Goal: Task Accomplishment & Management: Manage account settings

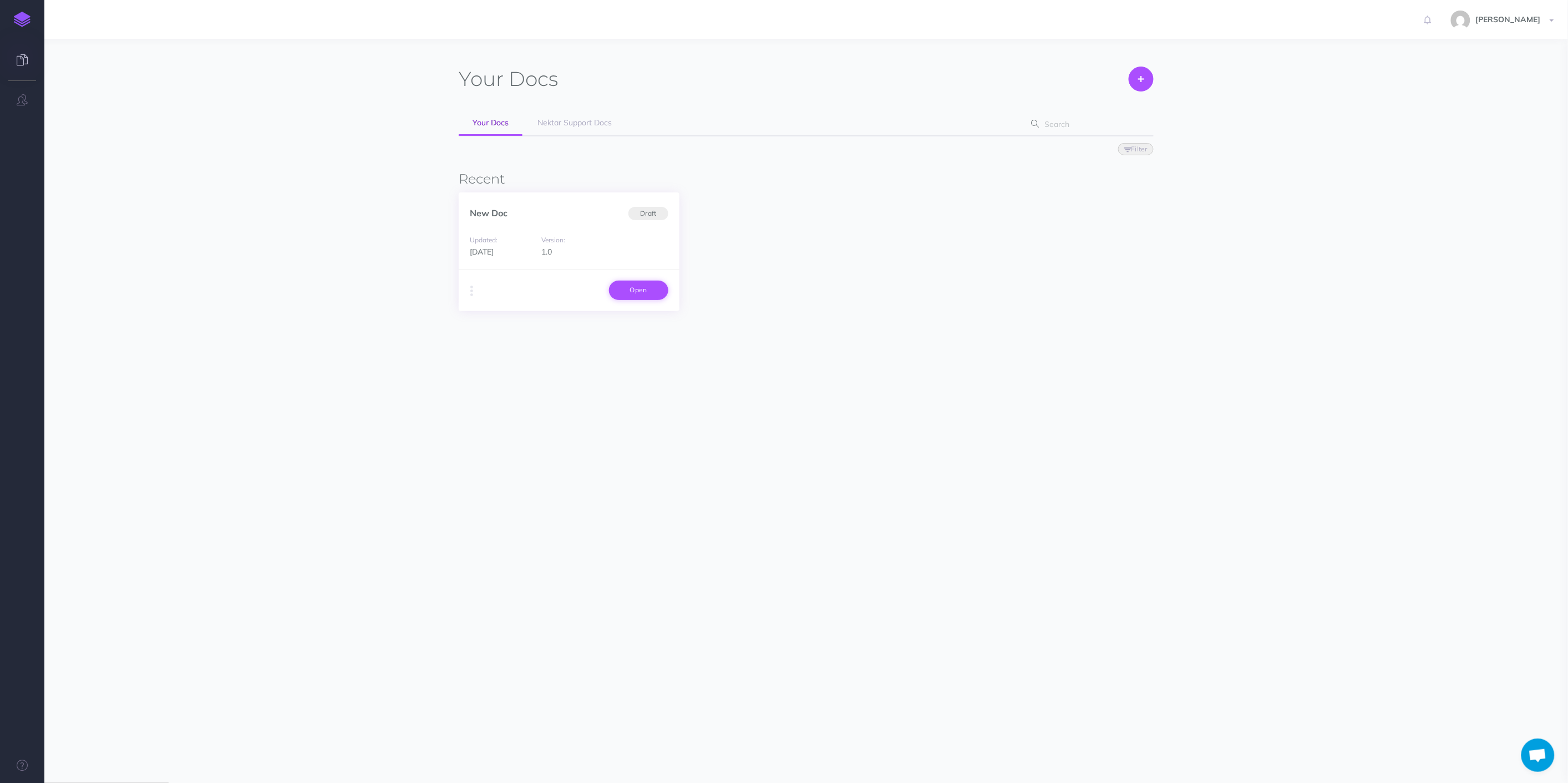
click at [626, 285] on link "Open" at bounding box center [638, 290] width 59 height 19
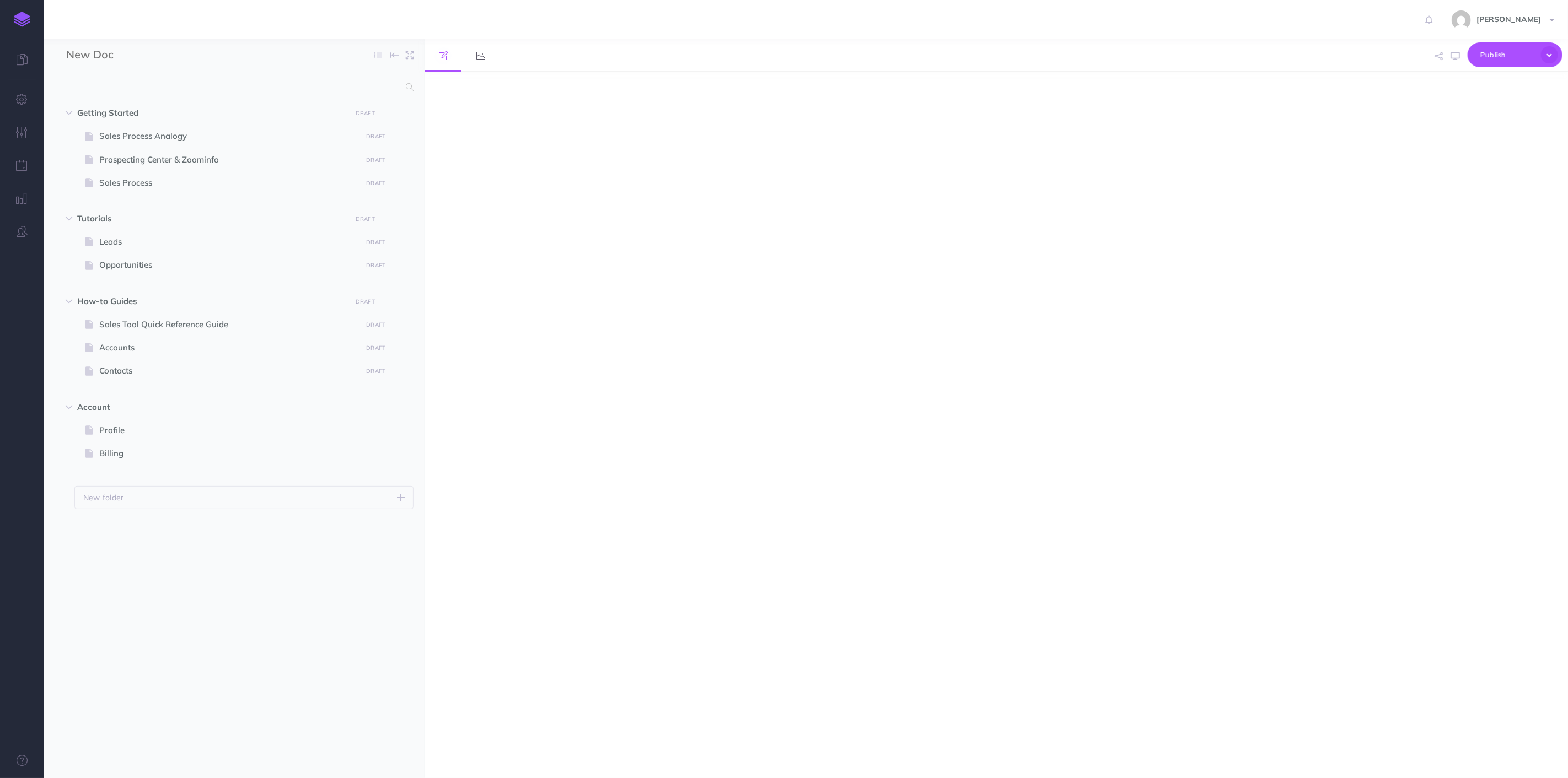
select select "null"
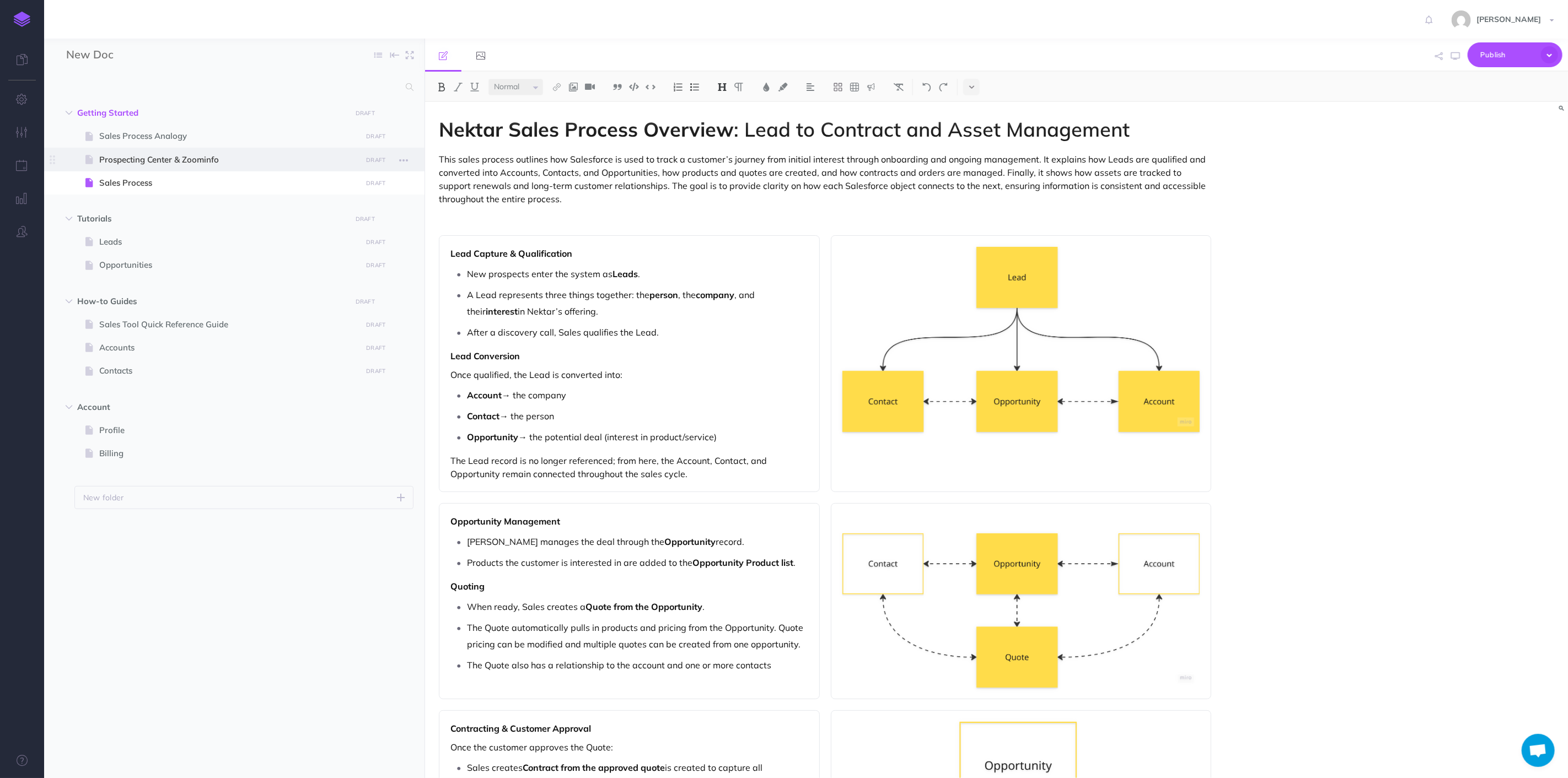
click at [210, 158] on span "Prospecting Center & Zoominfo" at bounding box center [229, 160] width 259 height 14
select select "null"
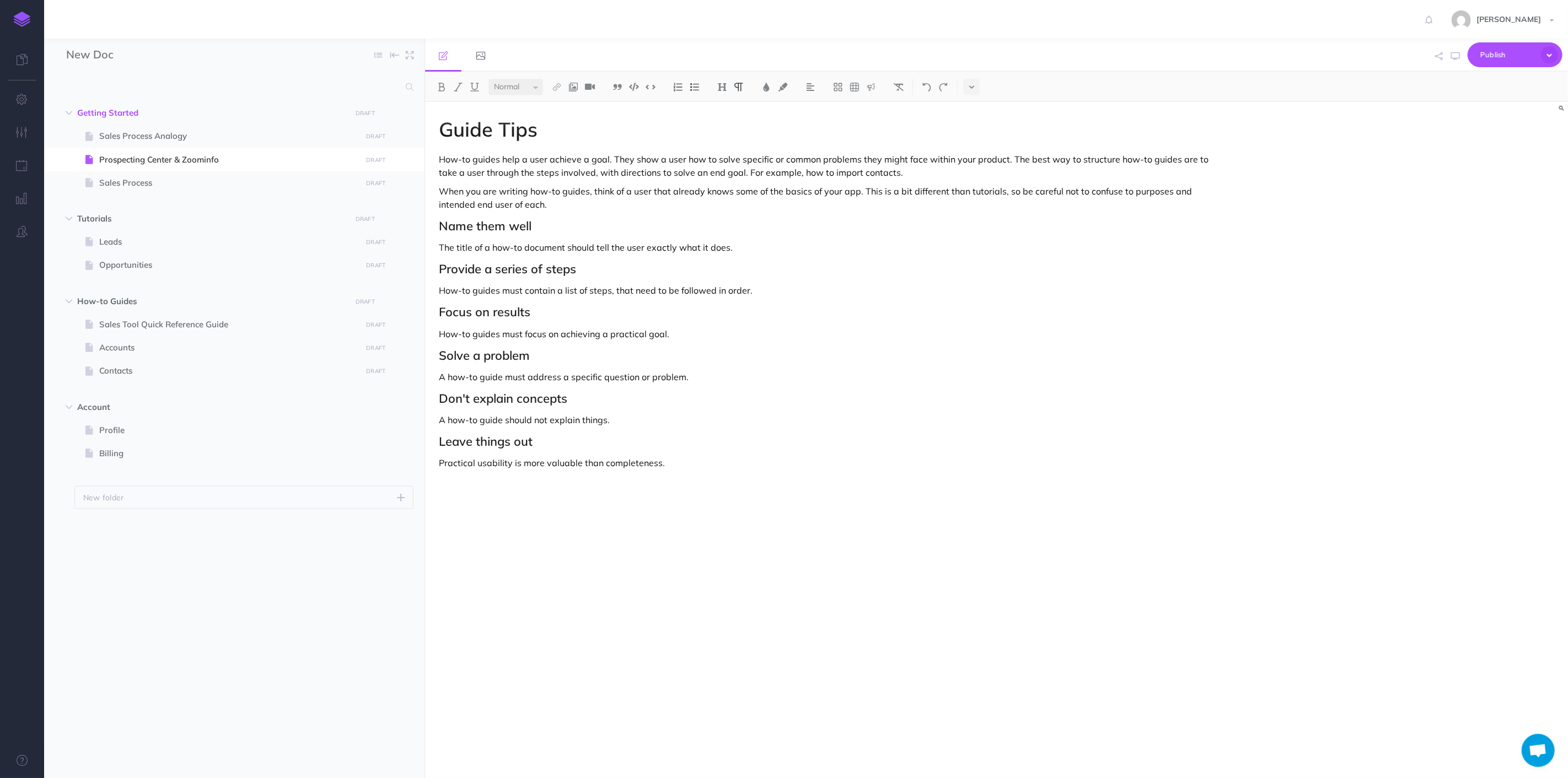
click at [699, 506] on div "Guide Tips How-to guides help a user achieve a goal. They show a user how to so…" at bounding box center [825, 434] width 801 height 665
click at [675, 483] on div "Guide Tips How-to guides help a user achieve a goal. They show a user how to so…" at bounding box center [825, 434] width 801 height 665
click at [701, 469] on p "Practical usability is more valuable than completeness." at bounding box center [825, 463] width 773 height 14
click at [631, 86] on img at bounding box center [634, 87] width 10 height 8
click at [581, 493] on pre at bounding box center [825, 502] width 773 height 28
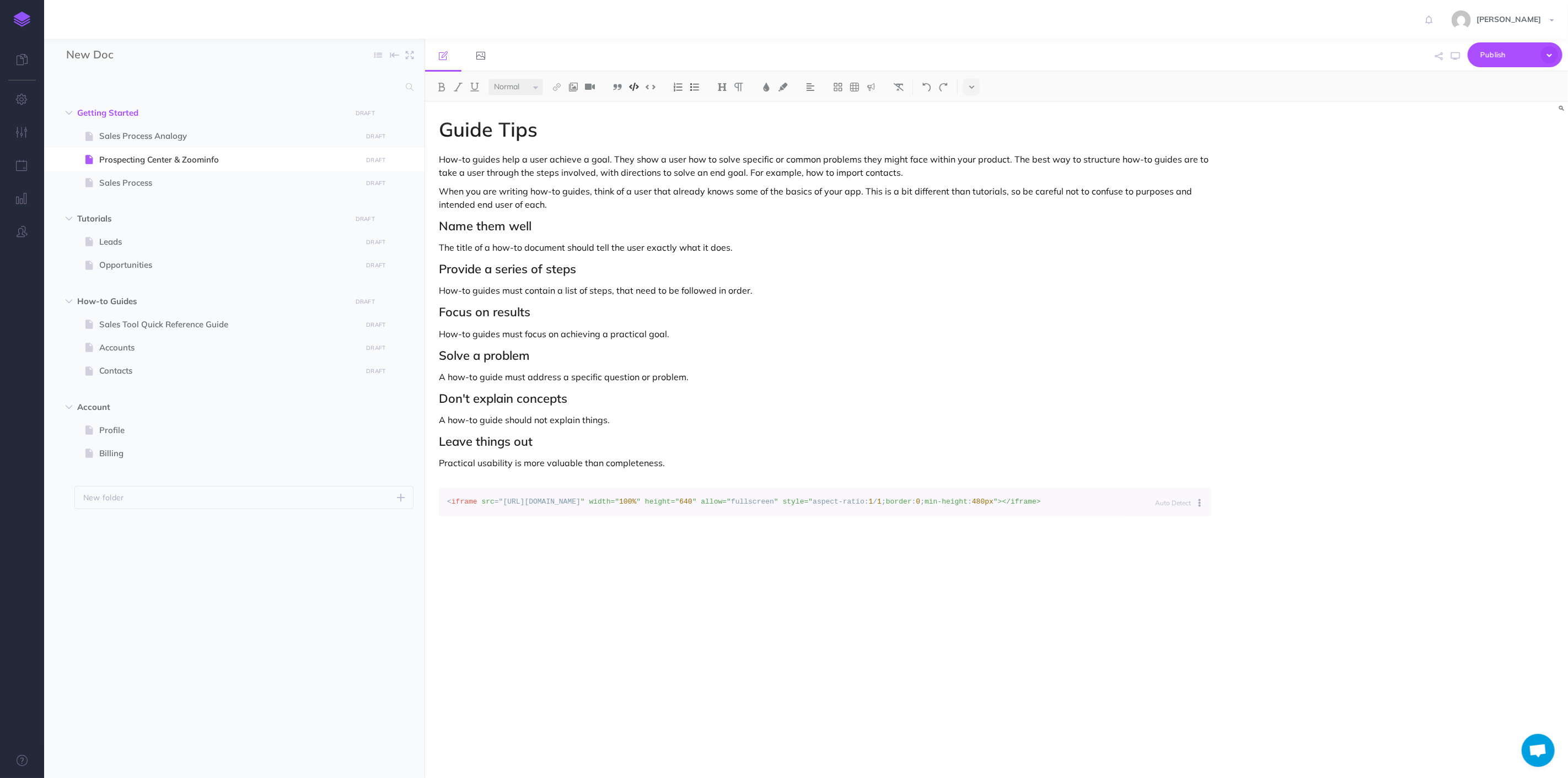
scroll to position [0, 36]
click at [1040, 410] on div "Guide Tips How-to guides help a user achieve a goal. They show a user how to so…" at bounding box center [825, 434] width 801 height 665
click at [1338, 658] on div "Guide Tips How-to guides help a user achieve a goal. They show a user how to so…" at bounding box center [996, 440] width 1143 height 676
click at [1462, 55] on button "button" at bounding box center [1456, 56] width 14 height 32
click at [803, 449] on div "Guide Tips How-to guides help a user achieve a goal. They show a user how to so…" at bounding box center [825, 434] width 801 height 665
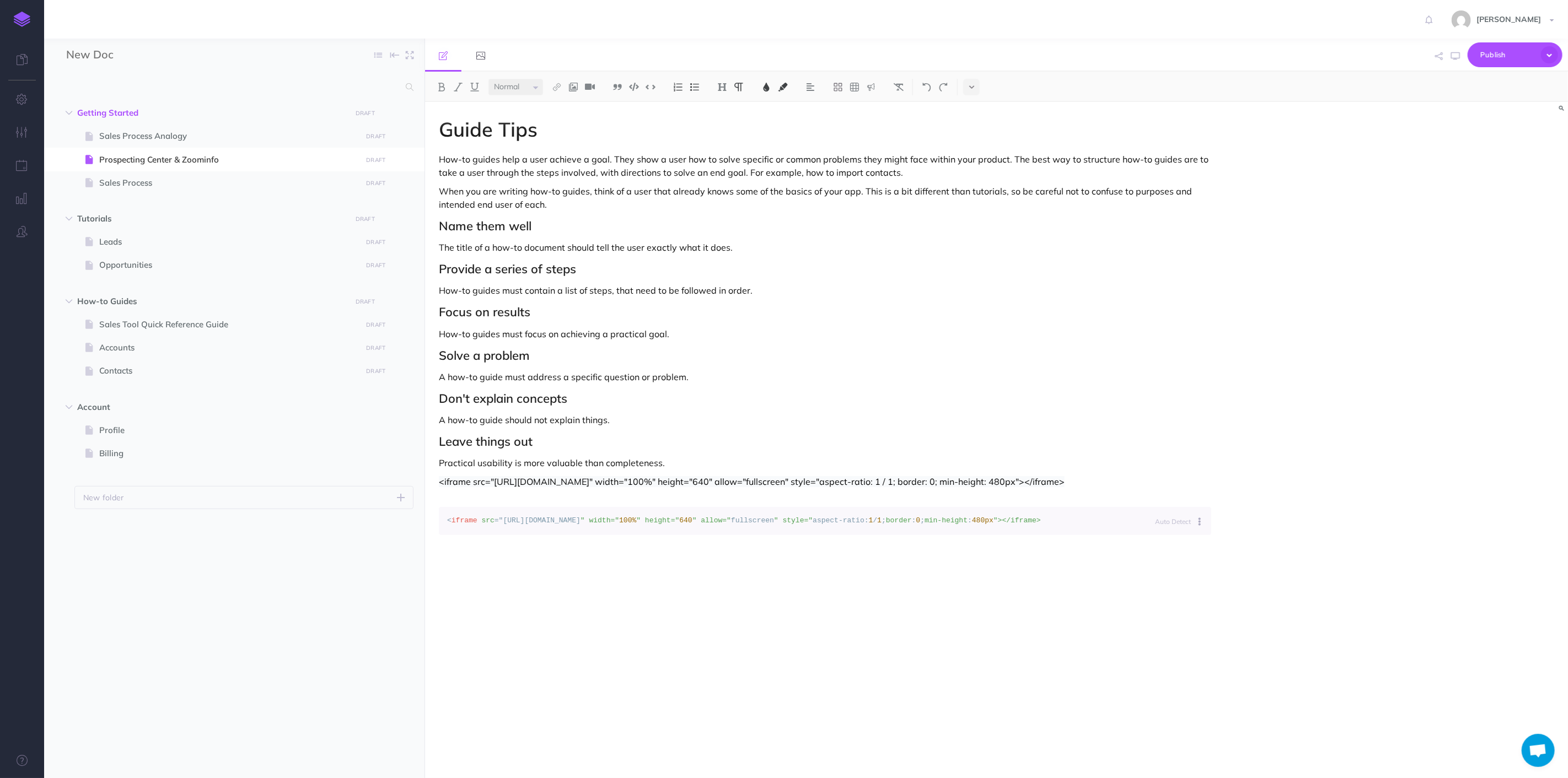
click at [736, 527] on code "< iframe src ="[URL][DOMAIN_NAME] " width=" 100% " height=" 640 " allow=" fulls…" at bounding box center [825, 521] width 756 height 12
click at [1137, 535] on pre "< iframe src ="[URL][DOMAIN_NAME] " width=" 100% " height=" 640 " allow=" fulls…" at bounding box center [825, 521] width 773 height 28
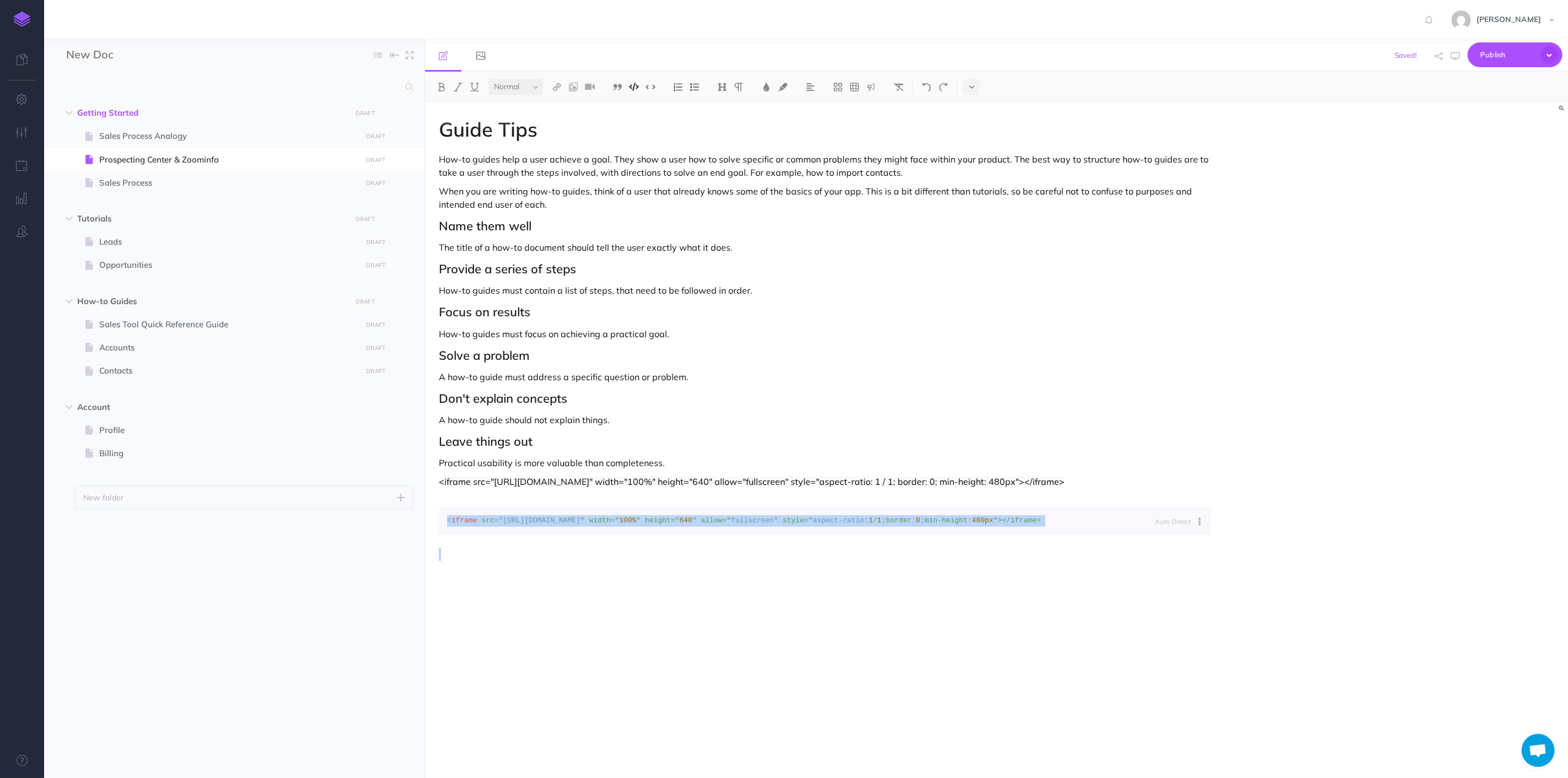
click at [1137, 535] on pre "< iframe src ="[URL][DOMAIN_NAME] " width=" 100% " height=" 640 " allow=" fulls…" at bounding box center [825, 521] width 773 height 28
click at [701, 671] on div "Guide Tips How-to guides help a user achieve a goal. They show a user how to so…" at bounding box center [825, 434] width 801 height 665
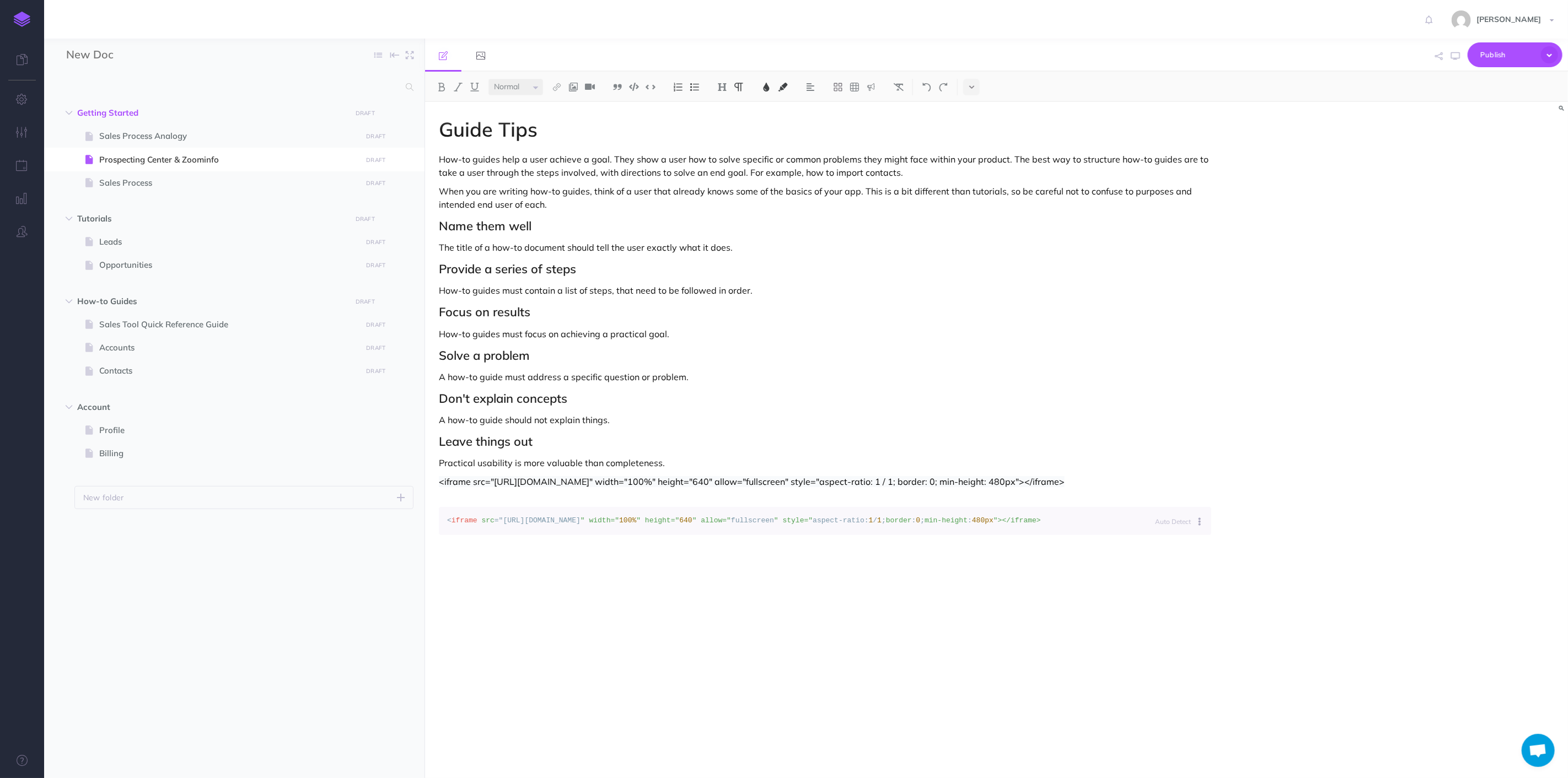
click at [665, 492] on p "<iframe src="[URL][DOMAIN_NAME]" width="100%" height="640" allow="fullscreen" s…" at bounding box center [825, 488] width 773 height 26
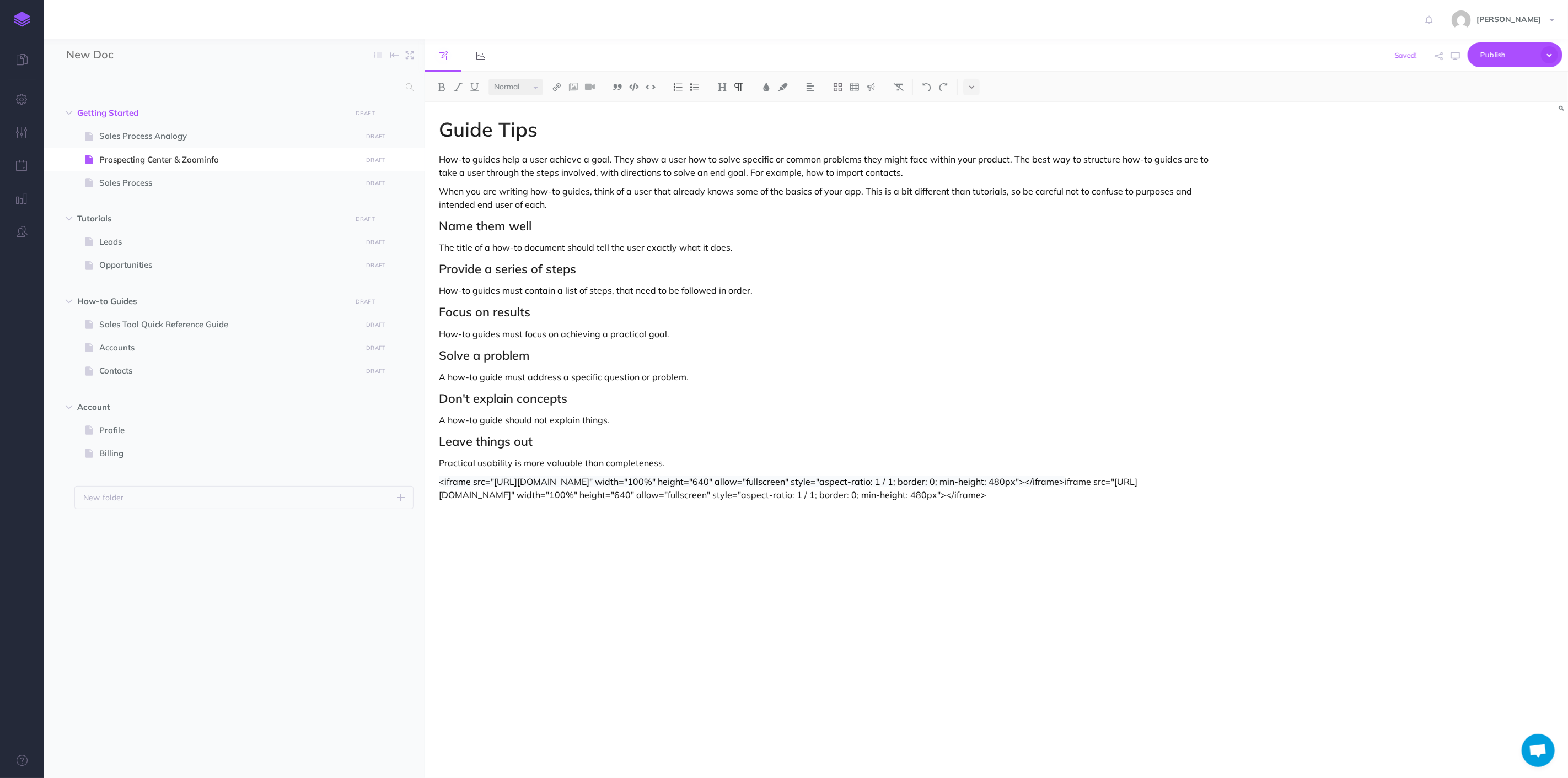
drag, startPoint x: 656, startPoint y: 510, endPoint x: 544, endPoint y: 493, distance: 113.3
click at [544, 493] on p "<iframe src="[URL][DOMAIN_NAME]" width="100%" height="640" allow="fullscreen" s…" at bounding box center [825, 488] width 773 height 26
click at [602, 507] on p at bounding box center [825, 500] width 773 height 14
drag, startPoint x: 566, startPoint y: 500, endPoint x: 343, endPoint y: 478, distance: 224.1
click at [343, 478] on div "New Doc Collapse all Expand all Expand to root folders Getting Started DRAFT Pu…" at bounding box center [806, 408] width 1524 height 740
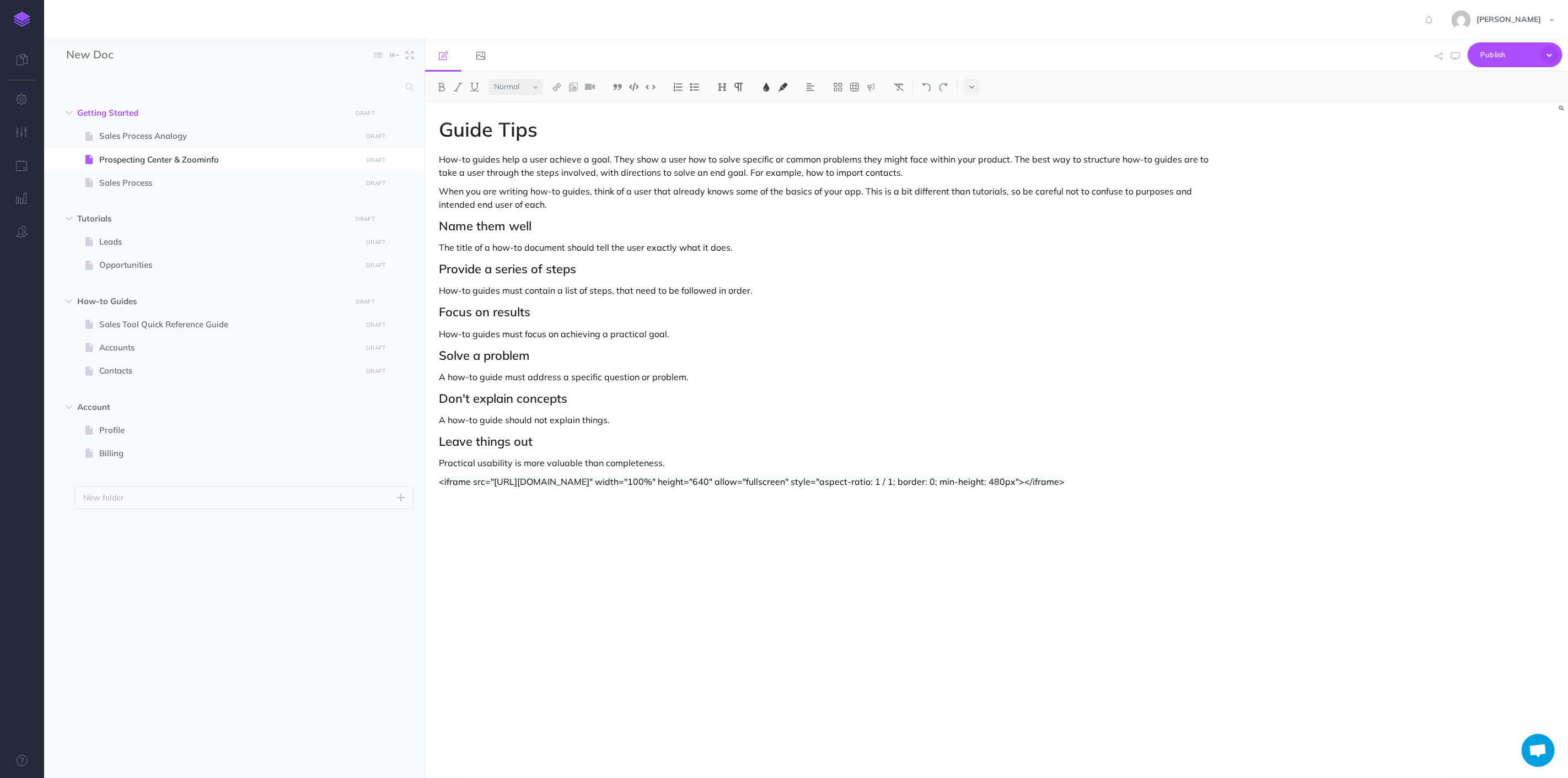
click at [566, 544] on div "Guide Tips How-to guides help a user achieve a goal. They show a user how to so…" at bounding box center [825, 434] width 801 height 665
click at [647, 92] on button at bounding box center [650, 87] width 16 height 16
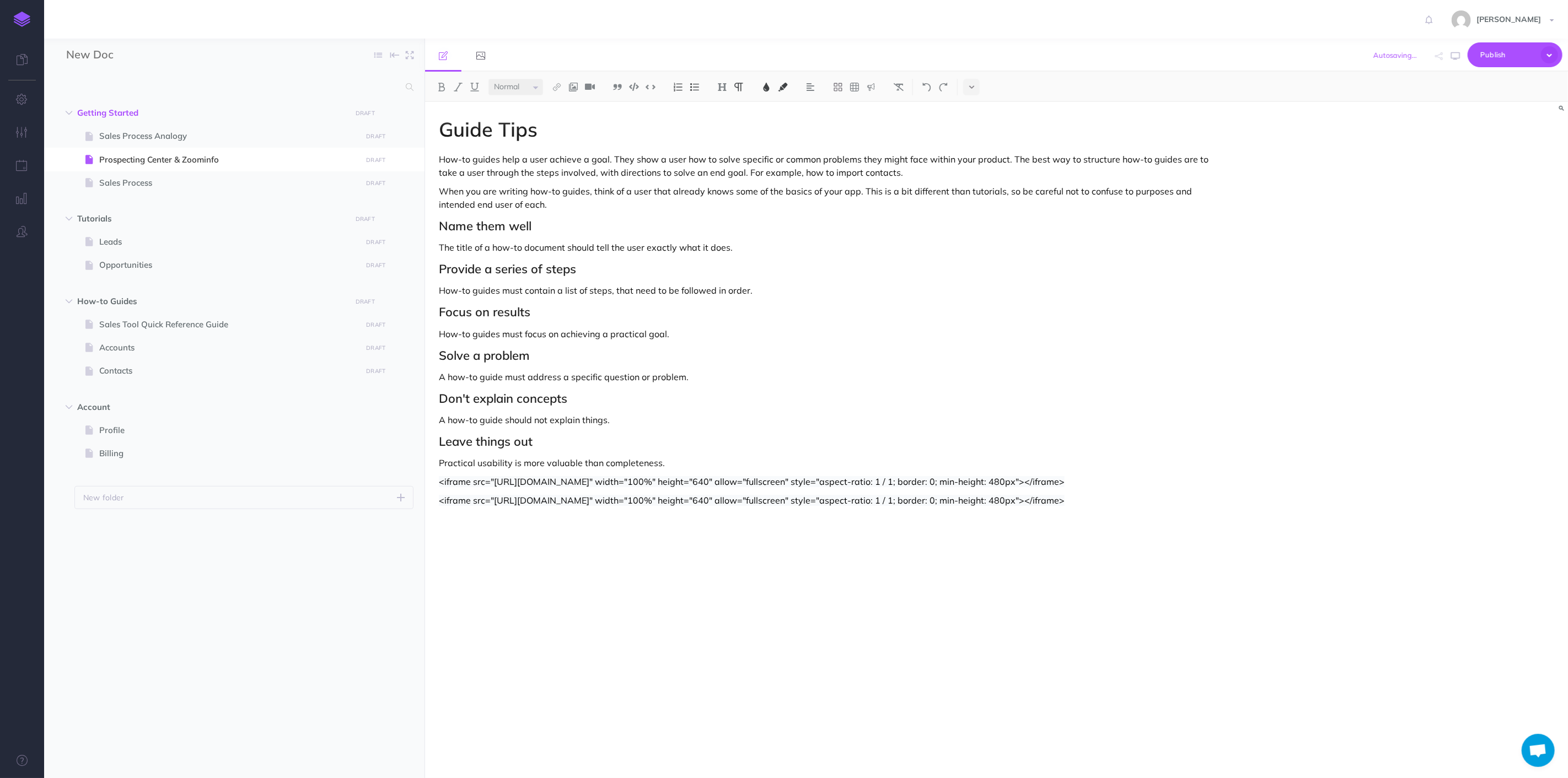
click at [627, 619] on div "Guide Tips How-to guides help a user achieve a goal. They show a user how to so…" at bounding box center [825, 434] width 801 height 665
click at [1451, 56] on button "button" at bounding box center [1456, 56] width 14 height 32
click at [560, 541] on div "Guide Tips How-to guides help a user achieve a goal. They show a user how to so…" at bounding box center [825, 434] width 801 height 665
drag, startPoint x: 563, startPoint y: 538, endPoint x: 420, endPoint y: 476, distance: 155.9
click at [420, 476] on div "New Doc Collapse all Expand all Expand to root folders Getting Started DRAFT Pu…" at bounding box center [806, 408] width 1524 height 740
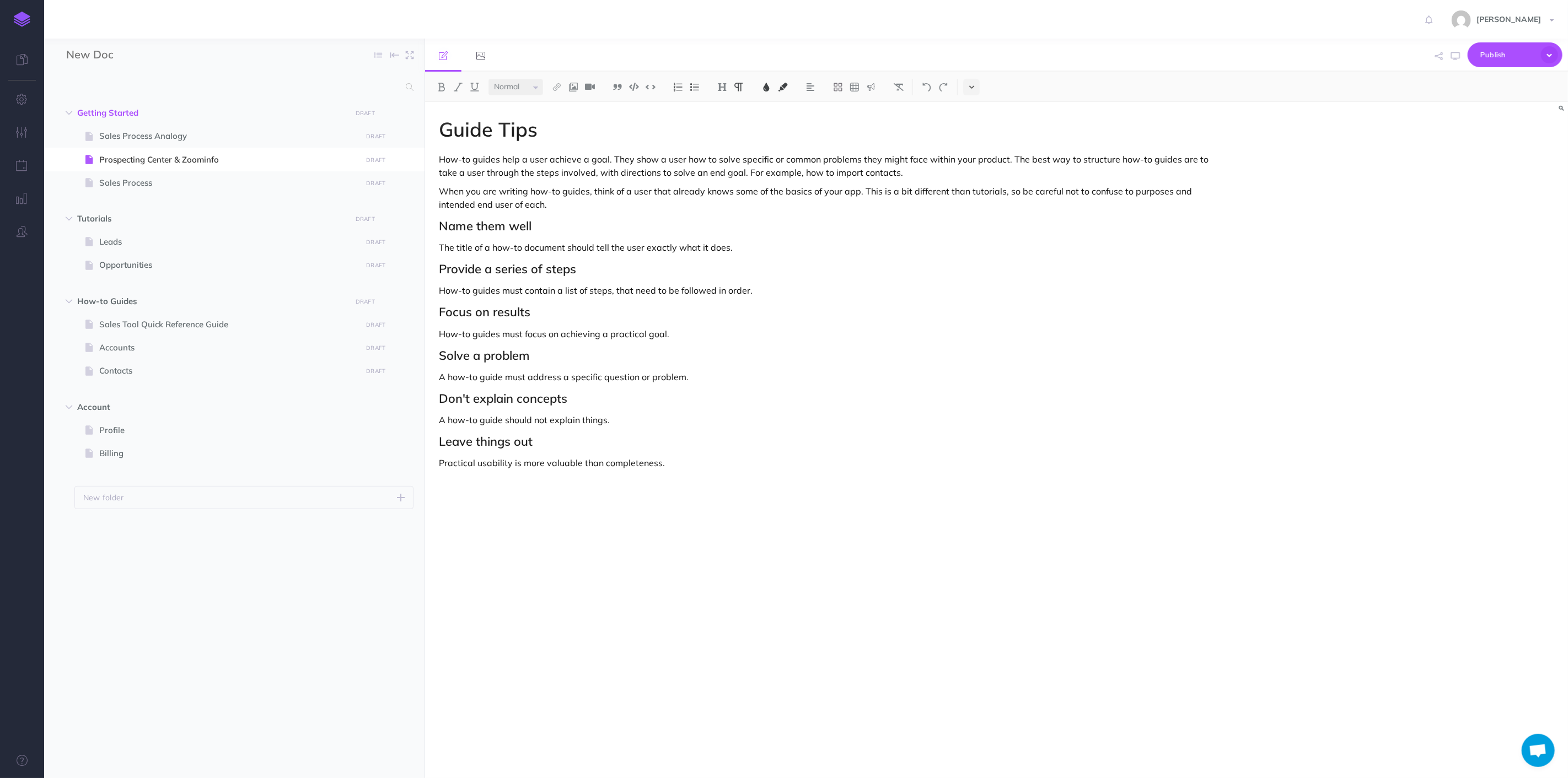
click at [971, 85] on icon at bounding box center [972, 87] width 5 height 8
click at [973, 155] on icon at bounding box center [971, 155] width 10 height 11
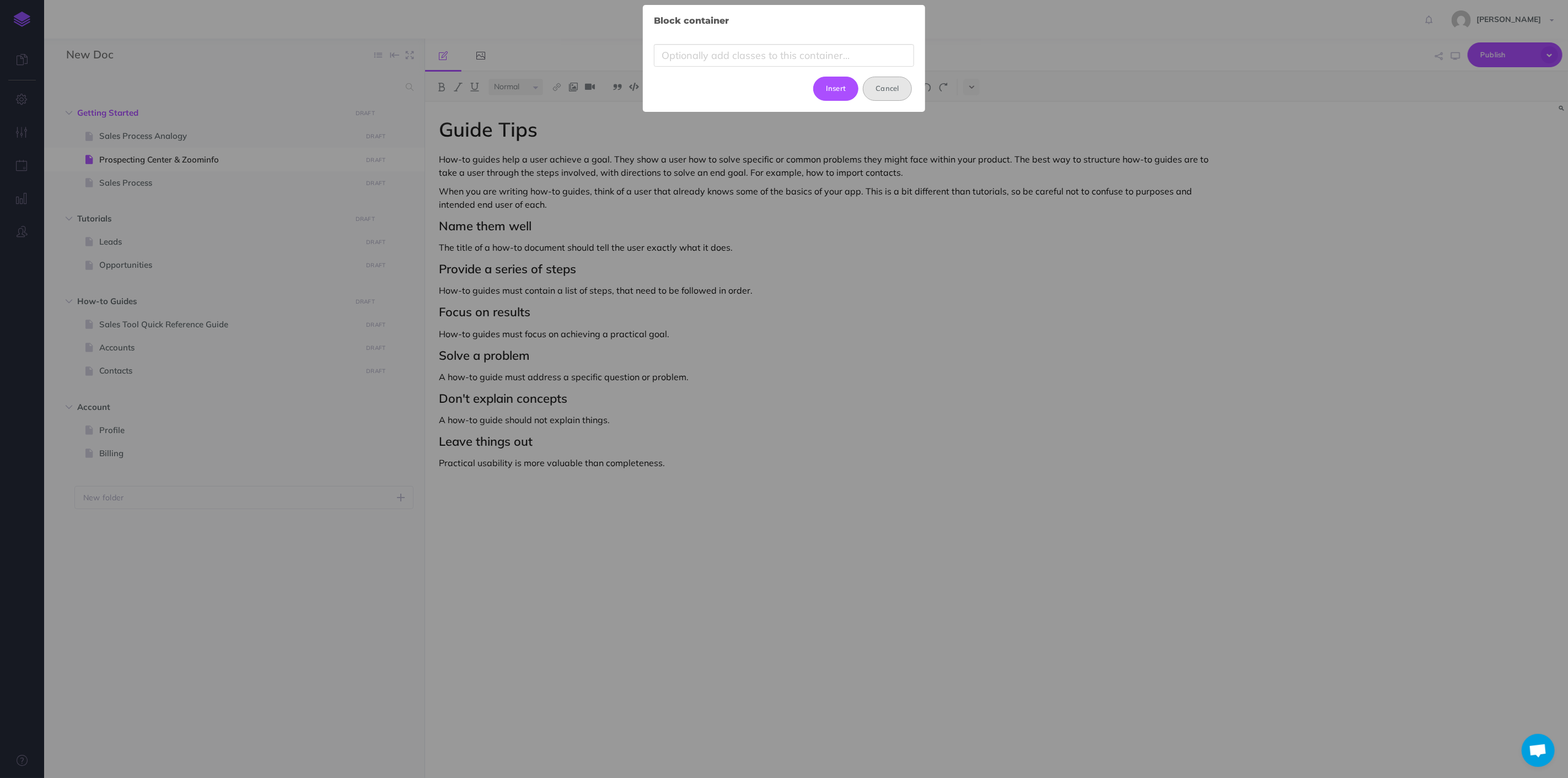
click at [888, 93] on button "Cancel" at bounding box center [887, 88] width 49 height 25
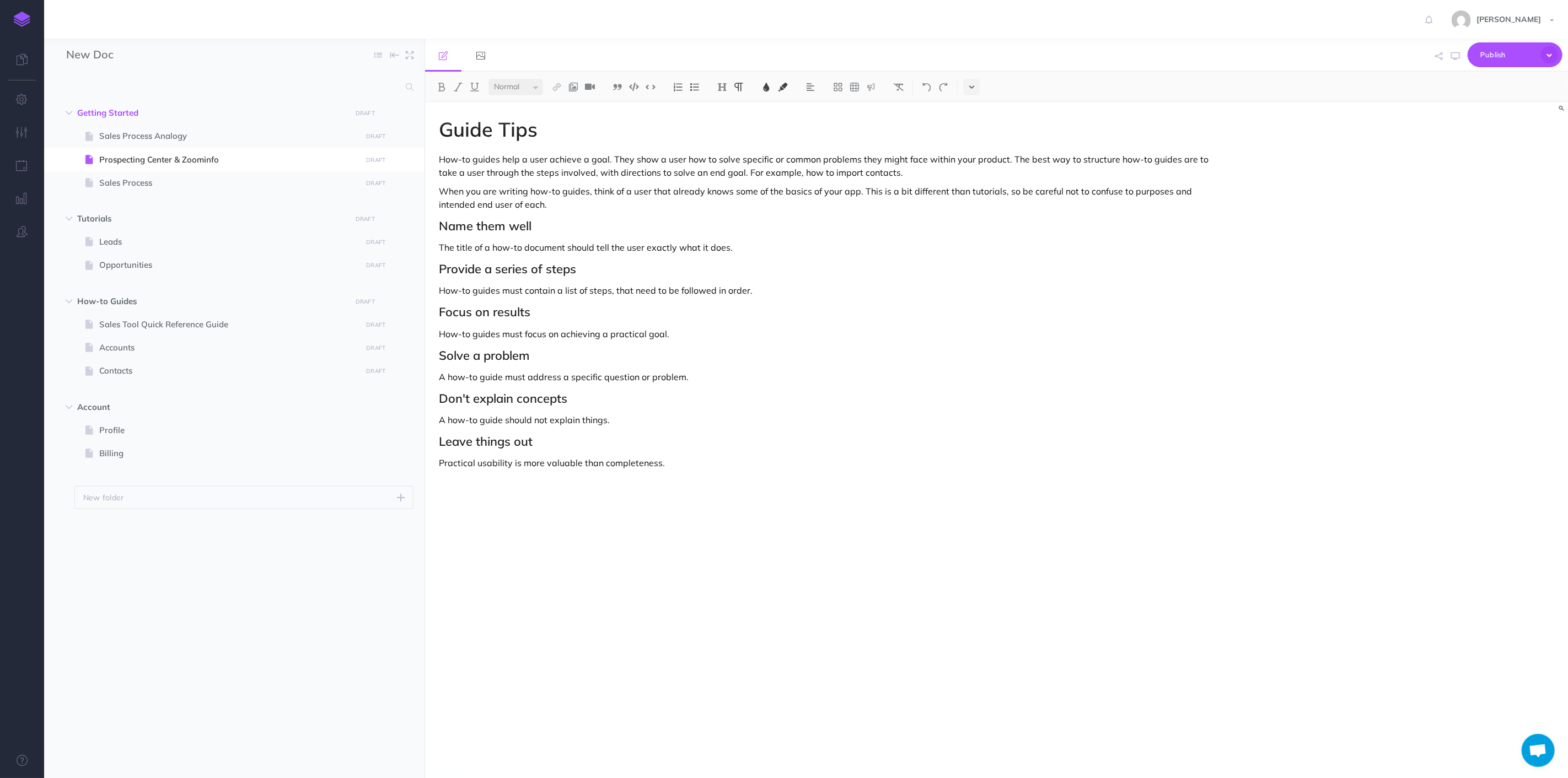
click at [975, 84] on icon at bounding box center [972, 87] width 5 height 8
click at [972, 174] on icon at bounding box center [971, 172] width 10 height 11
paste input "<iframe src="[URL][DOMAIN_NAME]" width="100%" height="640" allow="fullscreen" s…"
type input "<iframe src="[URL][DOMAIN_NAME]" width="100%" height="640" allow="fullscreen" s…"
click at [594, 489] on small "Enter ↩" at bounding box center [592, 486] width 23 height 11
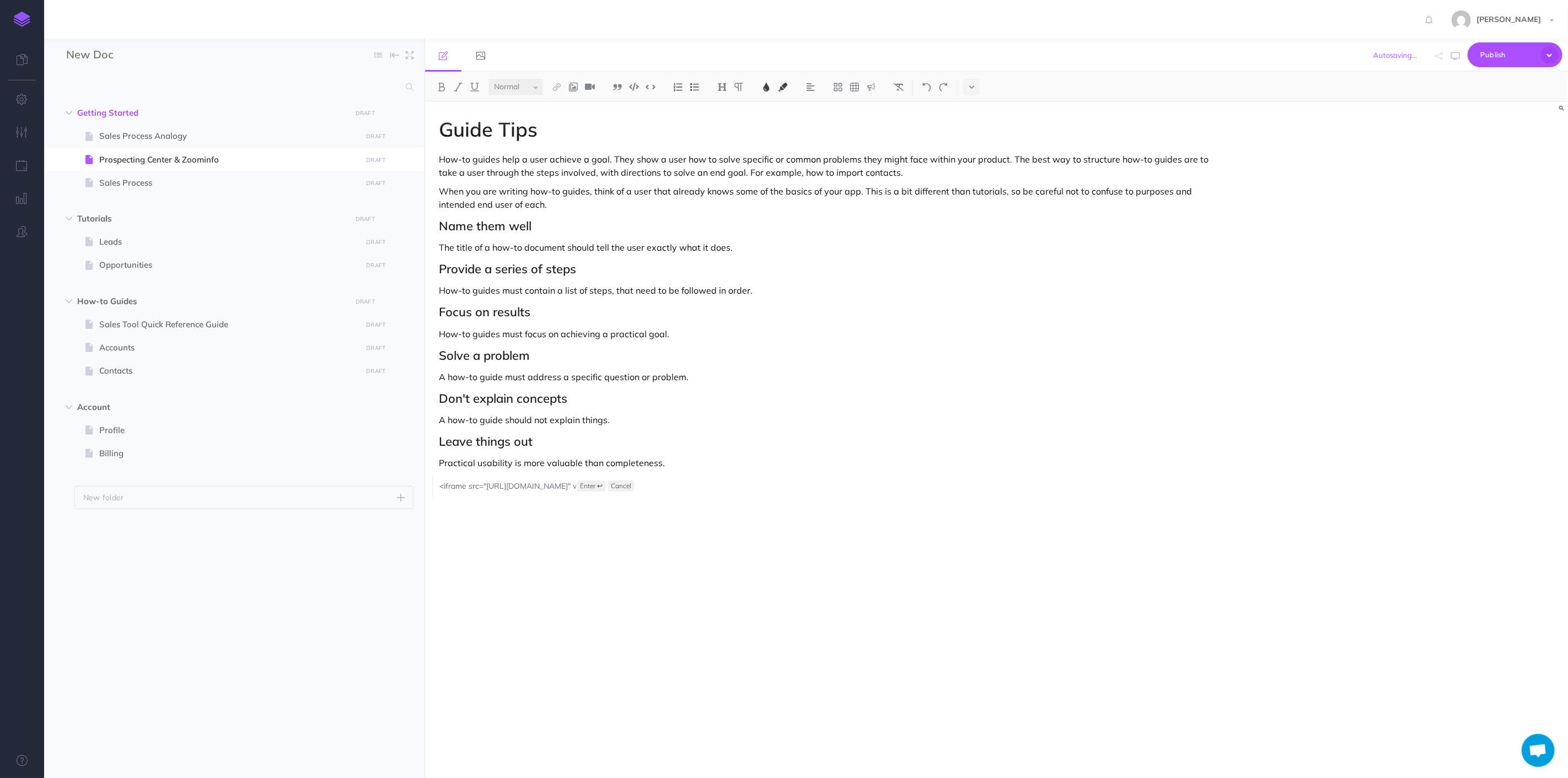
click at [857, 623] on div "Guide Tips How-to guides help a user achieve a goal. They show a user how to so…" at bounding box center [825, 434] width 801 height 665
click at [1459, 54] on button "button" at bounding box center [1456, 56] width 14 height 32
click at [973, 84] on icon at bounding box center [972, 87] width 5 height 8
click at [971, 156] on icon at bounding box center [971, 155] width 10 height 11
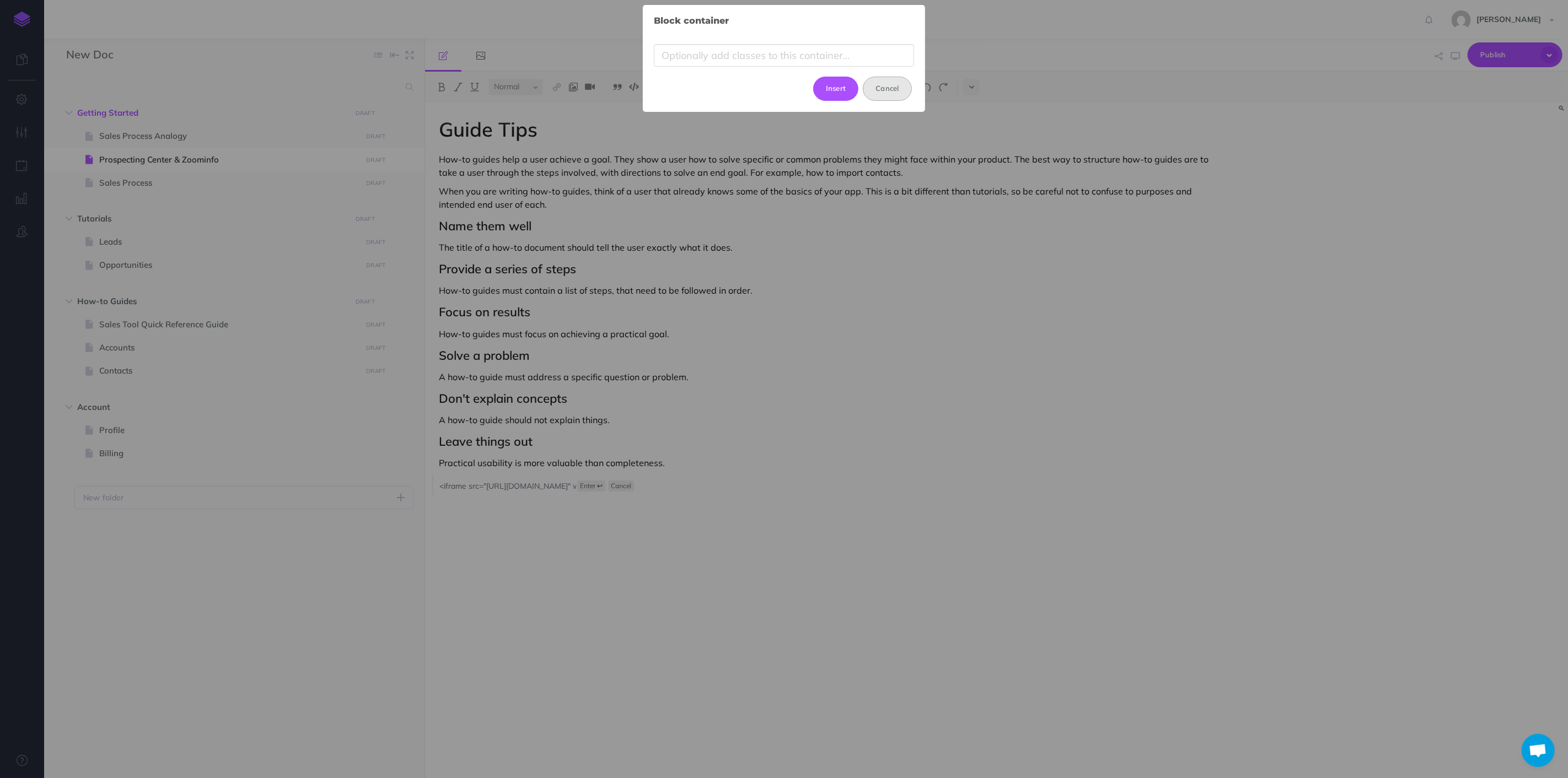
click at [886, 87] on button "Cancel" at bounding box center [887, 88] width 49 height 25
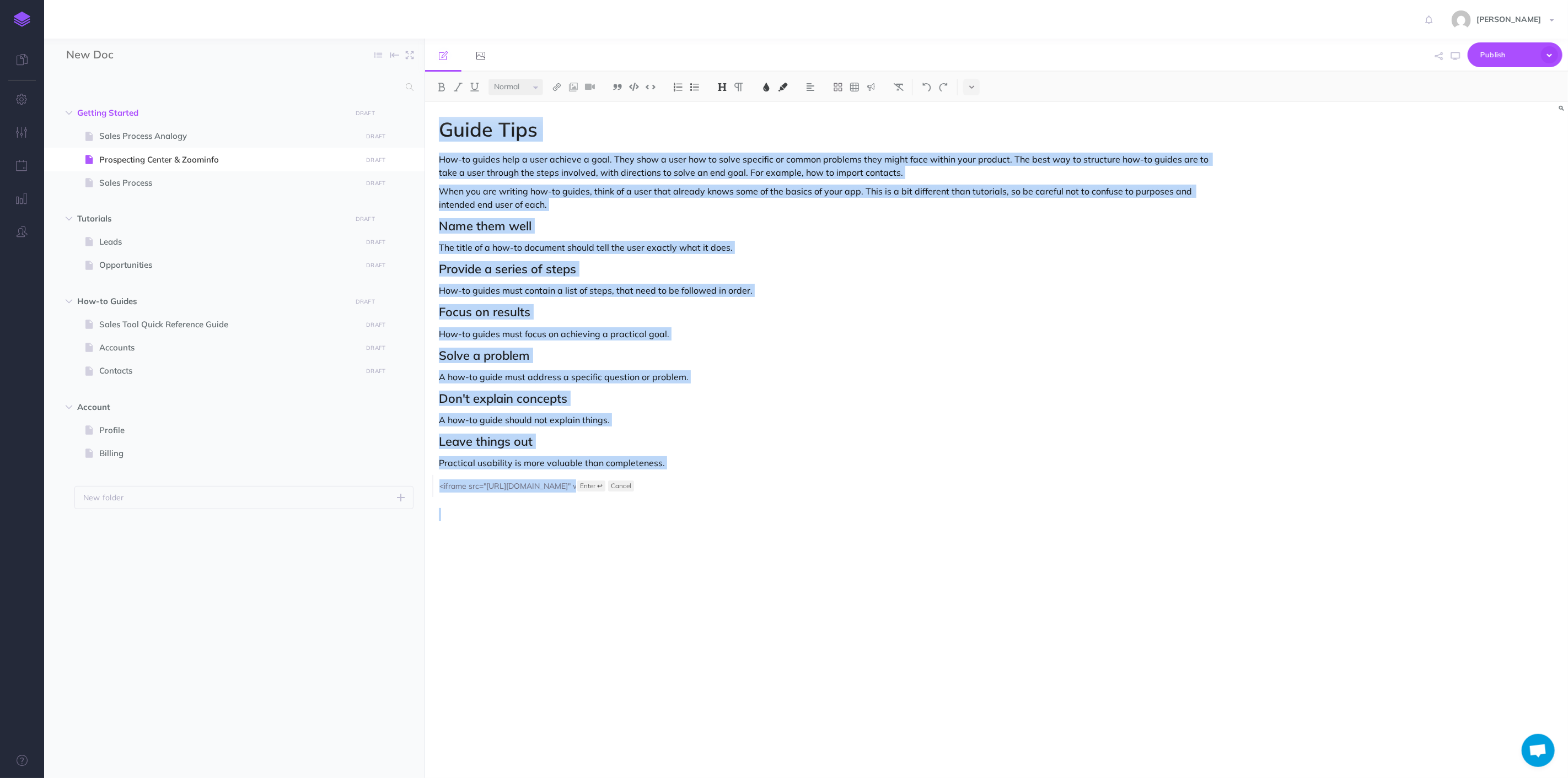
drag, startPoint x: 771, startPoint y: 471, endPoint x: 449, endPoint y: 153, distance: 452.6
click at [437, 139] on div "Guide Tips How-to guides help a user achieve a goal. They show a user how to so…" at bounding box center [825, 434] width 801 height 665
drag, startPoint x: 747, startPoint y: 341, endPoint x: 563, endPoint y: 186, distance: 240.6
click at [747, 341] on div "Guide Tips How-to guides help a user achieve a goal. They show a user how to so…" at bounding box center [825, 434] width 801 height 665
click at [541, 138] on h1 "Guide Tips" at bounding box center [825, 130] width 773 height 22
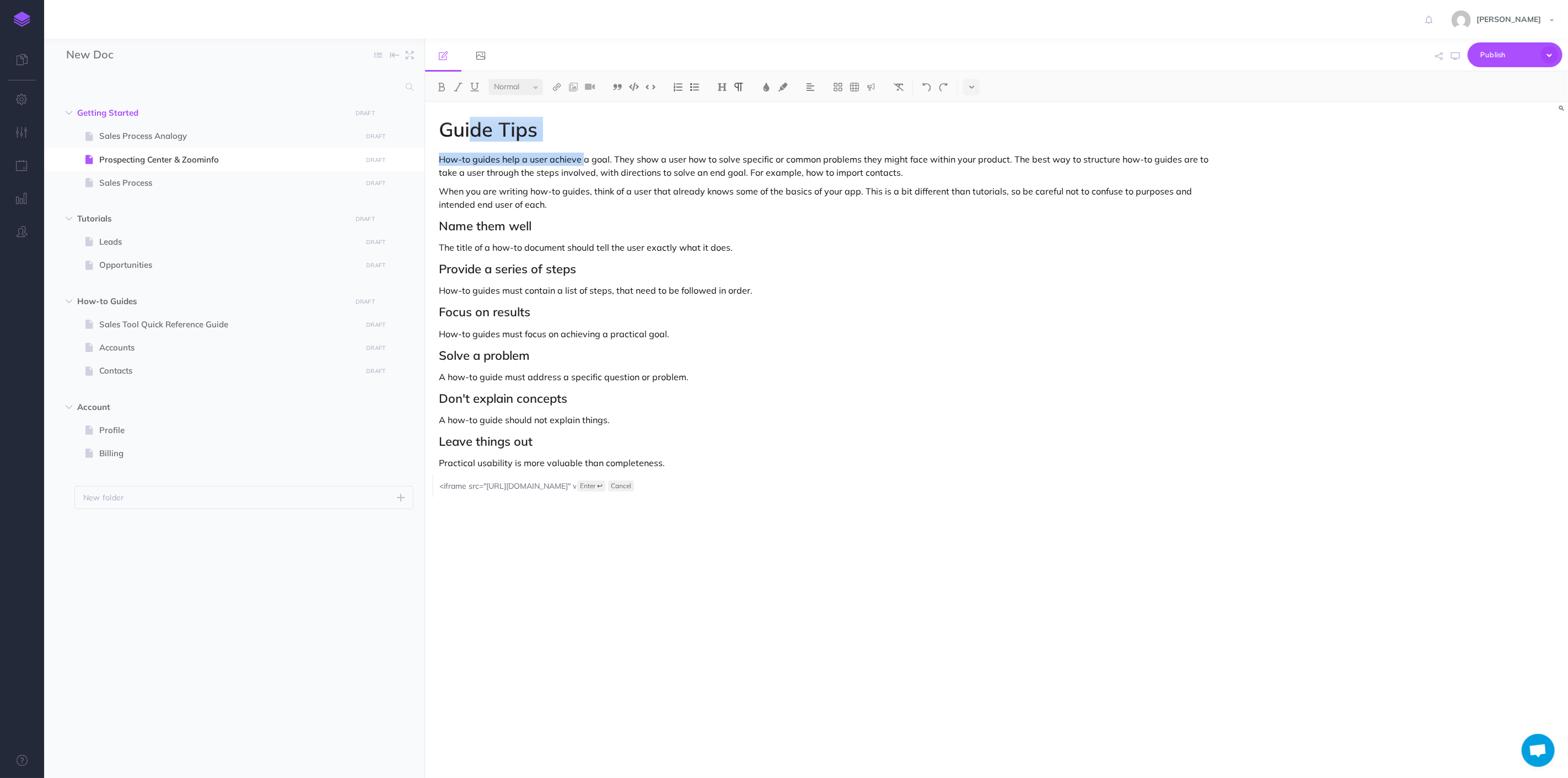
drag, startPoint x: 581, startPoint y: 158, endPoint x: 503, endPoint y: 130, distance: 82.9
click at [480, 132] on div "Guide Tips How-to guides help a user achieve a goal. They show a user how to so…" at bounding box center [825, 434] width 801 height 665
drag, startPoint x: 533, startPoint y: 134, endPoint x: 542, endPoint y: 136, distance: 9.2
click at [535, 134] on h1 "Guide Tips" at bounding box center [825, 130] width 773 height 22
click at [551, 136] on h1 "Guide Tips" at bounding box center [825, 130] width 773 height 22
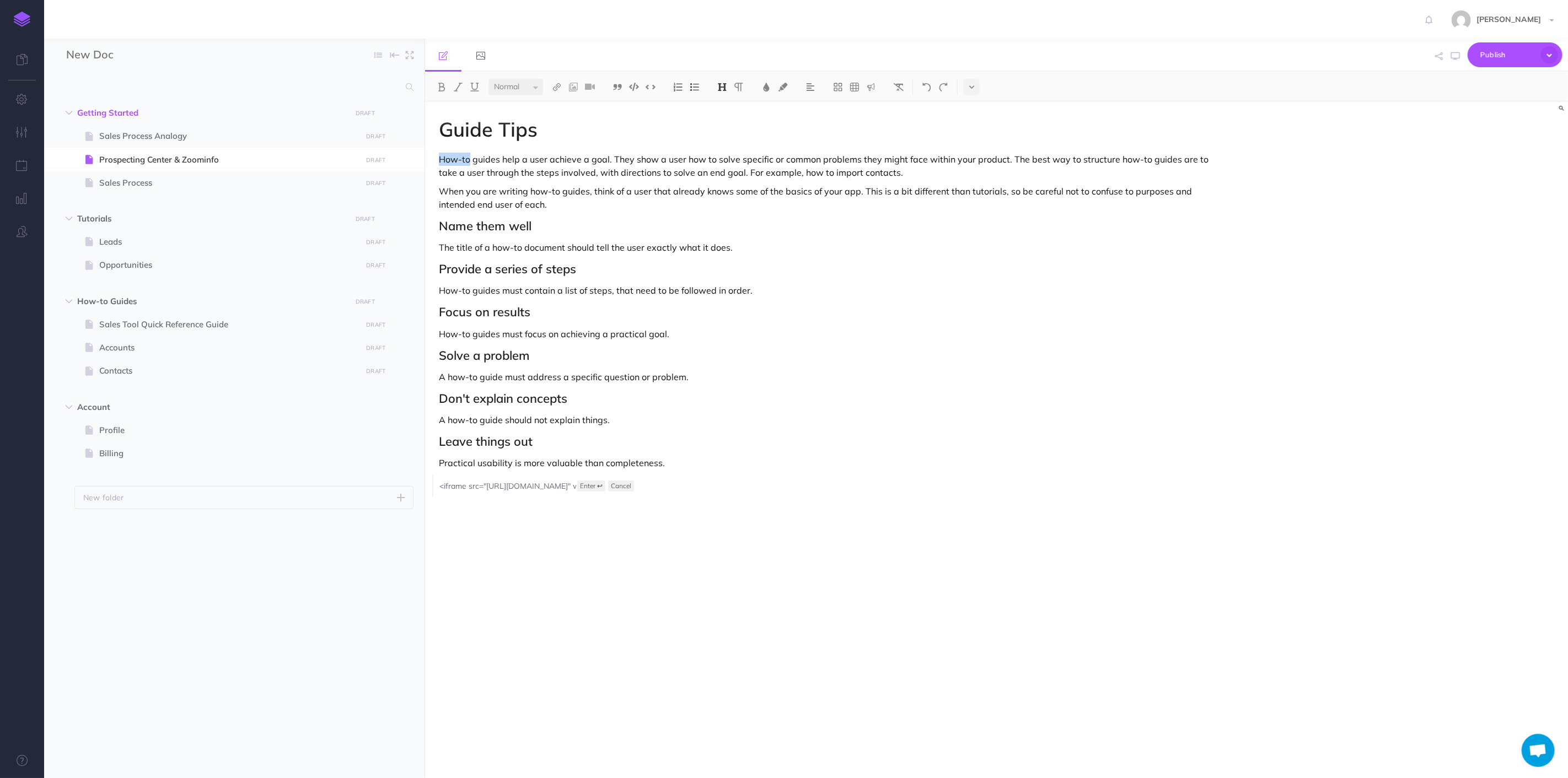
drag, startPoint x: 547, startPoint y: 129, endPoint x: 471, endPoint y: 145, distance: 77.7
click at [471, 145] on div "Guide Tips How-to guides help a user achieve a goal. They show a user how to so…" at bounding box center [825, 434] width 801 height 665
click at [610, 184] on p "When you are writing how-to guides, think of a user that already knows some of …" at bounding box center [825, 197] width 773 height 26
click at [439, 162] on p "How-to guides help a user achieve a goal. They show a user how to solve specifi…" at bounding box center [825, 166] width 773 height 26
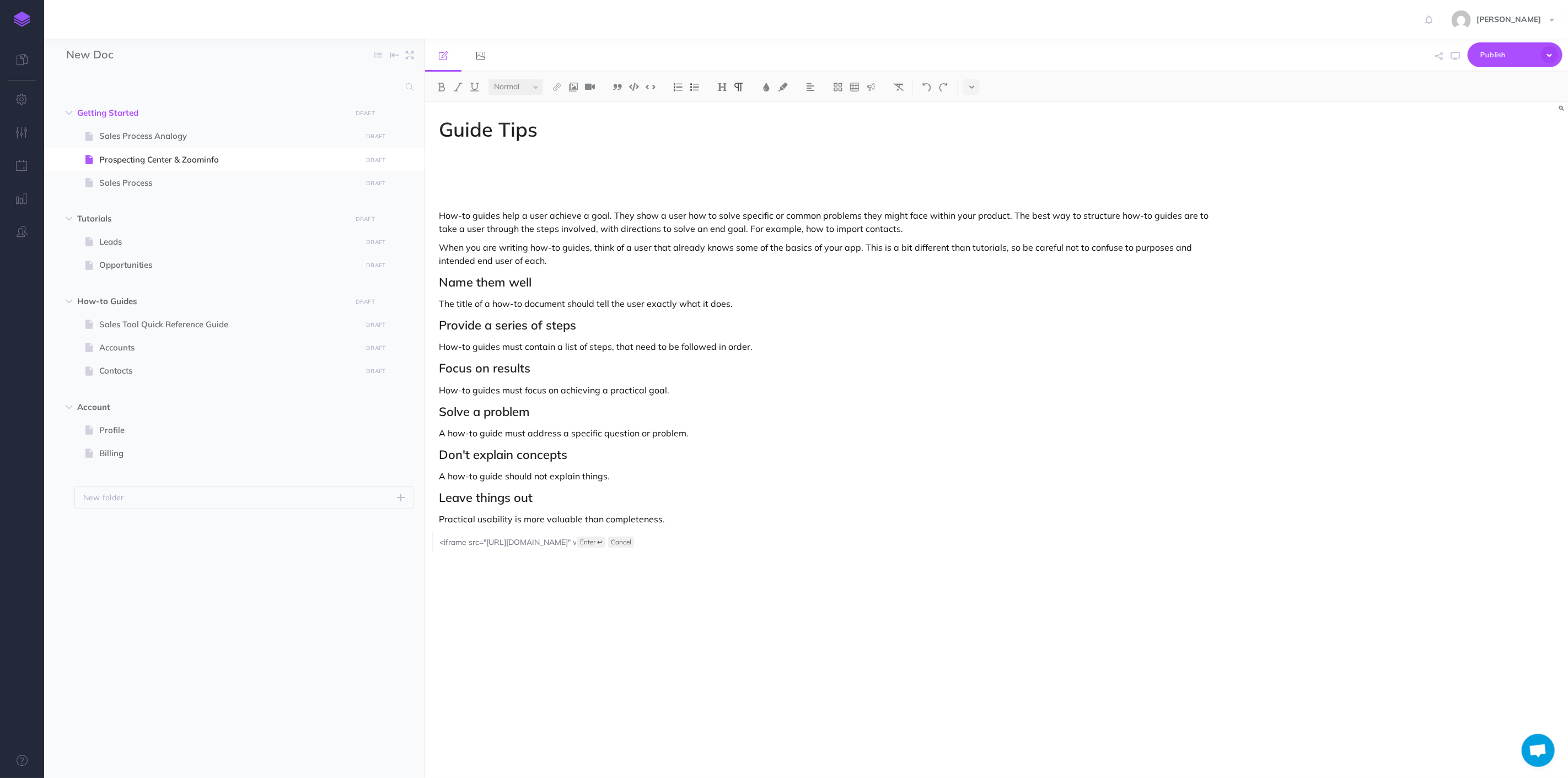
click at [439, 172] on p at bounding box center [825, 178] width 773 height 14
click at [543, 86] on select "Small Normal Large" at bounding box center [516, 87] width 54 height 16
click at [537, 86] on select "Small Normal Large" at bounding box center [516, 87] width 54 height 16
click at [489, 79] on select "Small Normal Large" at bounding box center [516, 87] width 54 height 16
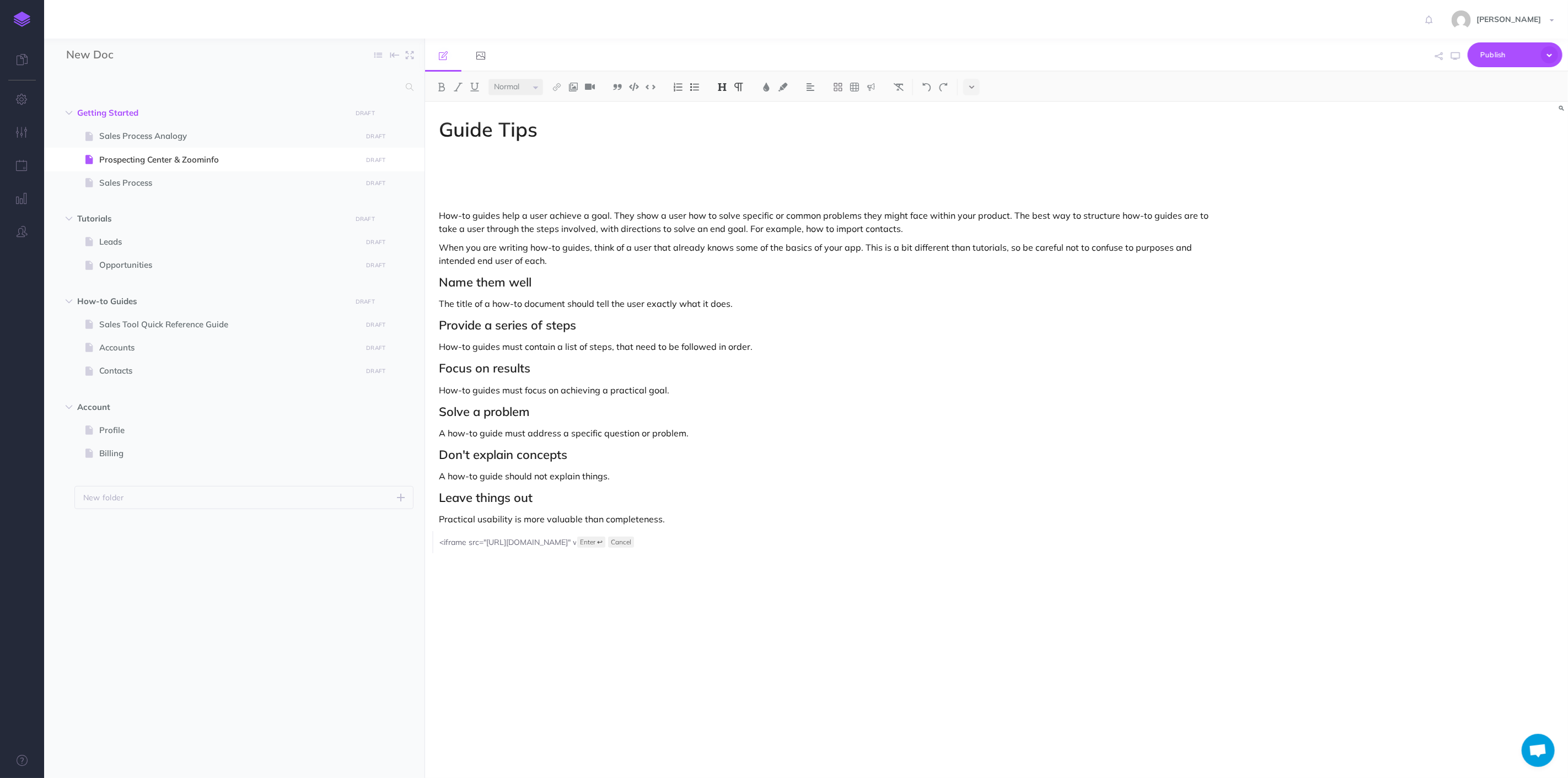
click at [724, 88] on img at bounding box center [722, 87] width 10 height 8
click at [724, 142] on button "H3" at bounding box center [722, 138] width 16 height 16
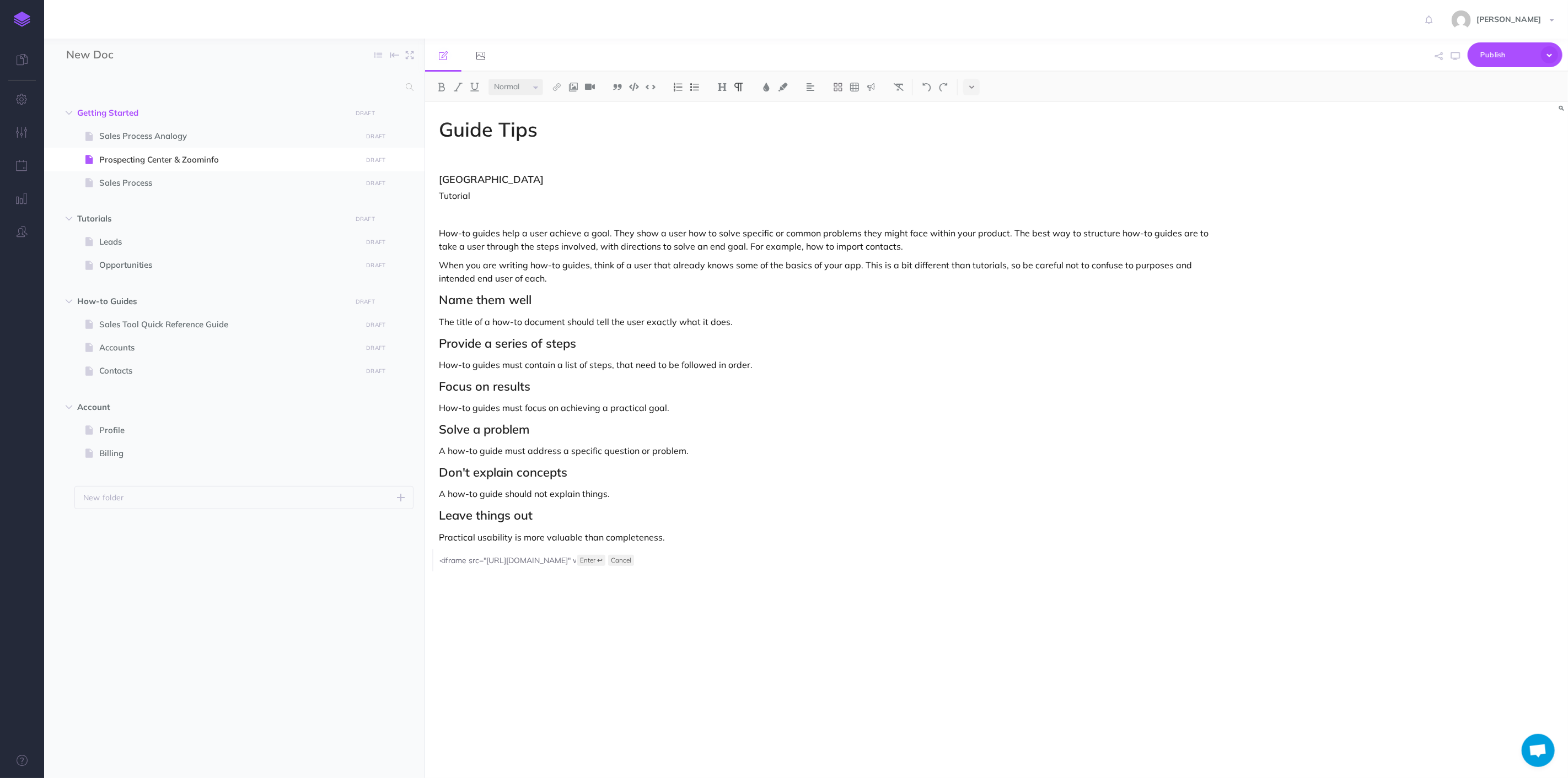
click at [505, 199] on p "Tutorial" at bounding box center [825, 196] width 773 height 14
click at [508, 234] on p "How-to guides help a user achieve a goal. They show a user how to solve specifi…" at bounding box center [825, 240] width 773 height 26
click at [499, 200] on p "Tutorial" at bounding box center [825, 196] width 773 height 14
click at [880, 229] on p "How-to guides help a user achieve a goal. They show a user how to solve specifi…" at bounding box center [825, 240] width 773 height 26
drag, startPoint x: 735, startPoint y: 189, endPoint x: 469, endPoint y: 195, distance: 266.1
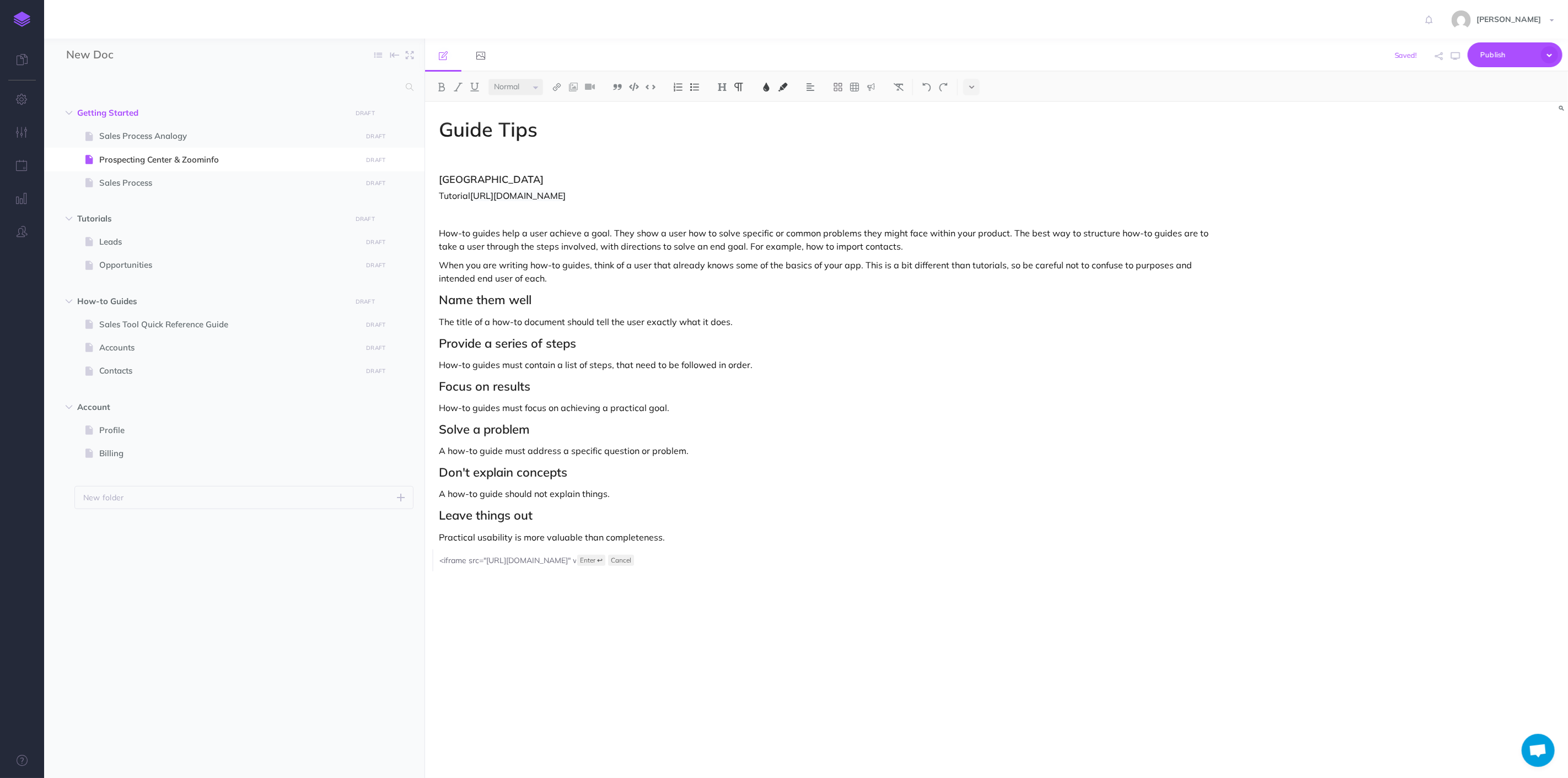
click at [469, 195] on p "Tutorial [URL][DOMAIN_NAME]" at bounding box center [825, 196] width 773 height 14
drag, startPoint x: 509, startPoint y: 191, endPoint x: 322, endPoint y: 186, distance: 187.1
click at [322, 186] on div "New Doc Collapse all Expand all Expand to root folders Getting Started DRAFT Pu…" at bounding box center [806, 408] width 1524 height 740
click at [607, 183] on h3 "[GEOGRAPHIC_DATA]" at bounding box center [825, 179] width 773 height 11
drag, startPoint x: 597, startPoint y: 183, endPoint x: 527, endPoint y: 173, distance: 70.7
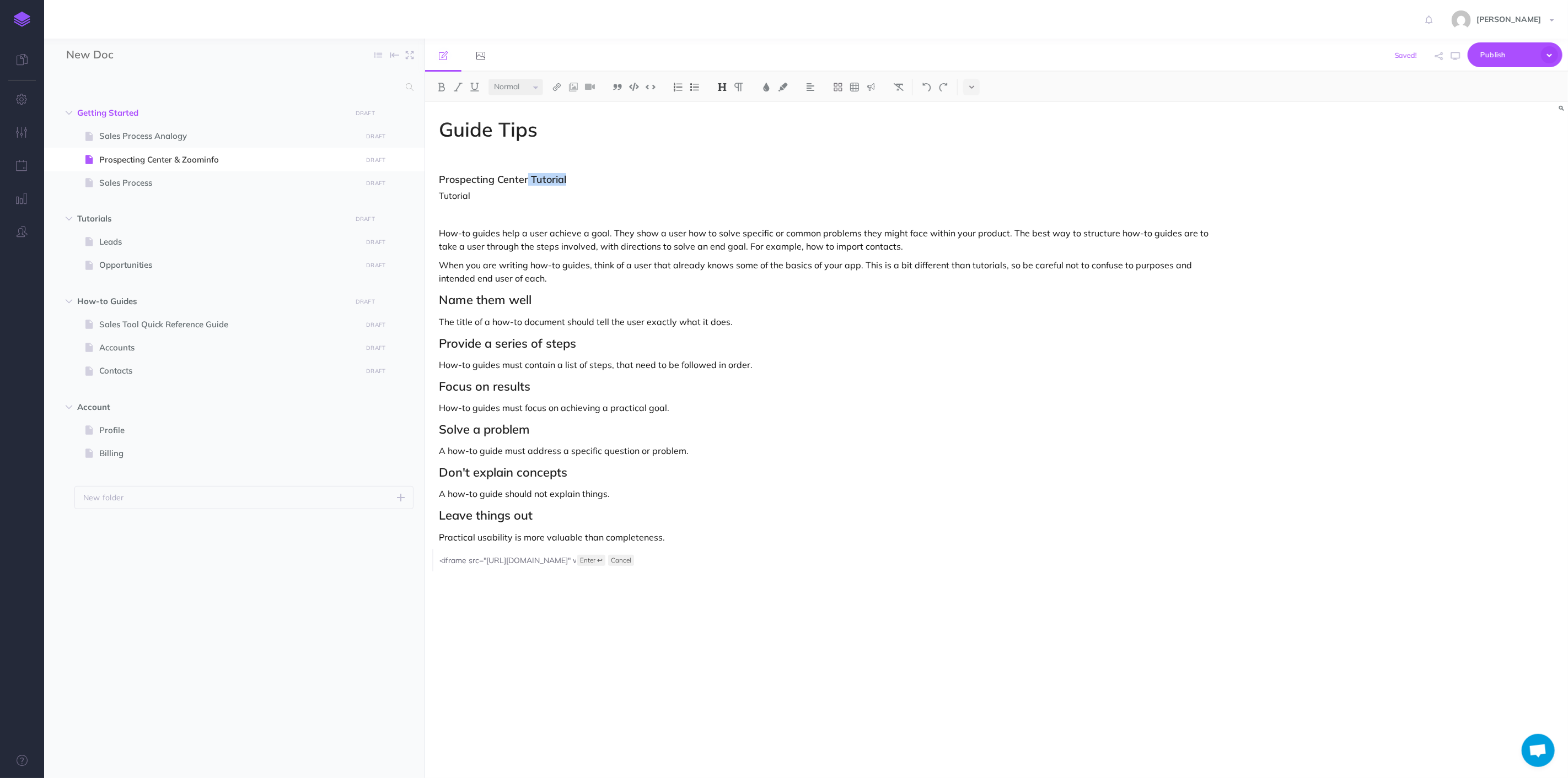
click at [527, 174] on h3 "Prospecting Center Tutorial" at bounding box center [825, 179] width 773 height 11
drag, startPoint x: 490, startPoint y: 195, endPoint x: 474, endPoint y: 195, distance: 16.0
click at [490, 195] on p "Tutorial" at bounding box center [825, 196] width 773 height 14
click at [444, 194] on p "Tutorial" at bounding box center [825, 196] width 773 height 14
click at [438, 194] on div "Guide Tips Prospecting Center Tutorial How-to guides help a user achieve a goal…" at bounding box center [825, 434] width 801 height 665
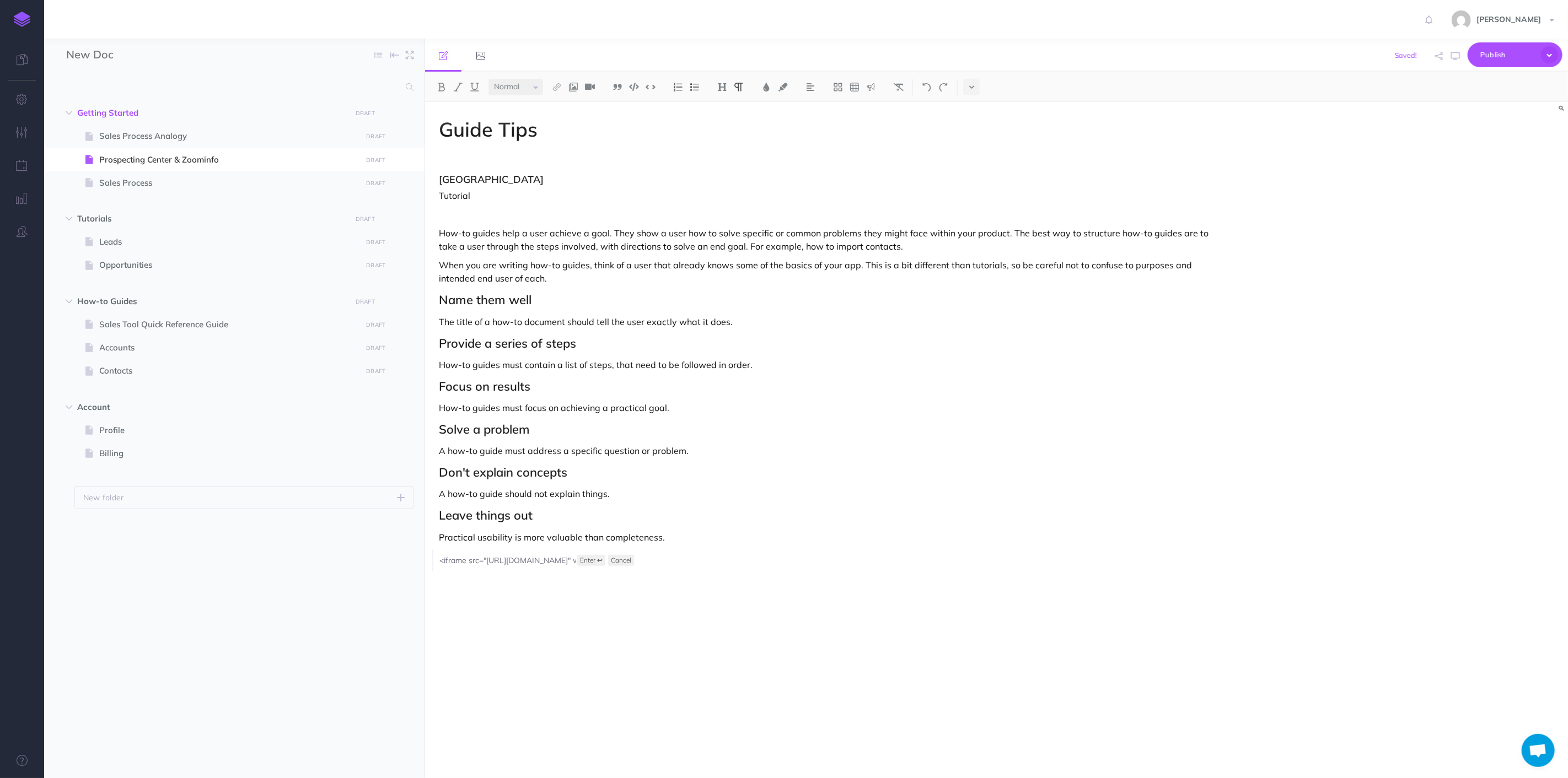
click at [681, 87] on img at bounding box center [678, 87] width 10 height 8
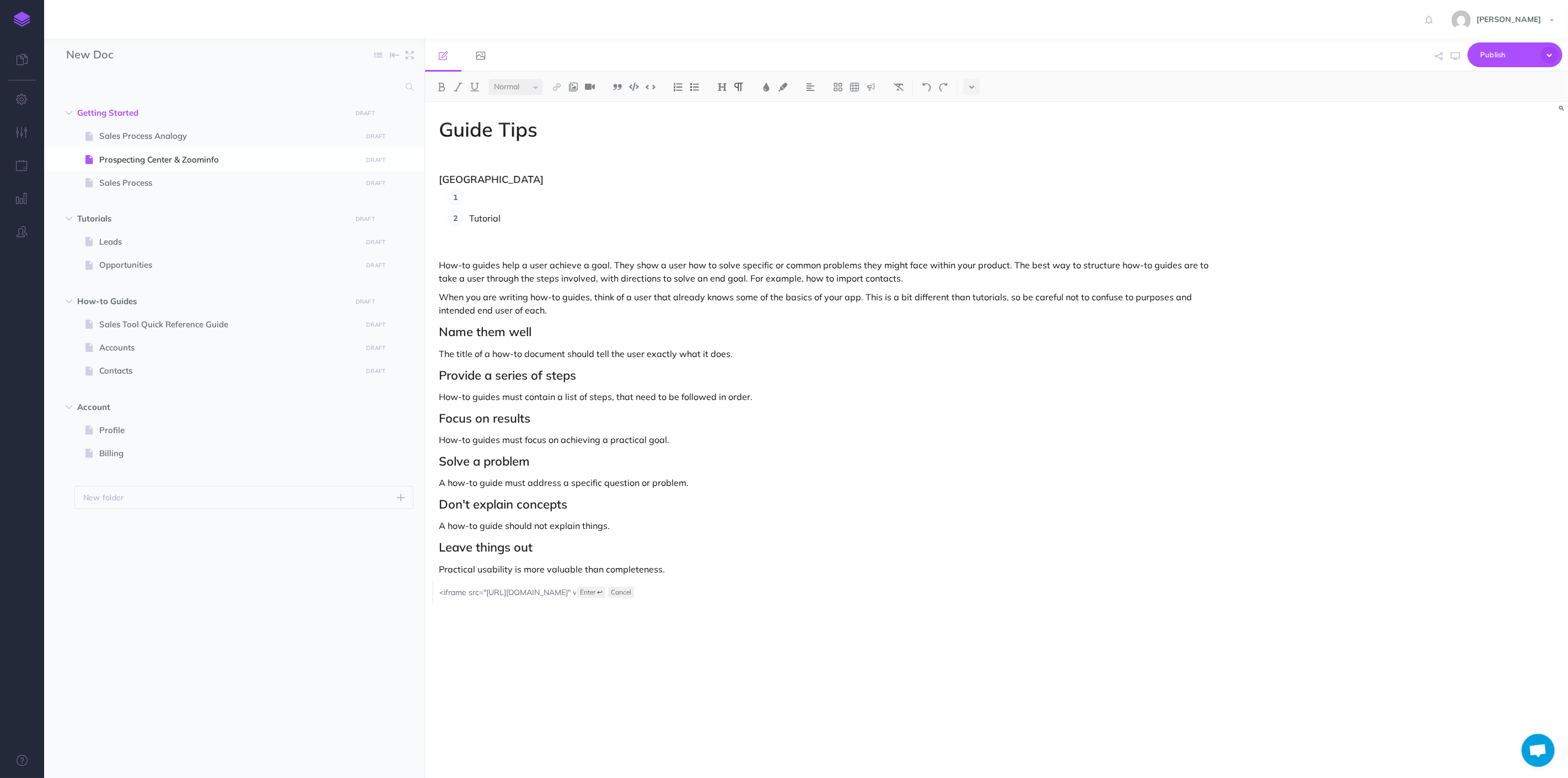
click at [509, 217] on p "Tutorial" at bounding box center [840, 217] width 742 height 16
click at [912, 347] on p "The title of a how-to document should tell the user exactly what it does." at bounding box center [825, 354] width 773 height 14
drag, startPoint x: 878, startPoint y: 215, endPoint x: 502, endPoint y: 221, distance: 376.0
click at [502, 221] on p "Tutorial: [URL][DOMAIN_NAME]" at bounding box center [840, 217] width 742 height 16
drag, startPoint x: 449, startPoint y: 226, endPoint x: 467, endPoint y: 217, distance: 20.1
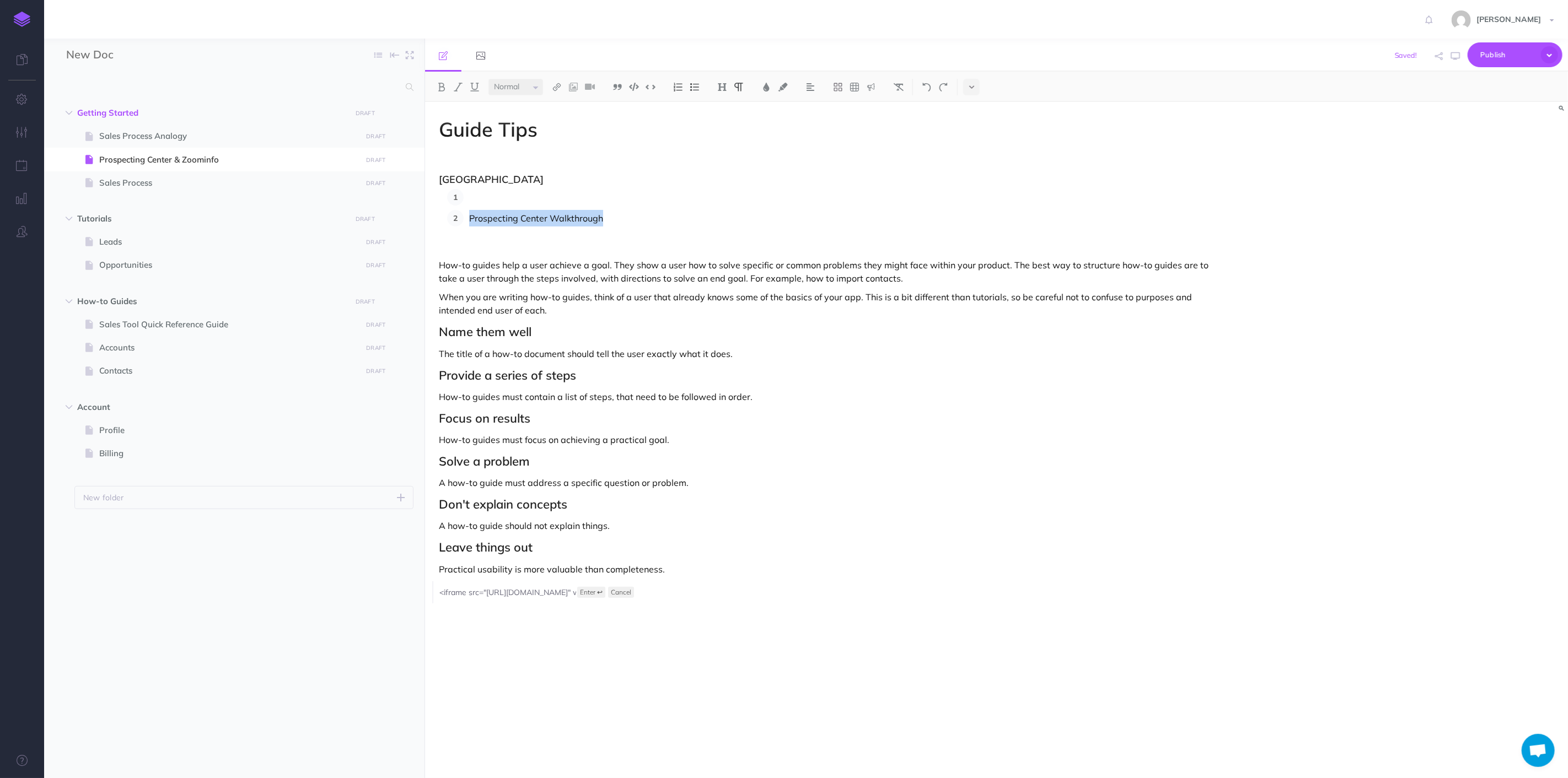
click at [467, 217] on li "Prospecting Center Walkthrough" at bounding box center [838, 217] width 748 height 16
click at [562, 84] on img at bounding box center [558, 87] width 10 height 8
click at [557, 106] on icon at bounding box center [557, 106] width 8 height 8
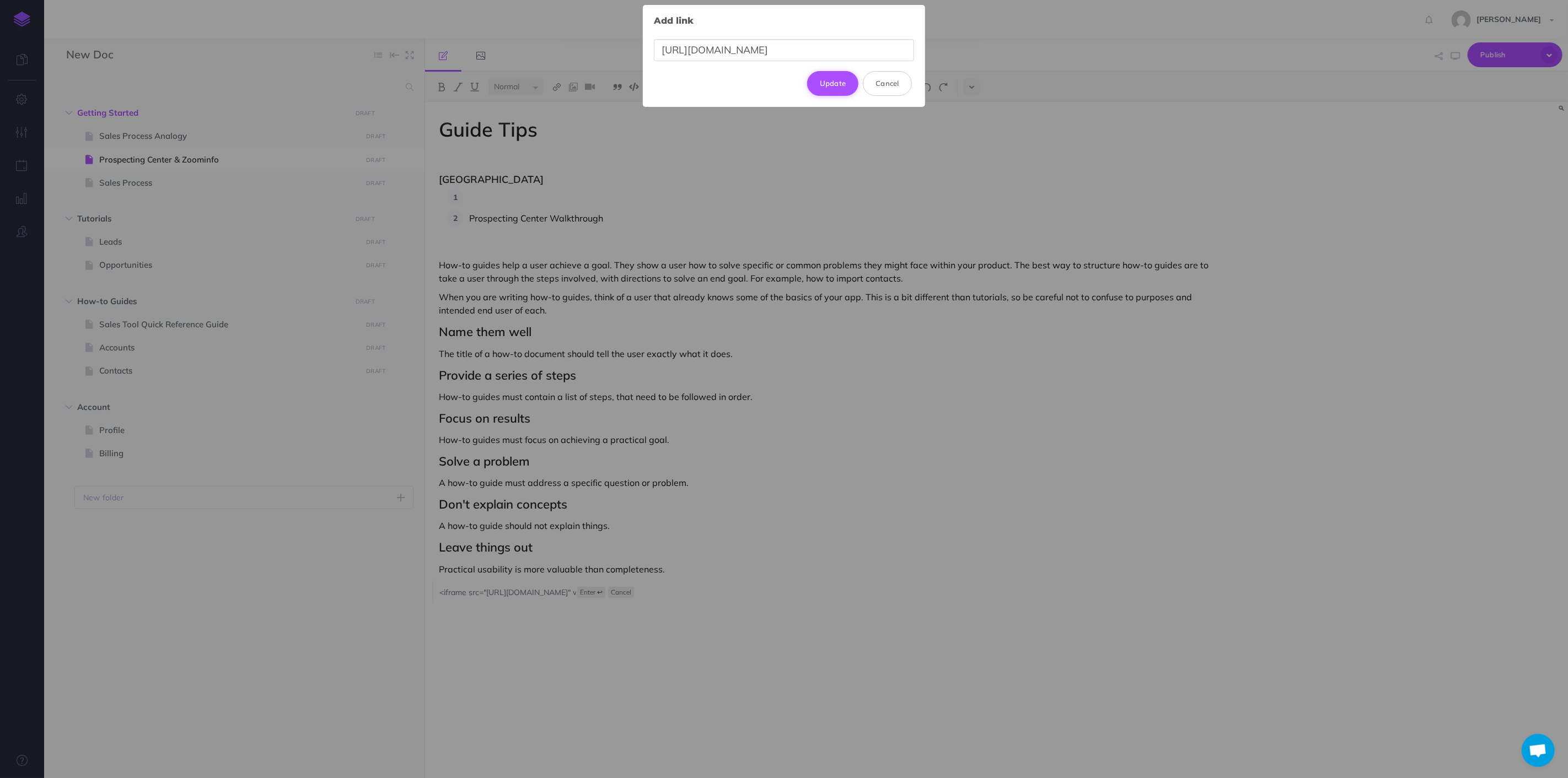
scroll to position [0, 148]
type input "[URL][DOMAIN_NAME]"
click at [841, 87] on button "Update" at bounding box center [833, 83] width 52 height 25
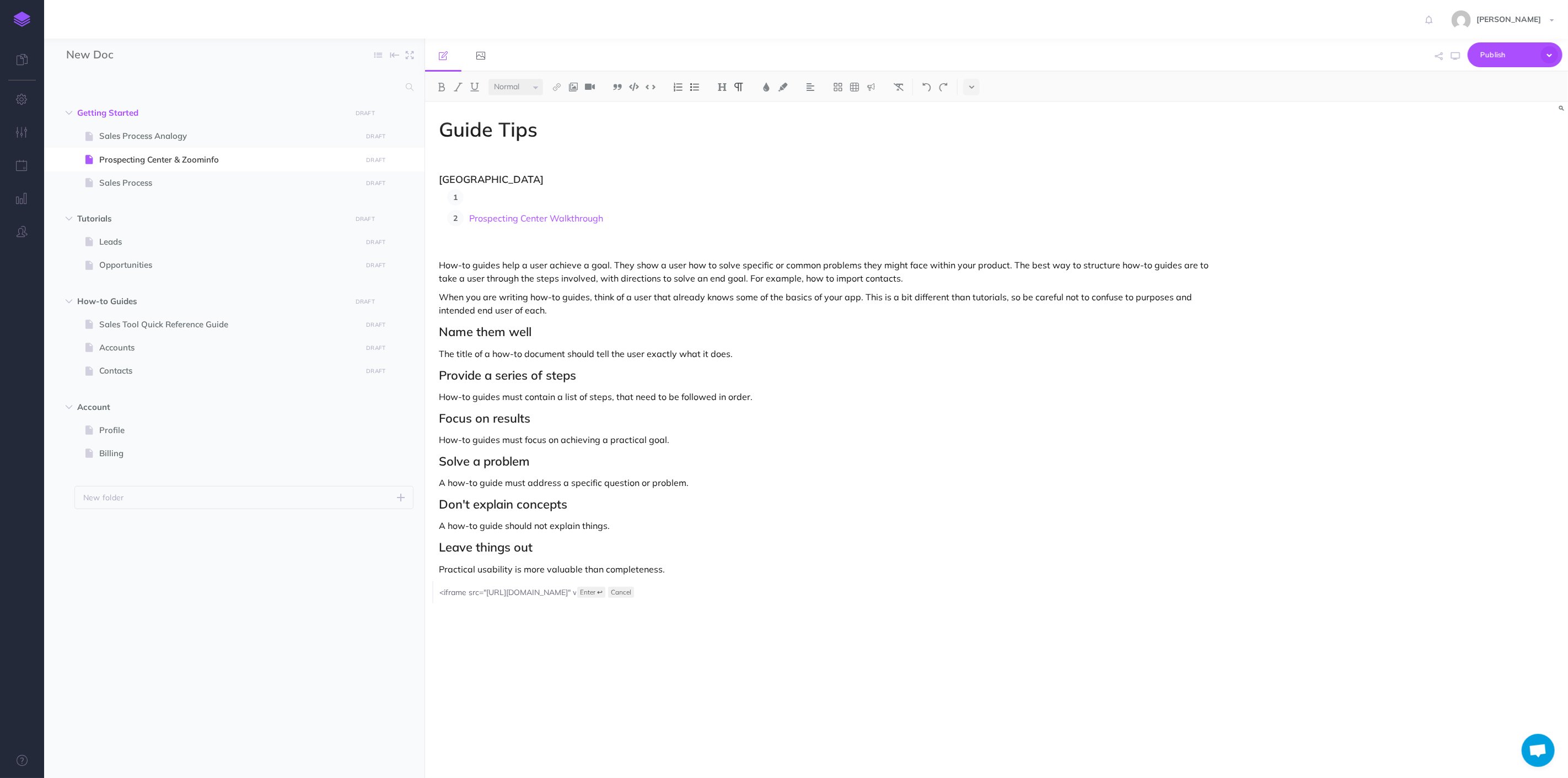
drag, startPoint x: 844, startPoint y: 206, endPoint x: 856, endPoint y: 237, distance: 33.2
click at [845, 210] on ol "Prospecting Center Walkthrough" at bounding box center [829, 208] width 764 height 37
click at [927, 421] on h2 "Focus on results" at bounding box center [825, 419] width 773 height 14
click at [988, 404] on div "Guide Tips Prospecting Center Prospecting Center Walkthrough How-to guides help…" at bounding box center [825, 434] width 801 height 665
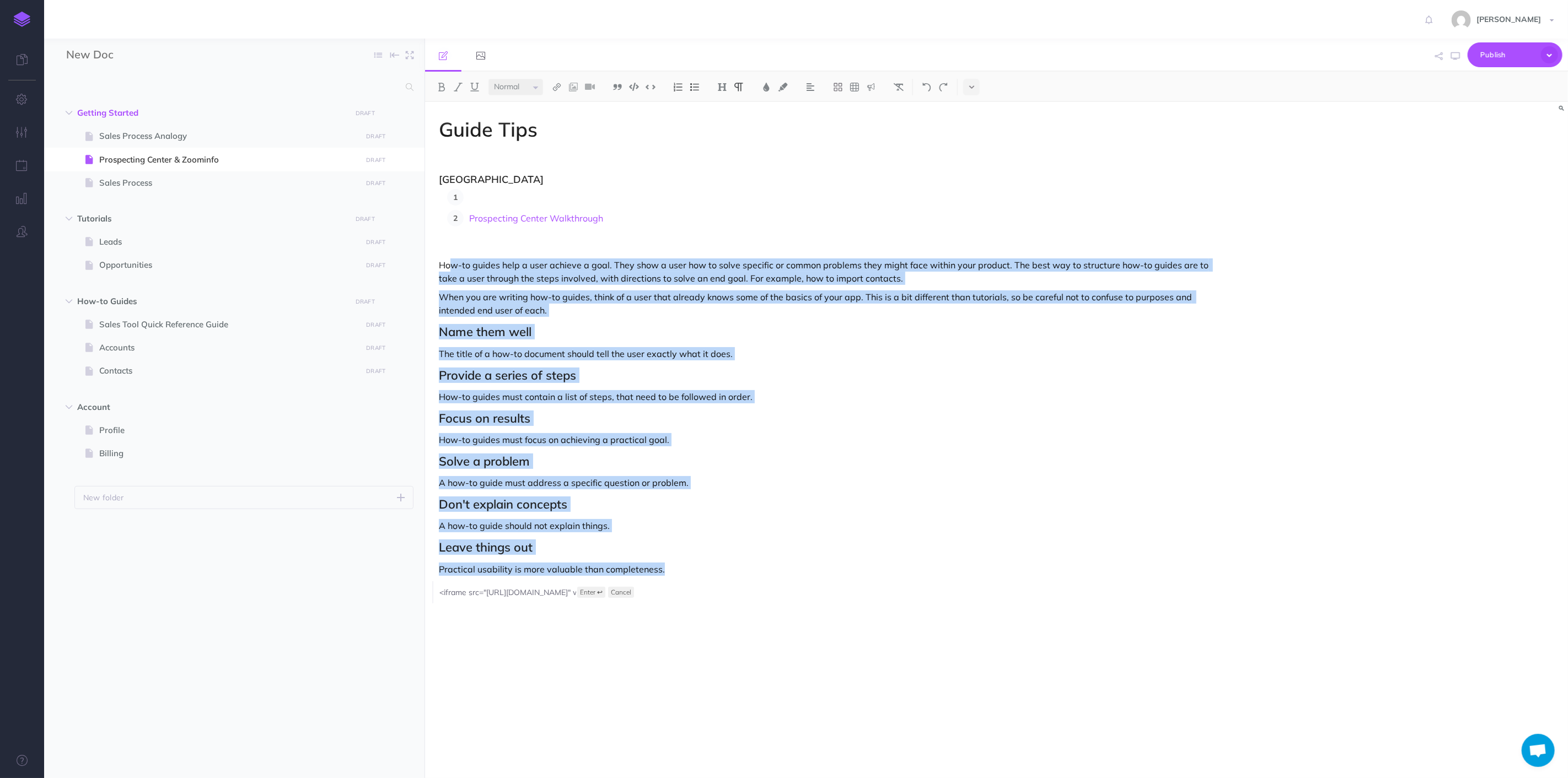
drag, startPoint x: 734, startPoint y: 570, endPoint x: 450, endPoint y: 263, distance: 418.2
click at [450, 263] on div "Guide Tips Prospecting Center Prospecting Center Walkthrough How-to guides help…" at bounding box center [825, 434] width 801 height 665
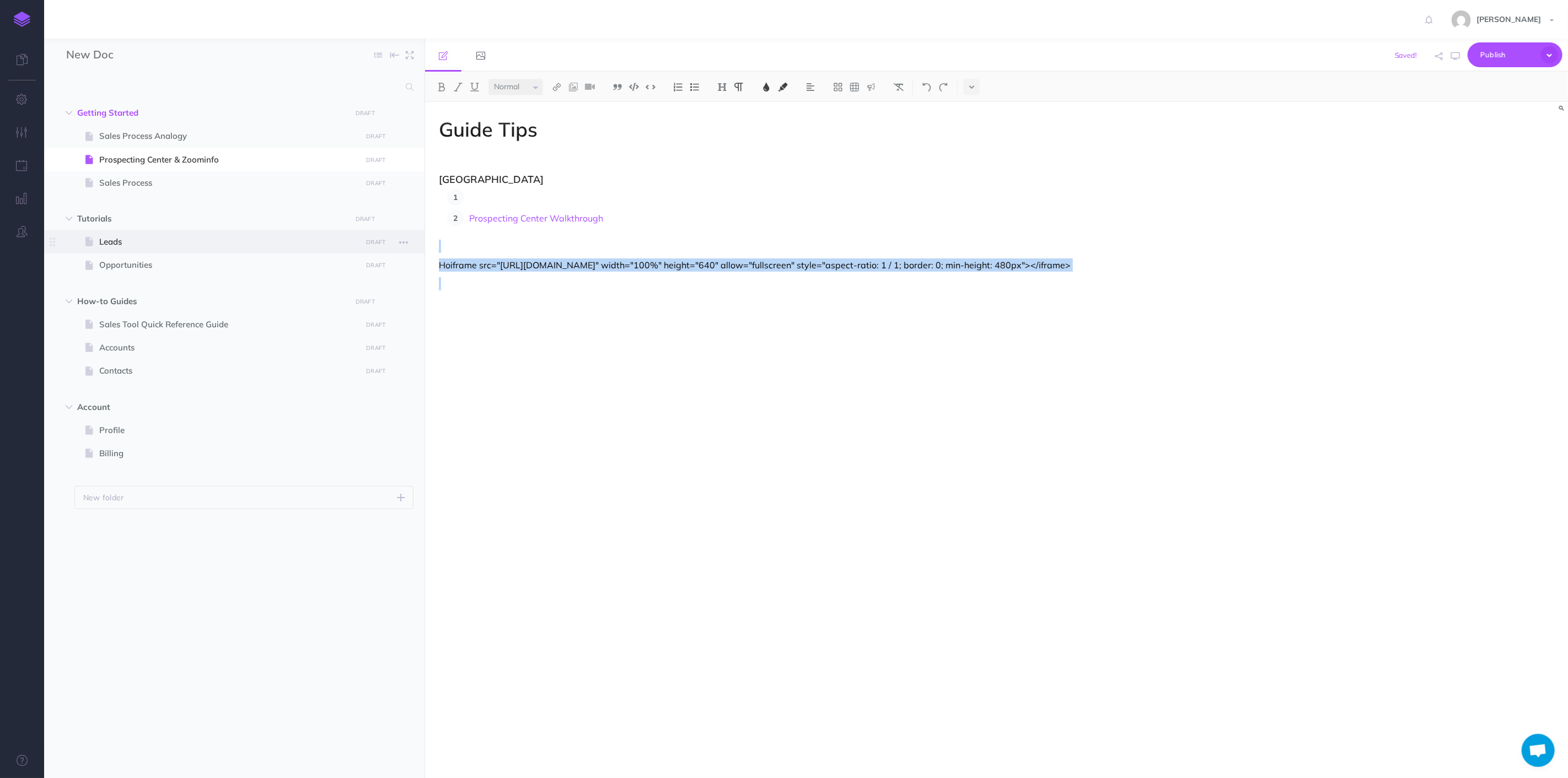
drag, startPoint x: 570, startPoint y: 285, endPoint x: 342, endPoint y: 248, distance: 231.0
click at [342, 248] on div "New Doc Collapse all Expand all Expand to root folders Getting Started DRAFT Pu…" at bounding box center [806, 408] width 1524 height 740
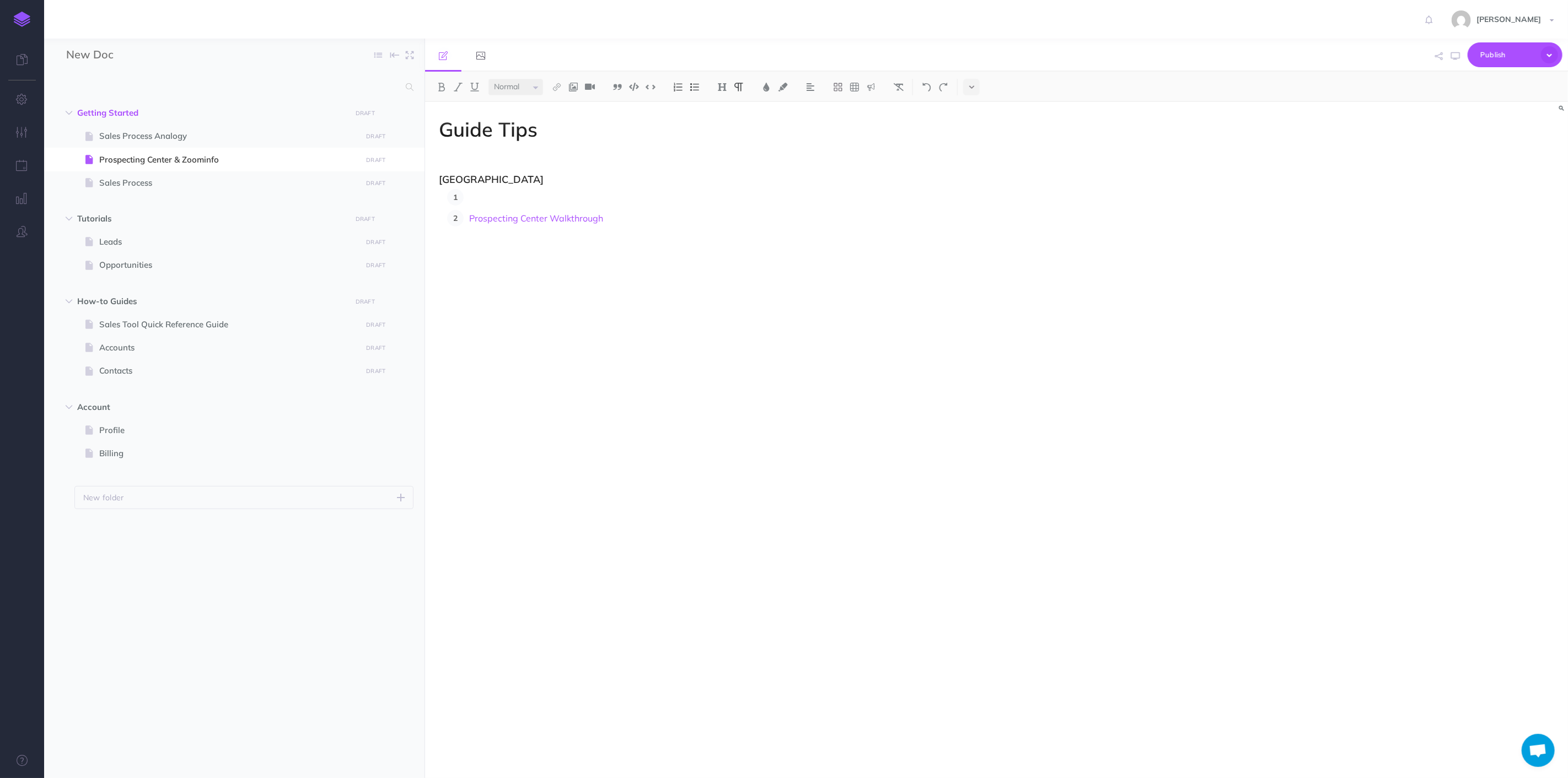
click at [584, 189] on p at bounding box center [840, 197] width 742 height 16
click at [573, 178] on h3 "[GEOGRAPHIC_DATA]" at bounding box center [825, 179] width 773 height 11
click at [434, 175] on div "Guide Tips Prospecting Center The prospecting center is a page in Salesforce bu…" at bounding box center [825, 434] width 801 height 665
click at [161, 158] on span "Prospecting Center & Zoominfo" at bounding box center [229, 160] width 259 height 14
click at [161, 158] on span "Prospecting Center & Zoominfo" at bounding box center [229, 160] width 259 height 14
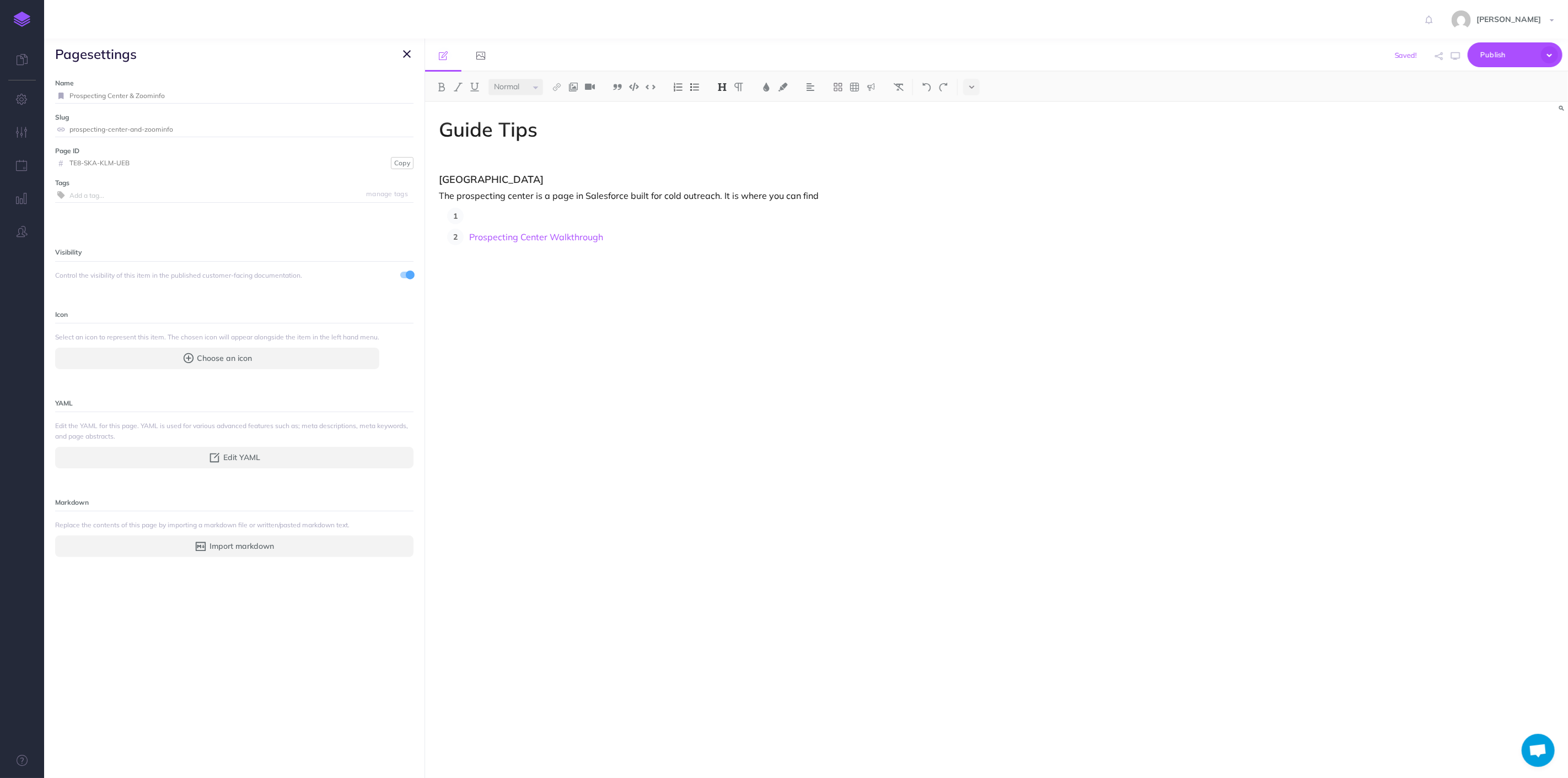
click at [173, 161] on input "TE8-SKA-KLM-UEB" at bounding box center [229, 163] width 319 height 14
click at [406, 51] on icon "button" at bounding box center [406, 54] width 8 height 14
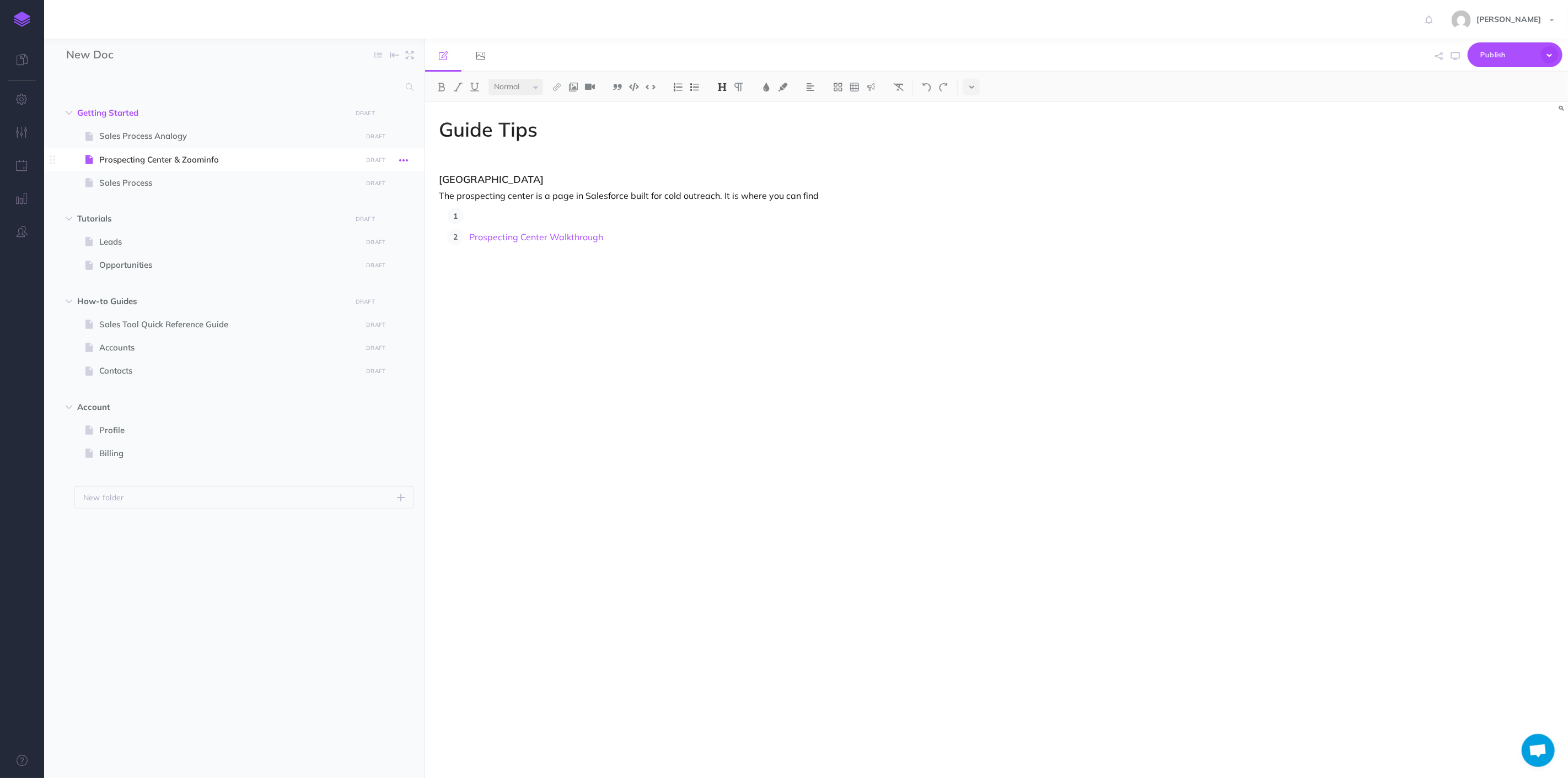
click at [397, 156] on button "button" at bounding box center [403, 160] width 20 height 14
click at [253, 167] on span at bounding box center [235, 159] width 381 height 23
click at [219, 166] on span "Prospecting Center & Zoominfo" at bounding box center [229, 160] width 259 height 14
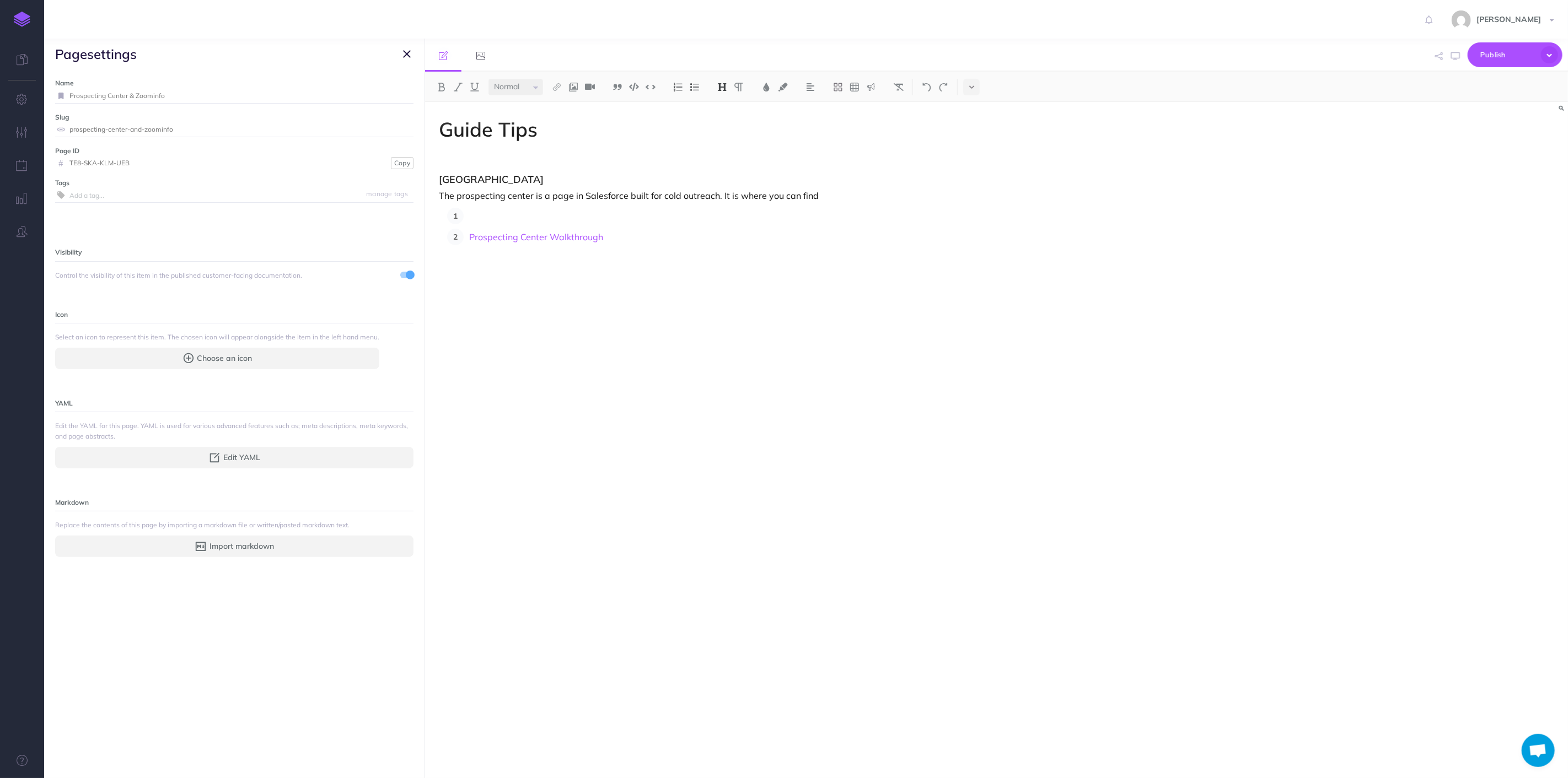
click at [197, 119] on label "Slug" at bounding box center [235, 117] width 359 height 10
click at [185, 99] on input "Prospecting Center & Zoominfo" at bounding box center [241, 95] width 344 height 14
type input "Sales Tools"
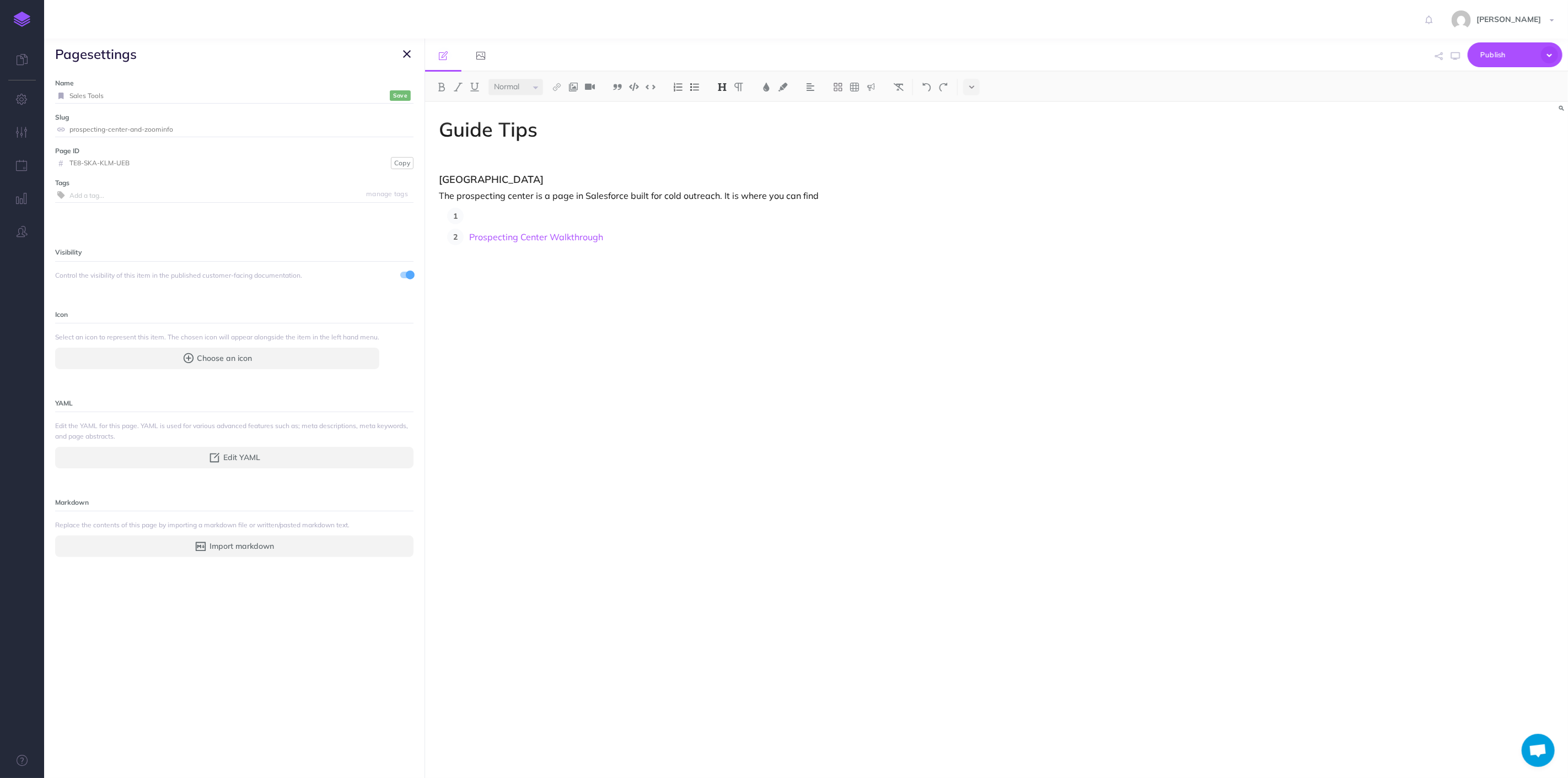
click at [316, 136] on input "prospecting-center-and-zoominfo" at bounding box center [241, 129] width 344 height 14
click at [573, 353] on div "Guide Tips Prospecting Center The prospecting center is a page in Salesforce bu…" at bounding box center [825, 434] width 801 height 665
click at [175, 125] on input "prospecting-center-and-zoominfo" at bounding box center [241, 129] width 344 height 14
click at [108, 86] on label "Name" at bounding box center [235, 82] width 359 height 10
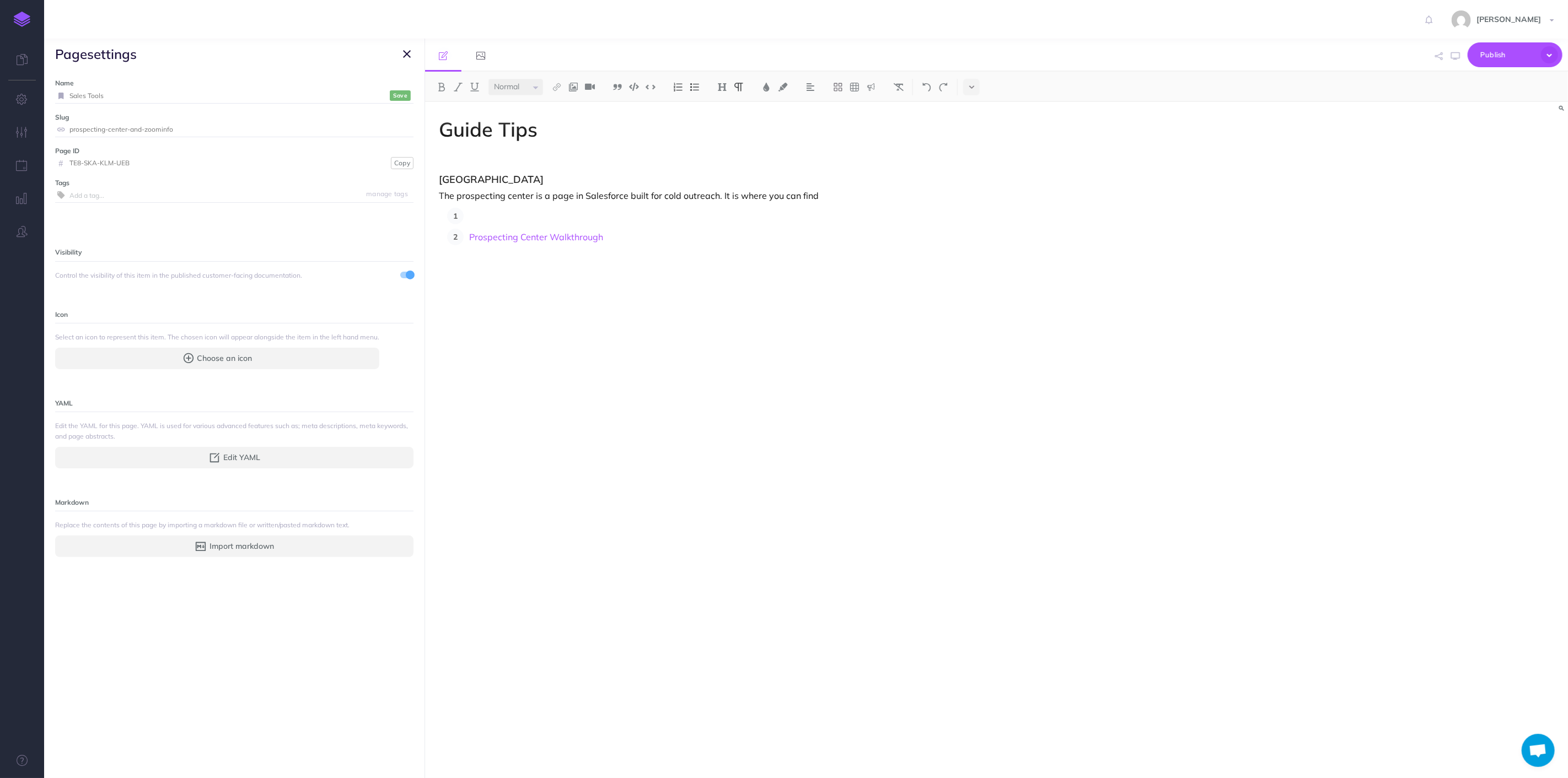
click at [107, 92] on input "Sales Tools" at bounding box center [229, 95] width 318 height 14
click at [106, 92] on input "Sales Tools" at bounding box center [229, 95] width 318 height 14
click at [153, 121] on label "Slug" at bounding box center [235, 117] width 359 height 10
click at [156, 132] on input "prospecting-center-and-zoominfo" at bounding box center [241, 129] width 344 height 14
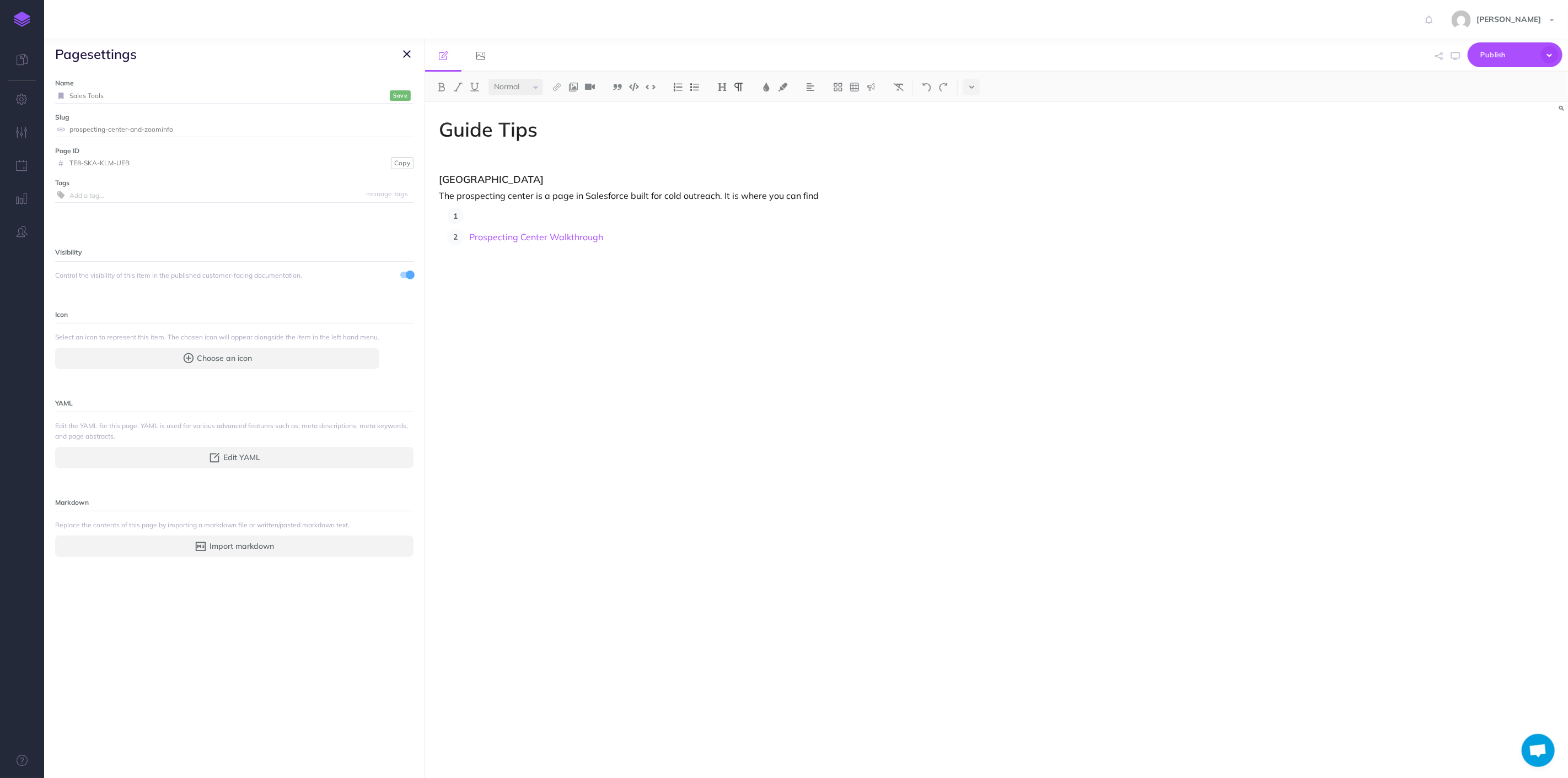
click at [156, 132] on input "prospecting-center-and-zoominfo" at bounding box center [241, 129] width 344 height 14
paste input "sales-tools"
click at [620, 431] on div "Guide Tips Prospecting Center The prospecting center is a page in Salesforce bu…" at bounding box center [825, 434] width 801 height 665
click at [399, 94] on button "Save" at bounding box center [400, 95] width 21 height 10
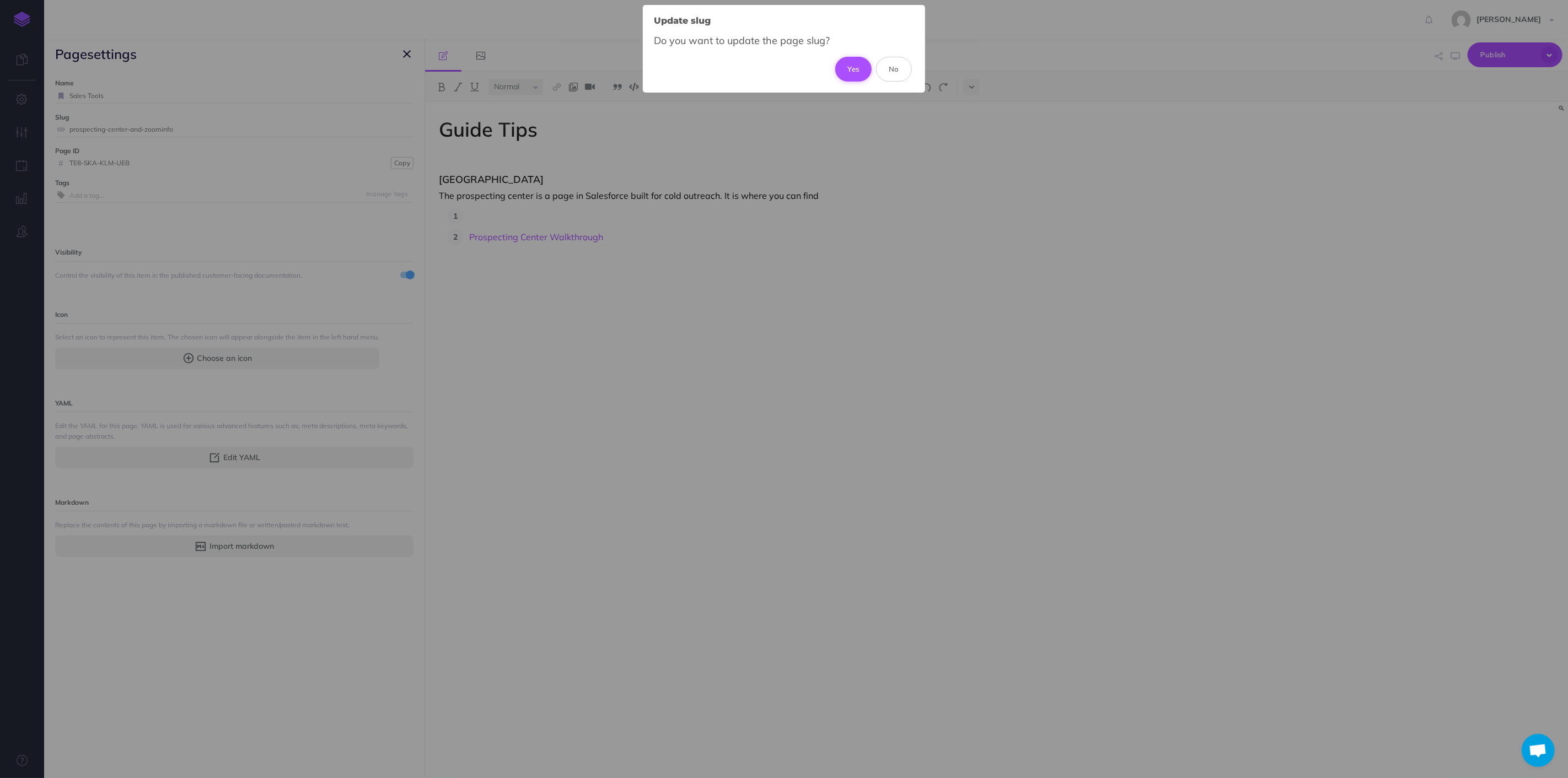
click at [851, 70] on button "Yes" at bounding box center [853, 69] width 37 height 25
type input "sales-tools"
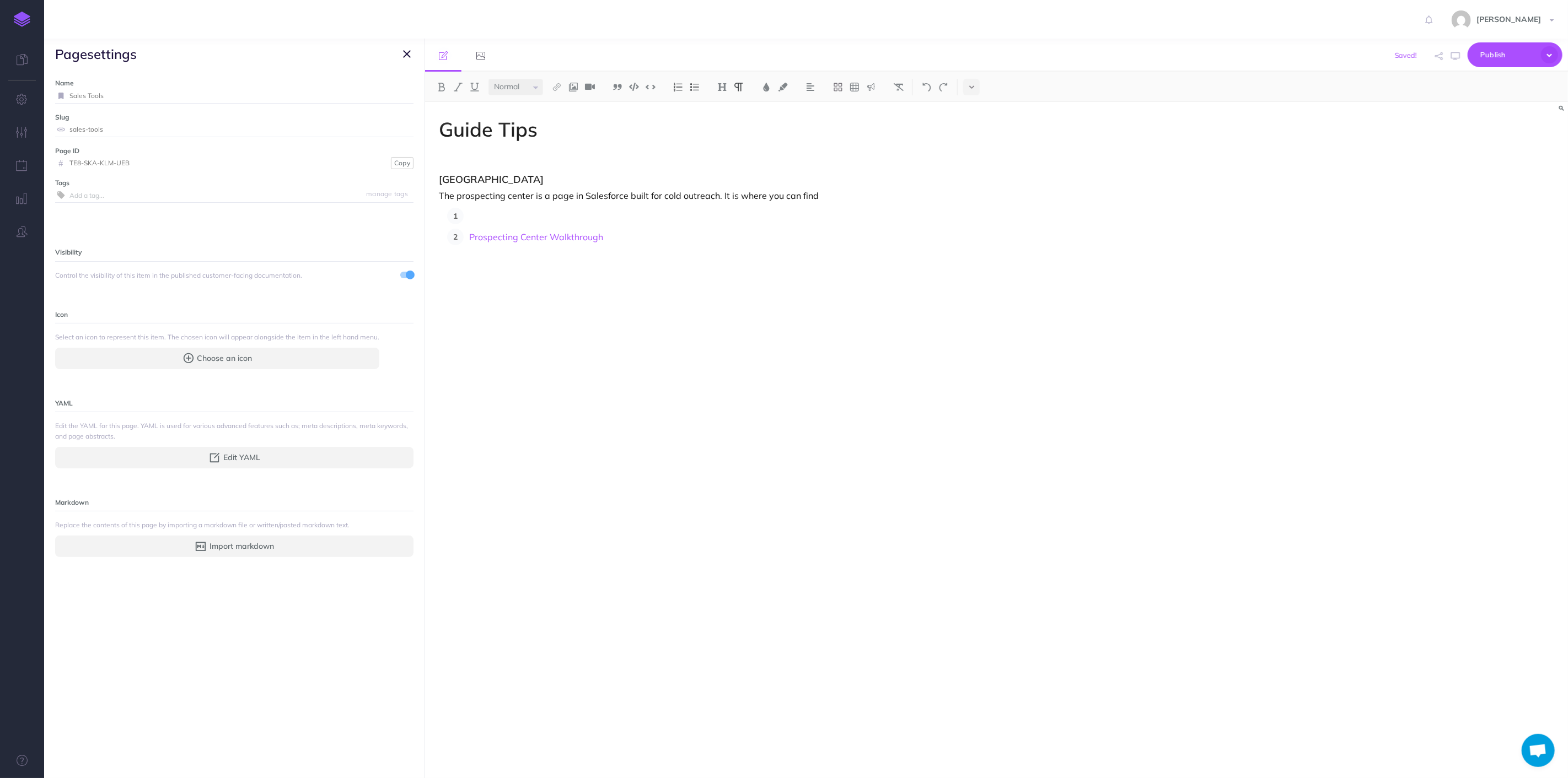
drag, startPoint x: 405, startPoint y: 54, endPoint x: 399, endPoint y: 82, distance: 28.6
click at [405, 55] on icon "button" at bounding box center [406, 54] width 8 height 14
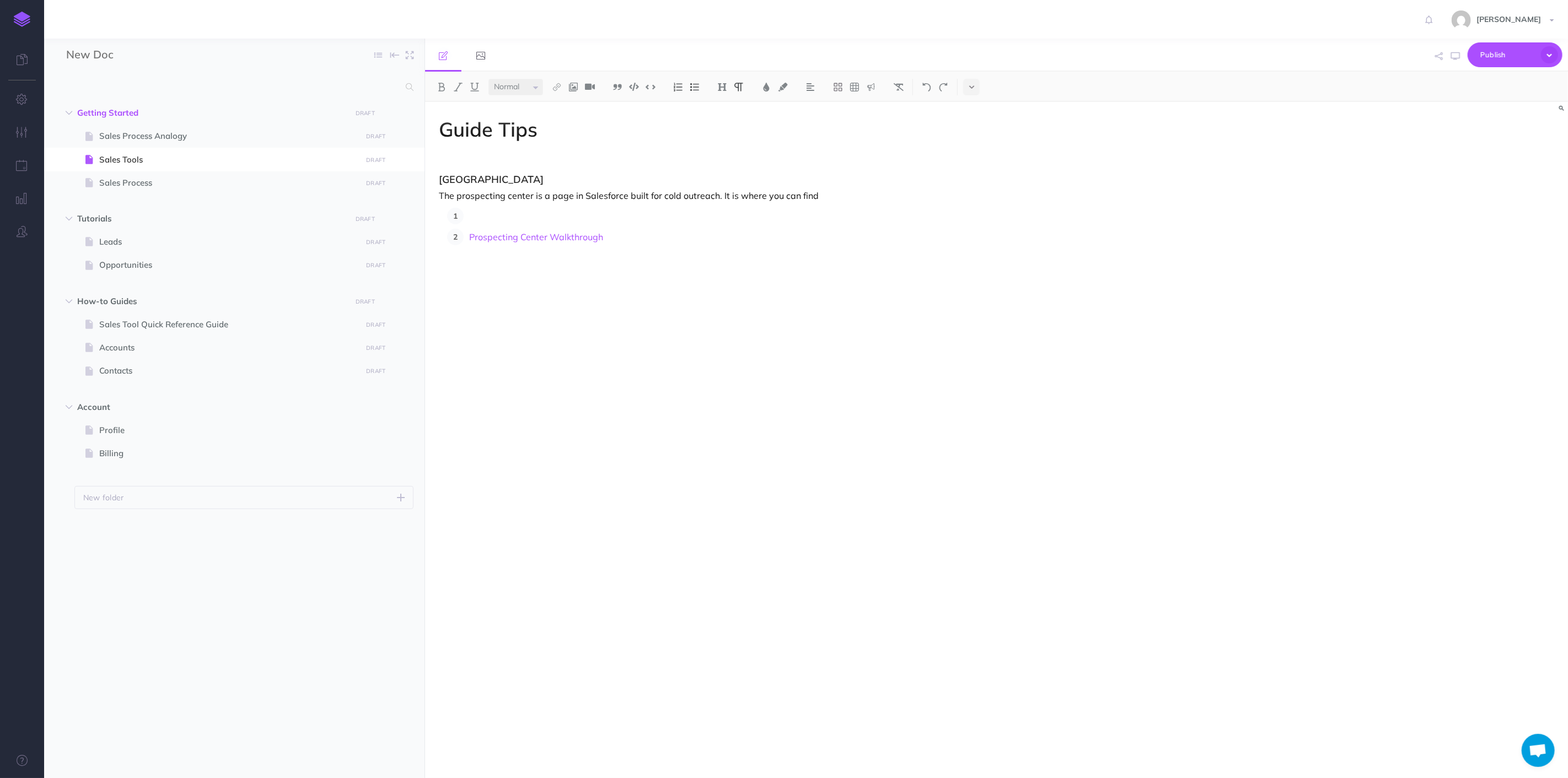
click at [525, 210] on p at bounding box center [840, 216] width 742 height 16
click at [440, 182] on h3 "[GEOGRAPHIC_DATA]" at bounding box center [825, 179] width 773 height 11
click at [500, 219] on p at bounding box center [840, 216] width 742 height 16
click at [614, 289] on div "Guide Tips 1. Prospecting Center The prospecting center is a page in Salesforce…" at bounding box center [825, 434] width 801 height 665
drag, startPoint x: 510, startPoint y: 221, endPoint x: 422, endPoint y: 178, distance: 97.9
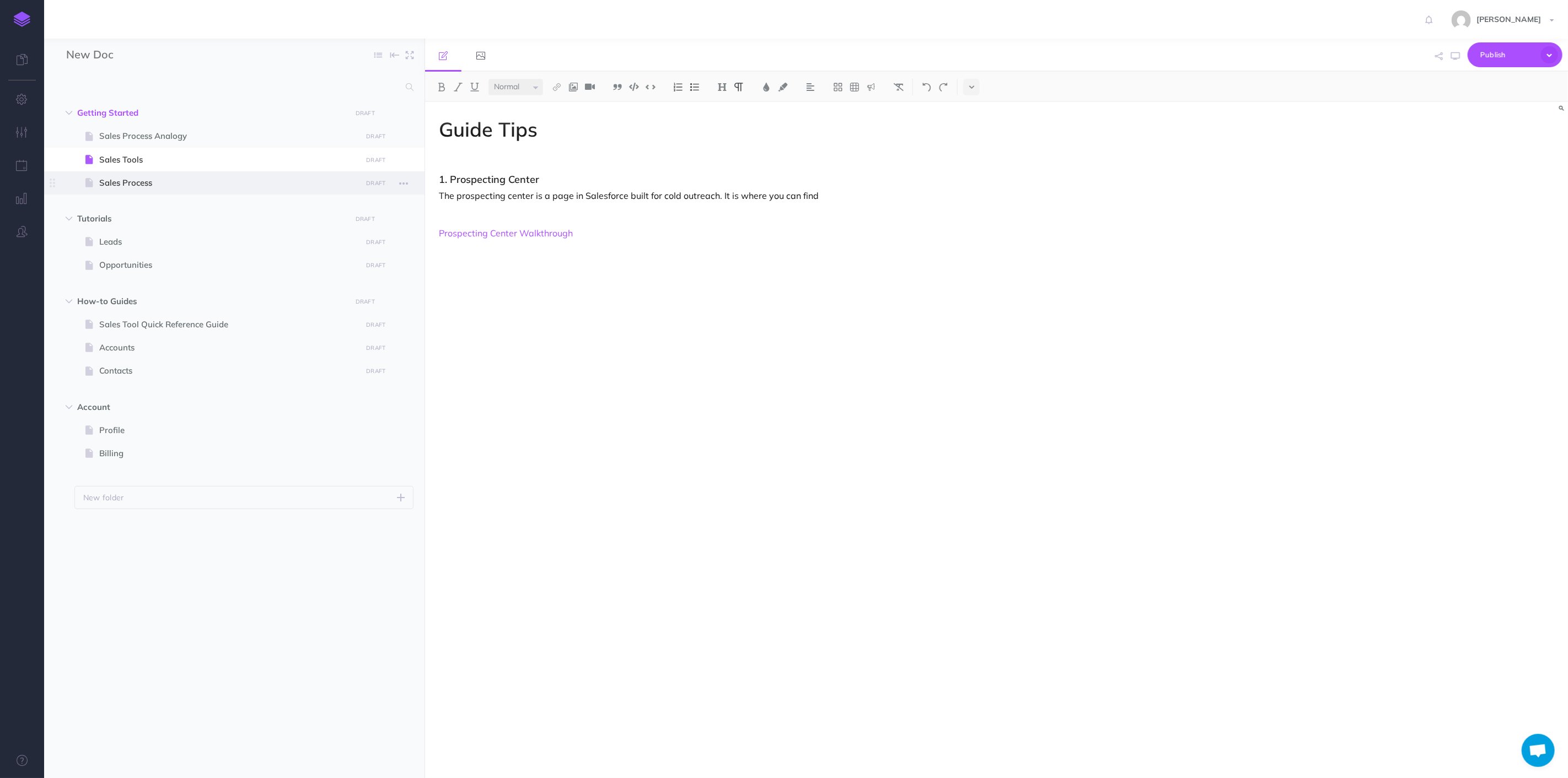
click at [508, 221] on p at bounding box center [825, 215] width 773 height 14
click at [448, 179] on h3 "1. Prospecting Center" at bounding box center [825, 179] width 773 height 11
click at [454, 201] on p "The prospecting center is a page in Salesforce built for cold outreach. It is w…" at bounding box center [825, 196] width 773 height 14
click at [453, 211] on p at bounding box center [825, 215] width 773 height 14
drag, startPoint x: 552, startPoint y: 180, endPoint x: 409, endPoint y: 183, distance: 143.0
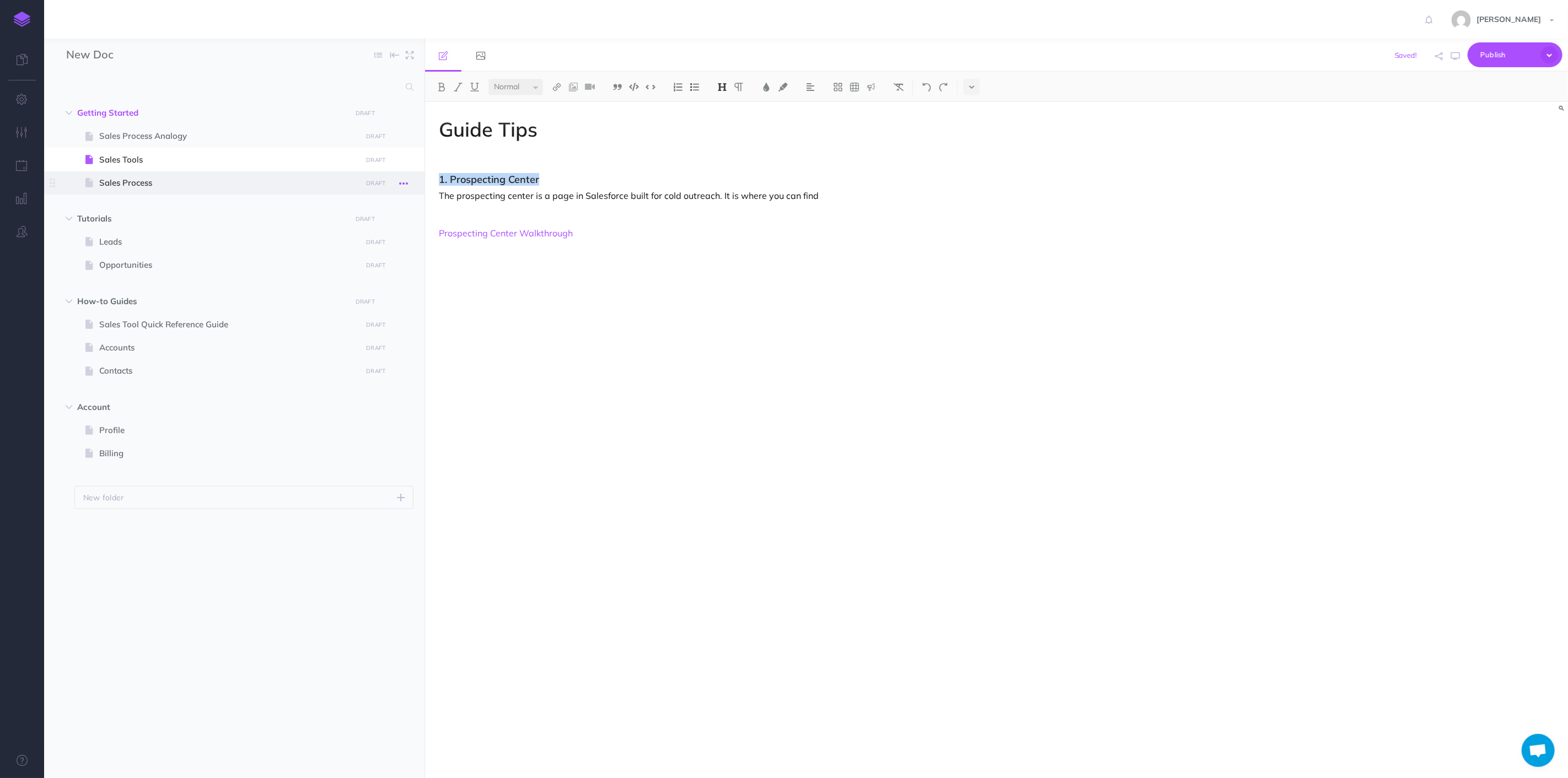
click at [409, 183] on div "New Doc Collapse all Expand all Expand to root folders Getting Started DRAFT Pu…" at bounding box center [806, 408] width 1524 height 740
click at [463, 177] on h3 "1. Prospecting Center" at bounding box center [825, 179] width 773 height 11
click at [447, 178] on h3 "1. Prospecting Center" at bounding box center [825, 179] width 773 height 11
drag, startPoint x: 450, startPoint y: 178, endPoint x: 427, endPoint y: 180, distance: 23.1
click at [427, 180] on div "Guide Tips 1. Prospecting Center The prospecting center is a page in Salesforce…" at bounding box center [825, 434] width 801 height 665
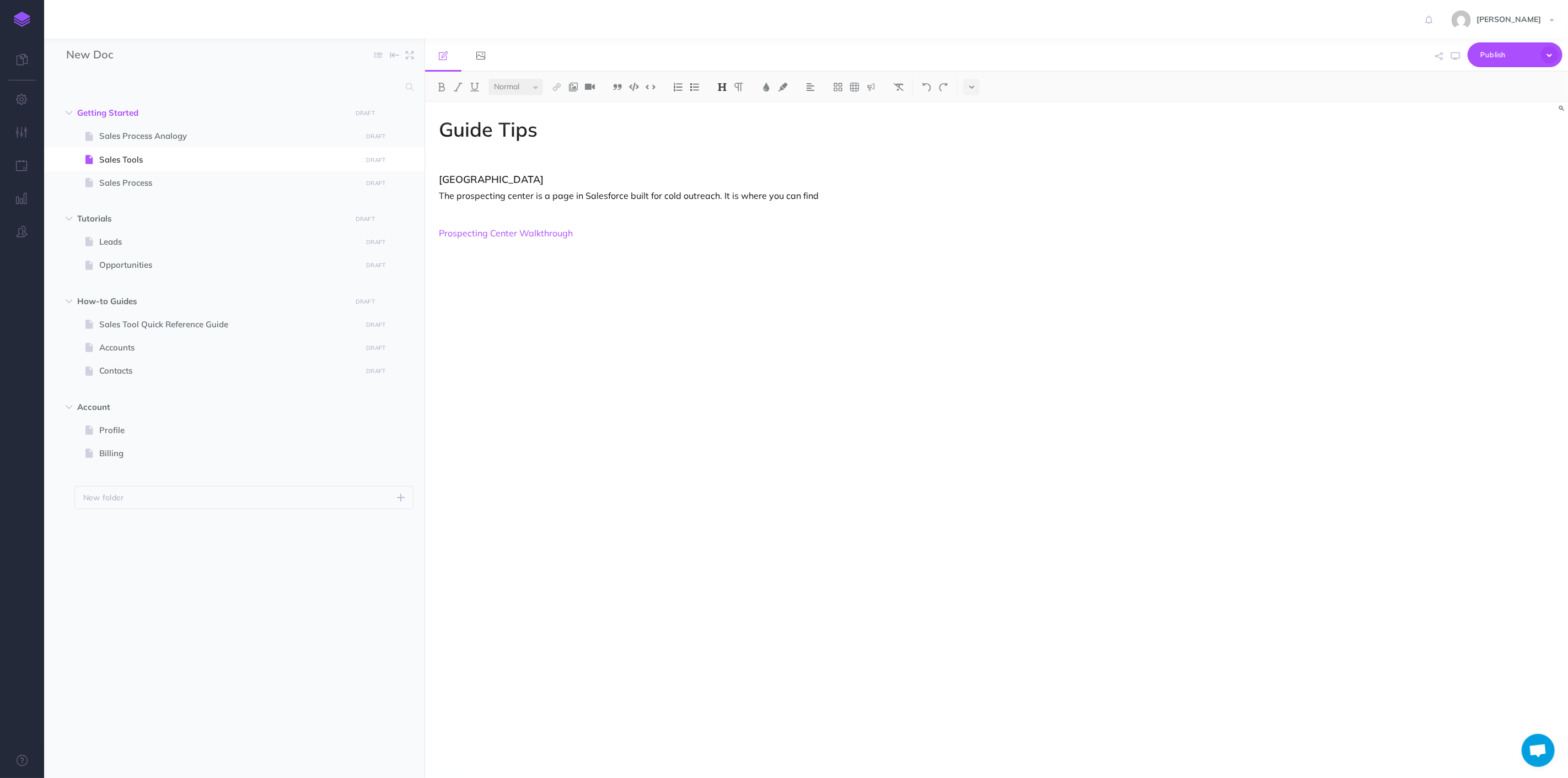
click at [674, 84] on img at bounding box center [678, 87] width 10 height 8
click at [677, 88] on img at bounding box center [678, 87] width 10 height 8
click at [627, 292] on div "Guide Tips 1. Prospecting Center The prospecting center is a page in Salesforce…" at bounding box center [825, 434] width 801 height 665
click at [718, 81] on button at bounding box center [722, 87] width 16 height 16
click at [724, 140] on button "H3" at bounding box center [722, 138] width 16 height 16
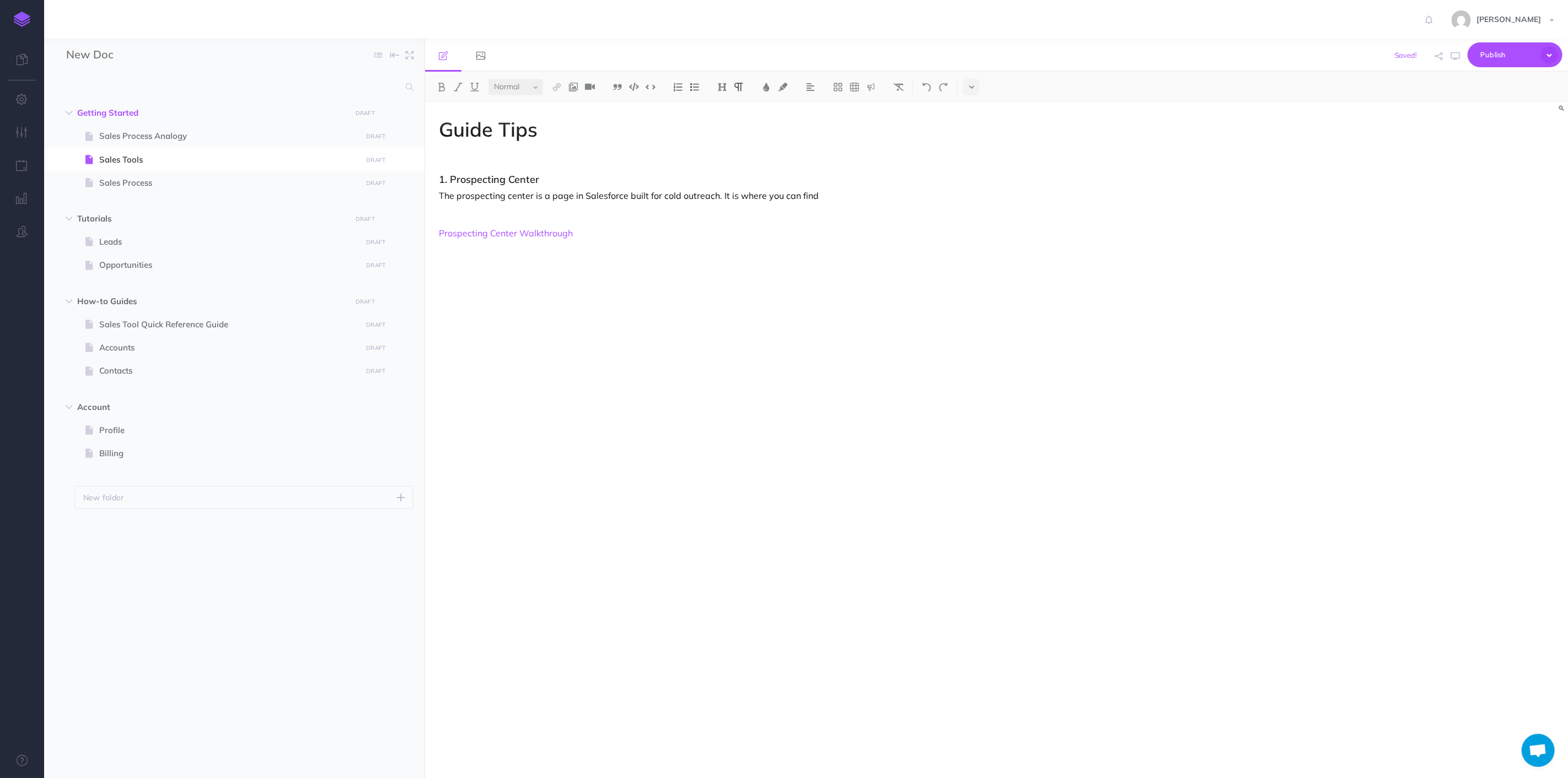
click at [452, 185] on div "Guide Tips 1. Prospecting Center The prospecting center is a page in Salesforce…" at bounding box center [825, 434] width 801 height 665
click at [448, 179] on h3 "1. Prospecting Center" at bounding box center [825, 179] width 773 height 11
click at [527, 286] on p at bounding box center [825, 290] width 773 height 14
click at [119, 132] on span "Sales Process Analogy" at bounding box center [229, 136] width 259 height 14
select select "null"
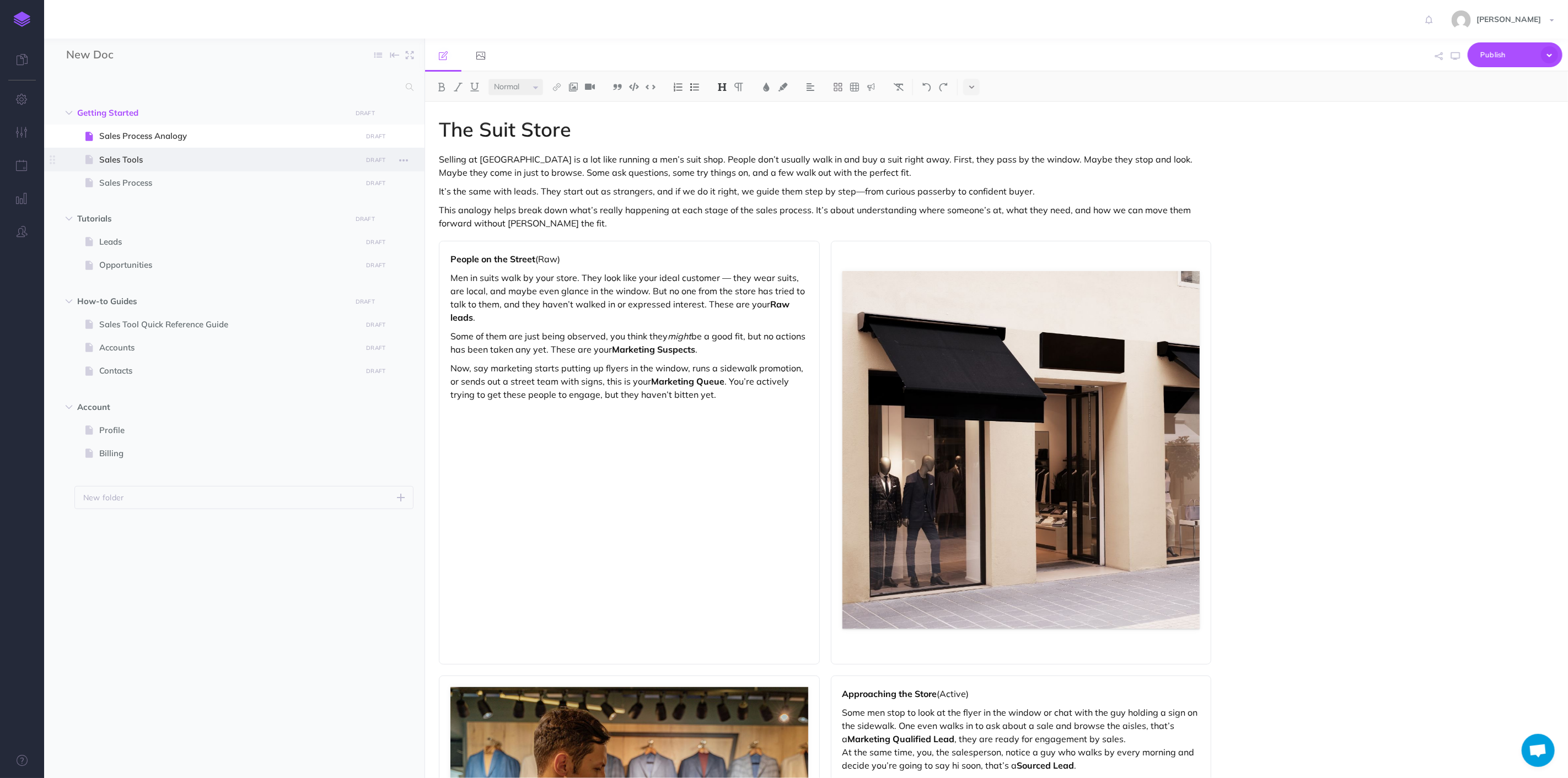
click at [139, 162] on span "Sales Tools" at bounding box center [229, 160] width 259 height 14
select select "null"
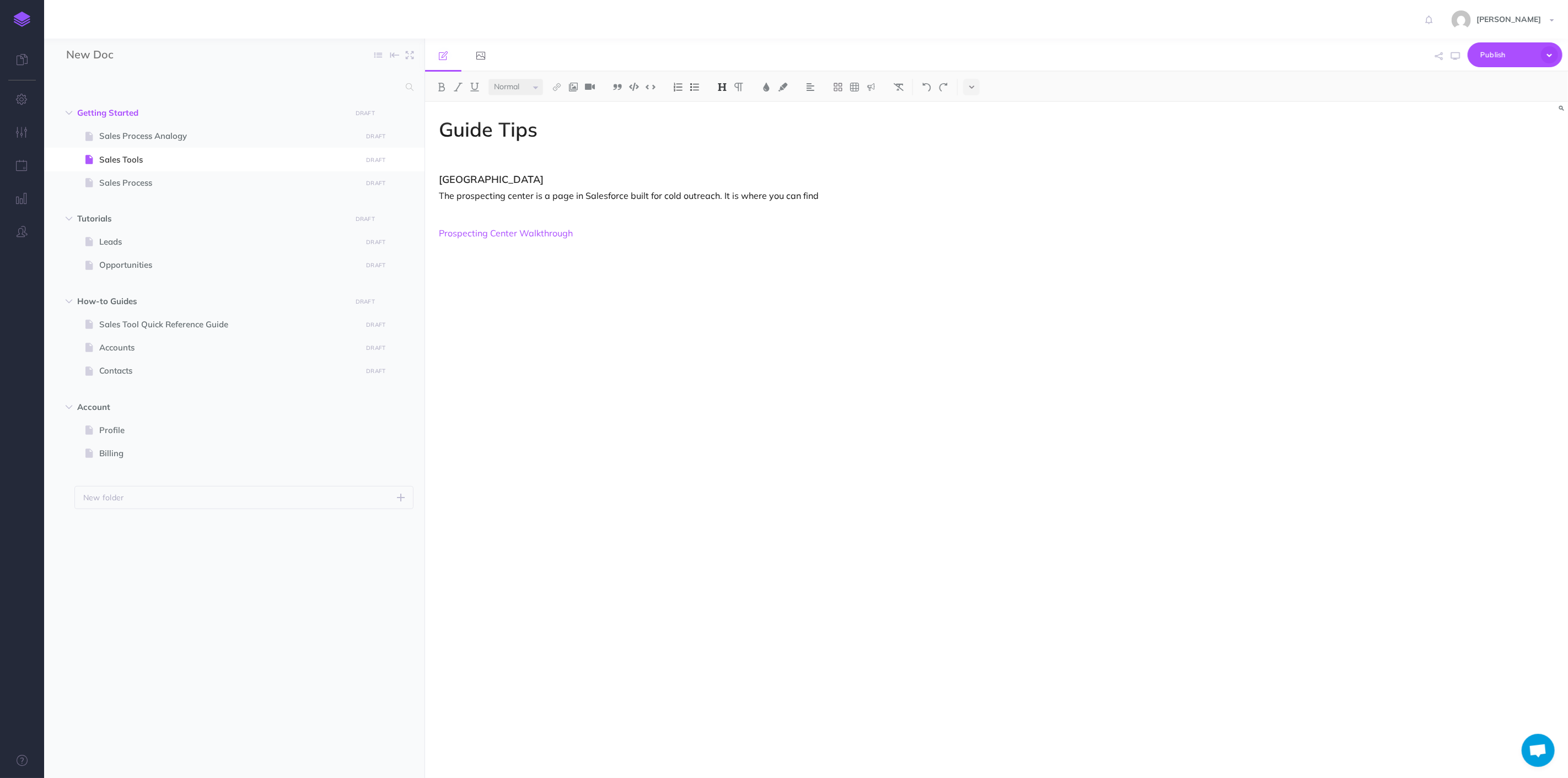
click at [151, 199] on ul "Sales Process Analogy DRAFT Publish these changes Nevermind Publish Page histor…" at bounding box center [244, 162] width 339 height 75
click at [147, 184] on span "Sales Process" at bounding box center [229, 183] width 259 height 14
select select "null"
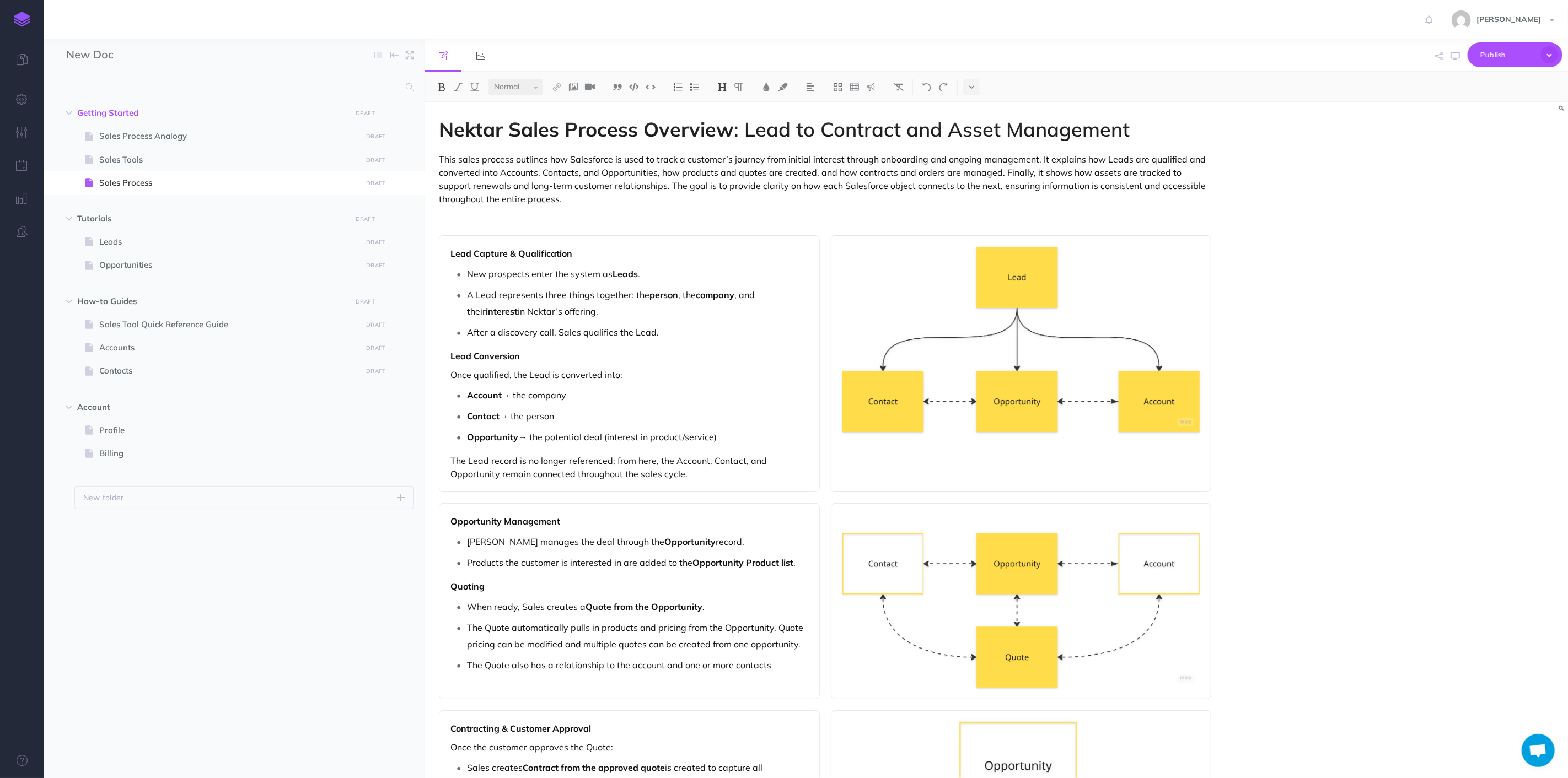
click at [767, 190] on p "This sales process outlines how Salesforce is used to track a customer’s journe…" at bounding box center [825, 179] width 773 height 53
click at [738, 200] on p "This sales process outlines how Salesforce is used to track a customer’s journe…" at bounding box center [825, 179] width 773 height 53
click at [975, 90] on button at bounding box center [971, 87] width 16 height 16
click at [1201, 197] on p "This sales process outlines how Salesforce is used to track a customer’s journe…" at bounding box center [825, 179] width 773 height 53
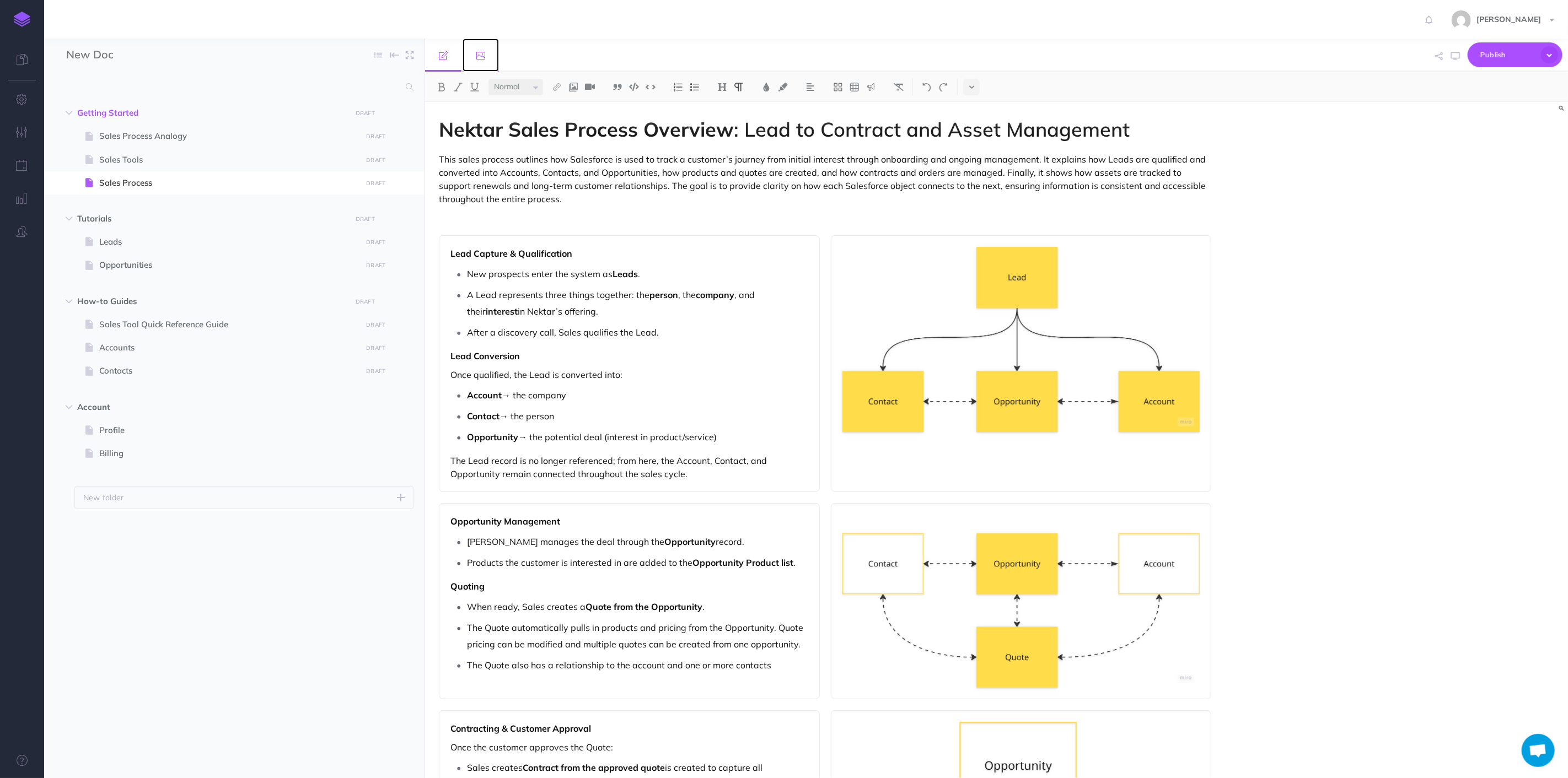
click at [473, 56] on link at bounding box center [480, 54] width 37 height 33
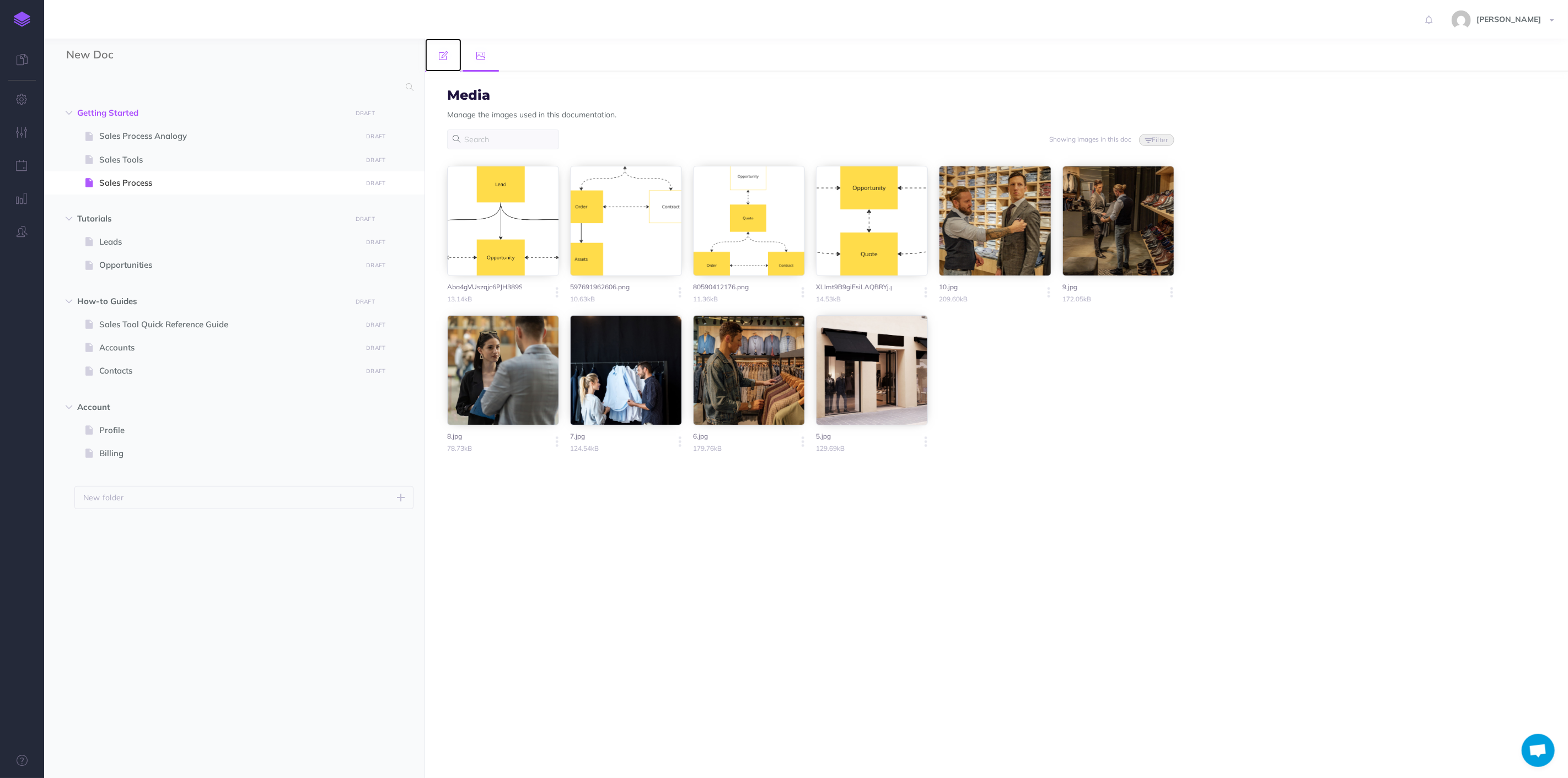
click at [449, 57] on link at bounding box center [443, 54] width 37 height 33
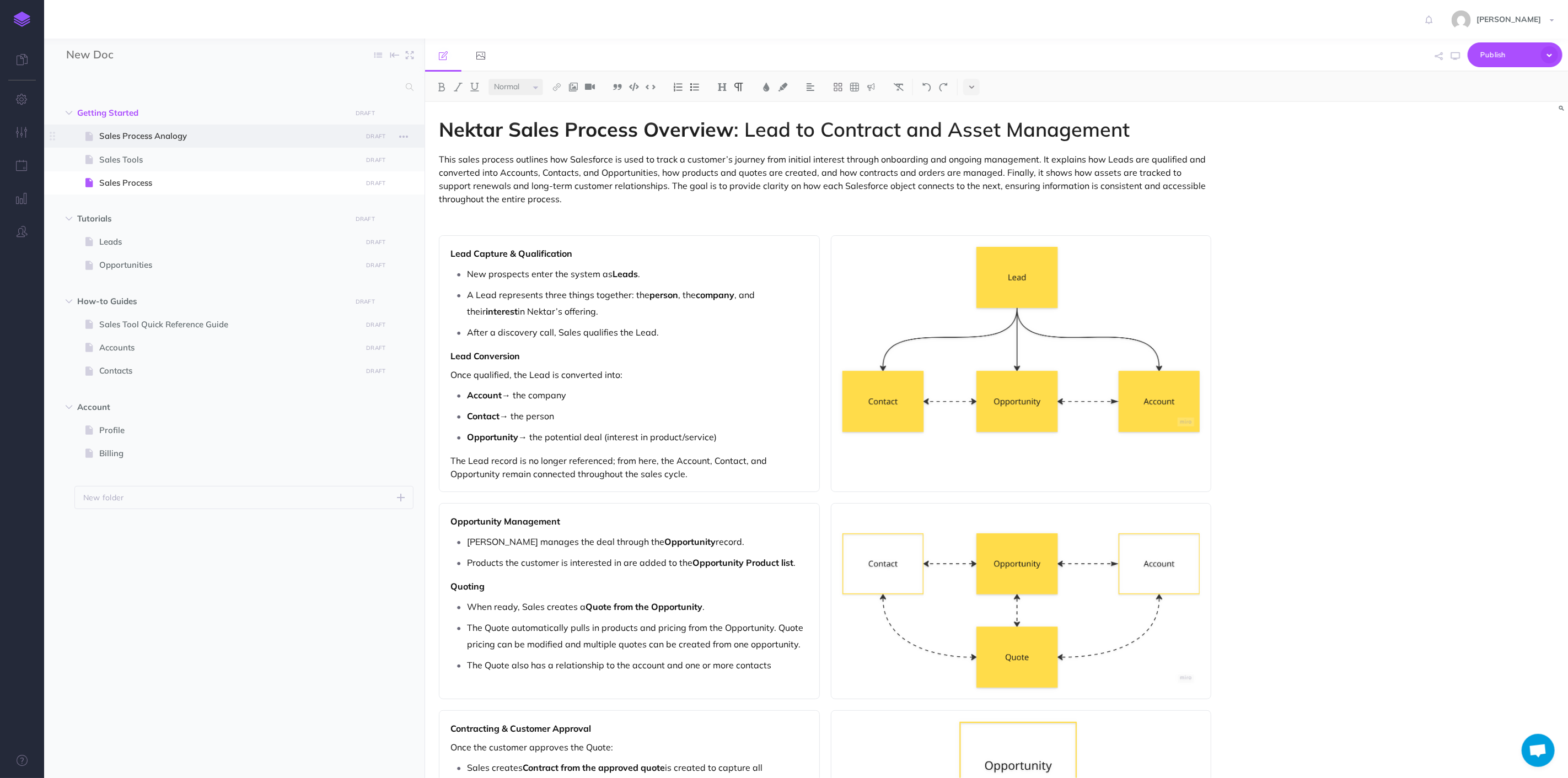
click at [233, 134] on span "Sales Process Analogy" at bounding box center [229, 136] width 259 height 14
select select "null"
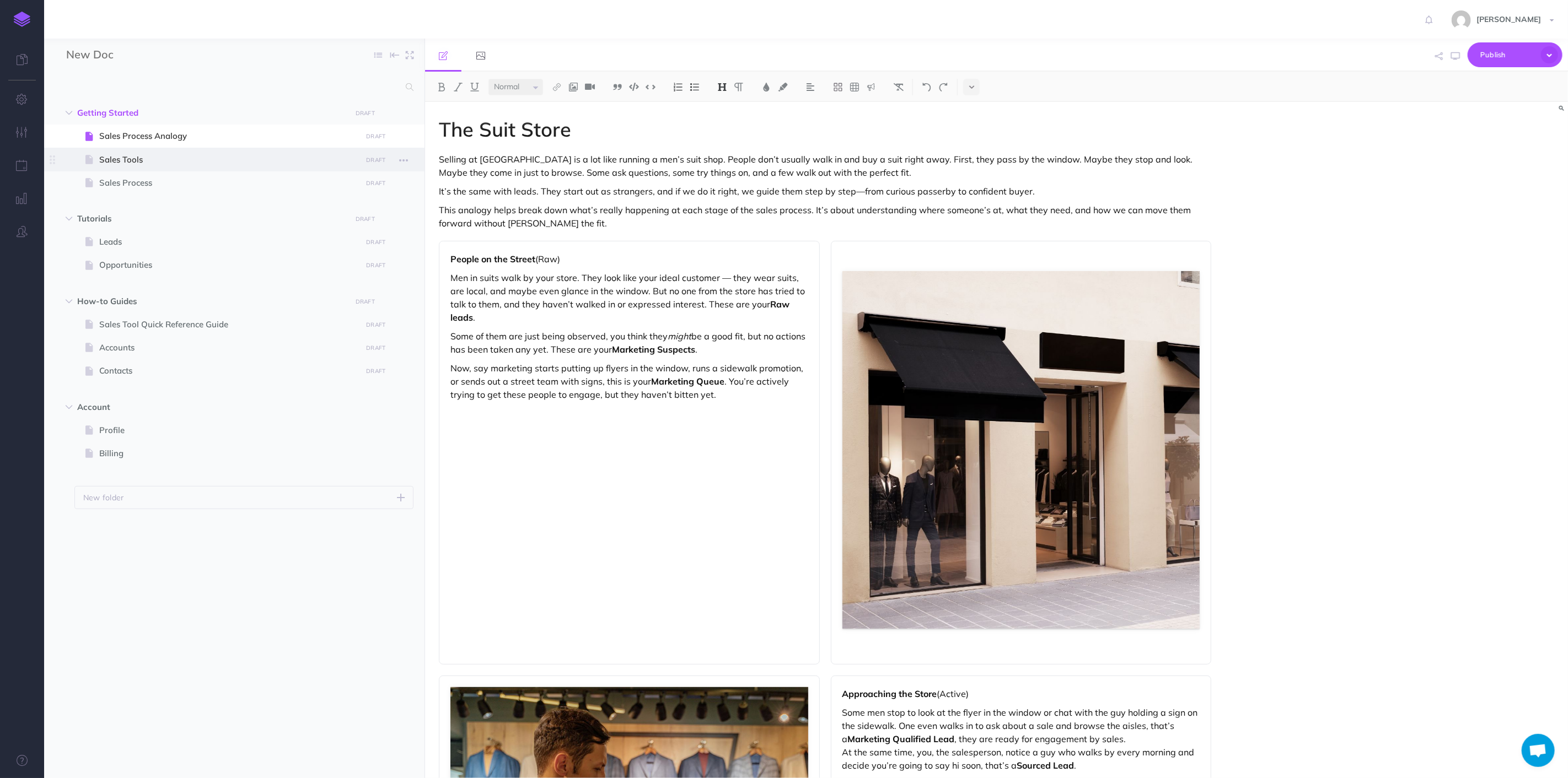
click at [195, 161] on span "Sales Tools" at bounding box center [229, 160] width 259 height 14
select select "null"
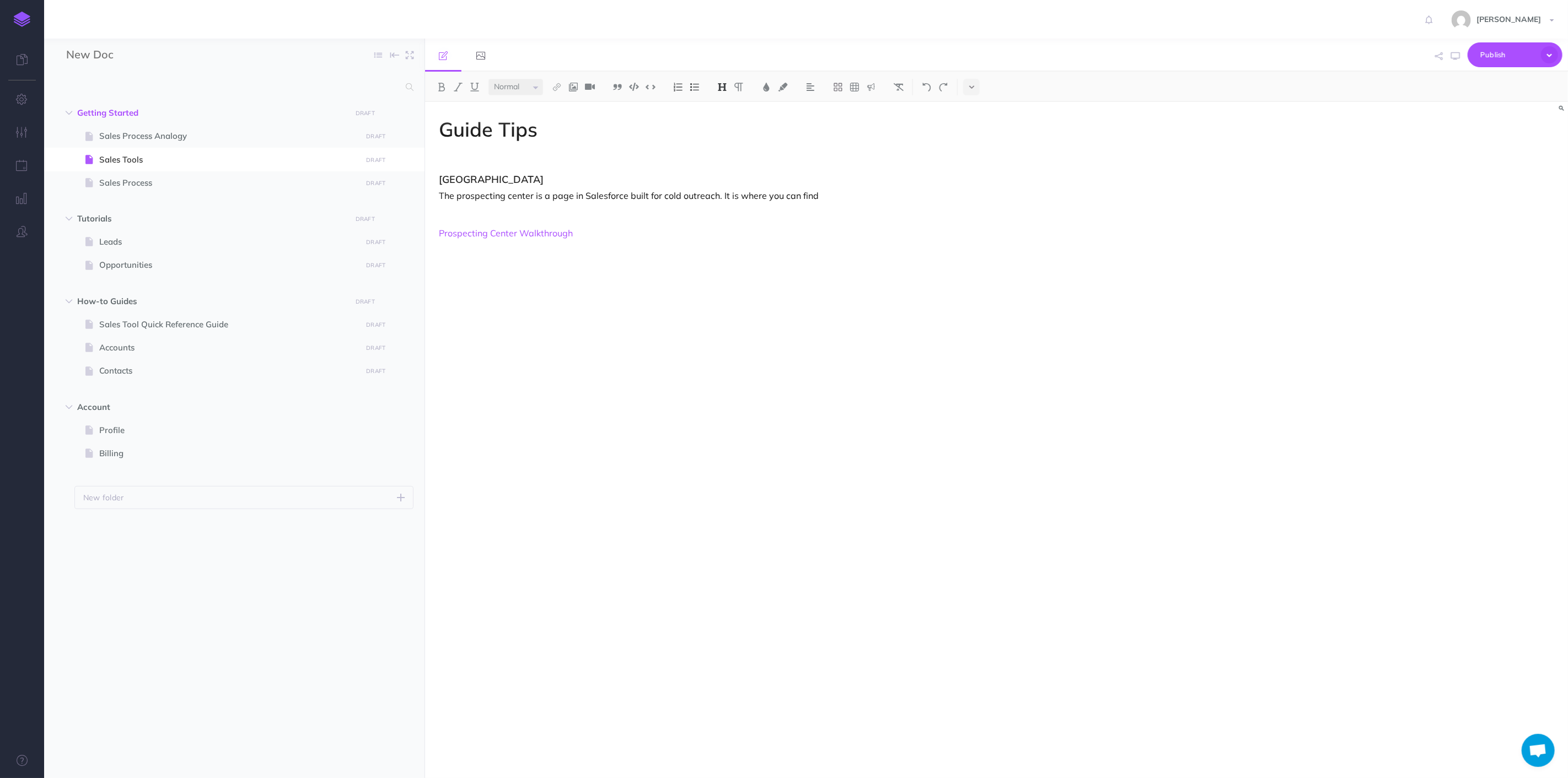
click at [659, 279] on div "Guide Tips Prospecting Center The prospecting center is a page in Salesforce bu…" at bounding box center [825, 434] width 801 height 665
click at [442, 169] on div "Guide Tips Prospecting Center The prospecting center is a page in Salesforce bu…" at bounding box center [825, 434] width 801 height 665
click at [439, 172] on div "Guide Tips Prospecting Center The prospecting center is a page in Salesforce bu…" at bounding box center [825, 434] width 801 height 665
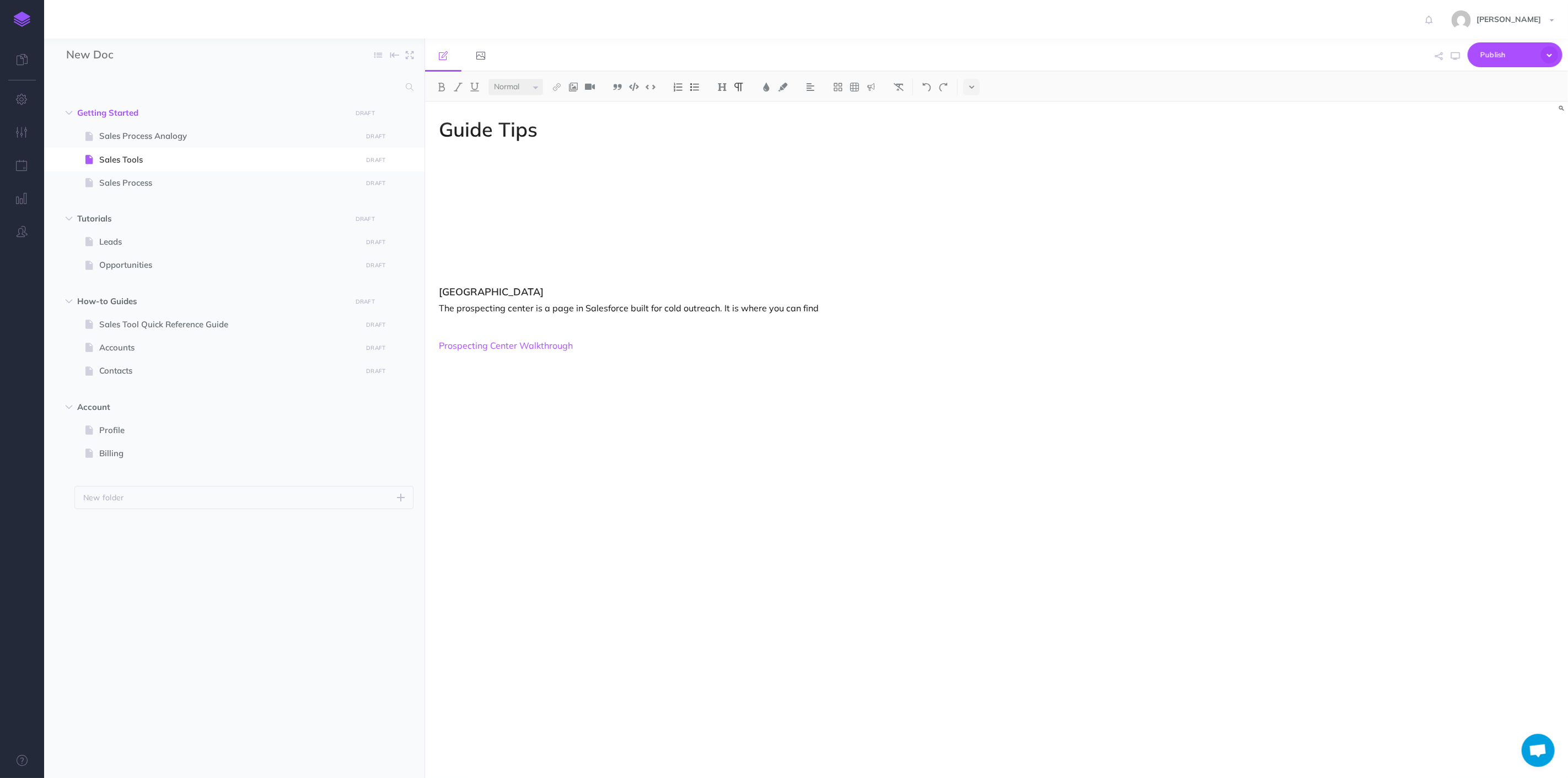
click at [439, 172] on p at bounding box center [825, 178] width 773 height 14
click at [503, 189] on div "Guide Tips Salesforce Prospecting Center The prospecting center is a page in Sa…" at bounding box center [825, 434] width 801 height 665
drag, startPoint x: 484, startPoint y: 183, endPoint x: 440, endPoint y: 181, distance: 44.0
click at [440, 181] on p "Salesforce" at bounding box center [825, 178] width 773 height 14
click at [533, 89] on select "Small Normal Large" at bounding box center [516, 87] width 54 height 16
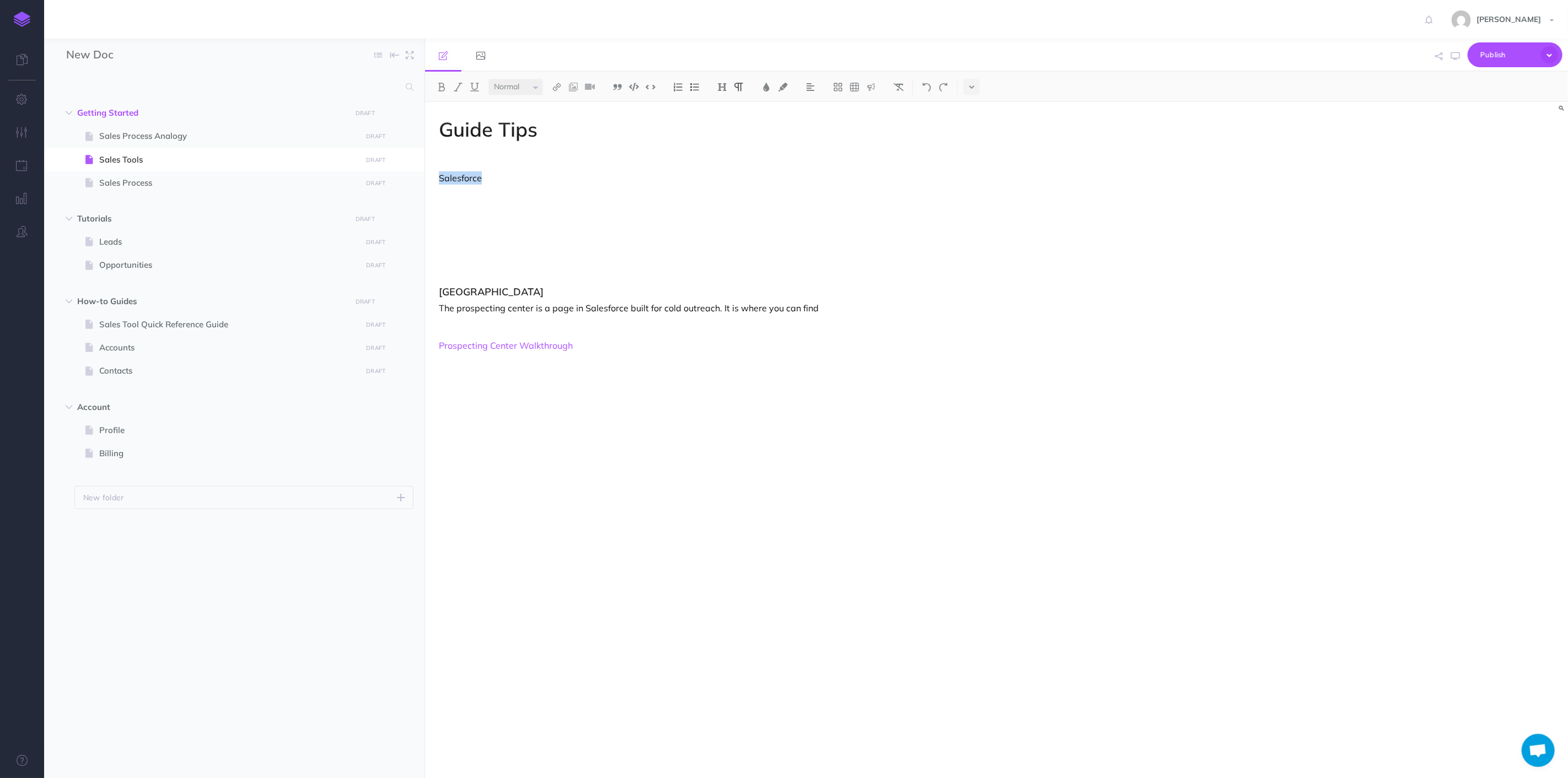
click at [740, 173] on p "Salesforce" at bounding box center [825, 178] width 773 height 14
click at [718, 87] on img at bounding box center [722, 87] width 10 height 8
click at [722, 123] on button "H2" at bounding box center [722, 122] width 16 height 16
drag, startPoint x: 580, startPoint y: 201, endPoint x: 564, endPoint y: 204, distance: 16.3
click at [580, 201] on p at bounding box center [825, 202] width 773 height 14
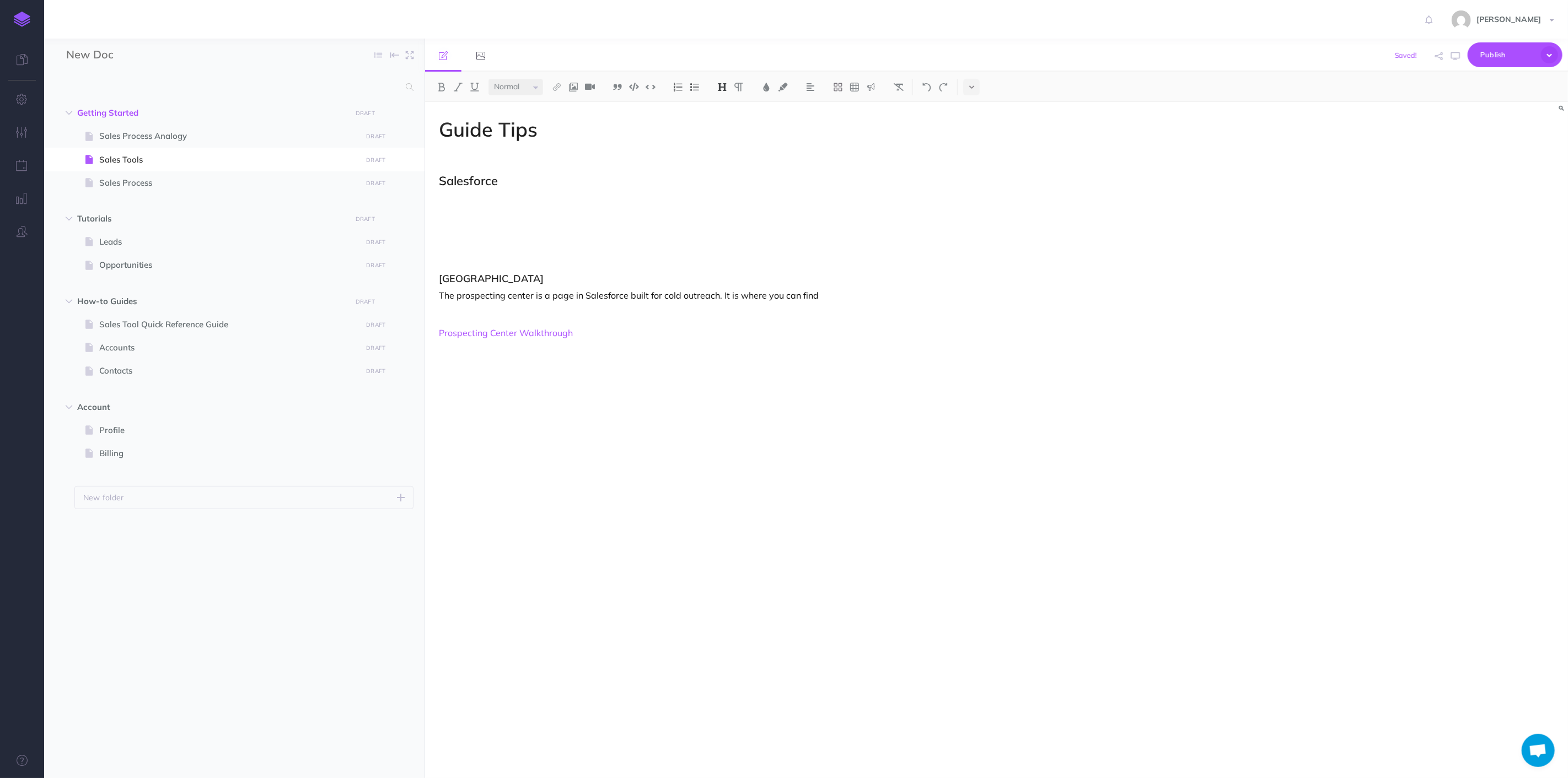
click at [493, 238] on p at bounding box center [825, 240] width 773 height 14
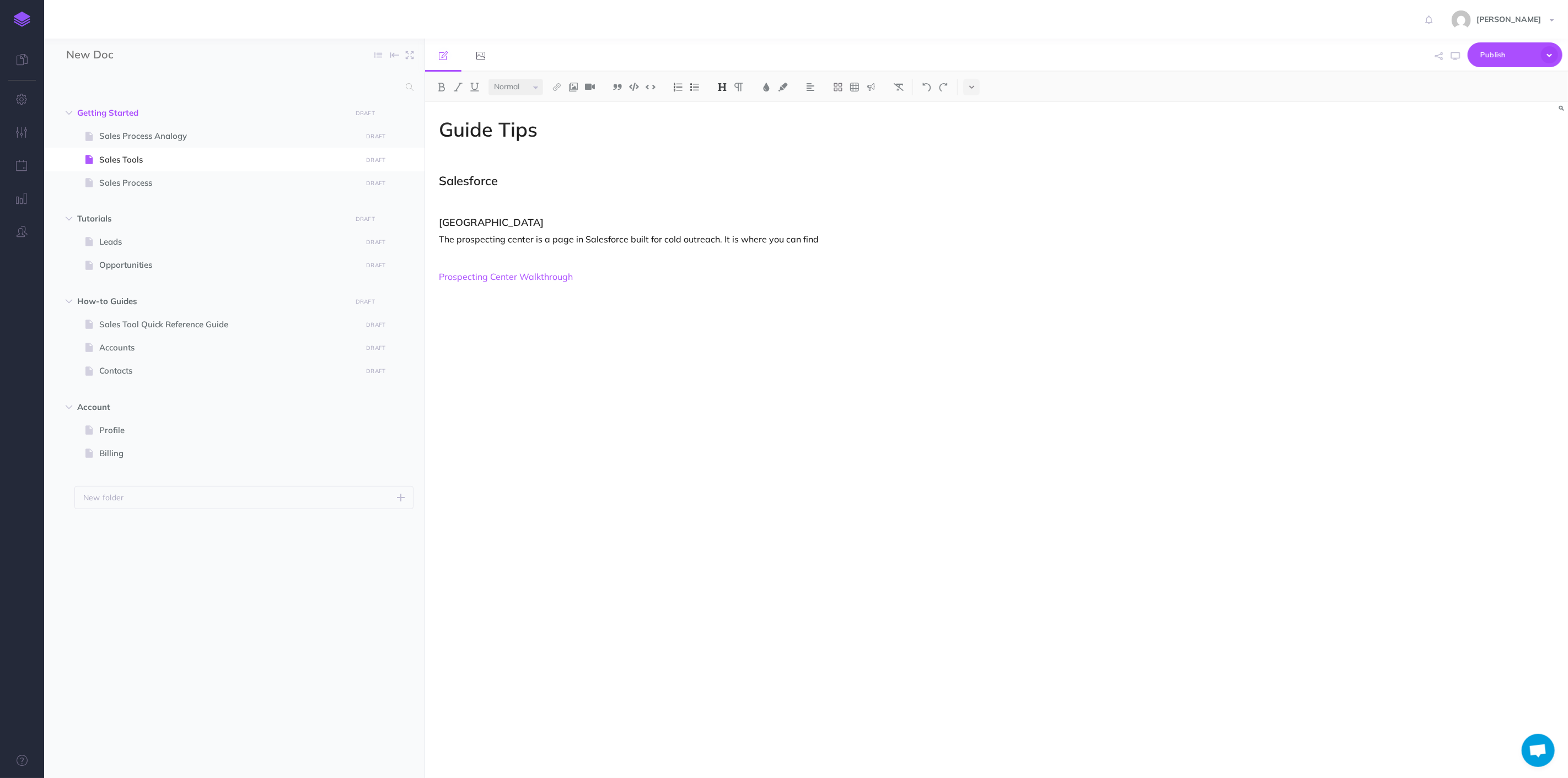
click at [444, 200] on p at bounding box center [825, 202] width 773 height 14
click at [584, 251] on p "Prospecting Center Walkthrough" at bounding box center [825, 256] width 773 height 14
drag, startPoint x: 710, startPoint y: 230, endPoint x: 723, endPoint y: 233, distance: 13.3
click at [717, 232] on p at bounding box center [825, 237] width 773 height 14
click at [618, 245] on div "Guide Tips Salesforce Prospecting Center The prospecting center is a page in Sa…" at bounding box center [825, 434] width 801 height 665
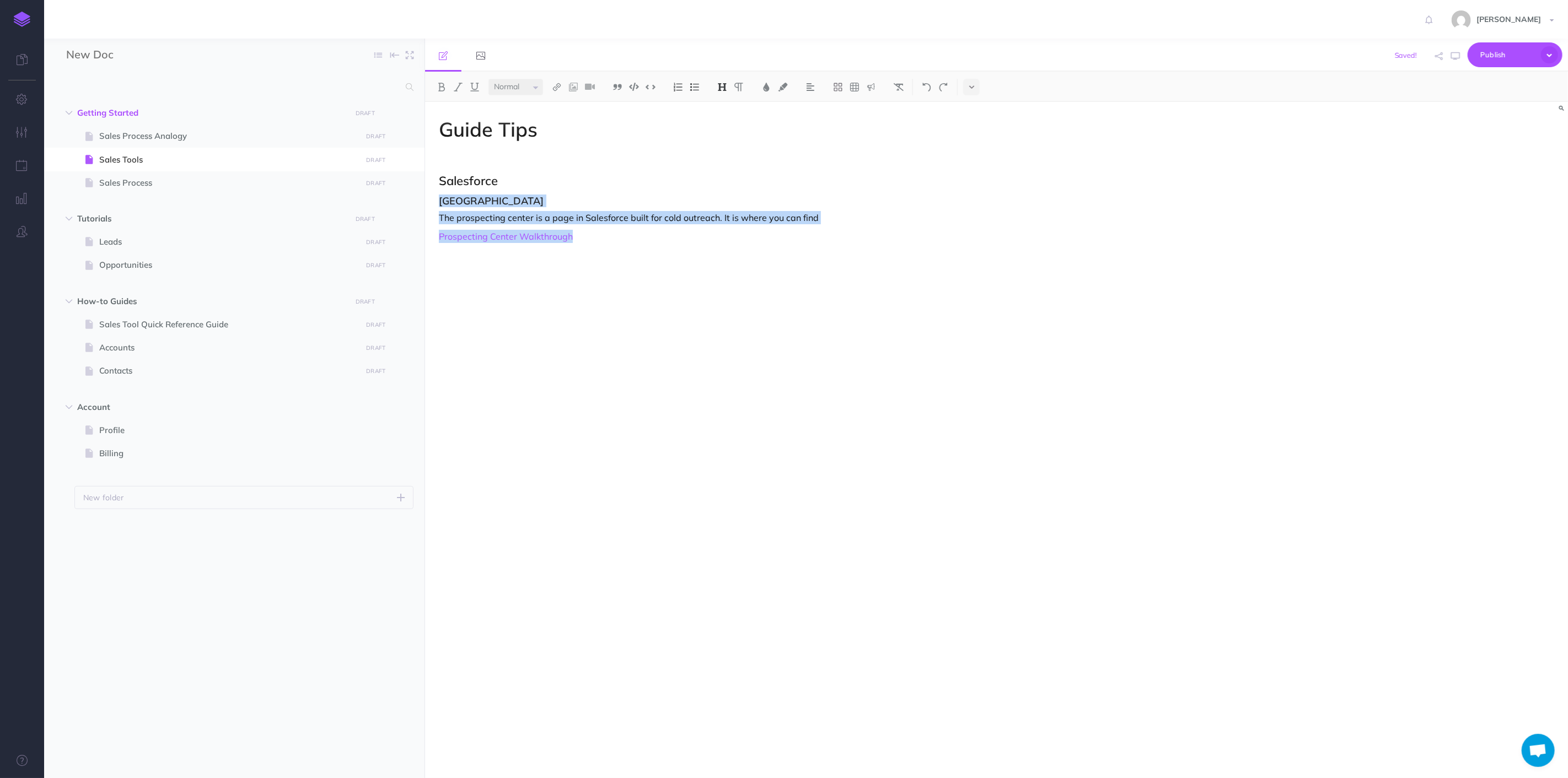
drag, startPoint x: 620, startPoint y: 240, endPoint x: 414, endPoint y: 196, distance: 210.6
click at [414, 196] on div "New Doc Collapse all Expand all Expand to root folders Getting Started DRAFT Pu…" at bounding box center [806, 408] width 1524 height 740
copy div "Prospecting Center The prospecting center is a page in Salesforce built for col…"
click at [516, 255] on p at bounding box center [825, 256] width 773 height 14
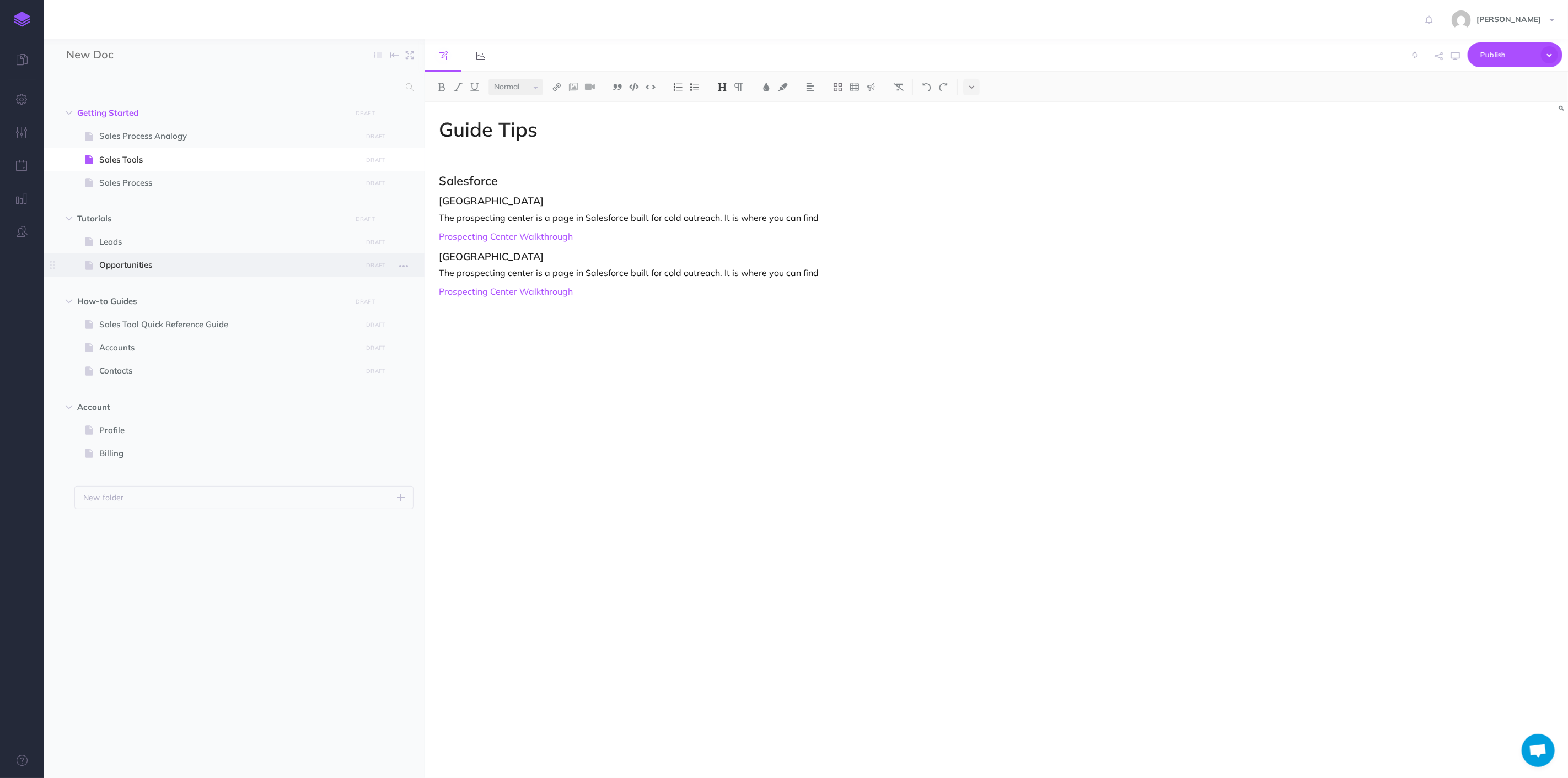
drag, startPoint x: 533, startPoint y: 257, endPoint x: 422, endPoint y: 256, distance: 111.0
click at [422, 256] on div "New Doc Collapse all Expand all Expand to root folders Getting Started DRAFT Pu…" at bounding box center [806, 408] width 1524 height 740
click at [555, 206] on h3 "[GEOGRAPHIC_DATA]" at bounding box center [825, 200] width 773 height 11
drag, startPoint x: 557, startPoint y: 200, endPoint x: 438, endPoint y: 201, distance: 119.0
click at [438, 201] on div "Guide Tips Salesforce Prospecting Center The prospecting center is a page in Sa…" at bounding box center [825, 434] width 801 height 665
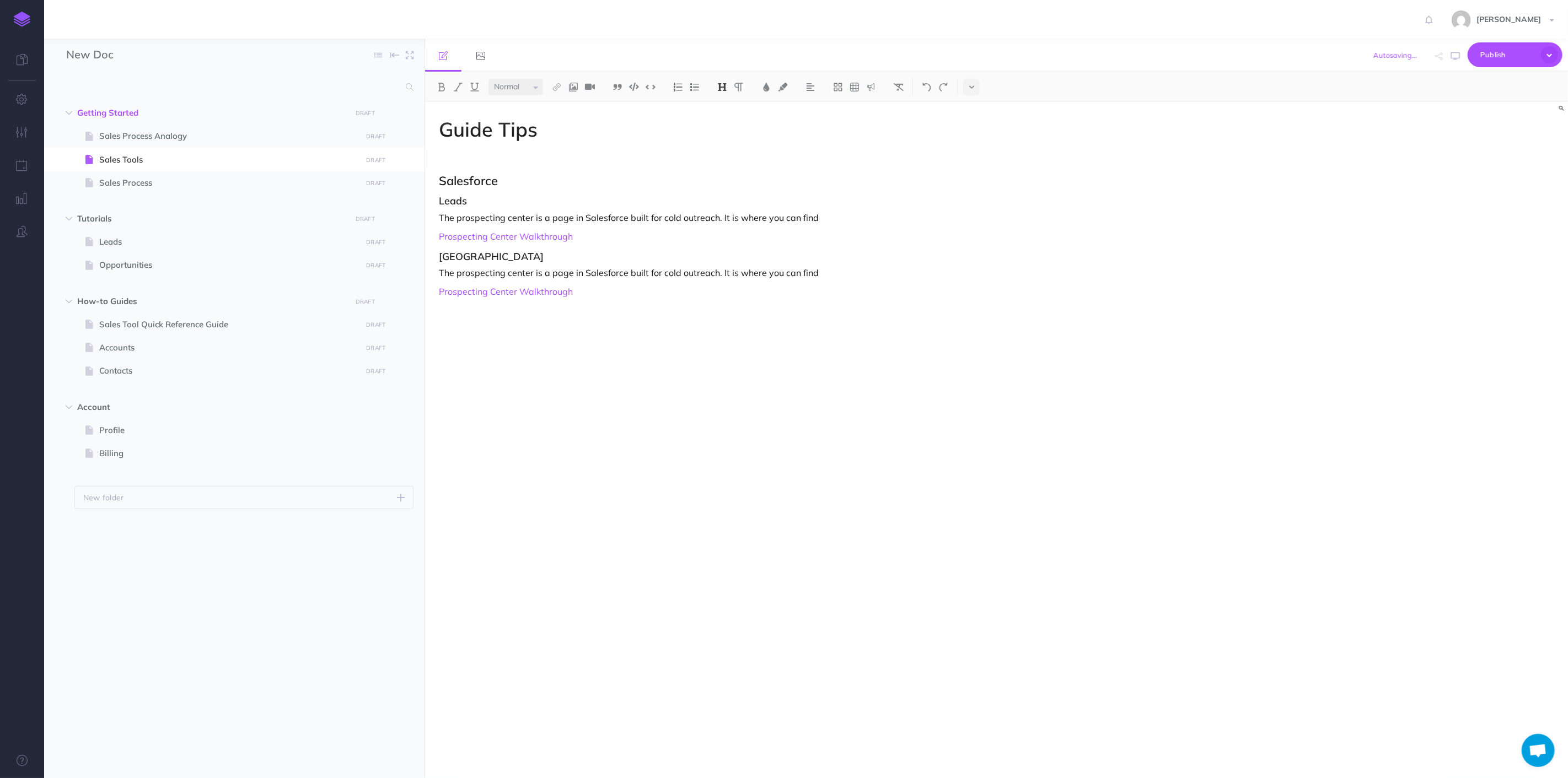
click at [648, 244] on div "Guide Tips Salesforce Leads The prospecting center is a page in Salesforce buil…" at bounding box center [825, 434] width 801 height 665
drag, startPoint x: 611, startPoint y: 243, endPoint x: 598, endPoint y: 241, distance: 13.2
click at [597, 243] on div "Guide Tips Salesforce Leads The prospecting center is a page in Salesforce buil…" at bounding box center [825, 434] width 801 height 665
click at [609, 233] on p "Prospecting Center Walkthrough" at bounding box center [825, 237] width 773 height 14
click at [511, 183] on h2 "Salesforce" at bounding box center [825, 181] width 773 height 14
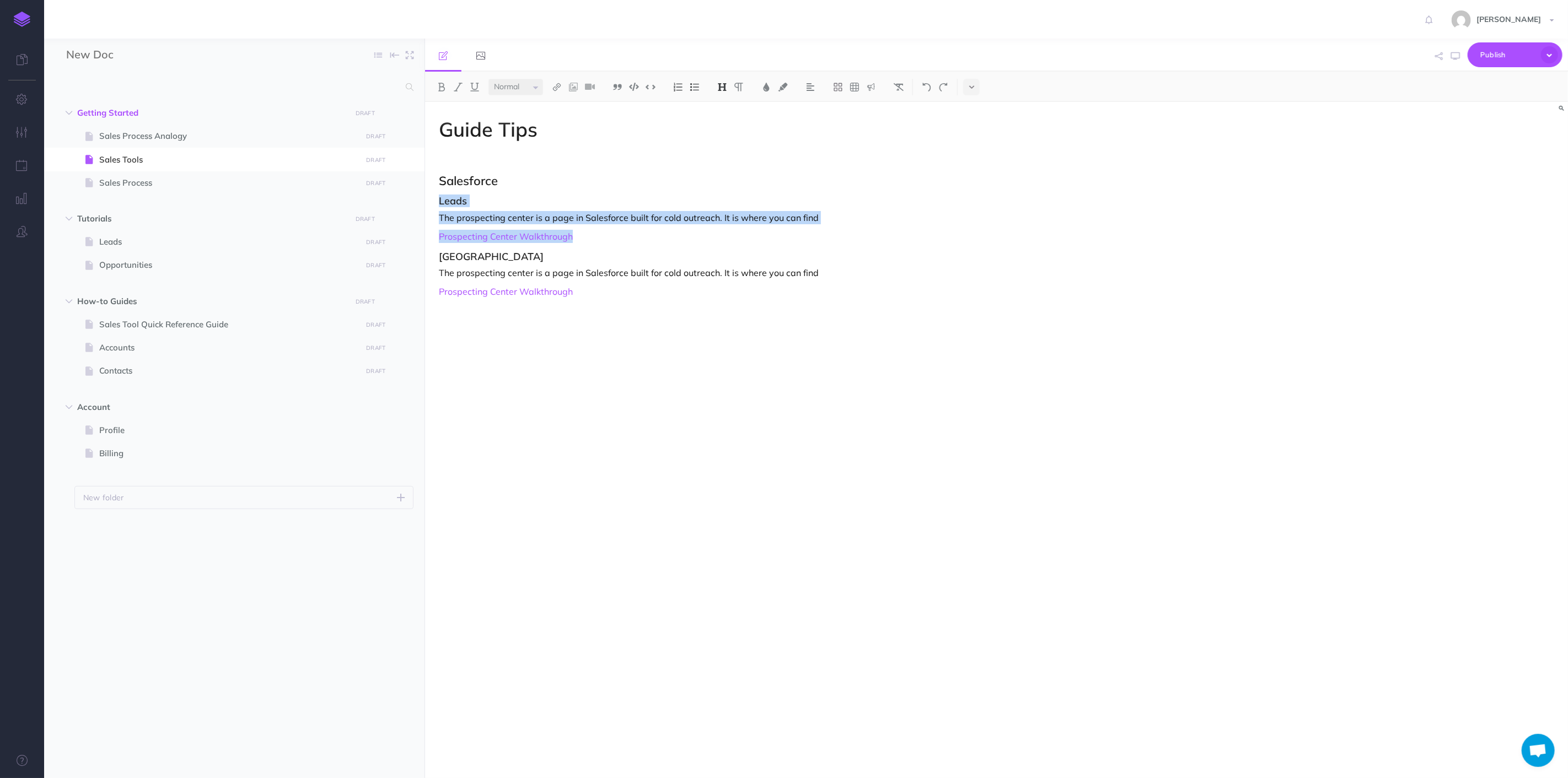
drag, startPoint x: 582, startPoint y: 232, endPoint x: 433, endPoint y: 202, distance: 152.0
click at [433, 202] on div "Guide Tips Salesforce Leads The prospecting center is a page in Salesforce buil…" at bounding box center [825, 434] width 801 height 665
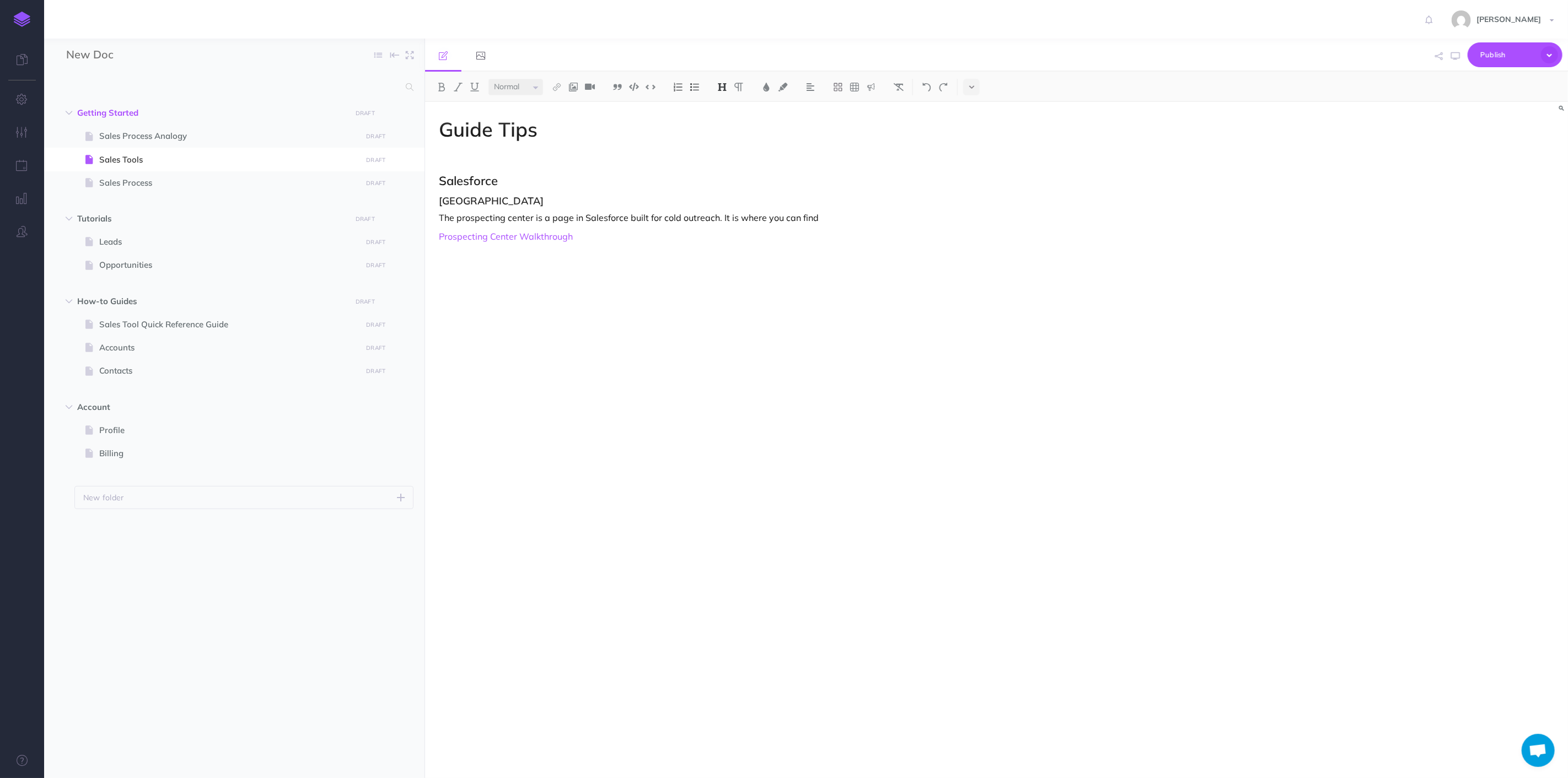
click at [536, 278] on div "Guide Tips Salesforce Prospecting Center The prospecting center is a page in Sa…" at bounding box center [825, 434] width 801 height 665
drag, startPoint x: 512, startPoint y: 181, endPoint x: 431, endPoint y: 182, distance: 81.0
click at [431, 182] on div "Guide Tips Salesforce Prospecting Center The prospecting center is a page in Sa…" at bounding box center [825, 434] width 801 height 665
copy h2 "Salesforce"
click at [503, 262] on div "Guide Tips Salesforce Prospecting Center The prospecting center is a page in Sa…" at bounding box center [825, 434] width 801 height 665
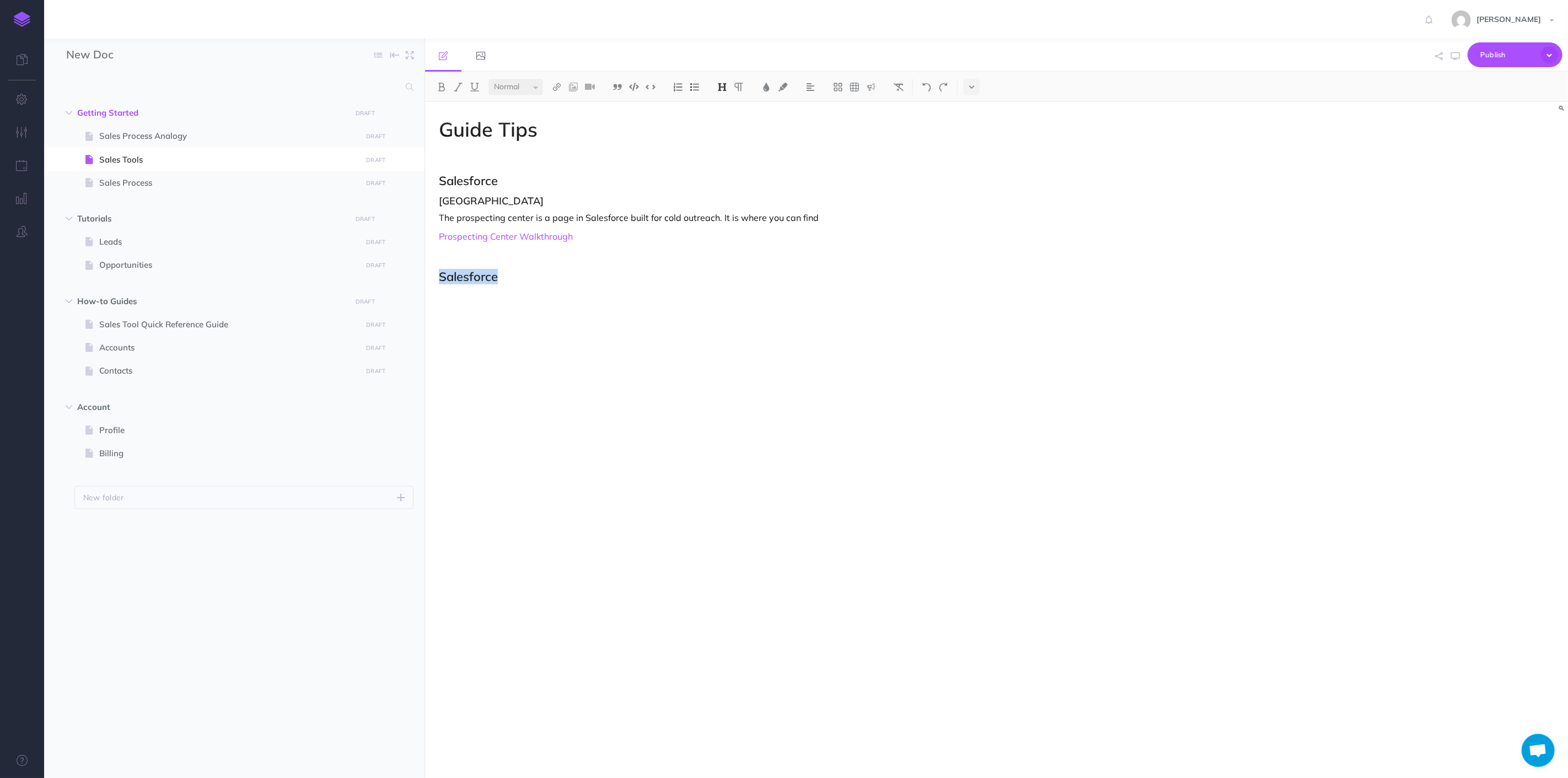
drag, startPoint x: 498, startPoint y: 279, endPoint x: 436, endPoint y: 279, distance: 62.0
click at [436, 279] on div "Guide Tips Salesforce Prospecting Center The prospecting center is a page in Sa…" at bounding box center [825, 434] width 801 height 665
click at [449, 318] on p "Popl" at bounding box center [825, 317] width 773 height 14
click at [536, 85] on select "Small Normal Large" at bounding box center [516, 87] width 54 height 16
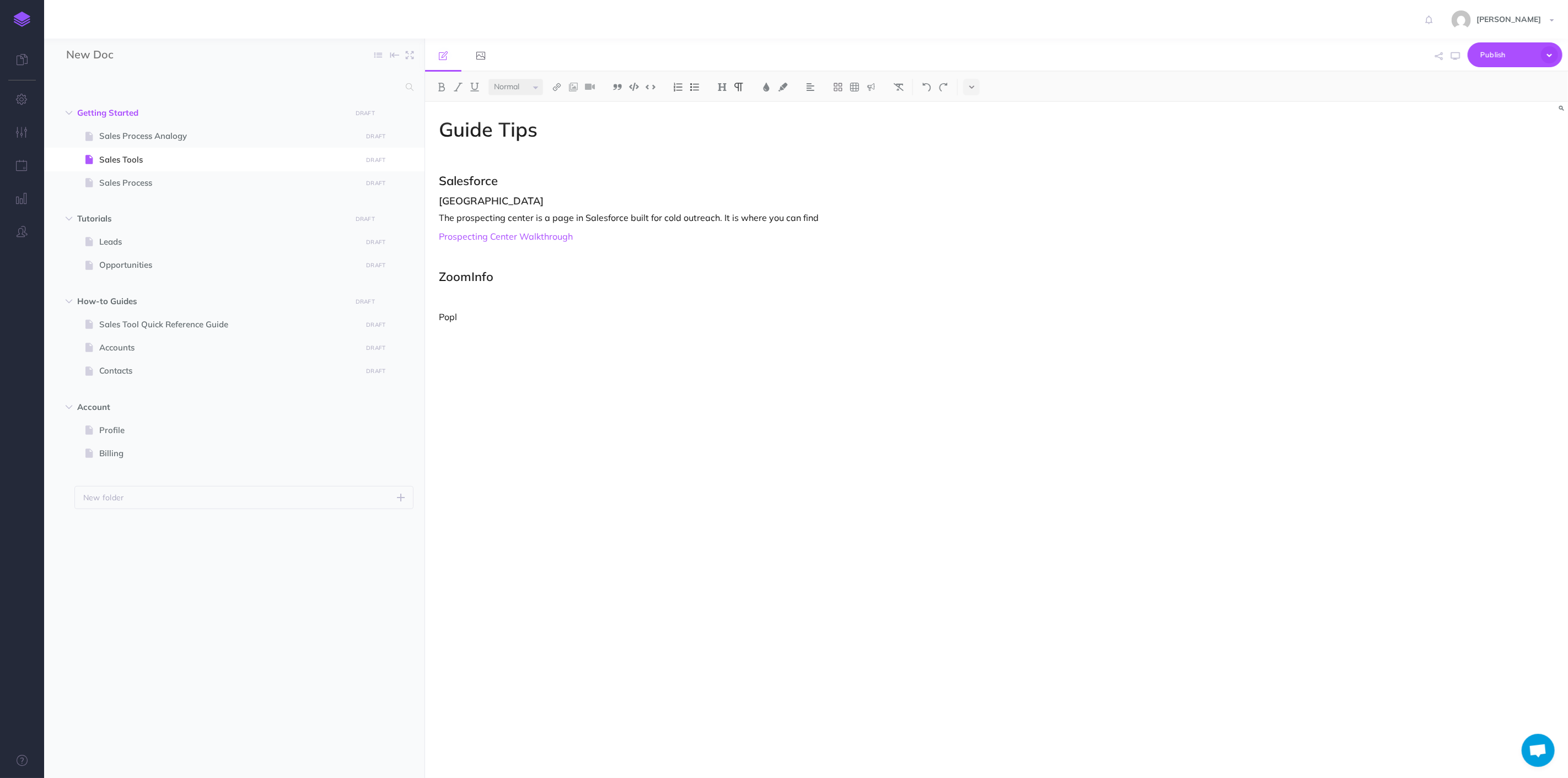
click at [511, 344] on div "Guide Tips Salesforce Prospecting Center The prospecting center is a page in Sa…" at bounding box center [825, 434] width 801 height 665
drag, startPoint x: 478, startPoint y: 323, endPoint x: 405, endPoint y: 318, distance: 73.2
click at [405, 318] on div "New Doc Collapse all Expand all Expand to root folders Getting Started DRAFT Pu…" at bounding box center [806, 408] width 1524 height 740
drag, startPoint x: 500, startPoint y: 282, endPoint x: 428, endPoint y: 271, distance: 72.8
click at [428, 271] on div "Guide Tips Salesforce Prospecting Center The prospecting center is a page in Sa…" at bounding box center [825, 434] width 801 height 665
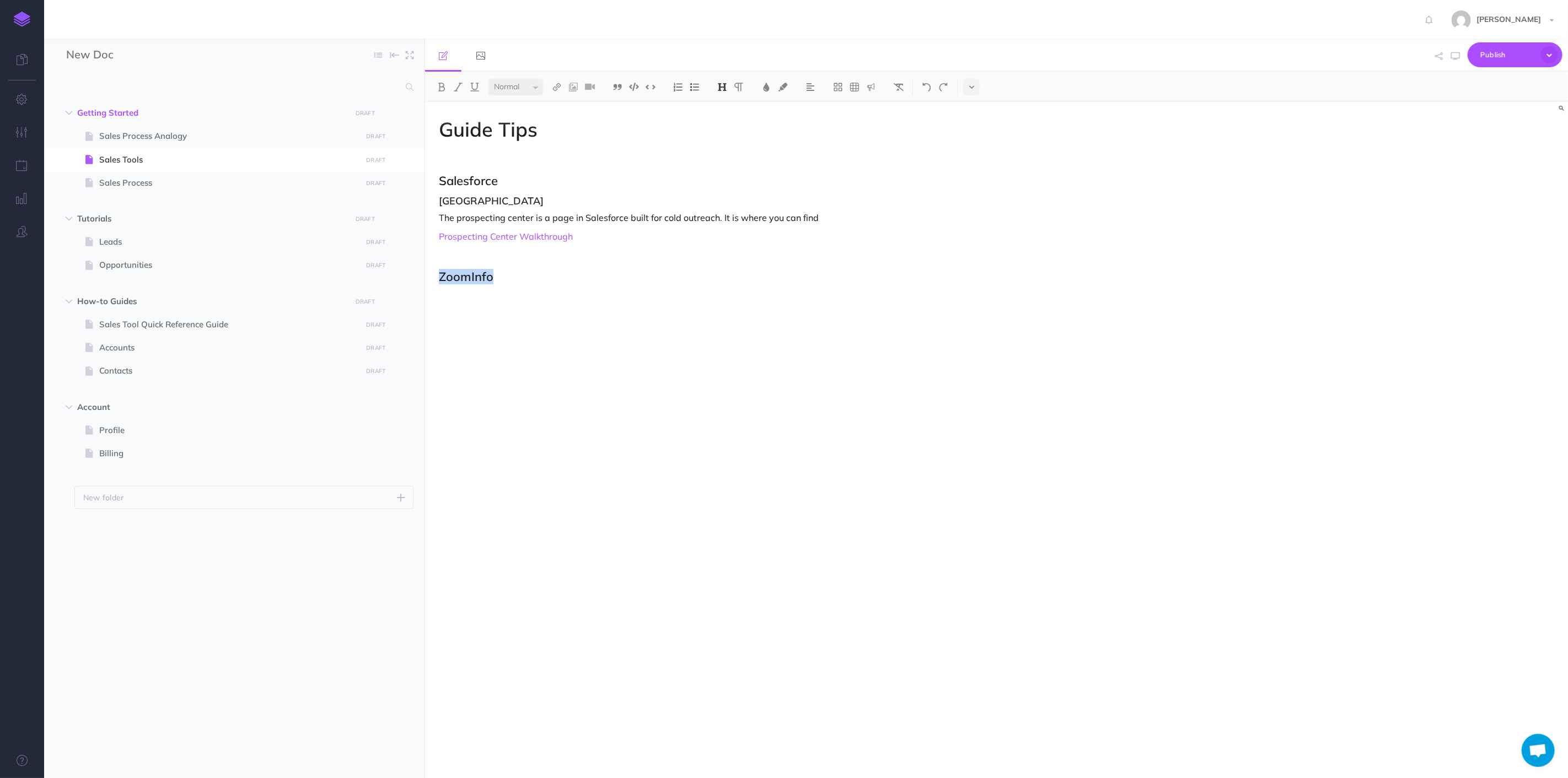
copy h2 "ZoomInfo"
click at [490, 354] on div "Guide Tips Salesforce Prospecting Center The prospecting center is a page in Sa…" at bounding box center [825, 434] width 801 height 665
drag, startPoint x: 489, startPoint y: 337, endPoint x: 333, endPoint y: 331, distance: 156.1
click at [328, 332] on div "New Doc Collapse all Expand all Expand to root folders Getting Started DRAFT Pu…" at bounding box center [806, 408] width 1524 height 740
drag, startPoint x: 503, startPoint y: 381, endPoint x: 428, endPoint y: 384, distance: 75.1
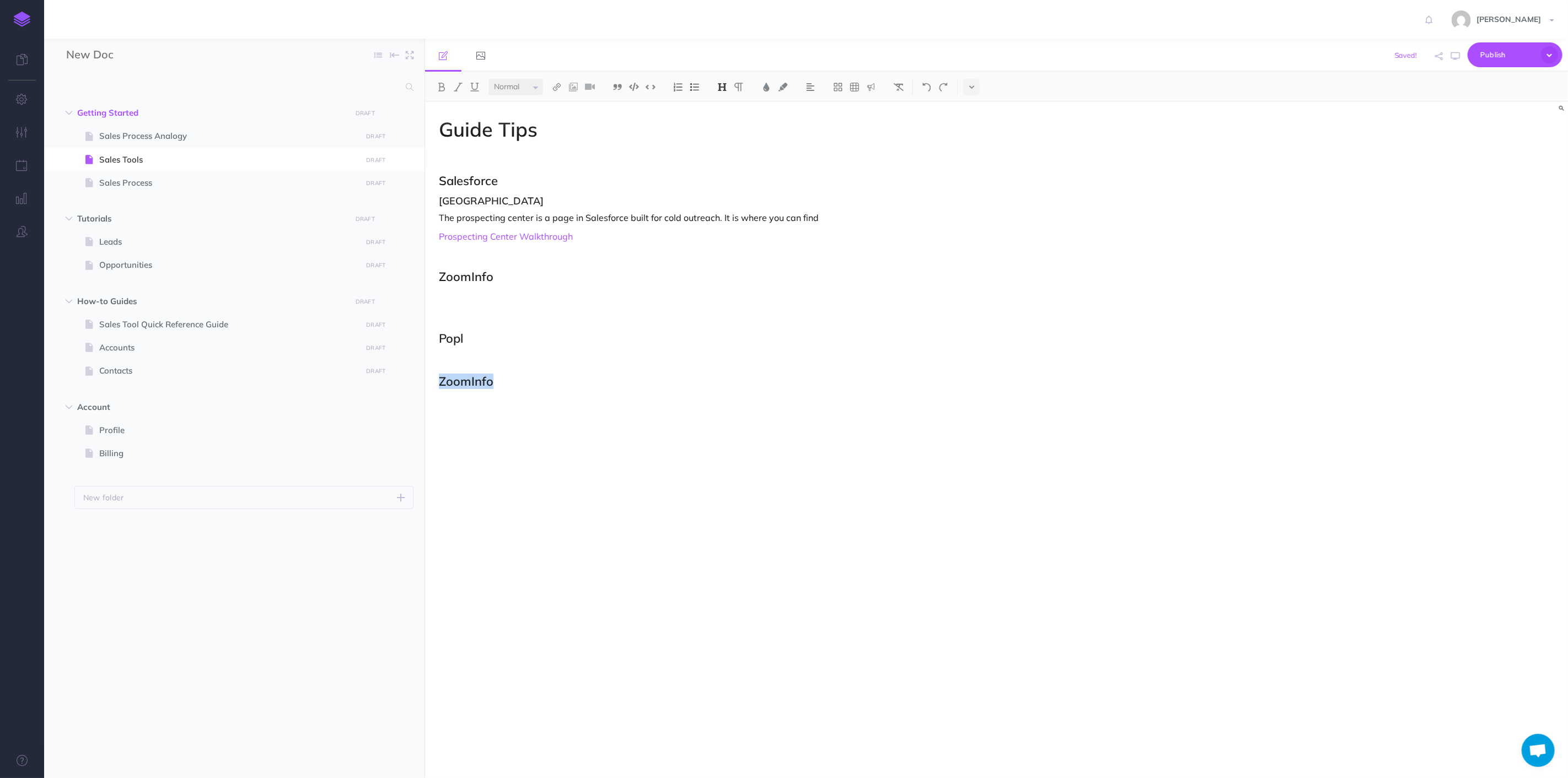
click at [428, 384] on div "Guide Tips Salesforce Prospecting Center The prospecting center is a page in Sa…" at bounding box center [825, 434] width 801 height 665
drag, startPoint x: 494, startPoint y: 389, endPoint x: 418, endPoint y: 390, distance: 76.0
click at [418, 390] on div "New Doc Collapse all Expand all Expand to root folders Getting Started DRAFT Pu…" at bounding box center [806, 408] width 1524 height 740
click at [474, 390] on div "Guide Tips Salesforce Prospecting Center The prospecting center is a page in Sa…" at bounding box center [825, 434] width 801 height 665
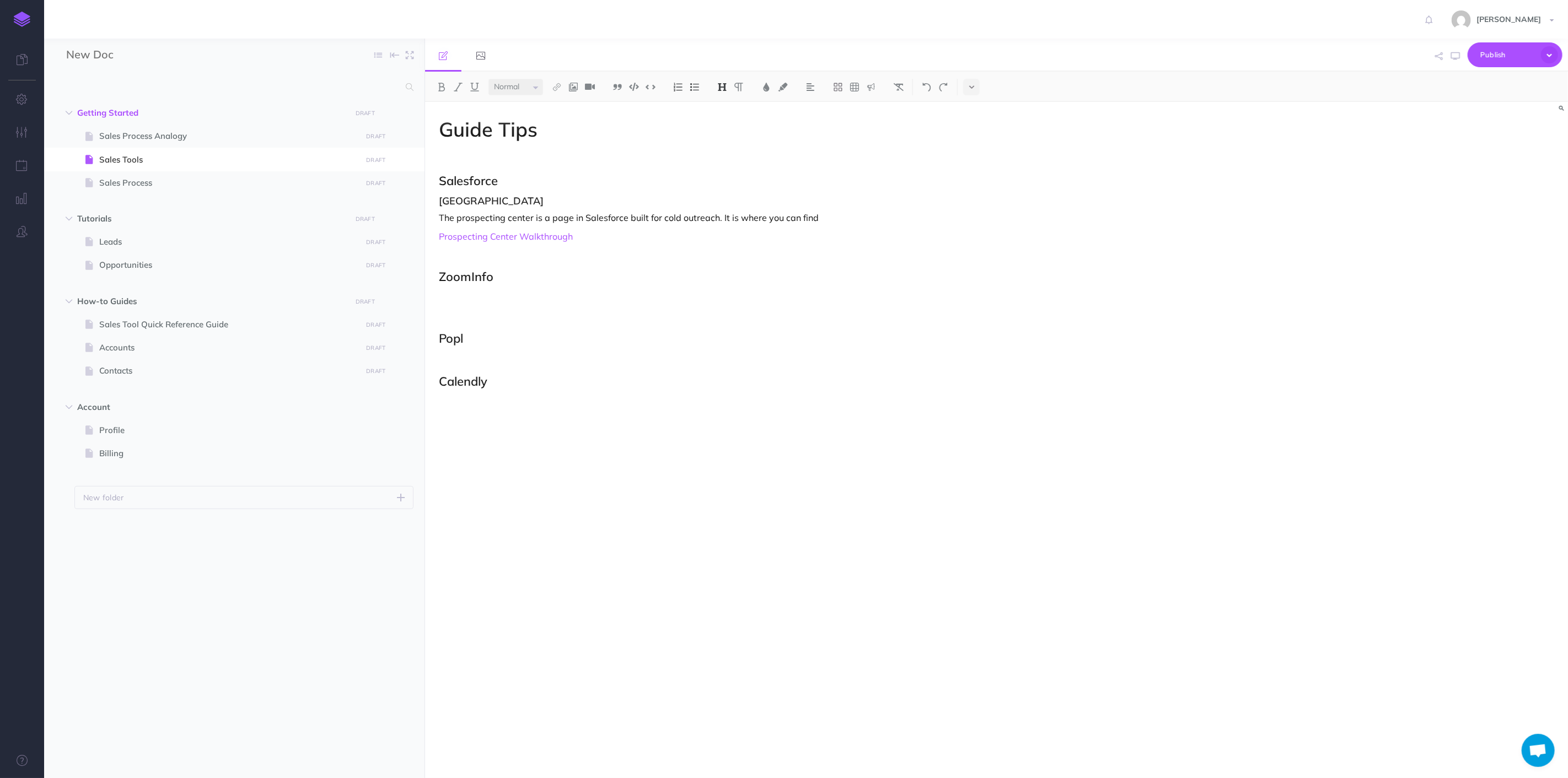
click at [474, 379] on h2 "Calendly" at bounding box center [825, 381] width 773 height 14
copy h2 "Calendly"
click at [484, 444] on p at bounding box center [825, 441] width 773 height 14
click at [553, 300] on p at bounding box center [825, 298] width 773 height 14
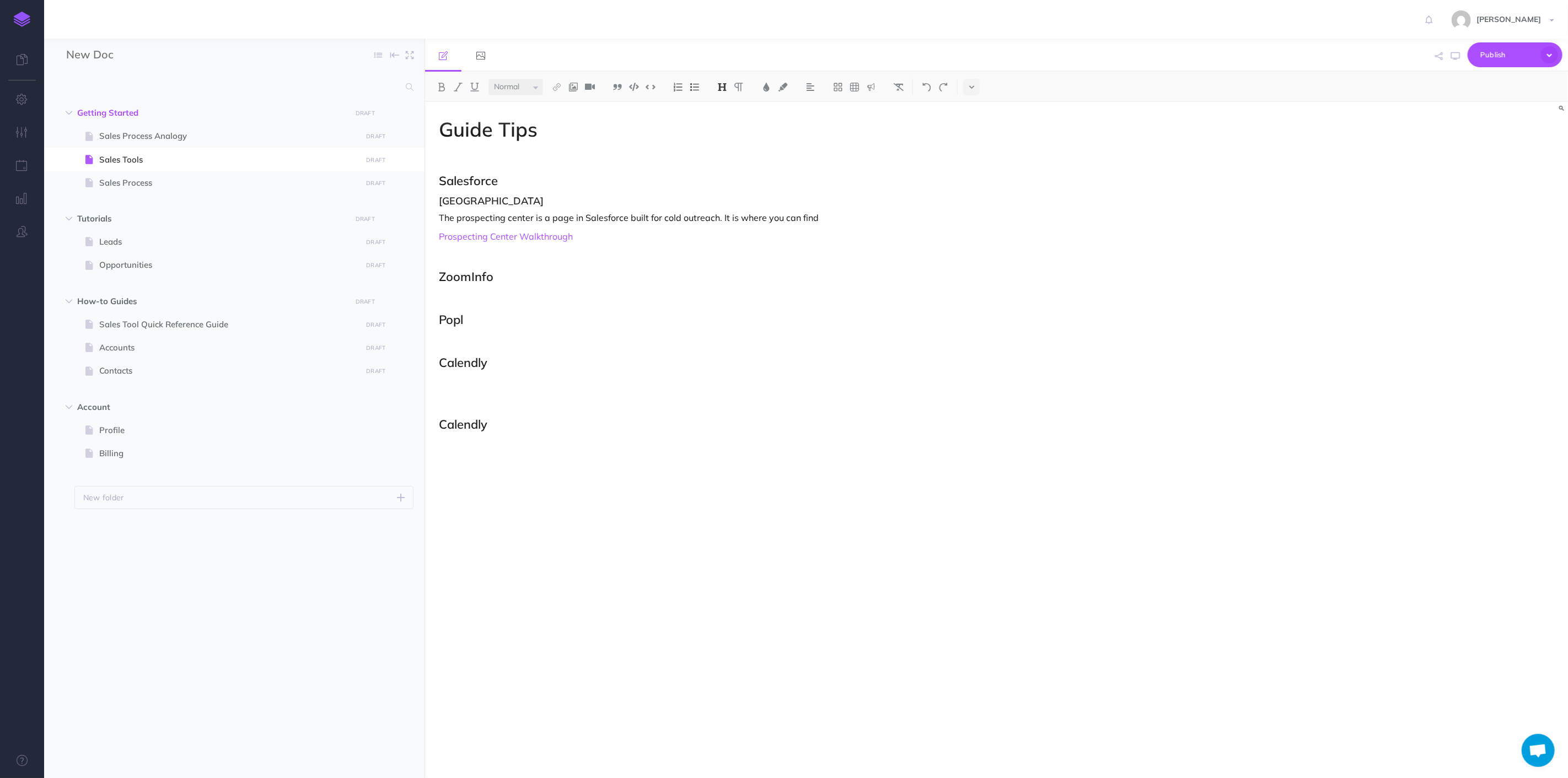
click at [585, 326] on div "Guide Tips Salesforce Prospecting Center The prospecting center is a page in Sa…" at bounding box center [825, 434] width 801 height 665
click at [635, 451] on p at bounding box center [825, 446] width 773 height 14
click at [746, 404] on p at bounding box center [825, 403] width 773 height 14
click at [525, 282] on h2 "ZoomInfo" at bounding box center [825, 277] width 773 height 14
click at [533, 294] on p at bounding box center [825, 298] width 773 height 14
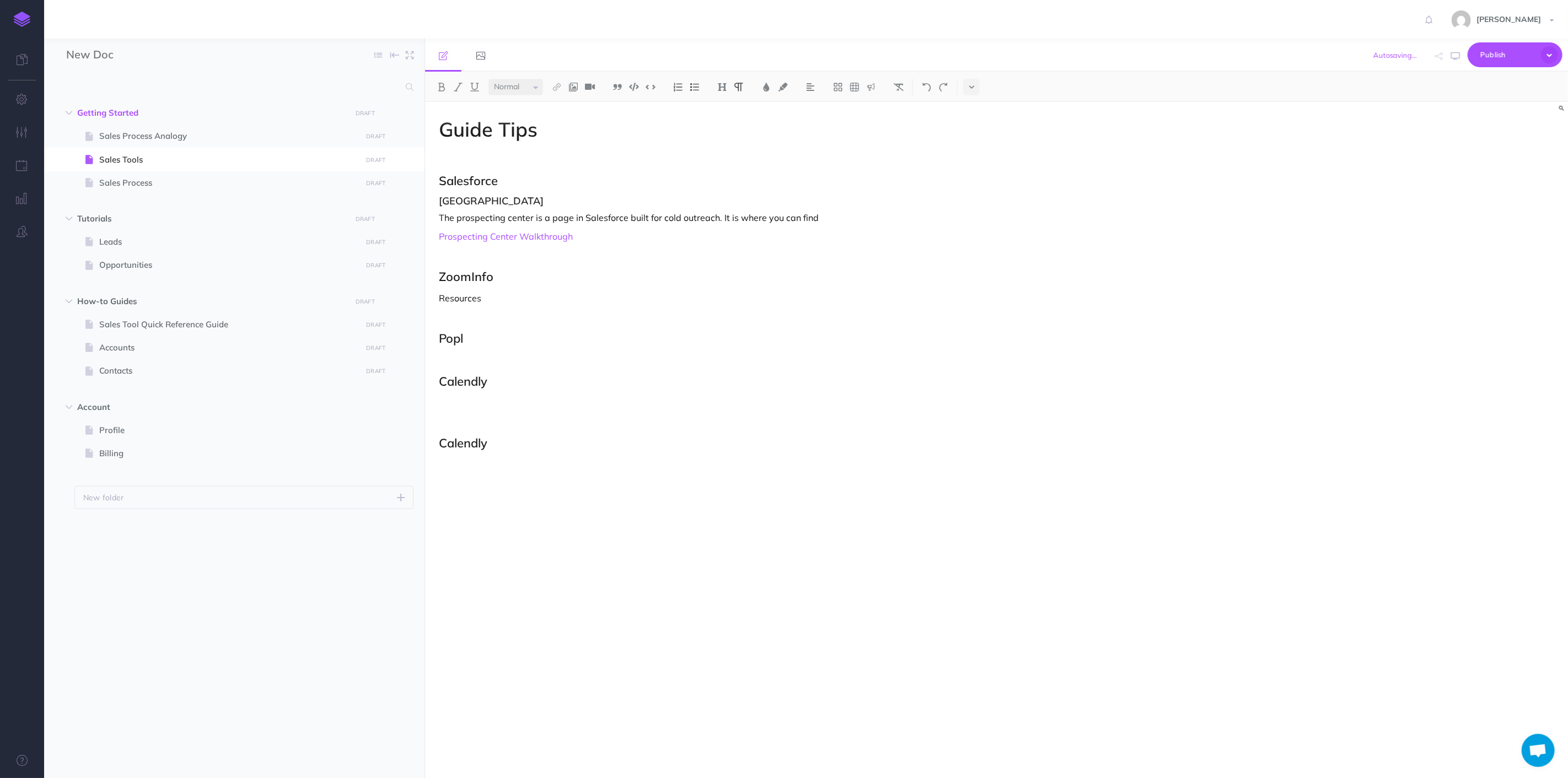
click at [688, 88] on button at bounding box center [694, 87] width 16 height 16
drag, startPoint x: 601, startPoint y: 325, endPoint x: 542, endPoint y: 307, distance: 61.7
click at [470, 327] on div "Guide Tips Salesforce Prospecting Center The prospecting center is a page in Sa…" at bounding box center [825, 434] width 801 height 665
drag, startPoint x: 619, startPoint y: 315, endPoint x: 472, endPoint y: 309, distance: 147.1
click at [461, 316] on li "Getting Started with ZoomInfo Sales" at bounding box center [835, 318] width 750 height 16
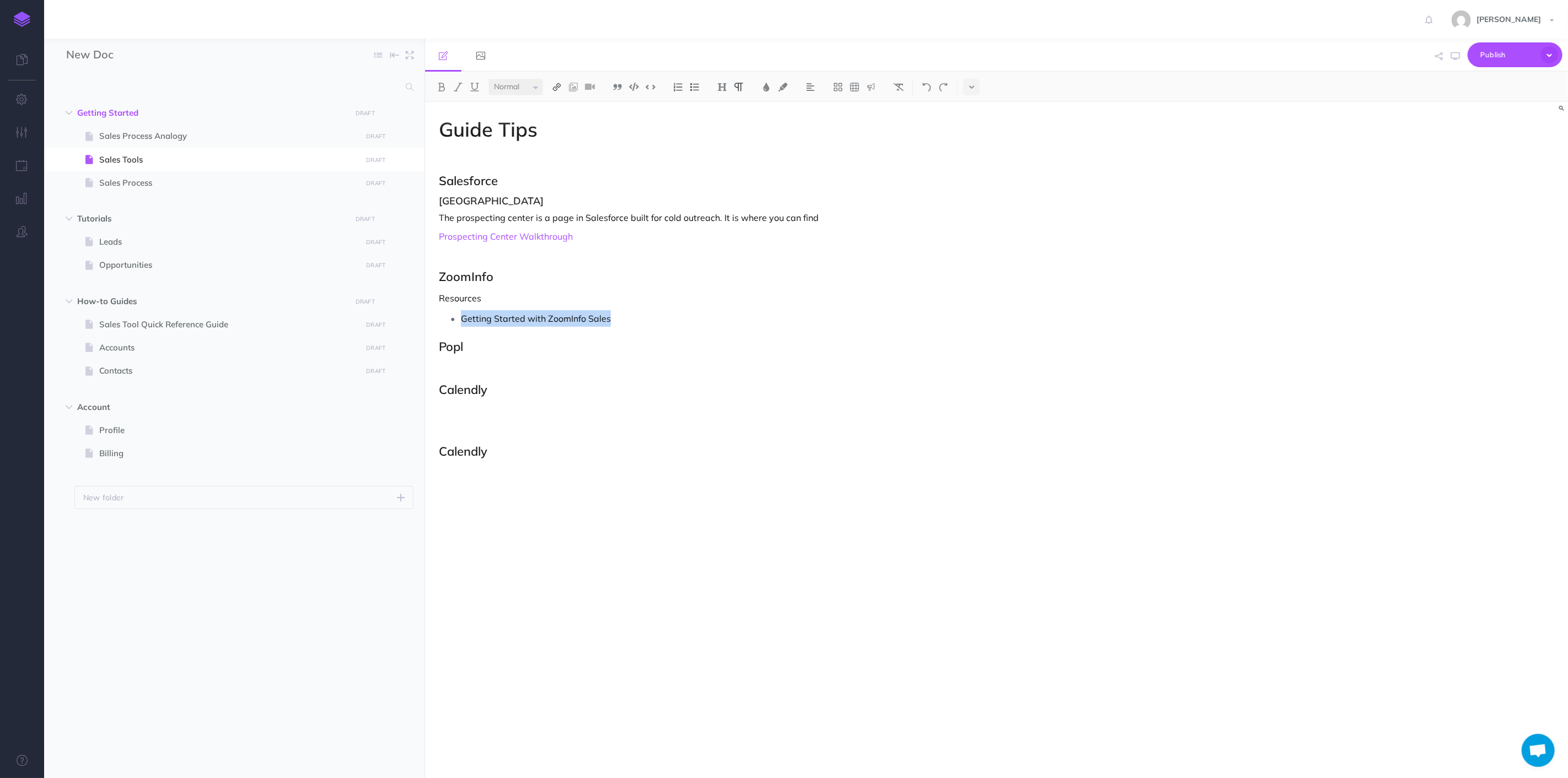
click at [553, 87] on img at bounding box center [558, 87] width 10 height 8
click at [556, 112] on button at bounding box center [557, 105] width 16 height 16
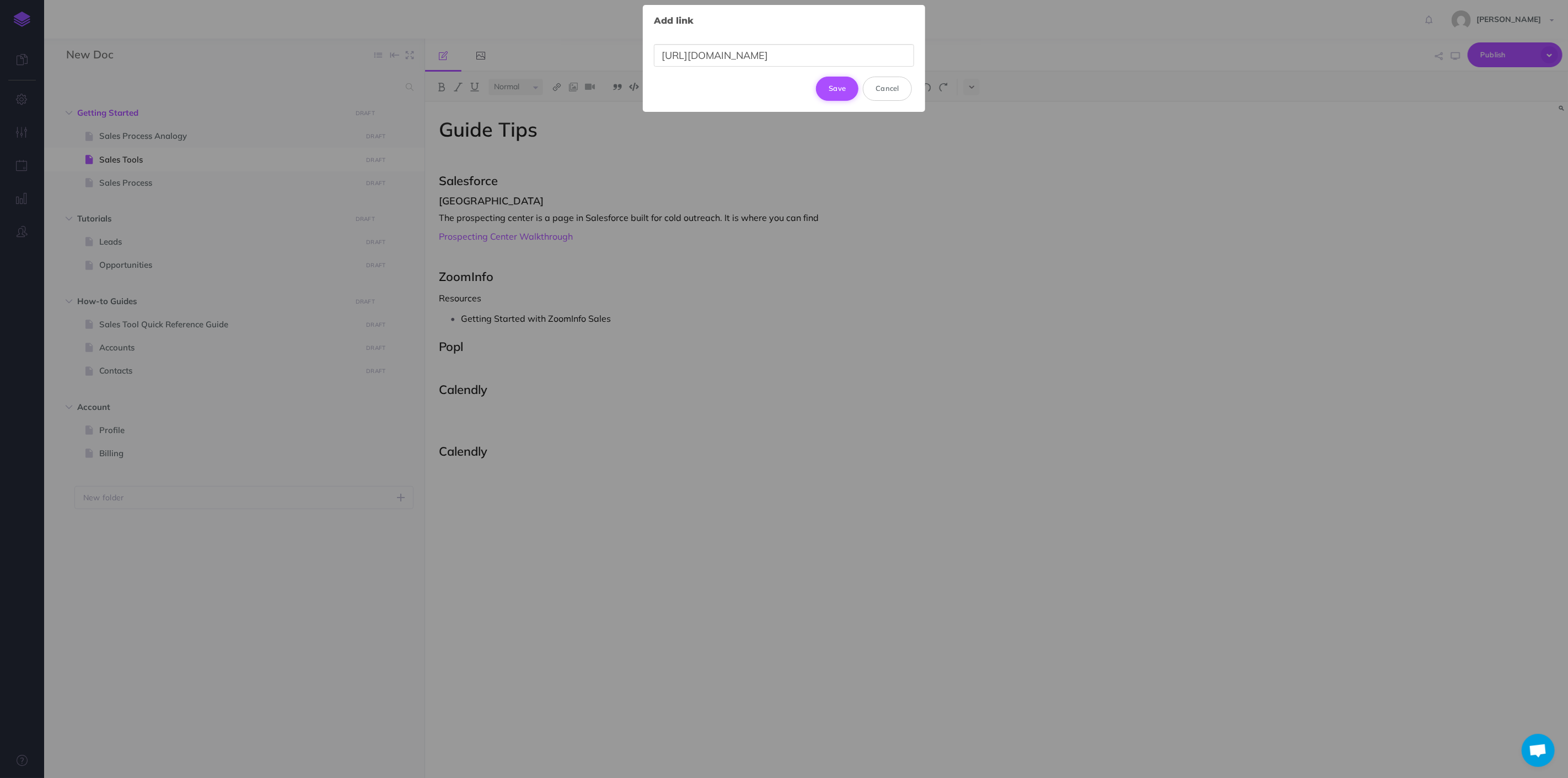
scroll to position [0, 30]
type input "[URL][DOMAIN_NAME]"
click at [844, 86] on button "Update" at bounding box center [833, 83] width 52 height 25
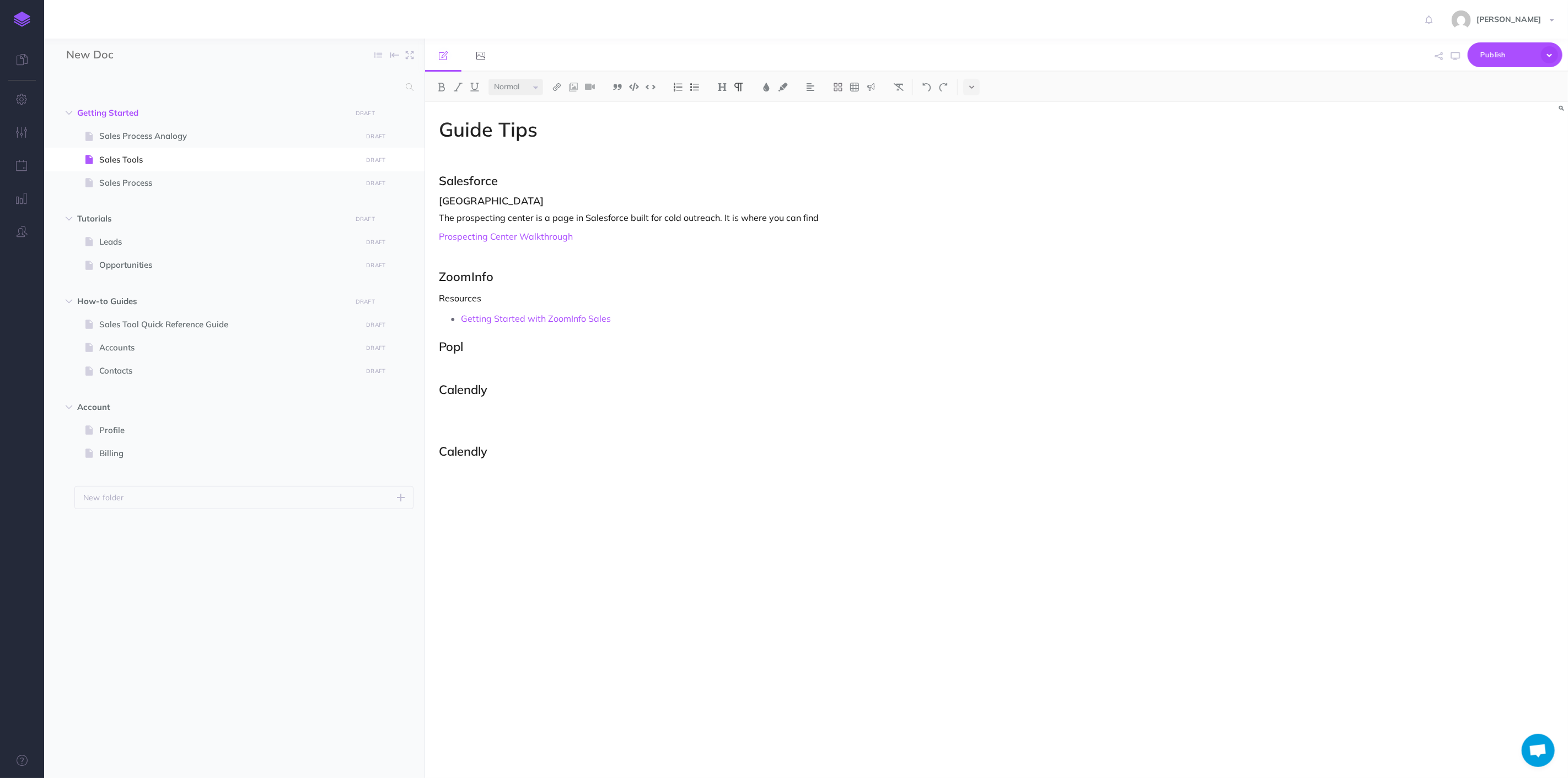
click at [632, 312] on p "Getting Started with ZoomInfo Sales" at bounding box center [835, 318] width 750 height 16
drag, startPoint x: 763, startPoint y: 347, endPoint x: 461, endPoint y: 330, distance: 302.5
click at [461, 330] on ul "Getting Started with ZoomInfo Sales ZoomInfo Sales - All Courses, Webinars and …" at bounding box center [828, 329] width 767 height 37
click at [558, 85] on img at bounding box center [558, 87] width 10 height 8
click at [555, 105] on icon at bounding box center [557, 106] width 8 height 8
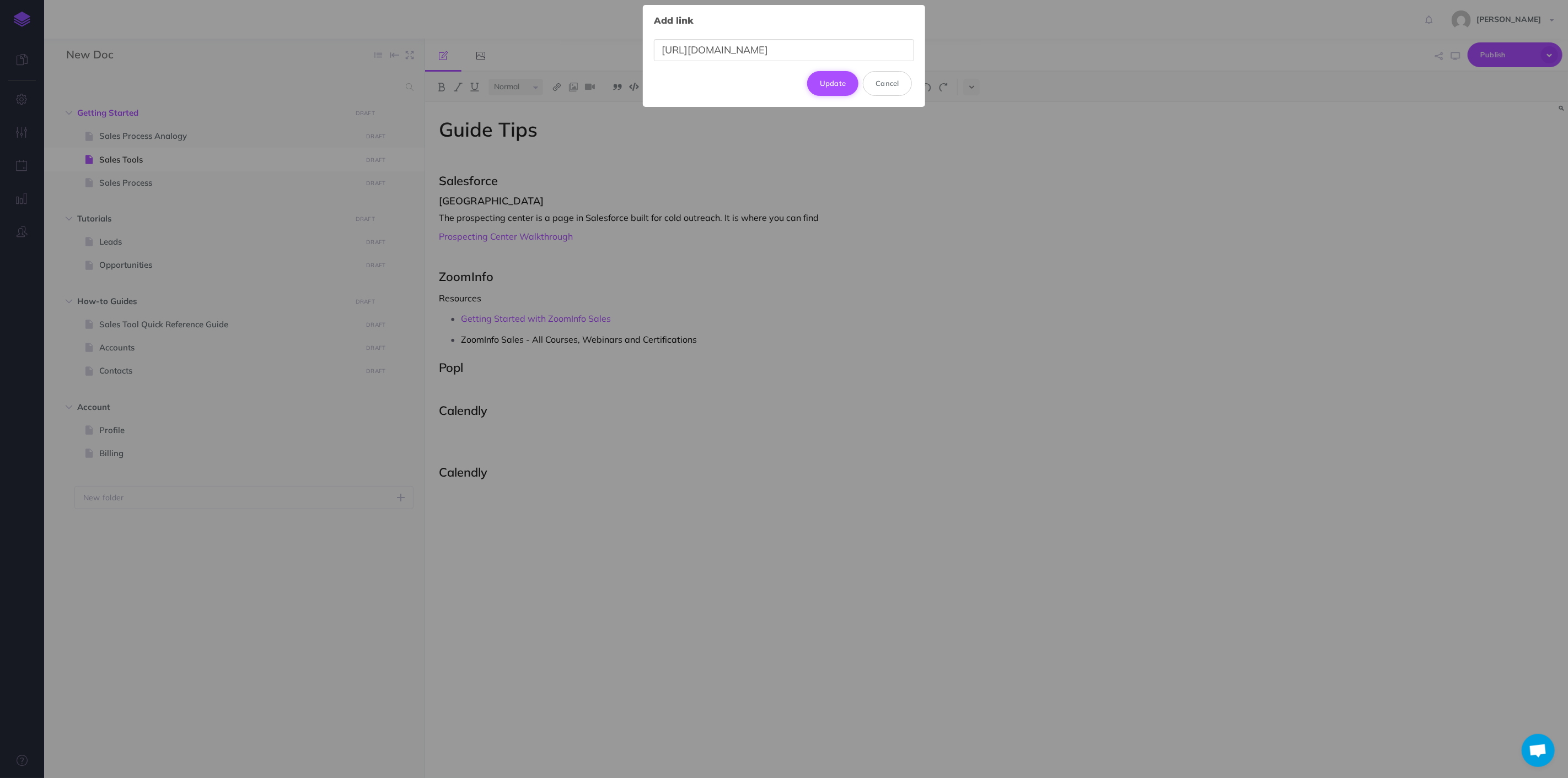
type input "[URL][DOMAIN_NAME]"
click at [832, 84] on button "Update" at bounding box center [833, 83] width 52 height 25
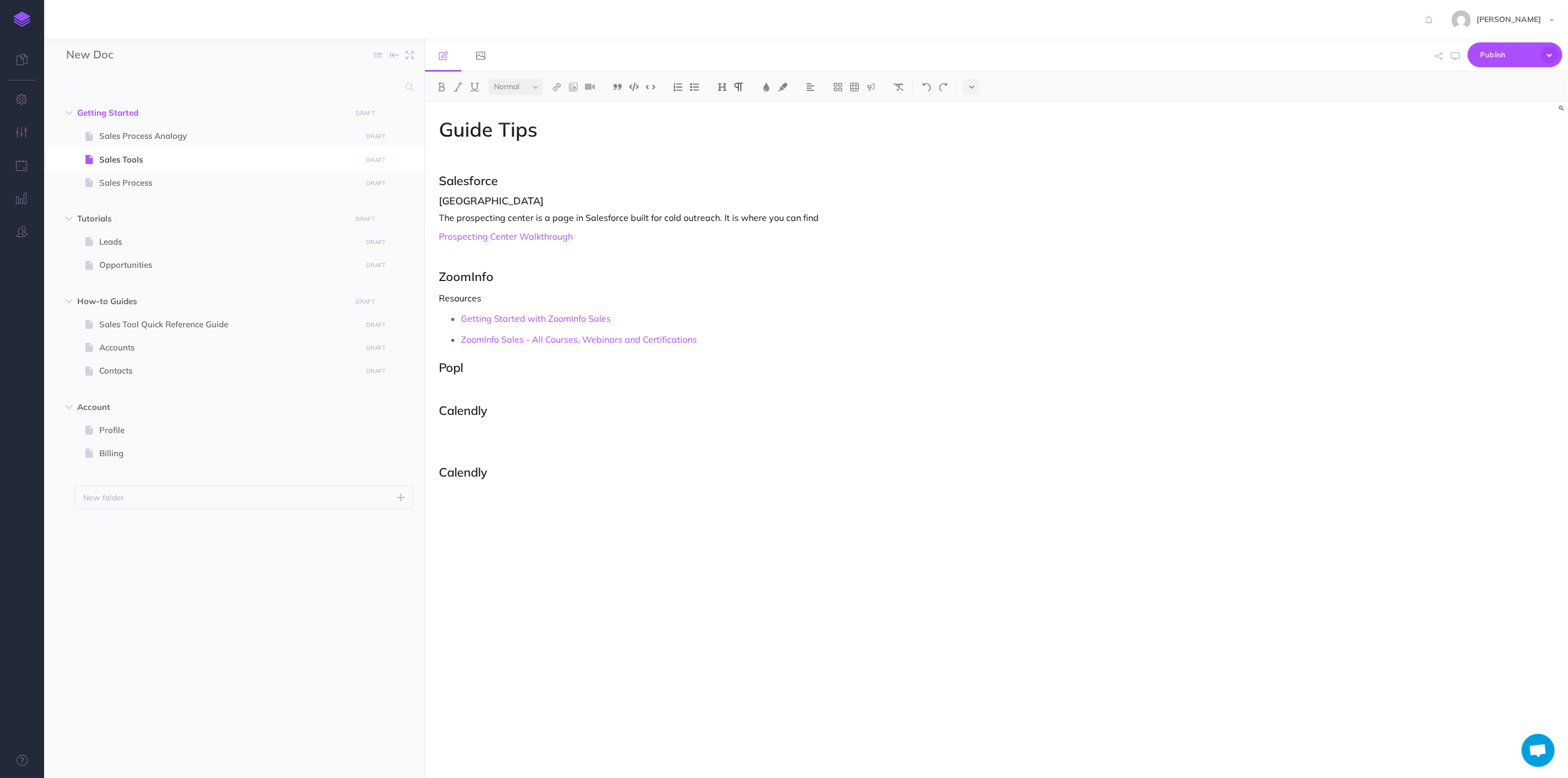
click at [763, 337] on p "ZoomInfo Sales - All Courses, Webinars and Certifications" at bounding box center [835, 339] width 750 height 16
click at [756, 357] on div "Guide Tips Salesforce Prospecting Center The prospecting center is a page in Sa…" at bounding box center [825, 434] width 801 height 665
click at [740, 344] on p "ZoomInfo Sales - All Courses, Webinars and Certifications" at bounding box center [835, 339] width 750 height 16
click at [664, 320] on p "Getting Started with ZoomInfo Sales" at bounding box center [835, 318] width 750 height 16
click at [708, 340] on p "ZoomInfo Sales - All Courses, Webinars and Certifications" at bounding box center [835, 339] width 750 height 16
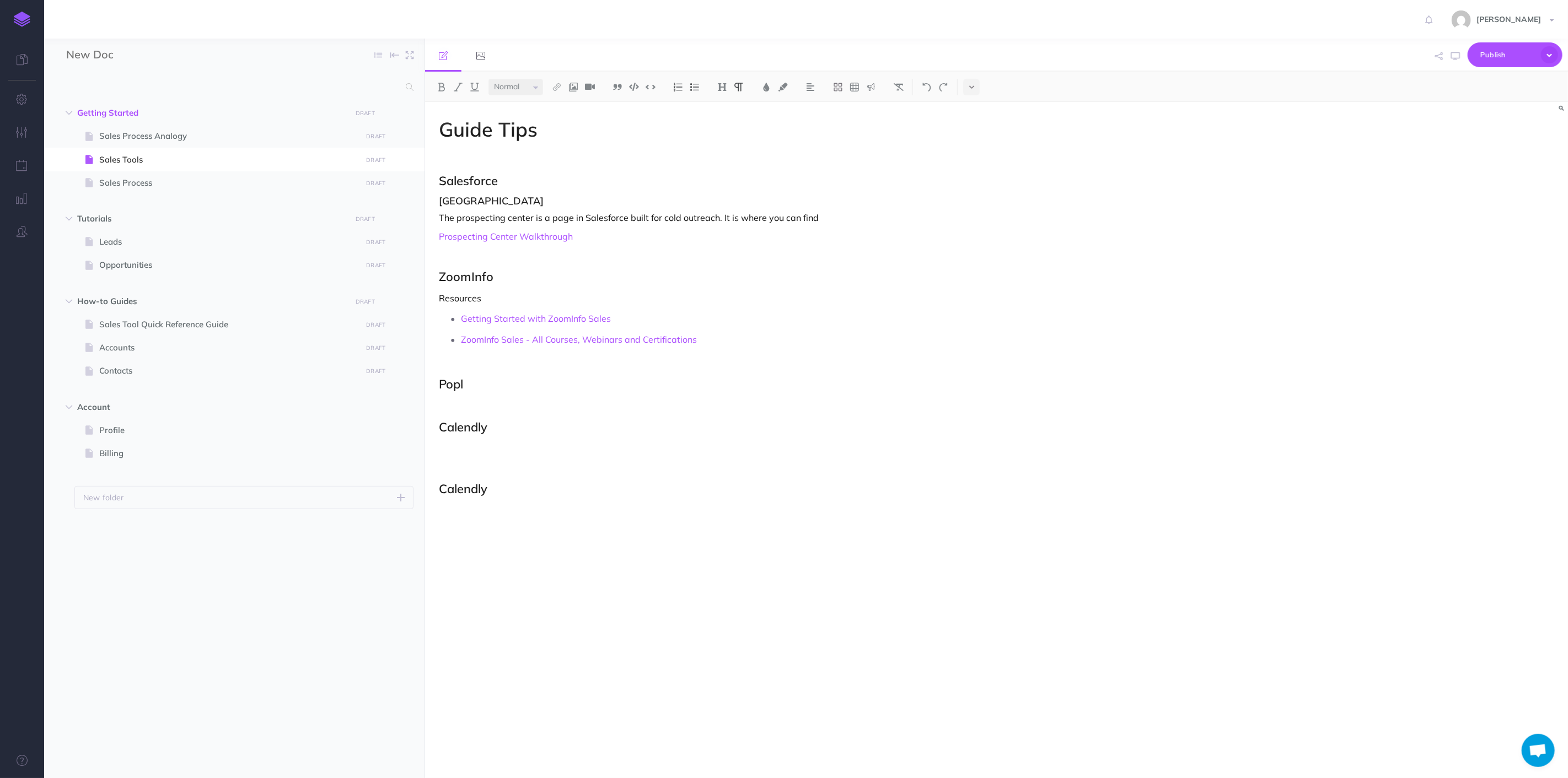
drag, startPoint x: 563, startPoint y: 241, endPoint x: 604, endPoint y: 234, distance: 41.6
click at [566, 241] on p "Prospecting Center Walkthrough" at bounding box center [825, 237] width 773 height 14
drag, startPoint x: 619, startPoint y: 230, endPoint x: 625, endPoint y: 230, distance: 6.0
click at [619, 230] on p "Prospecting Center Walkthrough" at bounding box center [825, 237] width 773 height 14
click at [857, 221] on p "The prospecting center is a page in Salesforce built for cold outreach. It is w…" at bounding box center [825, 218] width 773 height 14
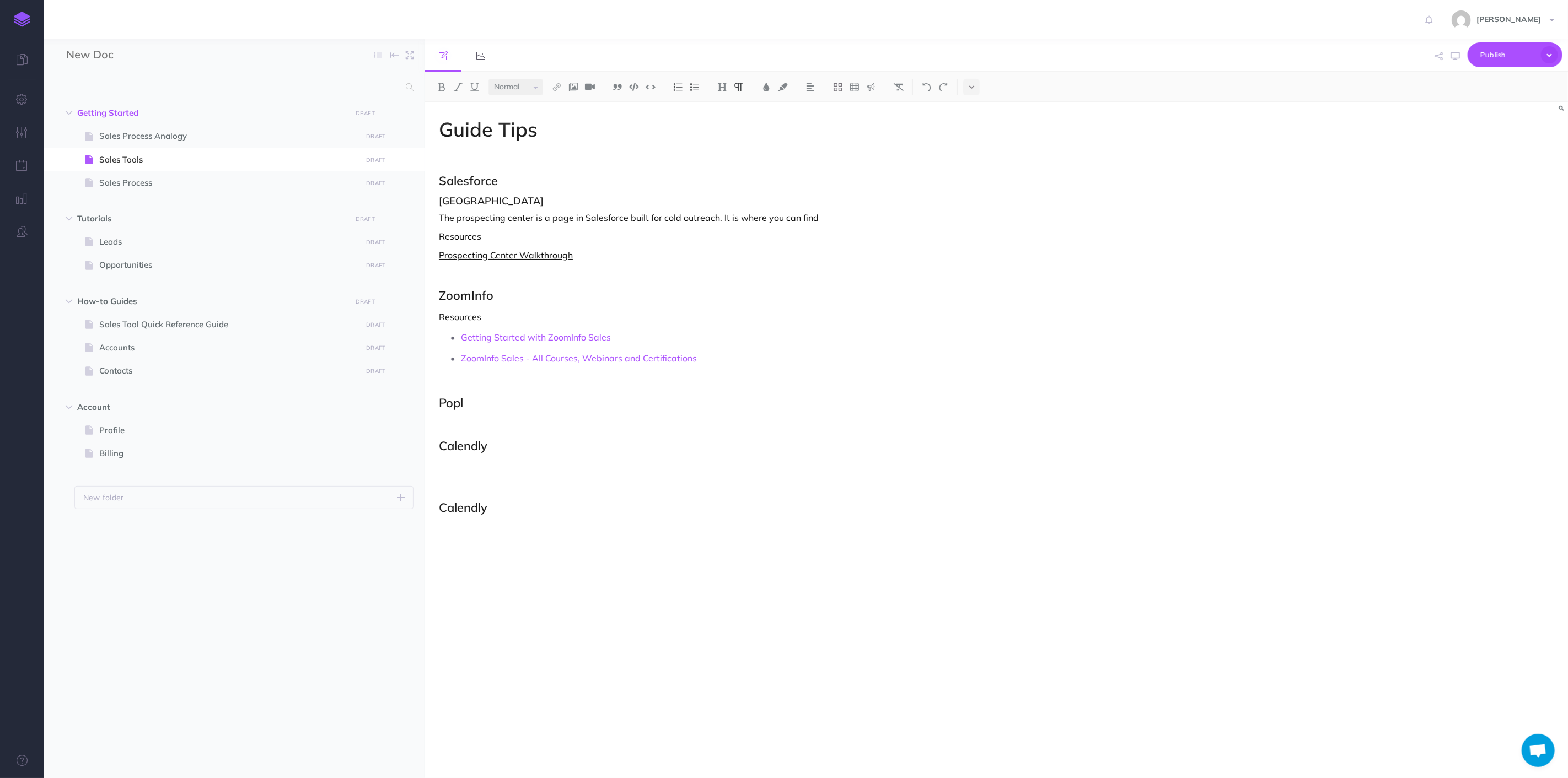
click at [439, 251] on link "Prospecting Center Walkthrough" at bounding box center [507, 255] width 134 height 11
click at [699, 86] on img at bounding box center [695, 87] width 10 height 8
click at [804, 283] on p at bounding box center [825, 285] width 773 height 14
click at [729, 276] on div "Guide Tips Salesforce Prospecting Center The prospecting center is a page in Sa…" at bounding box center [825, 434] width 801 height 665
click at [558, 224] on div "Guide Tips Salesforce Prospecting Center The prospecting center is a page in Sa…" at bounding box center [825, 434] width 801 height 665
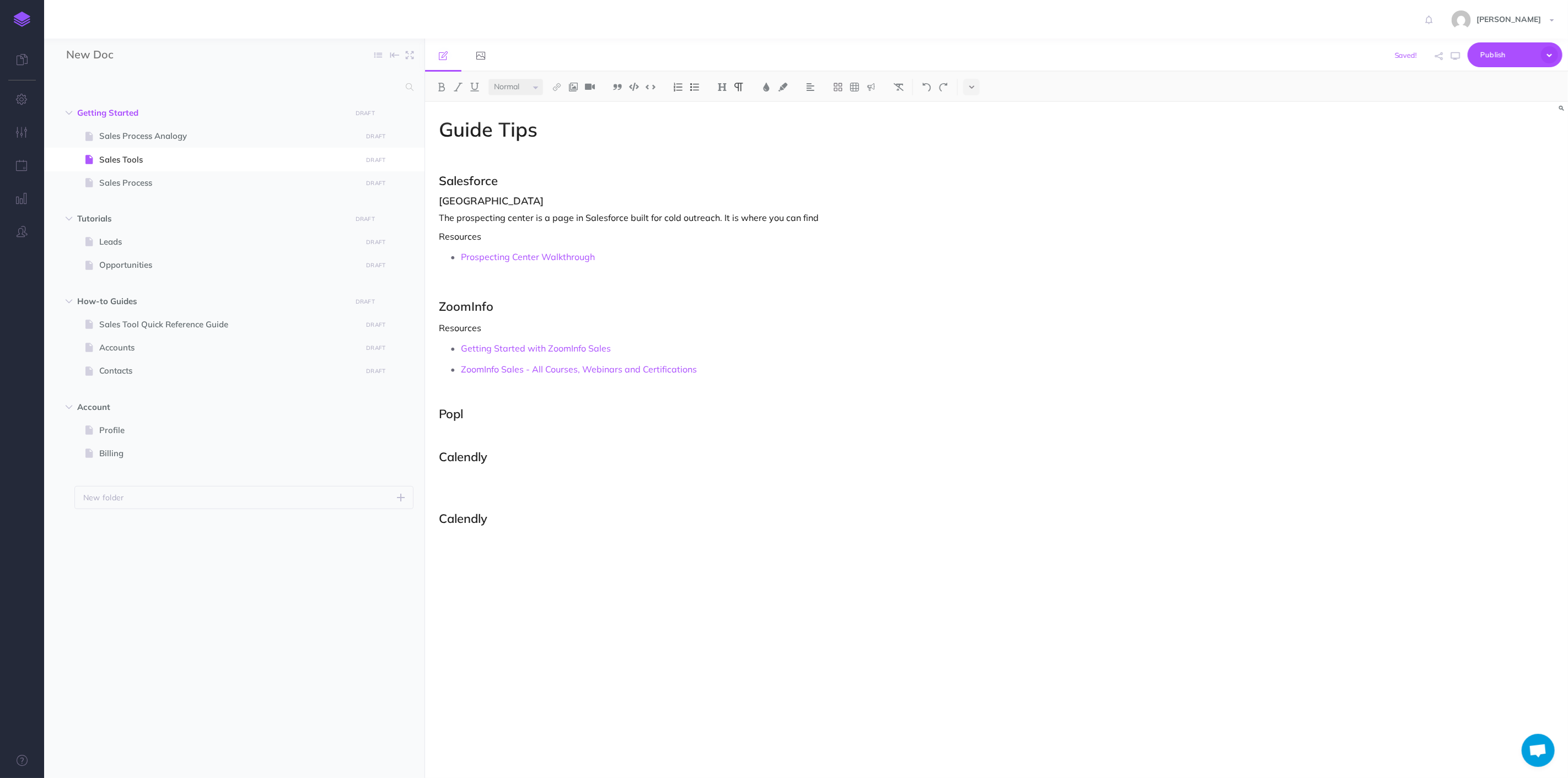
drag, startPoint x: 488, startPoint y: 434, endPoint x: 486, endPoint y: 425, distance: 9.2
click at [488, 432] on p at bounding box center [825, 436] width 773 height 14
click at [486, 417] on h2 "Popl" at bounding box center [825, 414] width 773 height 14
click at [497, 431] on p at bounding box center [825, 436] width 773 height 14
click at [534, 459] on h2 "Calendly" at bounding box center [825, 457] width 773 height 14
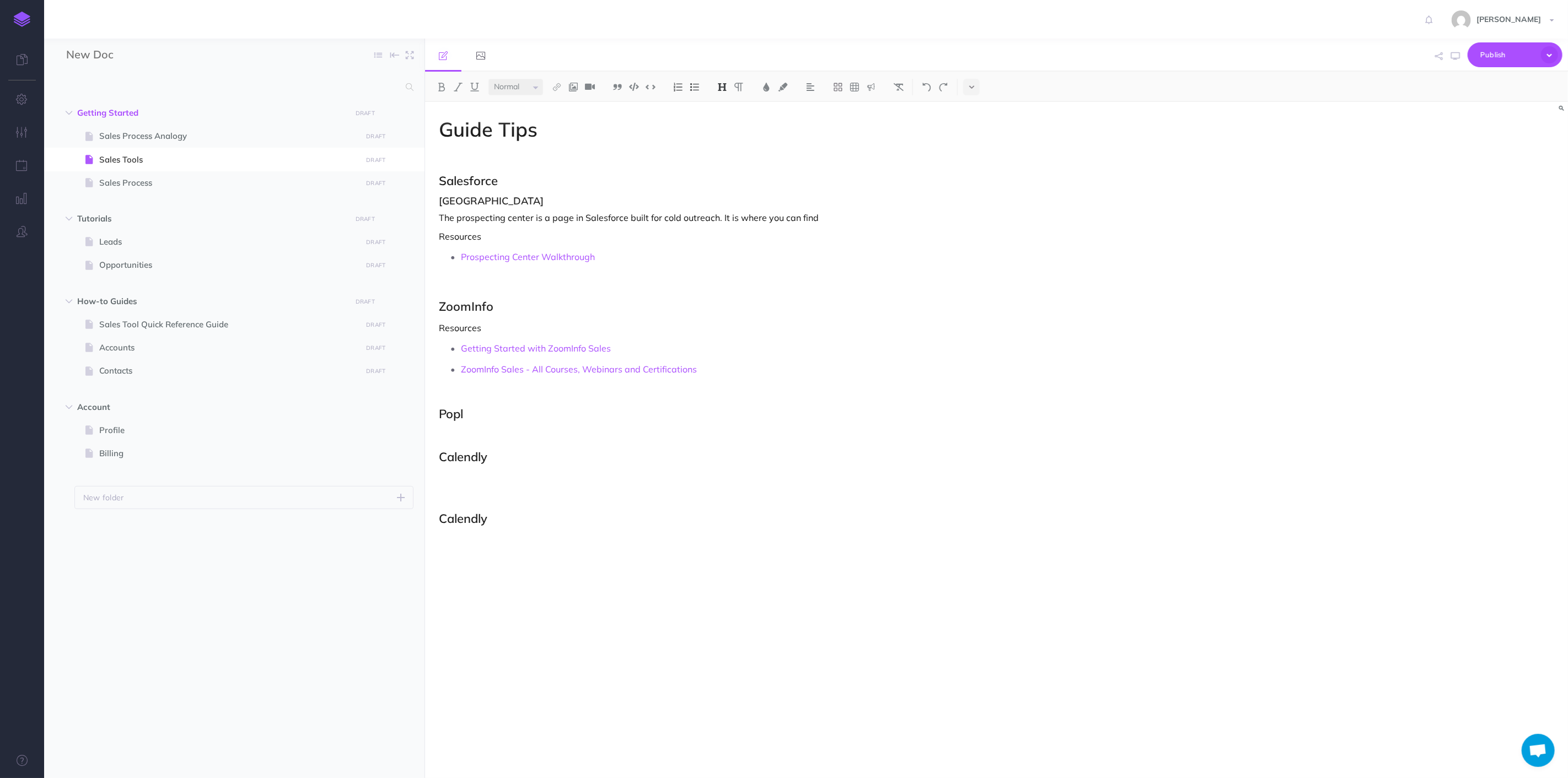
click at [505, 412] on h2 "Popl" at bounding box center [825, 414] width 773 height 14
click at [507, 427] on div "Guide Tips Salesforce Prospecting Center The prospecting center is a page in Sa…" at bounding box center [825, 434] width 801 height 665
click at [695, 86] on img at bounding box center [695, 87] width 10 height 8
click at [621, 478] on p "Setup your digital business card" at bounding box center [835, 476] width 750 height 16
drag, startPoint x: 605, startPoint y: 477, endPoint x: 511, endPoint y: 482, distance: 94.1
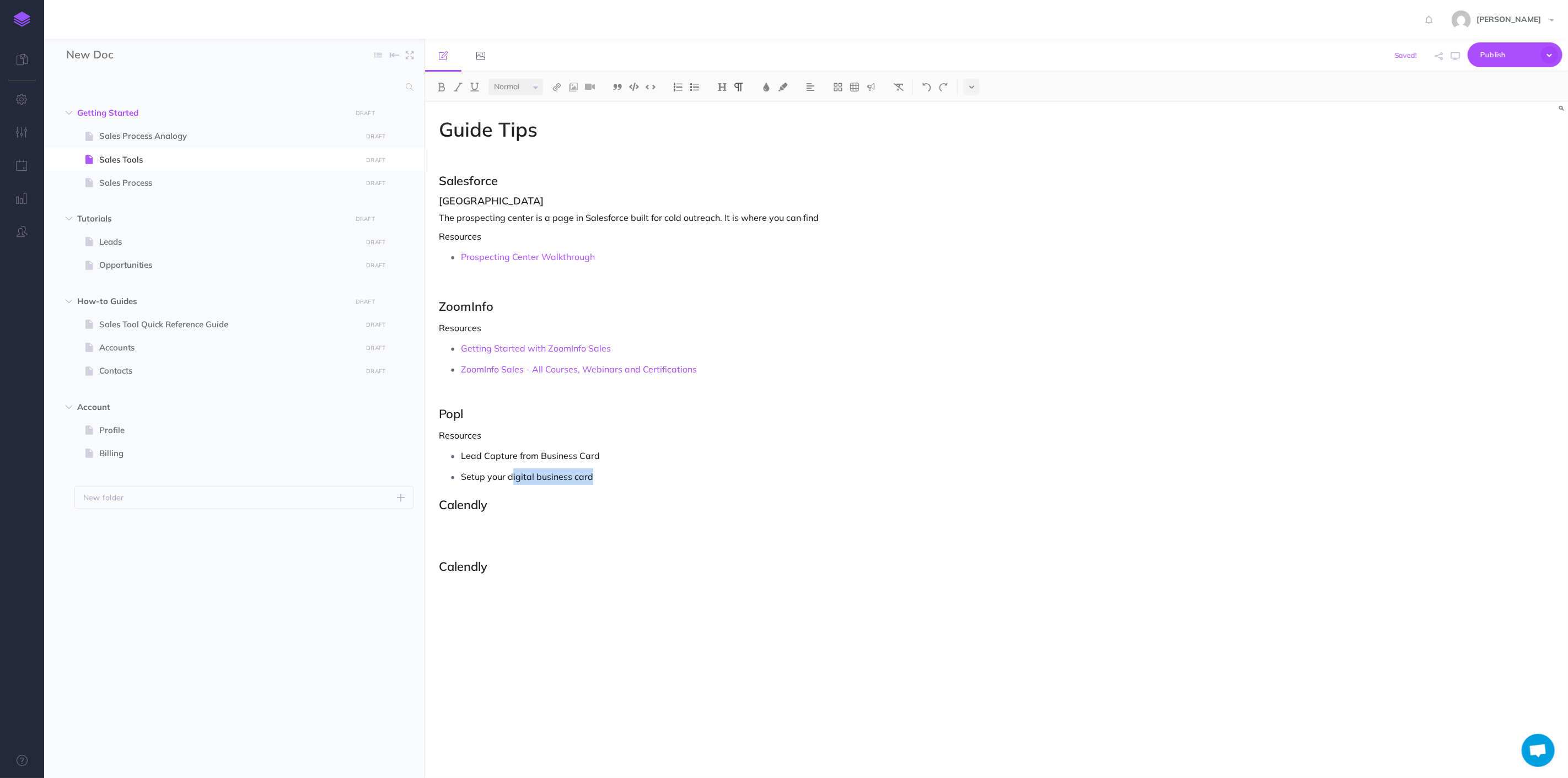
click at [511, 482] on p "Setup your digital business card" at bounding box center [835, 476] width 750 height 16
click at [520, 482] on p "Setup your Digitial Business Card" at bounding box center [835, 476] width 750 height 16
click at [529, 480] on p "Setup your Digitial Business Card" at bounding box center [835, 476] width 750 height 16
click at [523, 483] on p "Setup your Digital Business Card" at bounding box center [835, 476] width 750 height 16
click at [577, 500] on p at bounding box center [835, 497] width 750 height 16
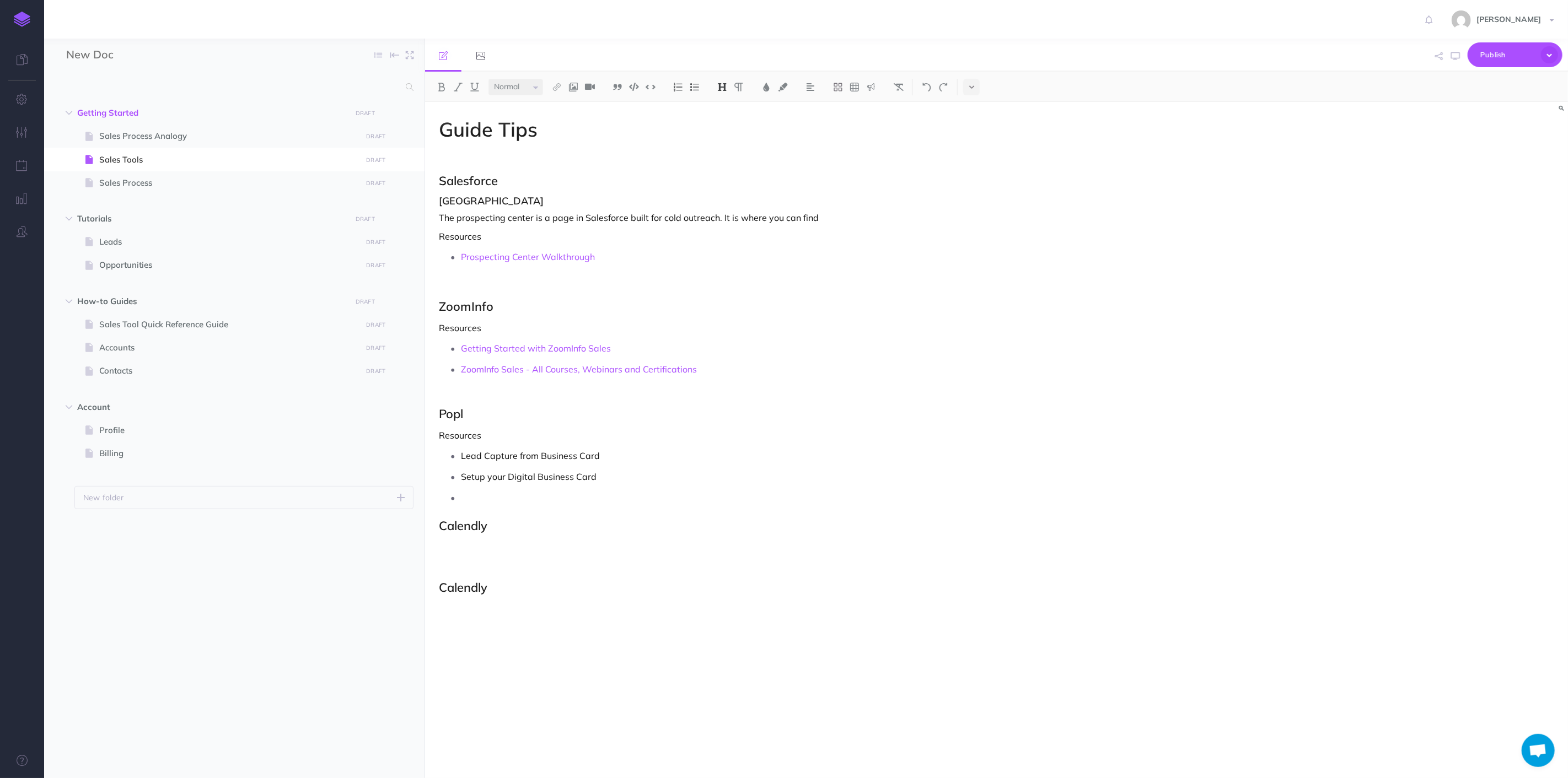
click at [597, 521] on h2 "Calendly" at bounding box center [825, 526] width 773 height 14
click at [603, 564] on p at bounding box center [825, 567] width 773 height 14
click at [570, 532] on h2 "Calendly" at bounding box center [825, 526] width 773 height 14
click at [545, 545] on p at bounding box center [825, 548] width 773 height 14
drag, startPoint x: 640, startPoint y: 570, endPoint x: 626, endPoint y: 562, distance: 16.1
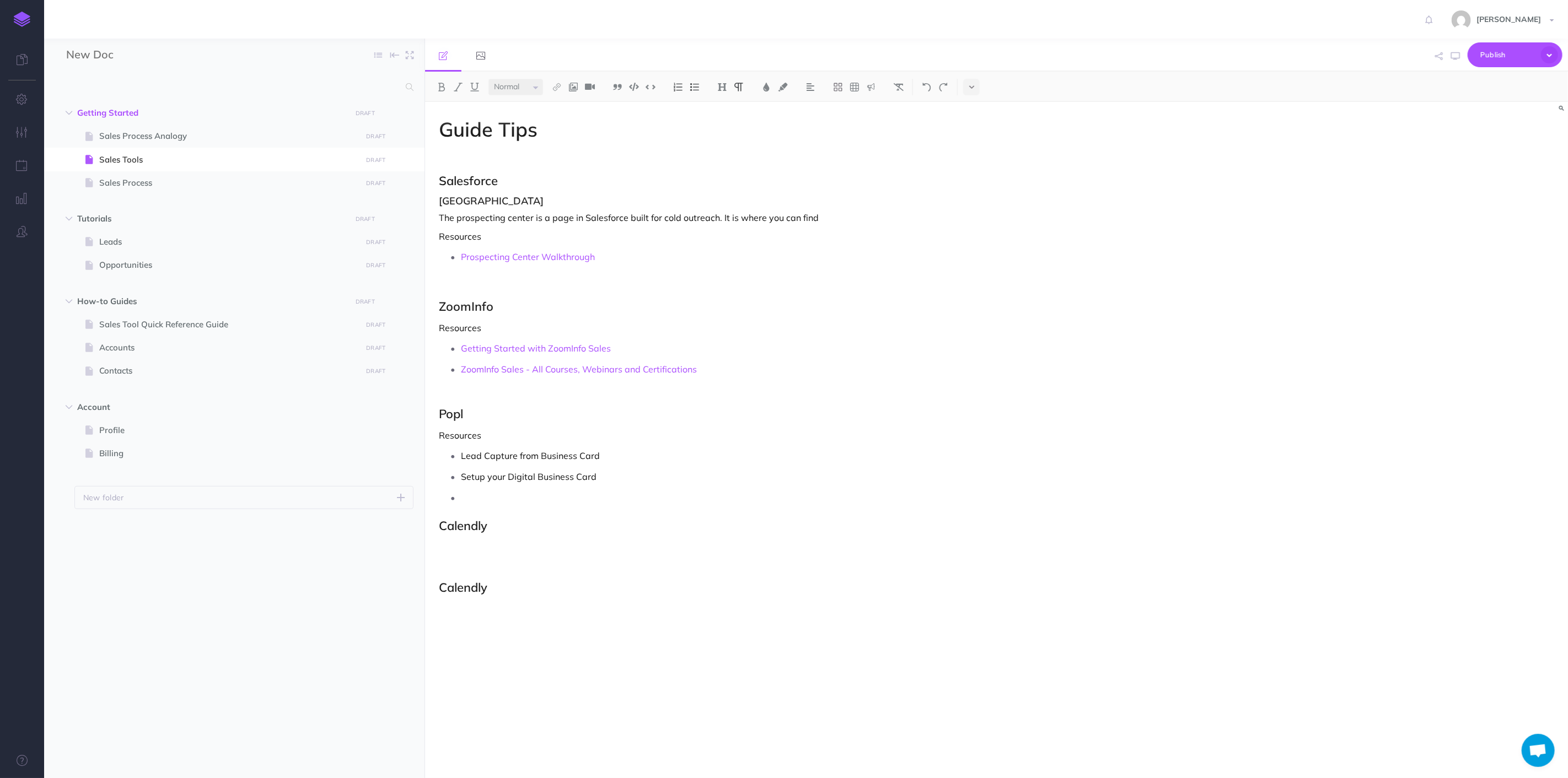
click at [638, 570] on p at bounding box center [825, 567] width 773 height 14
click at [614, 555] on div "Guide Tips Salesforce Prospecting Center The prospecting center is a page in Sa…" at bounding box center [825, 434] width 801 height 665
drag, startPoint x: 566, startPoint y: 576, endPoint x: 406, endPoint y: 575, distance: 160.0
click at [406, 575] on div "New Doc Collapse all Expand all Expand to root folders Getting Started DRAFT Pu…" at bounding box center [806, 408] width 1524 height 740
click at [464, 547] on p at bounding box center [825, 548] width 773 height 14
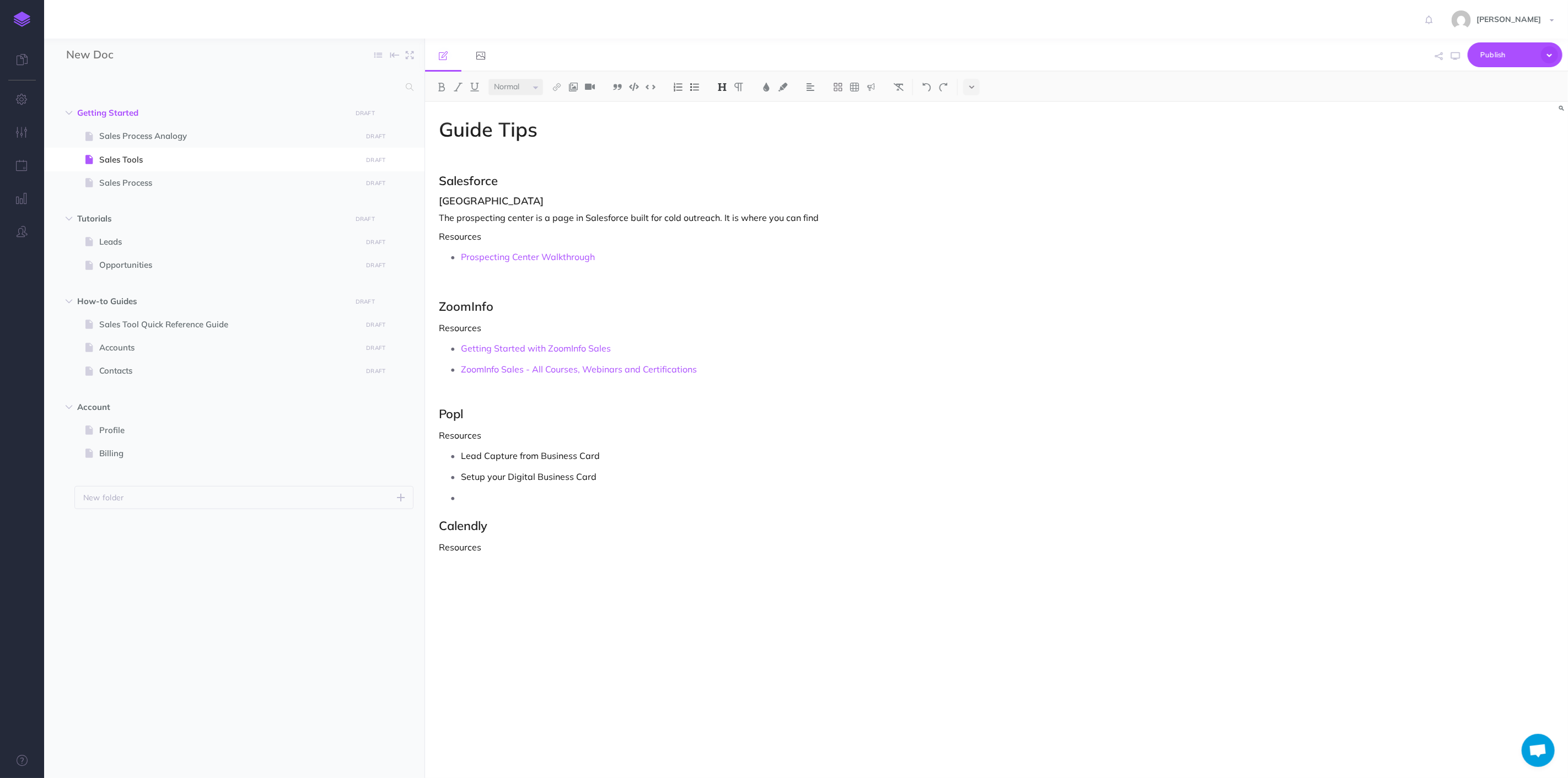
click at [566, 125] on h1 "Guide Tips" at bounding box center [825, 130] width 773 height 22
drag, startPoint x: 566, startPoint y: 125, endPoint x: 439, endPoint y: 124, distance: 127.0
click at [439, 124] on h1 "Guide Tips" at bounding box center [825, 130] width 773 height 22
click at [201, 130] on span "Sales Process Analogy" at bounding box center [229, 136] width 259 height 14
select select "null"
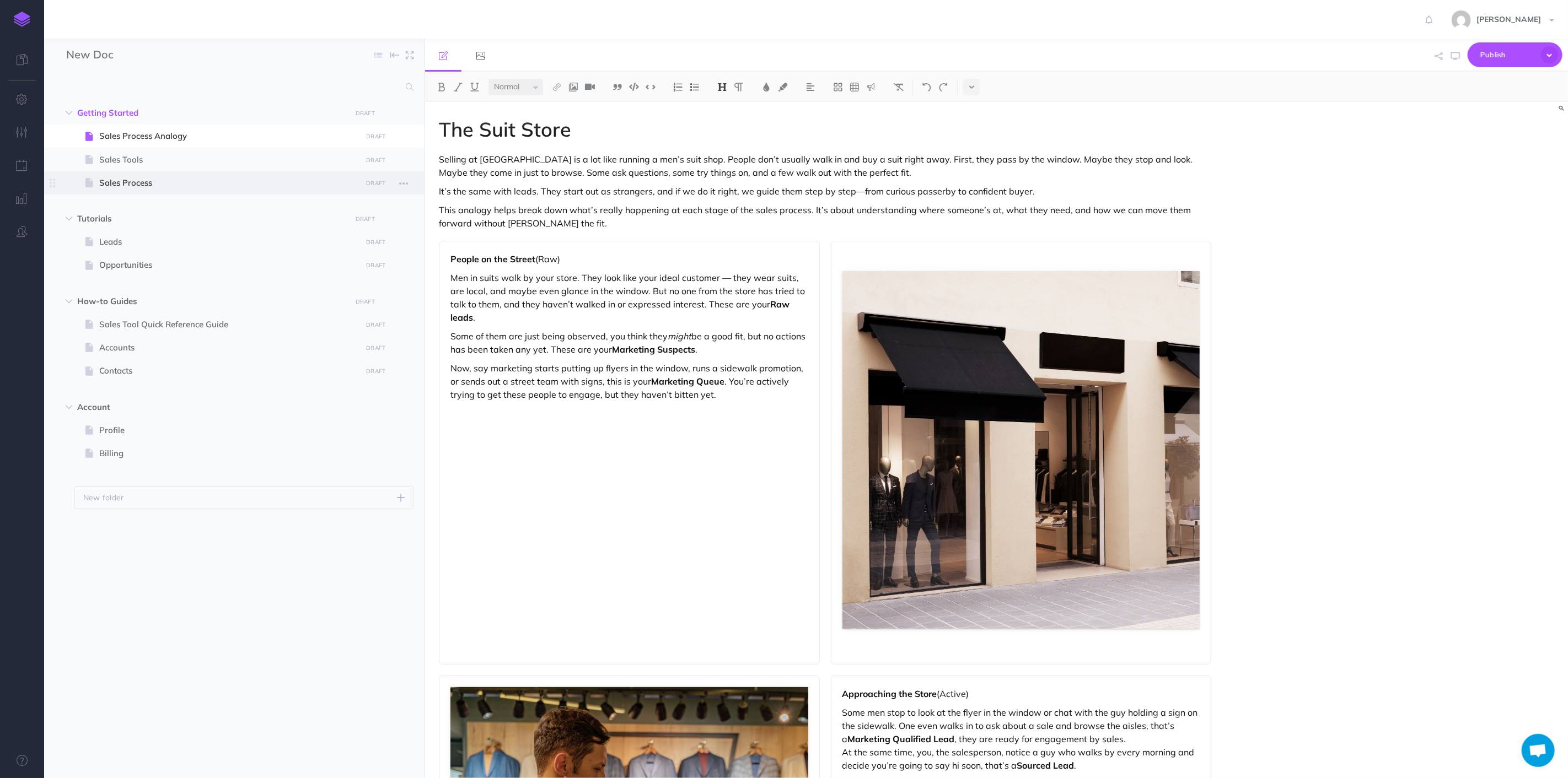
click at [183, 172] on span at bounding box center [235, 183] width 381 height 23
select select "null"
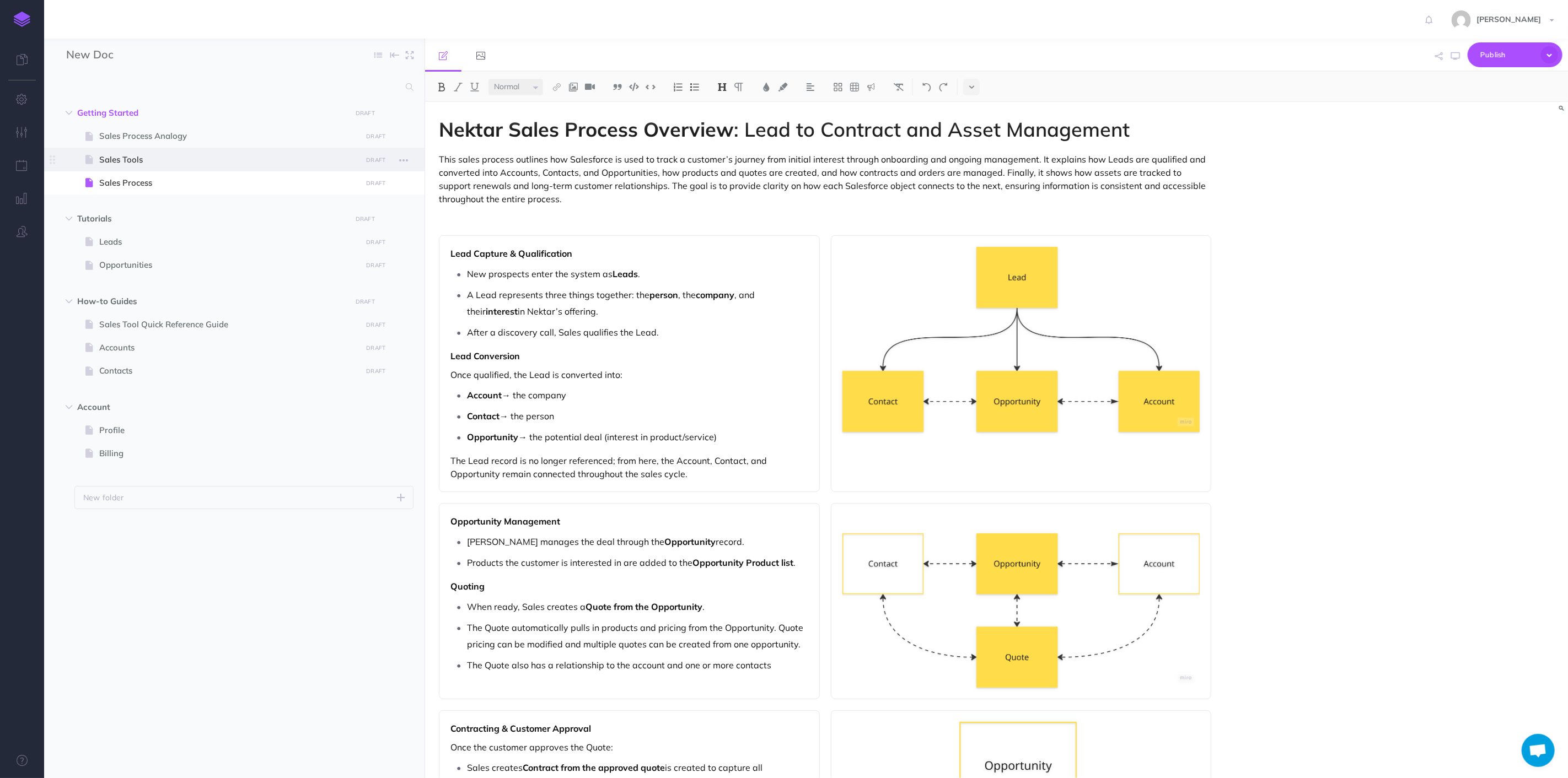
drag, startPoint x: 178, startPoint y: 186, endPoint x: 170, endPoint y: 155, distance: 32.0
click at [170, 155] on ul "Sales Process Analogy DRAFT Publish these changes Nevermind Publish Page histor…" at bounding box center [244, 162] width 339 height 75
click at [171, 182] on span "Sales Process" at bounding box center [229, 183] width 259 height 14
click at [665, 373] on p "Once qualified, the Lead is converted into:" at bounding box center [629, 375] width 358 height 14
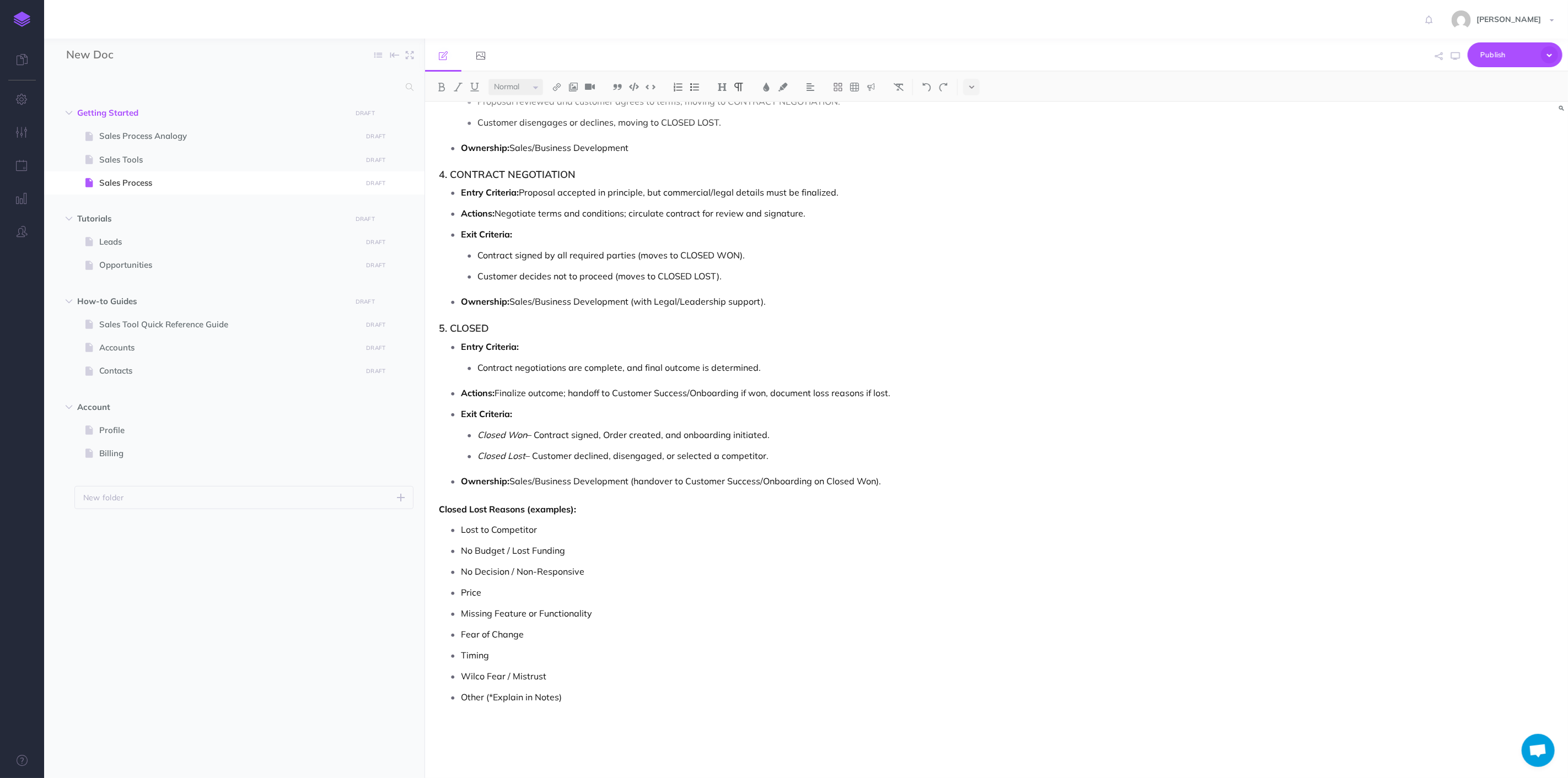
scroll to position [3944, 0]
click at [156, 239] on span "Leads" at bounding box center [229, 242] width 259 height 14
select select "null"
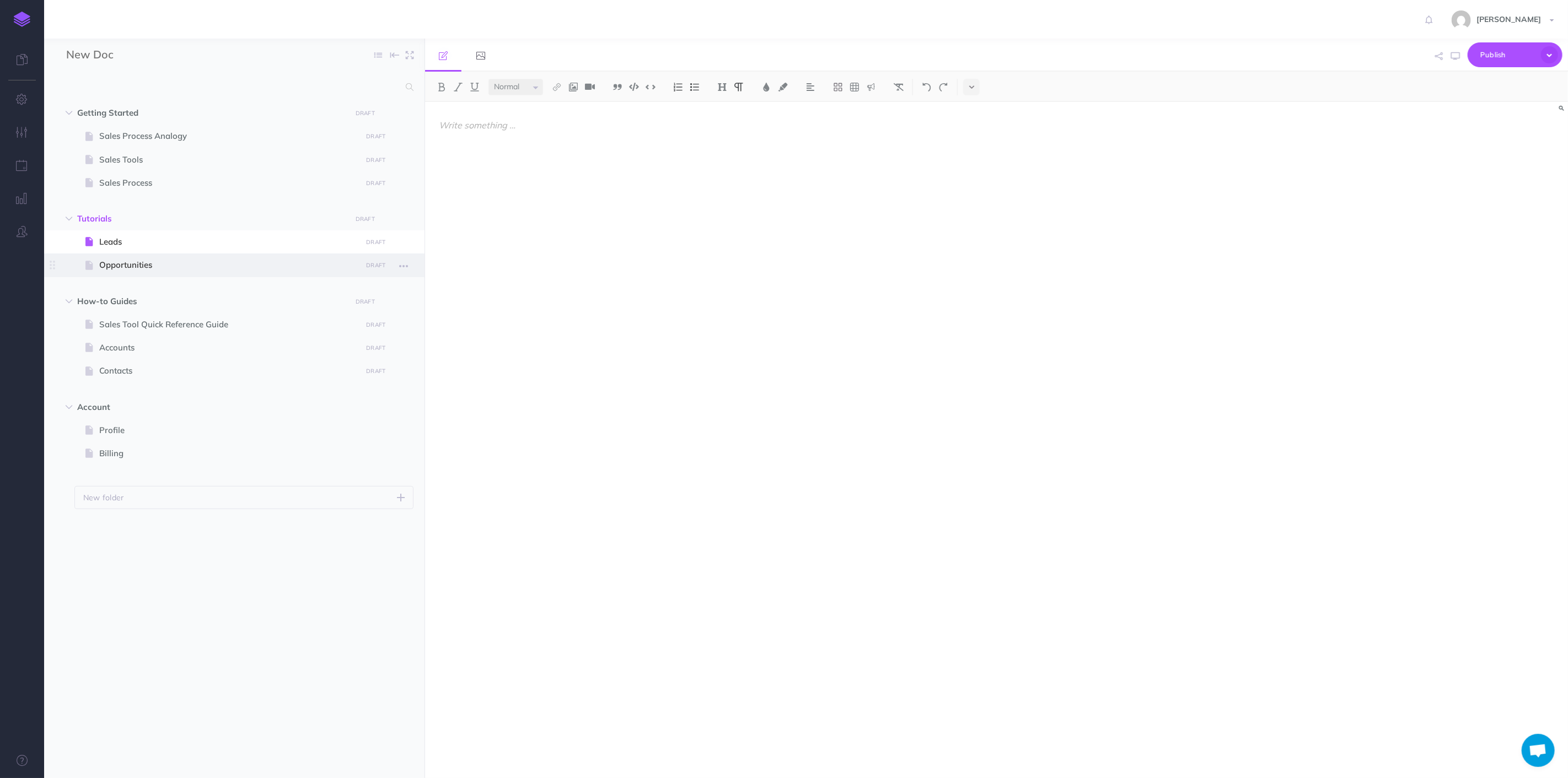
click at [153, 269] on span "Opportunities" at bounding box center [229, 265] width 259 height 14
select select "null"
click at [144, 239] on span "Leads" at bounding box center [229, 242] width 259 height 14
select select "null"
click at [130, 218] on span "Tutorials" at bounding box center [211, 219] width 268 height 14
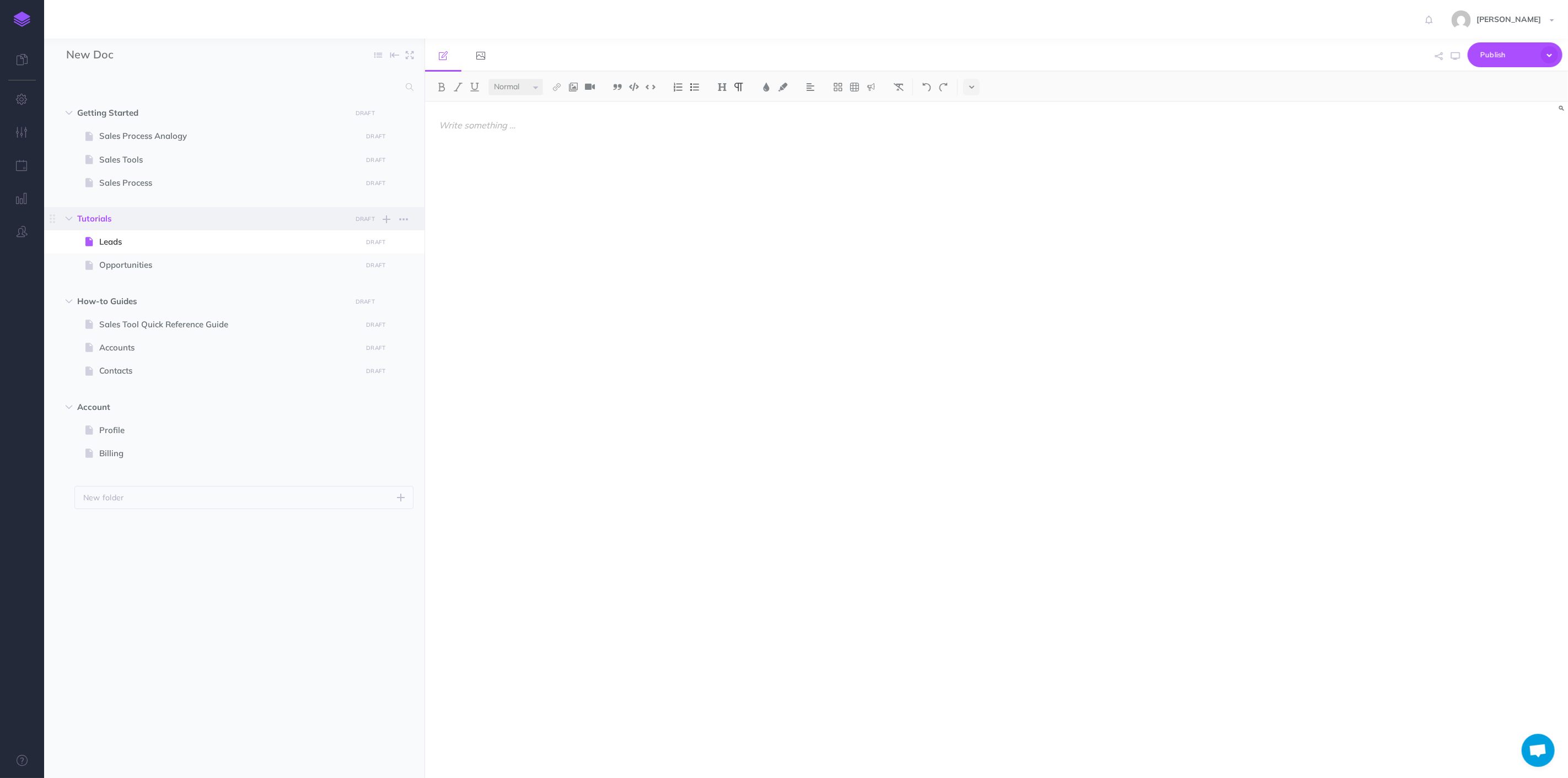
click at [110, 214] on span "Tutorials" at bounding box center [211, 219] width 268 height 14
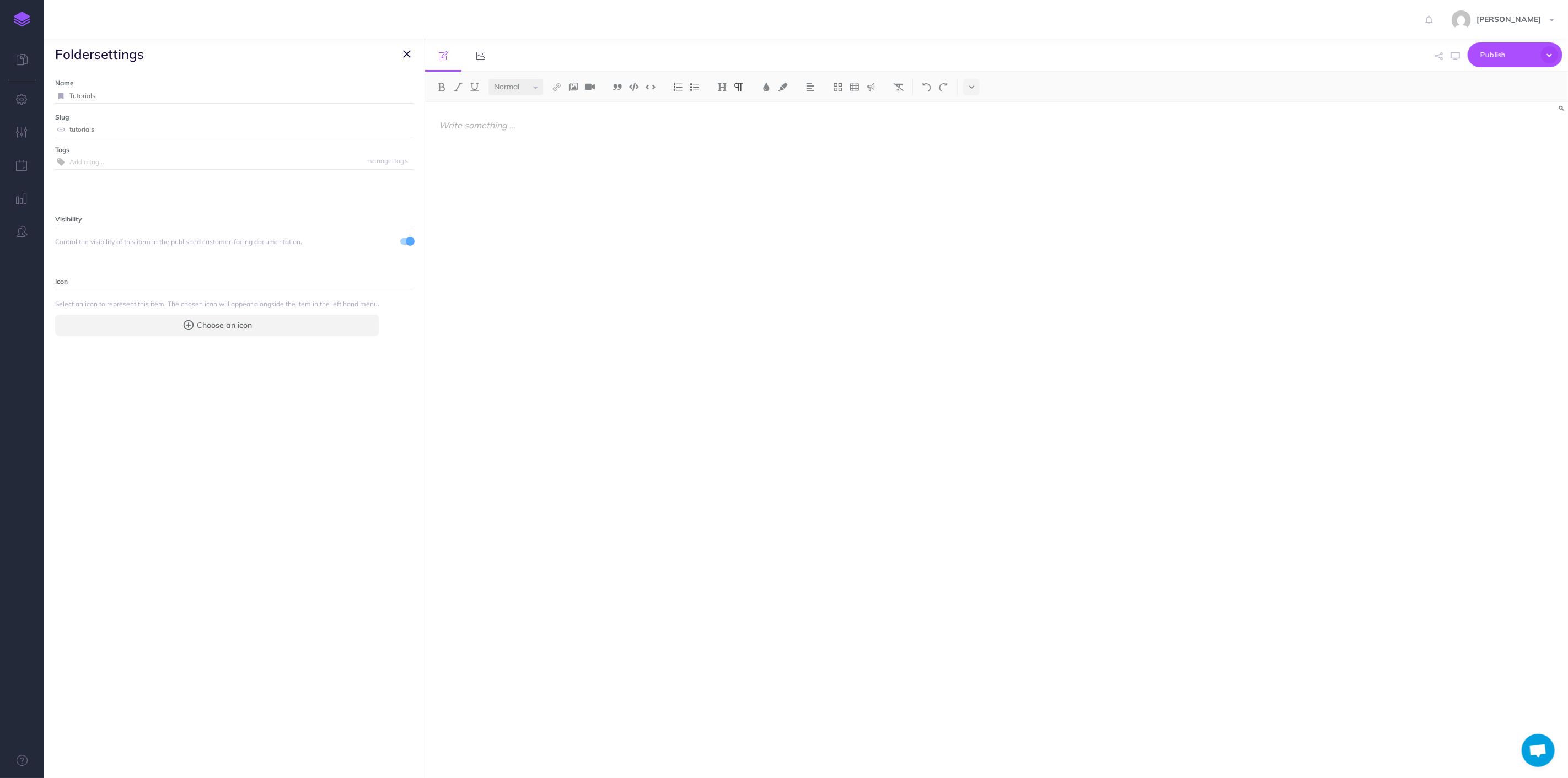
click at [139, 99] on input "Tutorials" at bounding box center [241, 95] width 344 height 14
drag, startPoint x: 117, startPoint y: 93, endPoint x: 86, endPoint y: 96, distance: 31.1
click at [86, 96] on input "Salesforce" at bounding box center [229, 95] width 318 height 14
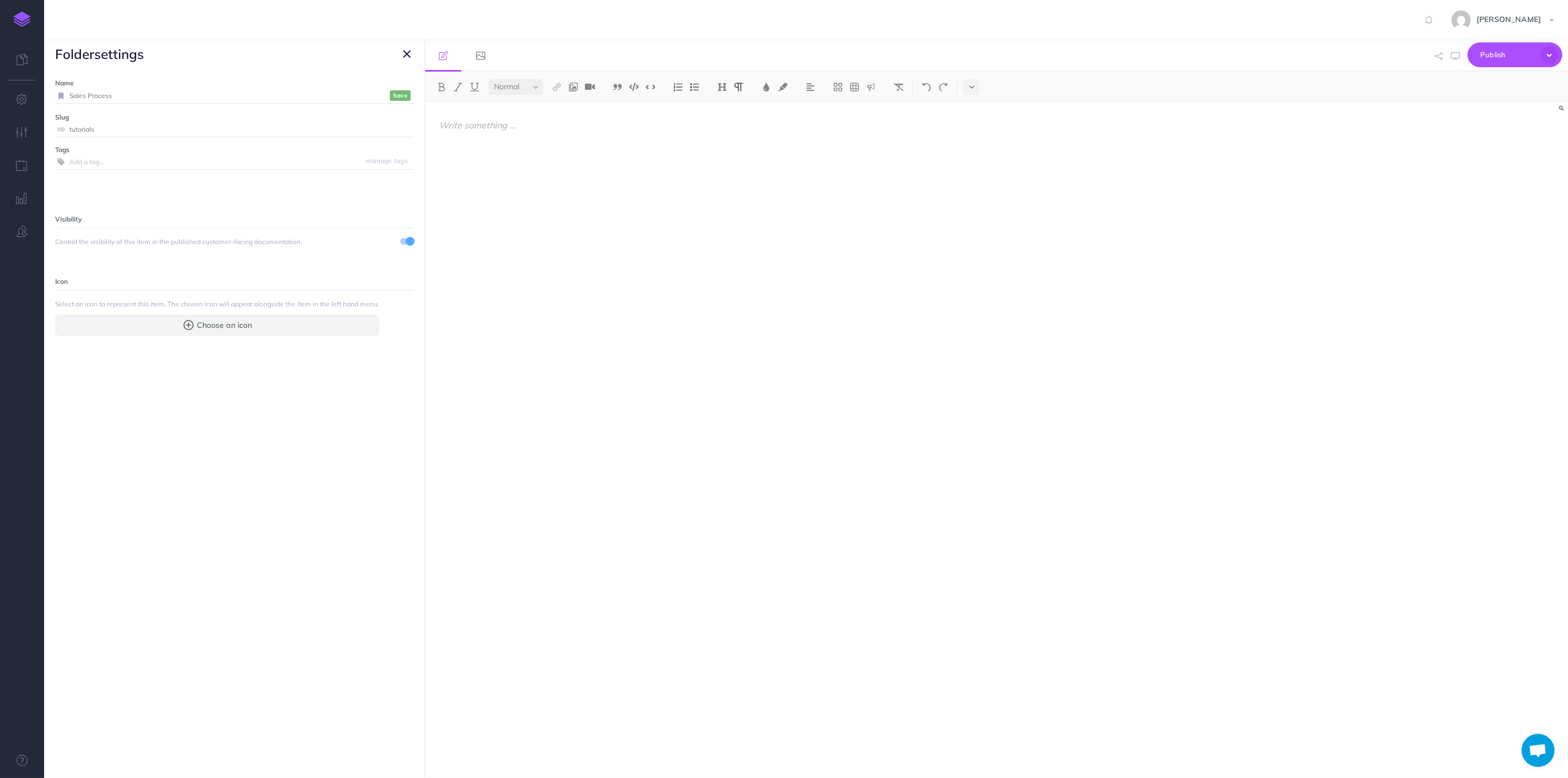
type input "Sales Process"
click at [135, 121] on label "Slug" at bounding box center [235, 117] width 359 height 10
click at [405, 95] on div "Name Sales Process Save Slug tutorials Save Tags manage tags Visibility Control…" at bounding box center [235, 424] width 381 height 708
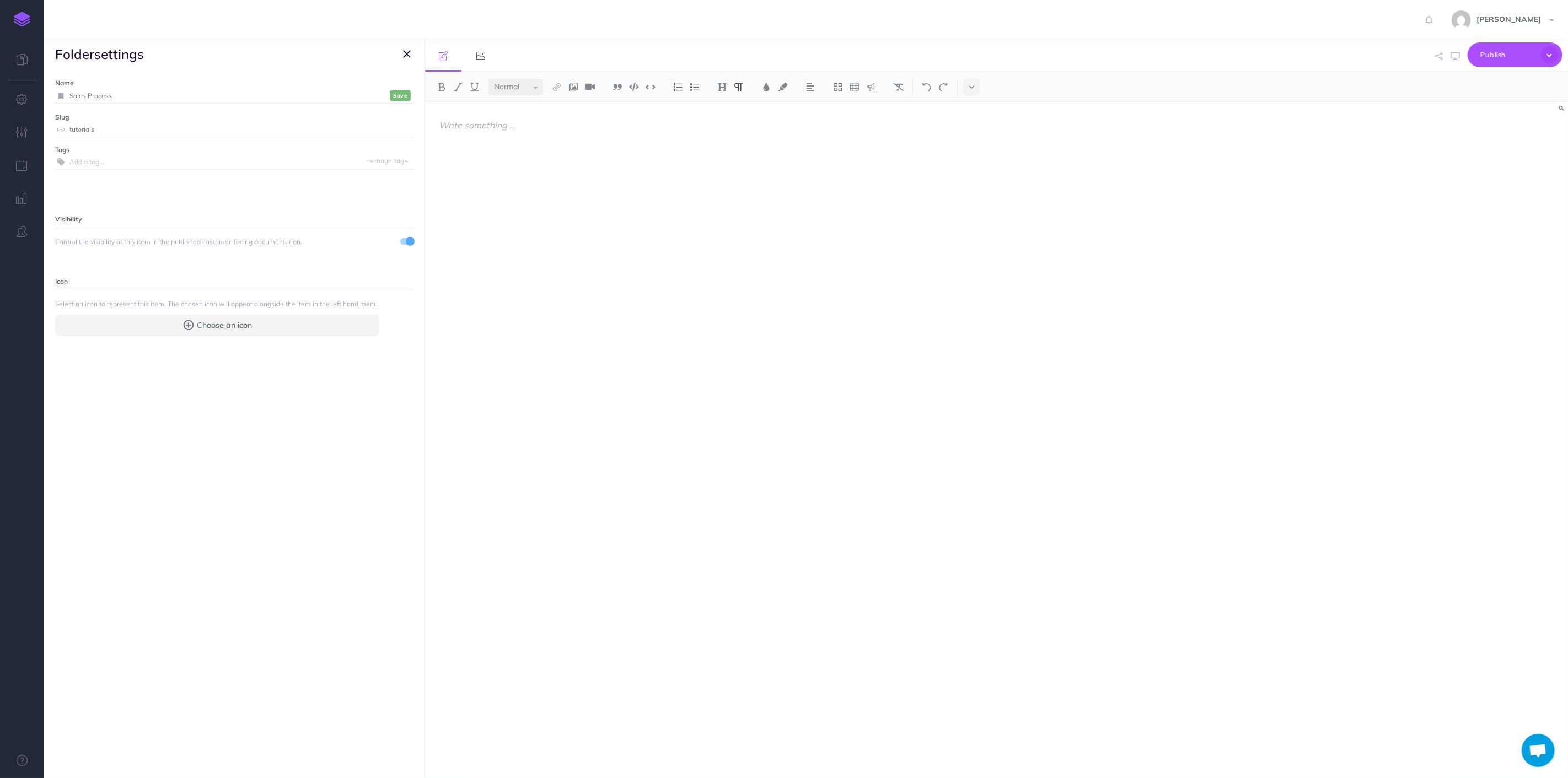
click at [396, 95] on small "Save" at bounding box center [400, 96] width 14 height 8
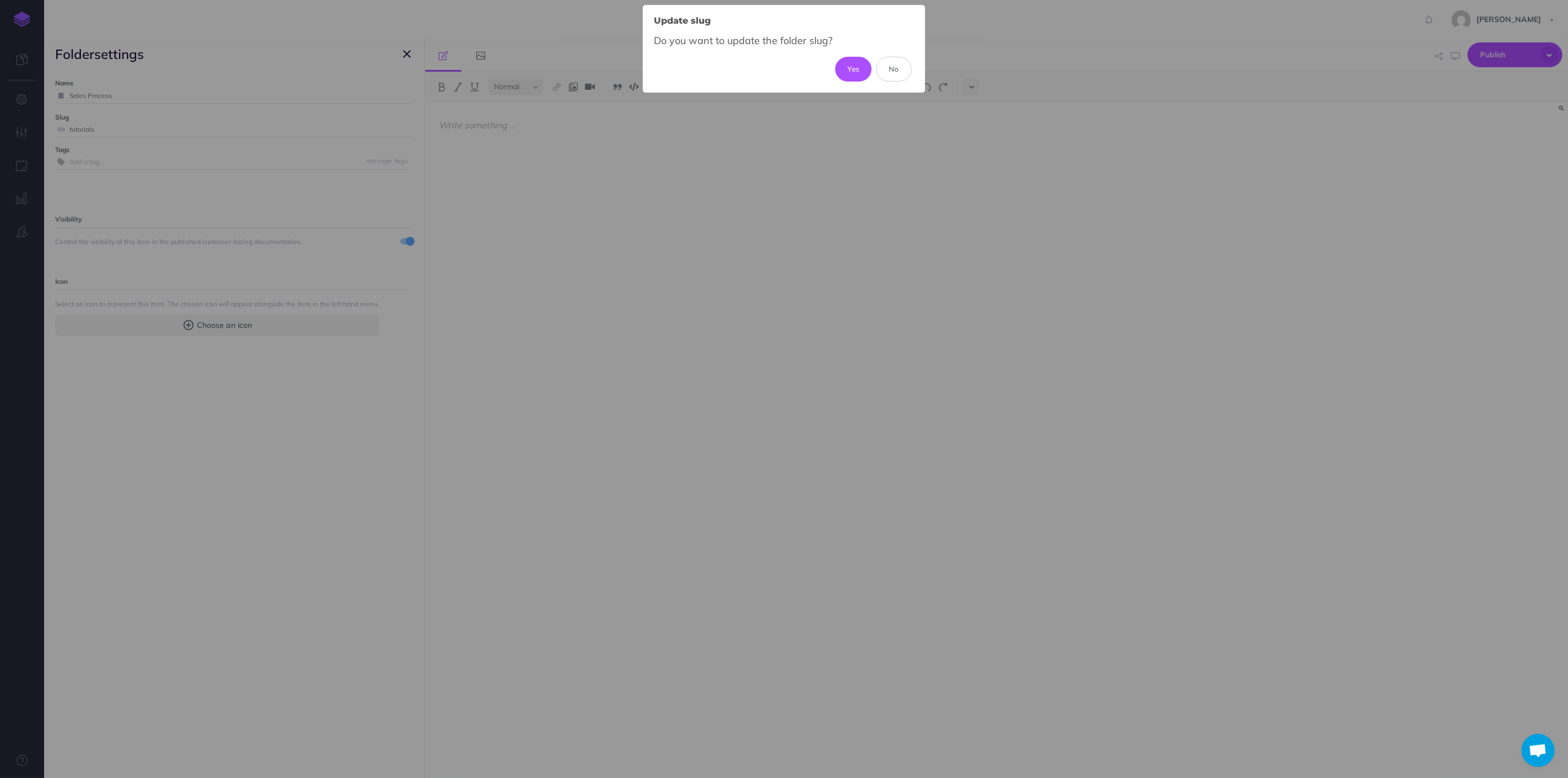
click at [833, 68] on div "Yes No" at bounding box center [784, 69] width 260 height 25
click at [858, 66] on button "Yes" at bounding box center [853, 69] width 37 height 25
type input "sales-process"
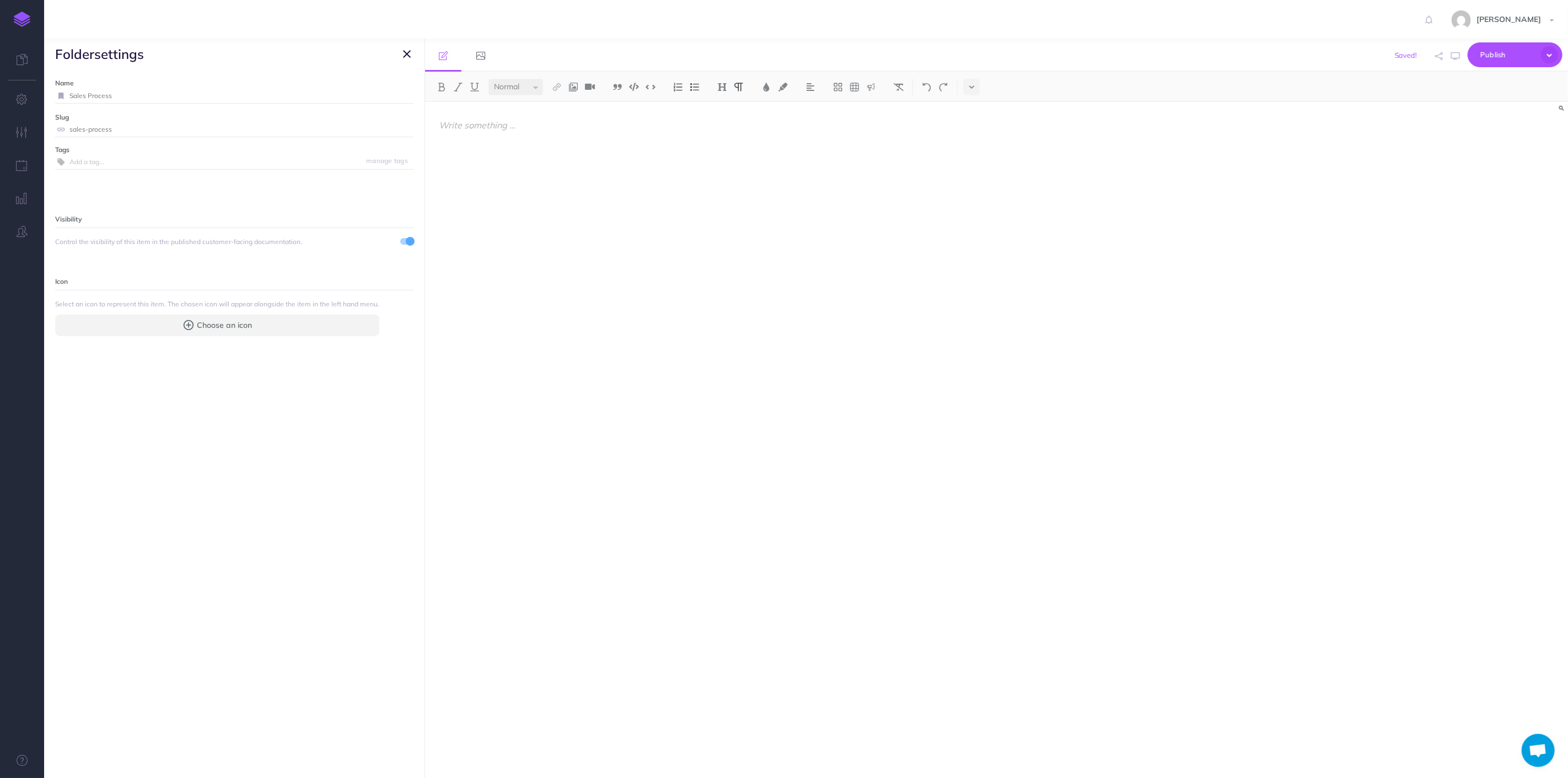
click at [409, 48] on icon "button" at bounding box center [406, 54] width 8 height 14
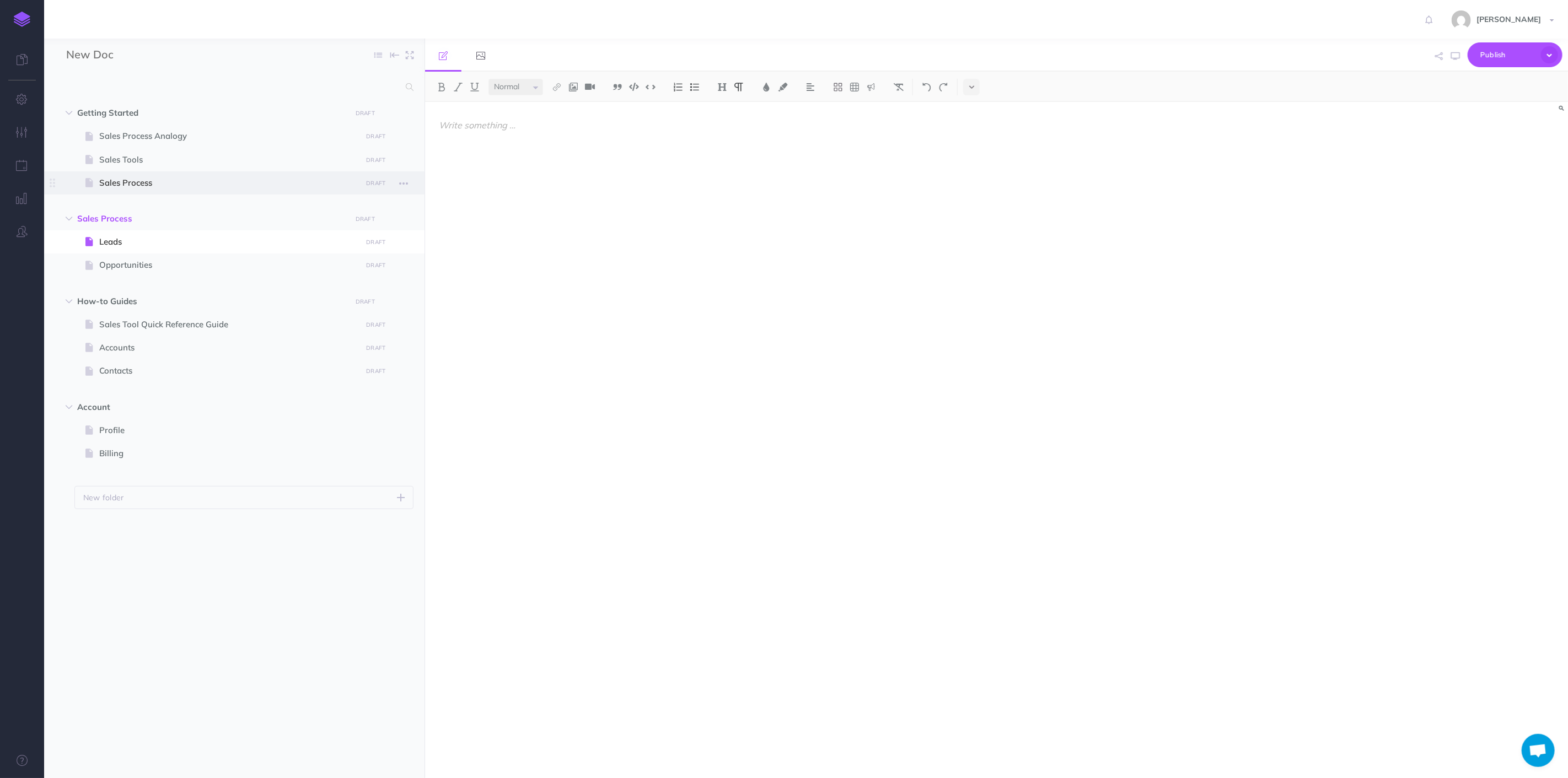
click at [128, 183] on span "Sales Process" at bounding box center [229, 183] width 259 height 14
select select "null"
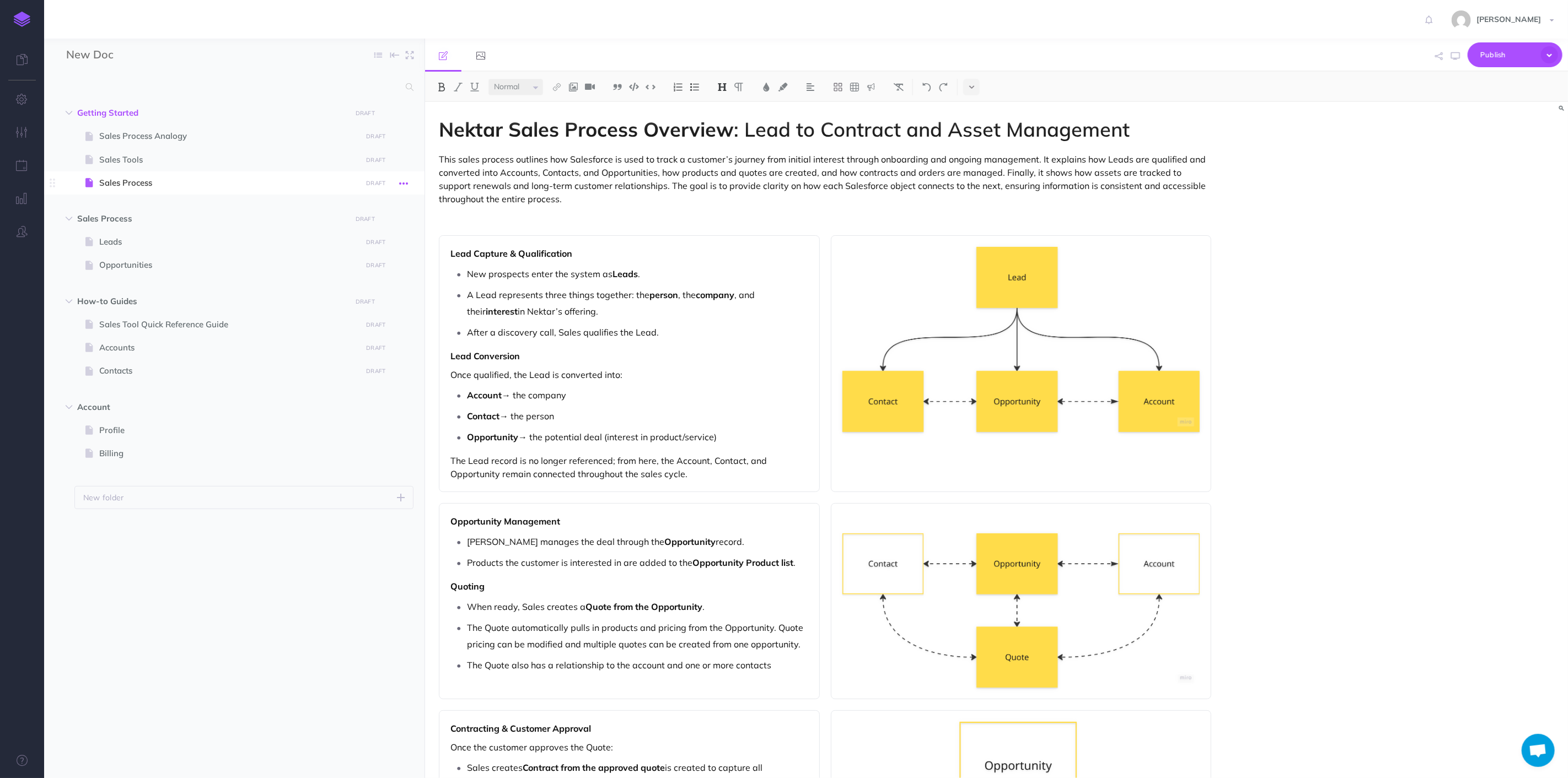
click at [401, 186] on icon "button" at bounding box center [404, 183] width 8 height 14
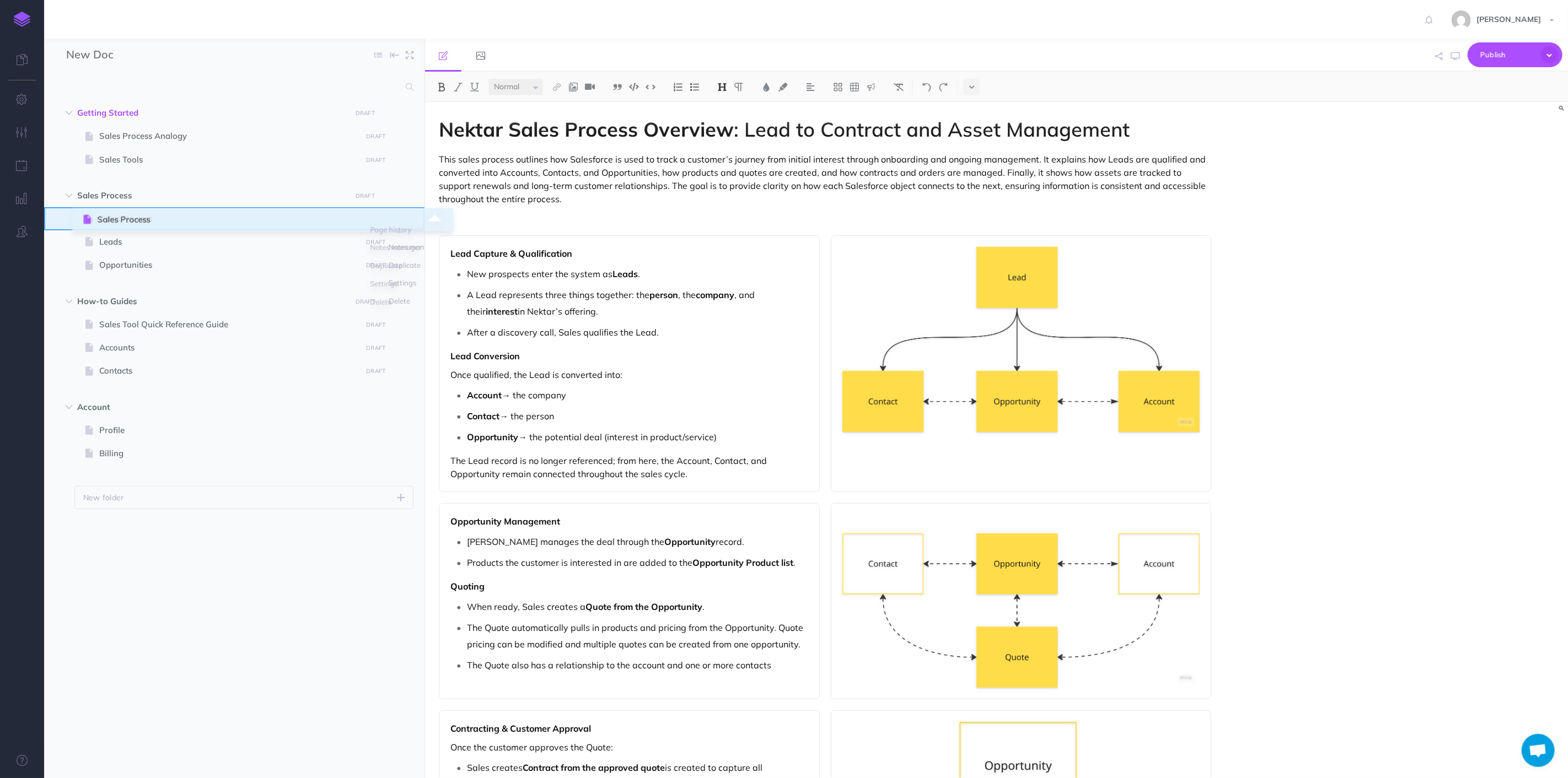
drag, startPoint x: 54, startPoint y: 180, endPoint x: 84, endPoint y: 217, distance: 47.6
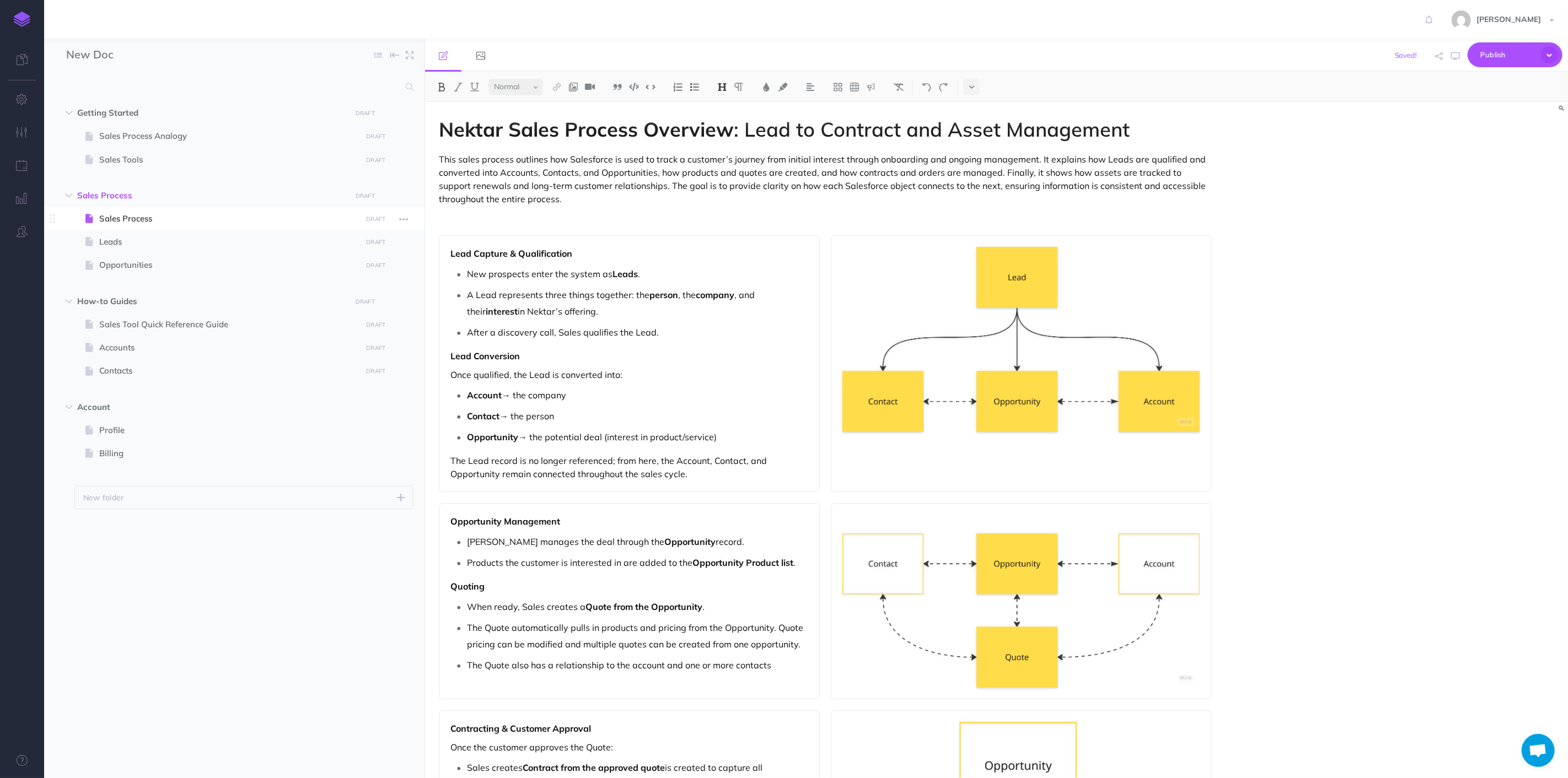
click at [147, 217] on span "Sales Process" at bounding box center [229, 219] width 259 height 14
click at [681, 132] on strong "Nektar Sales Process Overview" at bounding box center [586, 129] width 295 height 25
click at [401, 219] on icon "button" at bounding box center [404, 219] width 8 height 14
click at [357, 294] on link "Settings" at bounding box center [371, 293] width 82 height 18
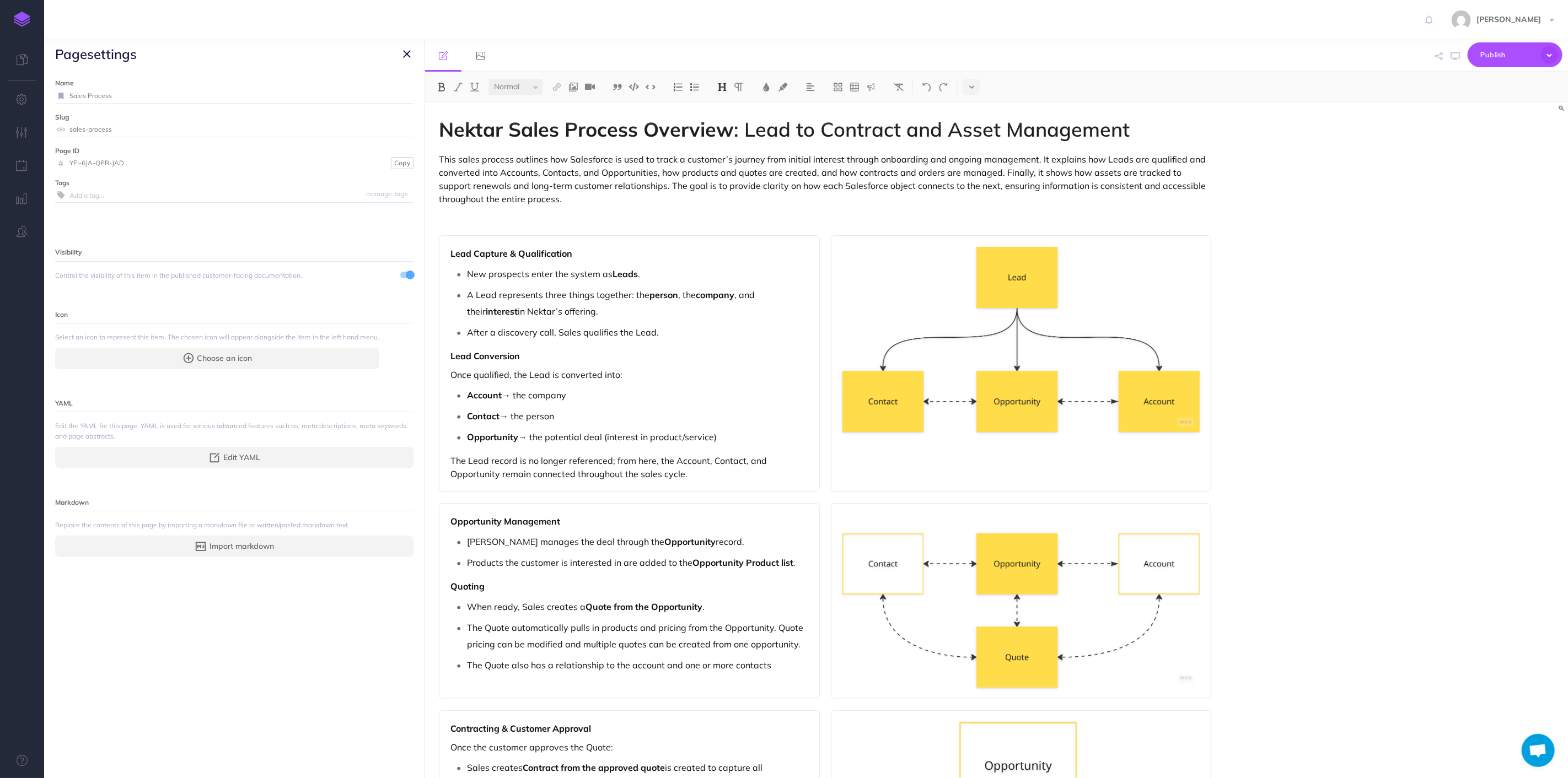
click at [126, 102] on input "Sales Process" at bounding box center [241, 95] width 344 height 14
drag, startPoint x: 127, startPoint y: 97, endPoint x: 4, endPoint y: 97, distance: 123.0
click at [44, 97] on div "Toggle Navigation [PERSON_NAME] Settings Account Settings Teams Create Team Nek…" at bounding box center [806, 389] width 1524 height 778
type input "Overview"
click at [396, 90] on button "Save" at bounding box center [400, 95] width 21 height 10
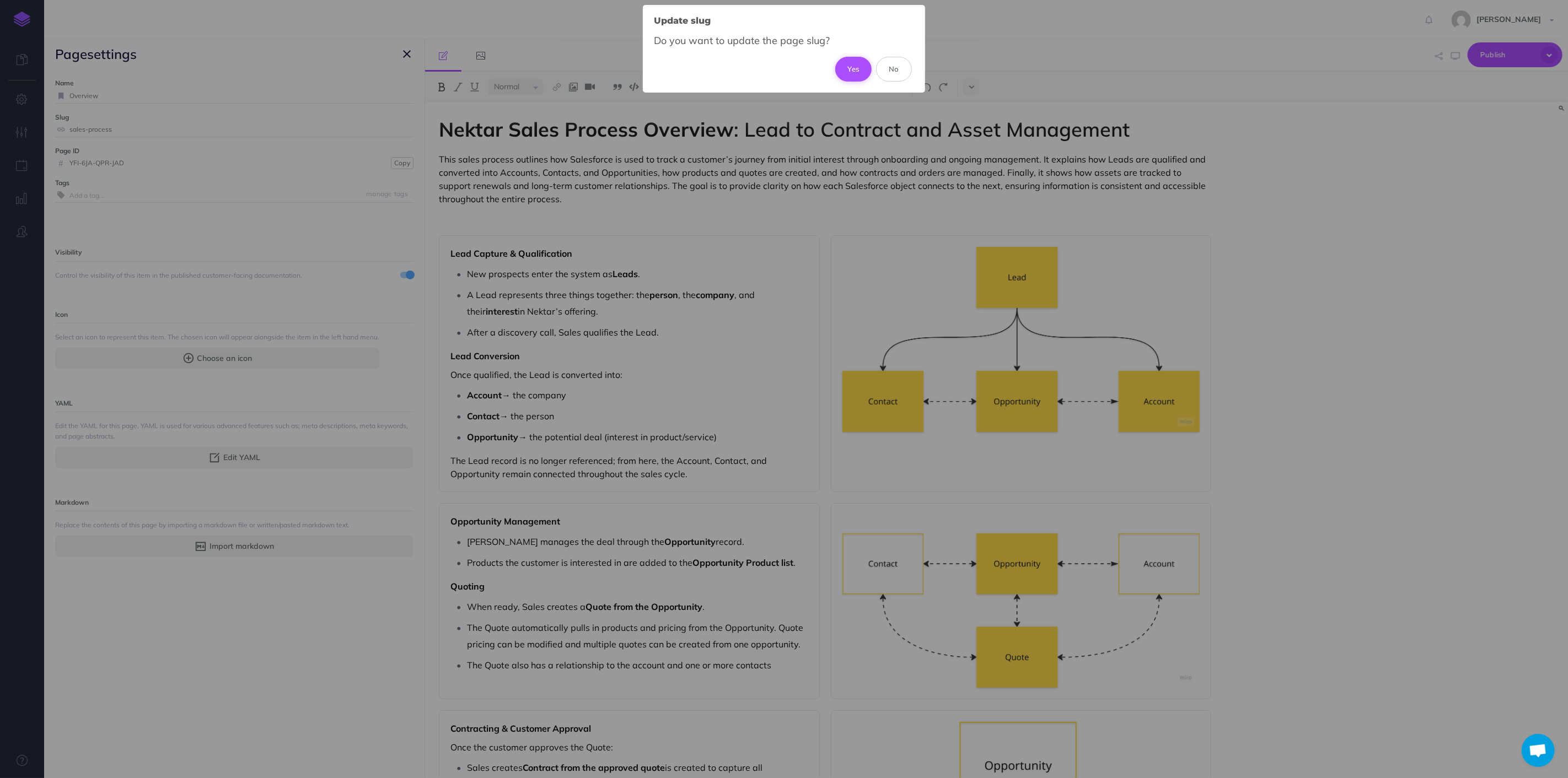
click at [858, 72] on button "Yes" at bounding box center [853, 69] width 37 height 25
type input "overview"
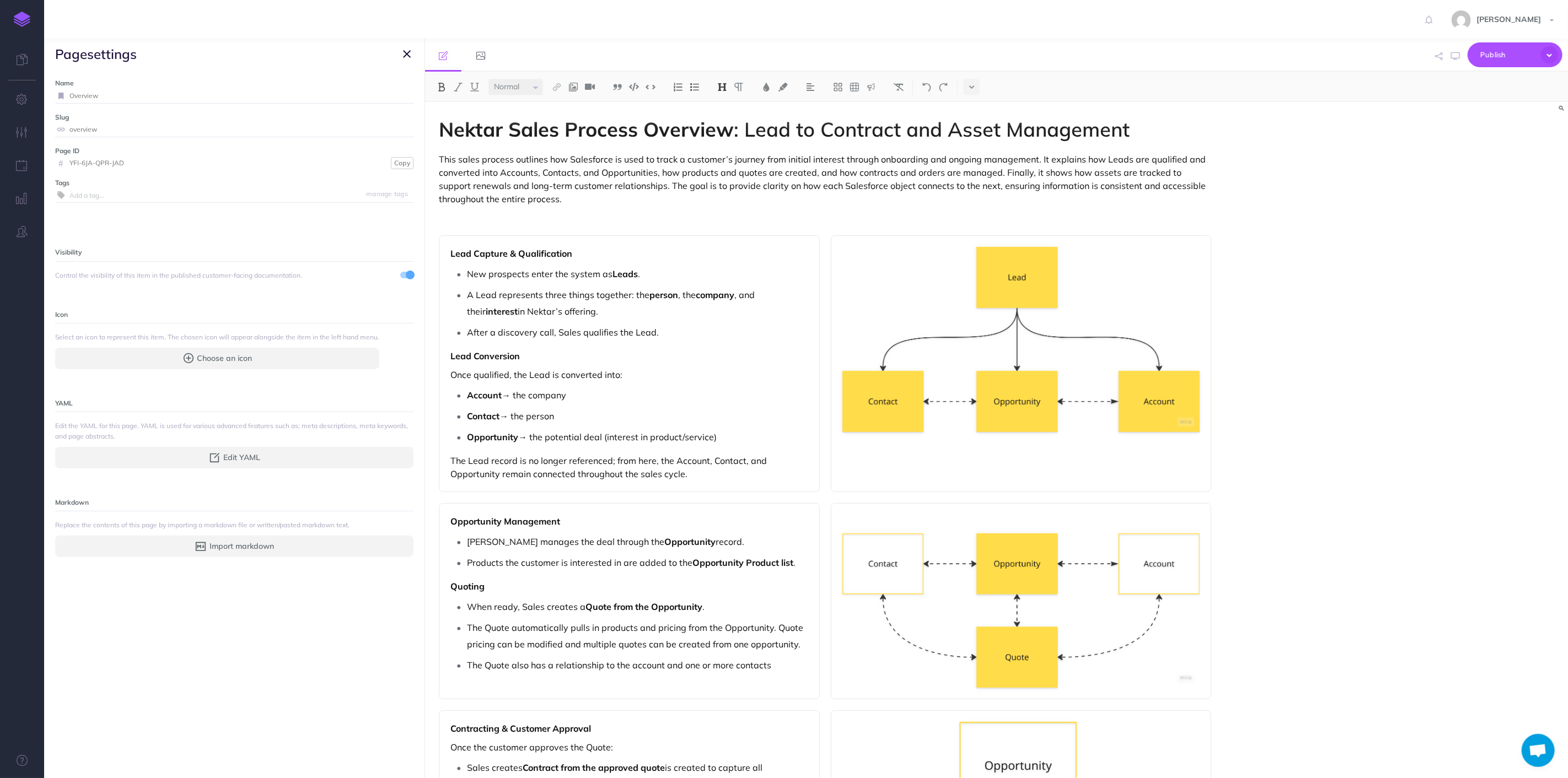
drag, startPoint x: 684, startPoint y: 155, endPoint x: 686, endPoint y: 166, distance: 11.2
click at [684, 156] on p "This sales process outlines how Salesforce is used to track a customer’s journe…" at bounding box center [825, 179] width 773 height 53
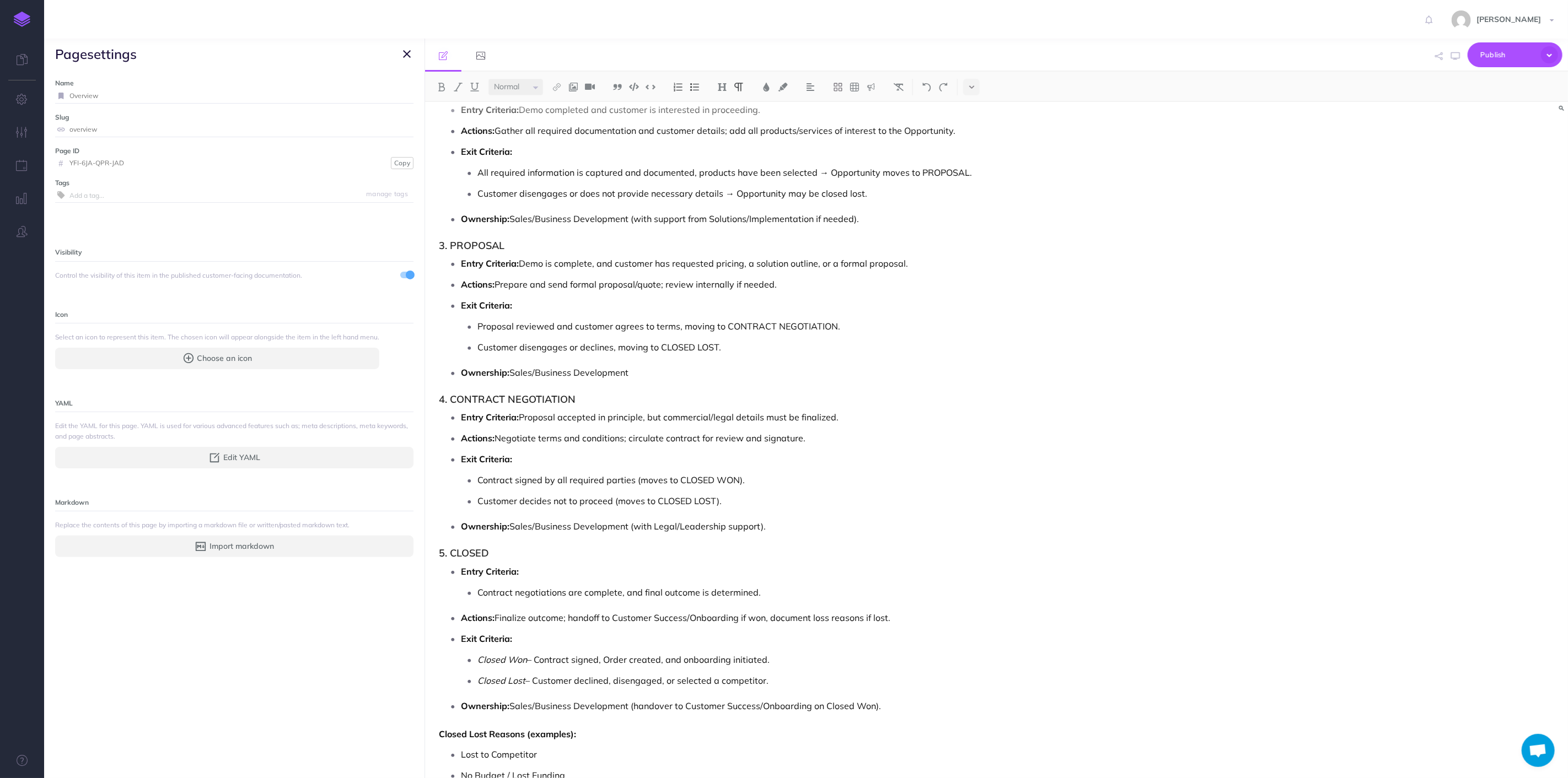
scroll to position [3701, 0]
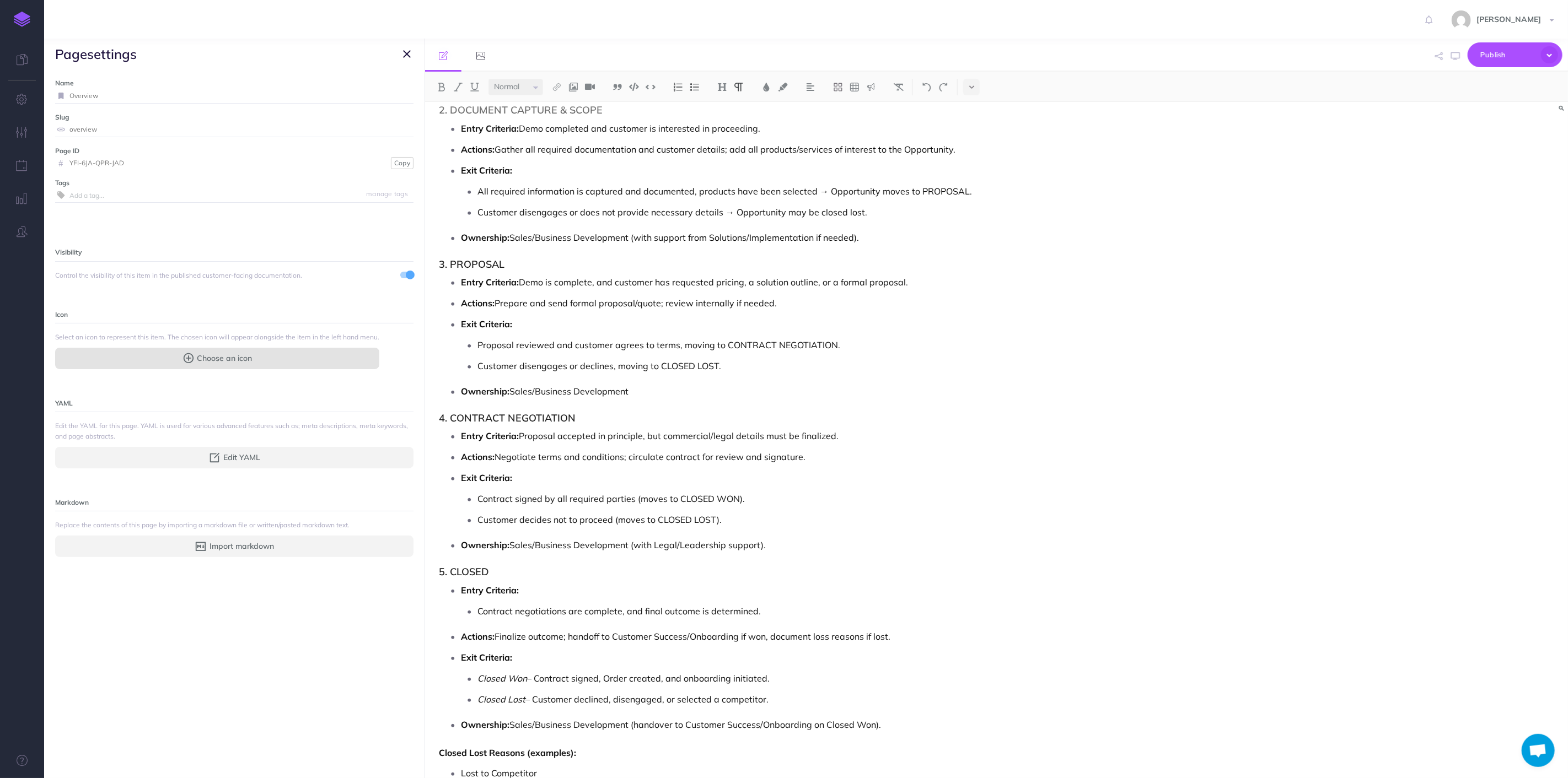
click at [263, 354] on button "Choose an icon" at bounding box center [218, 358] width 325 height 21
select select
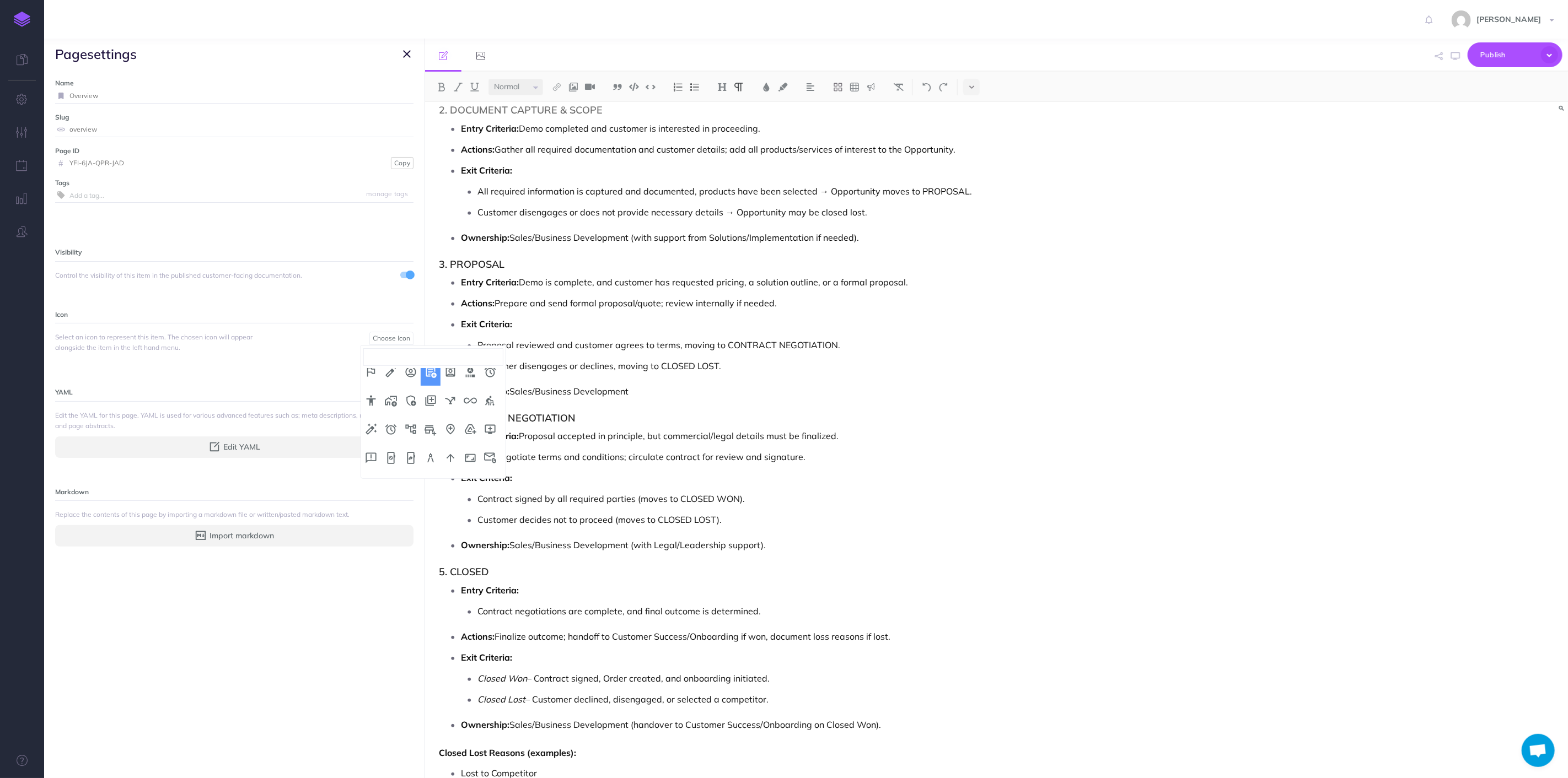
scroll to position [183, 0]
click at [438, 348] on input "search" at bounding box center [433, 357] width 140 height 18
type input "over"
drag, startPoint x: 410, startPoint y: 351, endPoint x: 339, endPoint y: 351, distance: 71.0
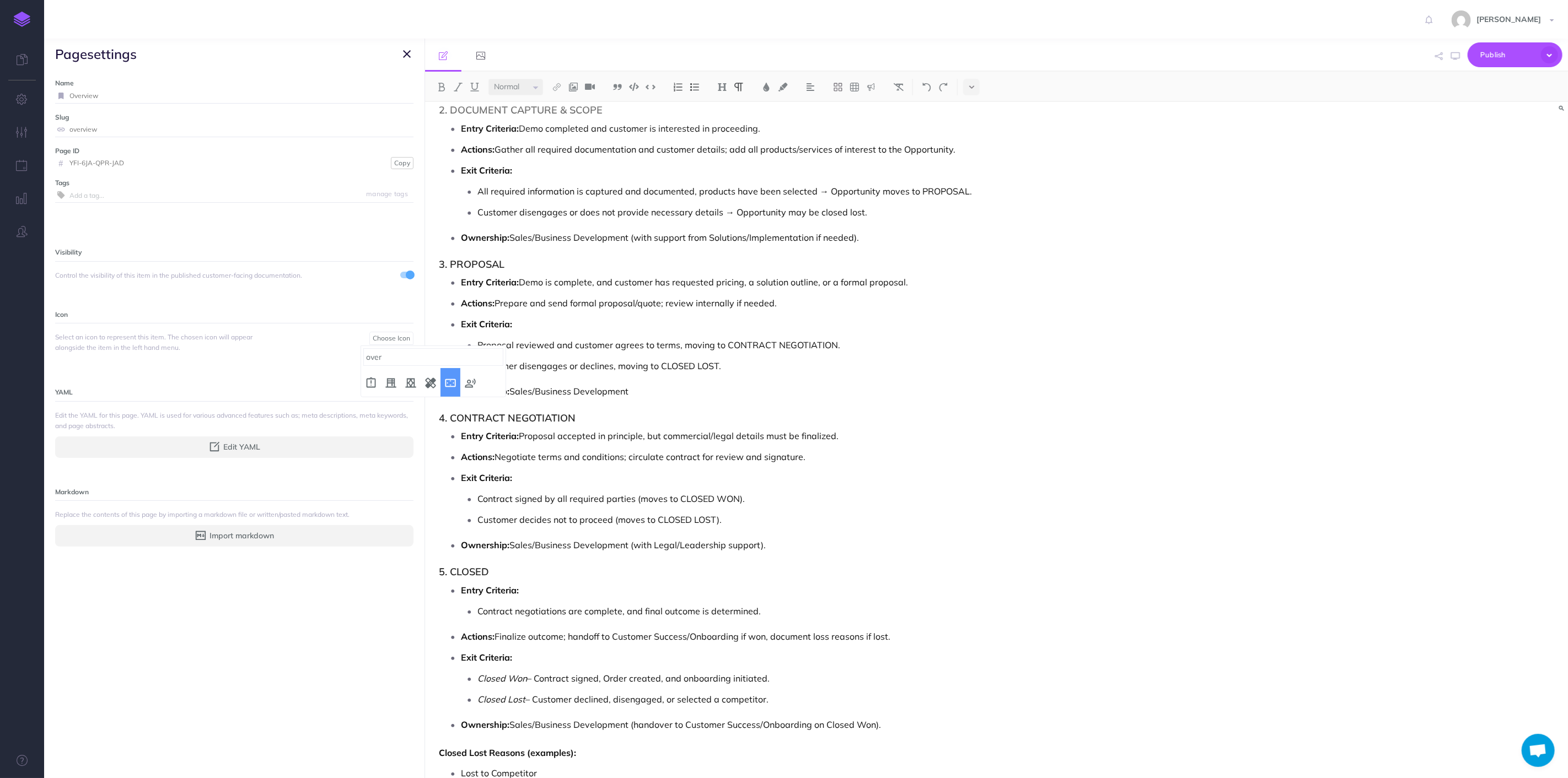
click at [339, 351] on body "Toggle Navigation [PERSON_NAME] Settings Account Settings Teams Create Team Nek…" at bounding box center [784, 447] width 1568 height 894
click at [917, 383] on p "Ownership: Sales/Business Development" at bounding box center [835, 391] width 750 height 16
click at [405, 51] on icon "button" at bounding box center [406, 54] width 8 height 14
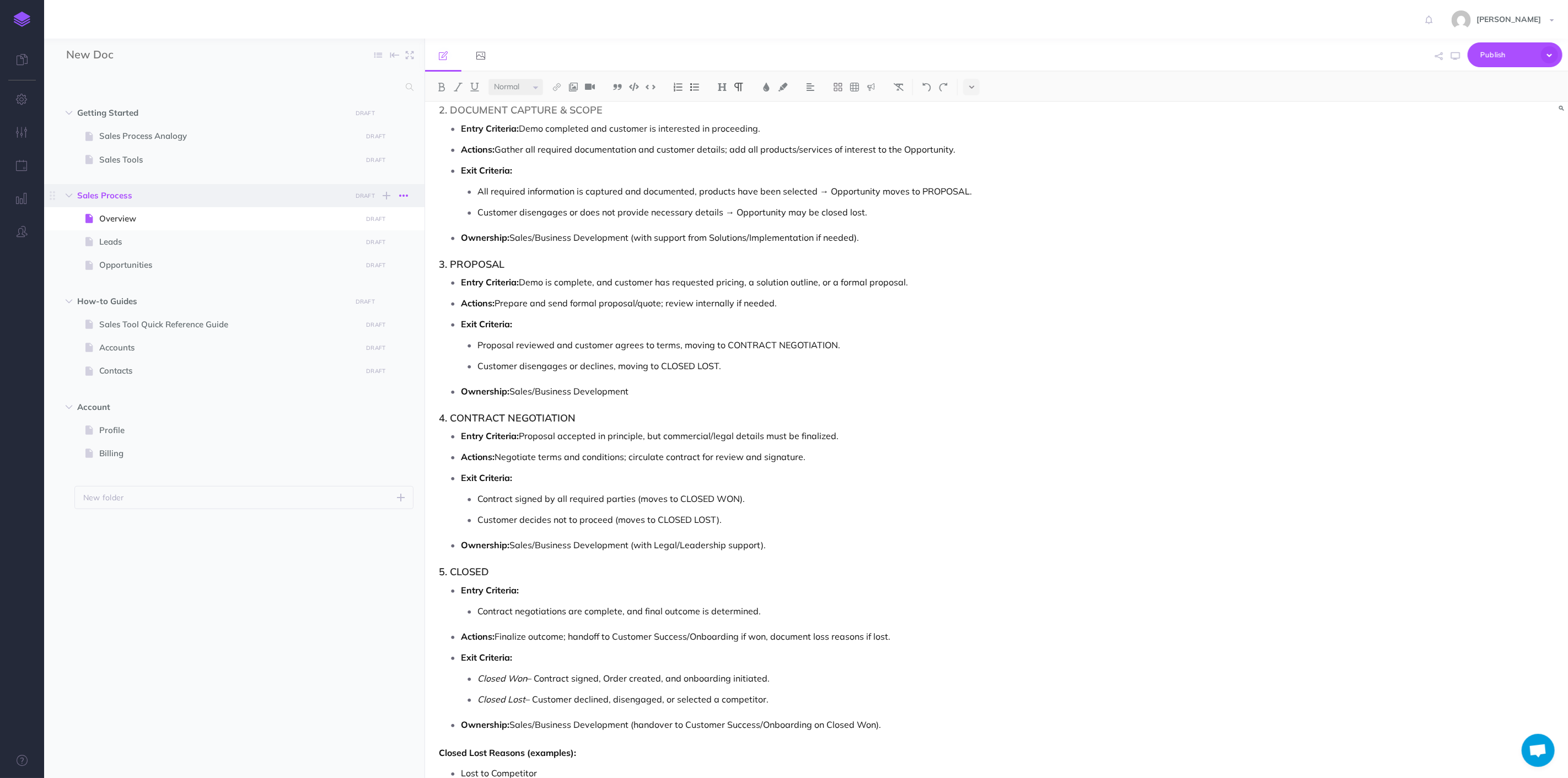
click at [401, 189] on icon "button" at bounding box center [404, 196] width 8 height 14
click at [363, 252] on link "Settings" at bounding box center [371, 251] width 82 height 18
select select
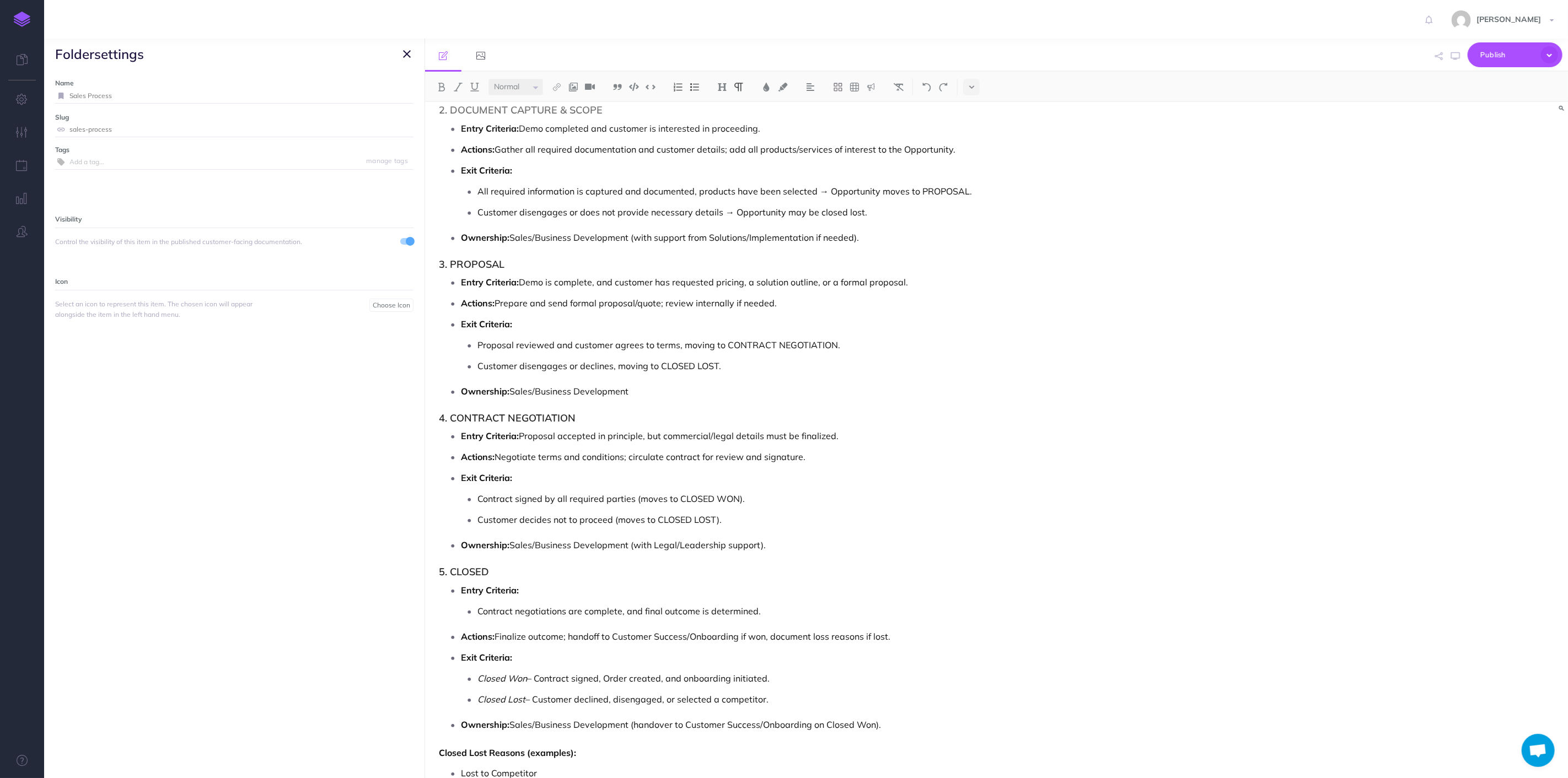
click at [194, 287] on p "Icon" at bounding box center [235, 281] width 359 height 12
click at [373, 302] on span "Choose Icon" at bounding box center [392, 305] width 37 height 8
click at [390, 325] on input "search" at bounding box center [433, 324] width 140 height 18
type input "s"
type input "deal"
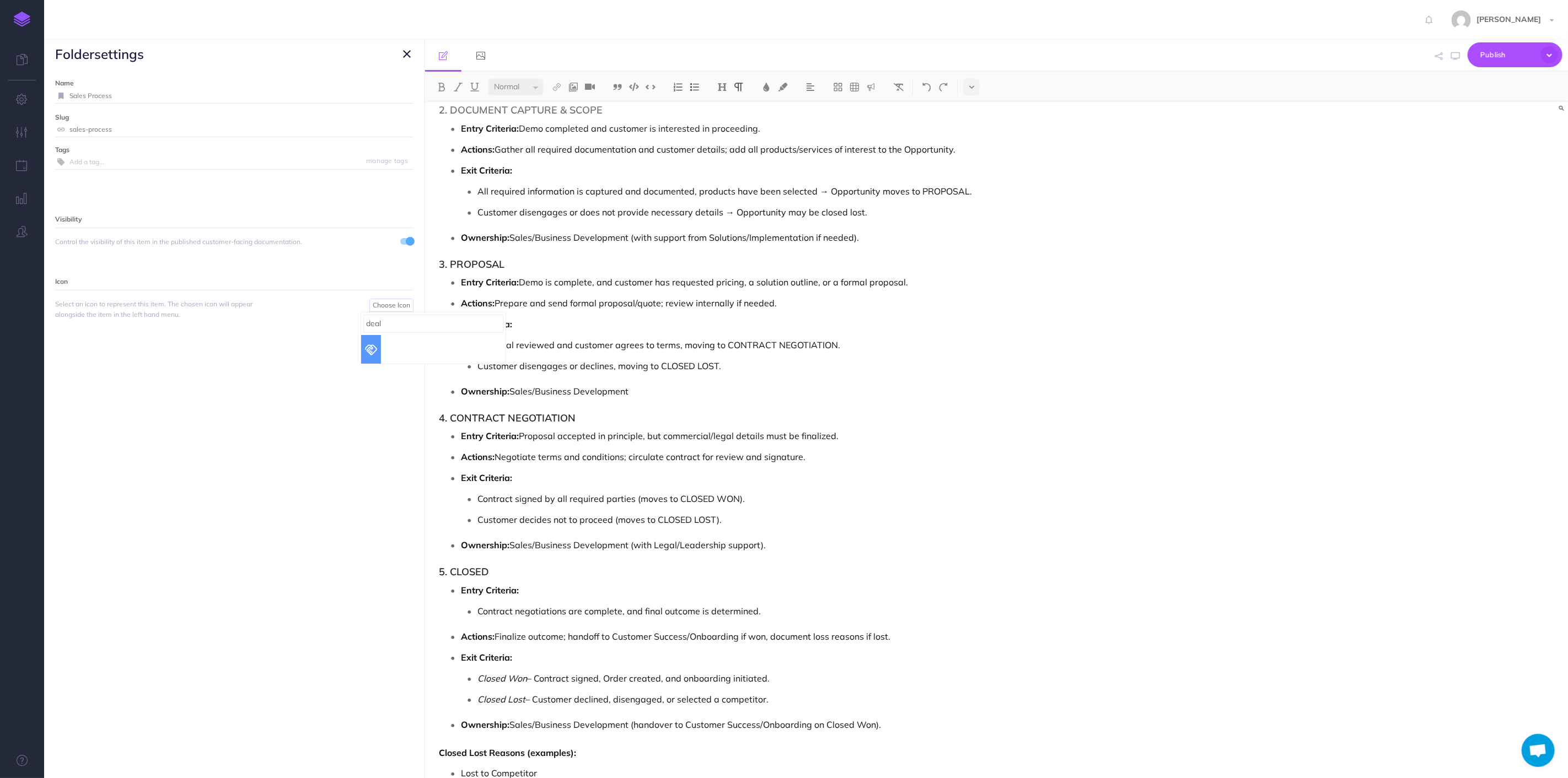
select select "handshake"
click at [393, 409] on div "Name Sales Process Save Slug sales-process Save Tags manage tags Visibility Con…" at bounding box center [235, 424] width 381 height 708
click at [405, 50] on icon "button" at bounding box center [406, 54] width 8 height 14
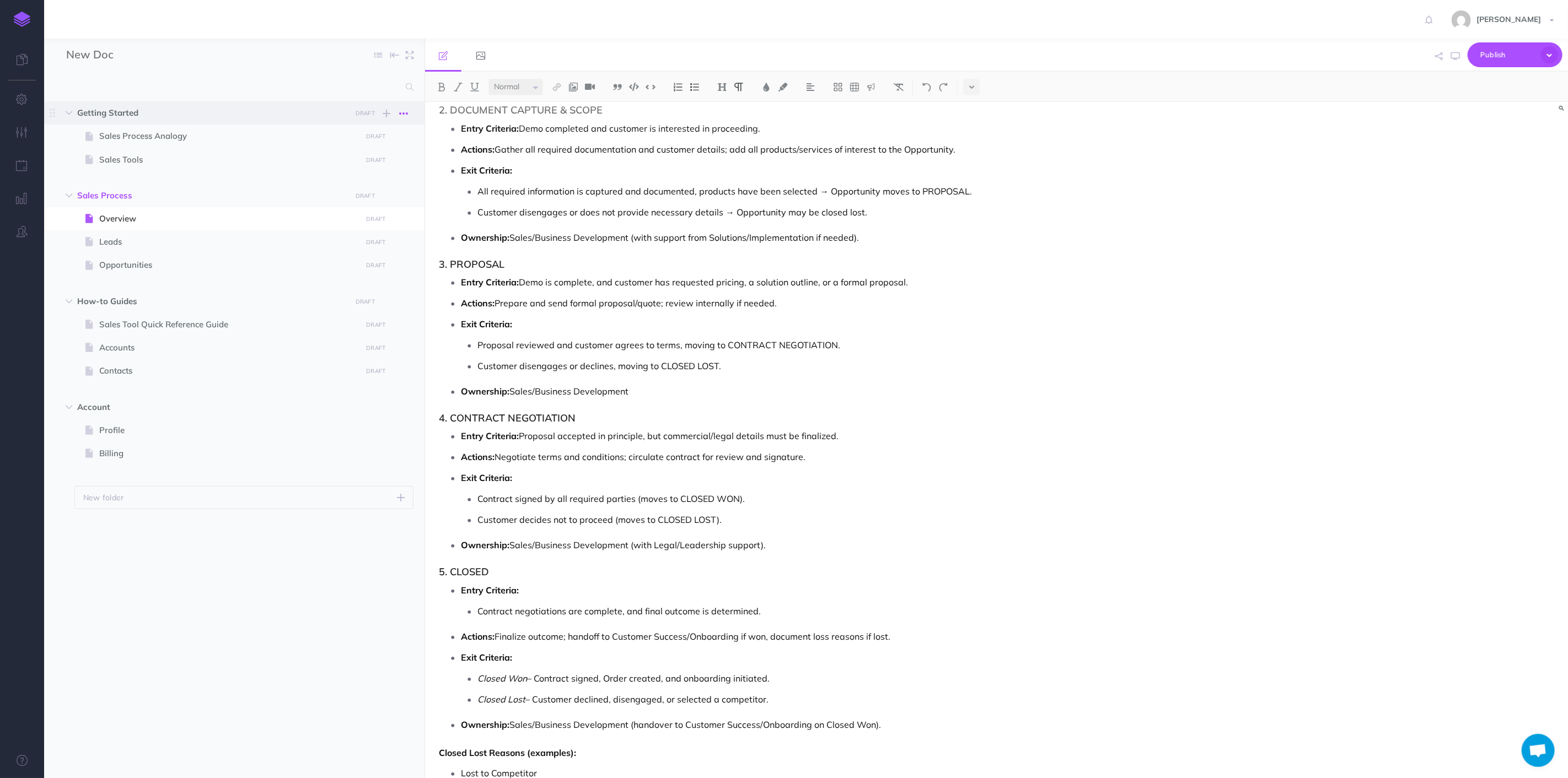
click at [405, 114] on icon "button" at bounding box center [404, 114] width 8 height 14
drag, startPoint x: 252, startPoint y: 586, endPoint x: 252, endPoint y: 575, distance: 11.0
click at [252, 586] on ul "Getting Started DRAFT Publish these changes Nevermind Publish New folder Add a …" at bounding box center [235, 425] width 381 height 648
click at [161, 236] on span "Leads" at bounding box center [229, 242] width 259 height 14
select select "null"
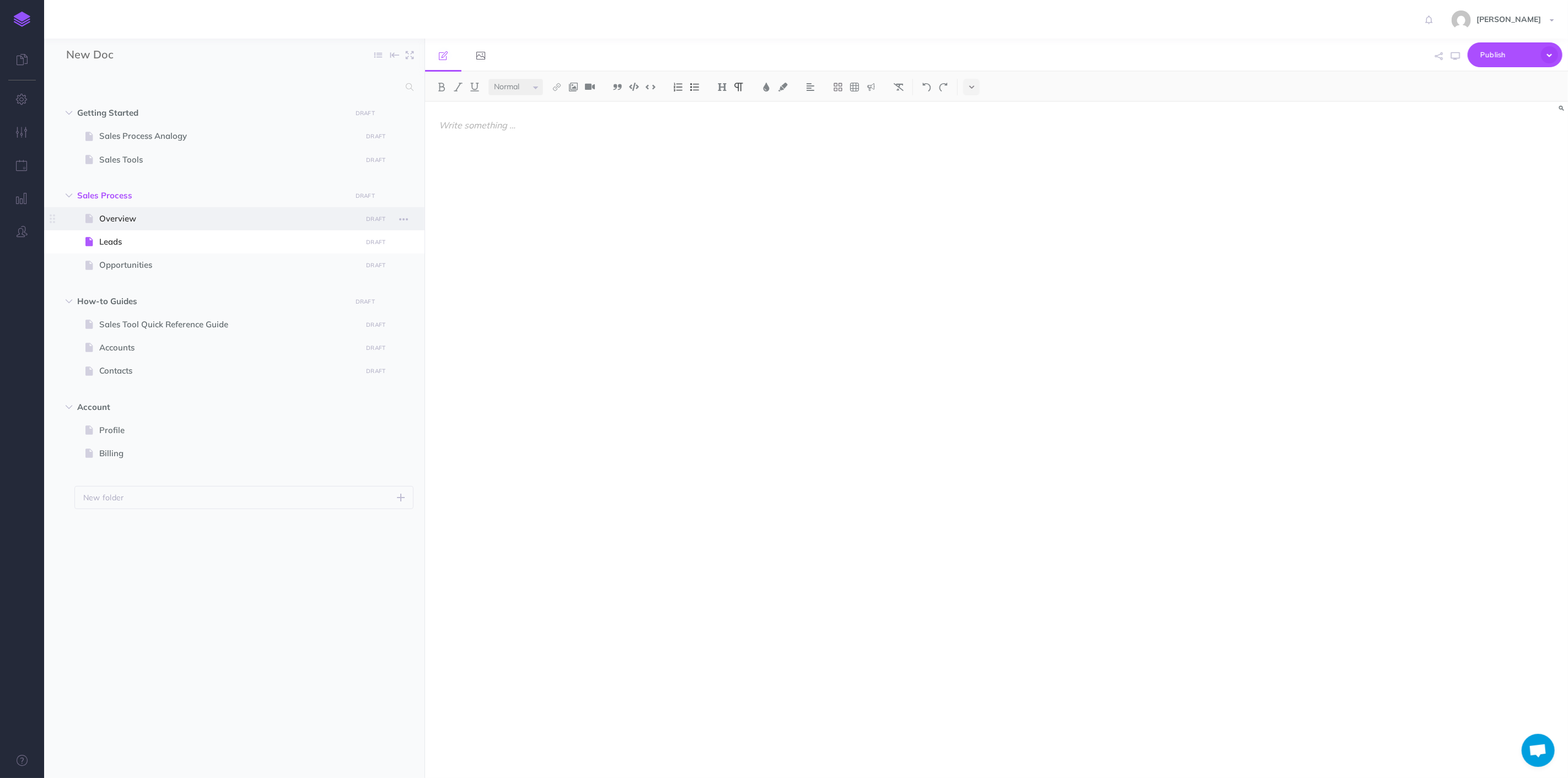
click at [162, 217] on span "Overview" at bounding box center [229, 219] width 259 height 14
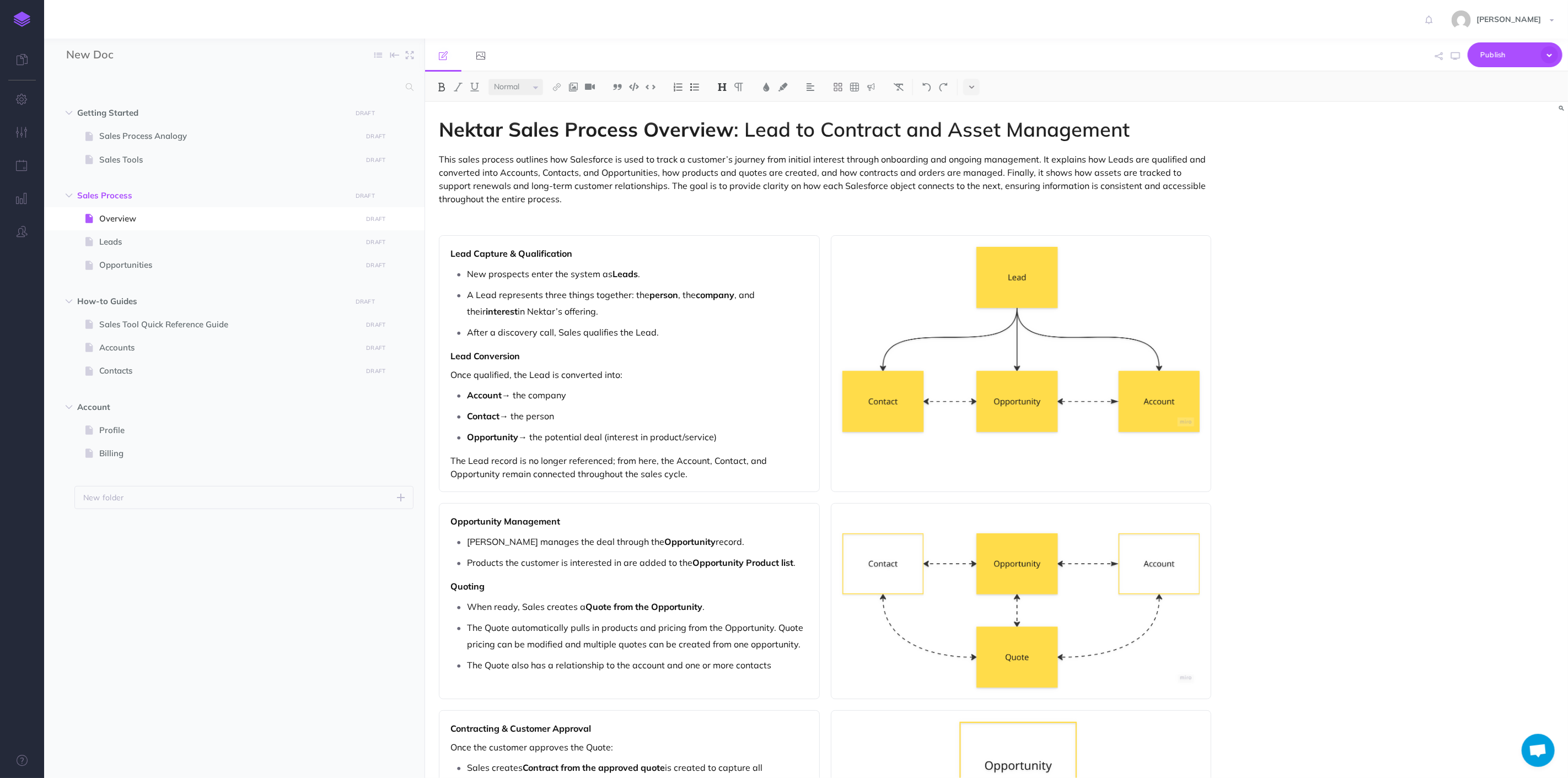
click at [657, 163] on p "This sales process outlines how Salesforce is used to track a customer’s journe…" at bounding box center [825, 179] width 773 height 53
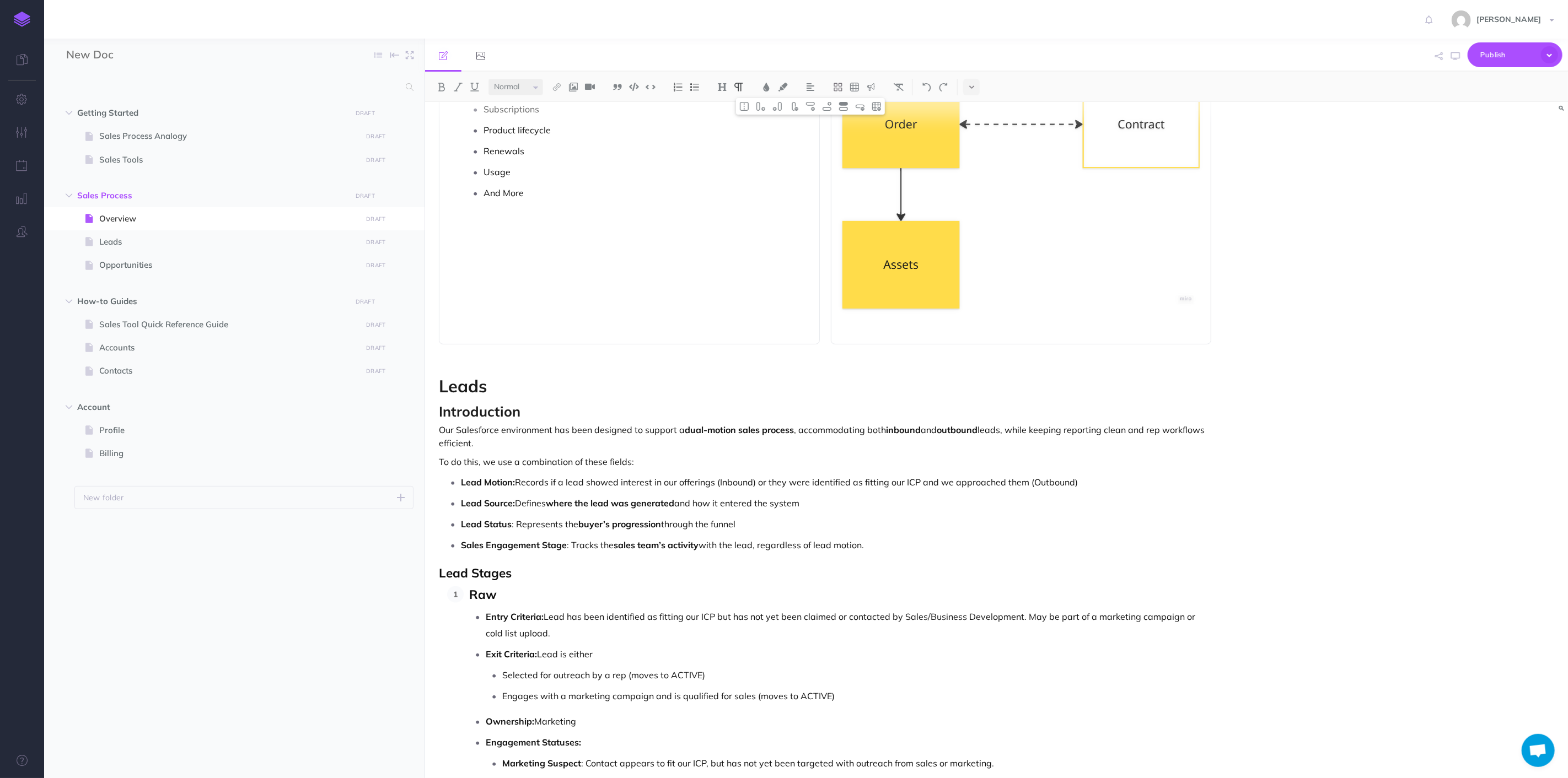
scroll to position [1128, 0]
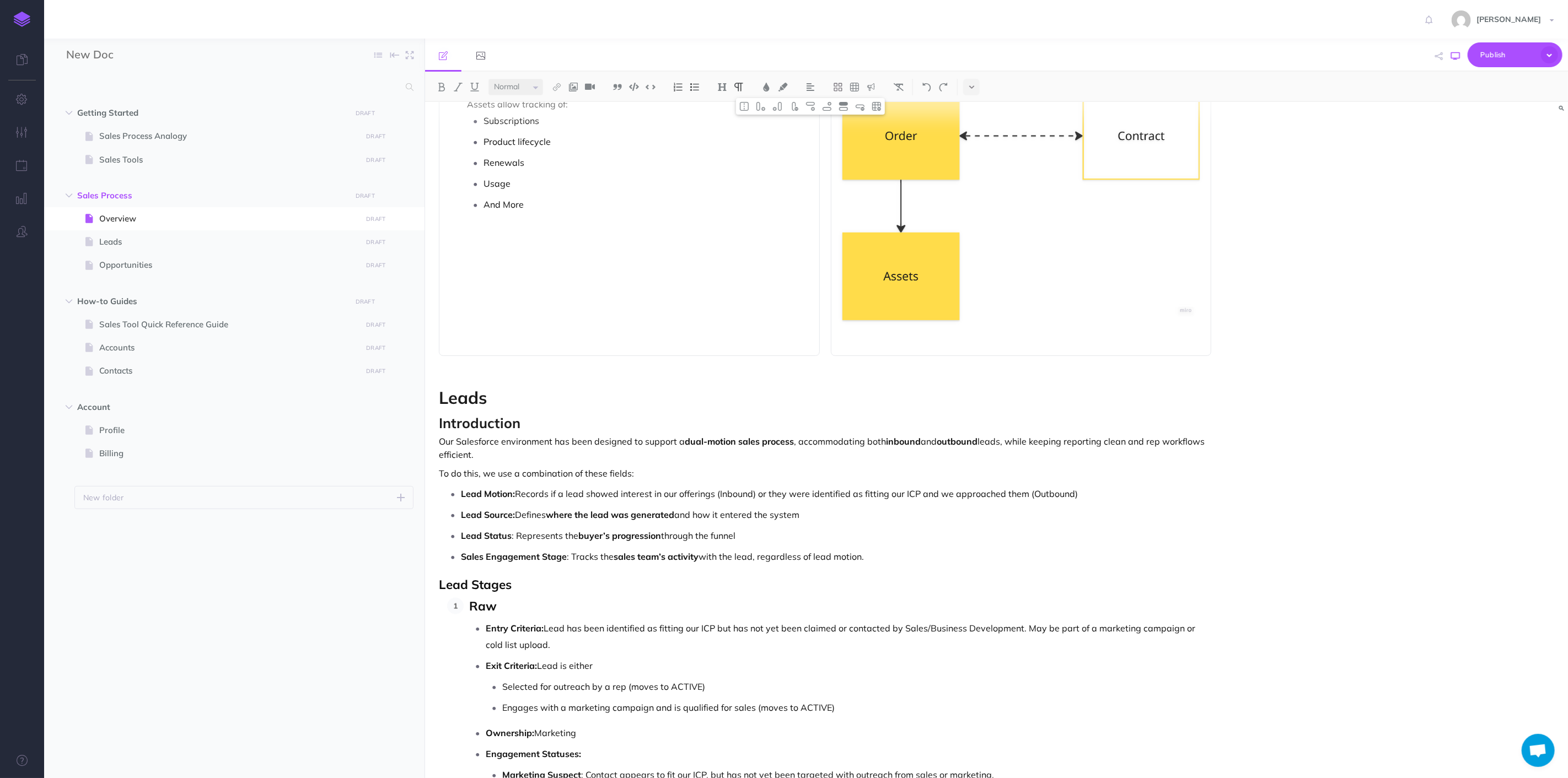
click at [1458, 56] on icon "button" at bounding box center [1456, 56] width 8 height 8
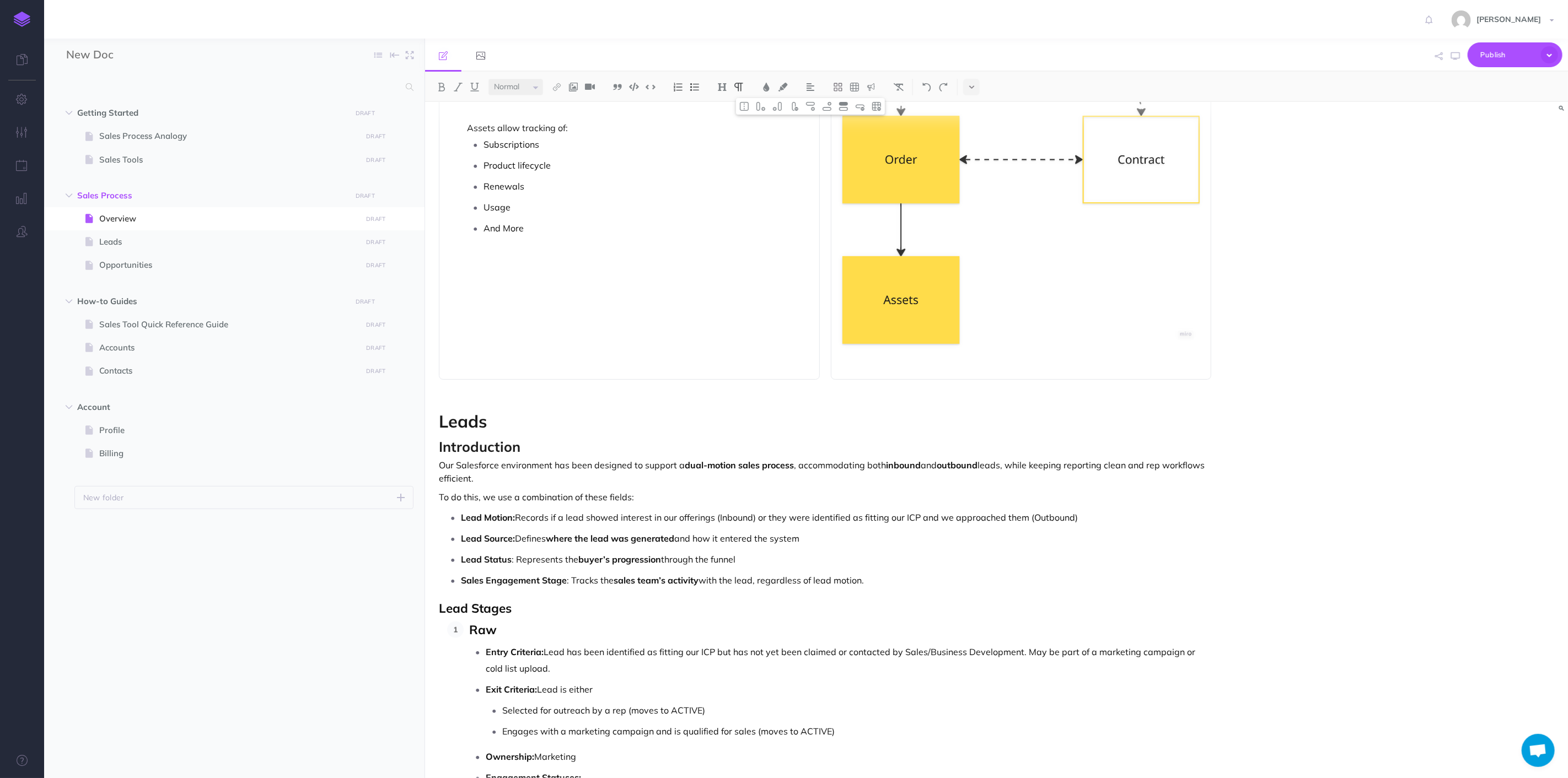
scroll to position [1189, 0]
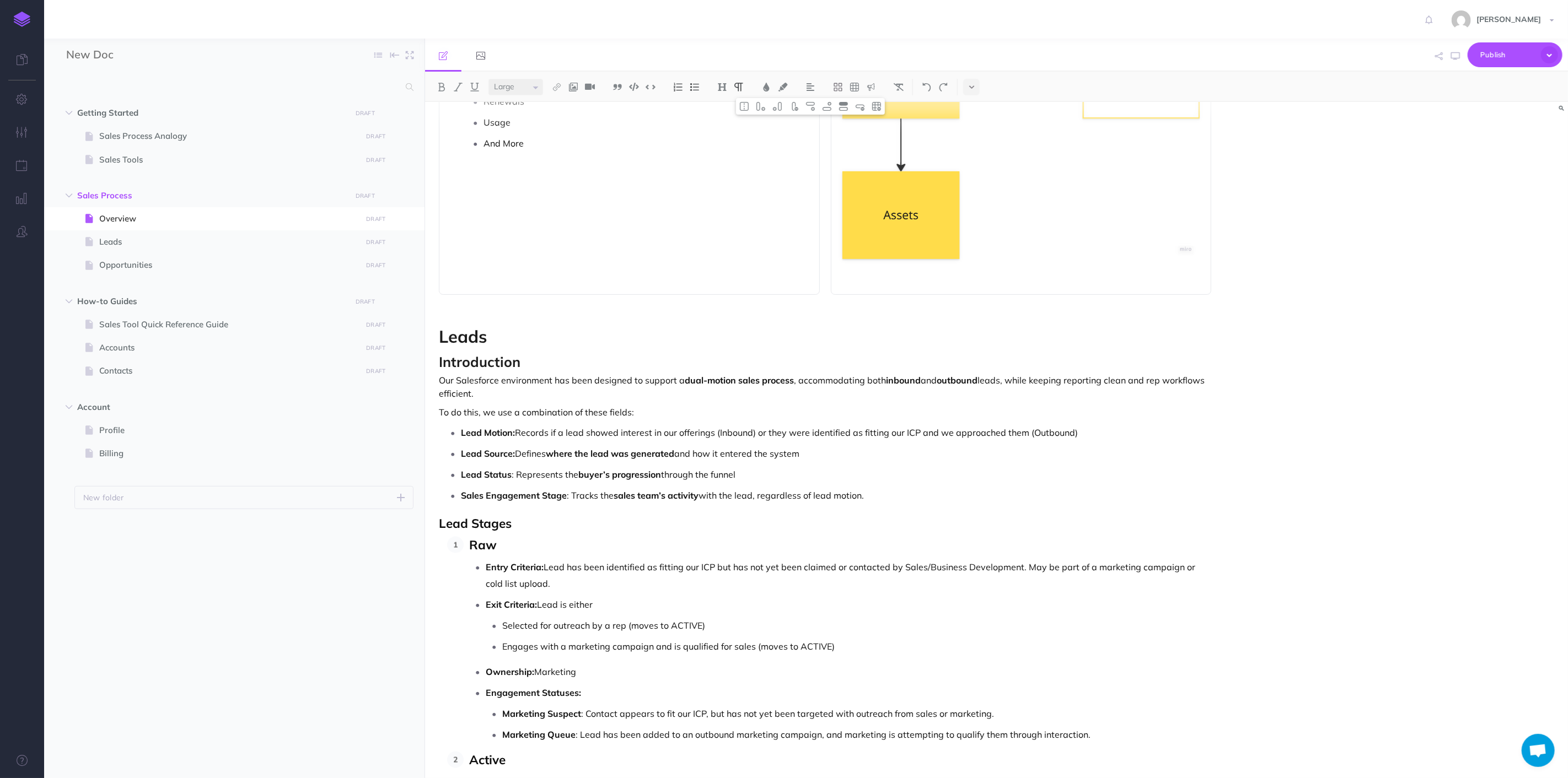
drag, startPoint x: 497, startPoint y: 357, endPoint x: 493, endPoint y: 339, distance: 18.4
click at [496, 357] on span "Introduction" at bounding box center [480, 362] width 82 height 17
click at [492, 336] on h2 "Leads" at bounding box center [825, 336] width 773 height 19
drag, startPoint x: 513, startPoint y: 337, endPoint x: 394, endPoint y: 339, distance: 119.0
click at [394, 339] on div "New Doc Collapse all Expand all Expand to root folders Getting Started DRAFT Pu…" at bounding box center [806, 408] width 1524 height 740
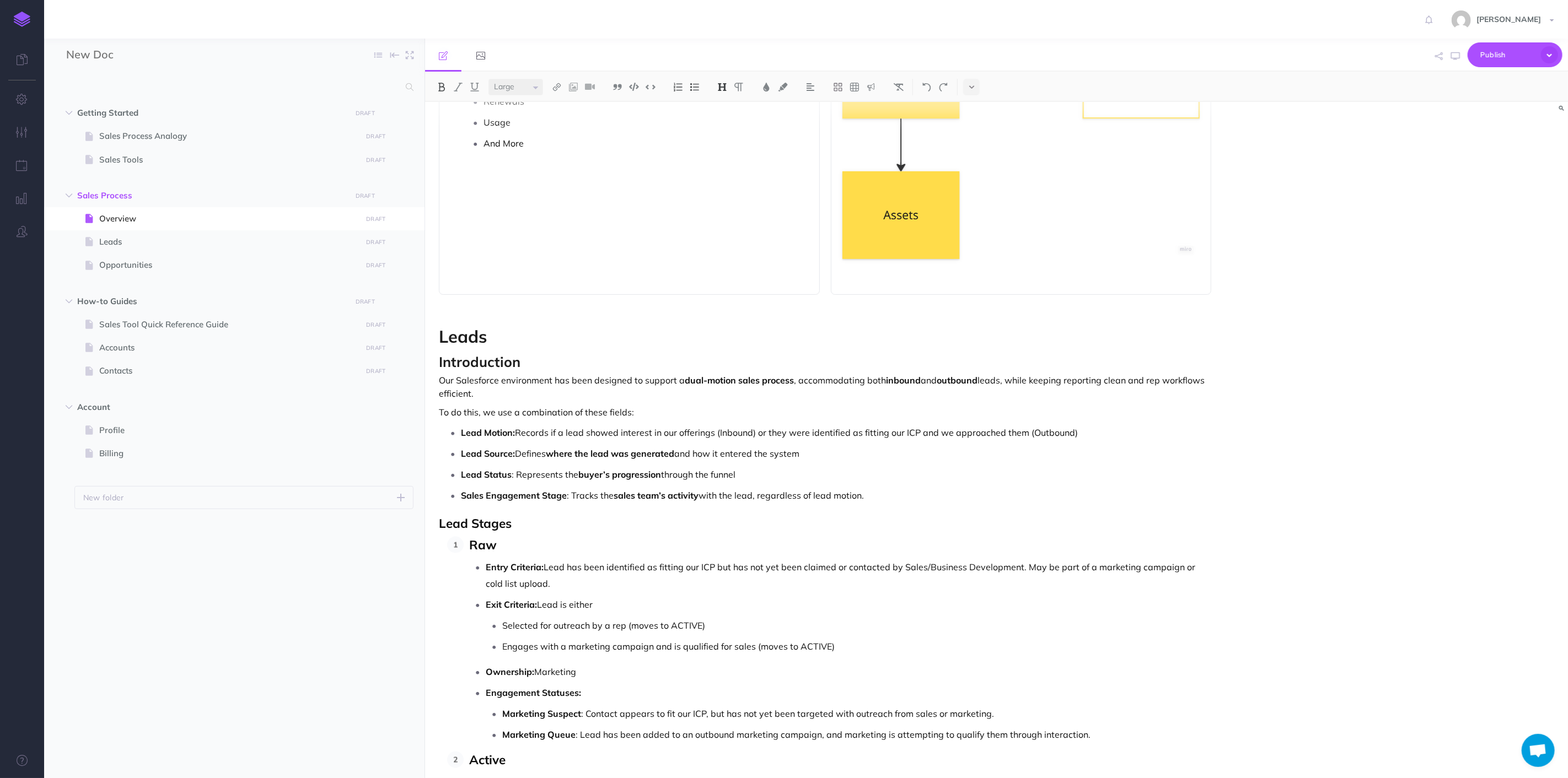
click at [464, 361] on span "Introduction" at bounding box center [480, 362] width 82 height 17
click at [725, 91] on button at bounding box center [722, 87] width 16 height 16
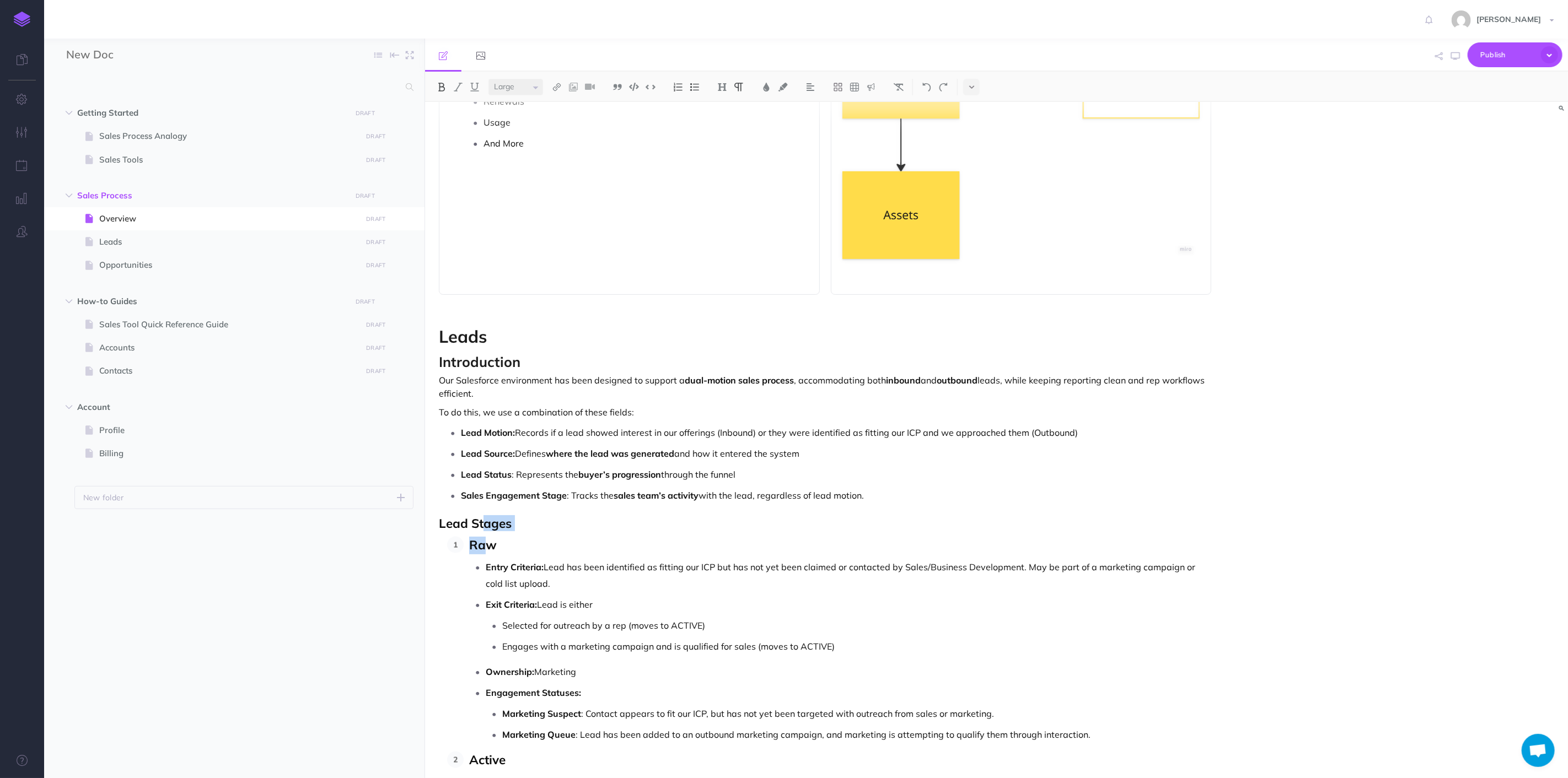
click at [485, 524] on span "Lead Stages" at bounding box center [476, 523] width 73 height 16
click at [485, 523] on span "Lead Stages" at bounding box center [476, 523] width 73 height 16
click at [486, 523] on span "Lead Stages" at bounding box center [476, 523] width 73 height 16
click at [723, 84] on img at bounding box center [722, 87] width 10 height 8
click at [724, 160] on button "H4" at bounding box center [722, 155] width 16 height 16
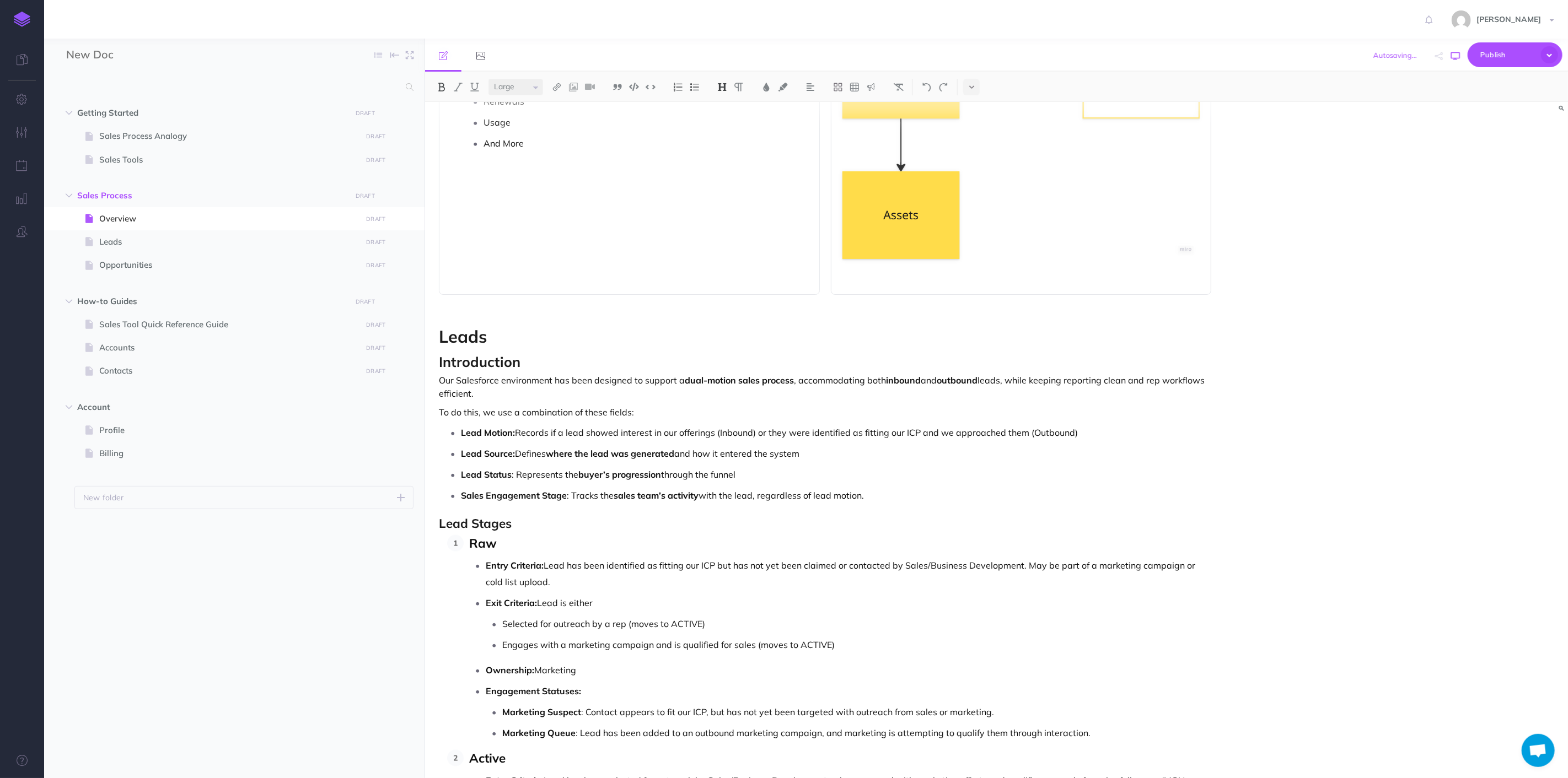
click at [1458, 59] on icon "button" at bounding box center [1456, 56] width 8 height 8
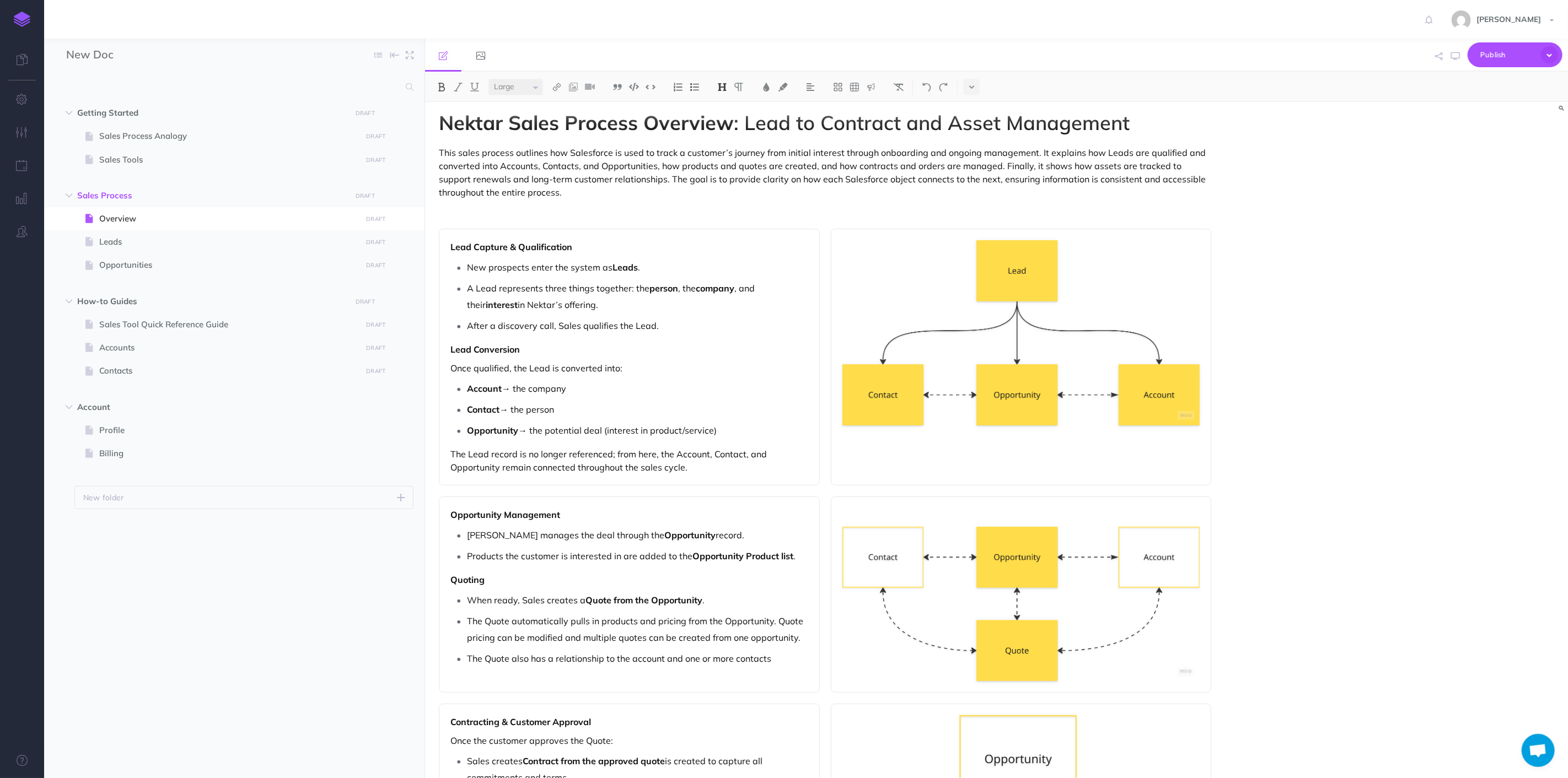
scroll to position [0, 0]
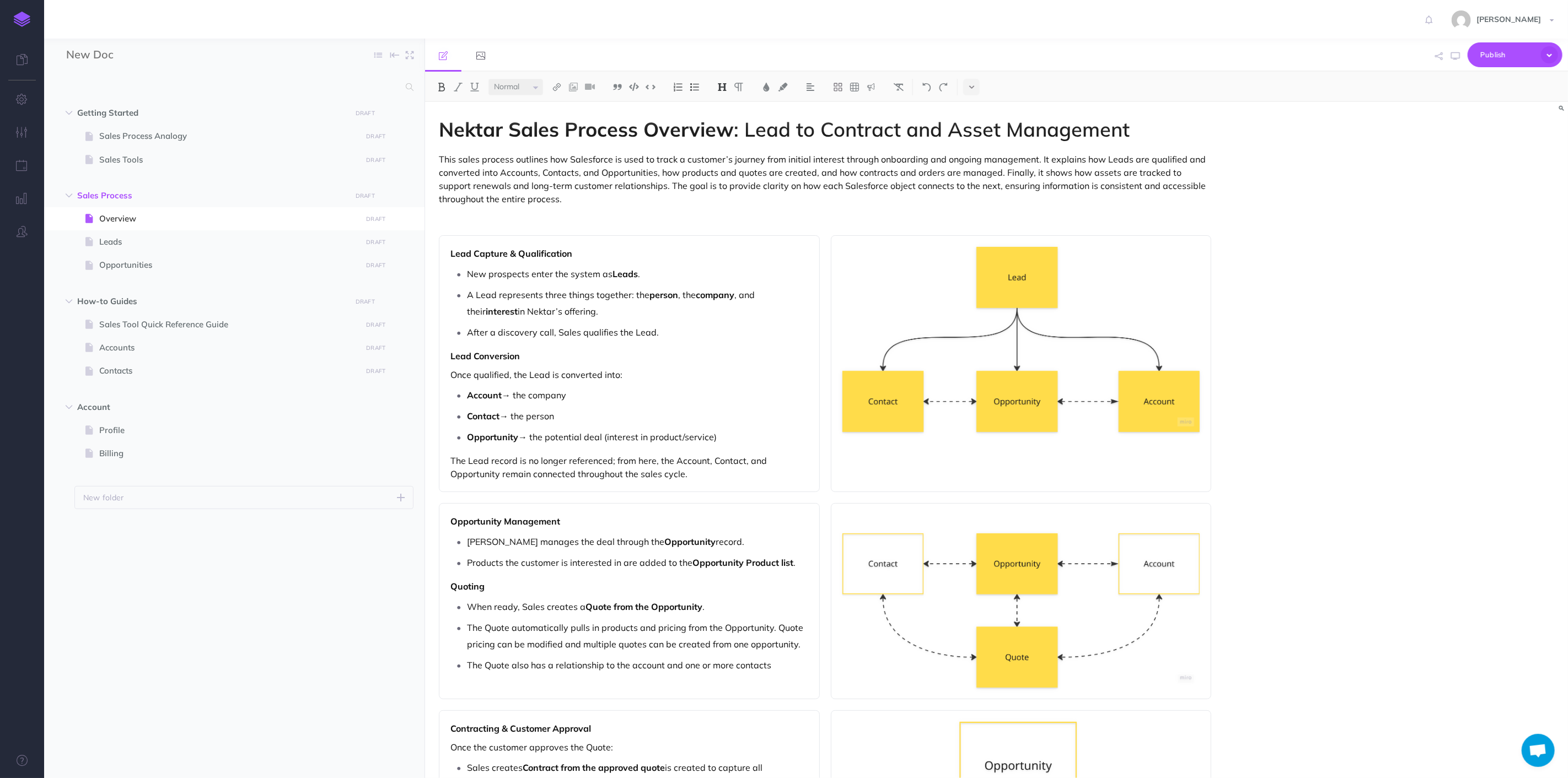
click at [592, 131] on strong "Nektar Sales Process Overview" at bounding box center [586, 129] width 295 height 25
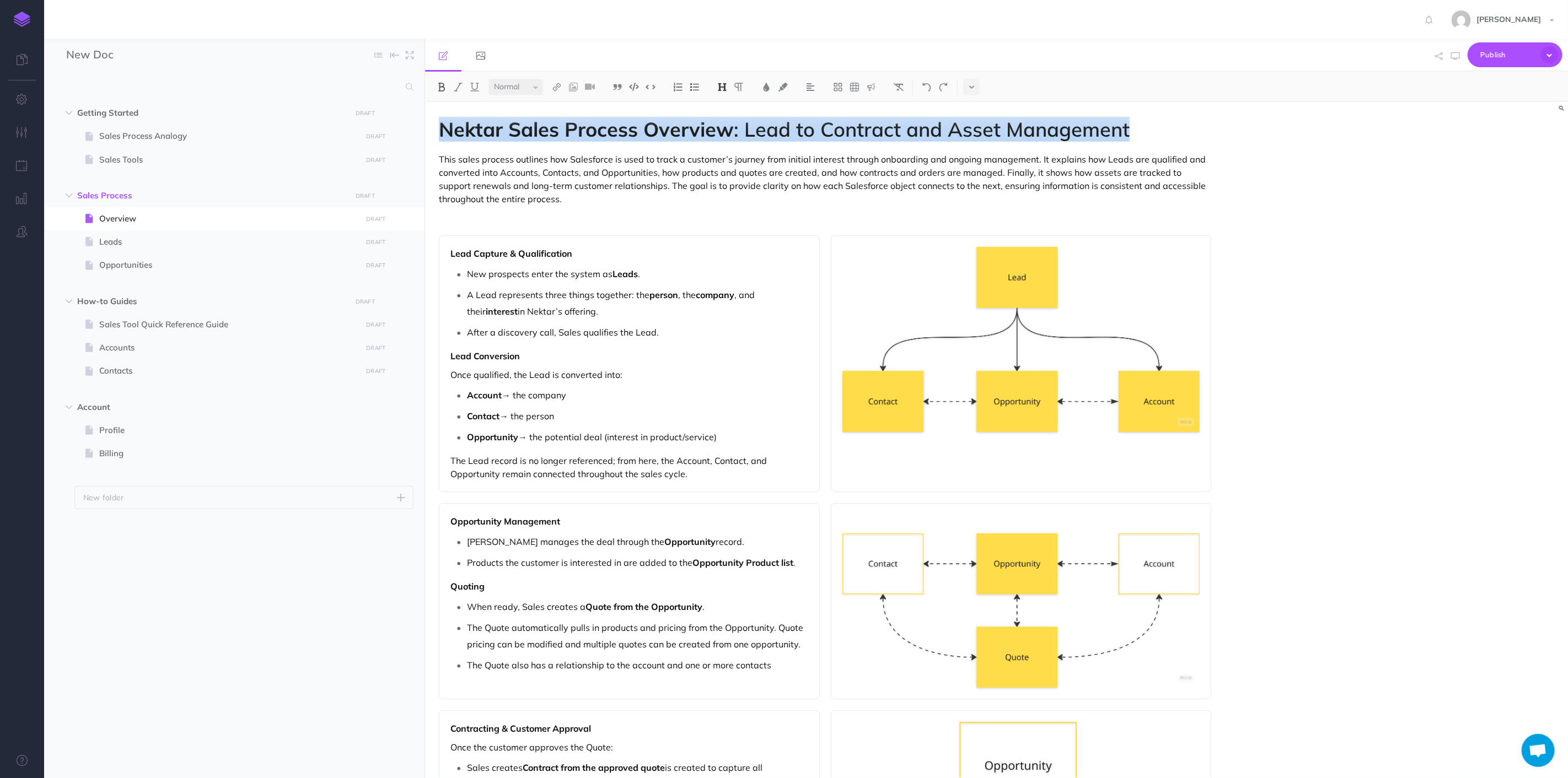
click at [592, 131] on strong "Nektar Sales Process Overview" at bounding box center [586, 129] width 295 height 25
click at [719, 88] on img at bounding box center [722, 87] width 10 height 8
click at [725, 104] on button "H1" at bounding box center [722, 105] width 16 height 16
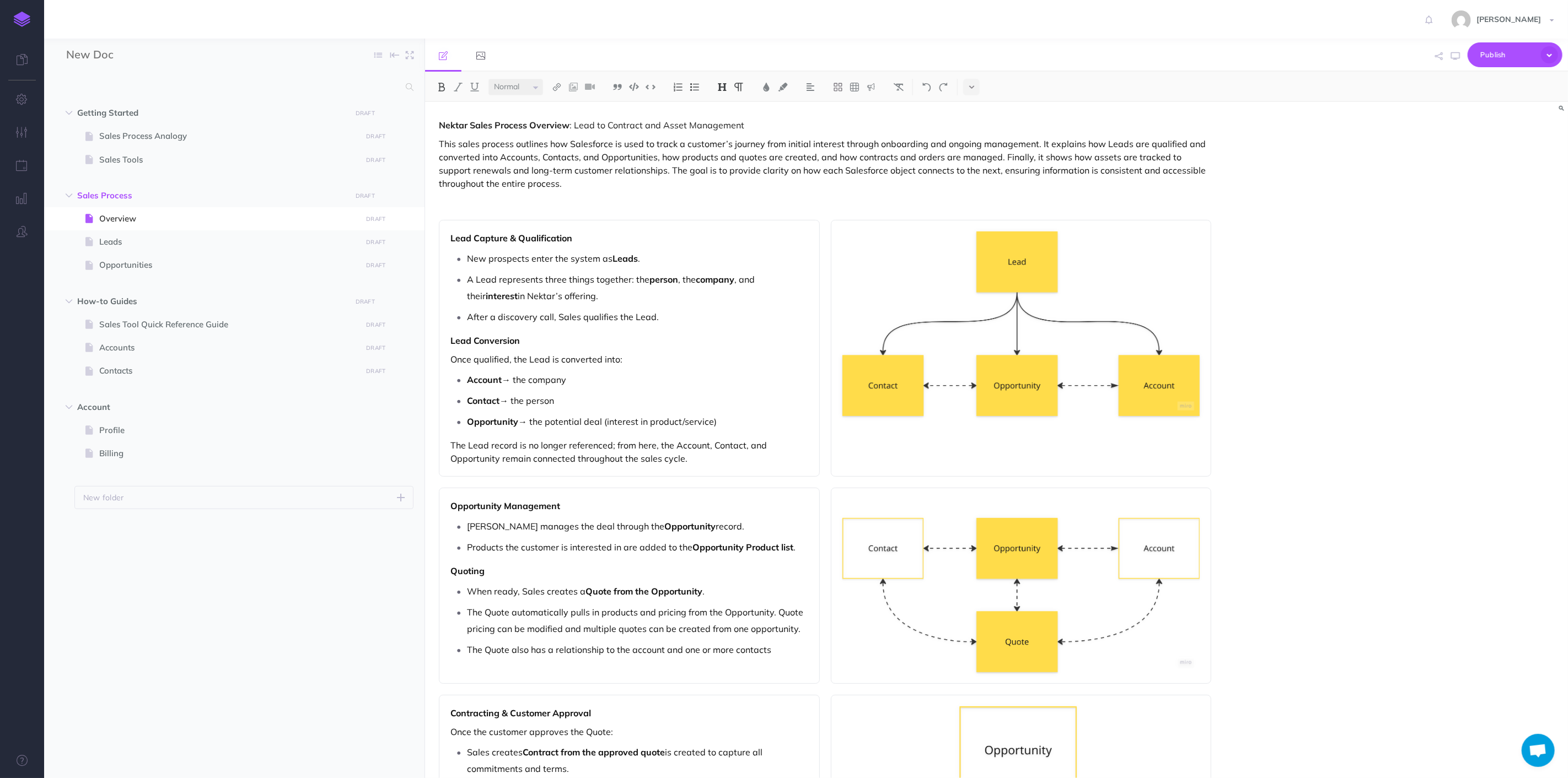
click at [722, 85] on img at bounding box center [722, 87] width 10 height 8
click at [518, 95] on select "Small Normal Large" at bounding box center [516, 87] width 54 height 16
click at [489, 79] on select "Small Normal Large" at bounding box center [516, 87] width 54 height 16
click at [533, 90] on select "Small Normal Large" at bounding box center [516, 87] width 54 height 16
click at [726, 88] on img at bounding box center [722, 87] width 10 height 8
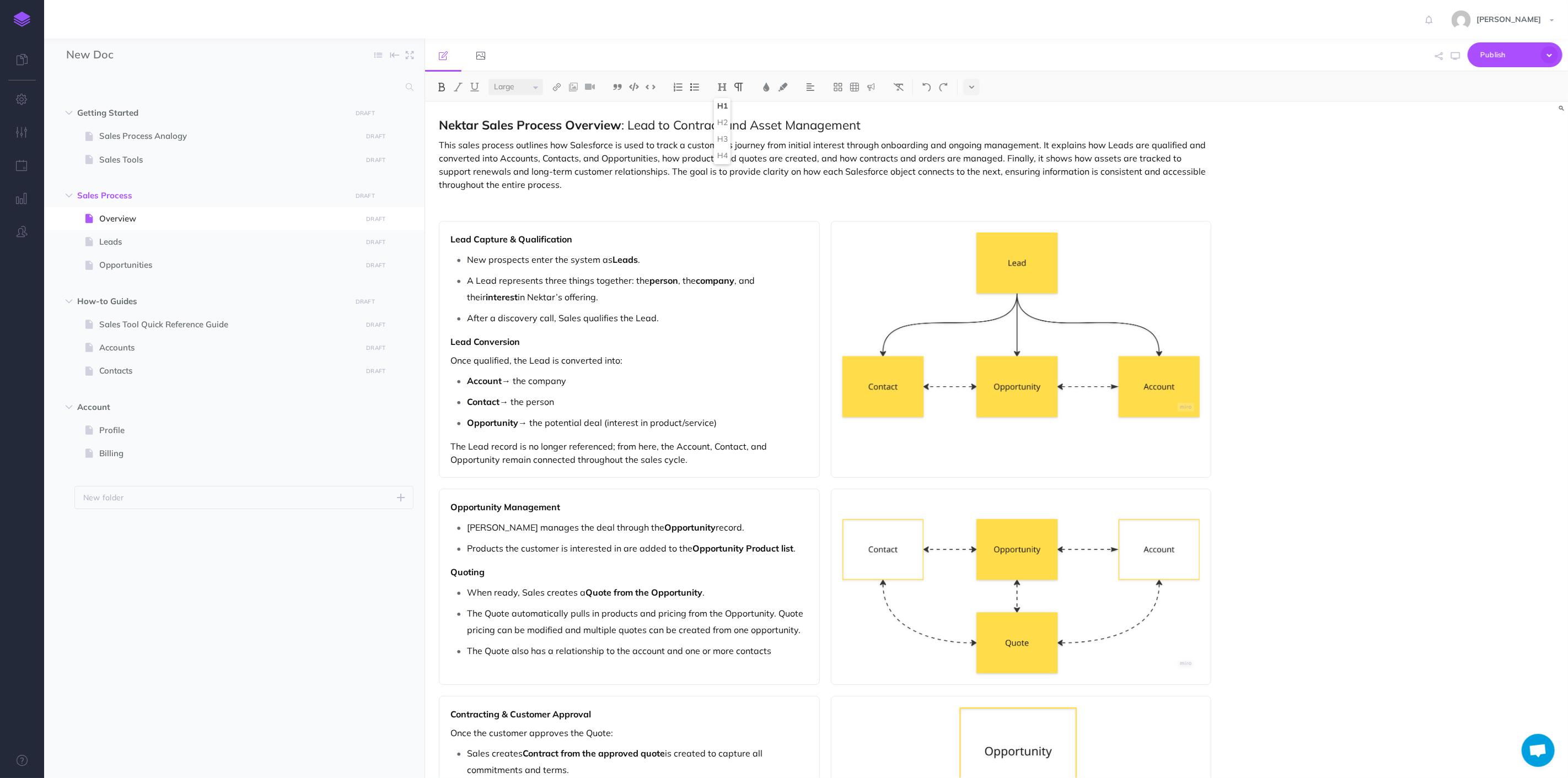
click at [723, 102] on button "H1" at bounding box center [722, 105] width 16 height 16
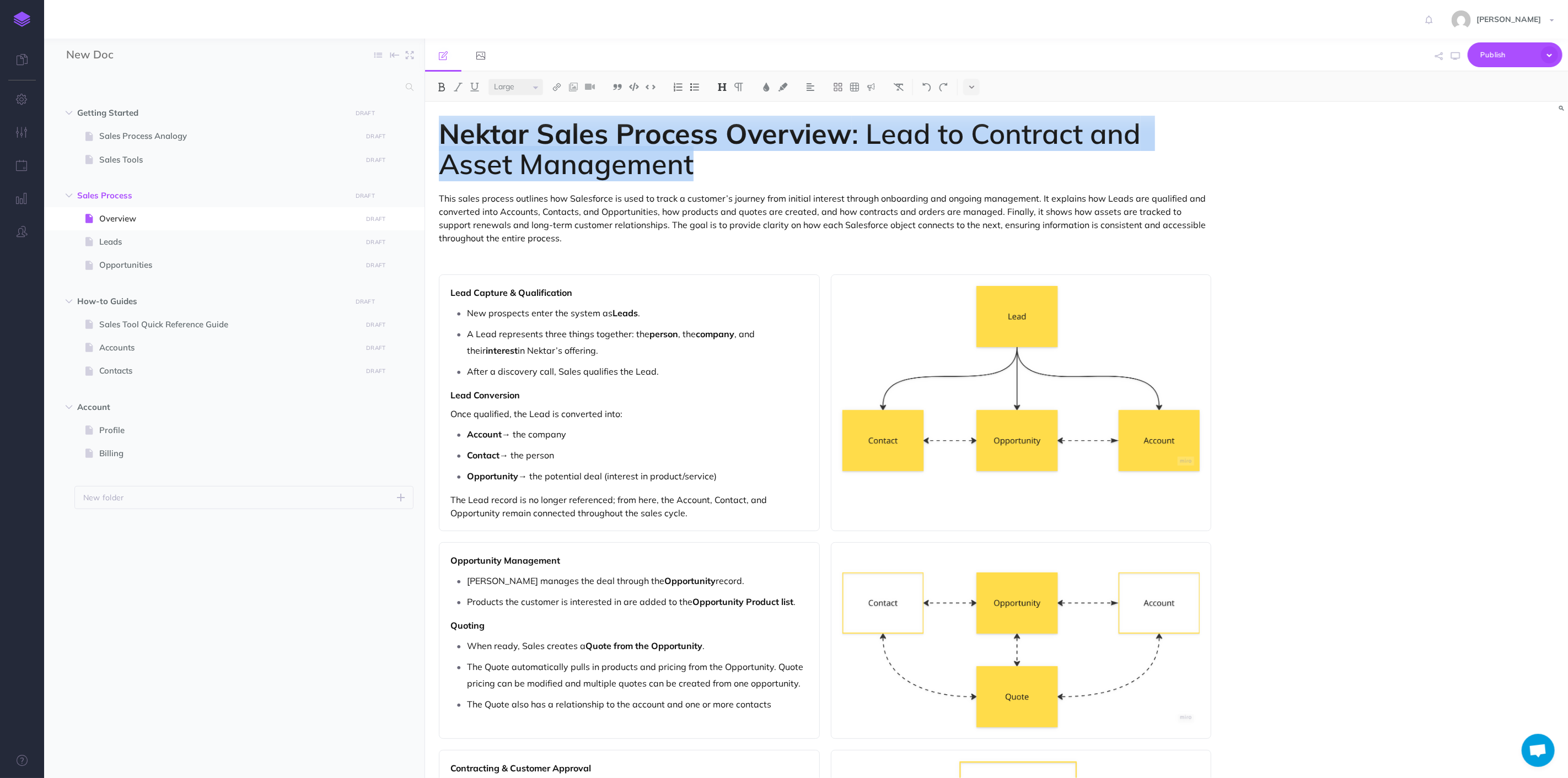
click at [681, 173] on span ": Lead to Contract and Asset Management" at bounding box center [794, 148] width 709 height 65
drag, startPoint x: 725, startPoint y: 170, endPoint x: 160, endPoint y: 109, distance: 568.3
click at [160, 109] on div "New Doc Collapse all Expand all Expand to root folders Getting Started DRAFT Pu…" at bounding box center [806, 408] width 1524 height 740
click at [534, 86] on select "Small Normal Large" at bounding box center [516, 87] width 54 height 16
click at [489, 79] on select "Small Normal Large" at bounding box center [516, 87] width 54 height 16
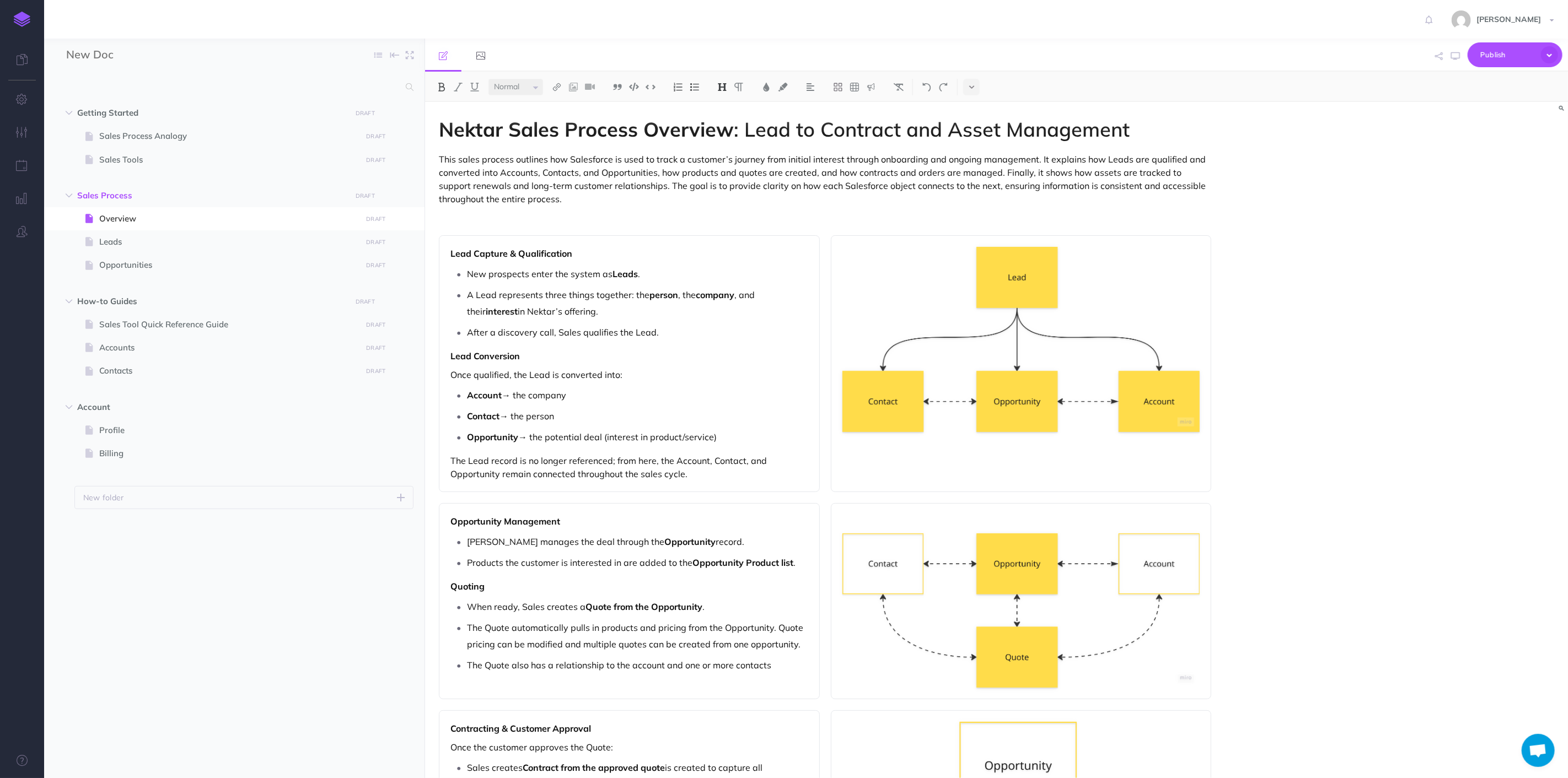
click at [705, 129] on strong "Nektar Sales Process Overview" at bounding box center [586, 129] width 295 height 25
click at [756, 177] on p "This sales process outlines how Salesforce is used to track a customer’s journe…" at bounding box center [825, 179] width 773 height 53
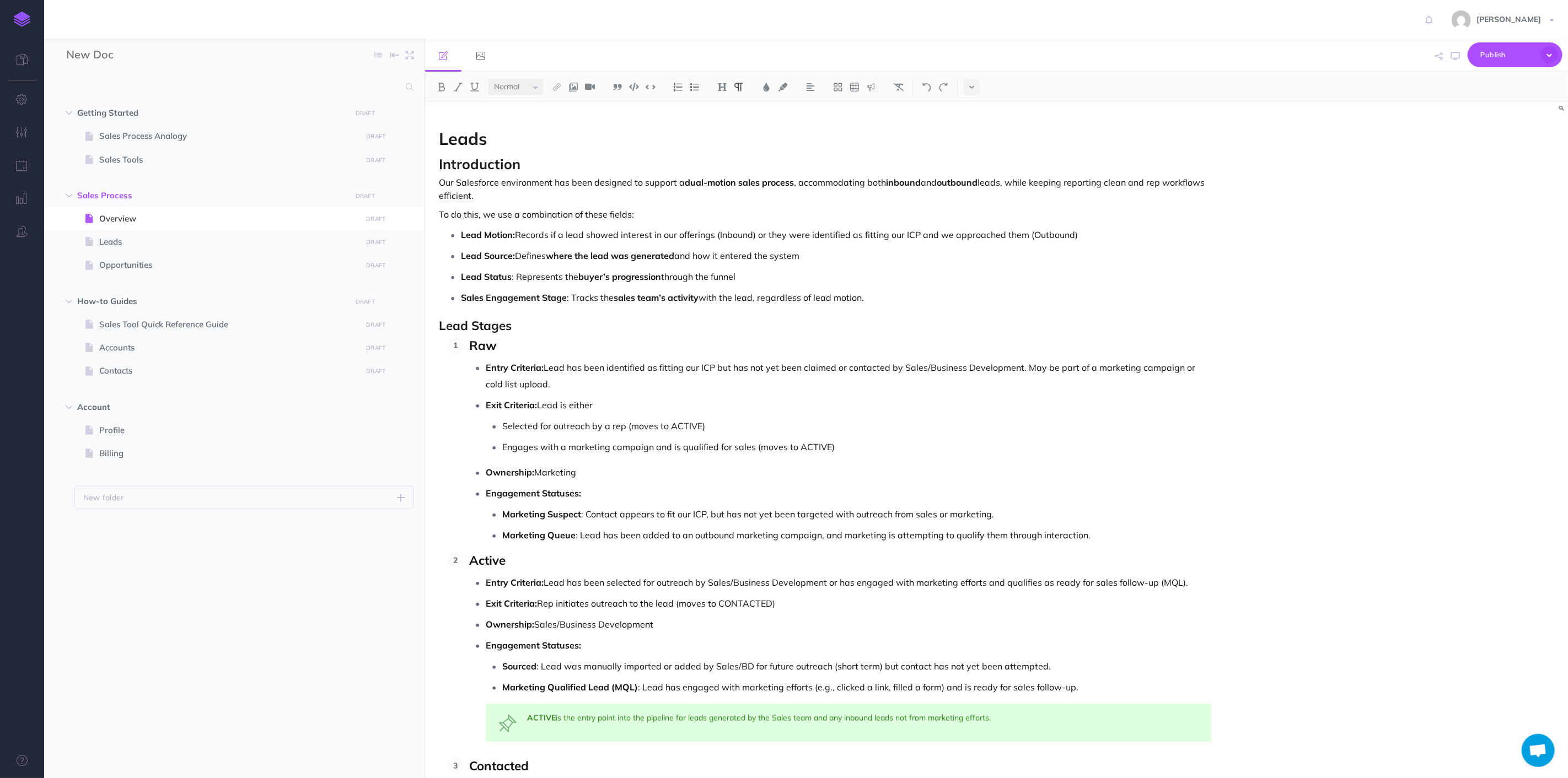
scroll to position [1347, 0]
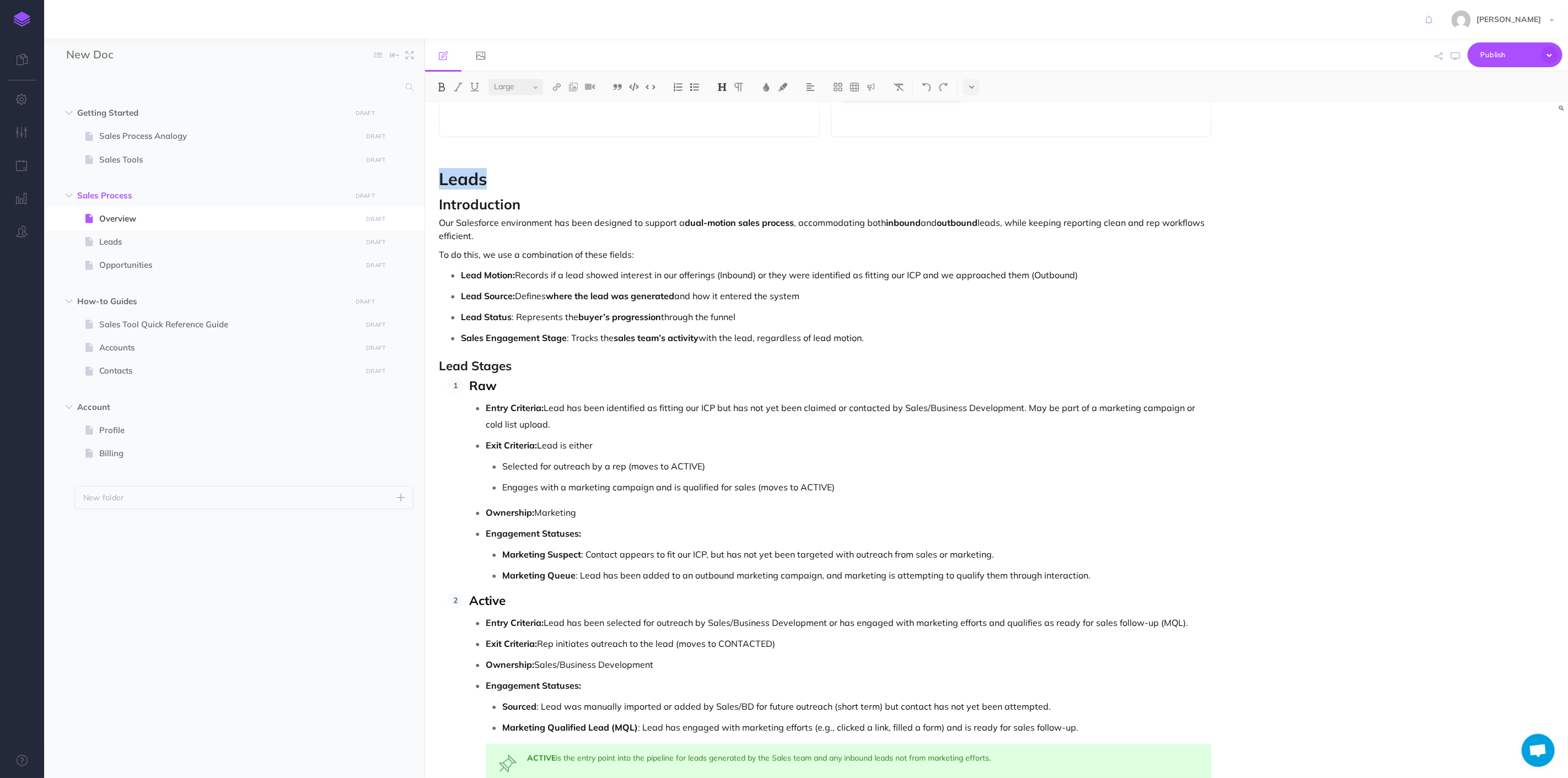
drag, startPoint x: 514, startPoint y: 181, endPoint x: 430, endPoint y: 183, distance: 84.0
click at [725, 87] on img at bounding box center [722, 87] width 10 height 8
click at [723, 120] on button "H2" at bounding box center [722, 122] width 16 height 16
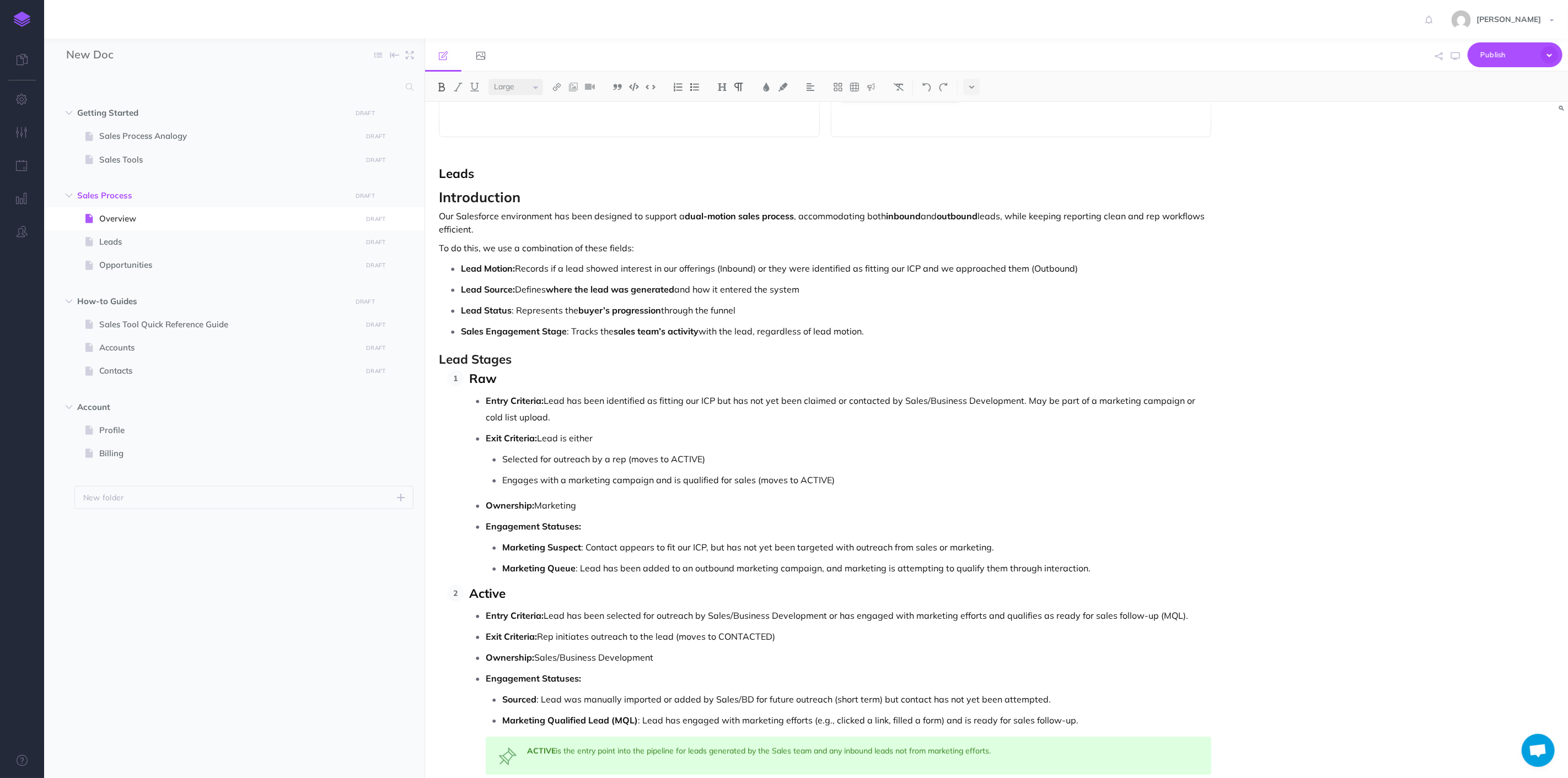
click at [505, 180] on p "Leads" at bounding box center [825, 174] width 773 height 14
drag, startPoint x: 509, startPoint y: 172, endPoint x: 364, endPoint y: 172, distance: 145.0
click at [364, 172] on div "New Doc Collapse all Expand all Expand to root folders Getting Started DRAFT Pu…" at bounding box center [806, 408] width 1524 height 740
click at [728, 92] on button at bounding box center [722, 87] width 16 height 16
click at [723, 104] on button "H1" at bounding box center [722, 105] width 16 height 16
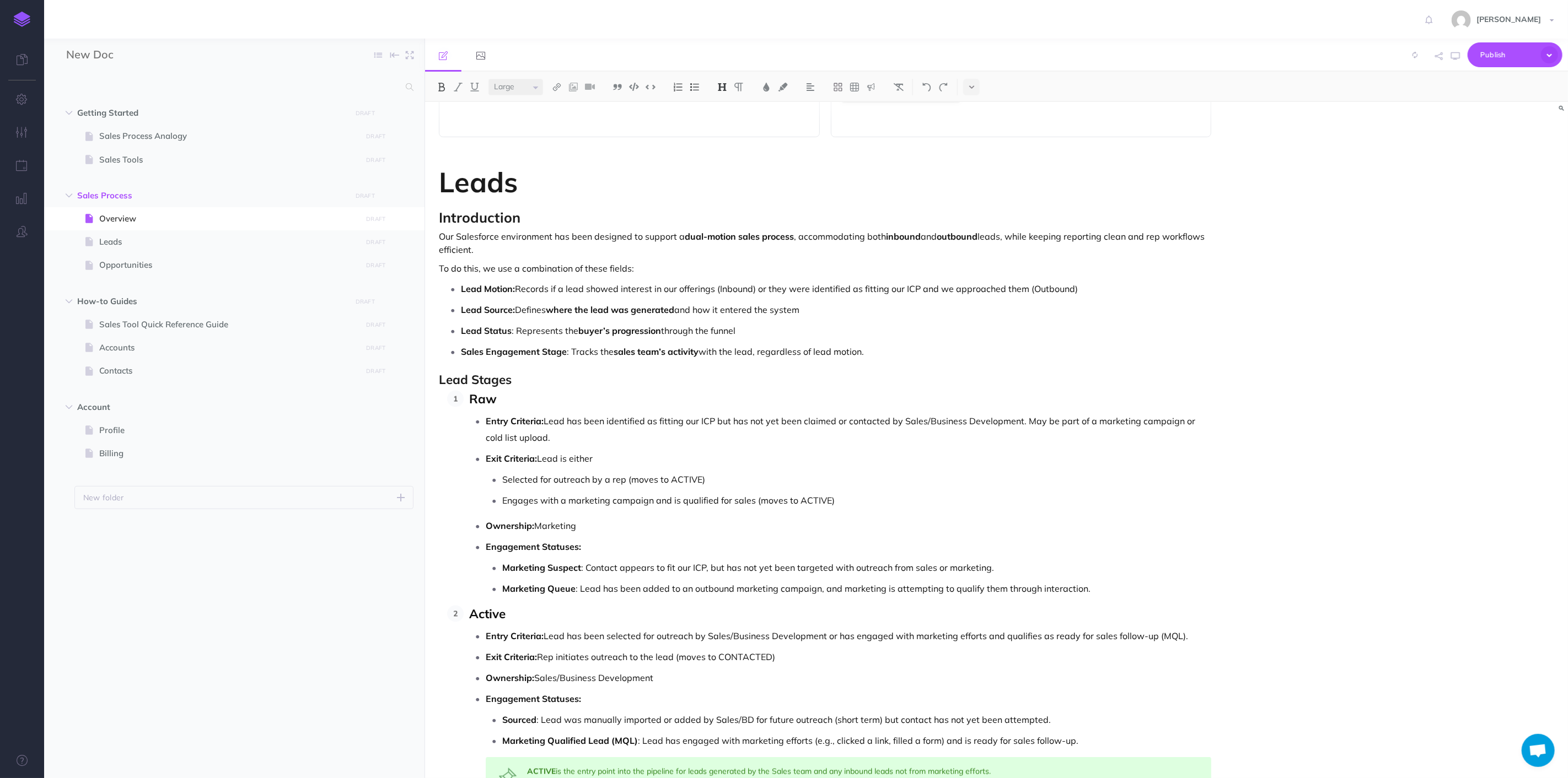
click at [536, 88] on select "Small Normal Large" at bounding box center [516, 87] width 54 height 16
click at [489, 79] on select "Small Normal Large" at bounding box center [516, 87] width 54 height 16
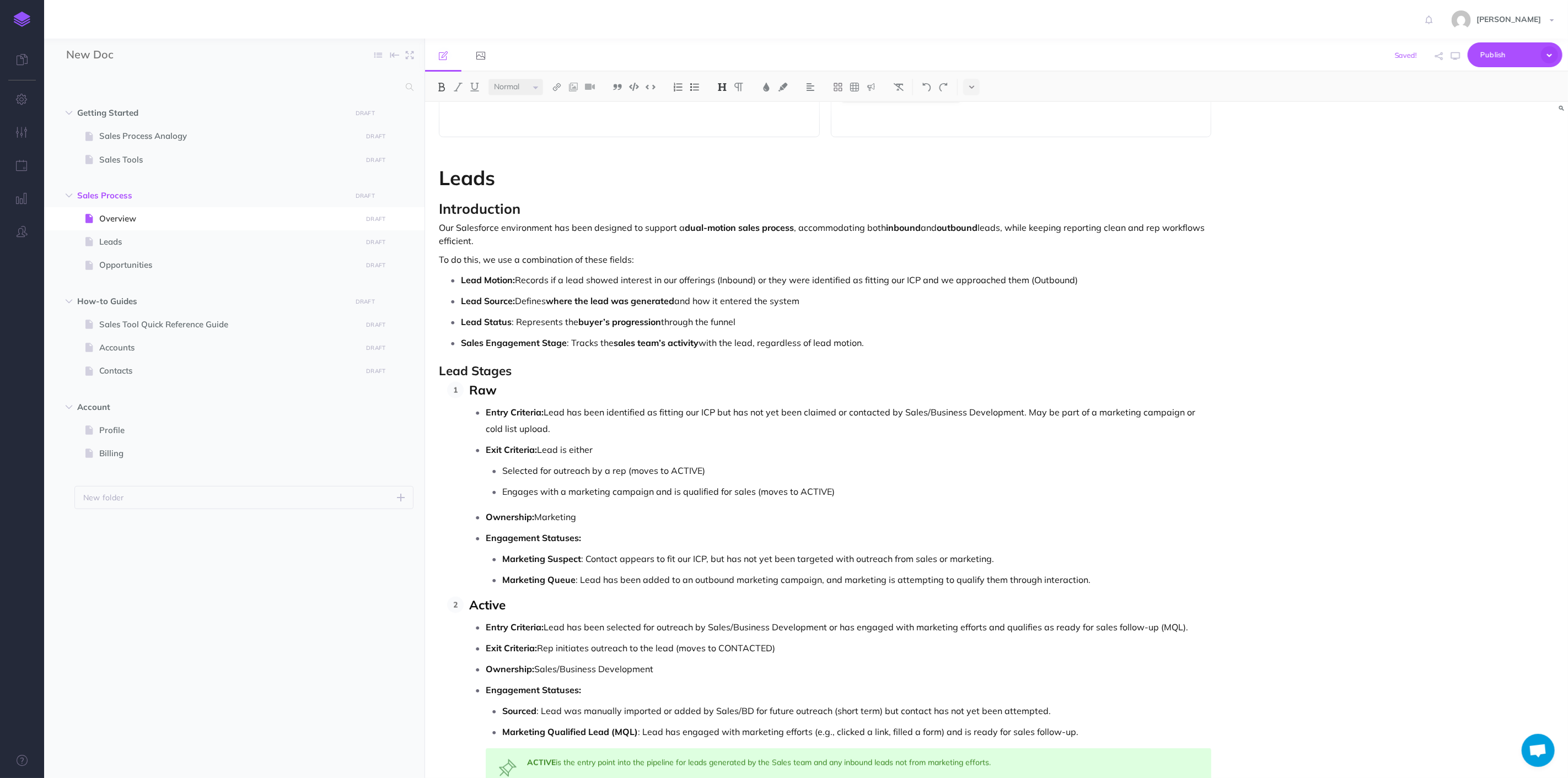
click at [516, 186] on h1 "Leads" at bounding box center [825, 178] width 773 height 22
drag, startPoint x: 515, startPoint y: 208, endPoint x: 423, endPoint y: 206, distance: 92.0
click at [423, 206] on div "New Doc Collapse all Expand all Expand to root folders Getting Started DRAFT Pu…" at bounding box center [806, 408] width 1524 height 740
click at [729, 88] on button at bounding box center [722, 87] width 16 height 16
click at [727, 88] on img at bounding box center [722, 87] width 10 height 8
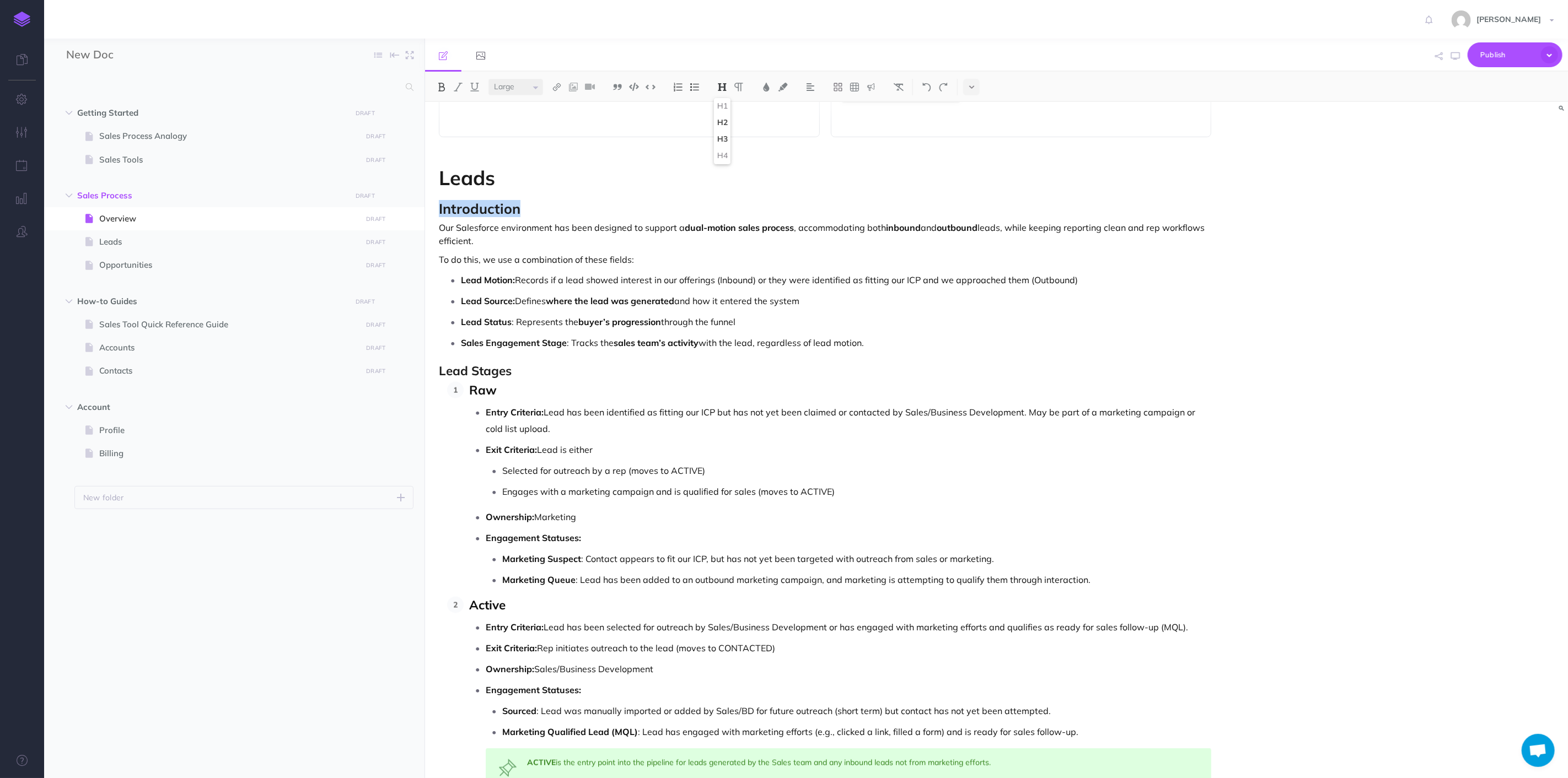
click at [727, 117] on button "H2" at bounding box center [722, 122] width 16 height 16
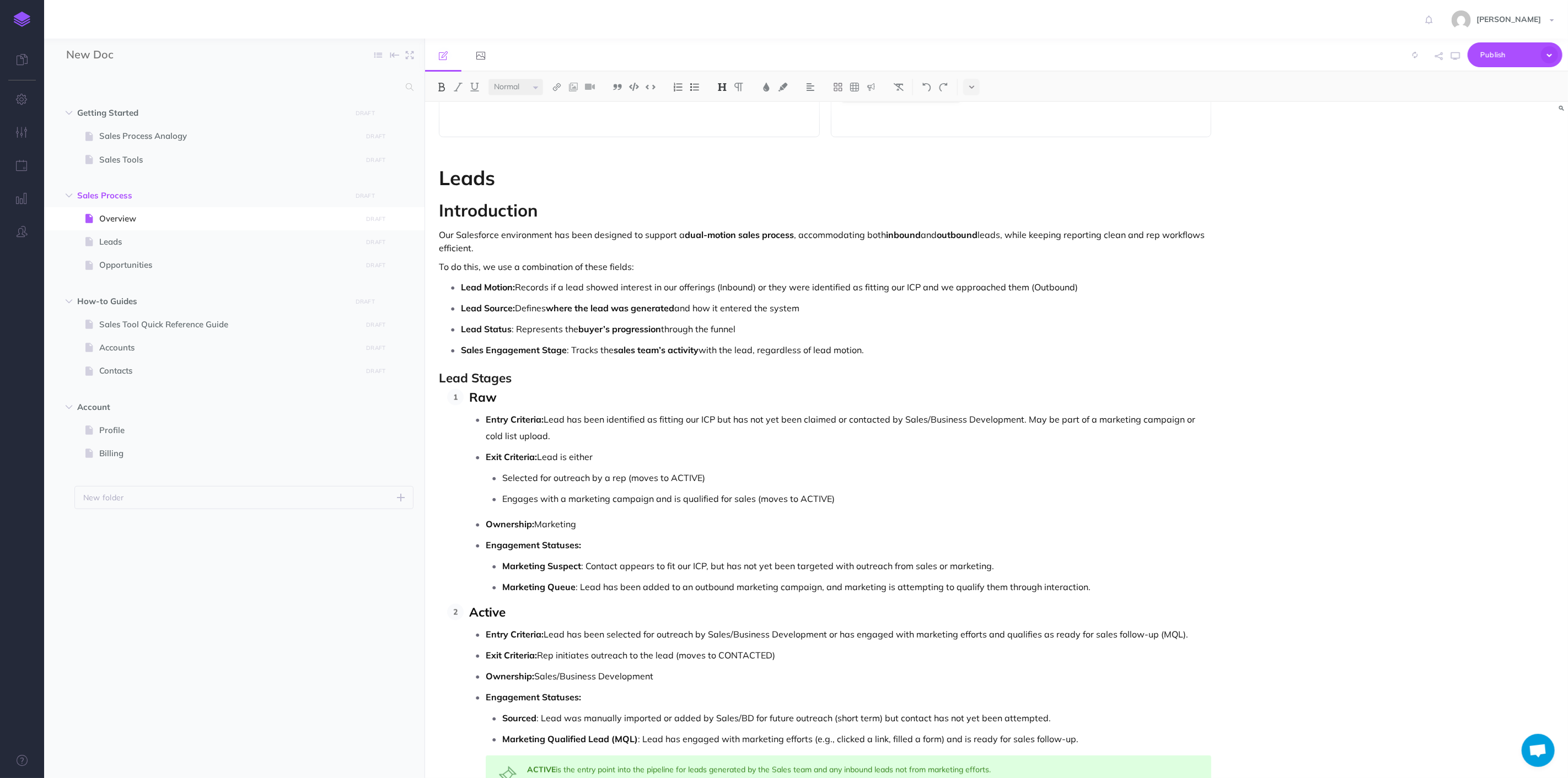
click at [609, 333] on strong "buyer’s progression" at bounding box center [620, 329] width 82 height 11
drag, startPoint x: 534, startPoint y: 205, endPoint x: 340, endPoint y: 211, distance: 194.1
click at [340, 211] on div "New Doc Collapse all Expand all Expand to root folders Getting Started DRAFT Pu…" at bounding box center [806, 408] width 1524 height 740
click at [516, 79] on select "Small Normal Large" at bounding box center [516, 87] width 54 height 16
click at [489, 79] on select "Small Normal Large" at bounding box center [516, 87] width 54 height 16
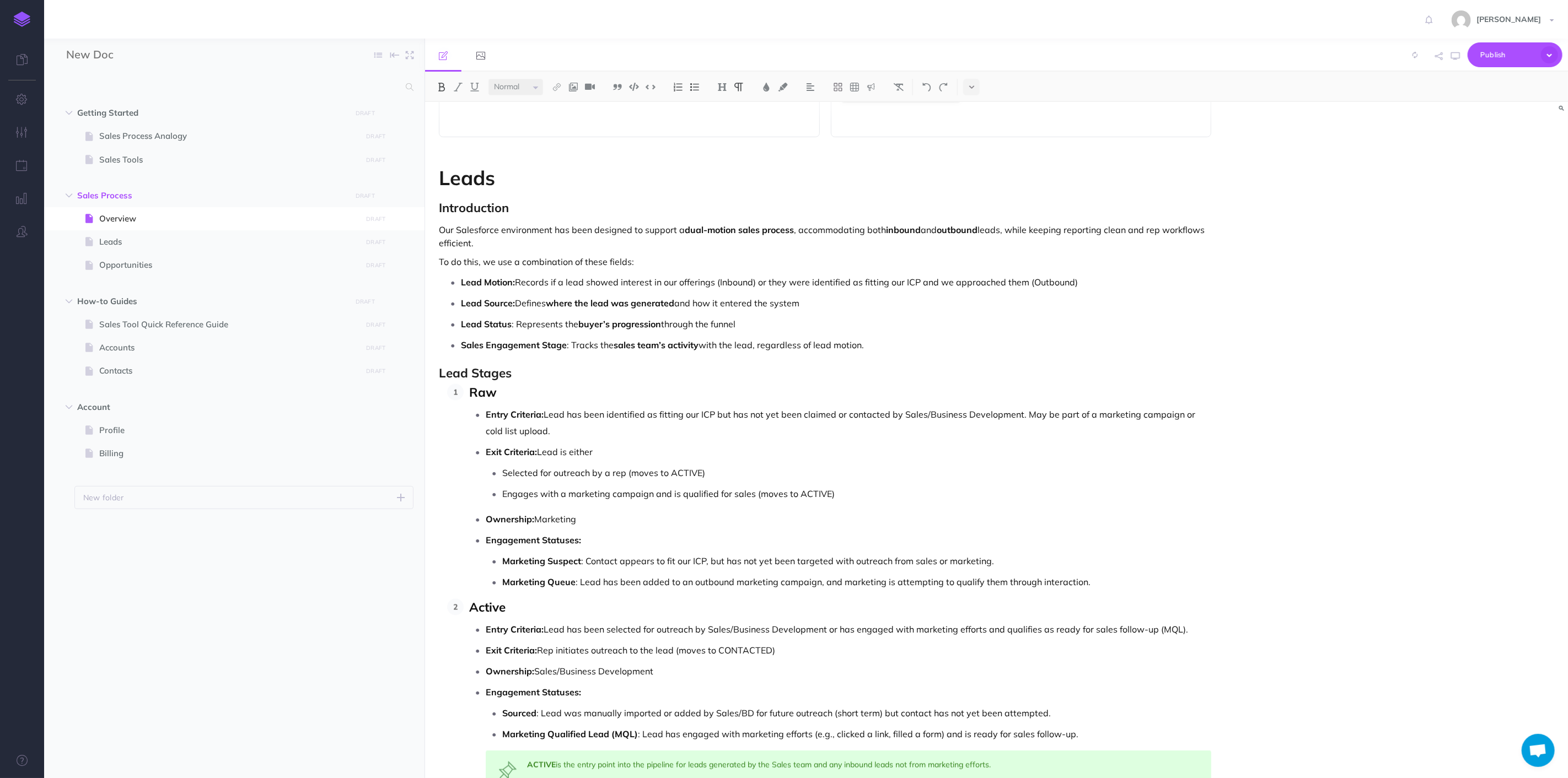
click at [559, 346] on strong "Sales Engagement Stage" at bounding box center [513, 345] width 106 height 11
drag, startPoint x: 545, startPoint y: 362, endPoint x: 434, endPoint y: 365, distance: 111.0
click at [716, 87] on button at bounding box center [722, 87] width 16 height 16
click at [722, 140] on button "H3" at bounding box center [722, 138] width 16 height 16
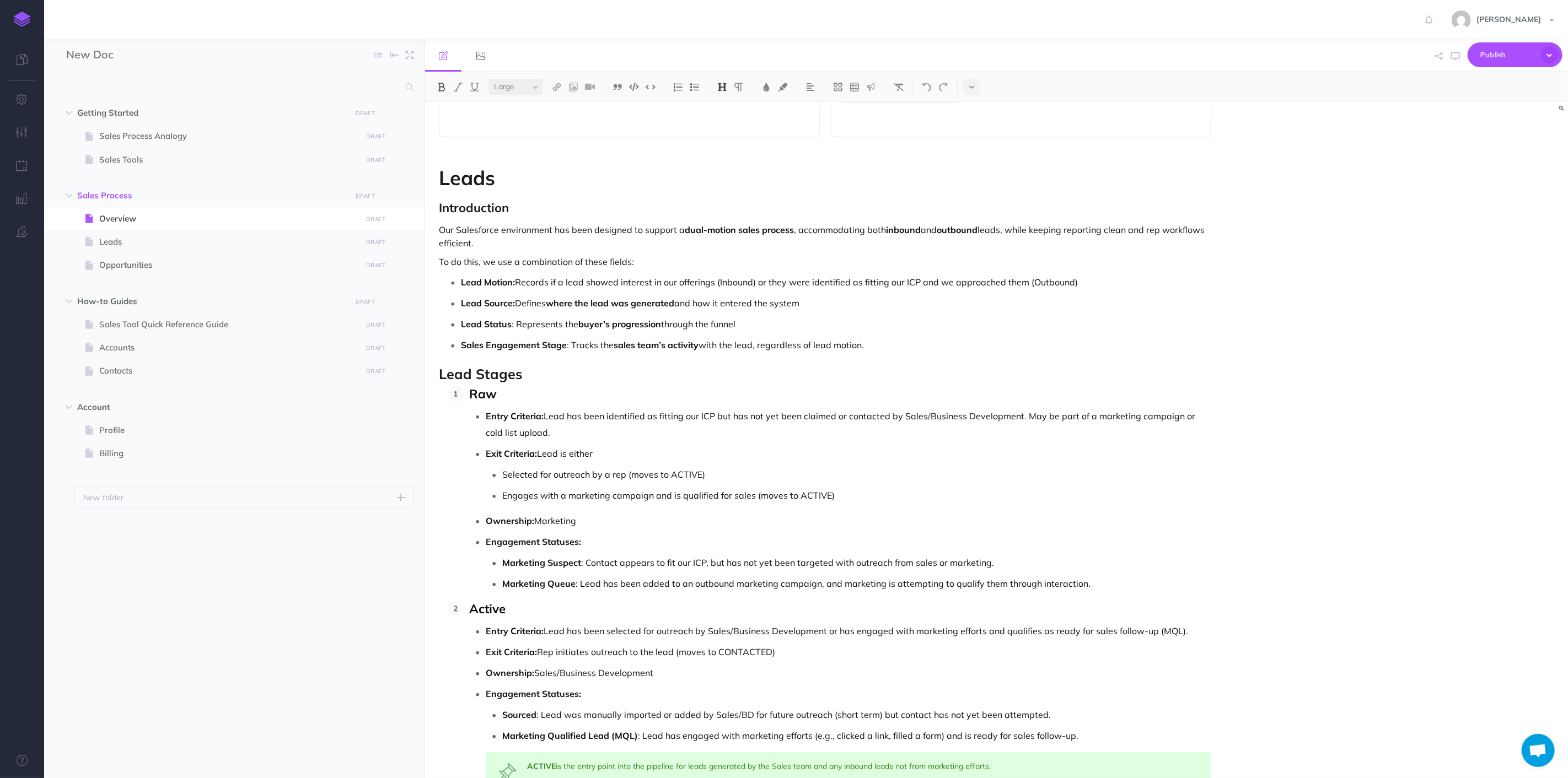
click at [528, 88] on select "Small Normal Large" at bounding box center [516, 87] width 54 height 16
click at [489, 79] on select "Small Normal Large" at bounding box center [516, 87] width 54 height 16
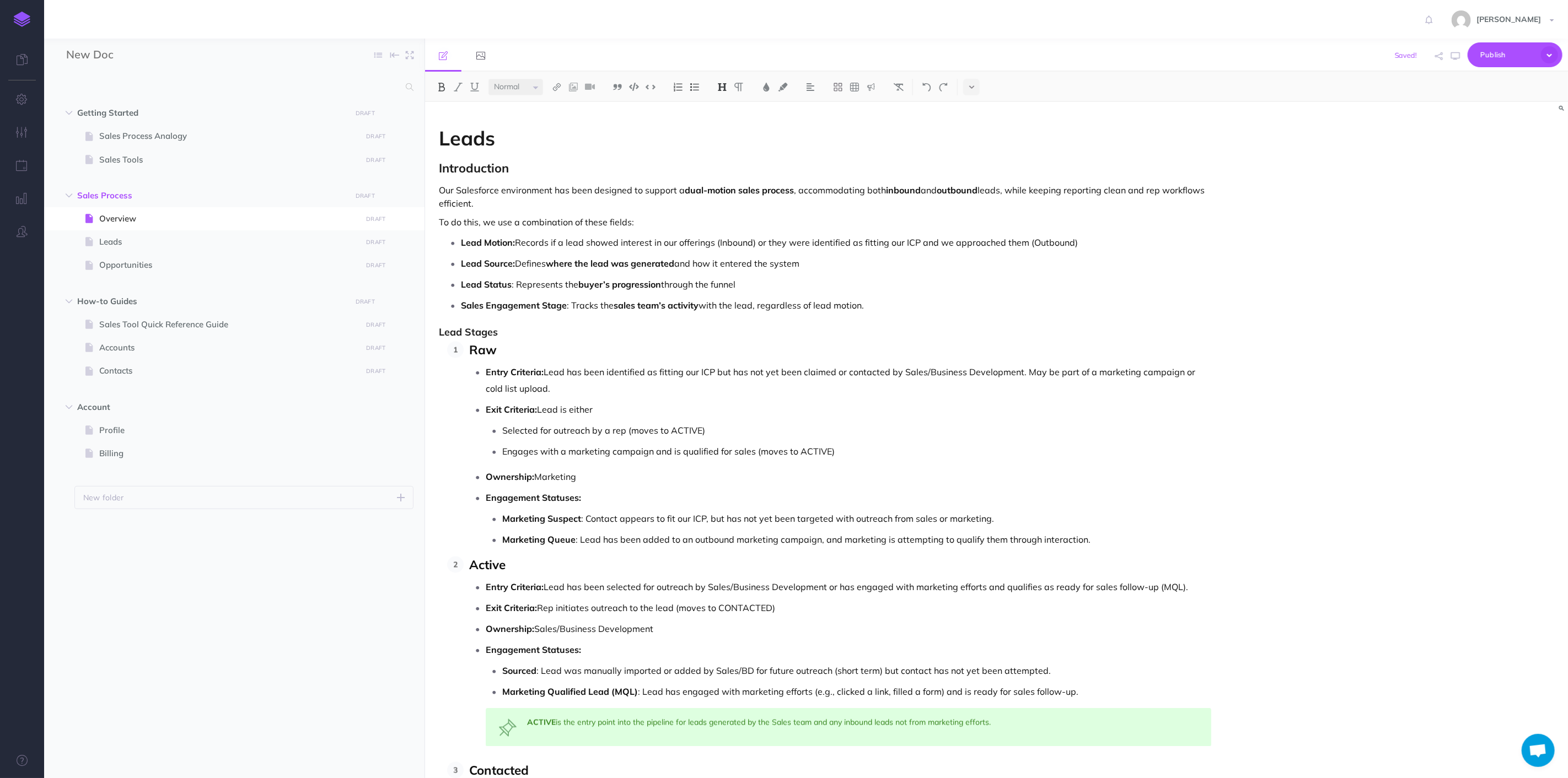
scroll to position [1408, 0]
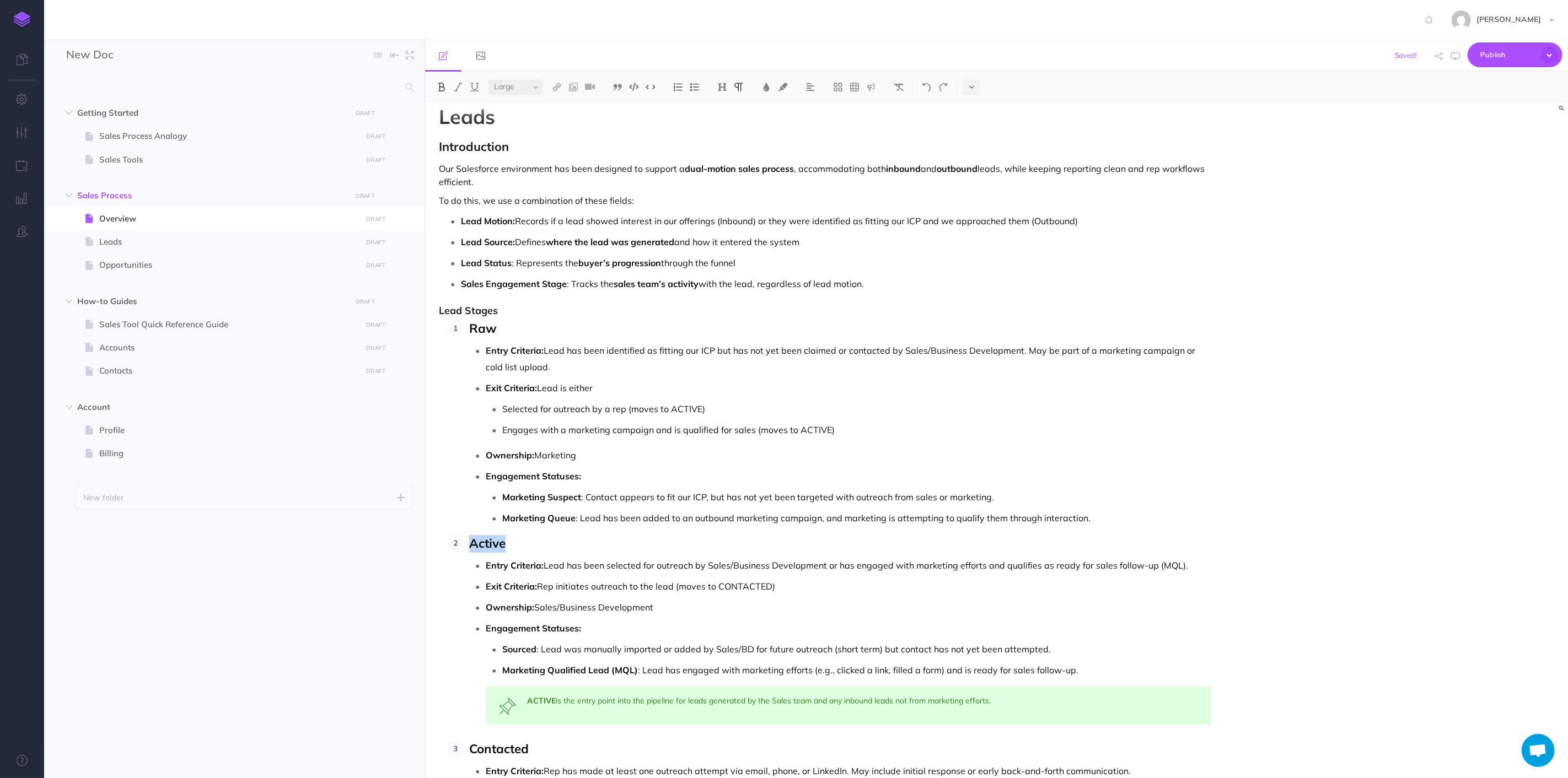
drag, startPoint x: 525, startPoint y: 552, endPoint x: 405, endPoint y: 536, distance: 121.1
click at [405, 536] on div "New Doc Collapse all Expand all Expand to root folders Getting Started DRAFT Pu…" at bounding box center [806, 408] width 1524 height 740
drag, startPoint x: 519, startPoint y: 325, endPoint x: 516, endPoint y: 313, distance: 12.4
click at [518, 325] on p "Raw" at bounding box center [840, 329] width 742 height 18
drag, startPoint x: 516, startPoint y: 309, endPoint x: 404, endPoint y: 315, distance: 112.2
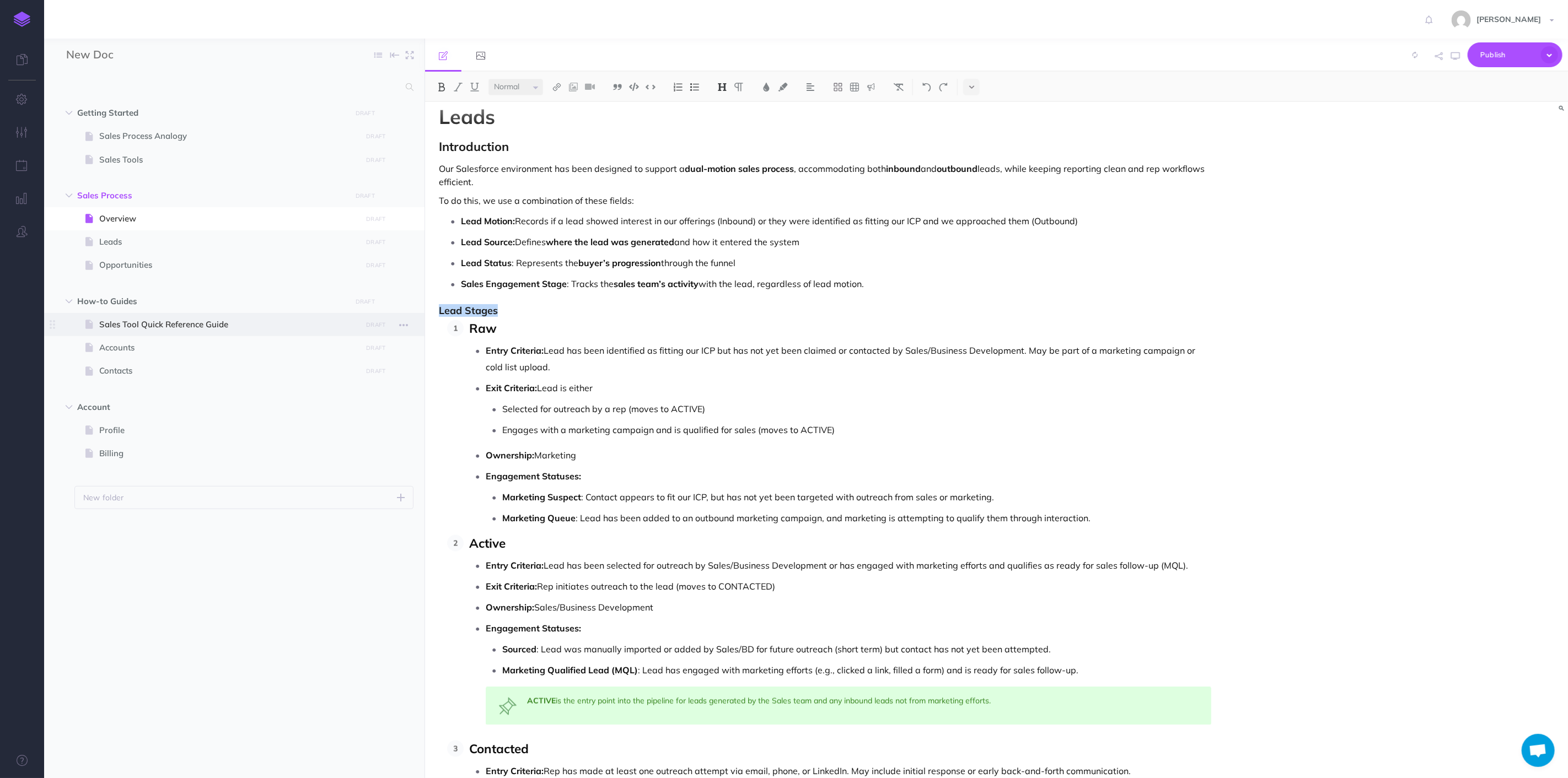
click at [404, 315] on div "New Doc Collapse all Expand all Expand to root folders Getting Started DRAFT Pu…" at bounding box center [806, 408] width 1524 height 740
click at [727, 84] on img at bounding box center [722, 87] width 10 height 8
click at [723, 124] on button "H2" at bounding box center [722, 122] width 16 height 16
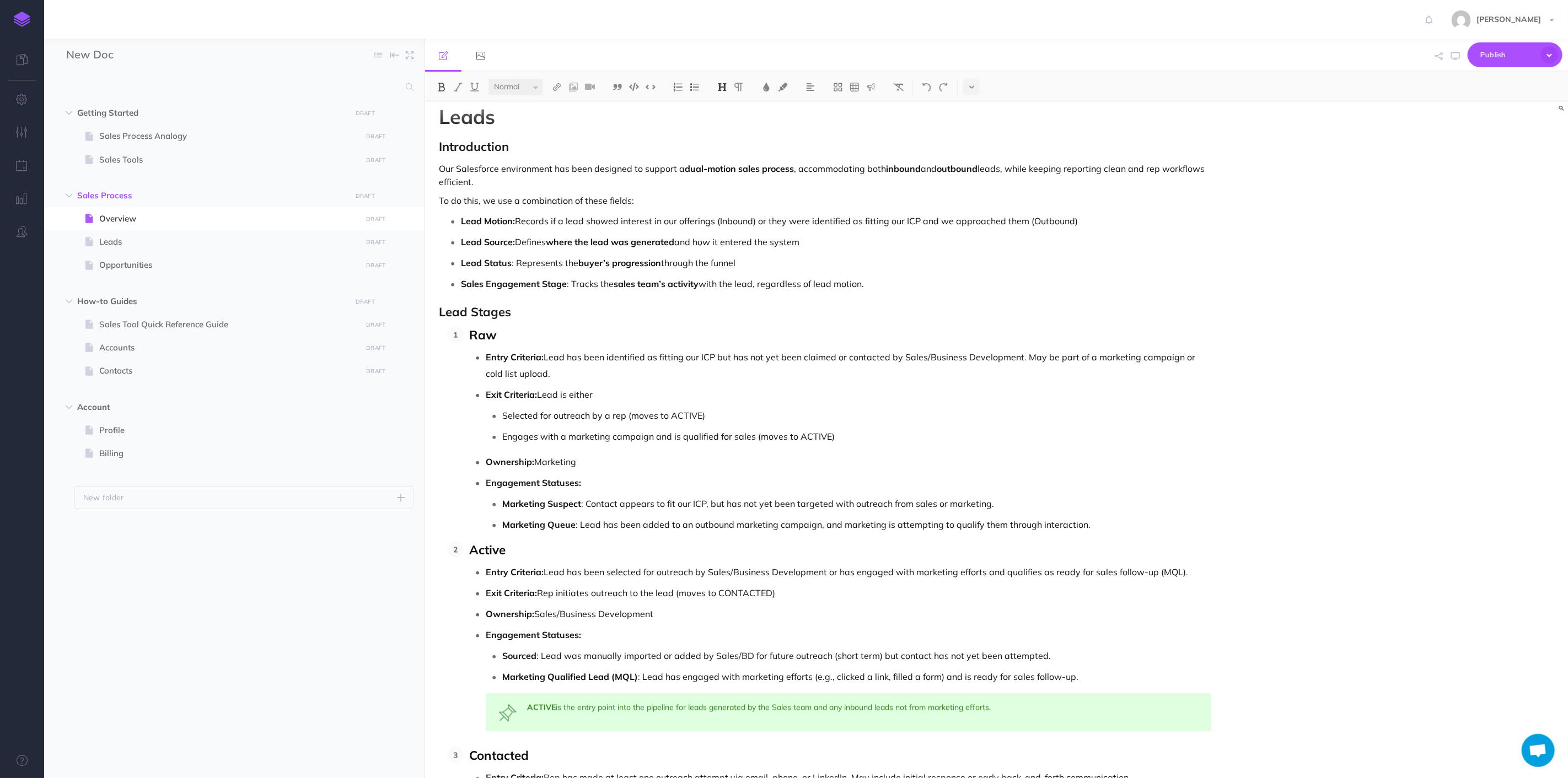
click at [474, 147] on strong "Introduction" at bounding box center [474, 147] width 70 height 15
click at [724, 89] on img at bounding box center [722, 87] width 10 height 8
drag, startPoint x: 498, startPoint y: 349, endPoint x: 507, endPoint y: 327, distance: 23.8
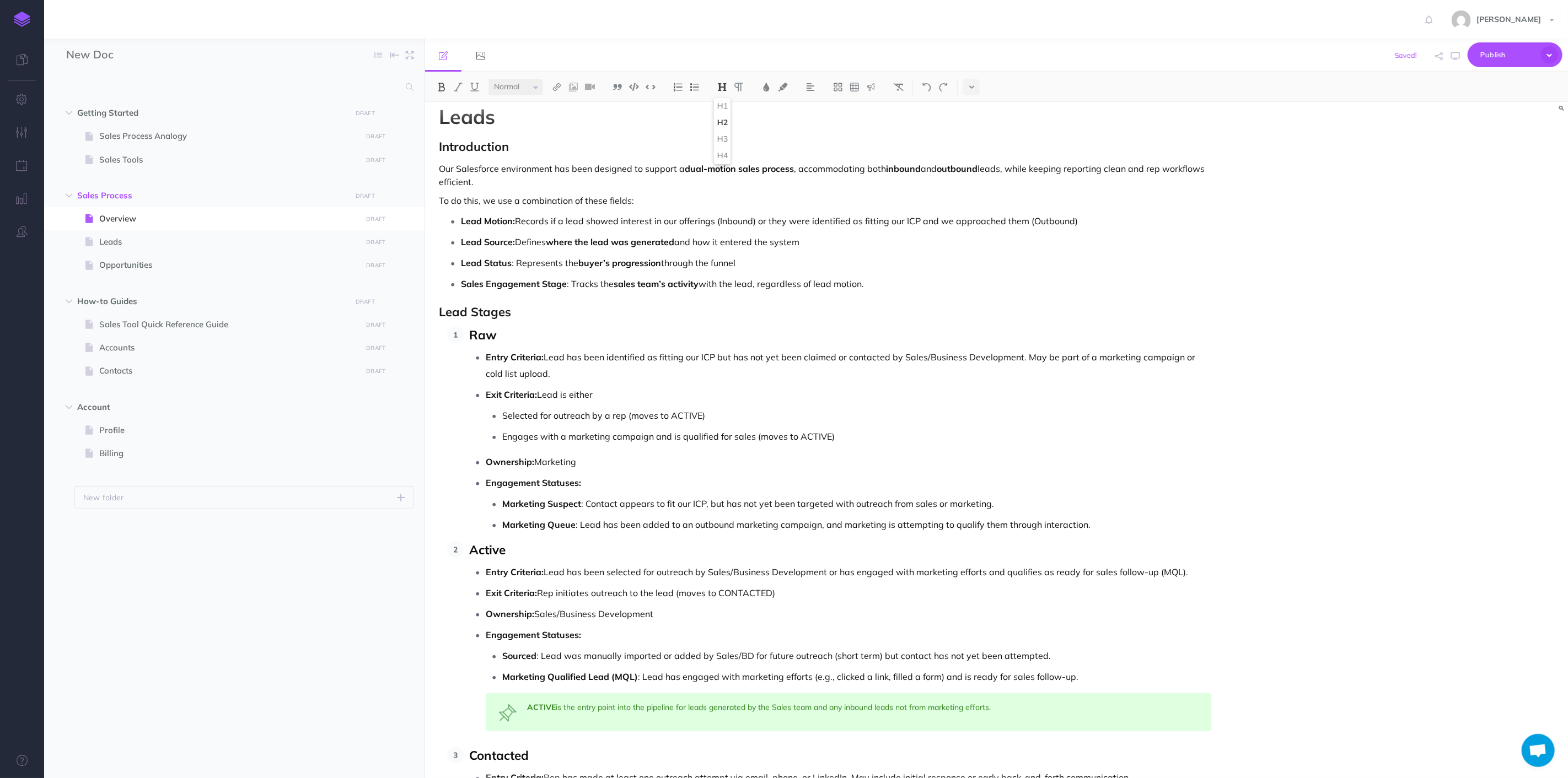
click at [497, 347] on li "Raw Entry Criteria: Lead has been identified as fitting our ICP but has not yet…" at bounding box center [838, 430] width 748 height 206
drag, startPoint x: 522, startPoint y: 308, endPoint x: 367, endPoint y: 322, distance: 155.6
click at [367, 322] on div "New Doc Collapse all Expand all Expand to root folders Getting Started DRAFT Pu…" at bounding box center [806, 408] width 1524 height 740
drag, startPoint x: 507, startPoint y: 298, endPoint x: 498, endPoint y: 302, distance: 9.8
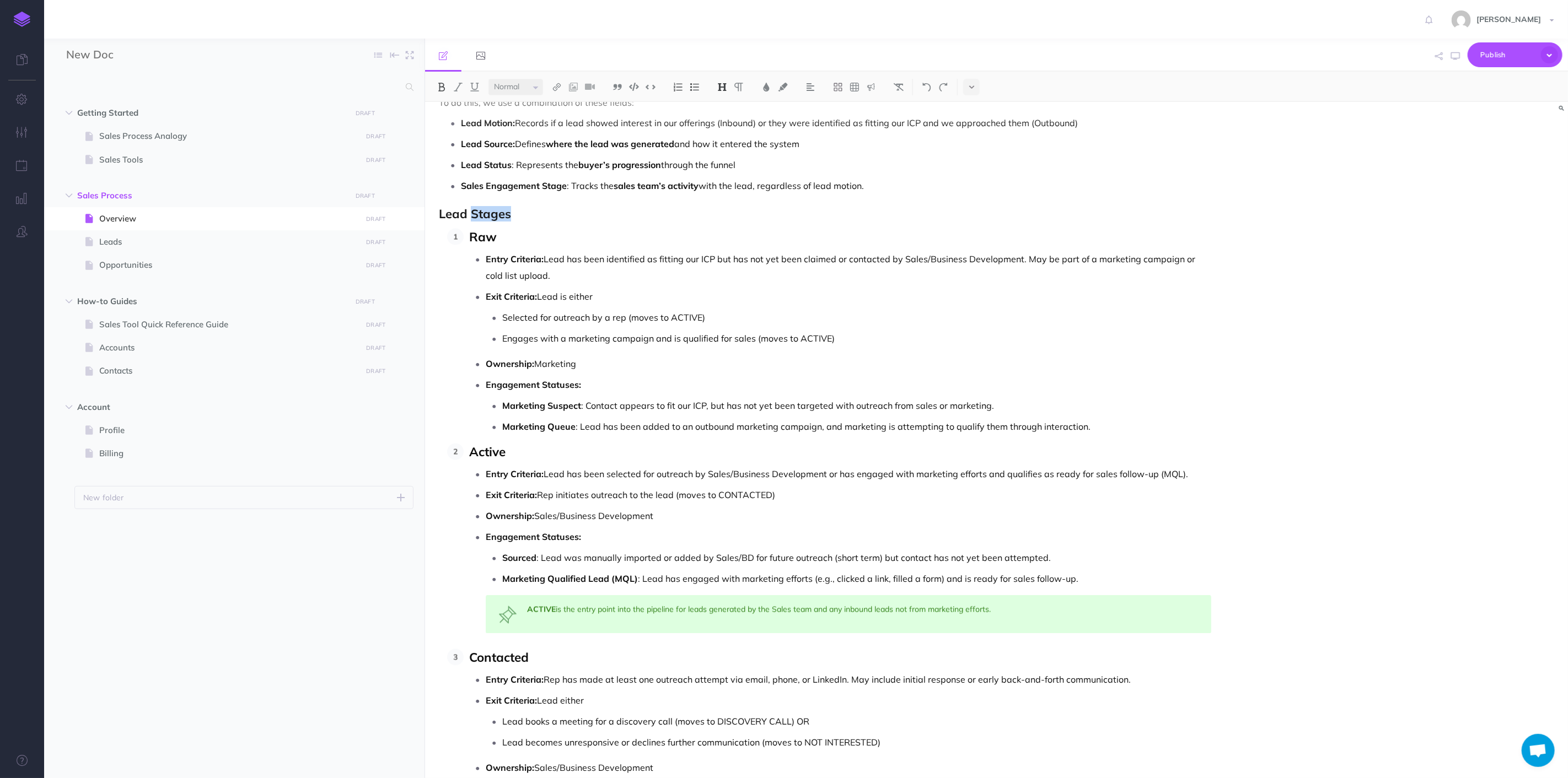
scroll to position [1531, 0]
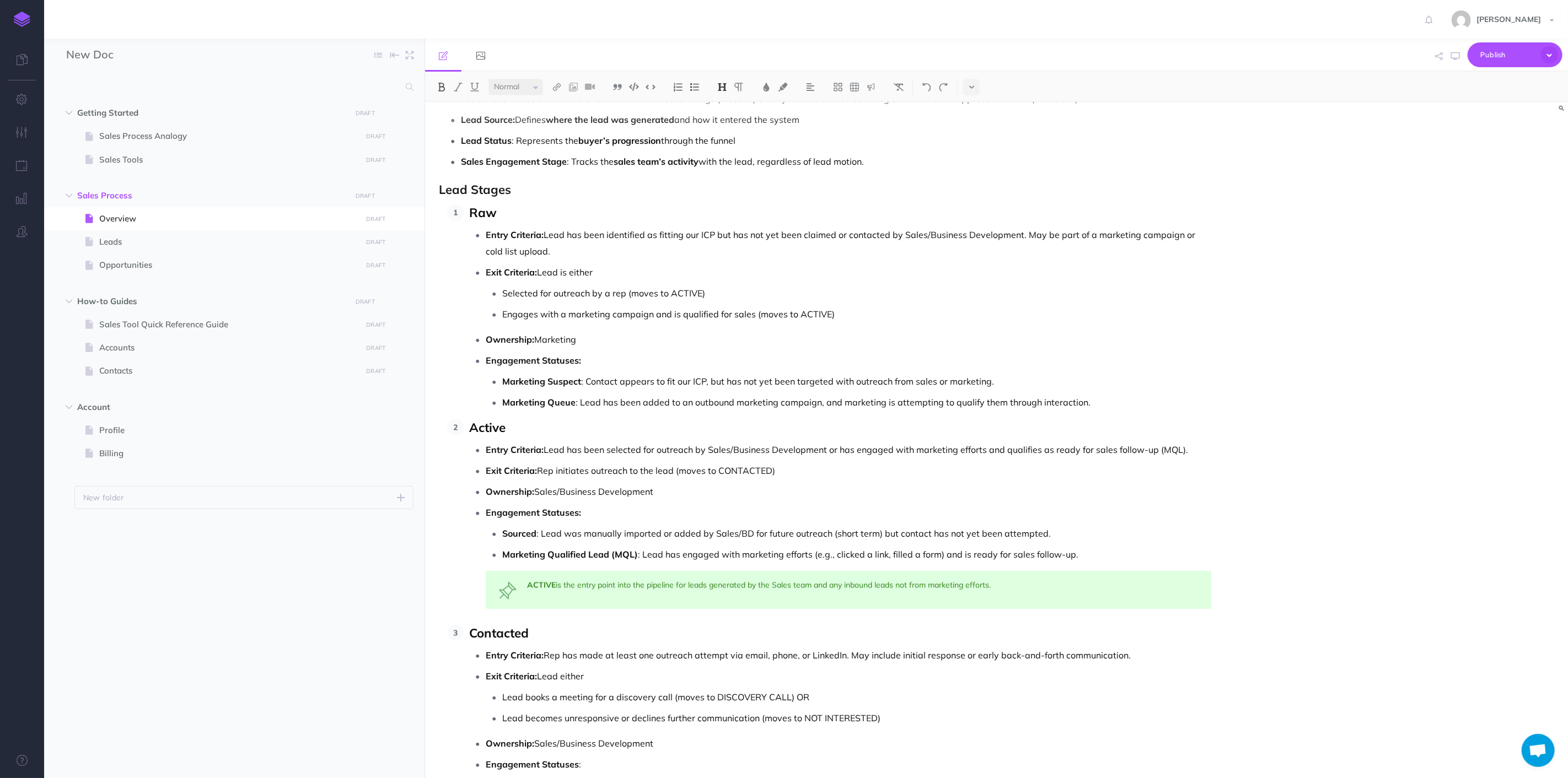
click at [547, 386] on strong "Marketing Suspect" at bounding box center [541, 381] width 79 height 11
drag, startPoint x: 513, startPoint y: 218, endPoint x: 473, endPoint y: 210, distance: 40.8
click at [473, 210] on p "Raw" at bounding box center [840, 213] width 742 height 18
click at [726, 86] on img at bounding box center [722, 87] width 10 height 8
click at [726, 137] on button "H3" at bounding box center [722, 138] width 16 height 16
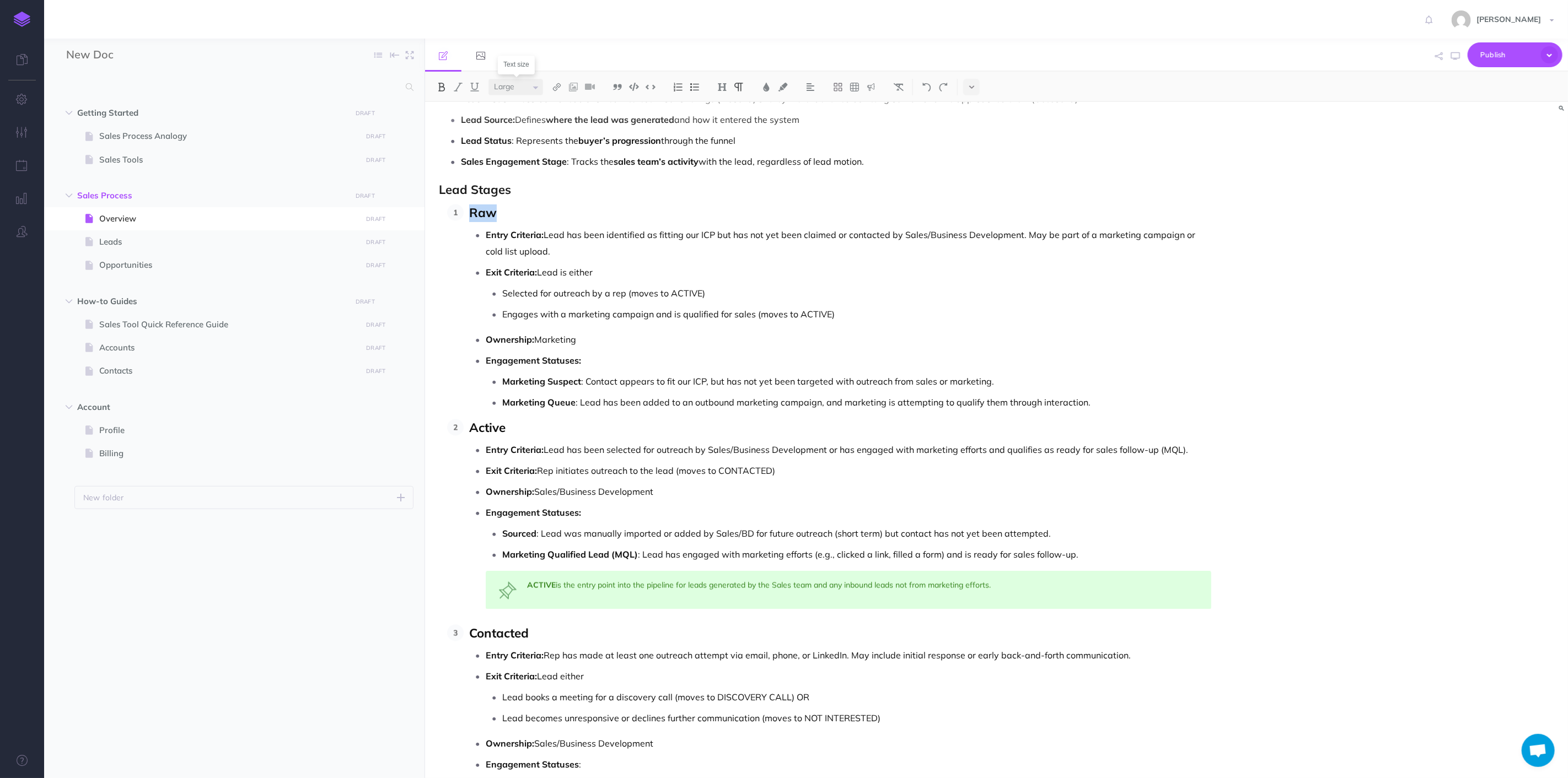
click at [536, 86] on select "Small Normal Large" at bounding box center [516, 87] width 54 height 16
click at [489, 79] on select "Small Normal Large" at bounding box center [516, 87] width 54 height 16
click at [721, 84] on img at bounding box center [722, 87] width 10 height 8
click at [723, 140] on button "H3" at bounding box center [722, 138] width 16 height 16
click at [536, 86] on select "Small Normal Large" at bounding box center [516, 87] width 54 height 16
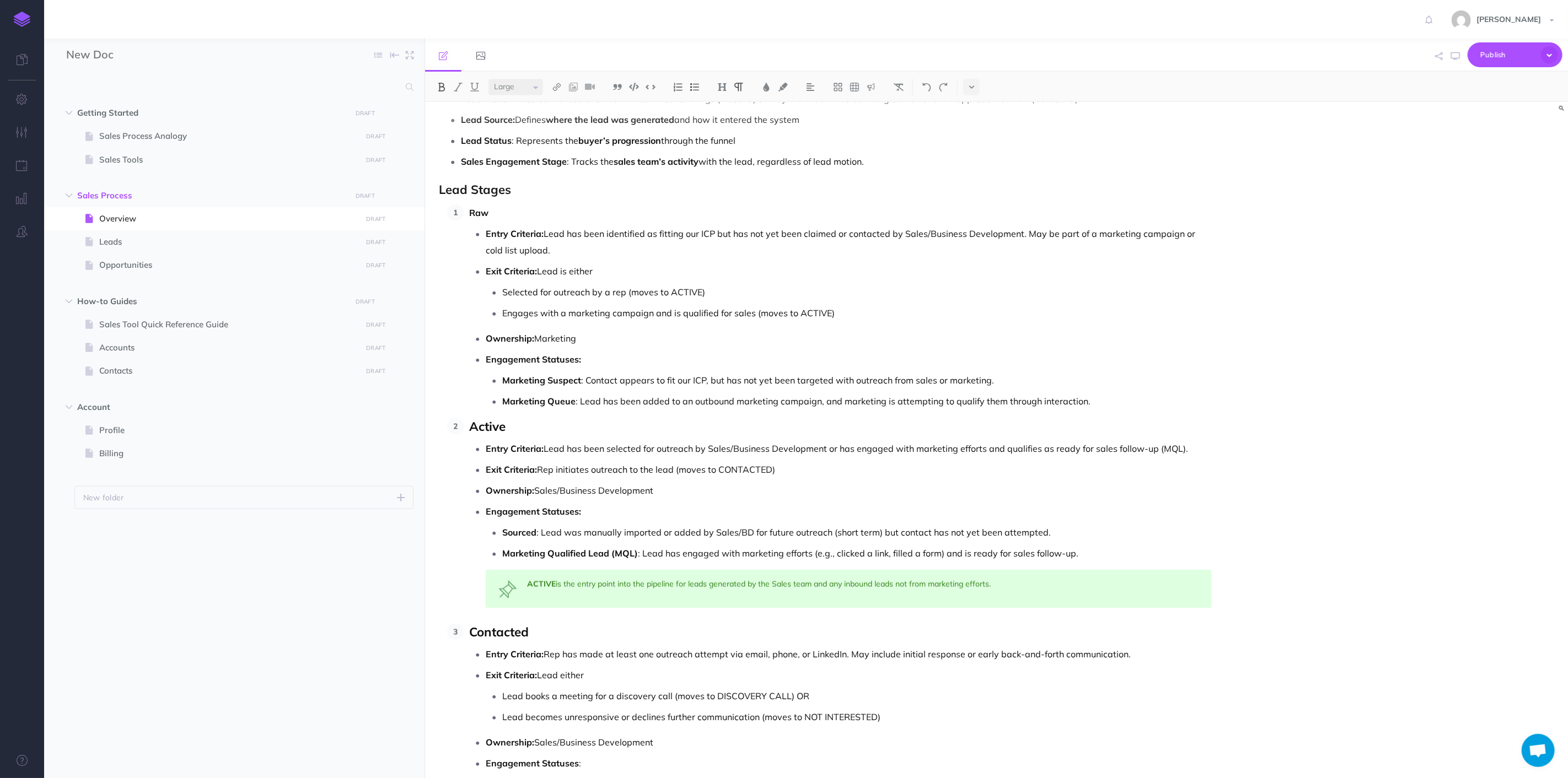
click at [489, 79] on select "Small Normal Large" at bounding box center [516, 87] width 54 height 16
drag, startPoint x: 512, startPoint y: 429, endPoint x: 438, endPoint y: 429, distance: 74.0
click at [716, 88] on button at bounding box center [722, 87] width 16 height 16
click at [725, 136] on button "H3" at bounding box center [722, 138] width 16 height 16
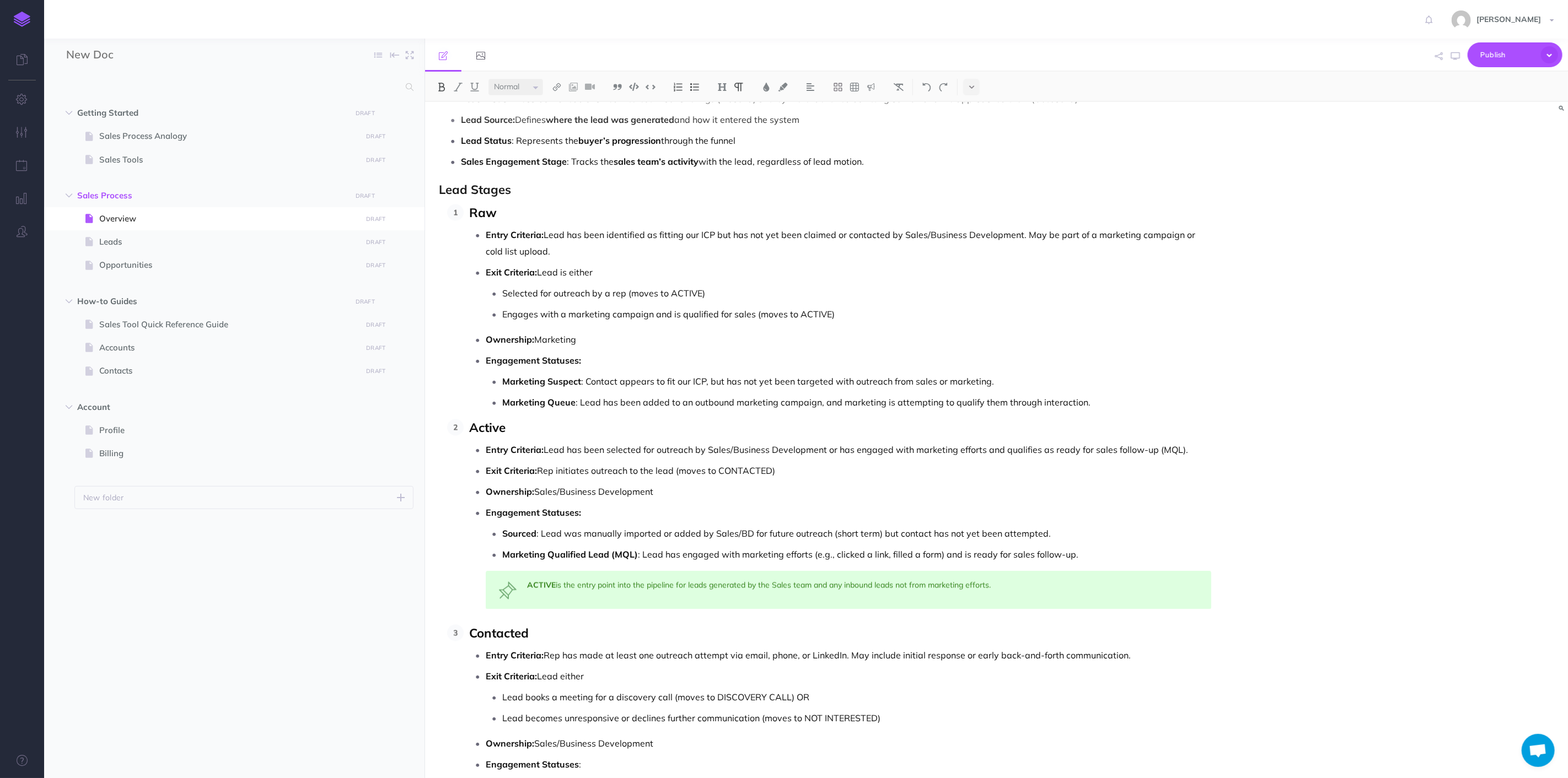
click at [589, 386] on p "Marketing Suspect : Contact appears to fit our ICP, but has not yet been target…" at bounding box center [857, 381] width 709 height 16
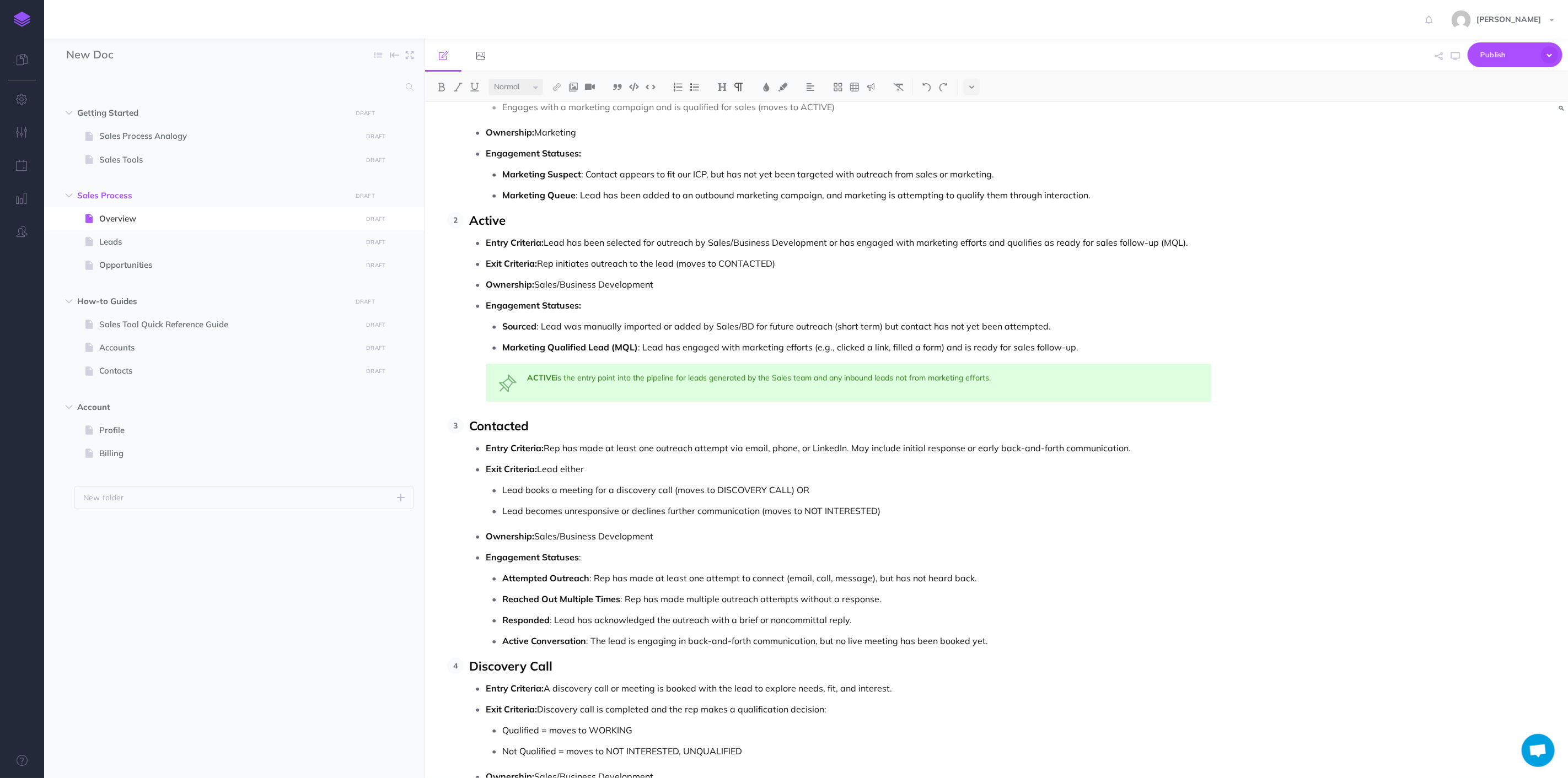
scroll to position [1776, 0]
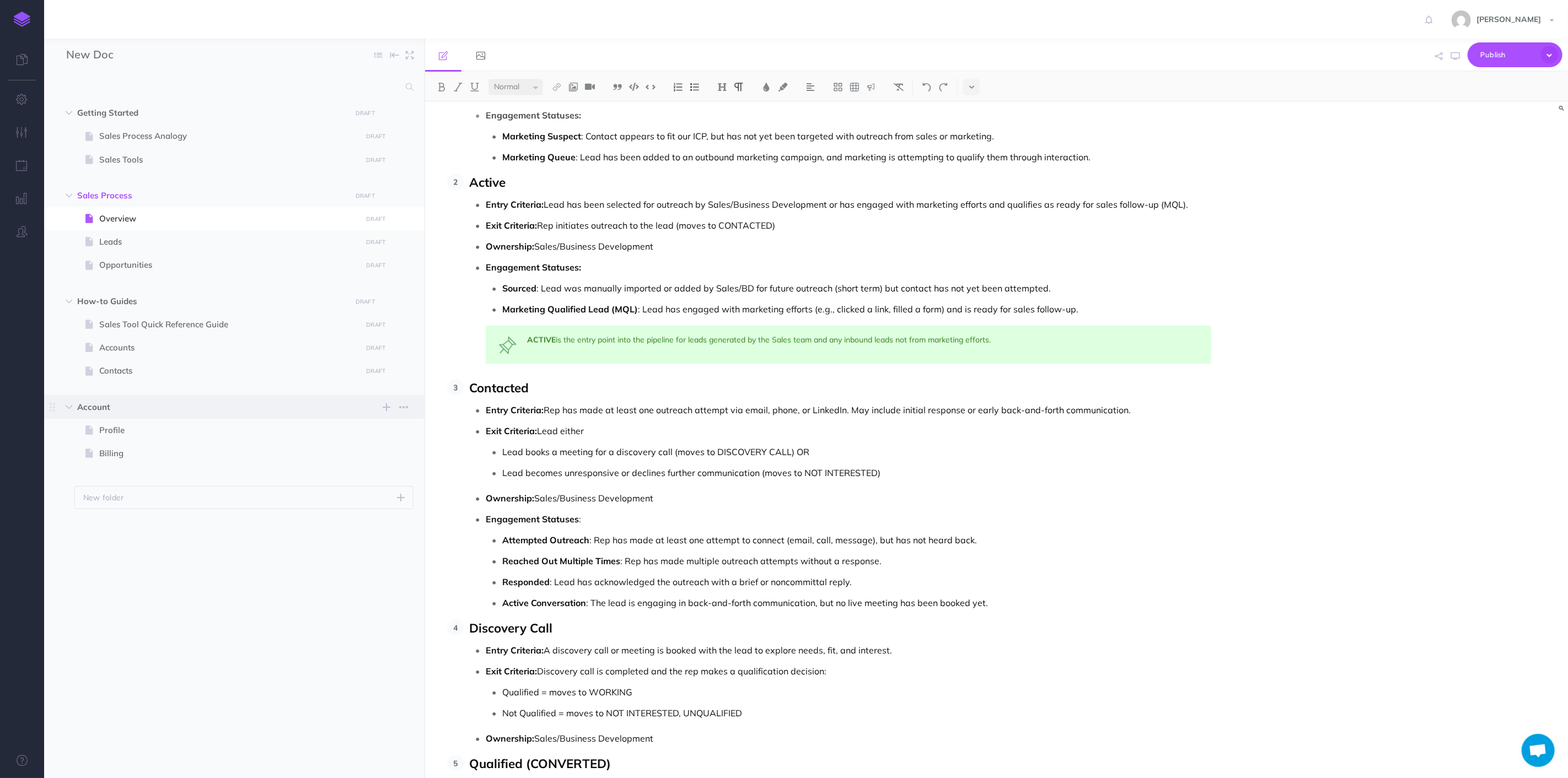
drag, startPoint x: 522, startPoint y: 390, endPoint x: 417, endPoint y: 399, distance: 105.4
click at [417, 399] on div "New Doc Collapse all Expand all Expand to root folders Getting Started DRAFT Pu…" at bounding box center [806, 408] width 1524 height 740
click at [488, 382] on span "Contacted" at bounding box center [499, 387] width 59 height 16
click at [726, 86] on img at bounding box center [722, 87] width 10 height 8
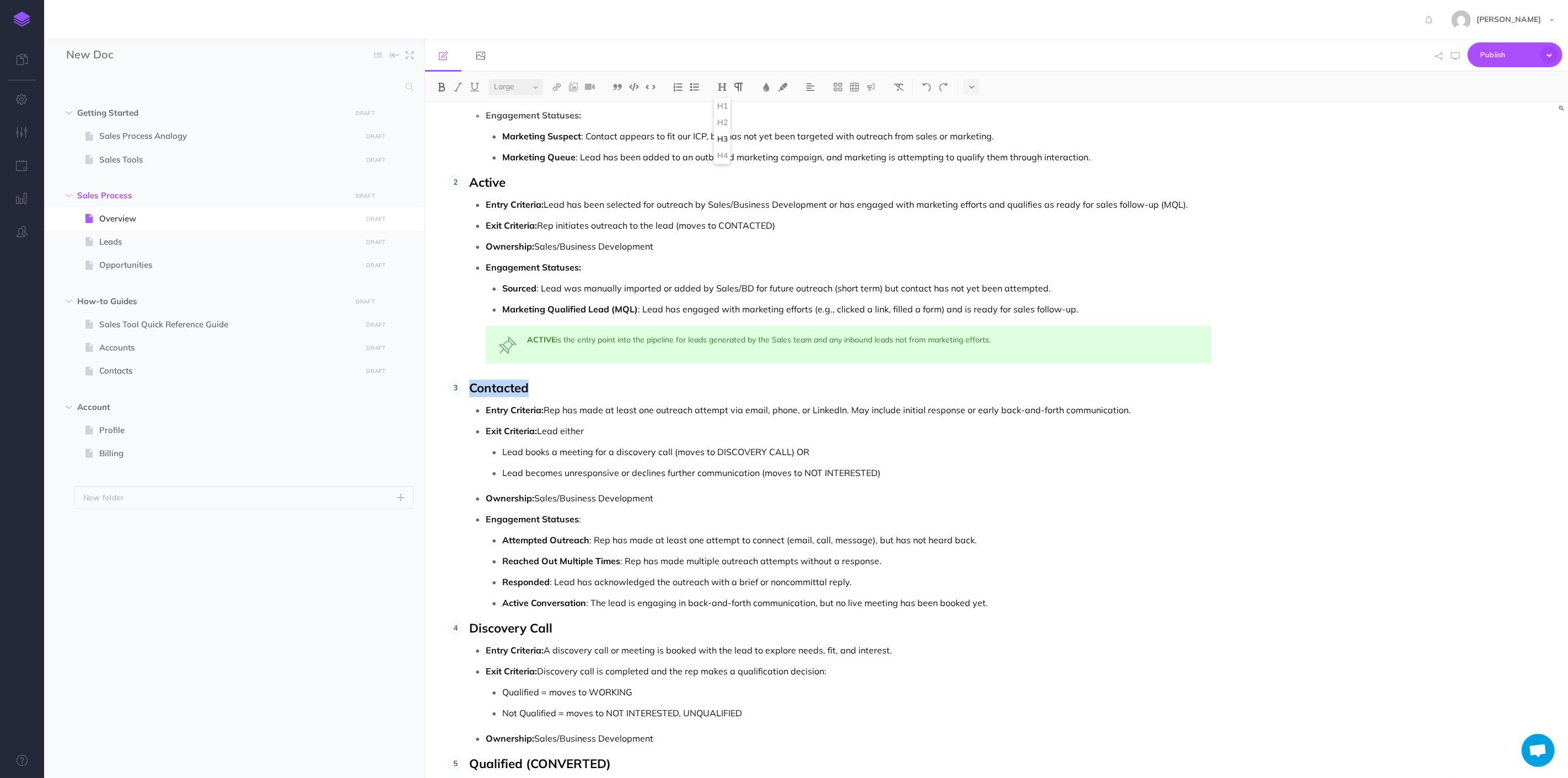
click at [726, 136] on button "H3" at bounding box center [722, 138] width 16 height 16
click at [691, 381] on ol "Raw Entry Criteria: Lead has been identified as fitting our ICP but has not yet…" at bounding box center [829, 764] width 764 height 1611
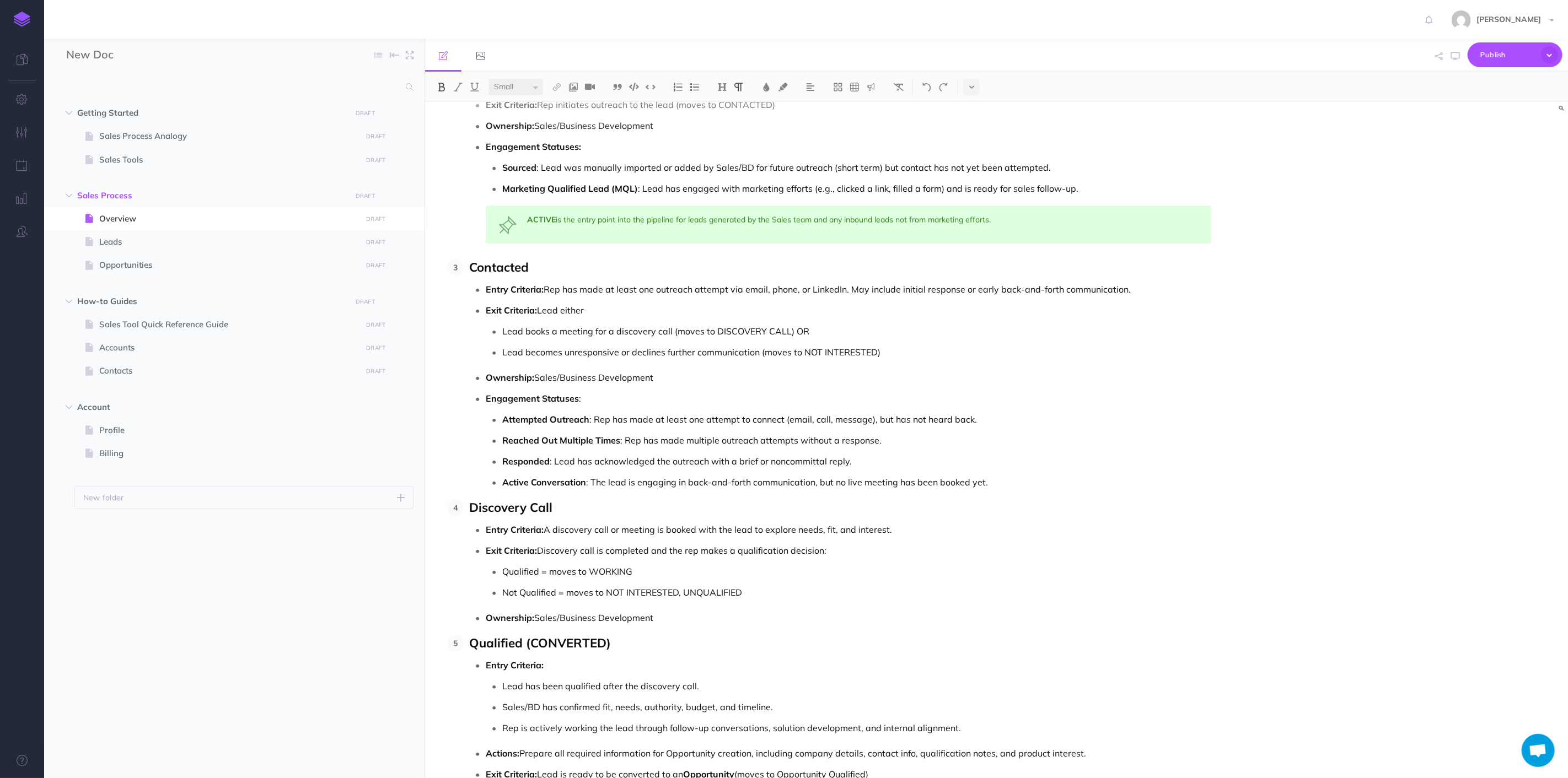
scroll to position [1898, 0]
drag, startPoint x: 560, startPoint y: 508, endPoint x: 447, endPoint y: 509, distance: 113.0
click at [447, 509] on div "Nektar Sales Process Overview : Lead to Contract and Asset Management This sale…" at bounding box center [825, 524] width 801 height 4642
click at [725, 87] on img at bounding box center [722, 87] width 10 height 8
click at [728, 138] on button "H3" at bounding box center [722, 138] width 16 height 16
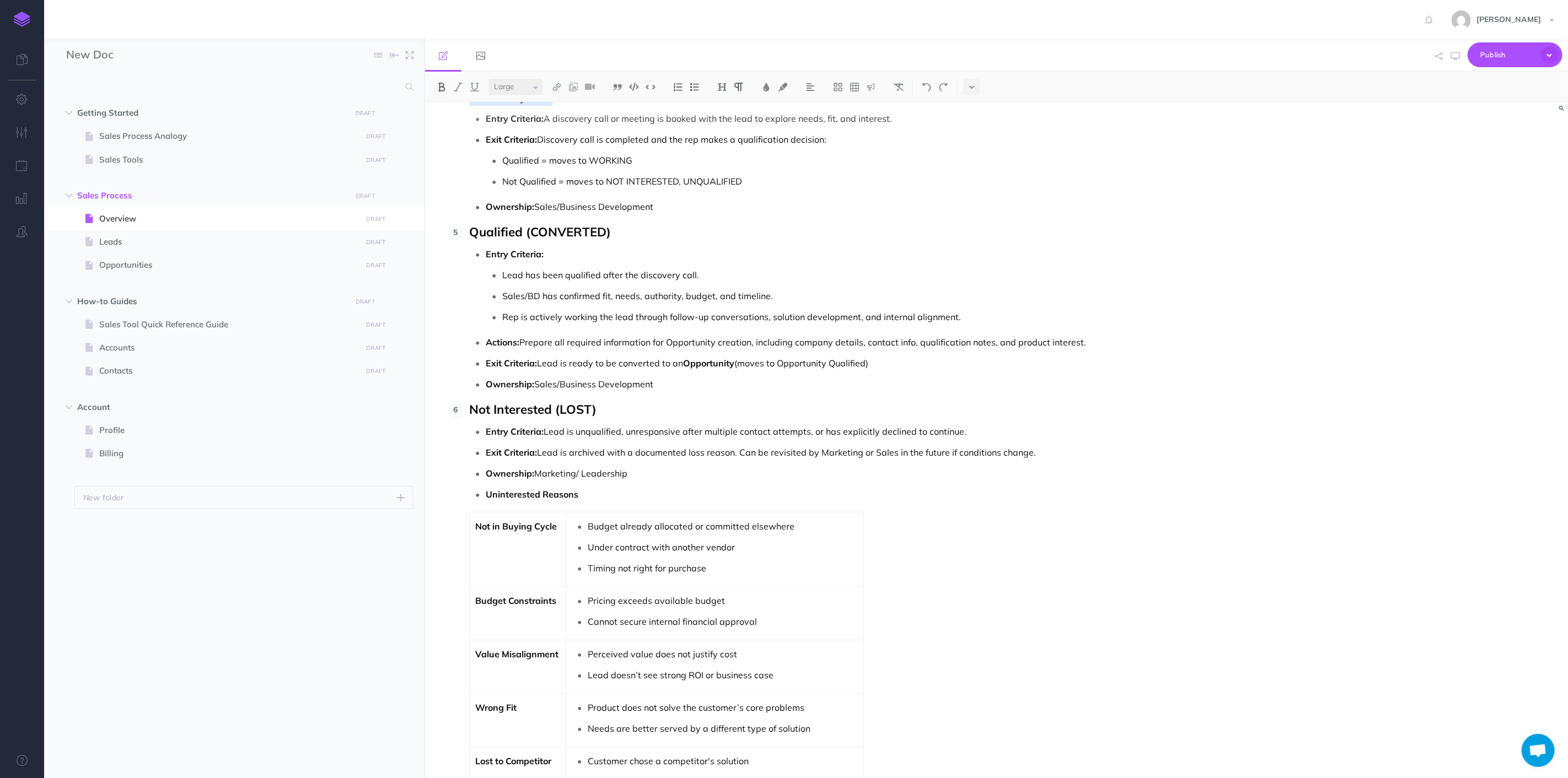
scroll to position [2327, 0]
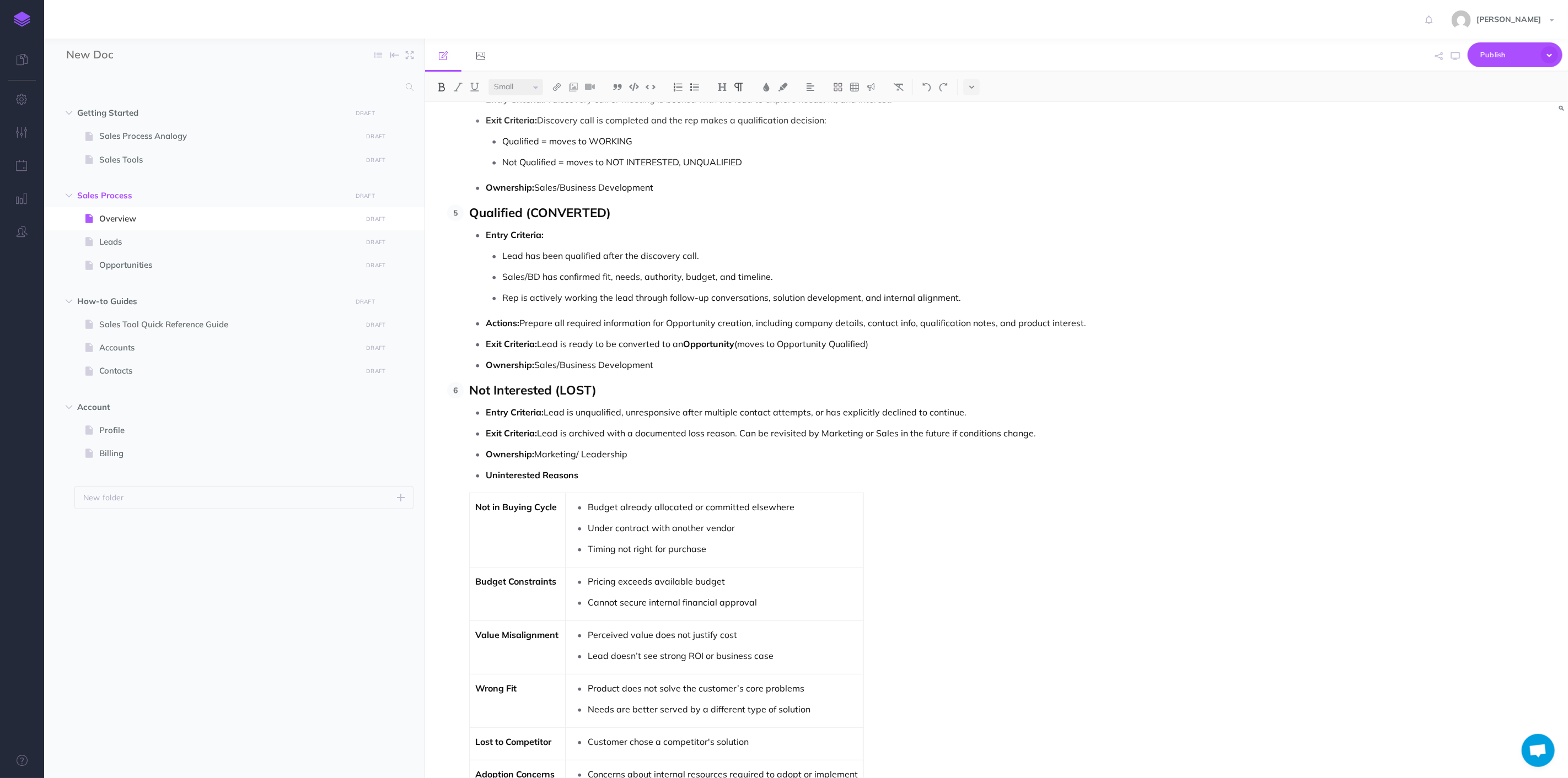
click at [614, 217] on p "Qualified (CONVERTED)" at bounding box center [840, 213] width 742 height 18
drag, startPoint x: 620, startPoint y: 211, endPoint x: 532, endPoint y: 217, distance: 88.2
click at [532, 217] on p "Qualified (CONVERTED)" at bounding box center [840, 213] width 742 height 18
click at [676, 244] on li "Entry Criteria: Lead has been qualified after the discovery call. Sales/BD has …" at bounding box center [849, 266] width 726 height 79
select select "large"
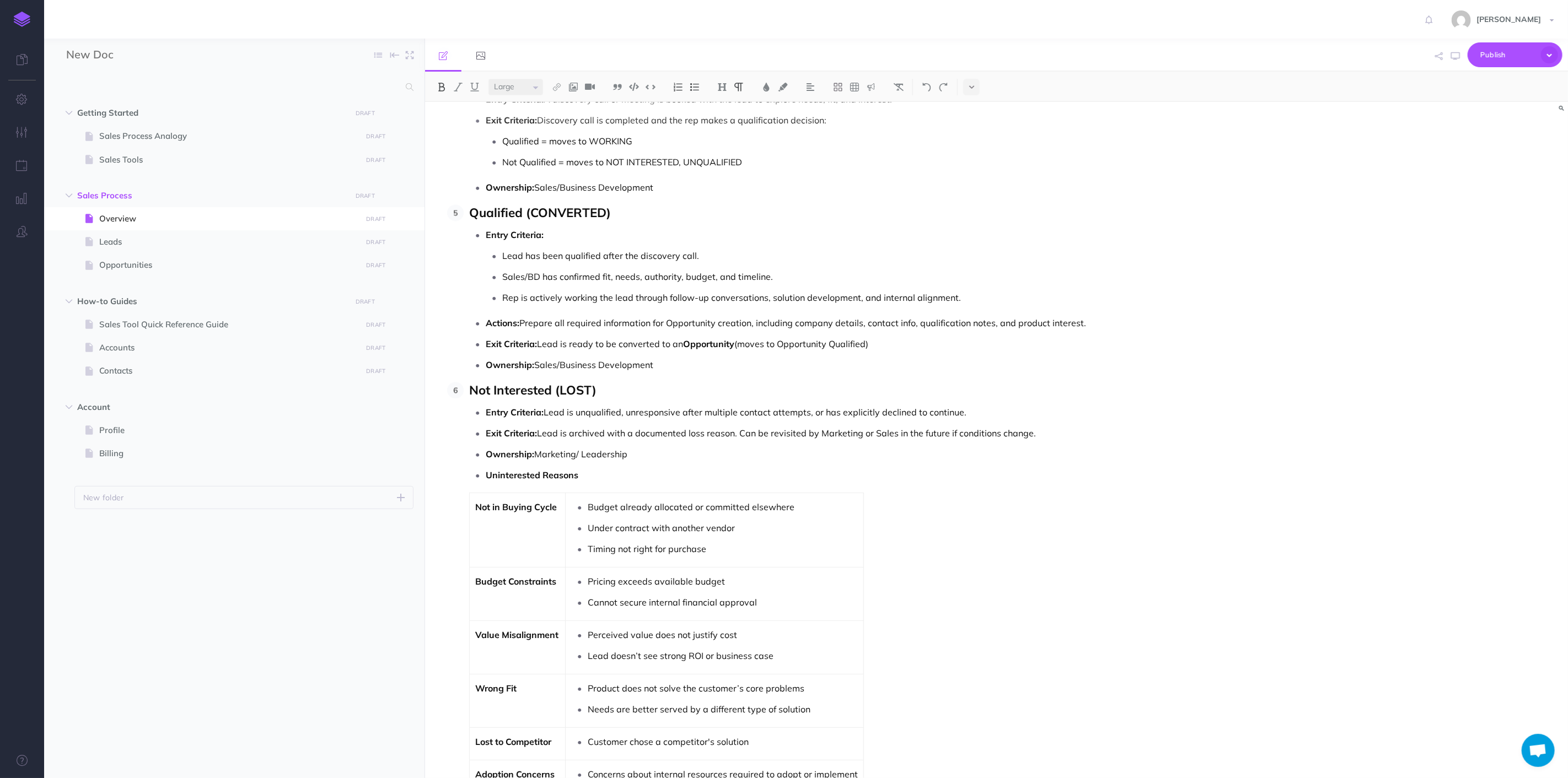
click at [609, 217] on span "Qualified (CONVERTED)" at bounding box center [540, 212] width 142 height 16
drag, startPoint x: 608, startPoint y: 215, endPoint x: 532, endPoint y: 217, distance: 76.0
click at [532, 217] on span "Qualified (CONVERTED)" at bounding box center [540, 212] width 142 height 16
drag, startPoint x: 627, startPoint y: 212, endPoint x: 444, endPoint y: 217, distance: 183.1
click at [444, 217] on div "Nektar Sales Process Overview : Lead to Contract and Asset Management This sale…" at bounding box center [825, 95] width 801 height 4642
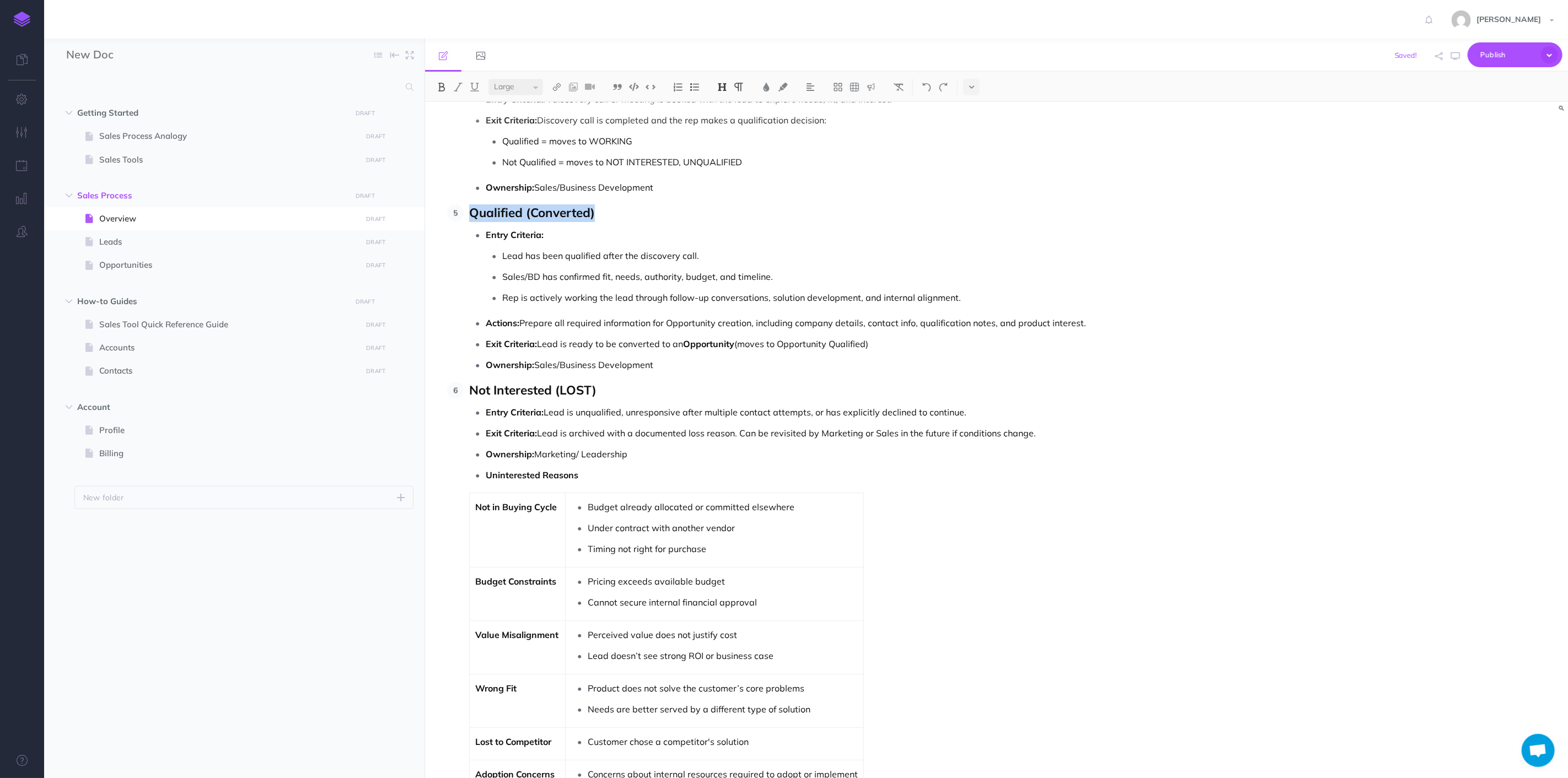
click at [723, 82] on img at bounding box center [722, 87] width 10 height 8
click at [723, 140] on button "H3" at bounding box center [722, 138] width 16 height 16
click at [591, 412] on p "Entry Criteria: Lead is unqualified, unresponsive after multiple contact attemp…" at bounding box center [849, 412] width 726 height 16
drag, startPoint x: 592, startPoint y: 393, endPoint x: 566, endPoint y: 392, distance: 26.0
click at [566, 392] on span "Not Interested (LOST)" at bounding box center [533, 390] width 127 height 16
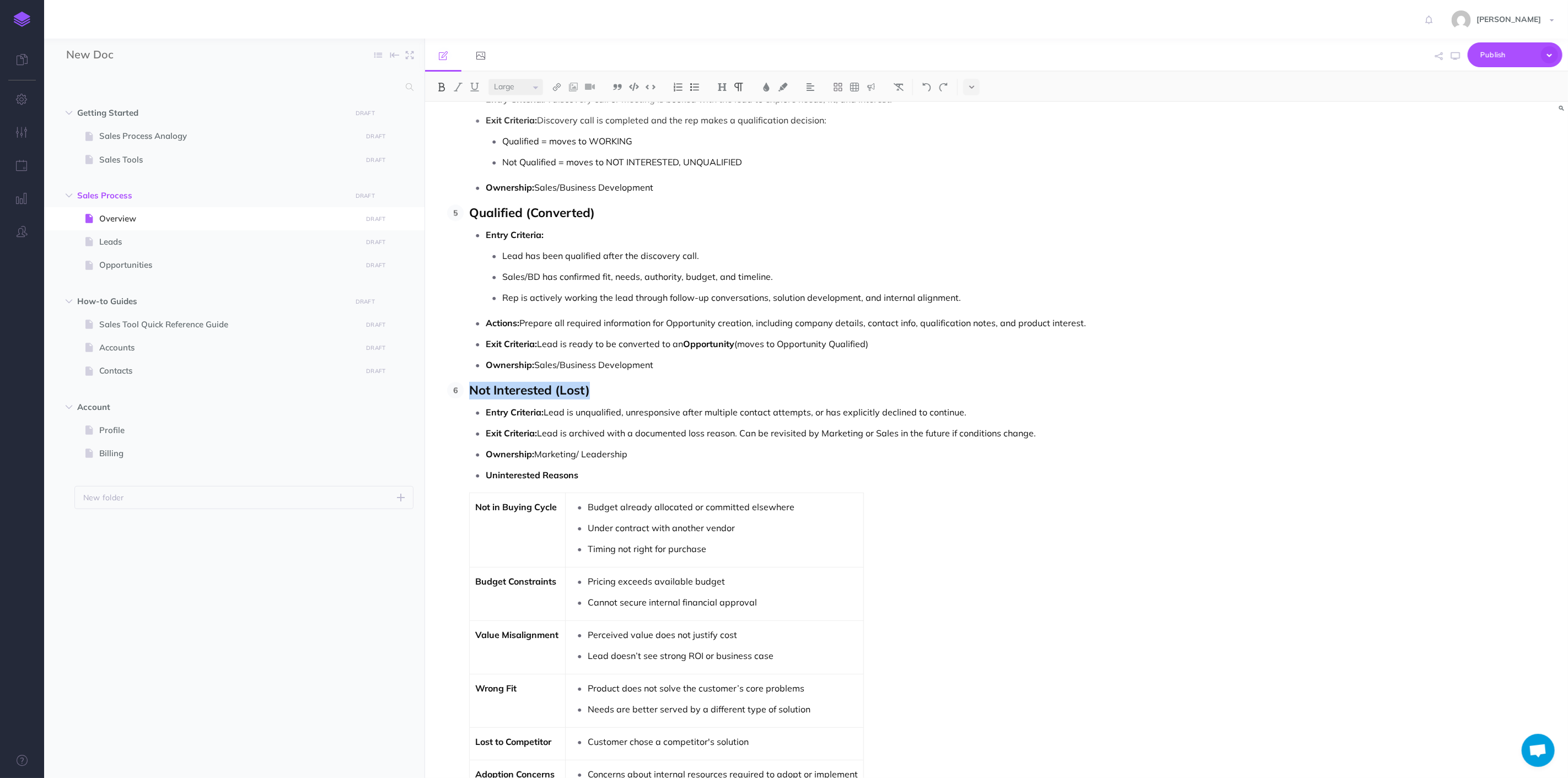
drag, startPoint x: 601, startPoint y: 396, endPoint x: 429, endPoint y: 397, distance: 172.0
click at [429, 397] on div "Nektar Sales Process Overview : Lead to Contract and Asset Management This sale…" at bounding box center [825, 95] width 801 height 4642
click at [727, 84] on img at bounding box center [722, 87] width 10 height 8
click at [722, 140] on button "H3" at bounding box center [722, 138] width 16 height 16
click at [753, 262] on p "Lead has been qualified after the discovery call." at bounding box center [857, 255] width 709 height 16
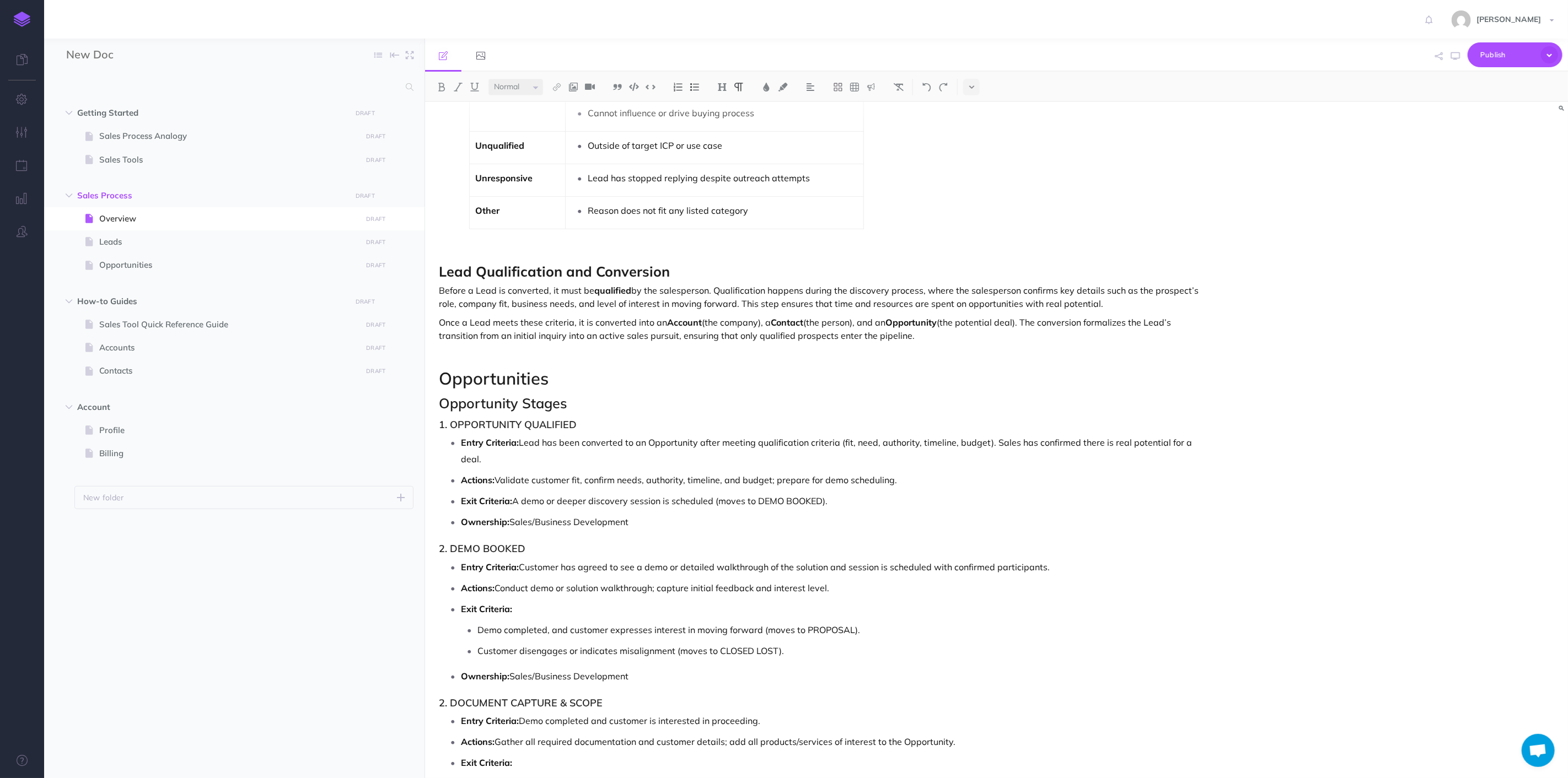
scroll to position [3123, 0]
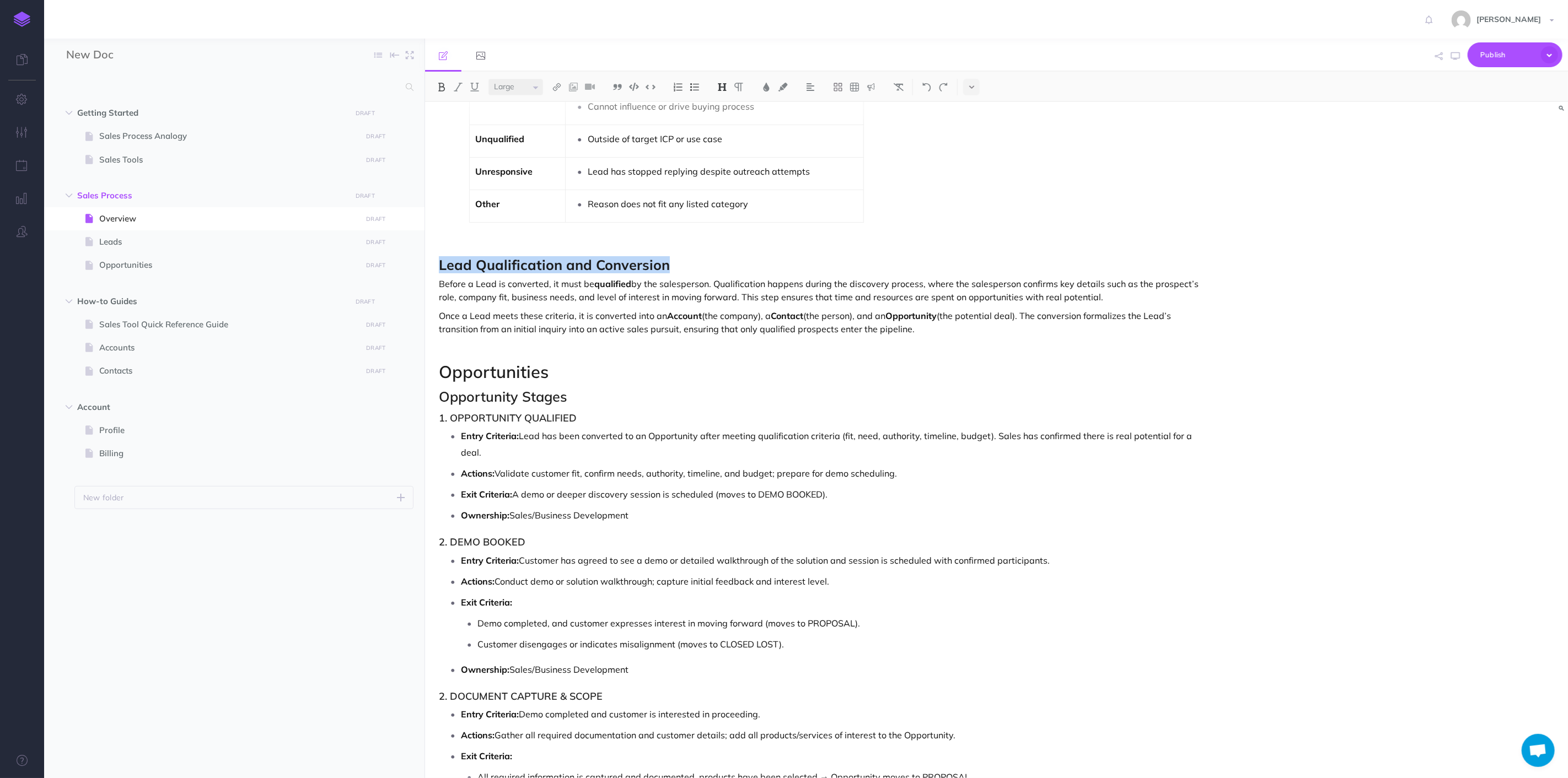
drag, startPoint x: 690, startPoint y: 268, endPoint x: 432, endPoint y: 268, distance: 258.0
click at [720, 85] on img at bounding box center [722, 87] width 10 height 8
click at [727, 121] on button "H2" at bounding box center [722, 122] width 16 height 16
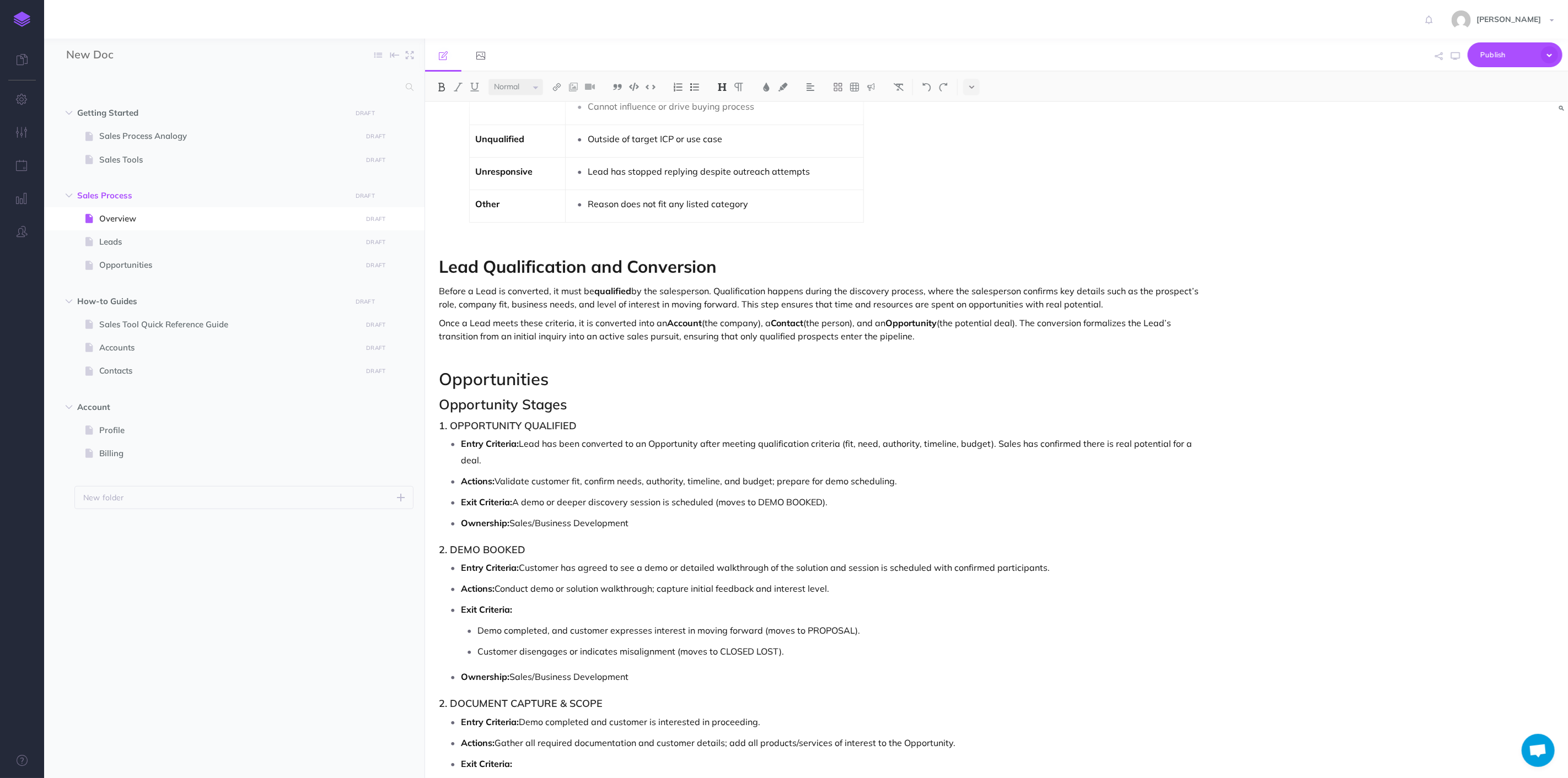
click at [688, 362] on p at bounding box center [825, 355] width 773 height 14
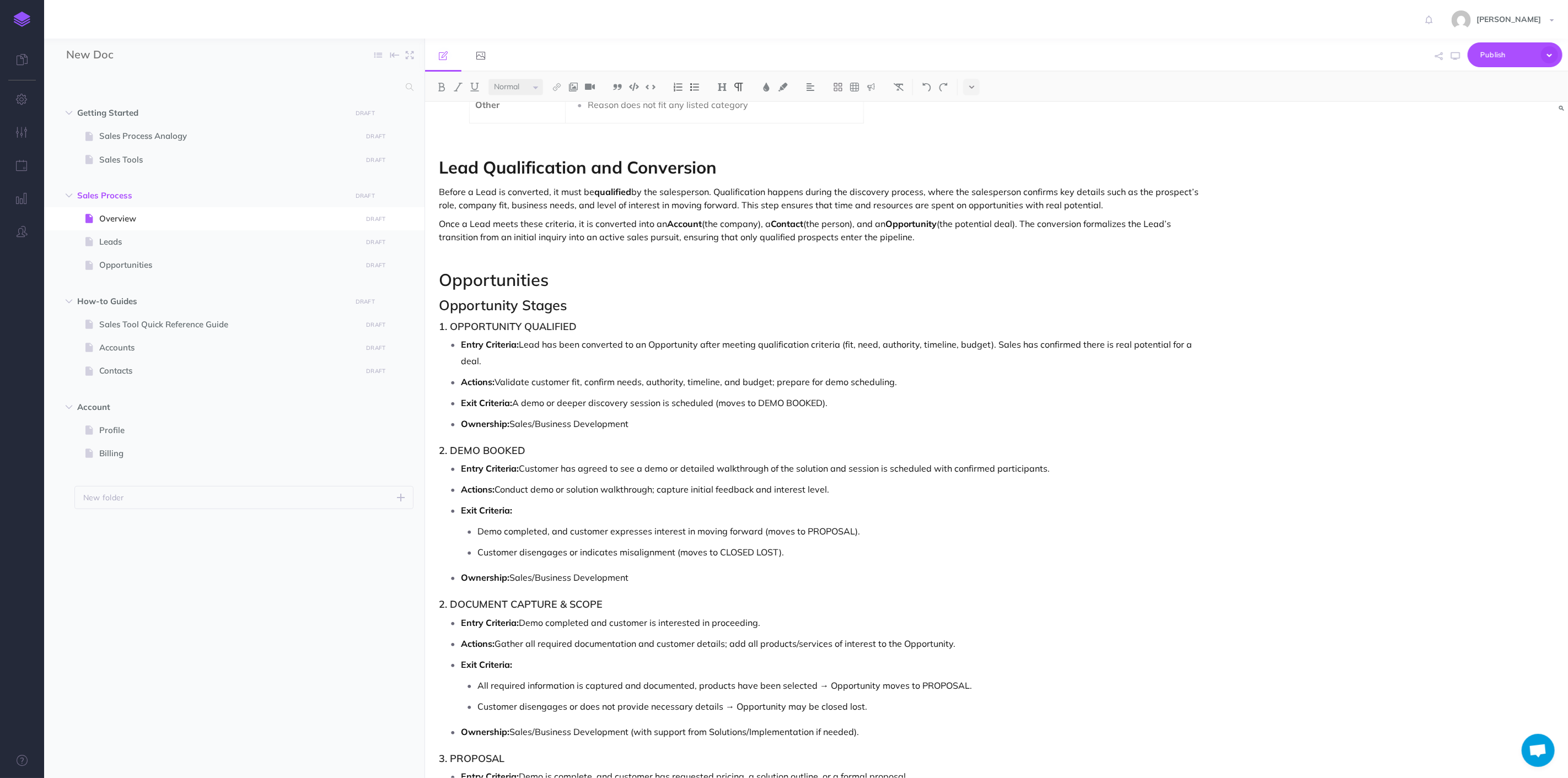
scroll to position [3245, 0]
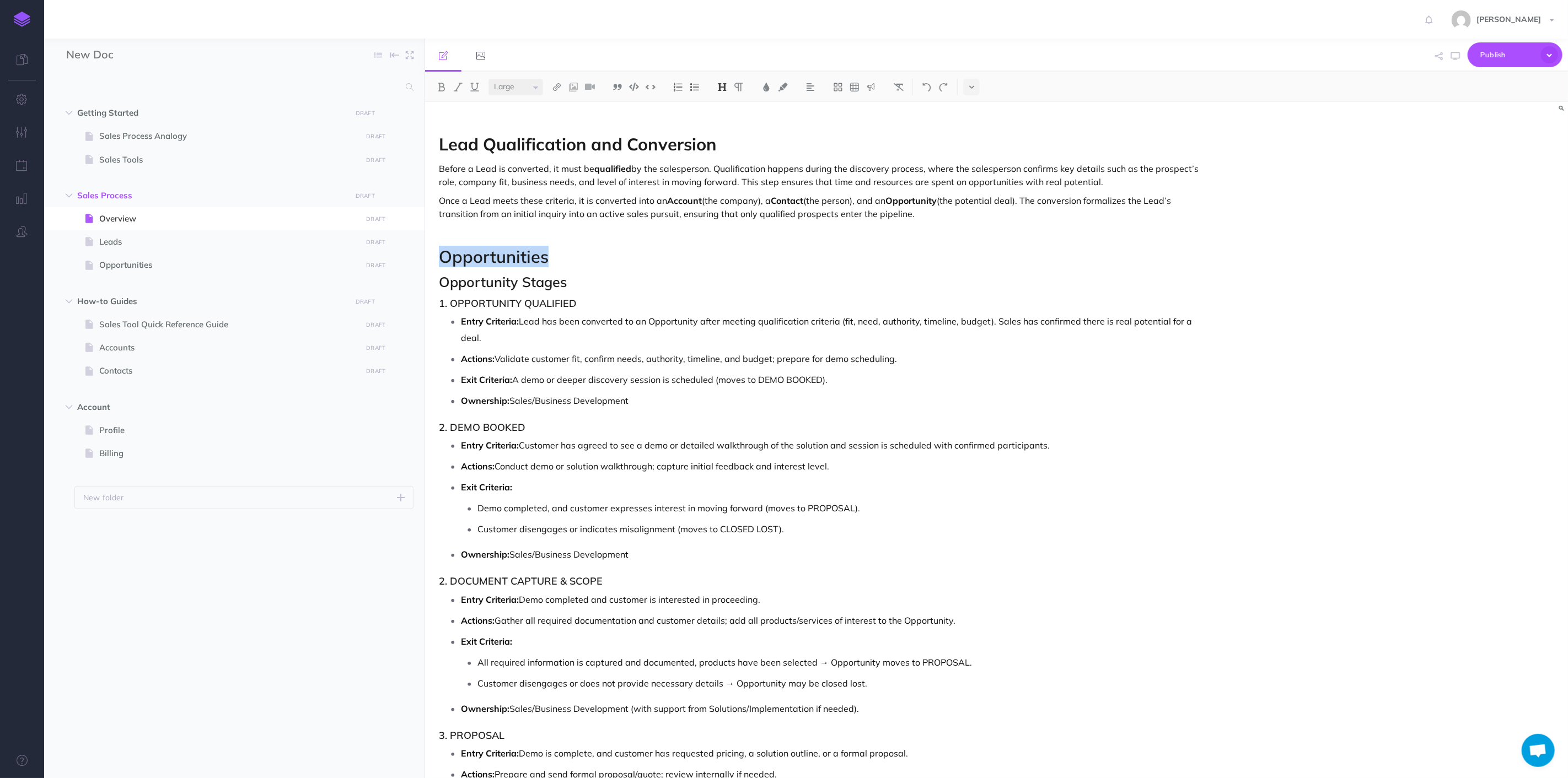
drag, startPoint x: 553, startPoint y: 261, endPoint x: 426, endPoint y: 259, distance: 127.0
click at [702, 140] on span "Lead Qualification and Conversion" at bounding box center [578, 144] width 278 height 21
drag, startPoint x: 727, startPoint y: 144, endPoint x: 376, endPoint y: 168, distance: 351.8
click at [376, 168] on div "New Doc Collapse all Expand all Expand to root folders Getting Started DRAFT Pu…" at bounding box center [806, 408] width 1524 height 740
click at [556, 146] on span "Lead Qualification and Conversion" at bounding box center [578, 144] width 278 height 21
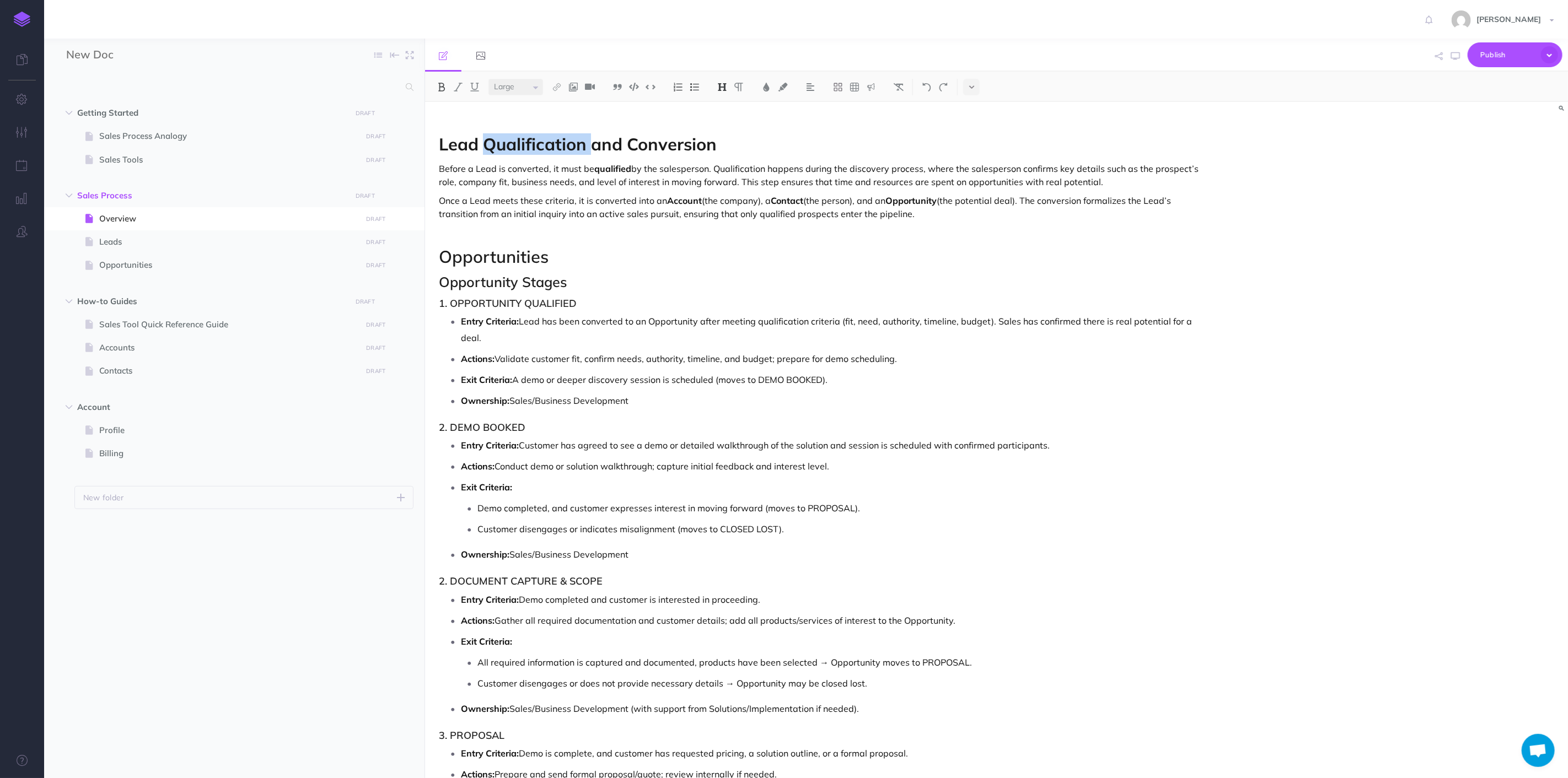
click at [556, 146] on span "Lead Qualification and Conversion" at bounding box center [578, 144] width 278 height 21
click at [631, 151] on span "Lead Qualification and Conversion" at bounding box center [578, 144] width 278 height 21
click at [723, 87] on img at bounding box center [722, 87] width 10 height 8
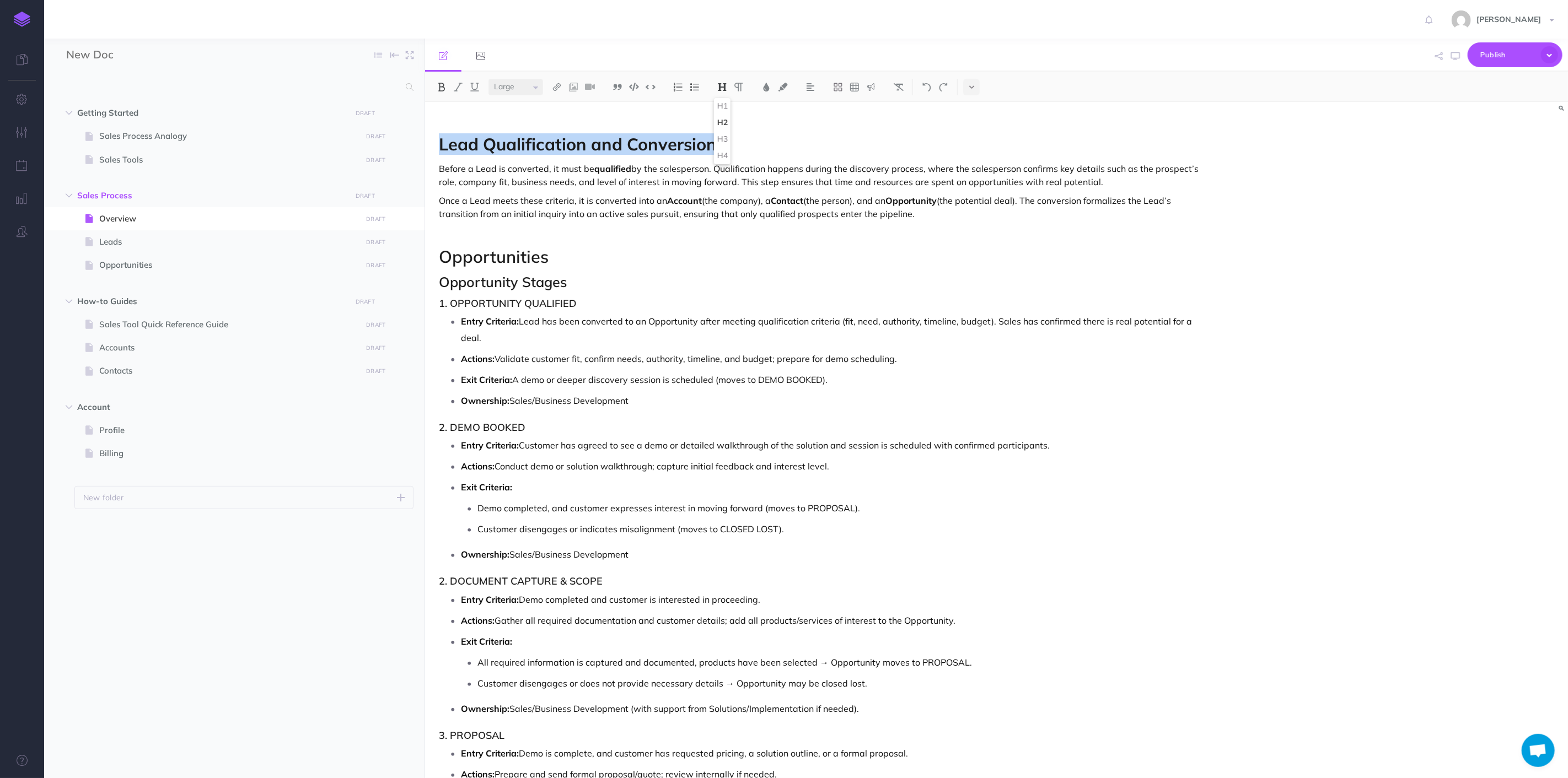
drag, startPoint x: 762, startPoint y: 145, endPoint x: 745, endPoint y: 155, distance: 19.7
click at [762, 145] on h2 "Lead Qualification and Conversion" at bounding box center [825, 144] width 773 height 19
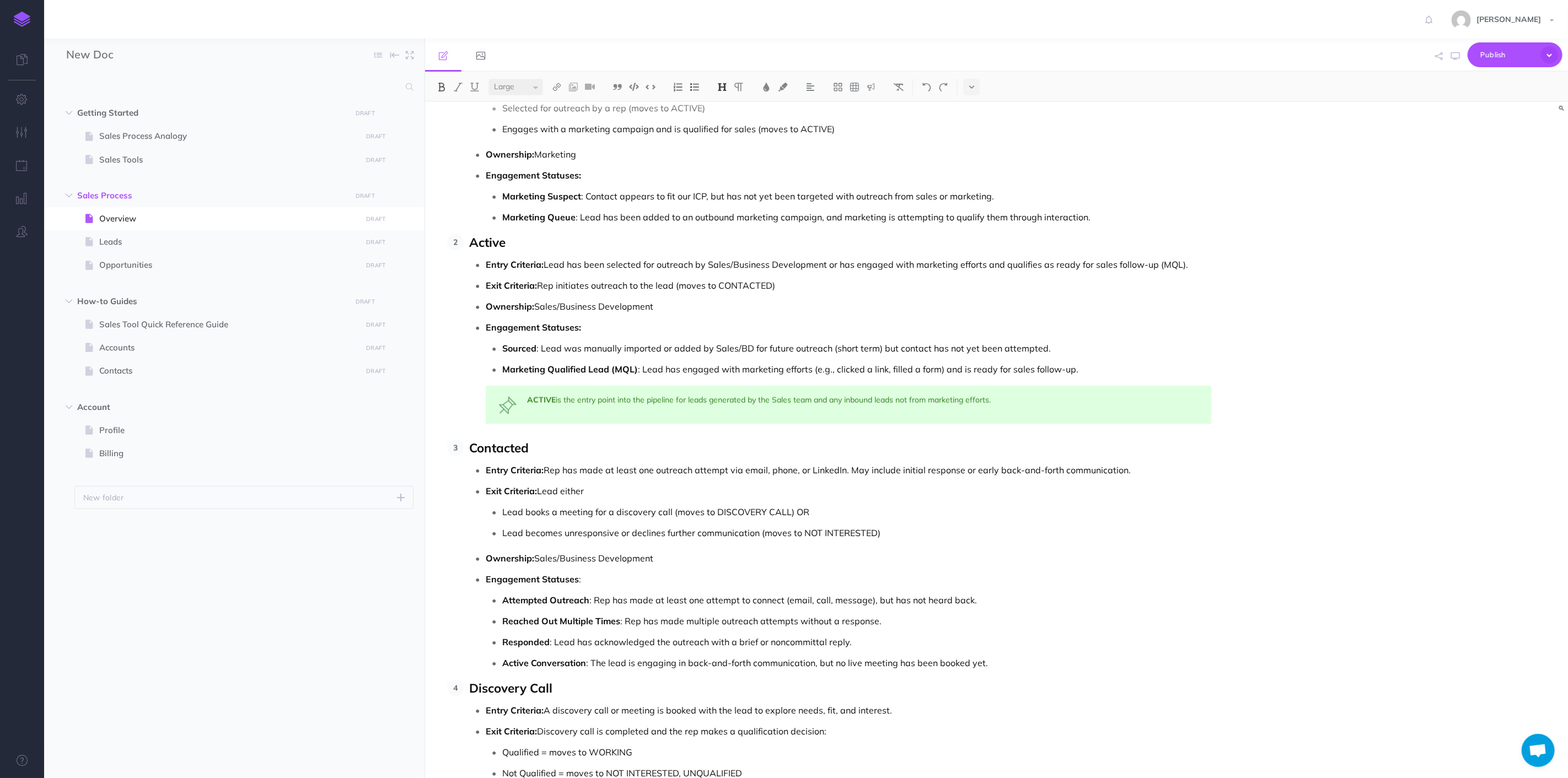
scroll to position [1715, 0]
click at [528, 85] on select "Small Normal Large" at bounding box center [516, 87] width 54 height 16
click at [489, 79] on select "Small Normal Large" at bounding box center [516, 87] width 54 height 16
click at [529, 87] on select "Small Normal Large" at bounding box center [516, 87] width 54 height 16
click at [489, 79] on select "Small Normal Large" at bounding box center [516, 87] width 54 height 16
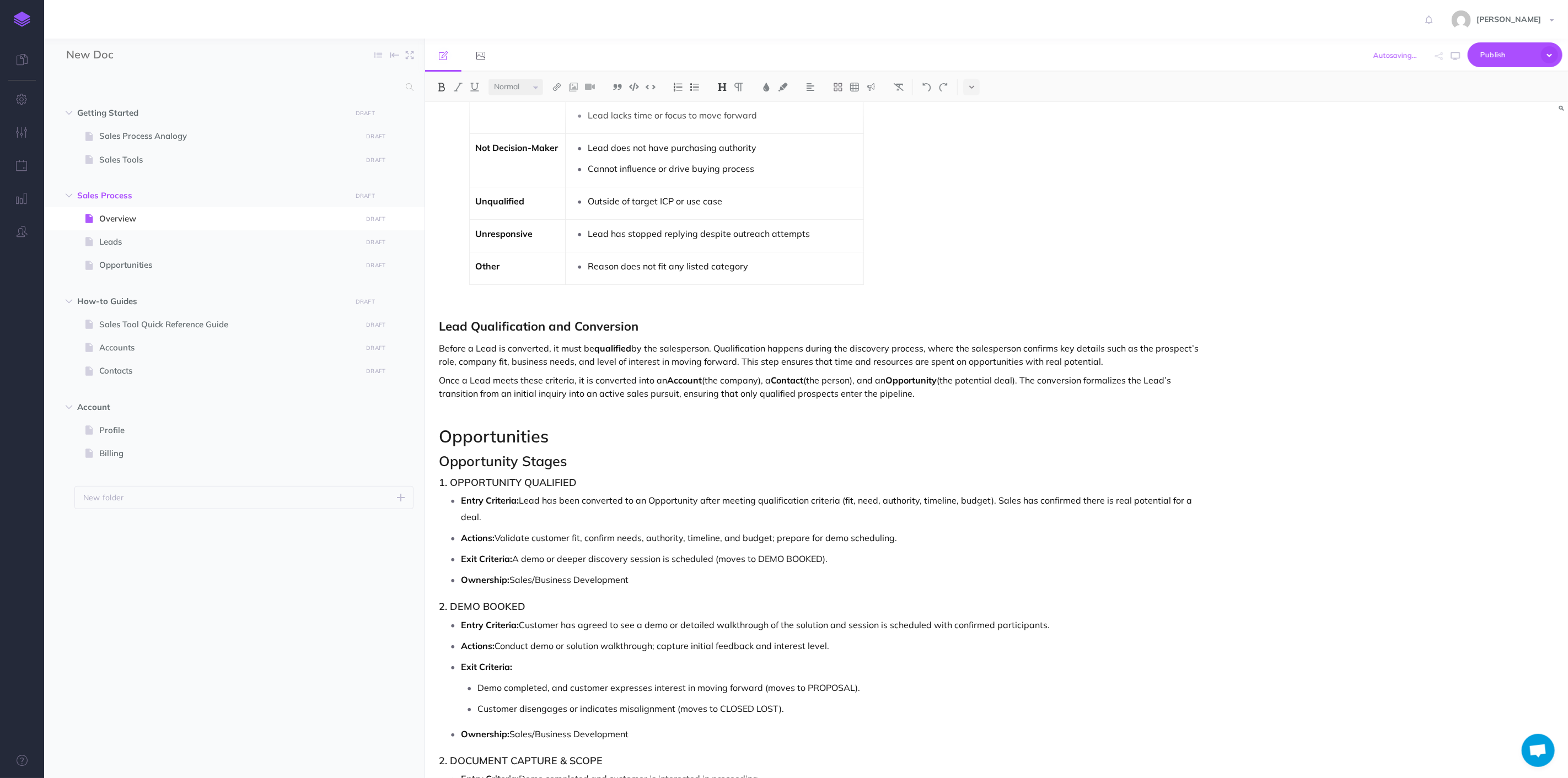
scroll to position [3061, 0]
click at [673, 488] on h3 "1. OPPORTUNITY QUALIFIED" at bounding box center [825, 482] width 773 height 11
drag, startPoint x: 555, startPoint y: 442, endPoint x: 450, endPoint y: 399, distance: 113.5
click at [723, 86] on img at bounding box center [722, 87] width 10 height 8
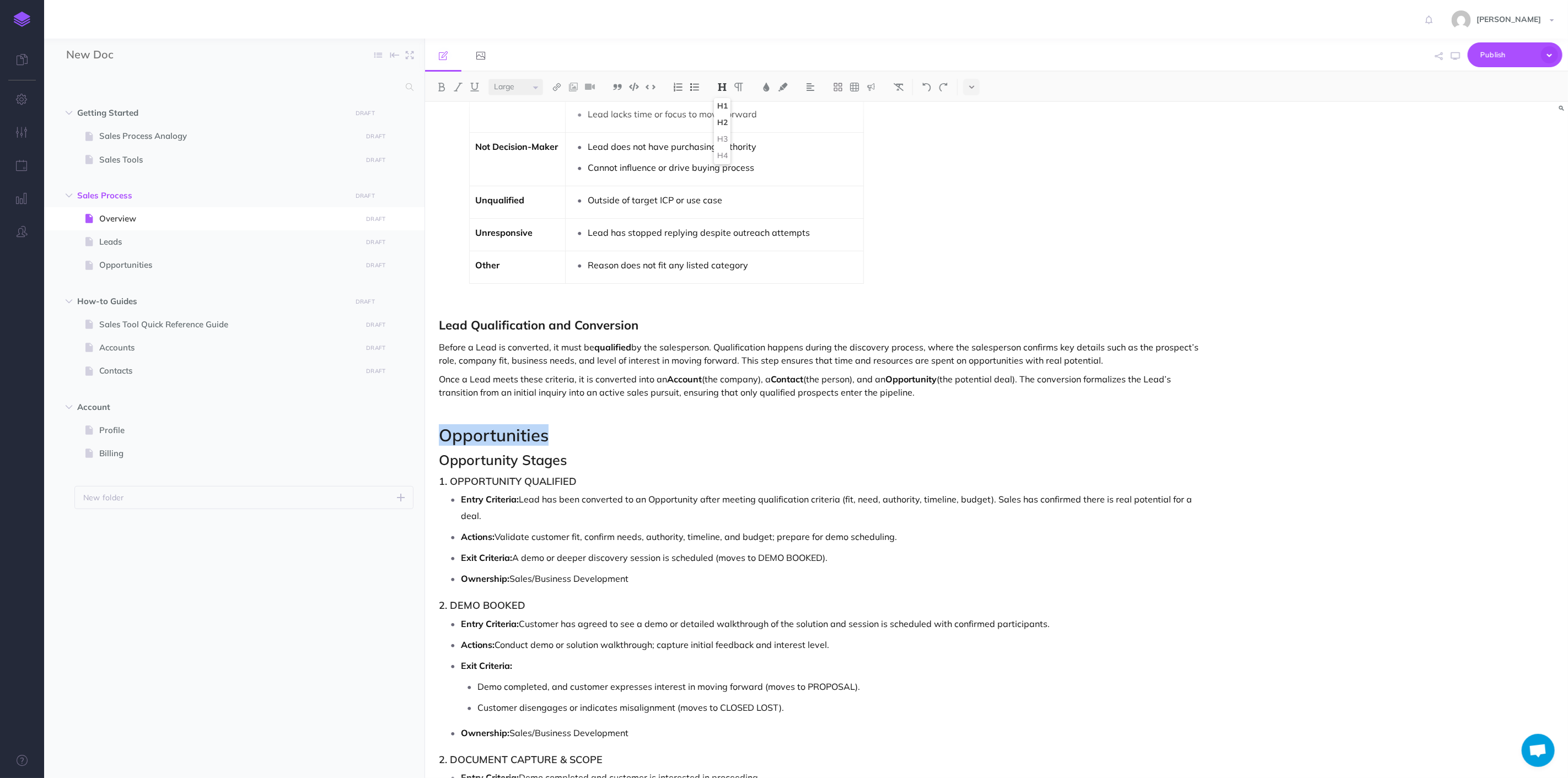
click at [722, 107] on button "H1" at bounding box center [722, 105] width 16 height 16
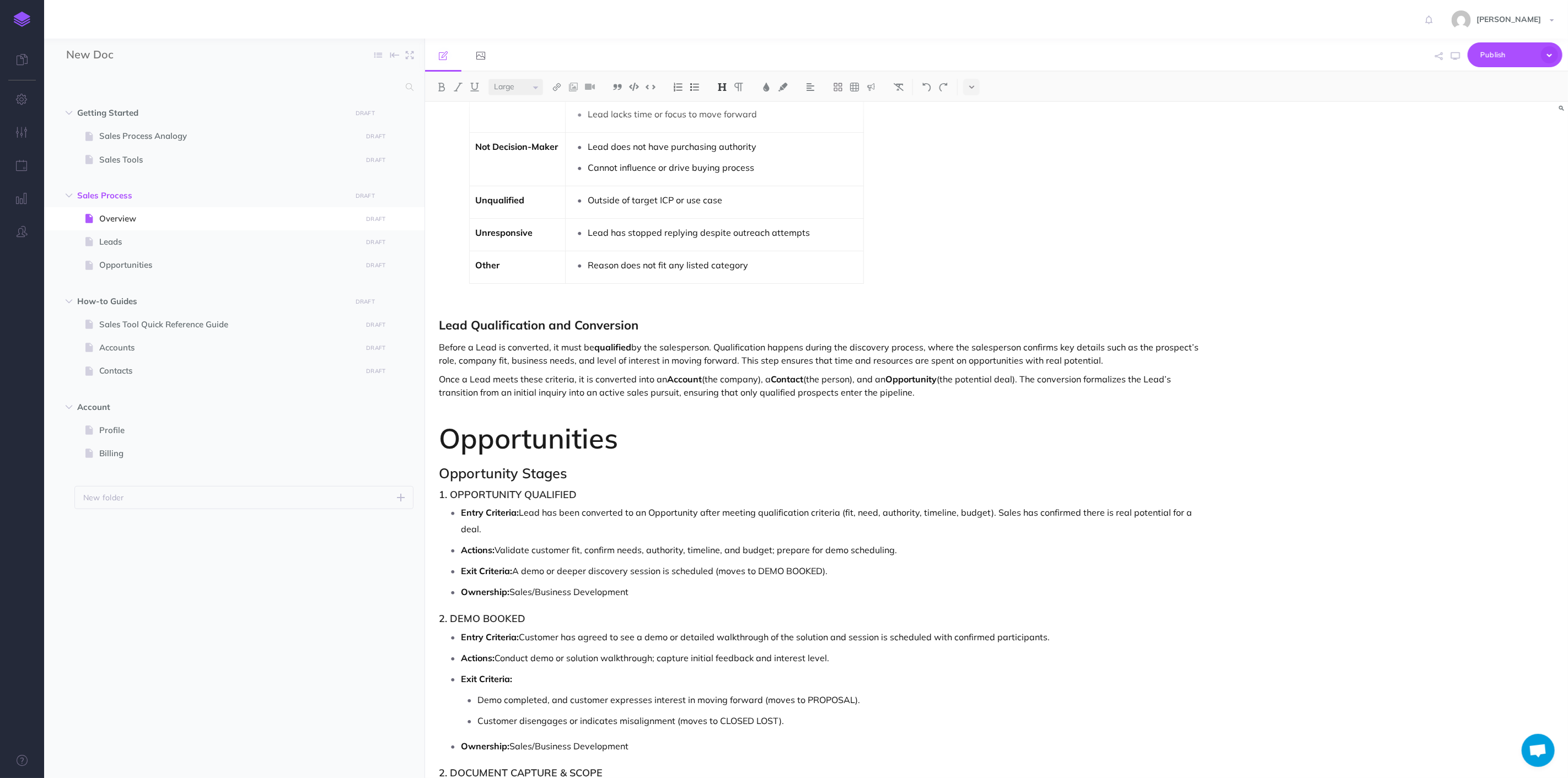
drag, startPoint x: 538, startPoint y: 86, endPoint x: 532, endPoint y: 94, distance: 10.0
click at [538, 86] on select "Small Normal Large" at bounding box center [516, 87] width 54 height 16
click at [489, 79] on select "Small Normal Large" at bounding box center [516, 87] width 54 height 16
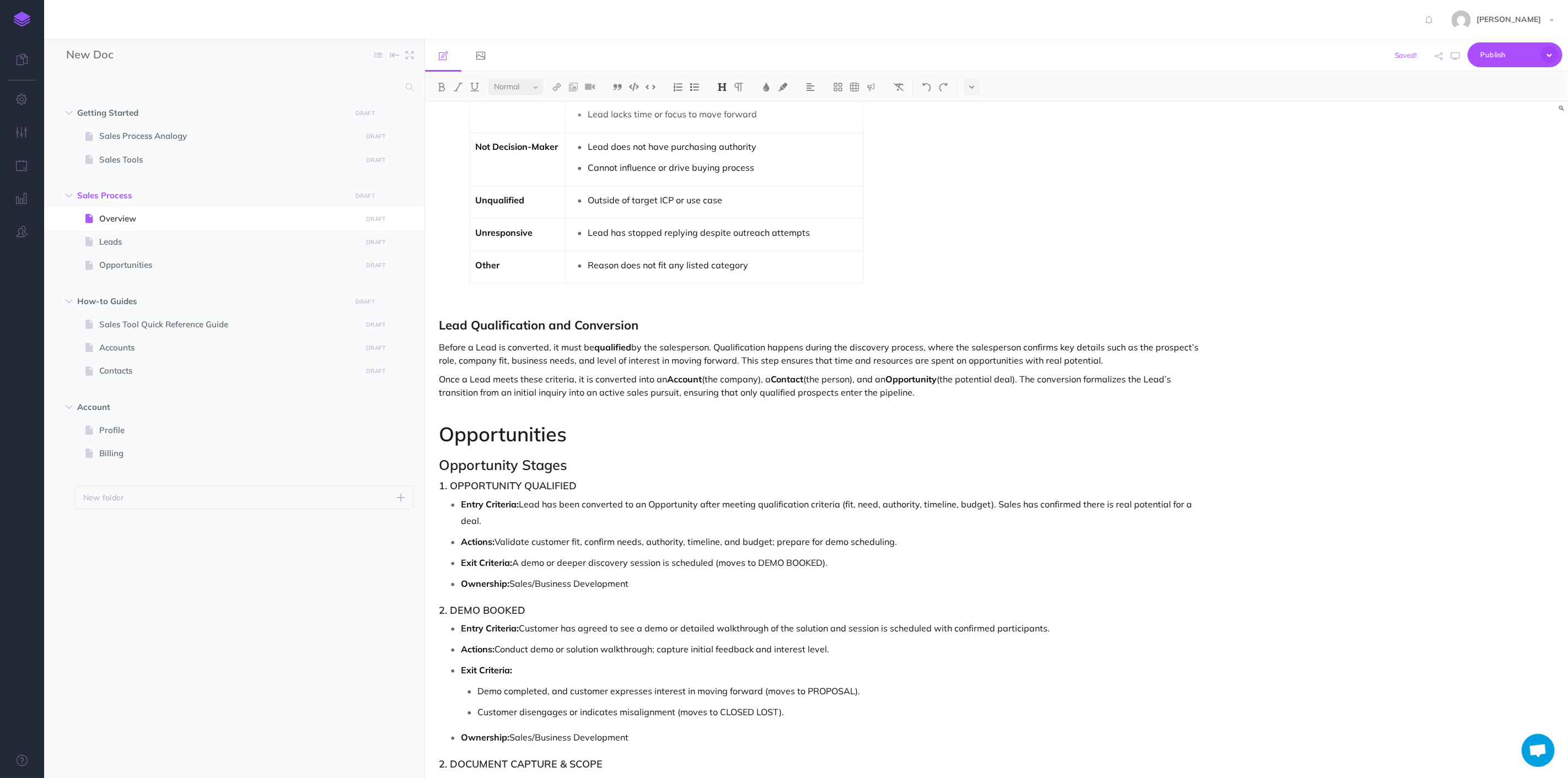
click at [575, 443] on h1 "Opportunities" at bounding box center [825, 434] width 773 height 22
click at [584, 464] on h3 "Opportunity Stages" at bounding box center [825, 465] width 773 height 15
drag, startPoint x: 585, startPoint y: 469, endPoint x: 433, endPoint y: 465, distance: 152.1
click at [725, 82] on img at bounding box center [722, 87] width 10 height 8
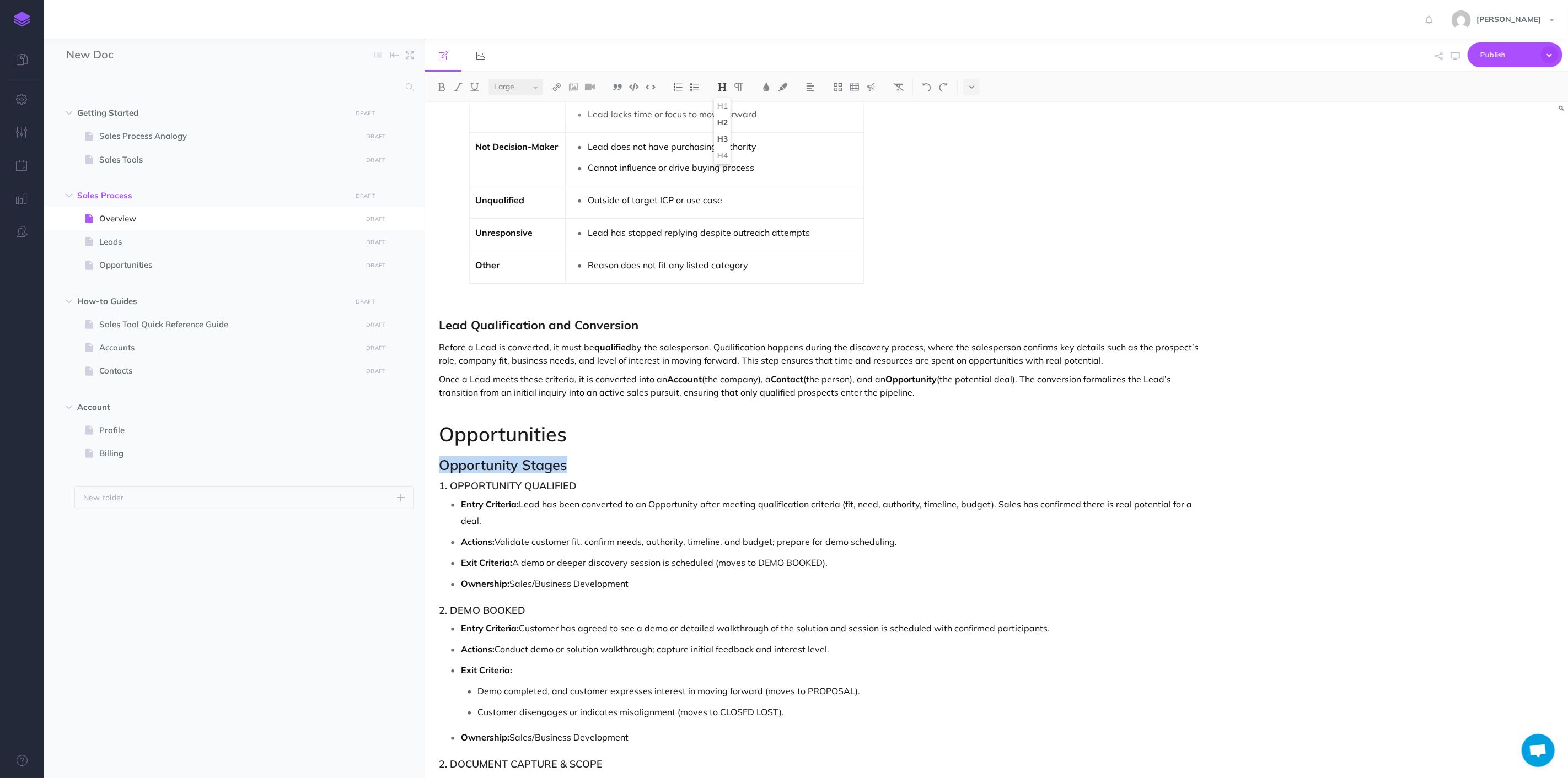
click at [722, 120] on button "H2" at bounding box center [722, 122] width 16 height 16
click at [539, 85] on select "Small Normal Large" at bounding box center [516, 87] width 54 height 16
click at [489, 79] on select "Small Normal Large" at bounding box center [516, 87] width 54 height 16
click at [657, 532] on p "Actions: Validate customer fit, confirm needs, authority, timeline, and budget;…" at bounding box center [835, 539] width 750 height 16
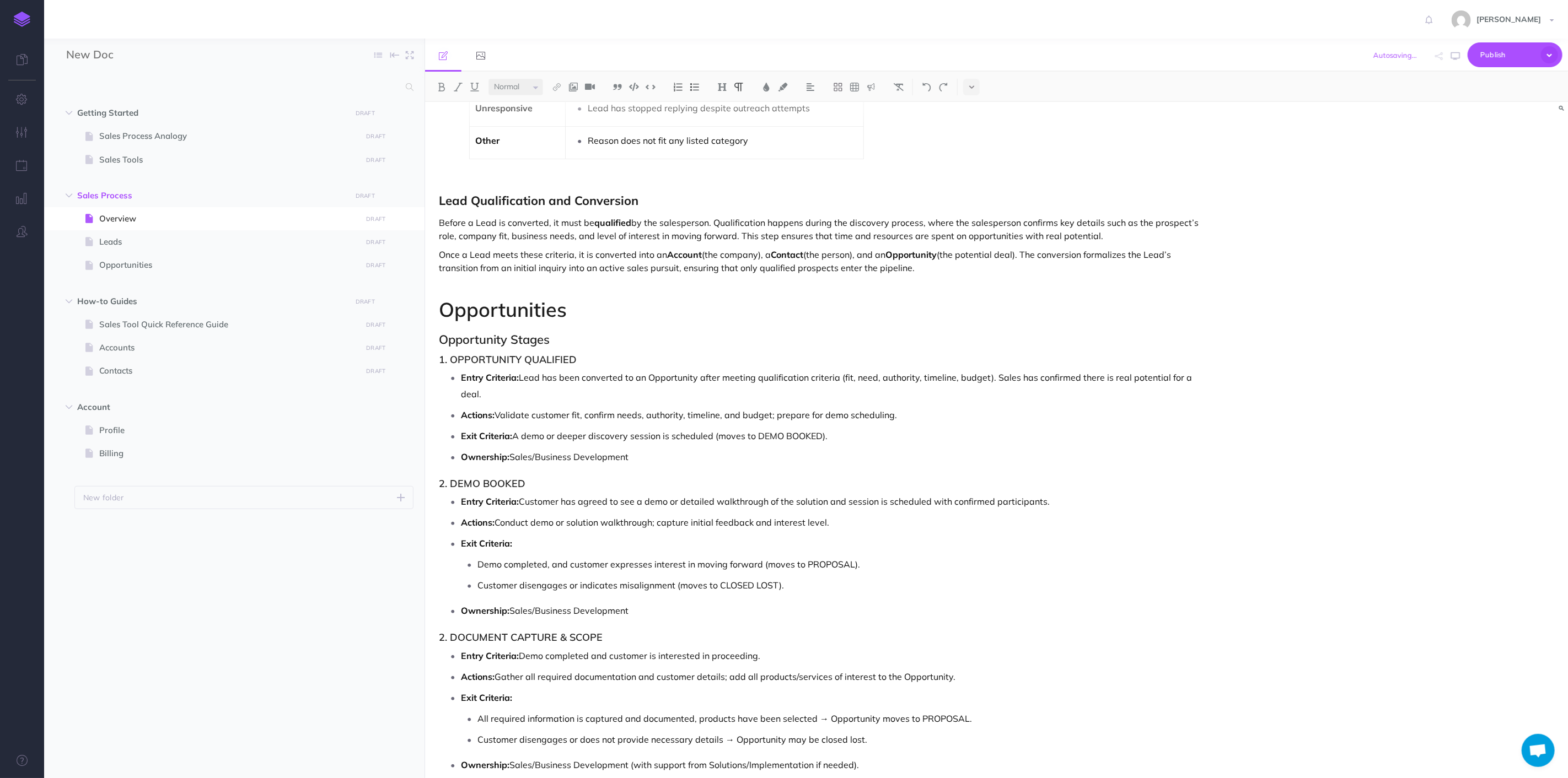
drag, startPoint x: 615, startPoint y: 349, endPoint x: 327, endPoint y: 348, distance: 288.0
click at [327, 348] on div "New Doc Collapse all Expand all Expand to root folders Getting Started DRAFT Pu…" at bounding box center [806, 408] width 1524 height 740
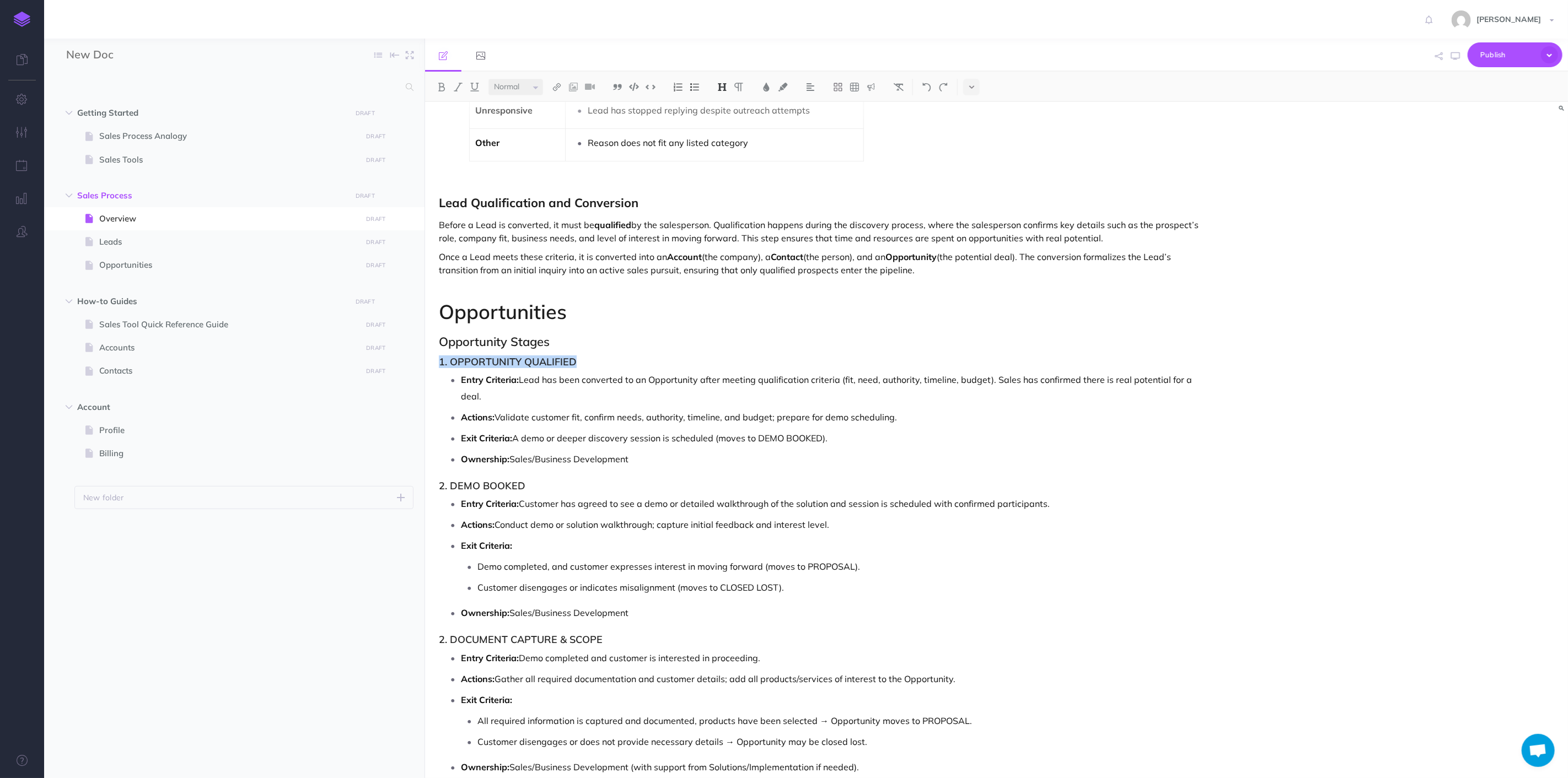
drag, startPoint x: 599, startPoint y: 359, endPoint x: 441, endPoint y: 364, distance: 158.1
click at [731, 85] on button at bounding box center [722, 87] width 16 height 16
click at [724, 136] on button "H3" at bounding box center [722, 138] width 16 height 16
click at [535, 90] on select "Small Normal Large" at bounding box center [516, 87] width 54 height 16
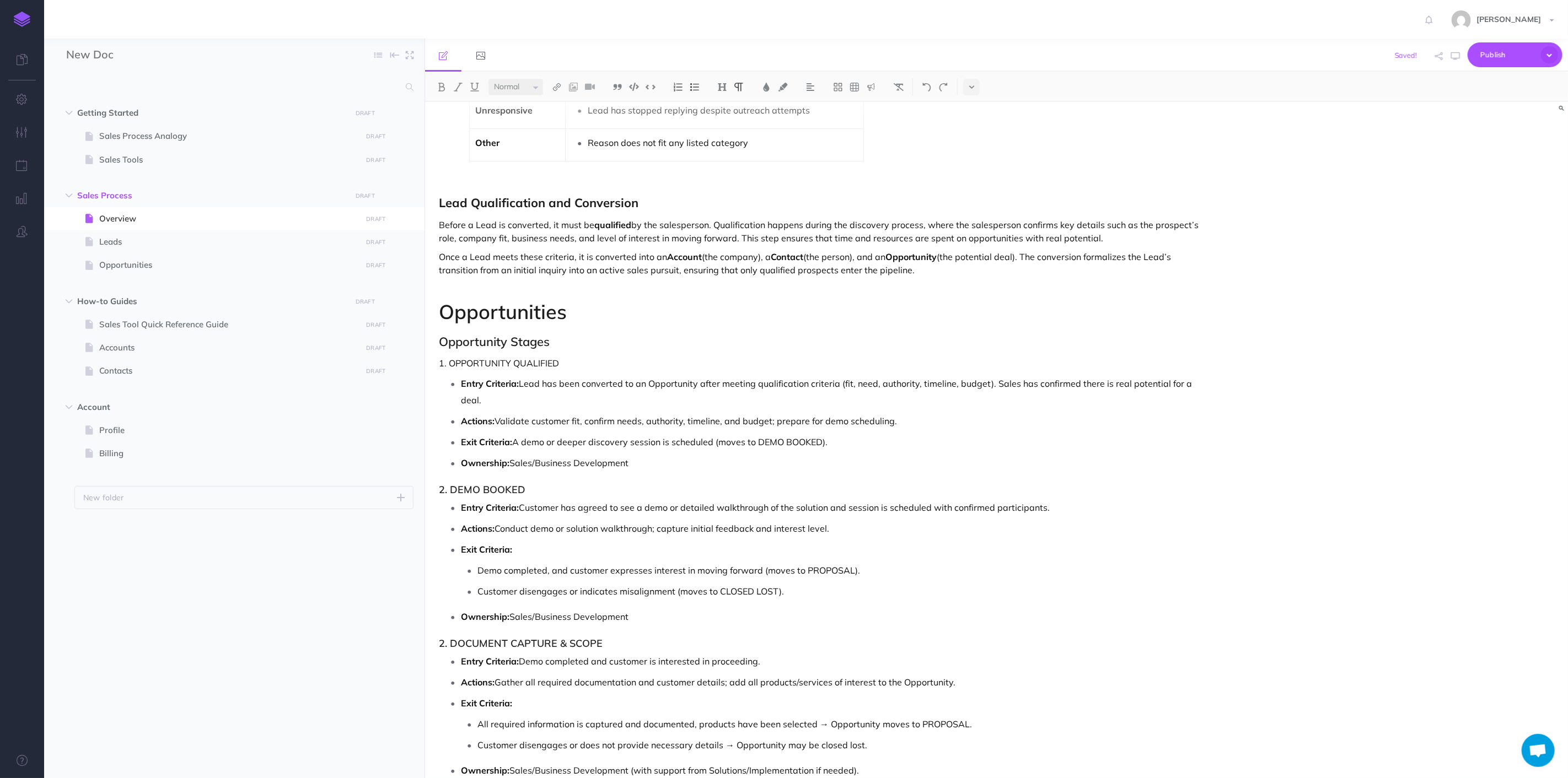
drag, startPoint x: 535, startPoint y: 90, endPoint x: 533, endPoint y: 102, distance: 12.2
click at [535, 90] on select "Small Normal Large" at bounding box center [516, 87] width 54 height 16
click at [541, 348] on h2 "Opportunity Stages" at bounding box center [825, 342] width 773 height 14
drag, startPoint x: 445, startPoint y: 369, endPoint x: 425, endPoint y: 368, distance: 20.0
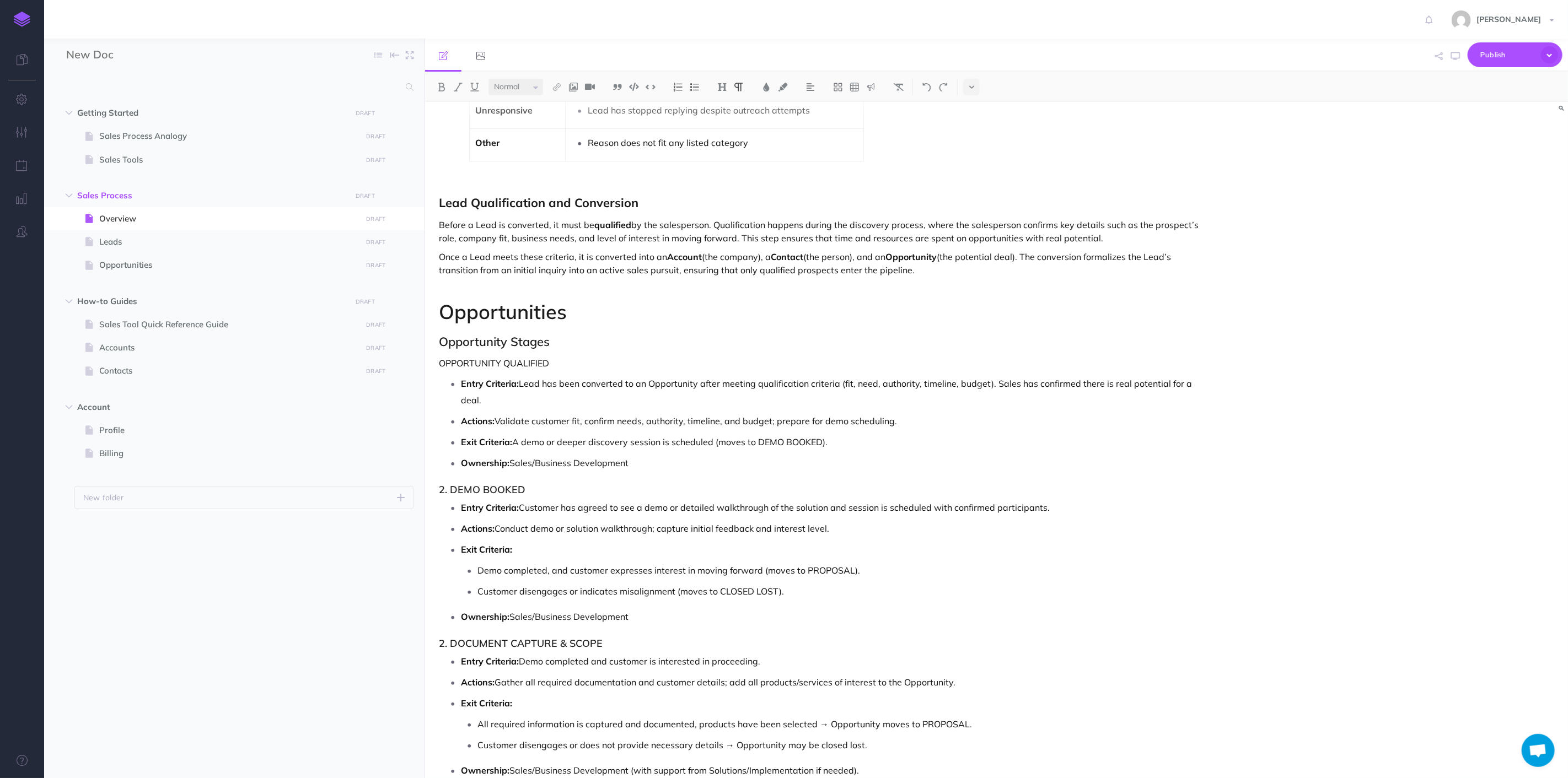
click at [675, 86] on img at bounding box center [678, 87] width 10 height 8
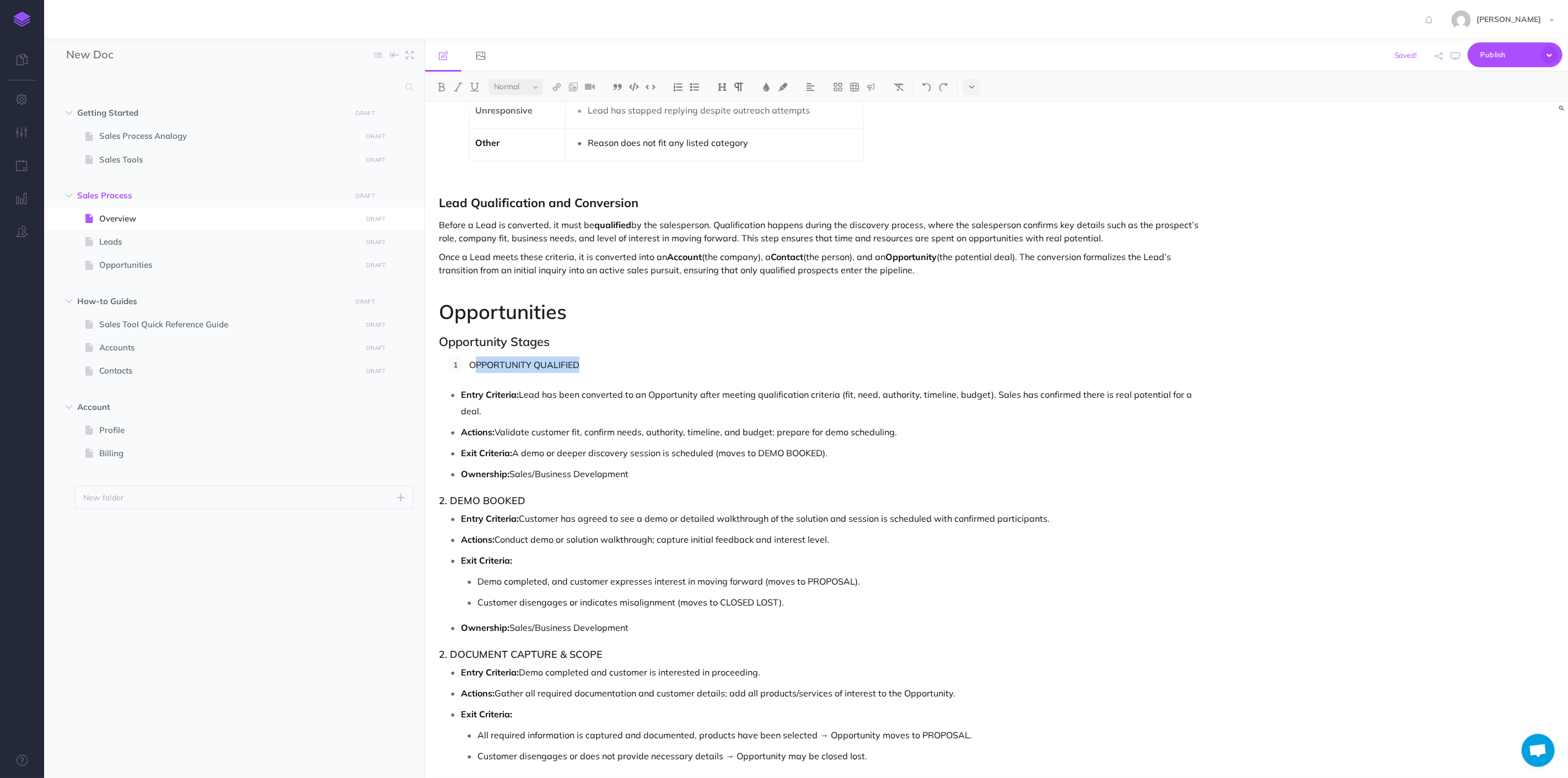
drag, startPoint x: 571, startPoint y: 362, endPoint x: 473, endPoint y: 365, distance: 98.0
click at [532, 373] on p "Opportunity Qualified" at bounding box center [840, 364] width 742 height 16
click at [531, 373] on p "Opportunity Qualified" at bounding box center [840, 364] width 742 height 16
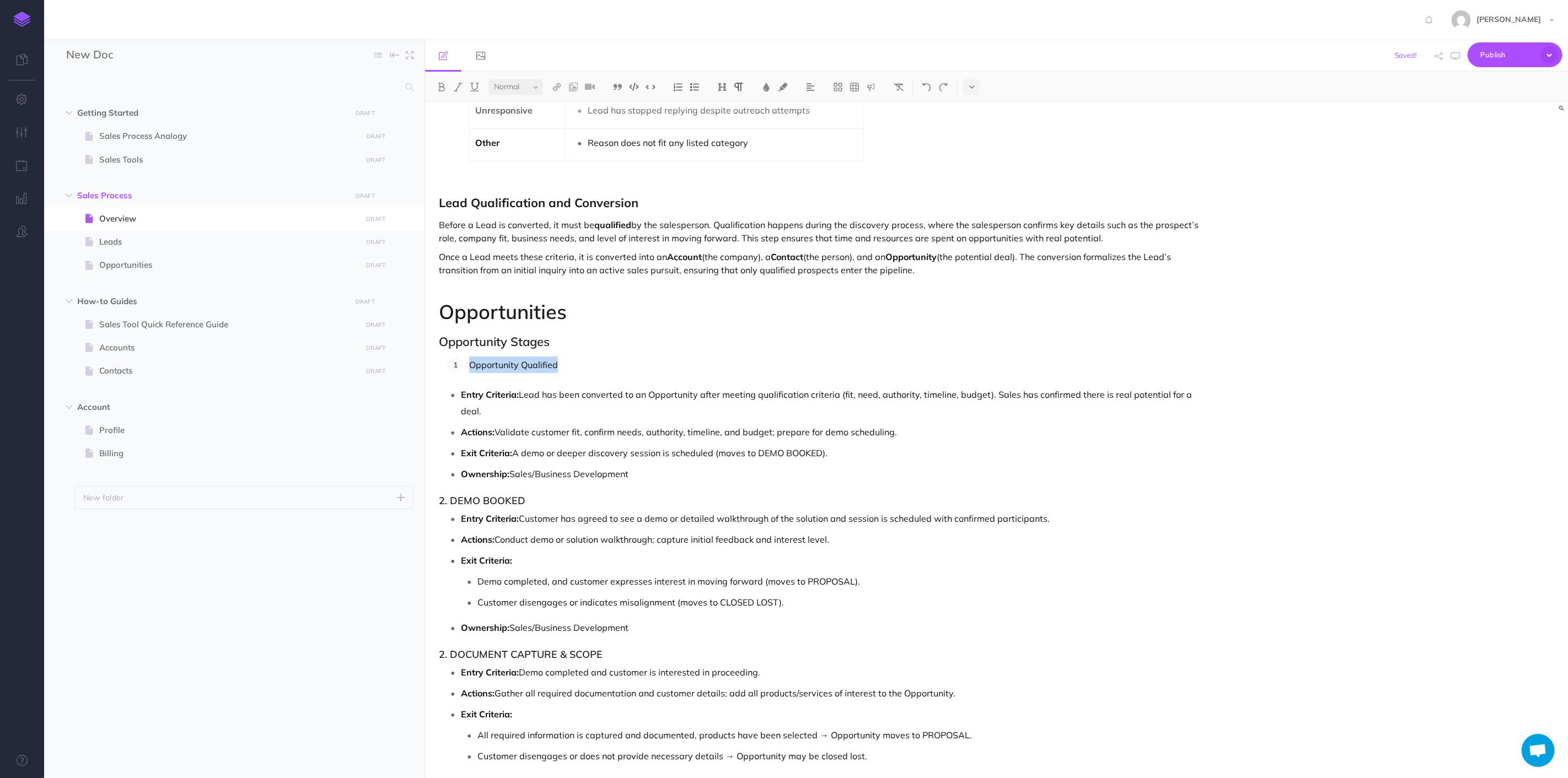
click at [538, 90] on select "Small Normal Large" at bounding box center [516, 87] width 54 height 16
click at [489, 79] on select "Small Normal Large" at bounding box center [516, 87] width 54 height 16
click at [722, 84] on img at bounding box center [722, 87] width 10 height 8
click at [724, 139] on button "H3" at bounding box center [722, 138] width 16 height 16
drag, startPoint x: 535, startPoint y: 85, endPoint x: 536, endPoint y: 93, distance: 8.1
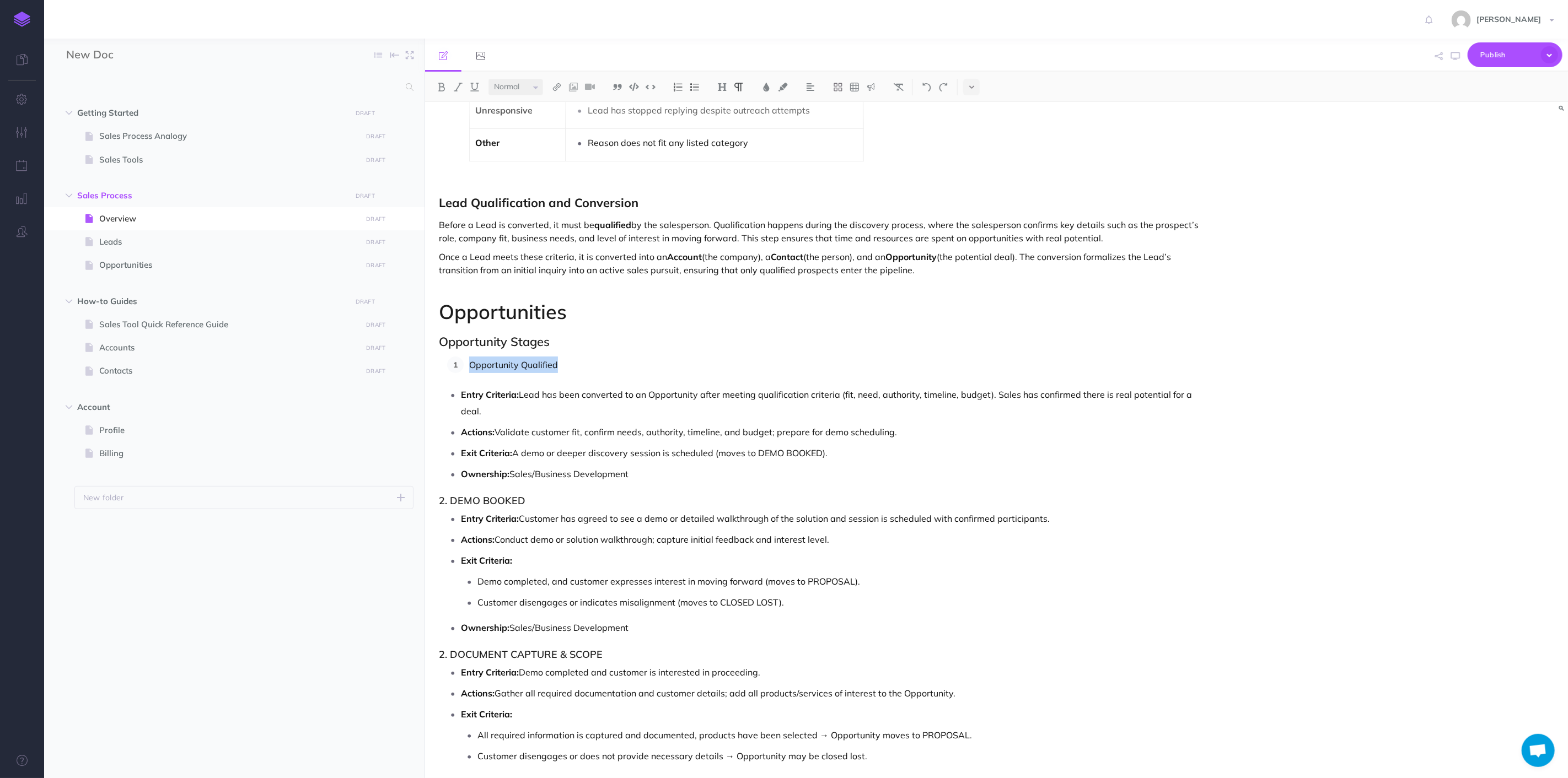
click at [535, 85] on select "Small Normal Large" at bounding box center [516, 87] width 54 height 16
click at [489, 79] on select "Small Normal Large" at bounding box center [516, 87] width 54 height 16
click at [593, 348] on h2 "Opportunity Stages" at bounding box center [825, 342] width 773 height 14
drag, startPoint x: 599, startPoint y: 370, endPoint x: 405, endPoint y: 382, distance: 194.4
click at [405, 382] on div "New Doc Collapse all Expand all Expand to root folders Getting Started DRAFT Pu…" at bounding box center [806, 408] width 1524 height 740
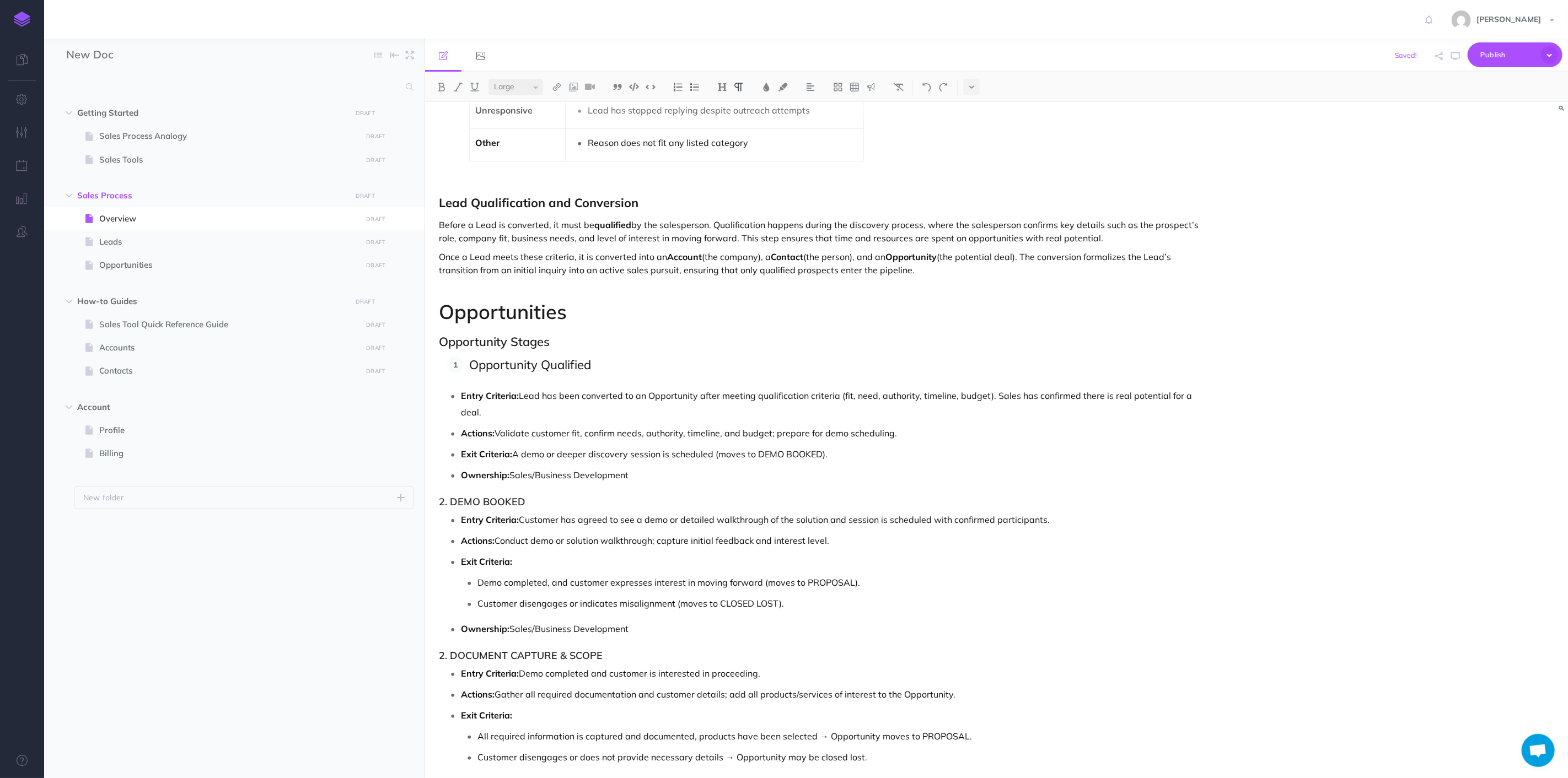
click at [481, 364] on span "Opportunity Qualified" at bounding box center [529, 364] width 122 height 16
click at [442, 86] on img at bounding box center [442, 87] width 10 height 8
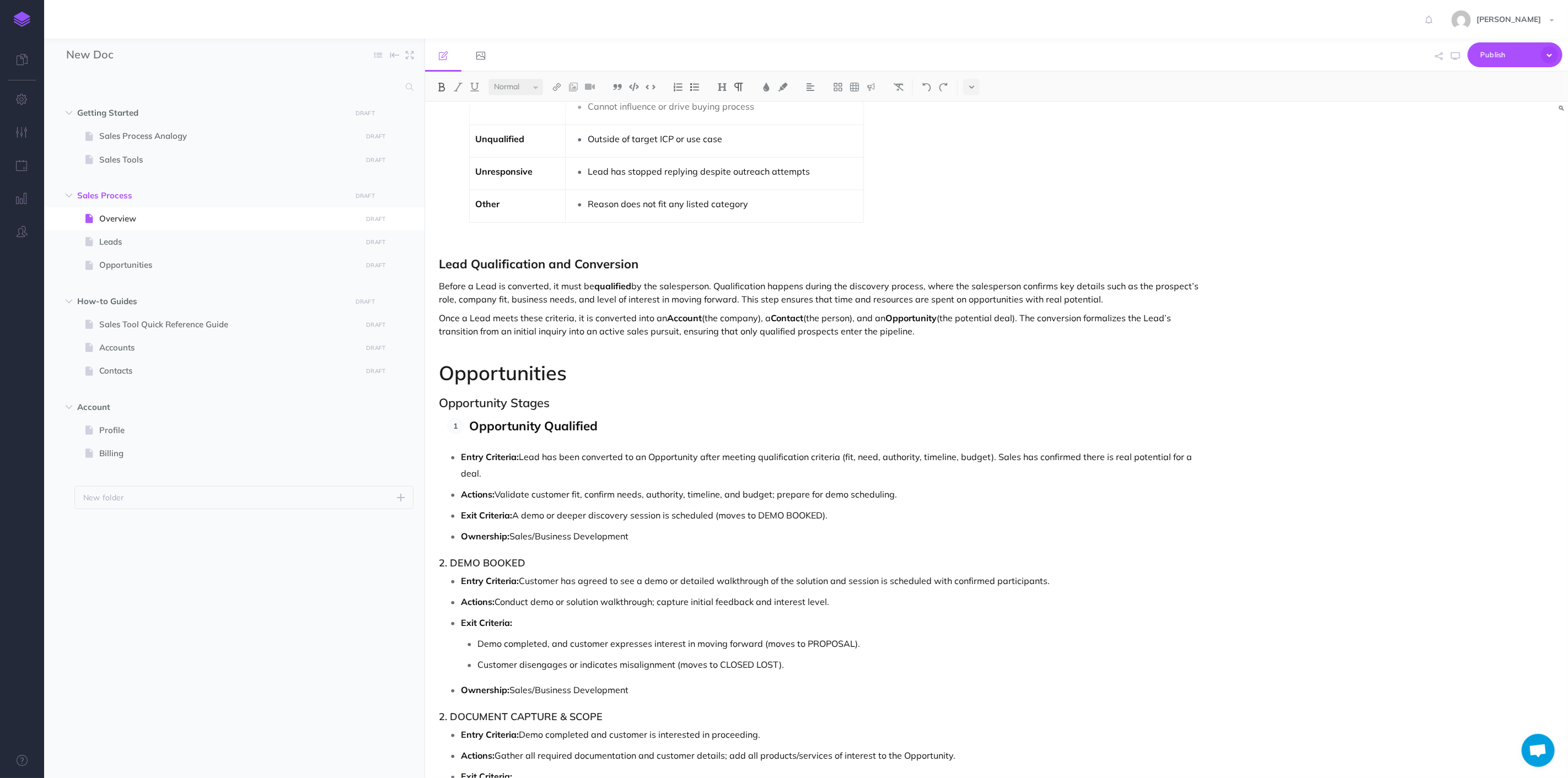
click at [619, 349] on p at bounding box center [825, 350] width 773 height 14
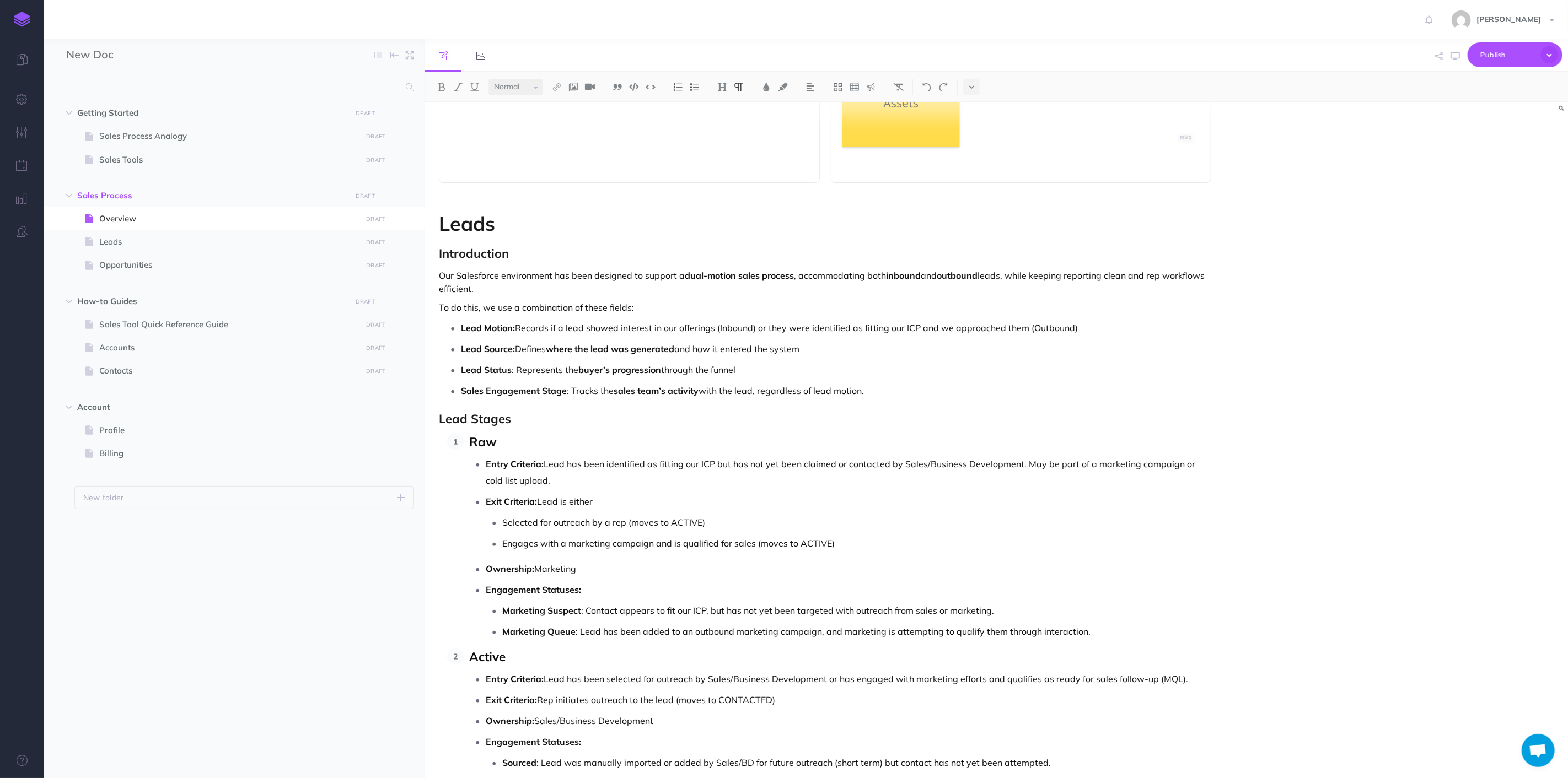
scroll to position [1286, 0]
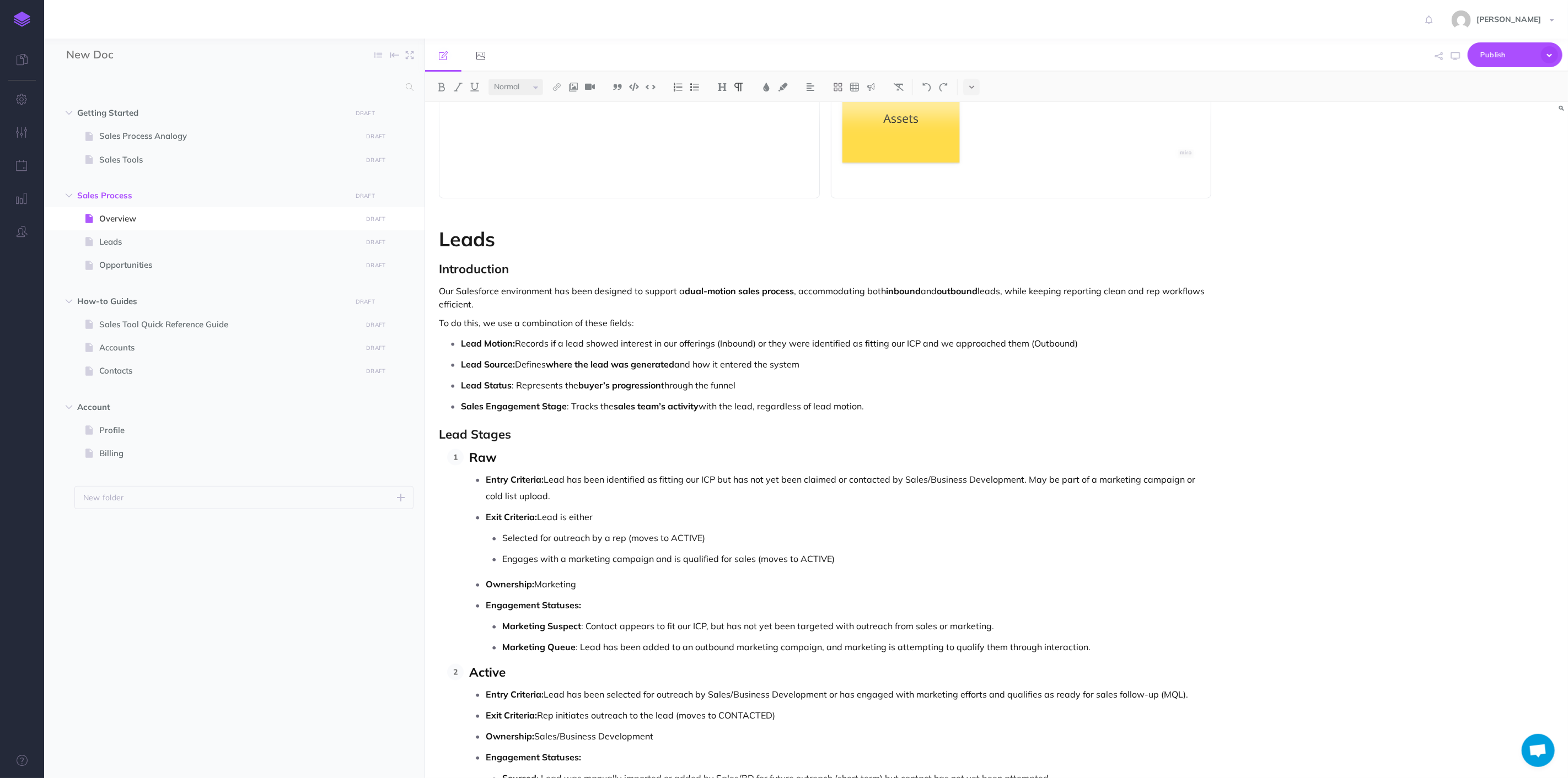
click at [493, 269] on strong "Introduction" at bounding box center [474, 269] width 70 height 15
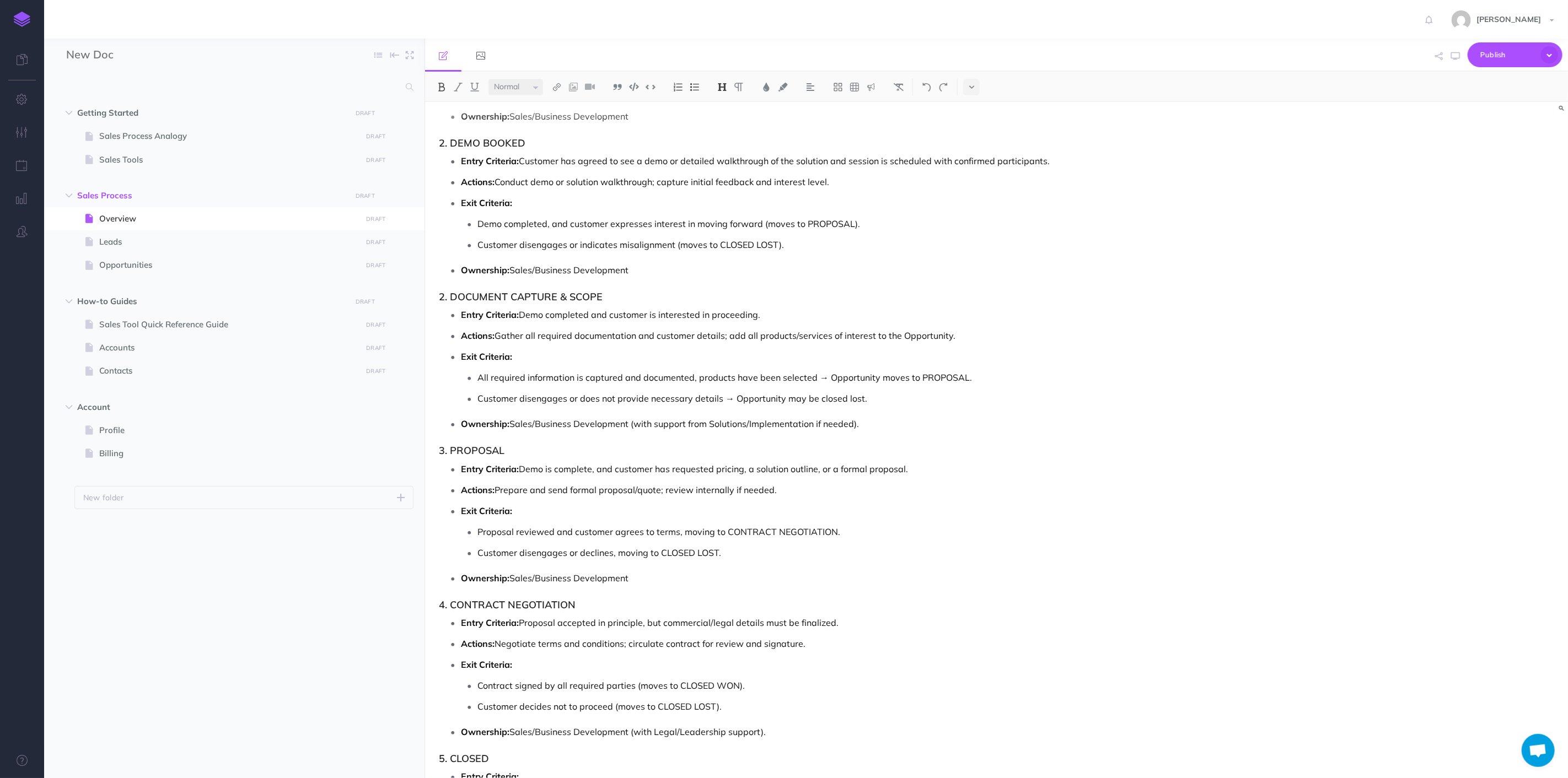
scroll to position [3245, 0]
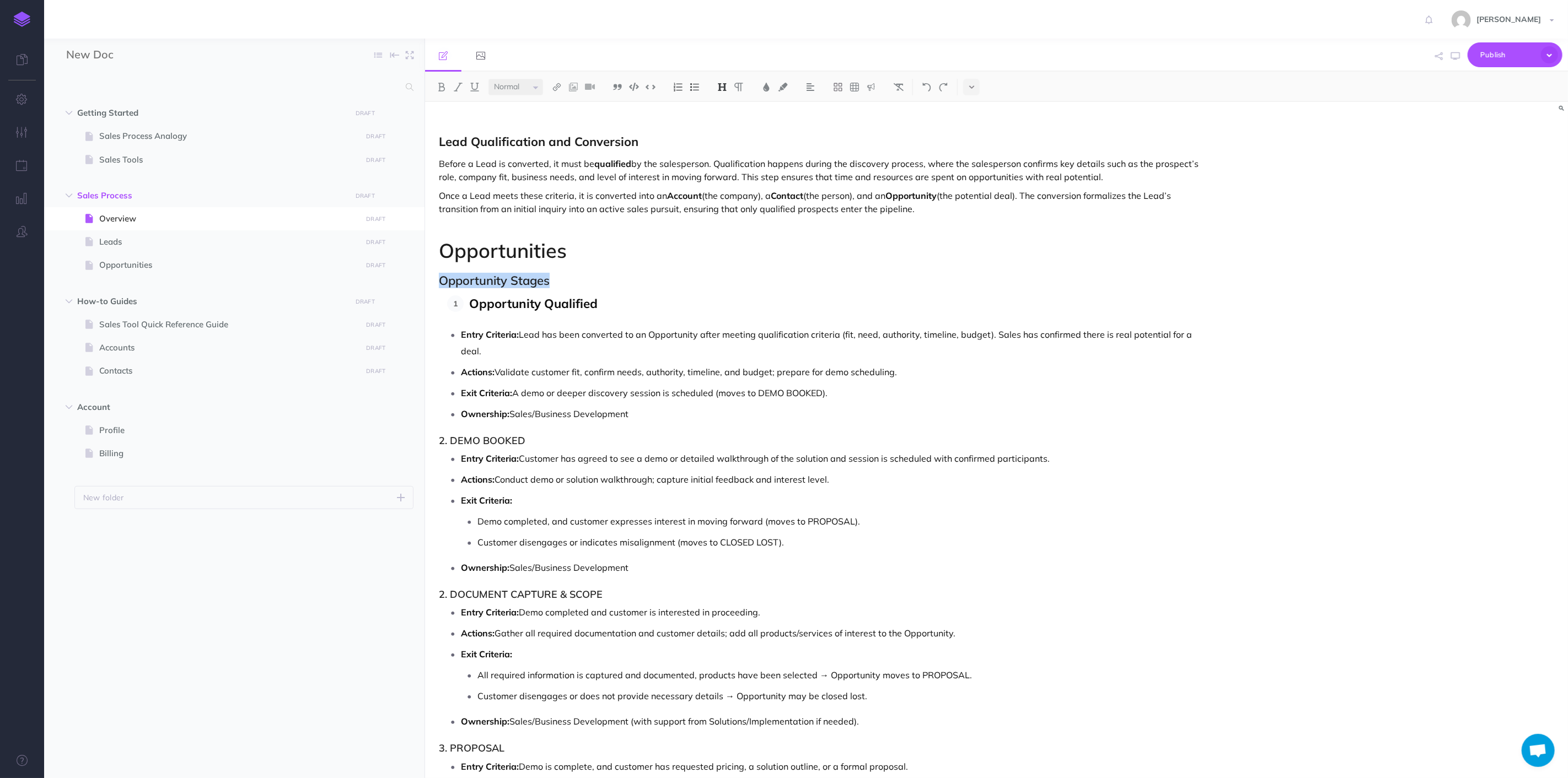
drag, startPoint x: 577, startPoint y: 276, endPoint x: 431, endPoint y: 279, distance: 146.0
click at [438, 79] on button at bounding box center [441, 87] width 16 height 16
click at [724, 86] on img at bounding box center [722, 87] width 10 height 8
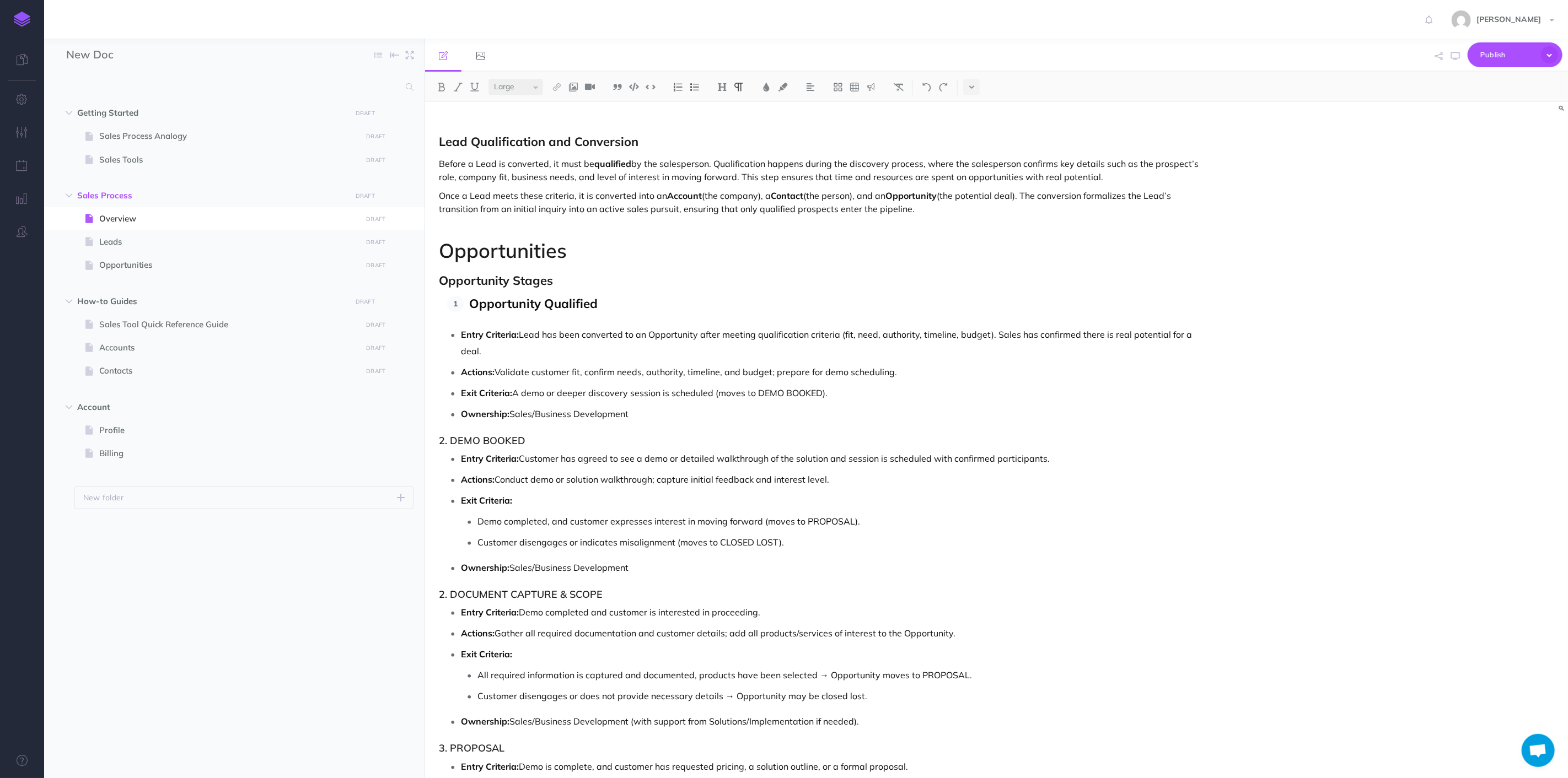
click at [627, 301] on p "Opportunity Qualified" at bounding box center [840, 304] width 742 height 18
drag, startPoint x: 580, startPoint y: 278, endPoint x: 351, endPoint y: 289, distance: 229.3
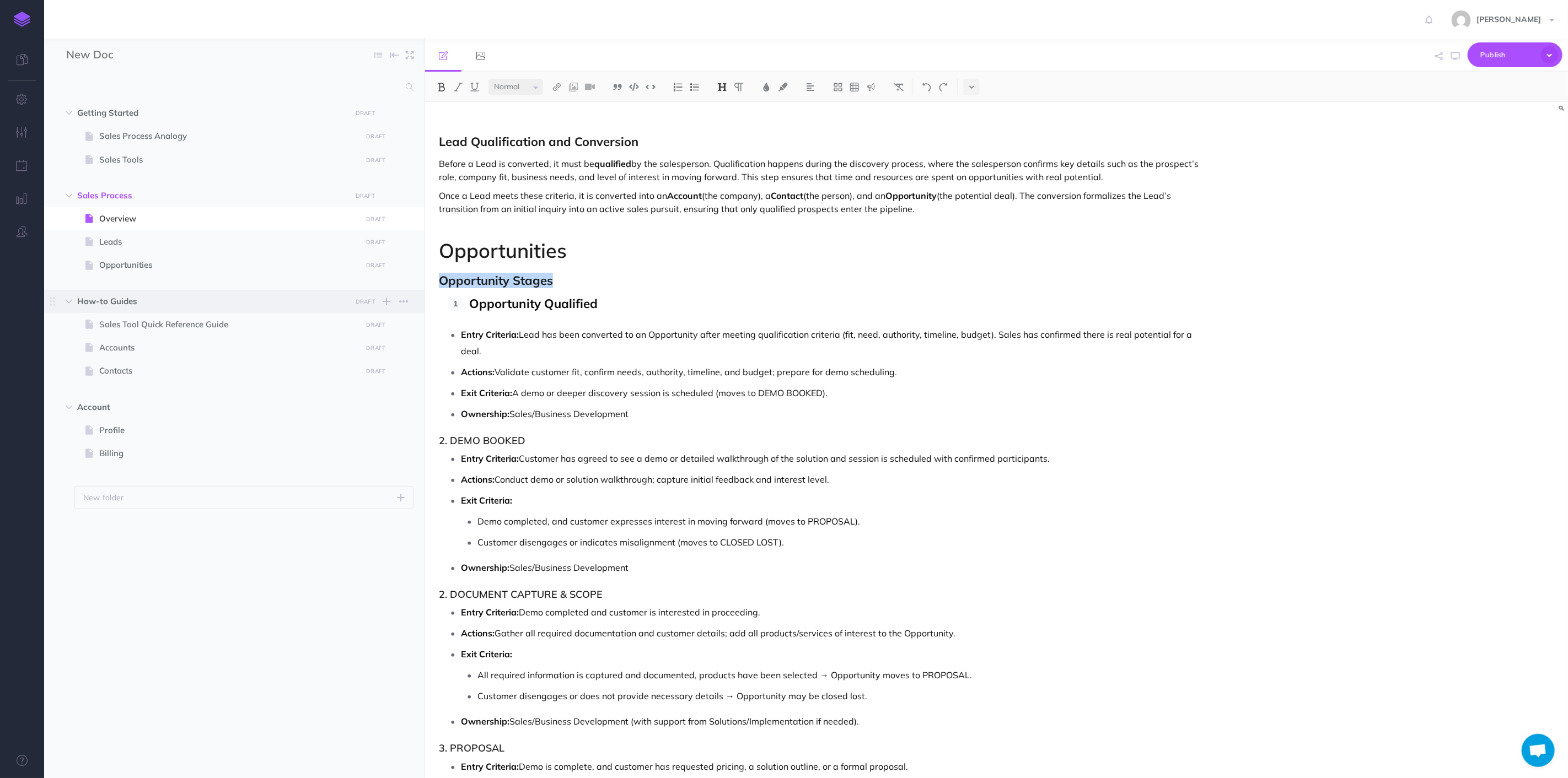
click at [351, 289] on div "New Doc Collapse all Expand all Expand to root folders Getting Started DRAFT Pu…" at bounding box center [806, 408] width 1524 height 740
click at [535, 85] on select "Small Normal Large" at bounding box center [516, 87] width 54 height 16
click at [489, 79] on select "Small Normal Large" at bounding box center [516, 87] width 54 height 16
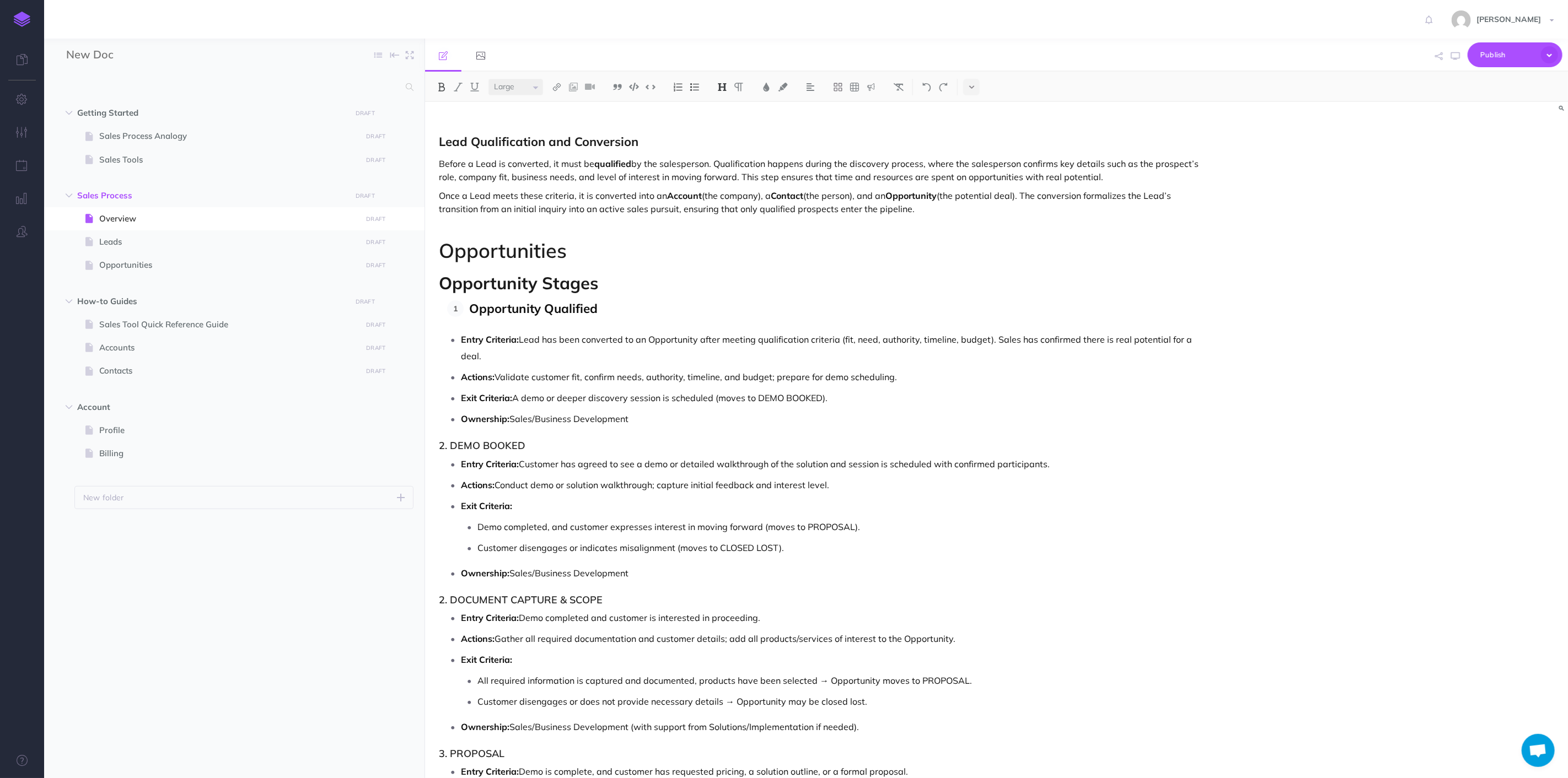
drag, startPoint x: 535, startPoint y: 86, endPoint x: 535, endPoint y: 93, distance: 7.0
click at [535, 86] on select "Small Normal Large" at bounding box center [516, 87] width 54 height 16
click at [489, 79] on select "Small Normal Large" at bounding box center [516, 87] width 54 height 16
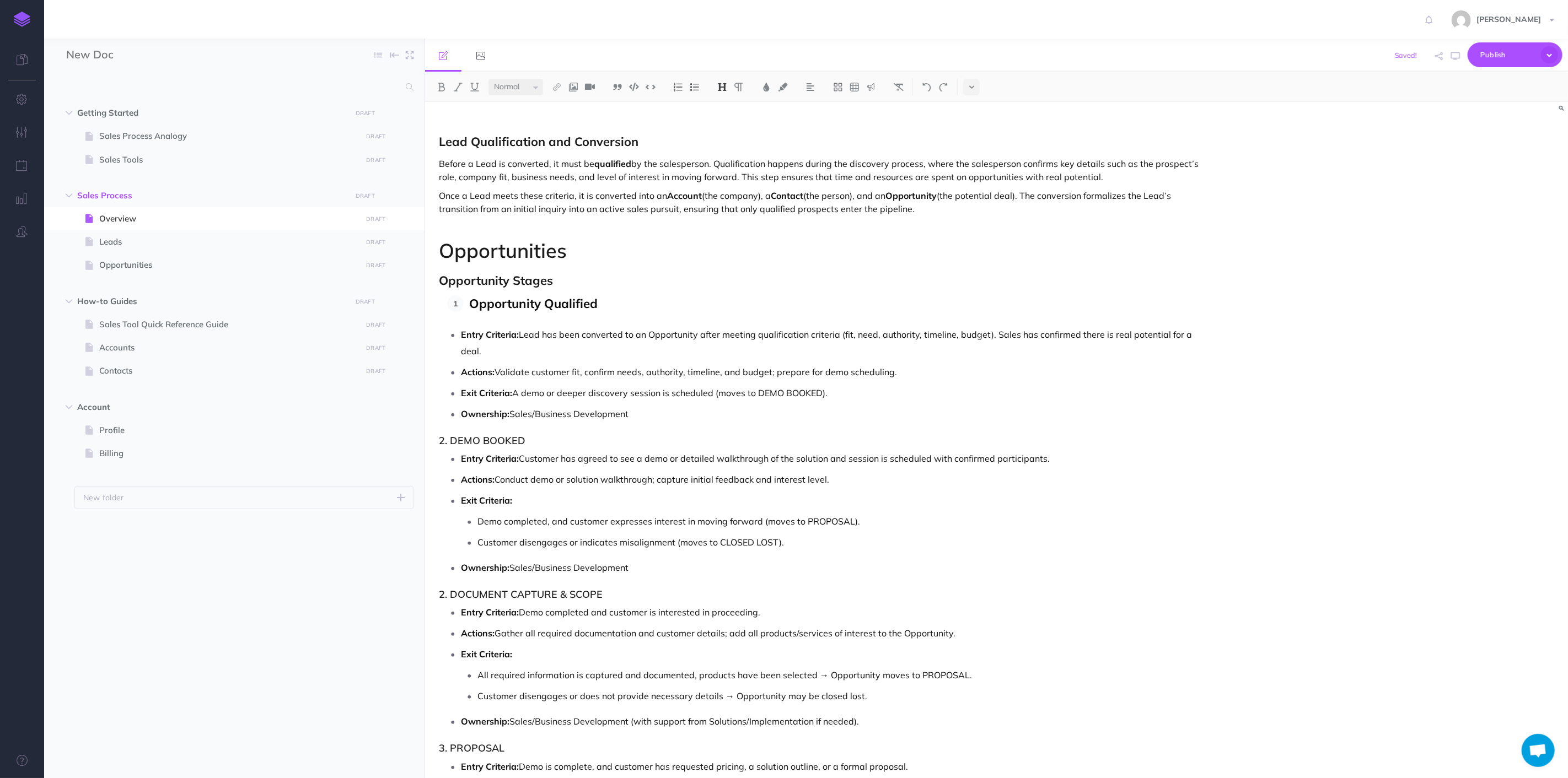
click at [603, 251] on h1 "Opportunities" at bounding box center [825, 251] width 773 height 22
click at [645, 336] on p "Entry Criteria: Lead has been converted to an Opportunity after meeting qualifi…" at bounding box center [835, 342] width 750 height 33
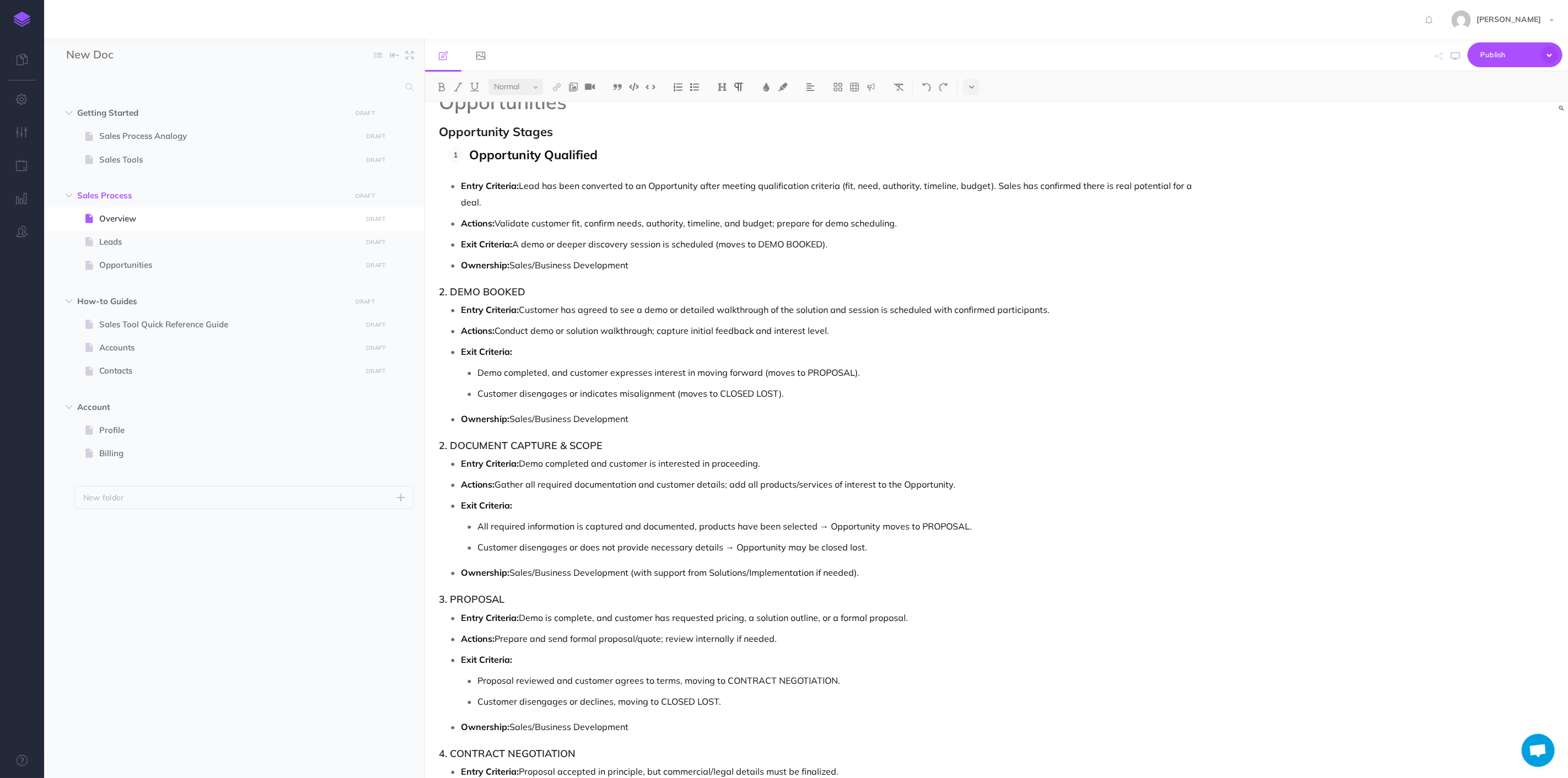
scroll to position [3429, 0]
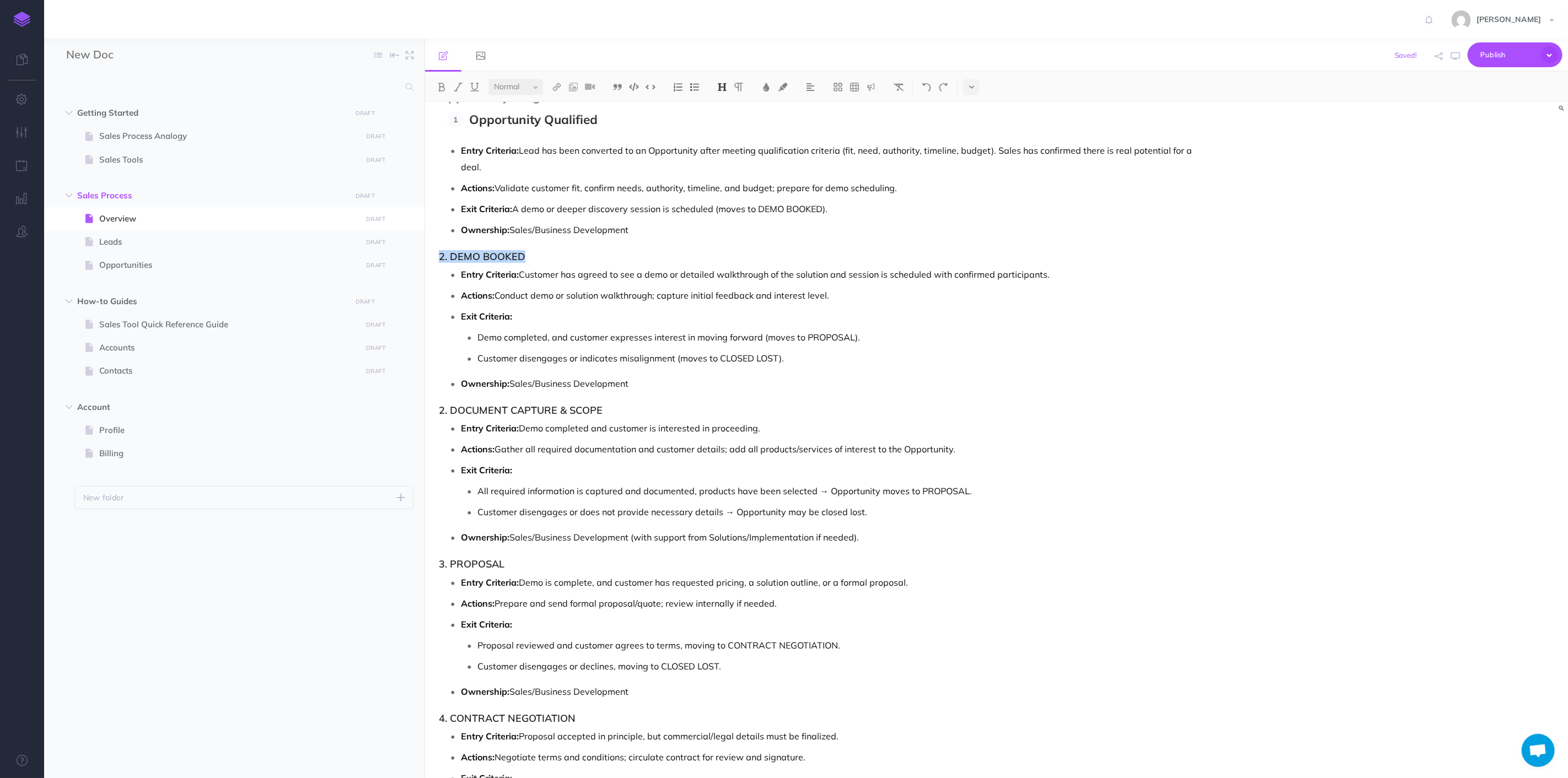
drag, startPoint x: 546, startPoint y: 249, endPoint x: 439, endPoint y: 249, distance: 107.0
click at [439, 251] on h3 "2. DEMO BOOKED" at bounding box center [825, 257] width 773 height 11
click at [679, 89] on img at bounding box center [678, 87] width 10 height 8
click at [680, 87] on img at bounding box center [678, 87] width 10 height 8
click at [483, 251] on h3 at bounding box center [825, 257] width 773 height 11
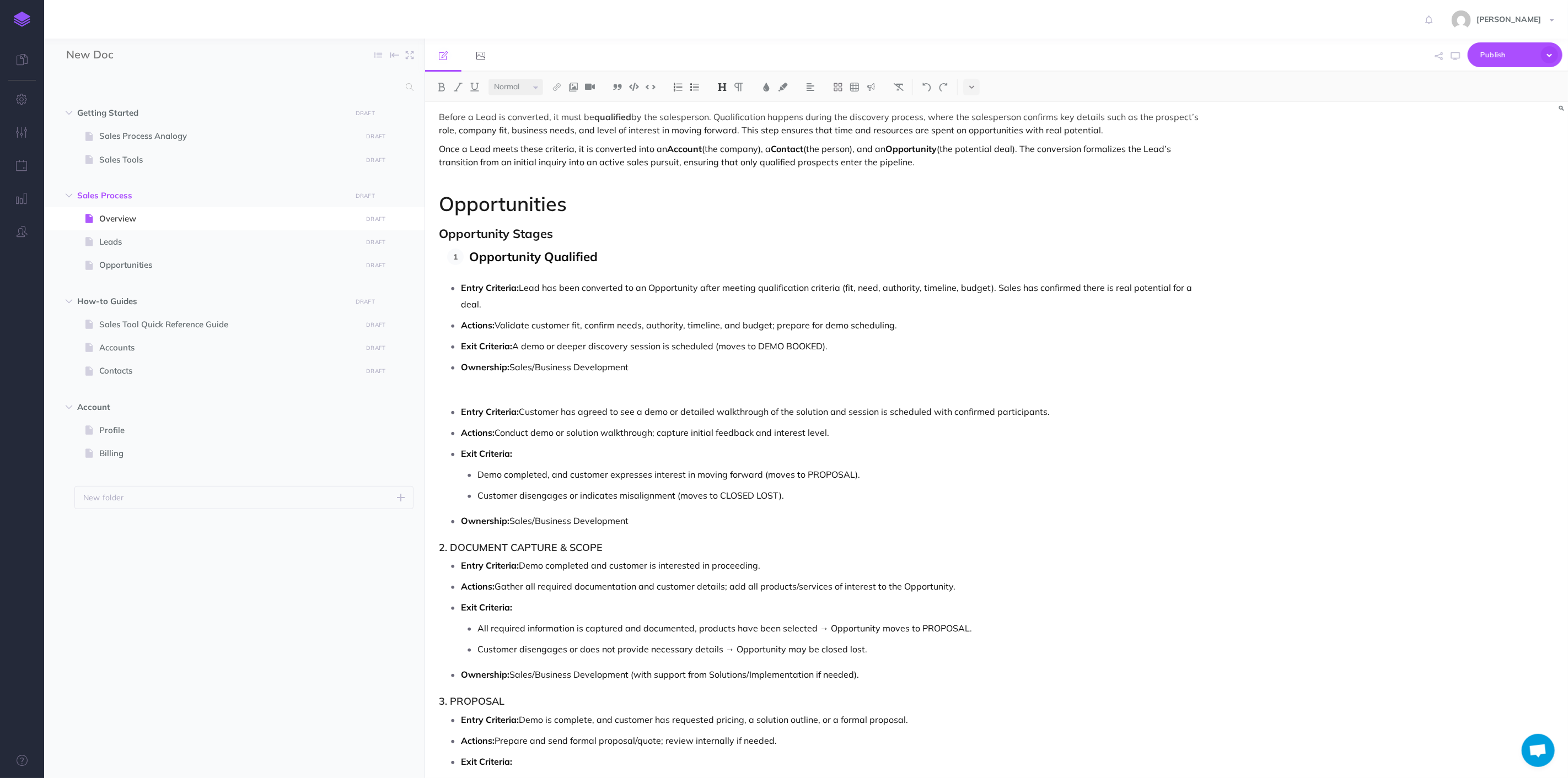
scroll to position [3245, 0]
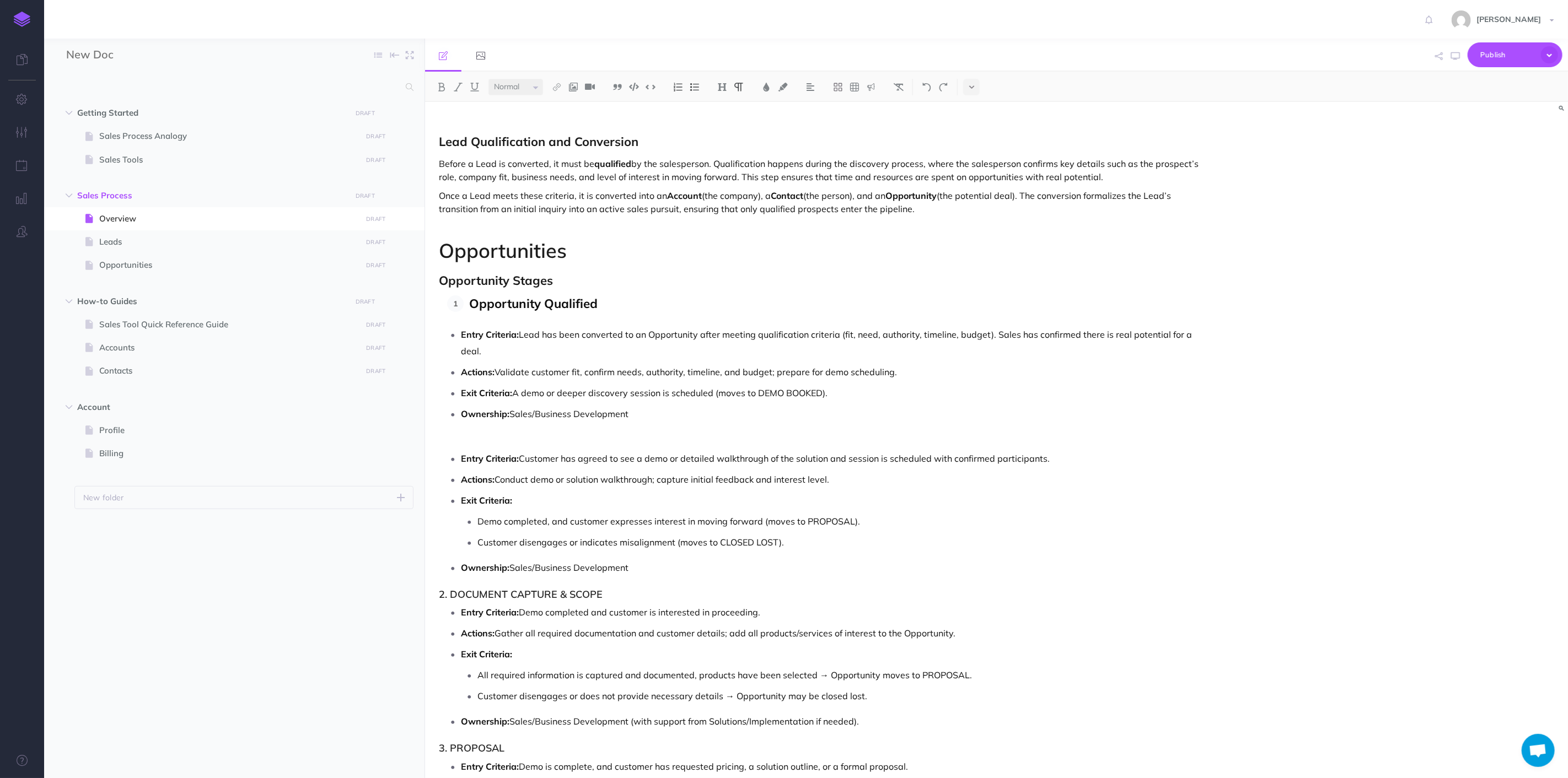
click at [643, 406] on p "Ownership: Sales/Business Development" at bounding box center [835, 414] width 750 height 16
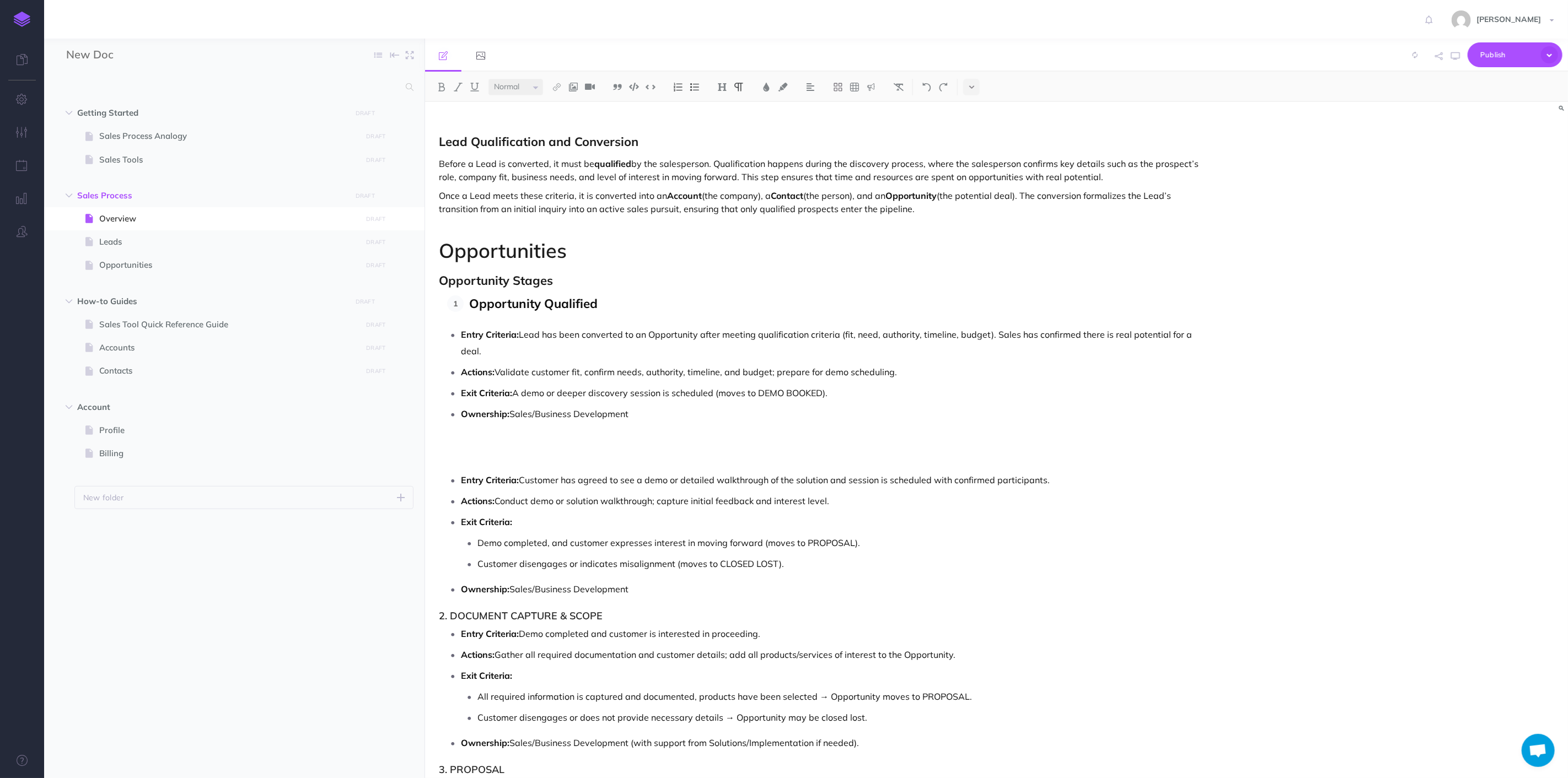
click at [648, 406] on p "Ownership: Sales/Business Development" at bounding box center [835, 414] width 750 height 16
click at [461, 334] on li "Entry Criteria: Lead has been converted to an Opportunity after meeting qualifi…" at bounding box center [835, 342] width 750 height 33
drag, startPoint x: 460, startPoint y: 329, endPoint x: 477, endPoint y: 340, distance: 20.2
click at [461, 336] on strong "Entry Criteria:" at bounding box center [490, 334] width 58 height 11
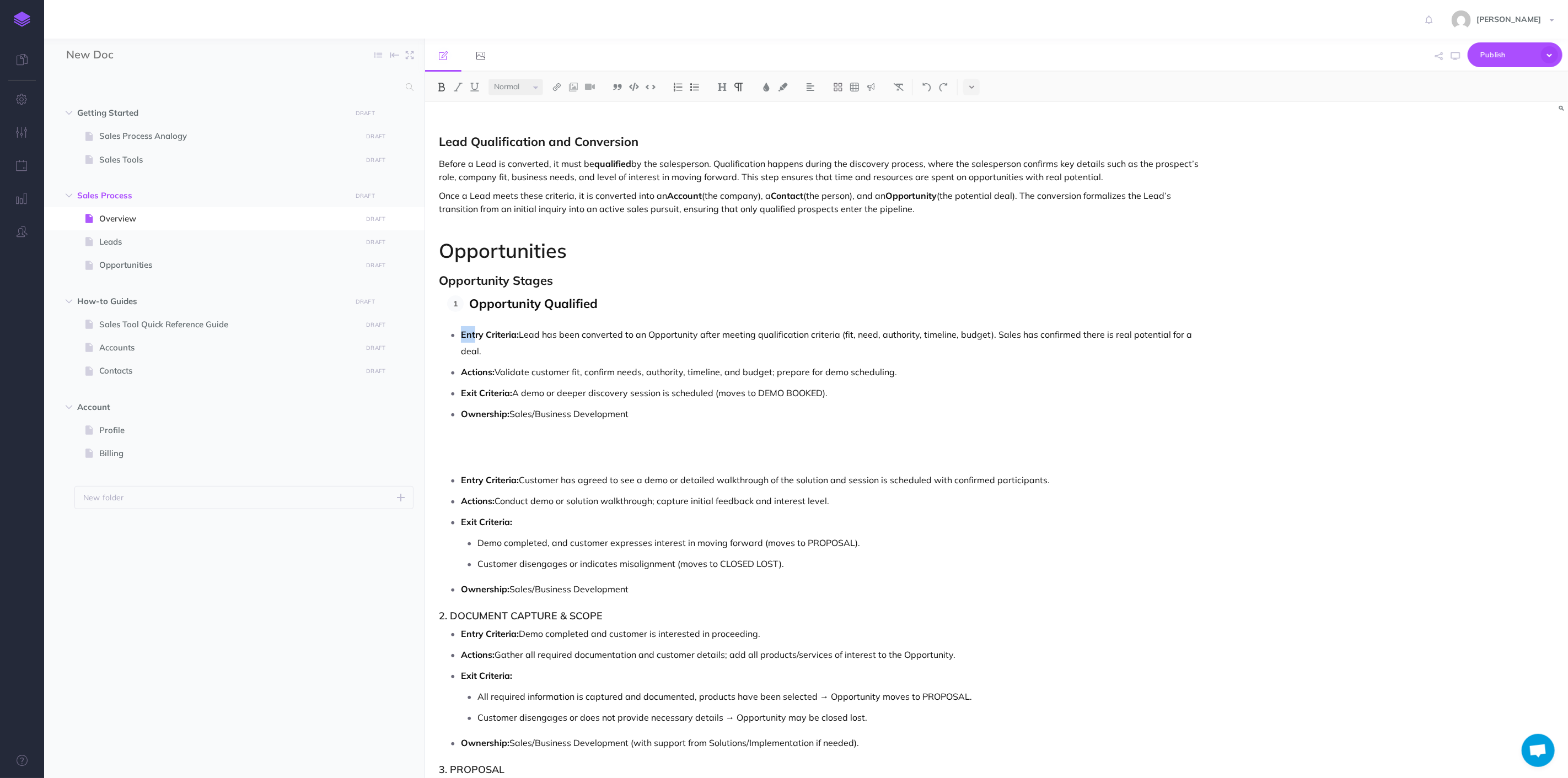
drag, startPoint x: 620, startPoint y: 403, endPoint x: 442, endPoint y: 344, distance: 187.5
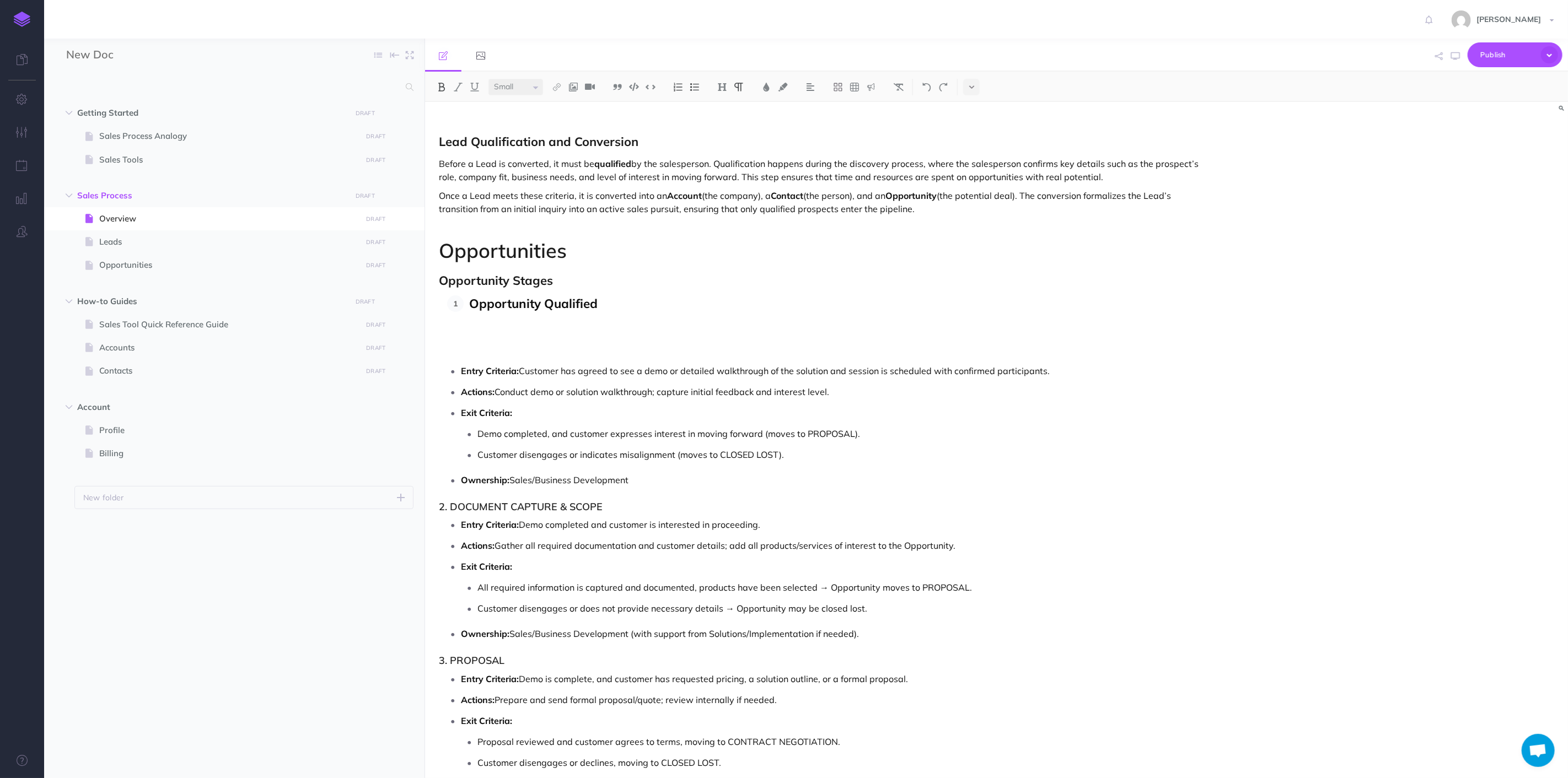
click at [621, 306] on p "Opportunity Qualified" at bounding box center [840, 304] width 742 height 18
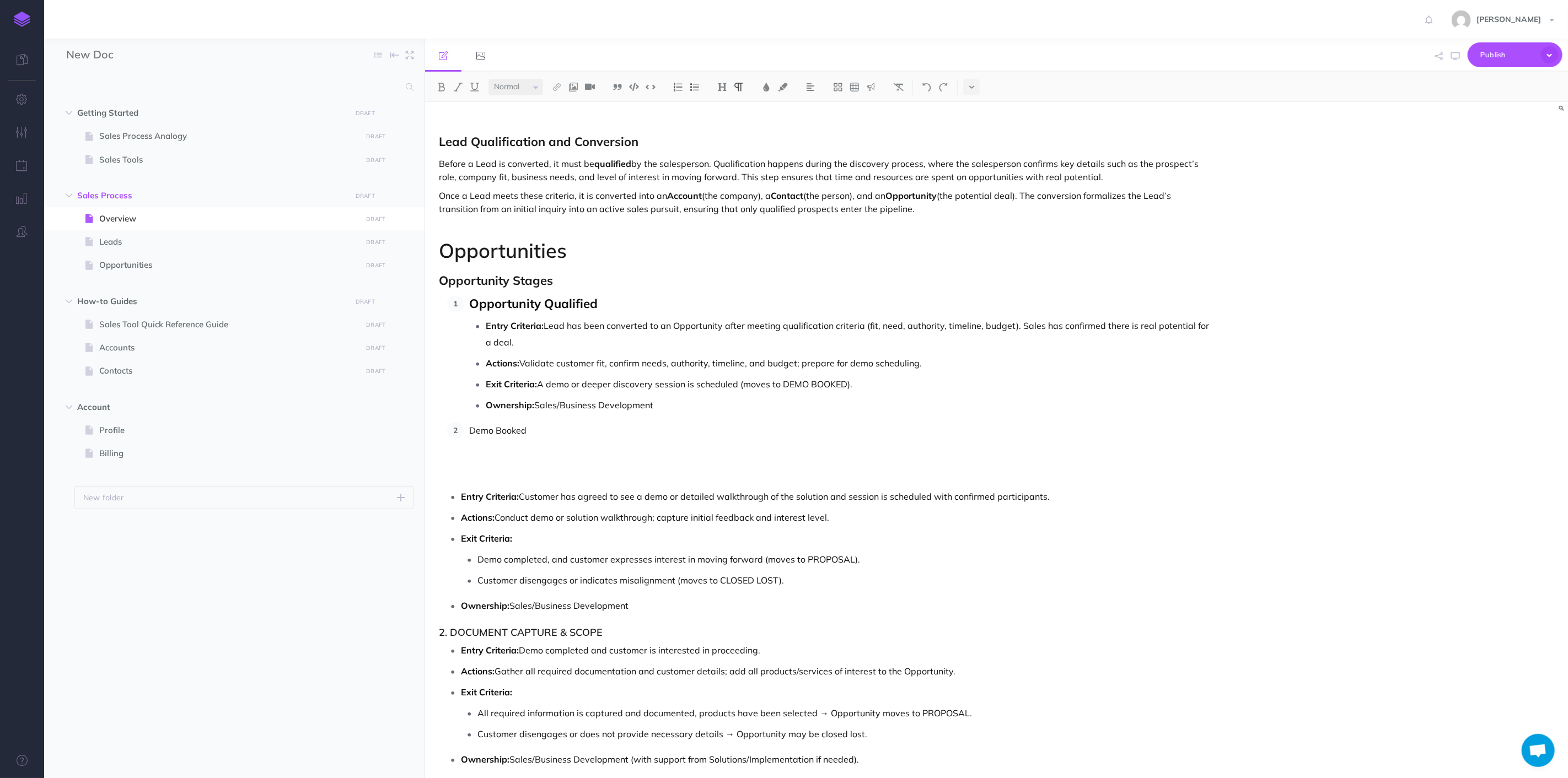
drag, startPoint x: 607, startPoint y: 632, endPoint x: 633, endPoint y: 612, distance: 32.8
click at [607, 632] on h3 "2. DOCUMENT CAPTURE & SCOPE" at bounding box center [825, 632] width 773 height 11
drag, startPoint x: 645, startPoint y: 605, endPoint x: 439, endPoint y: 500, distance: 231.2
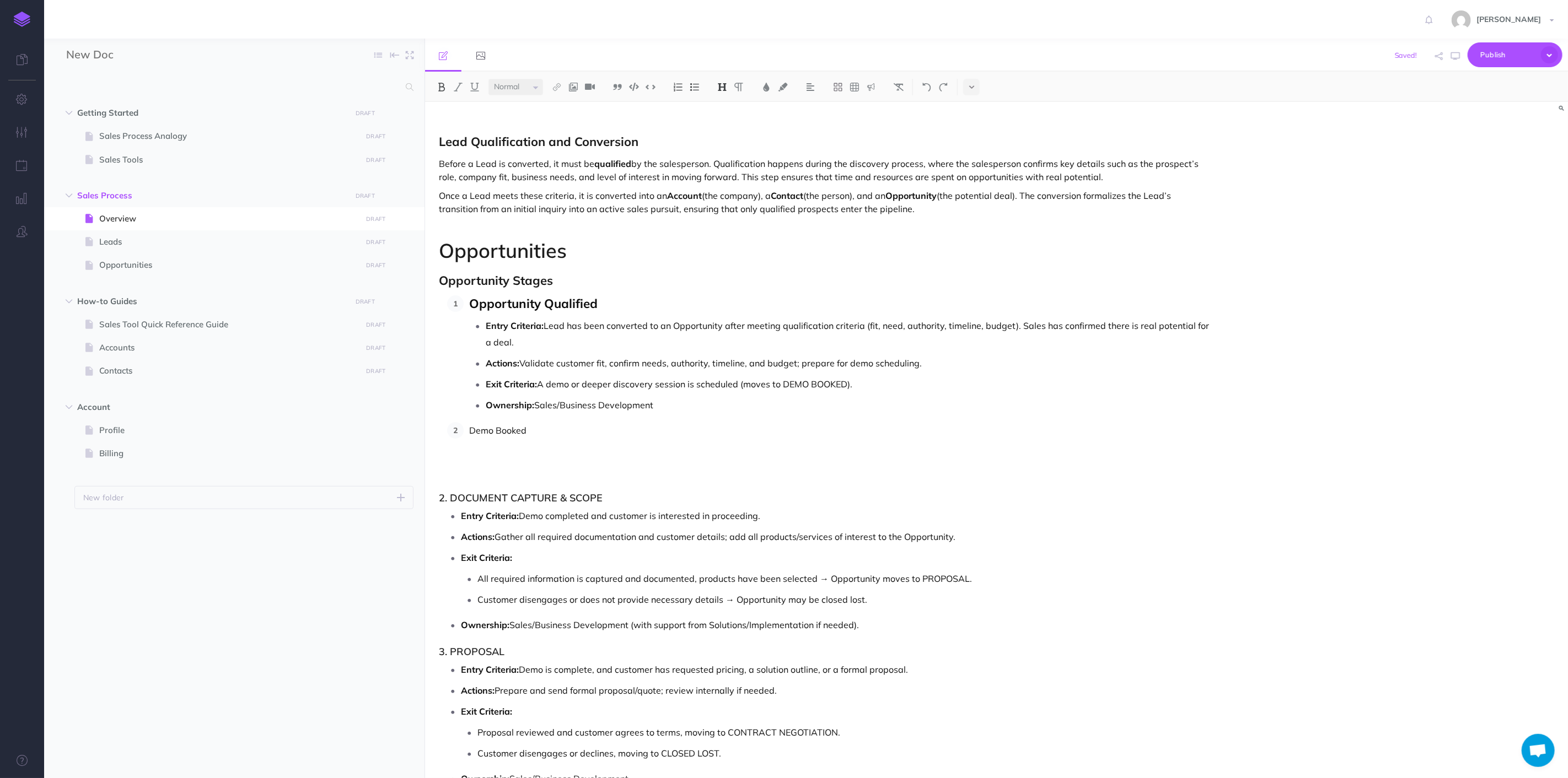
click at [540, 428] on p "Demo Booked" at bounding box center [840, 430] width 742 height 16
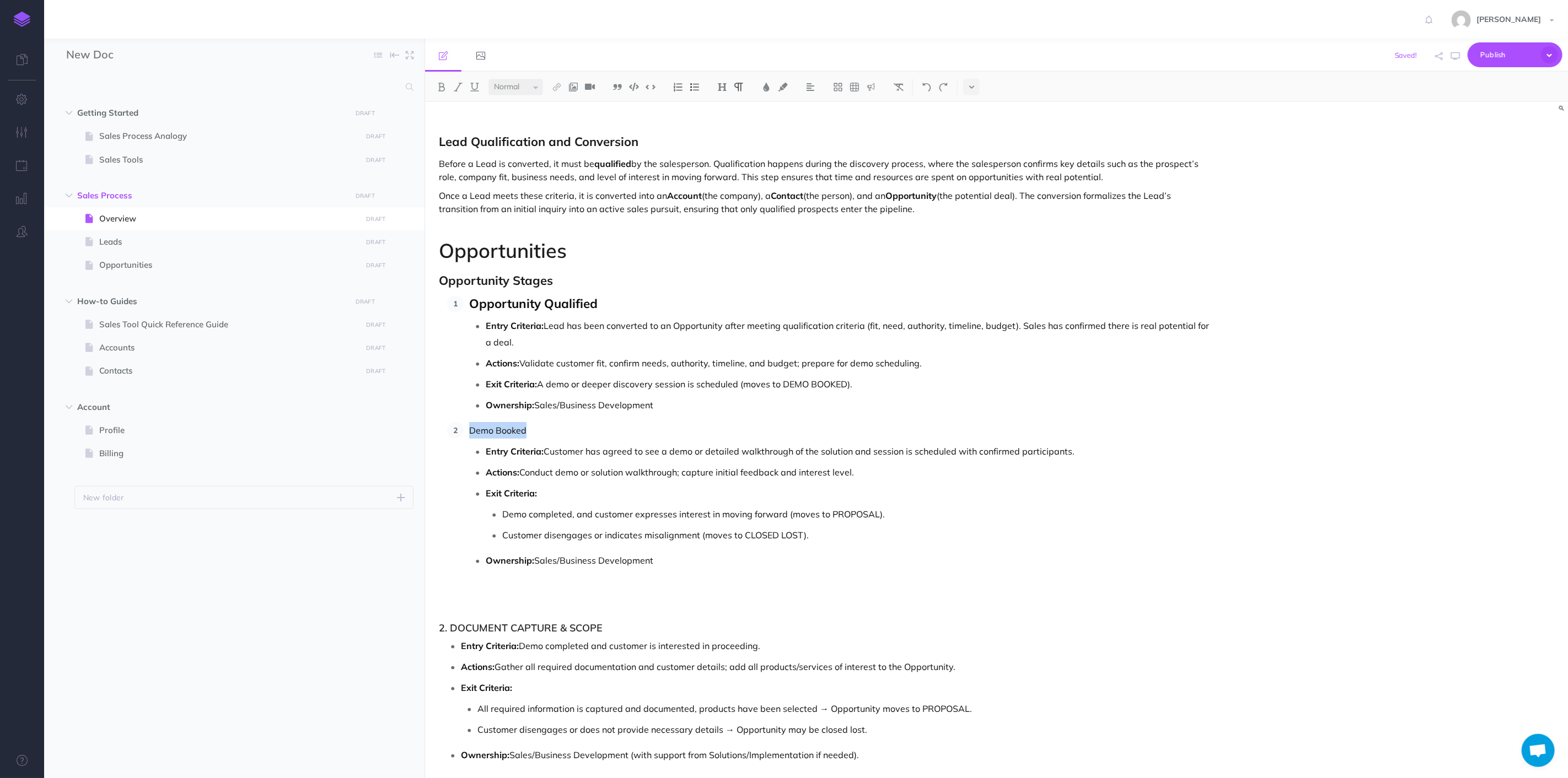
drag, startPoint x: 573, startPoint y: 428, endPoint x: 445, endPoint y: 431, distance: 128.0
click at [532, 87] on select "Small Normal Large" at bounding box center [516, 87] width 54 height 16
click at [547, 87] on div "Small Normal Large" at bounding box center [518, 87] width 60 height 16
click at [538, 88] on select "Small Normal Large" at bounding box center [516, 87] width 54 height 16
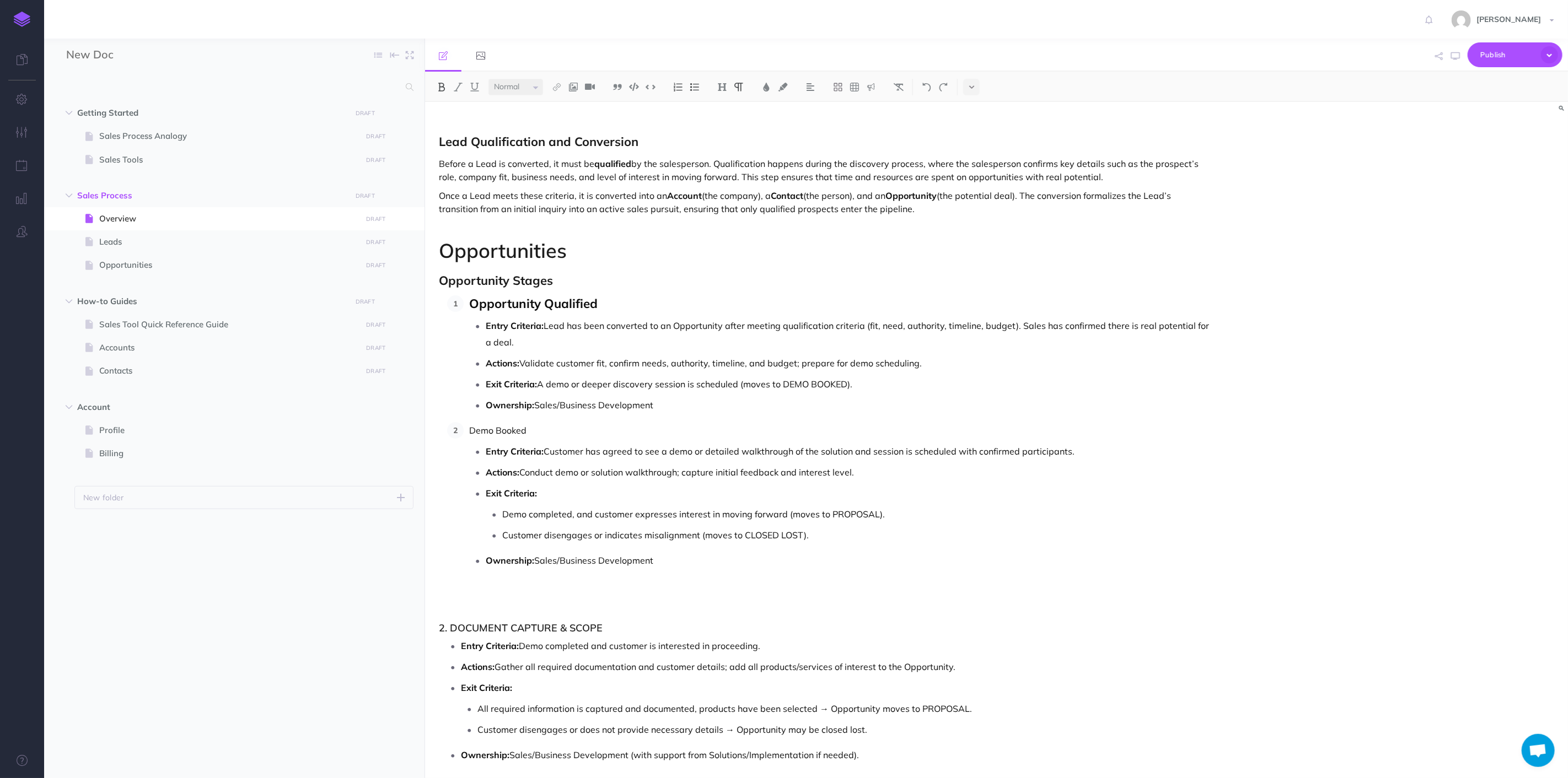
drag, startPoint x: 514, startPoint y: 406, endPoint x: 522, endPoint y: 437, distance: 32.0
click at [514, 409] on strong "Ownership:" at bounding box center [510, 404] width 48 height 11
click at [522, 439] on p "Demo Booked" at bounding box center [840, 430] width 742 height 16
click at [522, 434] on p "Demo Booked" at bounding box center [840, 430] width 742 height 16
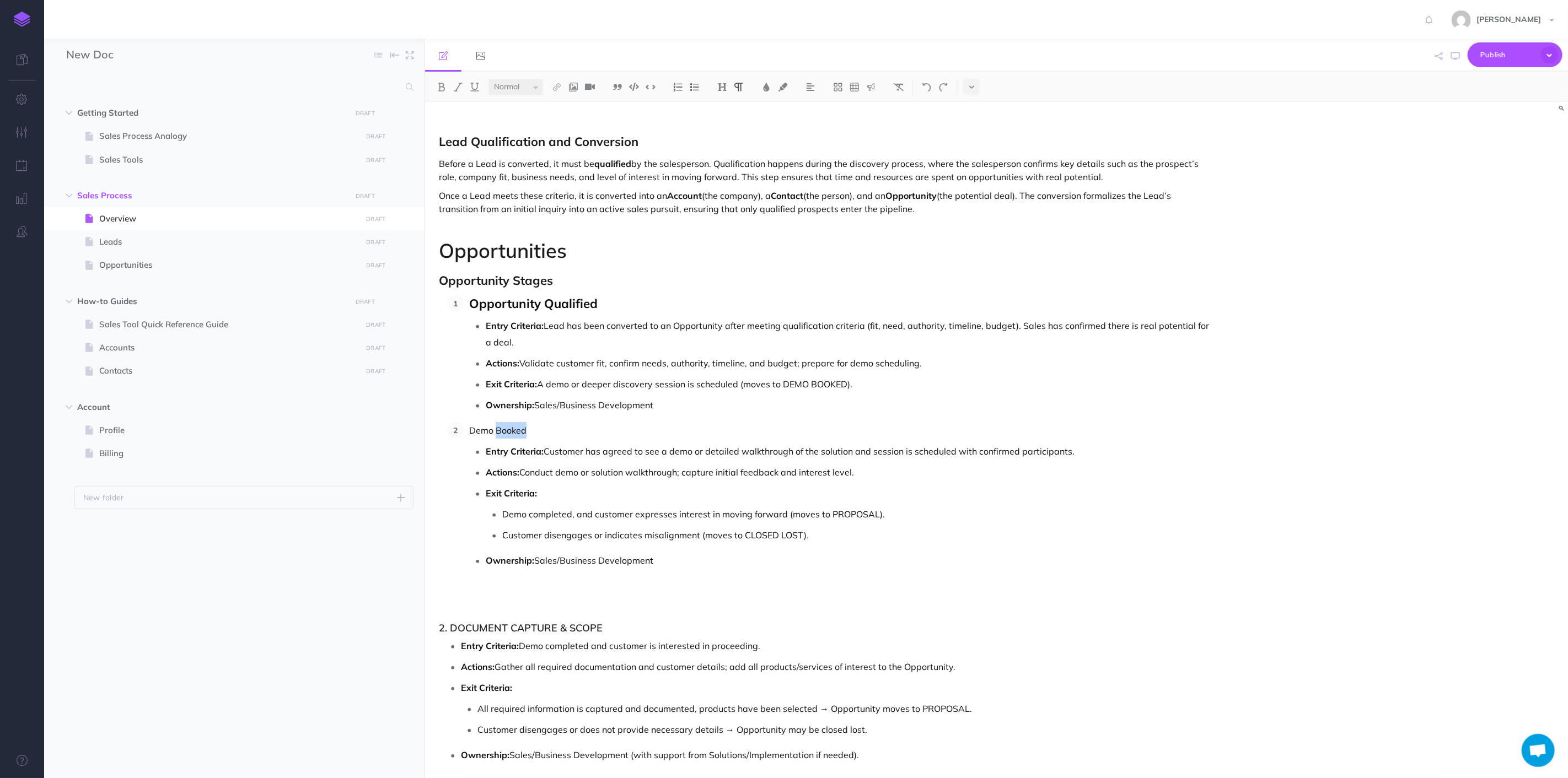
click at [522, 434] on p "Demo Booked" at bounding box center [840, 430] width 742 height 16
click at [539, 82] on select "Small Normal Large" at bounding box center [516, 87] width 54 height 16
click at [489, 79] on select "Small Normal Large" at bounding box center [516, 87] width 54 height 16
click at [528, 79] on select "Small Normal Large" at bounding box center [516, 87] width 54 height 16
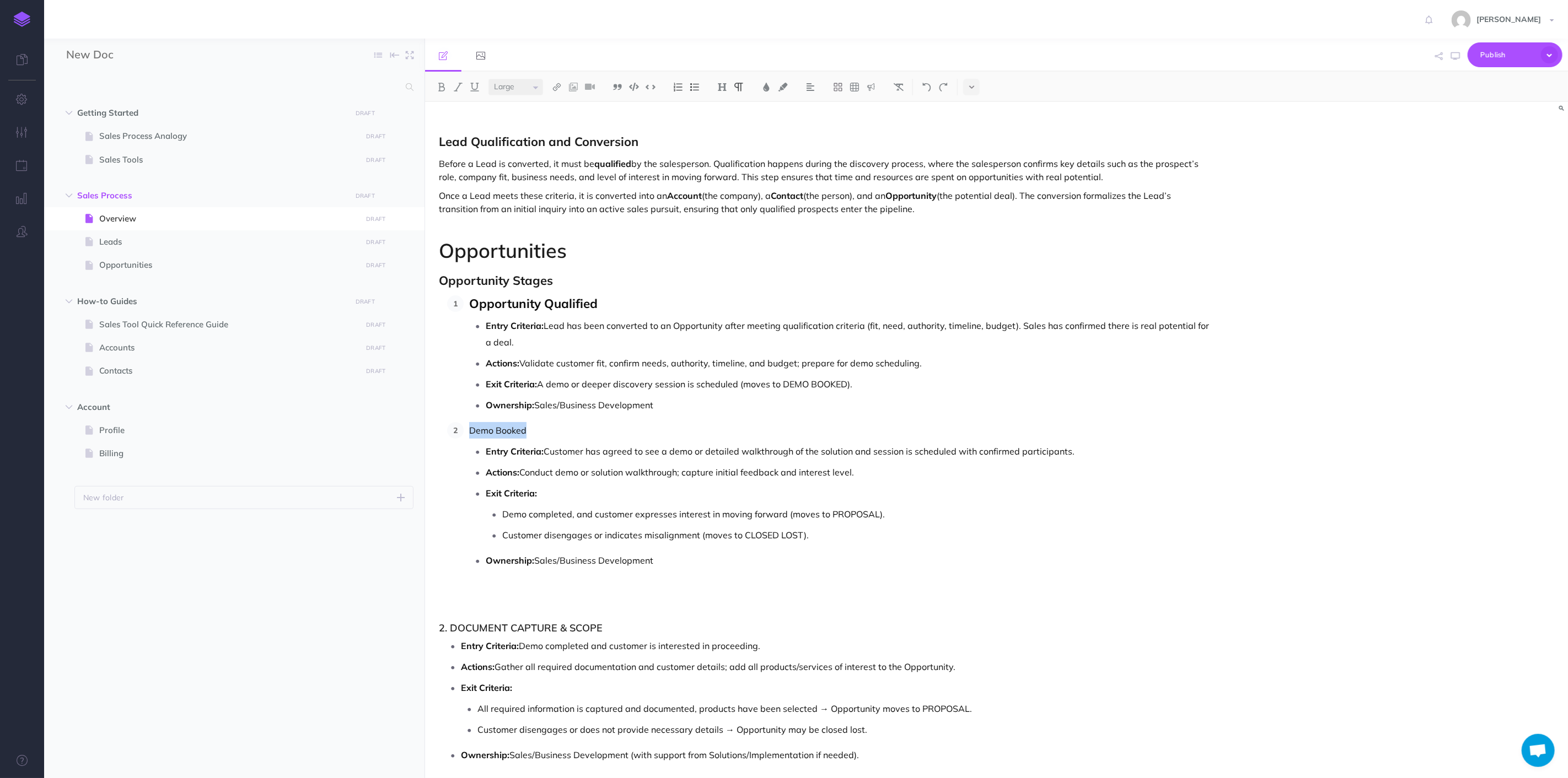
click at [489, 79] on select "Small Normal Large" at bounding box center [516, 87] width 54 height 16
click at [724, 96] on div "Small Normal Large H1 H2 H3 H4" at bounding box center [996, 87] width 1143 height 31
click at [725, 87] on img at bounding box center [722, 87] width 10 height 8
click at [724, 139] on button "H3" at bounding box center [722, 138] width 16 height 16
click at [442, 87] on img at bounding box center [442, 87] width 10 height 8
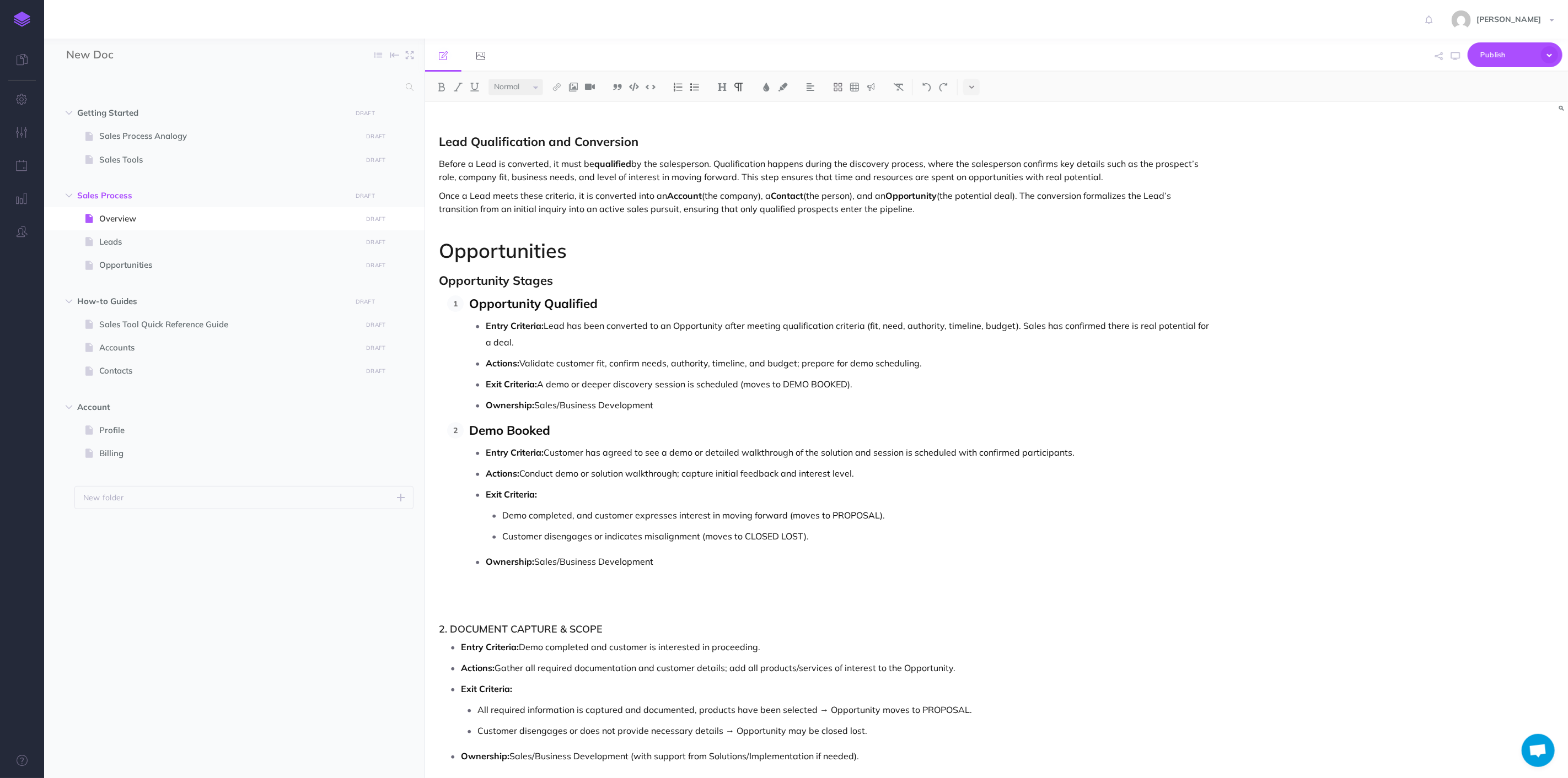
click at [695, 392] on p "Exit Criteria: A demo or deeper discovery session is scheduled (moves to DEMO B…" at bounding box center [849, 384] width 726 height 16
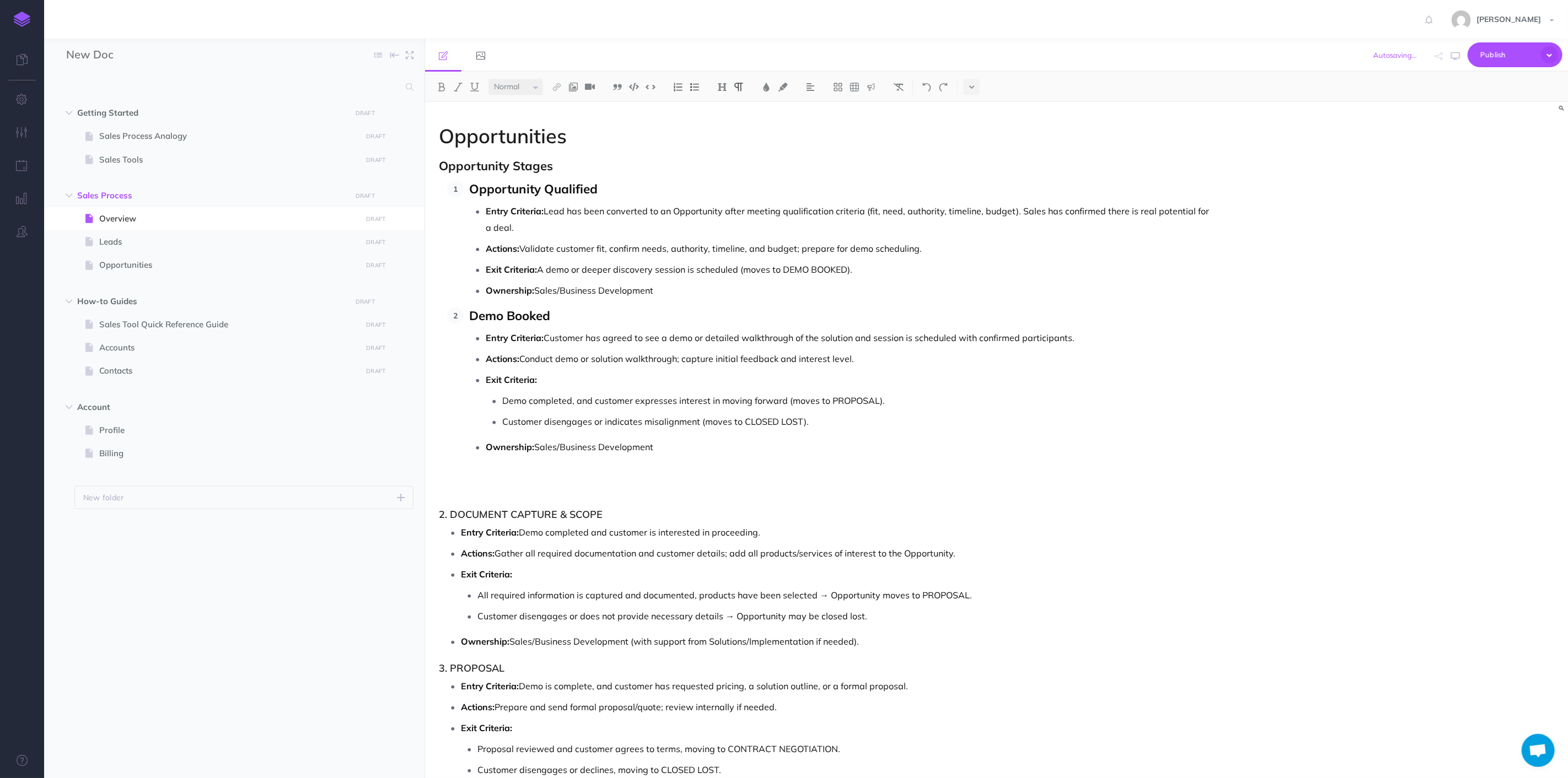
scroll to position [3429, 0]
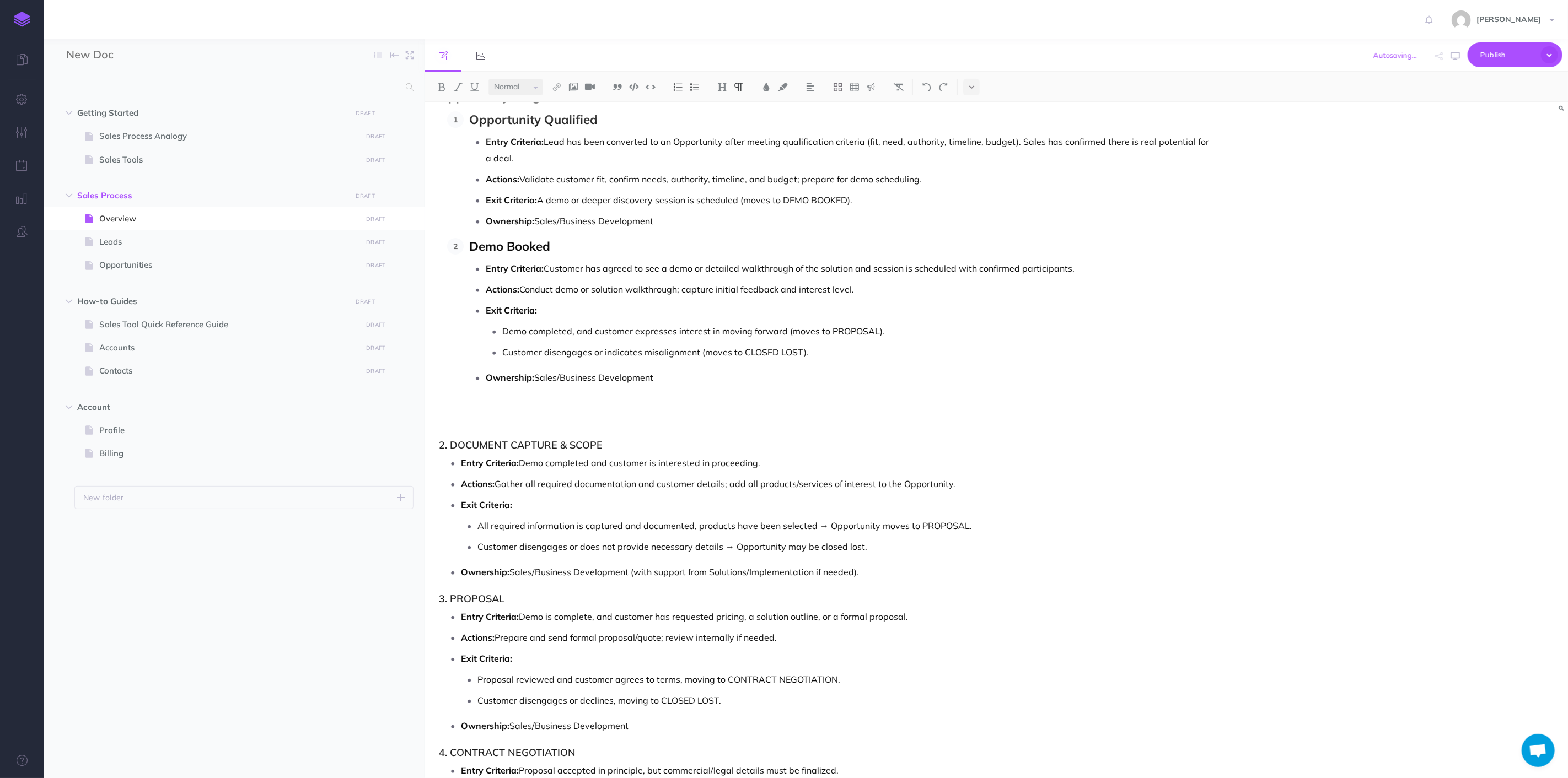
click at [669, 376] on p "Ownership: Sales/Business Development" at bounding box center [849, 377] width 726 height 16
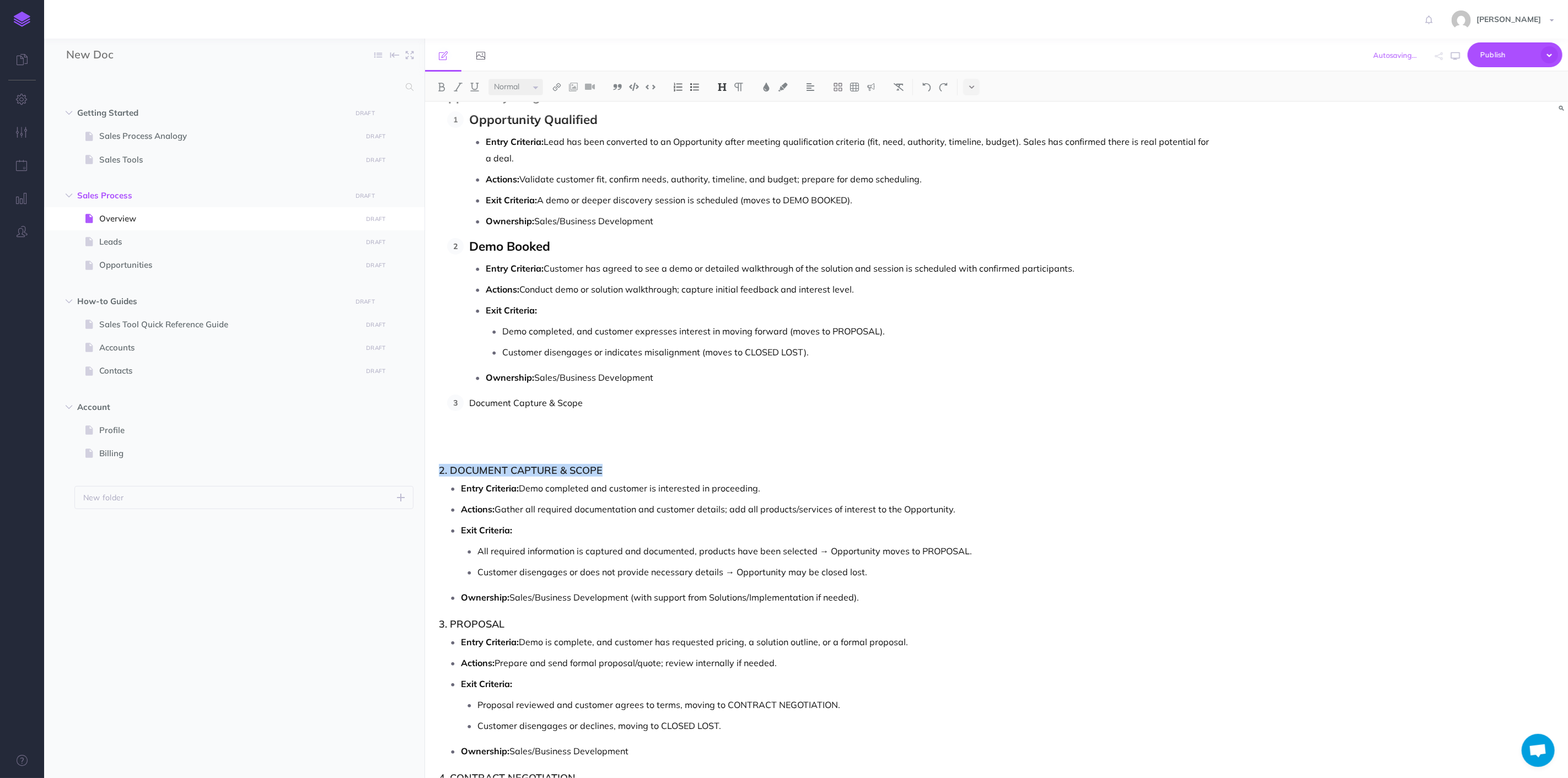
drag, startPoint x: 521, startPoint y: 472, endPoint x: 433, endPoint y: 470, distance: 88.0
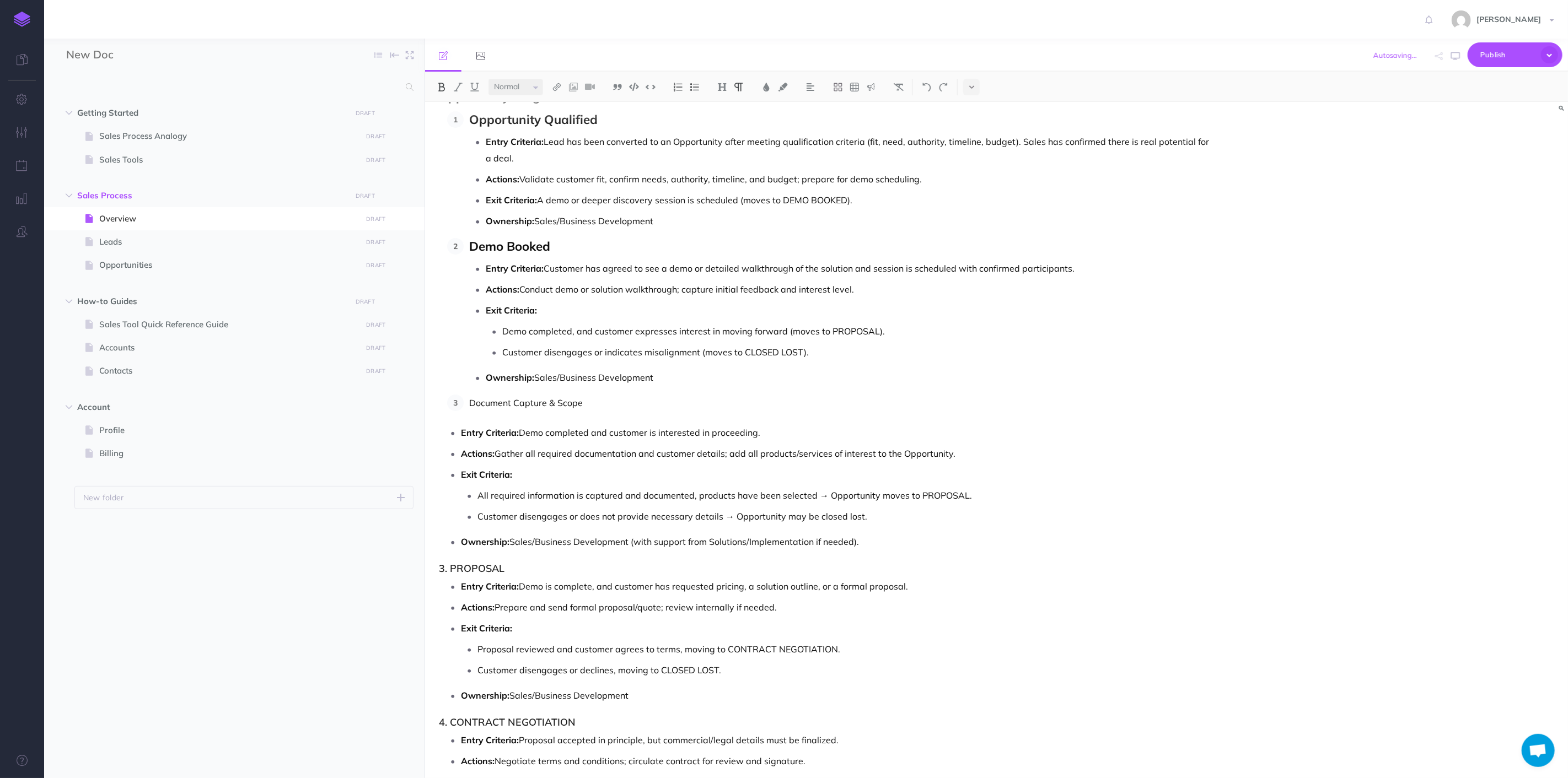
drag, startPoint x: 866, startPoint y: 552, endPoint x: 434, endPoint y: 437, distance: 447.0
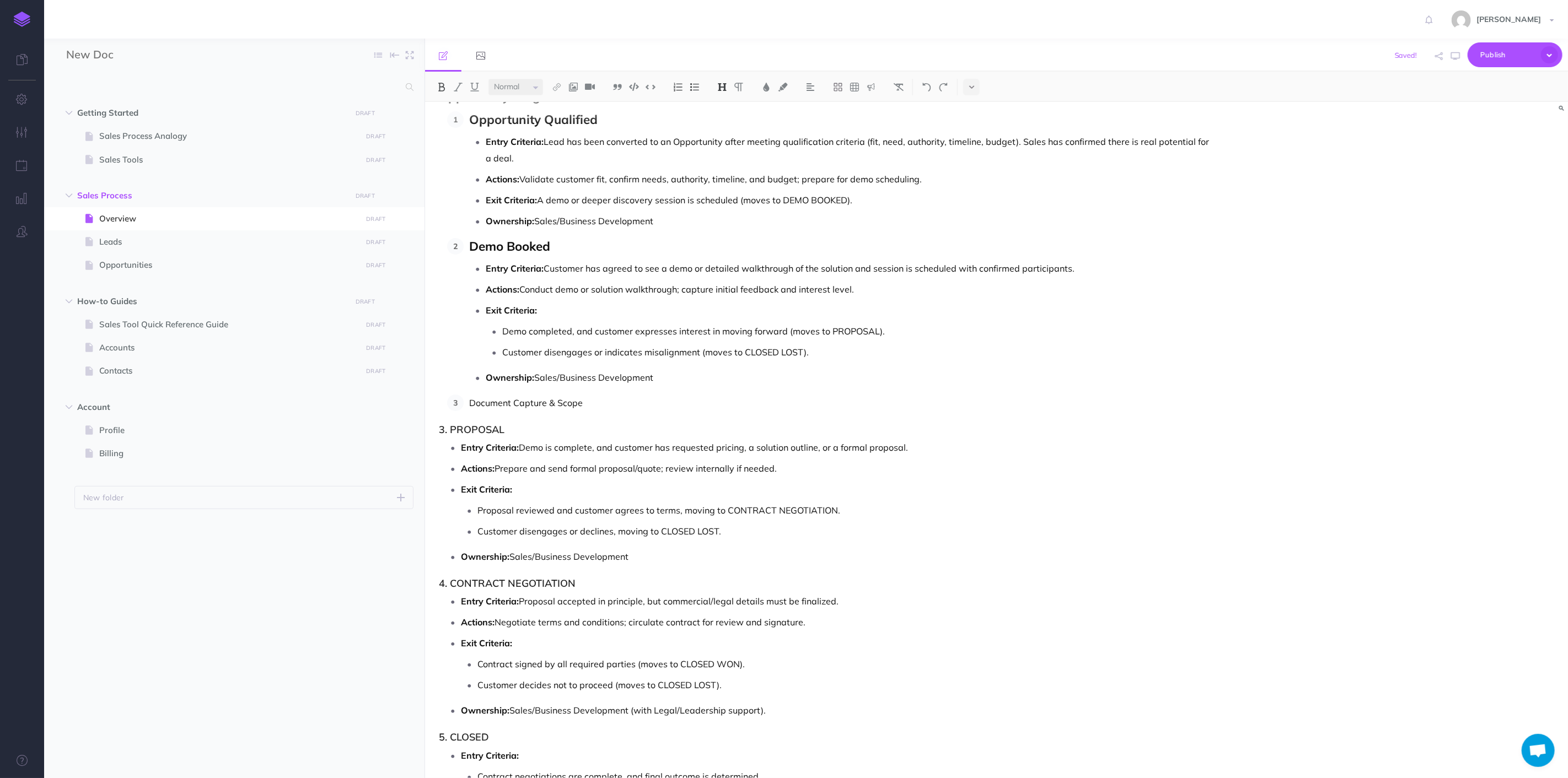
click at [623, 401] on p "Document Capture & Scope" at bounding box center [840, 403] width 742 height 16
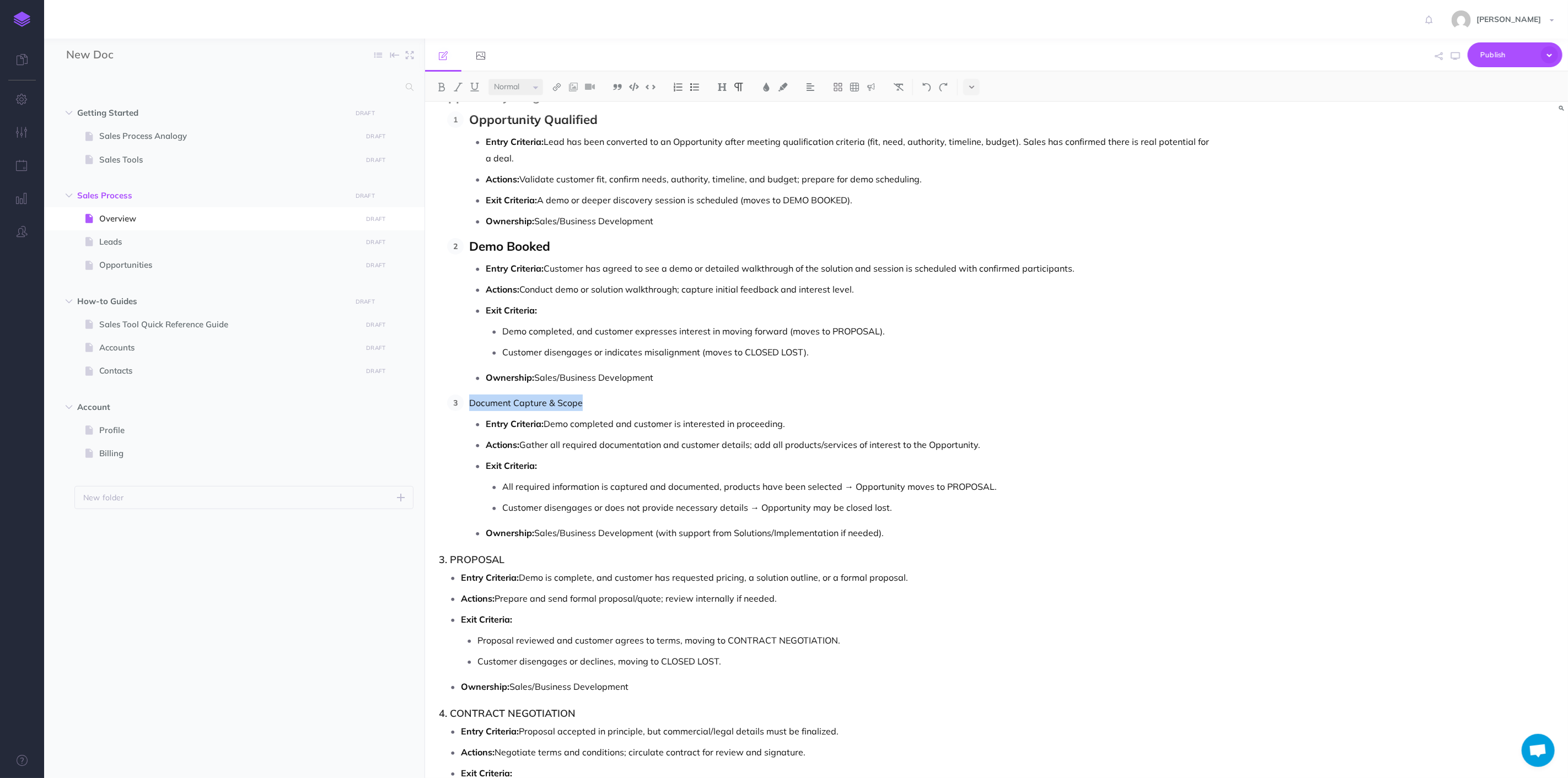
drag, startPoint x: 623, startPoint y: 401, endPoint x: 466, endPoint y: 403, distance: 157.0
click at [466, 403] on li "Document Capture & Scope Entry Criteria: Demo completed and customer is interes…" at bounding box center [838, 468] width 748 height 147
click at [535, 86] on select "Small Normal Large" at bounding box center [516, 87] width 54 height 16
click at [489, 79] on select "Small Normal Large" at bounding box center [516, 87] width 54 height 16
click at [442, 86] on img at bounding box center [442, 87] width 10 height 8
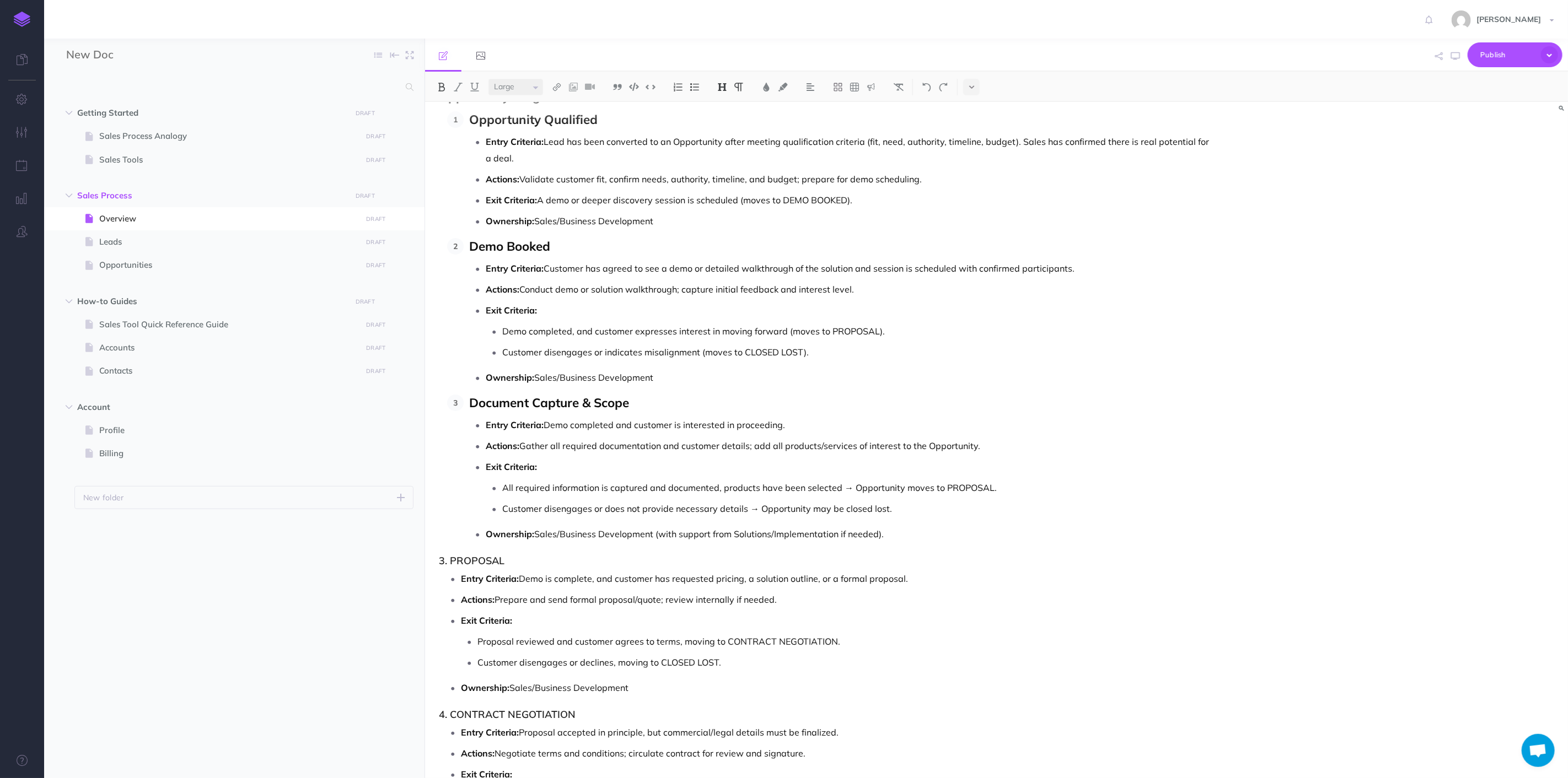
click at [719, 86] on img at bounding box center [722, 87] width 10 height 8
click at [725, 140] on button "H3" at bounding box center [722, 138] width 16 height 16
click at [788, 395] on ol "Opportunity Qualified Entry Criteria: Lead has been converted to an Opportunity…" at bounding box center [829, 326] width 764 height 431
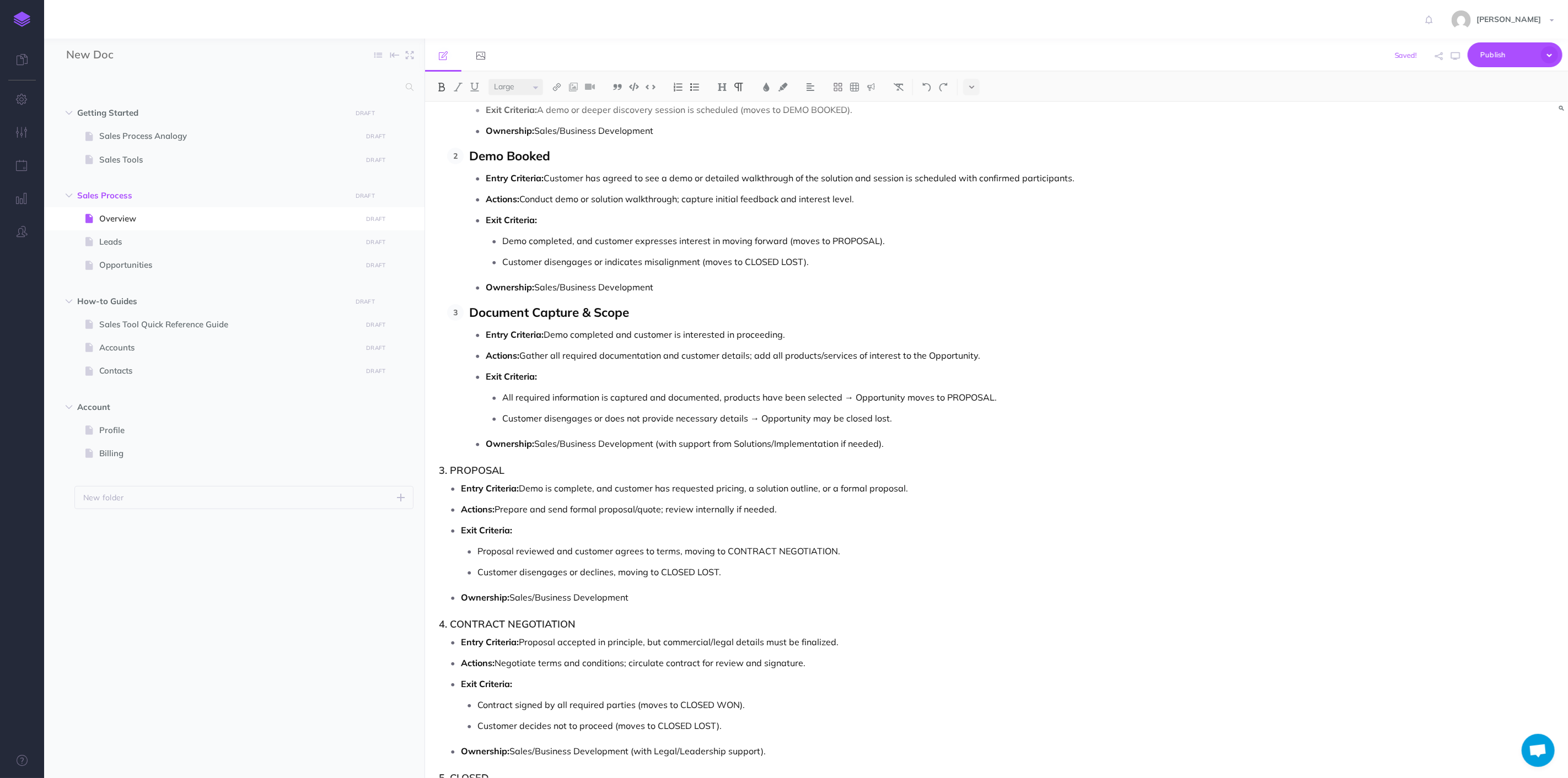
scroll to position [3551, 0]
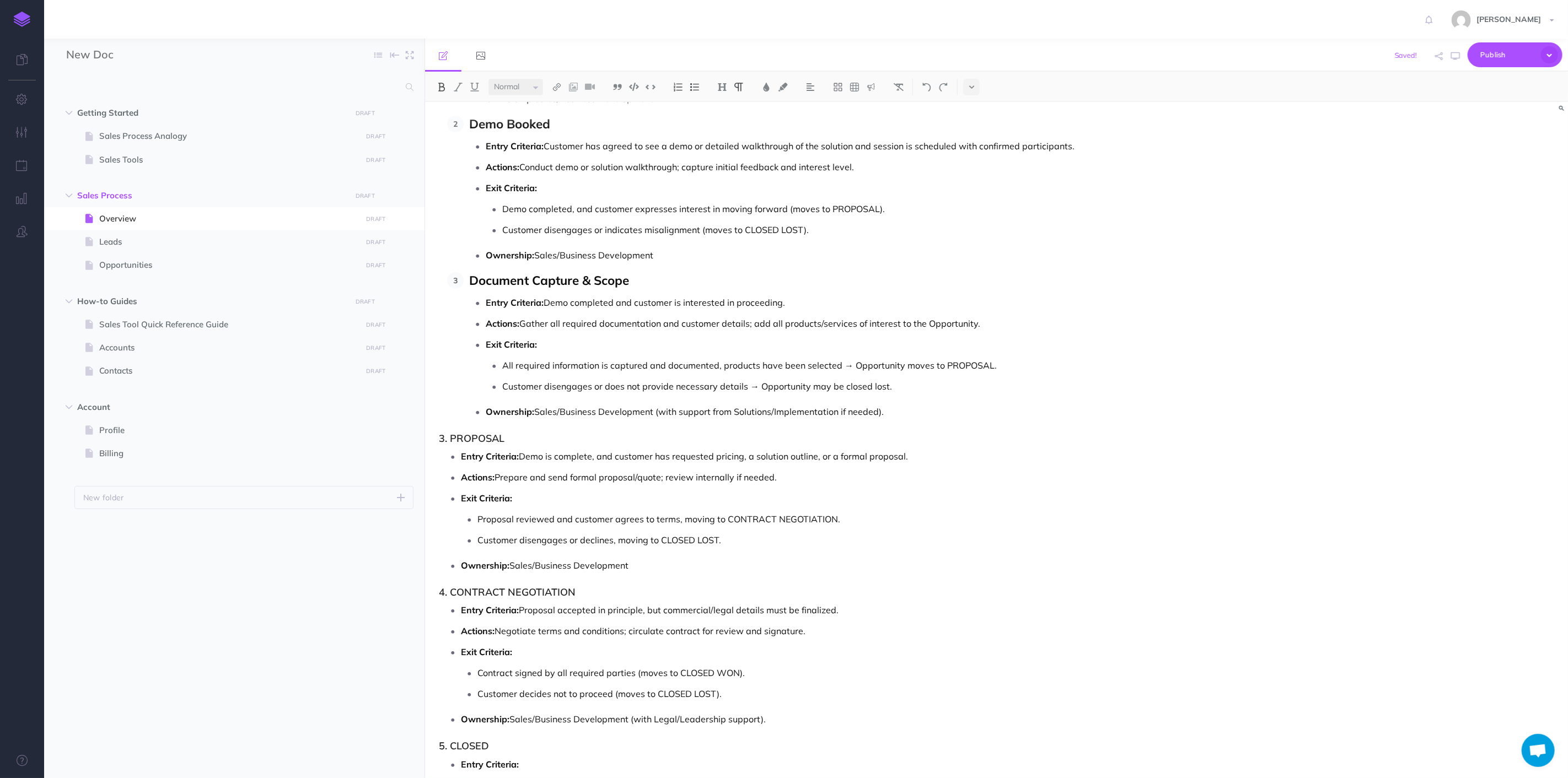
drag, startPoint x: 490, startPoint y: 456, endPoint x: 481, endPoint y: 443, distance: 15.8
drag, startPoint x: 532, startPoint y: 447, endPoint x: 416, endPoint y: 447, distance: 116.0
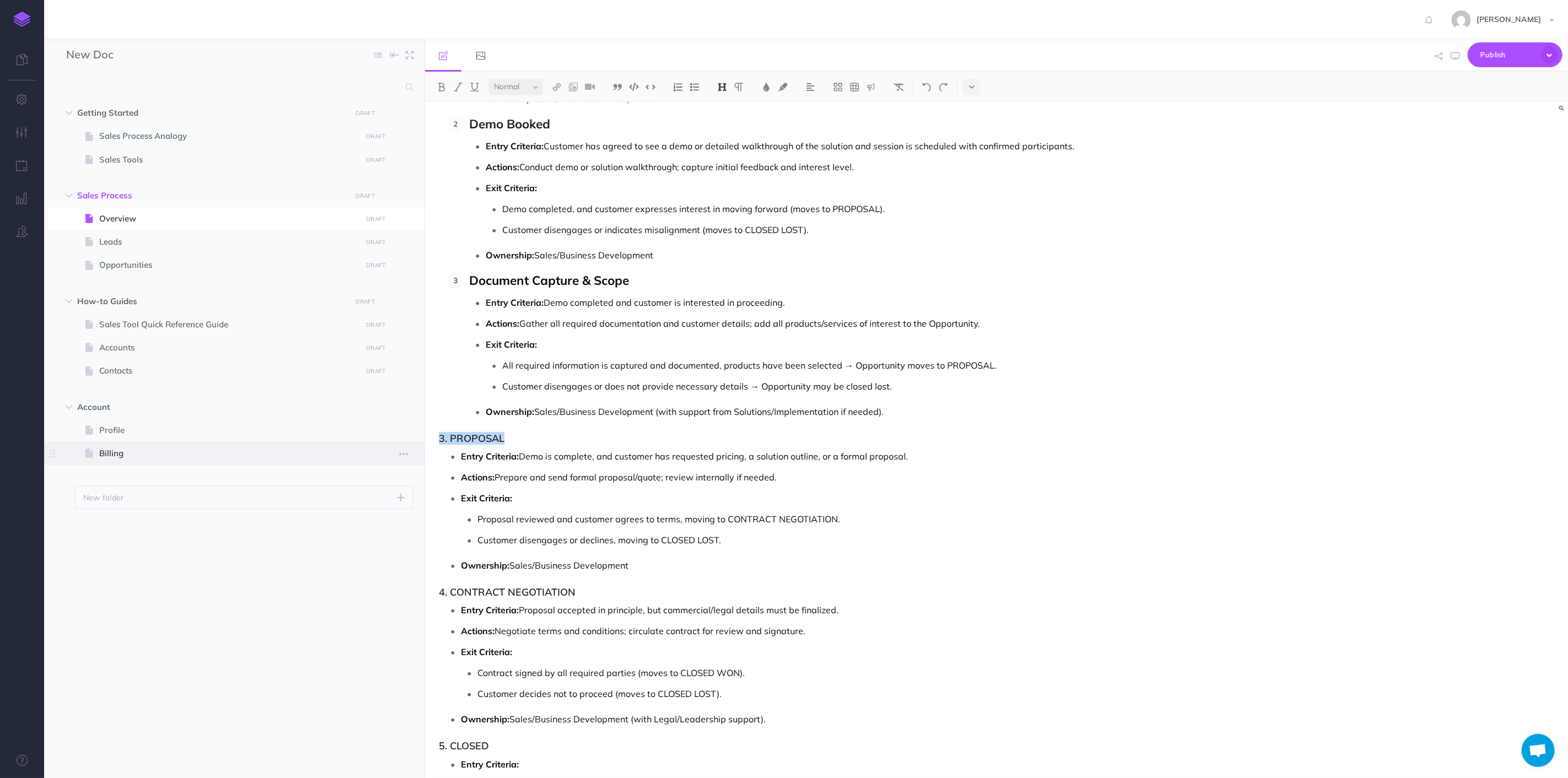
click at [416, 447] on div "New Doc Collapse all Expand all Expand to root folders Getting Started DRAFT Pu…" at bounding box center [806, 408] width 1524 height 740
drag, startPoint x: 555, startPoint y: 445, endPoint x: 336, endPoint y: 447, distance: 219.0
click at [336, 447] on div "New Doc Collapse all Expand all Expand to root folders Getting Started DRAFT Pu…" at bounding box center [806, 408] width 1524 height 740
drag, startPoint x: 569, startPoint y: 308, endPoint x: 569, endPoint y: 301, distance: 7.0
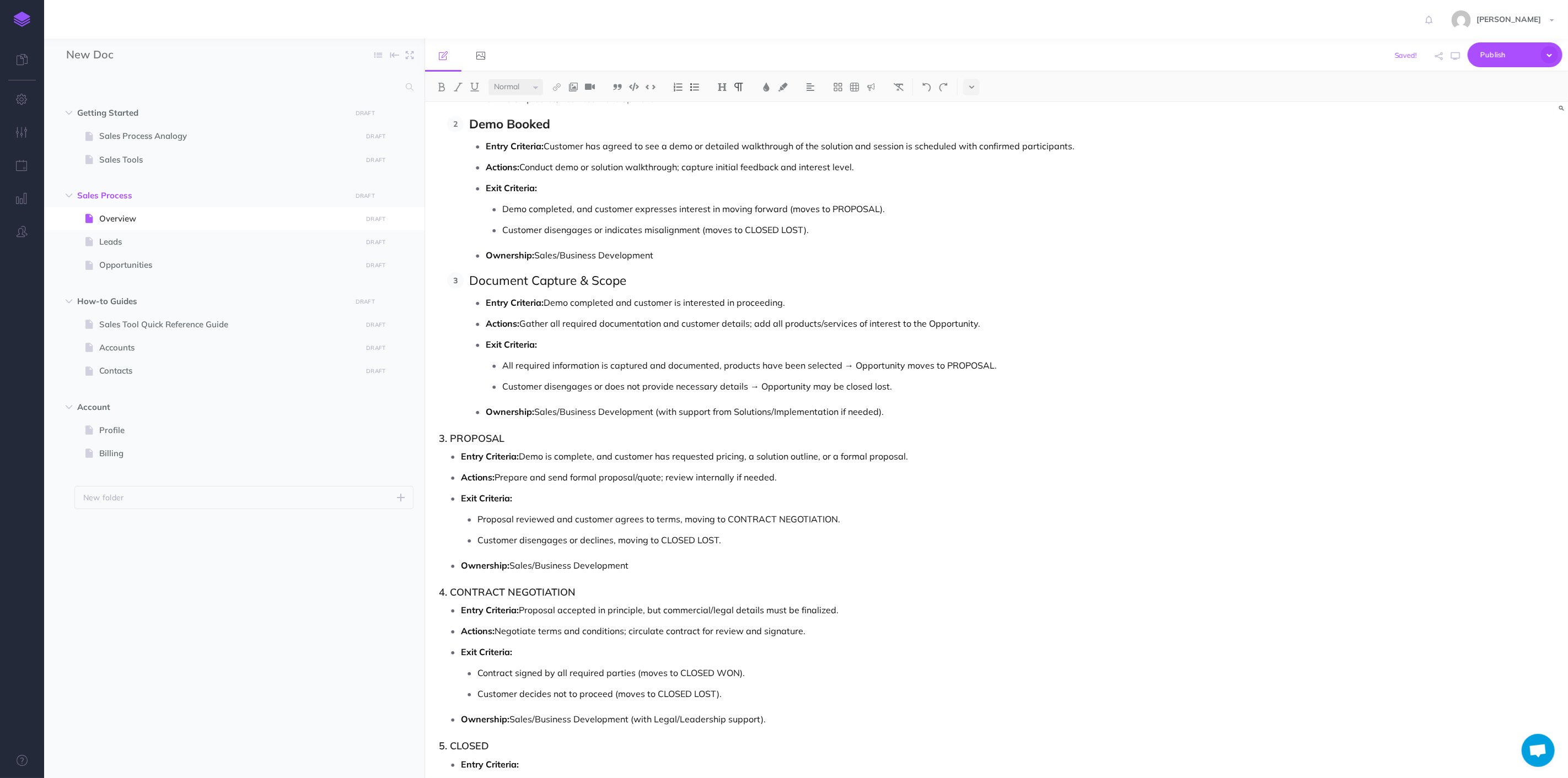
click at [569, 307] on p "Entry Criteria: Demo completed and customer is interested in proceeding." at bounding box center [849, 302] width 726 height 16
click at [568, 288] on span "Document Capture & Scope" at bounding box center [547, 280] width 157 height 16
click at [439, 84] on img at bounding box center [442, 87] width 10 height 8
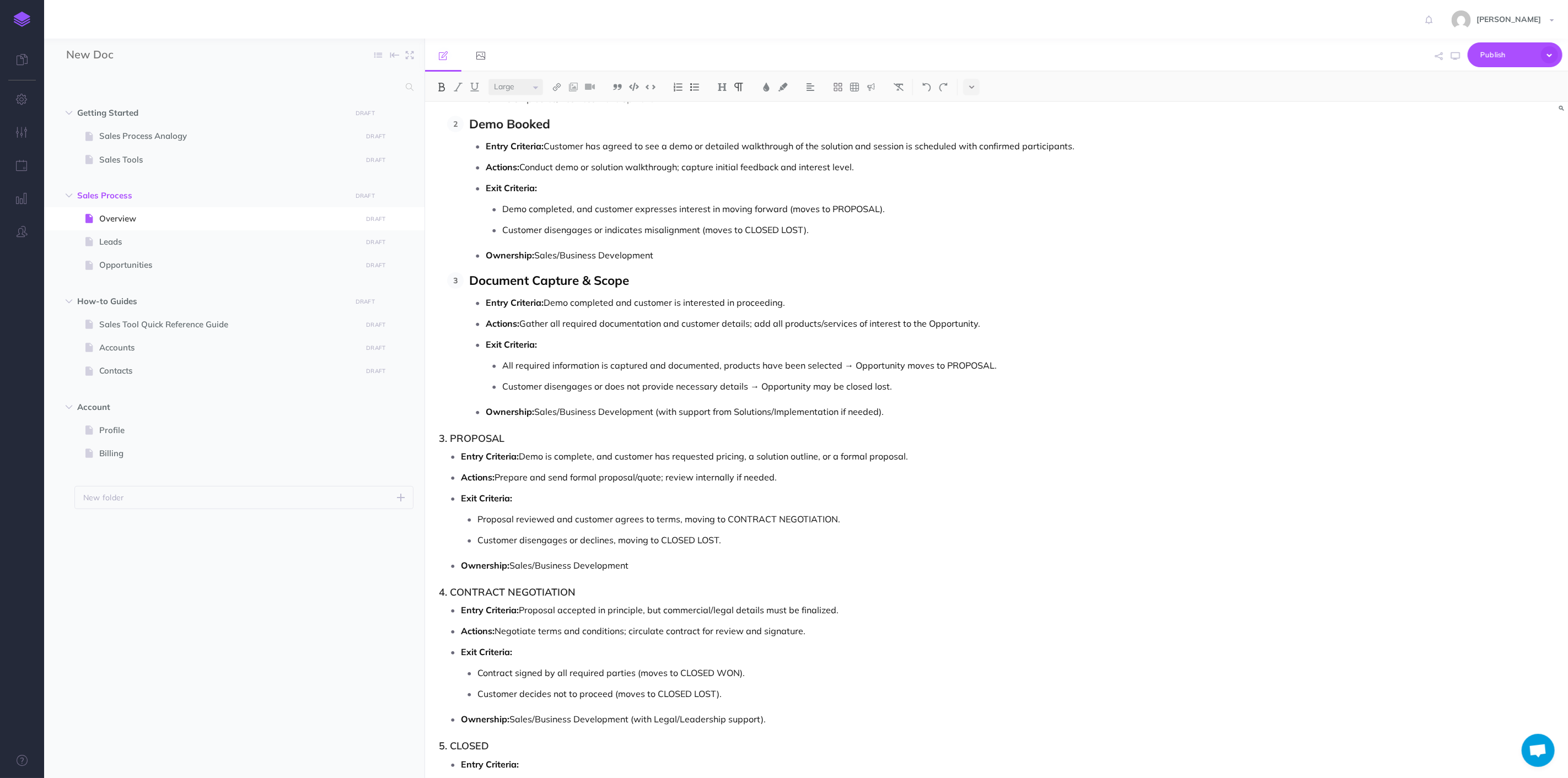
select select "null"
drag, startPoint x: 566, startPoint y: 475, endPoint x: 558, endPoint y: 448, distance: 28.2
click at [565, 472] on ul "Entry Criteria: Demo is complete, and customer has requested pricing, a solutio…" at bounding box center [828, 511] width 767 height 126
drag, startPoint x: 558, startPoint y: 443, endPoint x: 361, endPoint y: 453, distance: 197.3
click at [361, 453] on div "New Doc Collapse all Expand all Expand to root folders Getting Started DRAFT Pu…" at bounding box center [806, 408] width 1524 height 740
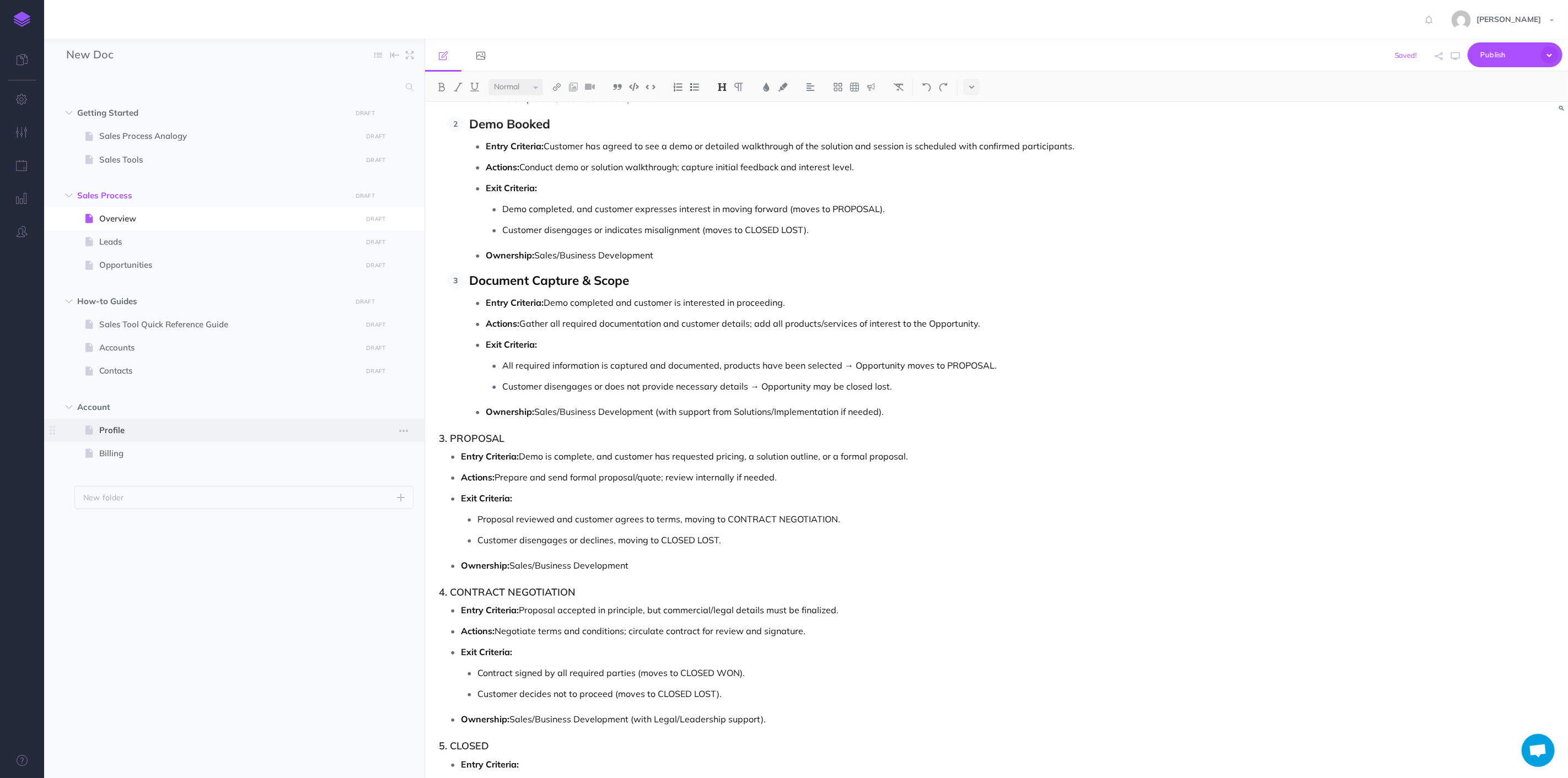
click at [422, 441] on span at bounding box center [235, 430] width 381 height 23
select select "null"
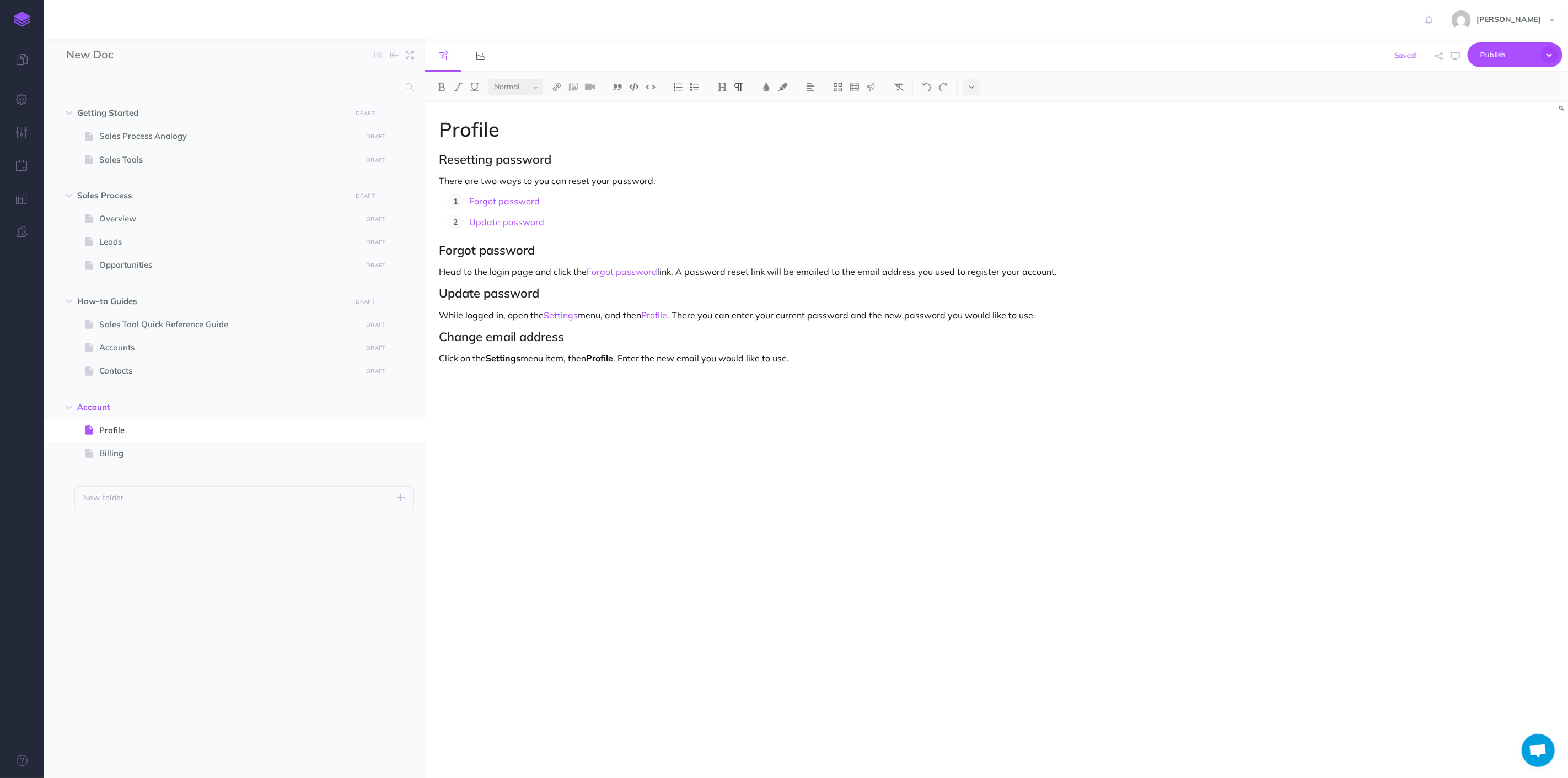
click at [478, 445] on div "Profile Resetting password There are two ways to you can reset your password. F…" at bounding box center [825, 434] width 801 height 665
drag, startPoint x: 560, startPoint y: 505, endPoint x: 471, endPoint y: 484, distance: 91.4
click at [560, 505] on div "Profile Resetting password There are two ways to you can reset your password. F…" at bounding box center [825, 434] width 801 height 665
click at [159, 245] on span "Leads" at bounding box center [229, 242] width 259 height 14
select select "null"
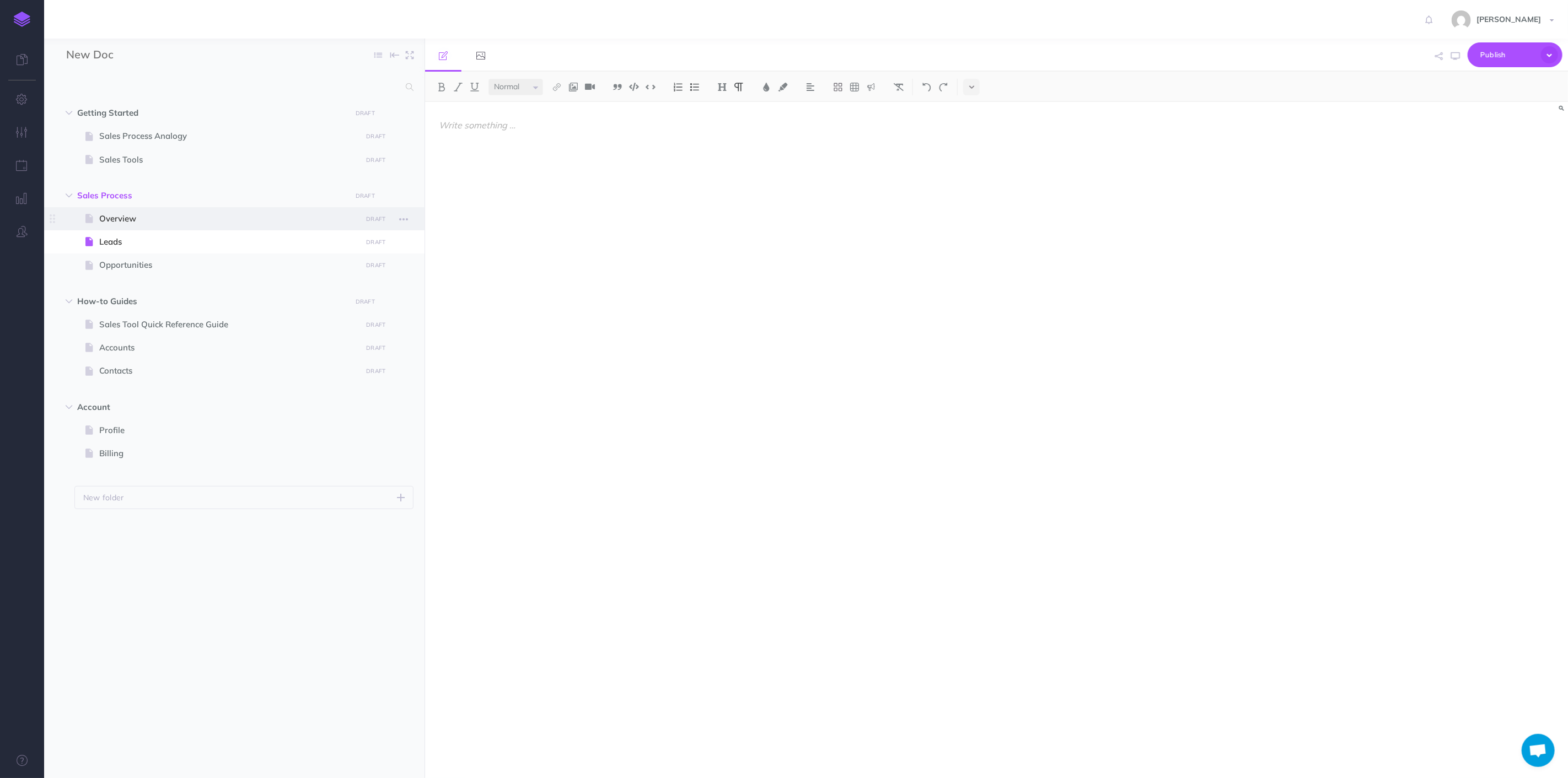
click at [163, 217] on span "Overview" at bounding box center [229, 219] width 259 height 14
select select "null"
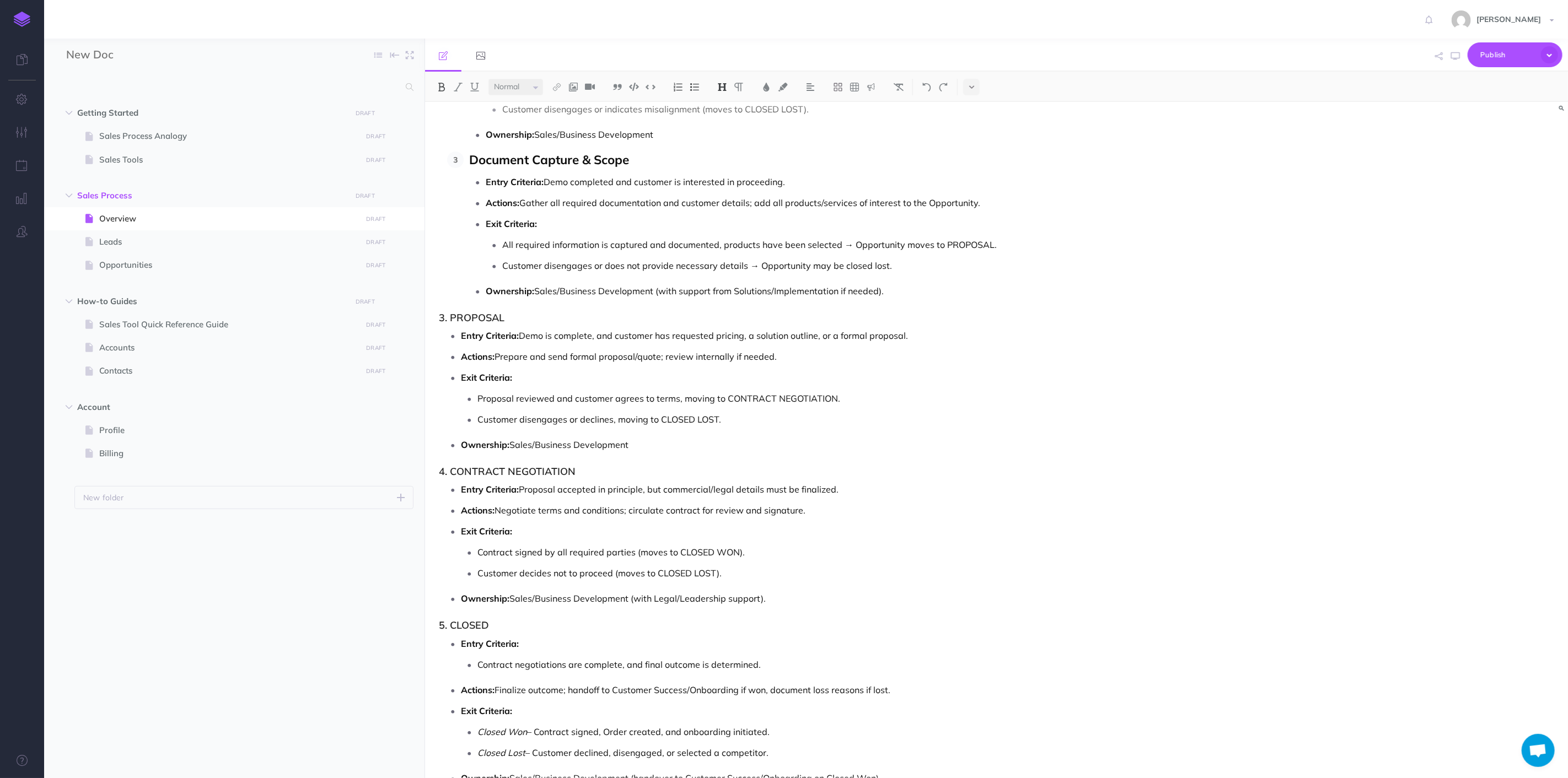
scroll to position [3673, 0]
drag, startPoint x: 517, startPoint y: 319, endPoint x: 409, endPoint y: 318, distance: 108.0
click at [409, 318] on div "New Doc Collapse all Expand all Expand to root folders Getting Started DRAFT Pu…" at bounding box center [806, 408] width 1524 height 740
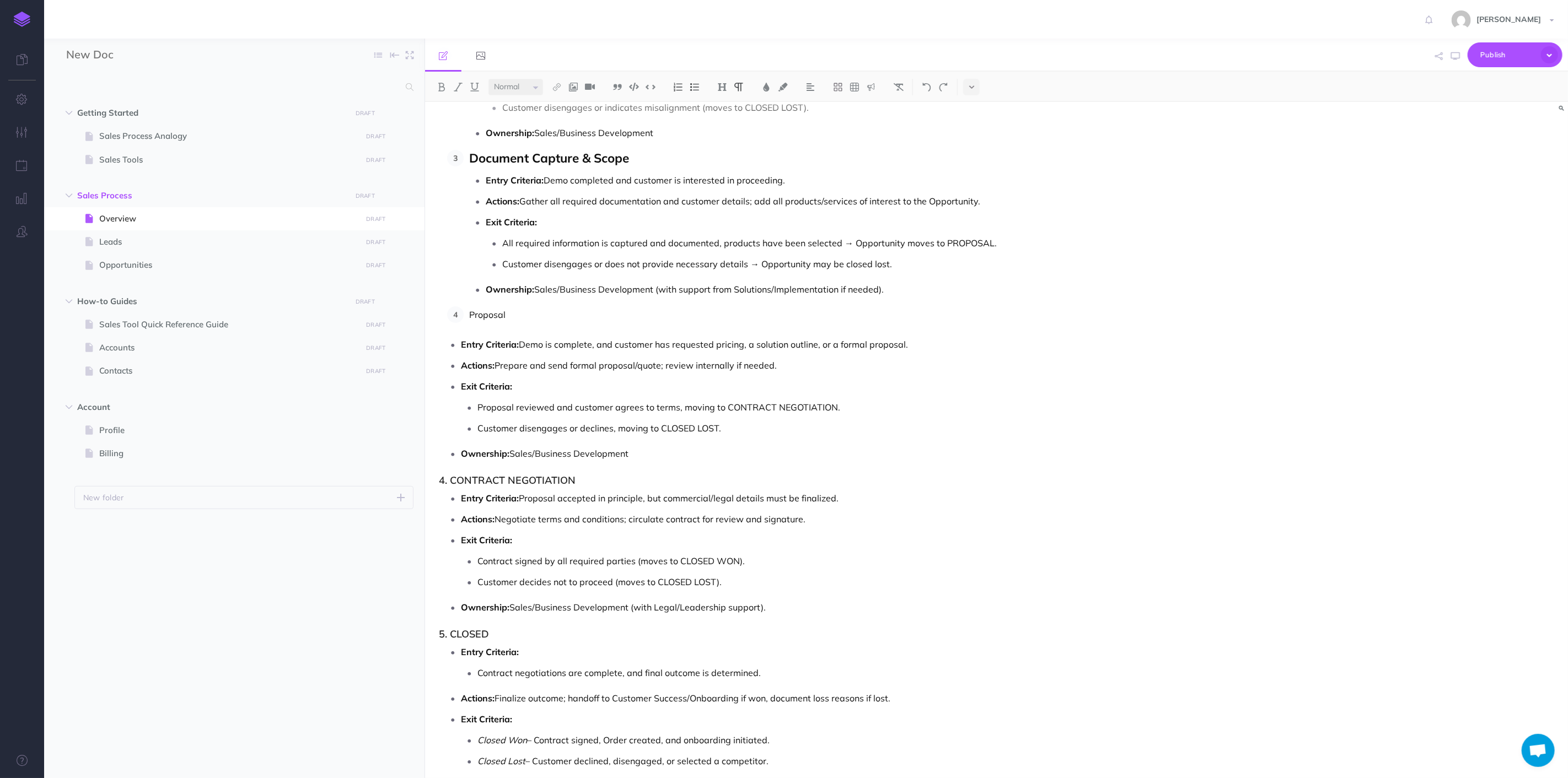
click at [490, 323] on p "Proposal" at bounding box center [840, 314] width 742 height 16
click at [489, 323] on p "Proposal" at bounding box center [840, 314] width 742 height 16
click at [725, 90] on img at bounding box center [722, 87] width 10 height 8
drag, startPoint x: 727, startPoint y: 136, endPoint x: 518, endPoint y: 100, distance: 212.1
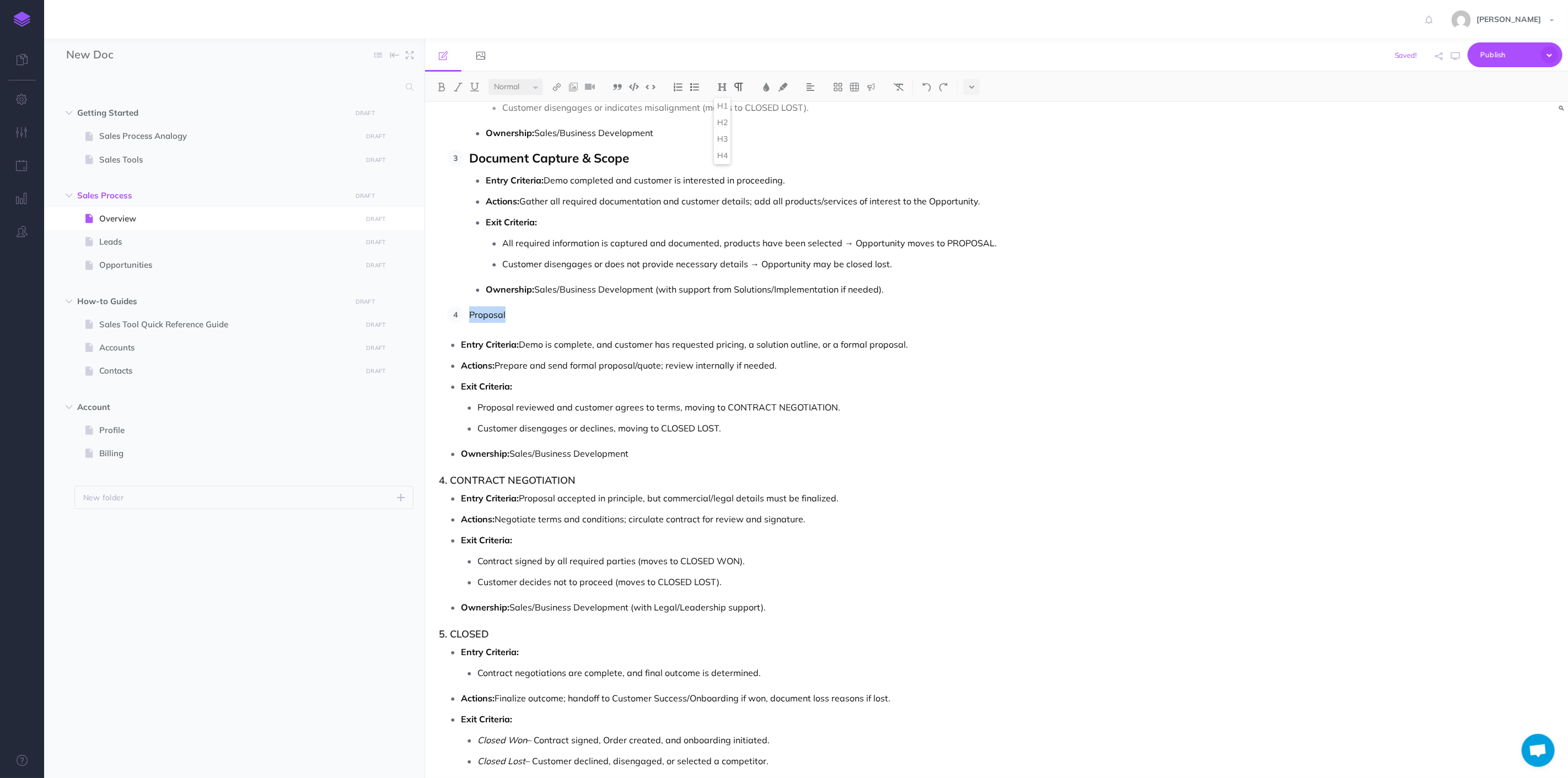
click at [726, 136] on button "H3" at bounding box center [722, 138] width 16 height 16
click at [530, 85] on select "Small Normal Large" at bounding box center [516, 87] width 54 height 16
click at [489, 79] on select "Small Normal Large" at bounding box center [516, 87] width 54 height 16
click at [436, 84] on button at bounding box center [441, 87] width 16 height 16
click at [550, 324] on p "Proposal" at bounding box center [840, 315] width 742 height 18
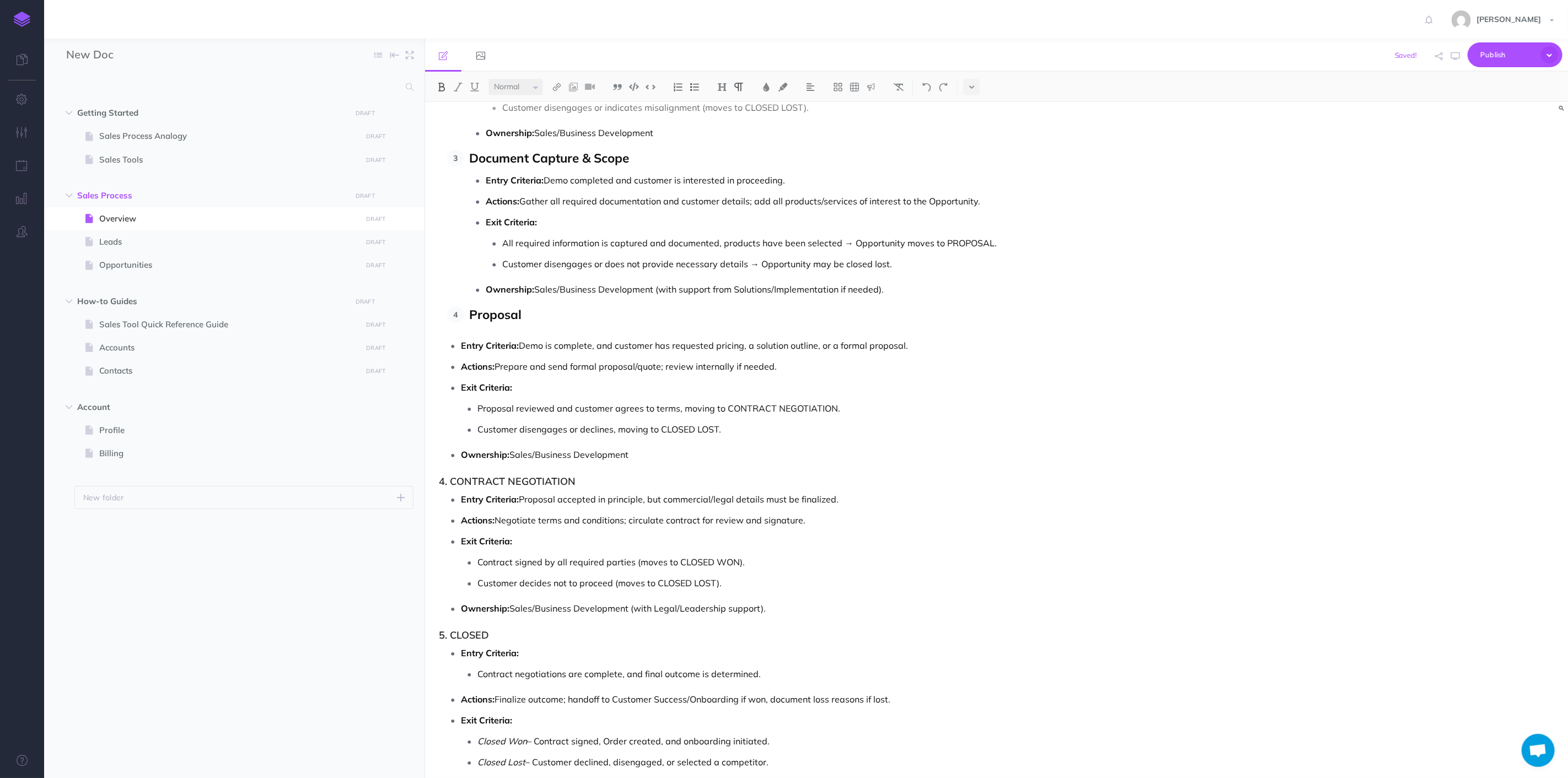
drag, startPoint x: 461, startPoint y: 351, endPoint x: 687, endPoint y: 453, distance: 248.0
click at [687, 453] on ul "Entry Criteria: Demo is complete, and customer has requested pricing, a solutio…" at bounding box center [828, 400] width 767 height 126
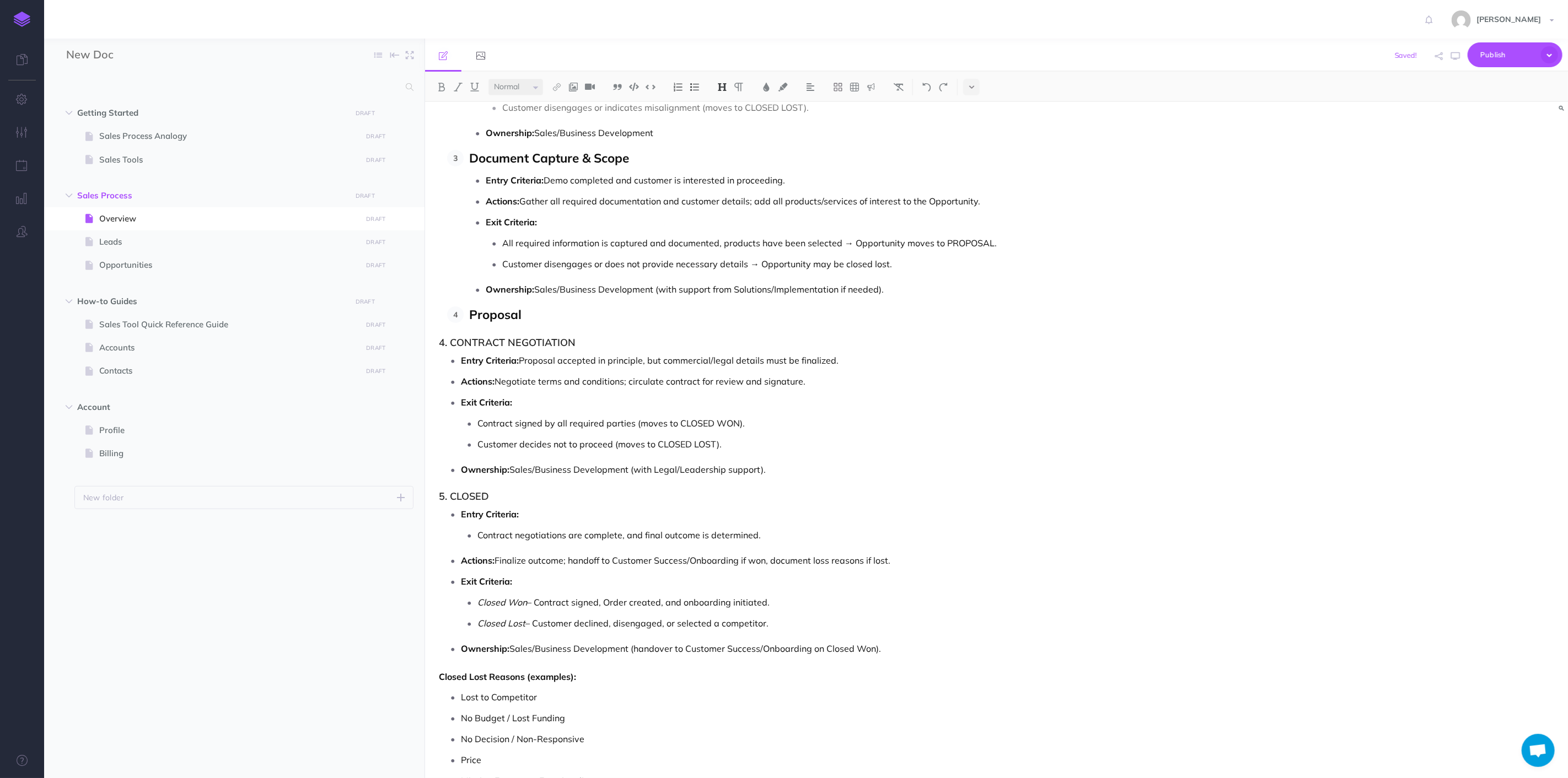
click at [575, 319] on p "Proposal" at bounding box center [840, 315] width 742 height 18
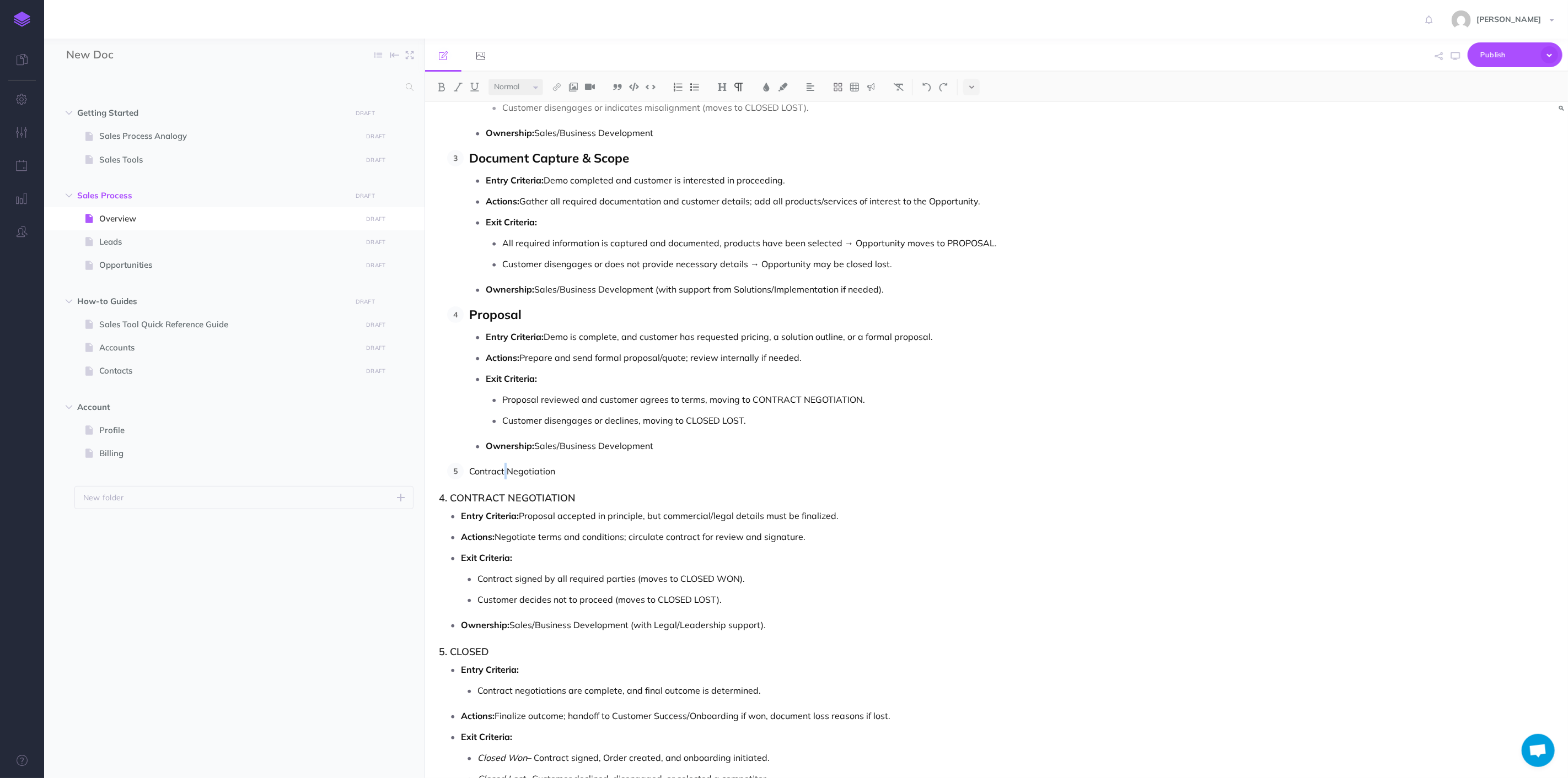
click at [505, 474] on p "Contract Negotiation" at bounding box center [840, 471] width 742 height 16
click at [524, 85] on select "Small Normal Large" at bounding box center [516, 87] width 54 height 16
click at [489, 79] on select "Small Normal Large" at bounding box center [516, 87] width 54 height 16
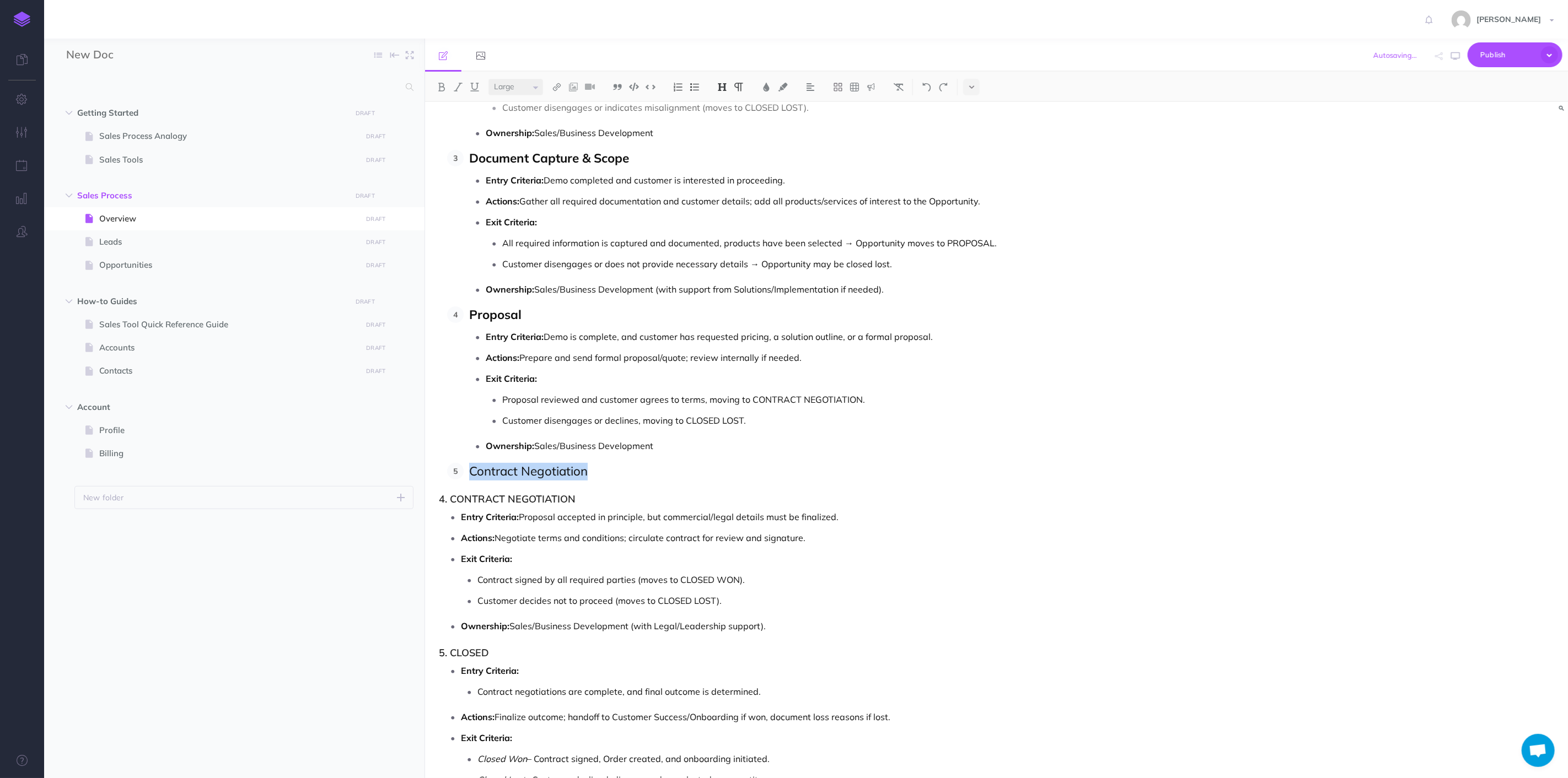
click at [721, 89] on img at bounding box center [722, 87] width 10 height 8
click at [727, 139] on button "H3" at bounding box center [722, 138] width 16 height 16
click at [445, 84] on img at bounding box center [442, 87] width 10 height 8
drag, startPoint x: 605, startPoint y: 503, endPoint x: 388, endPoint y: 490, distance: 217.4
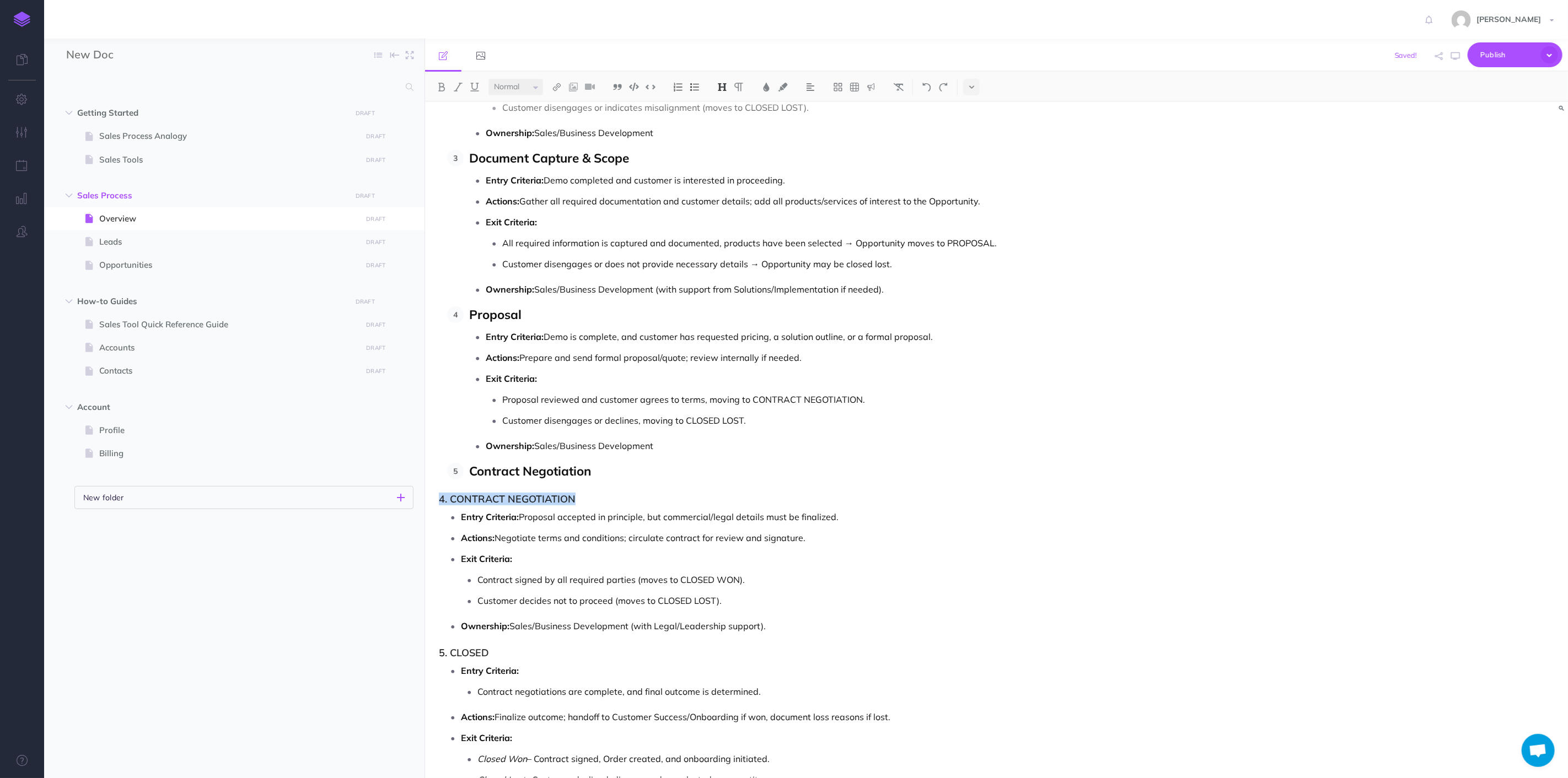
click at [388, 490] on div "New Doc Collapse all Expand all Expand to root folders Getting Started DRAFT Pu…" at bounding box center [806, 408] width 1524 height 740
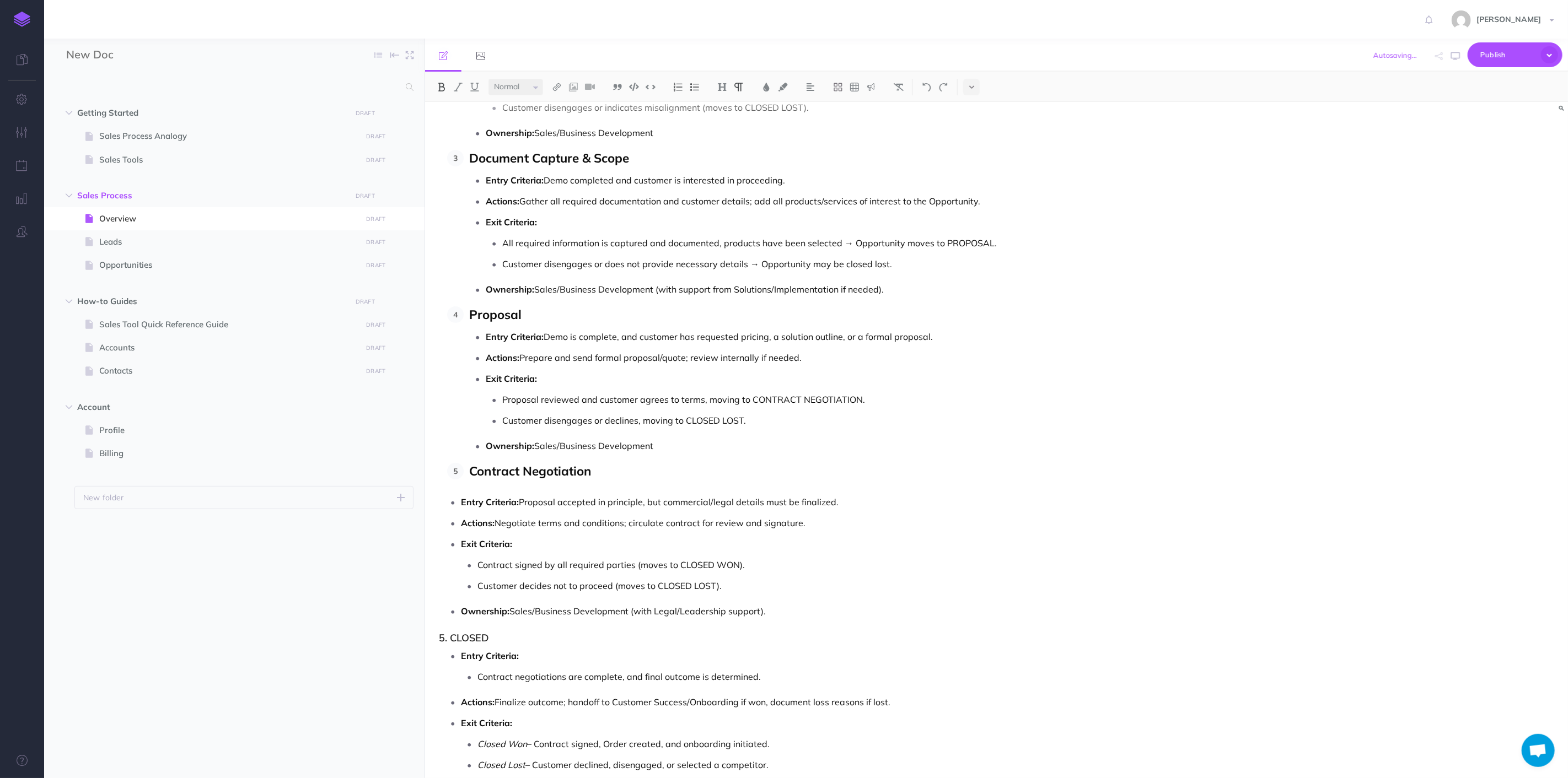
drag, startPoint x: 649, startPoint y: 564, endPoint x: 456, endPoint y: 499, distance: 203.7
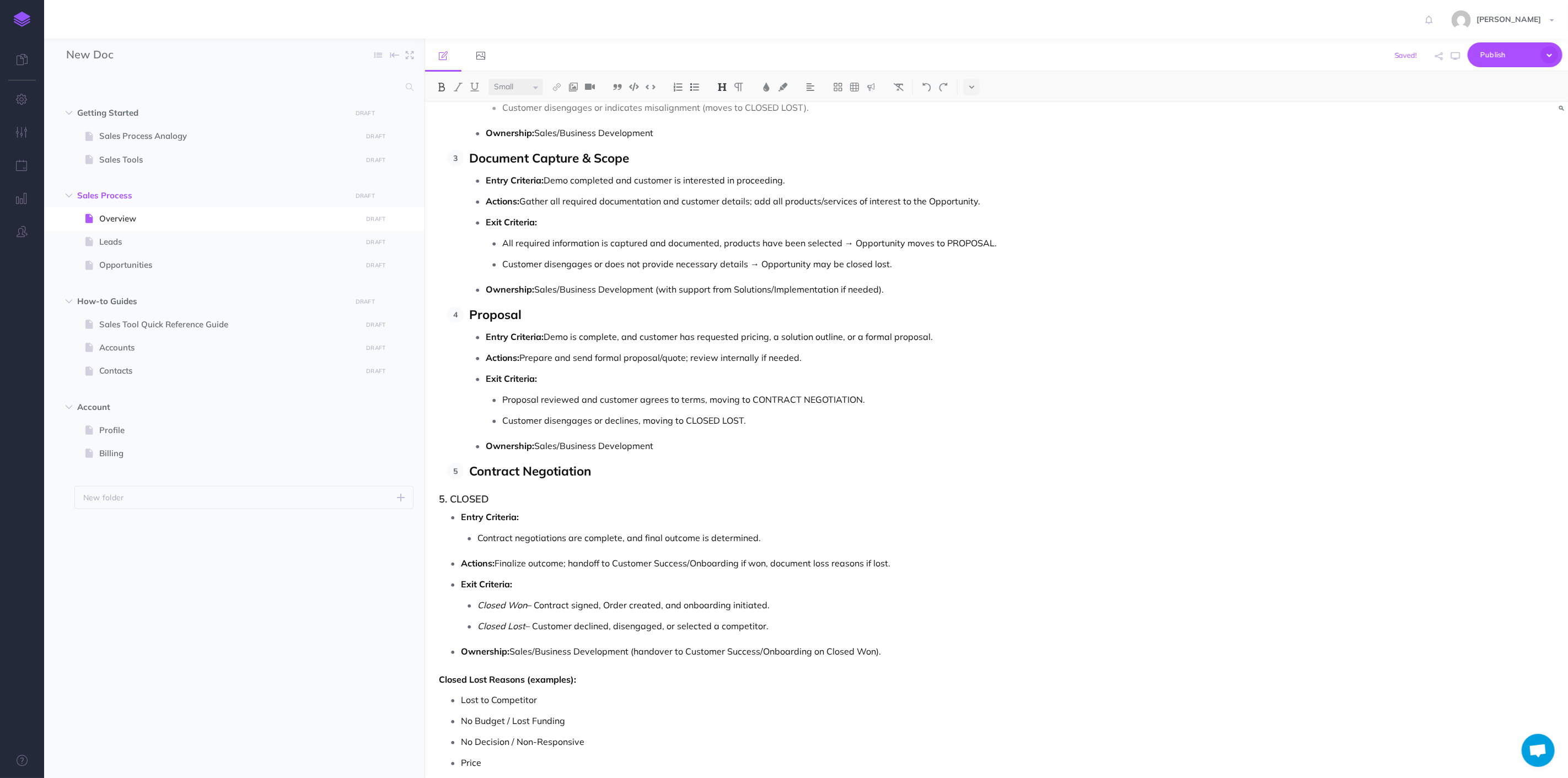
click at [597, 481] on p "Contract Negotiation" at bounding box center [840, 471] width 742 height 18
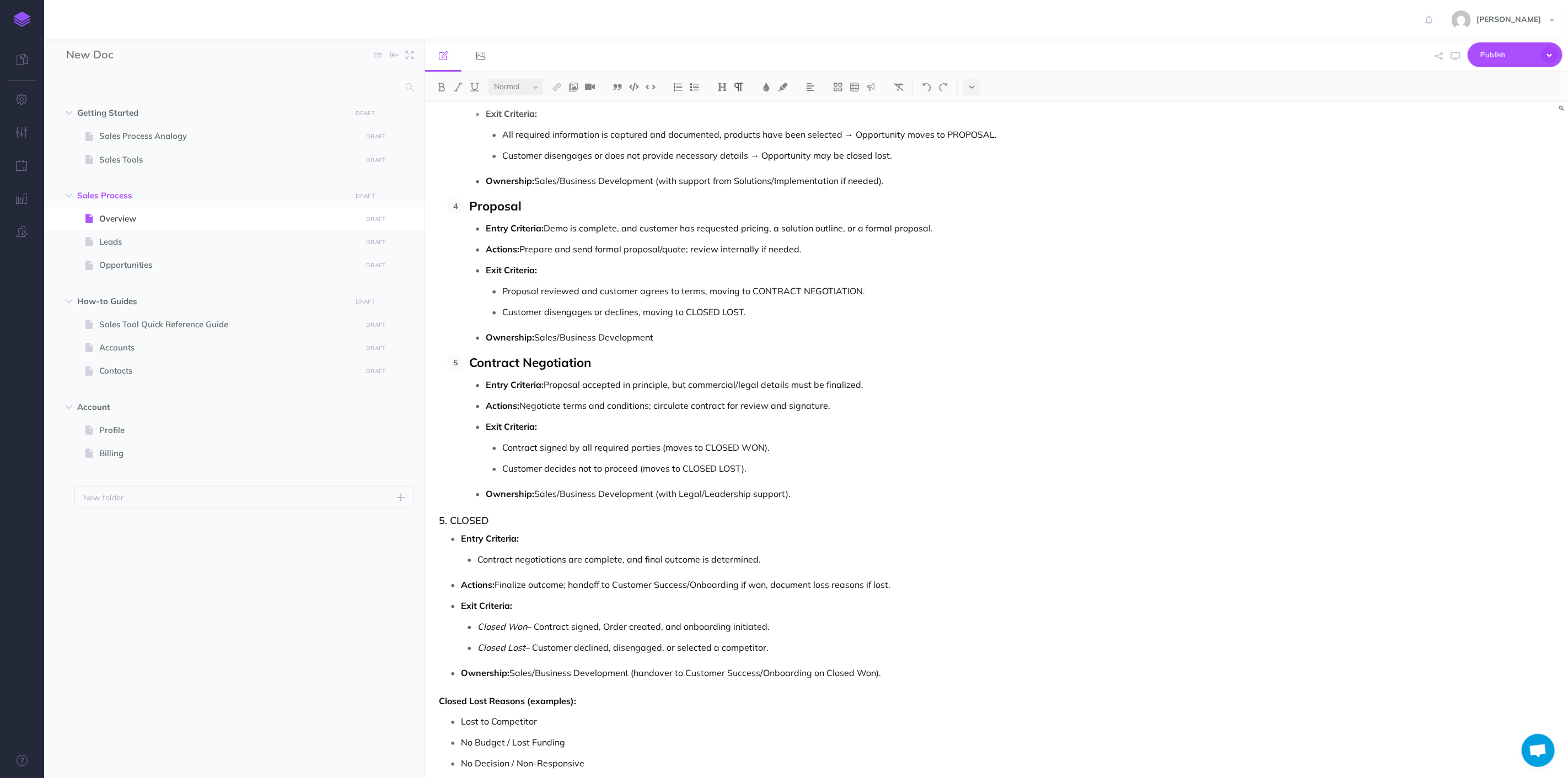
scroll to position [3796, 0]
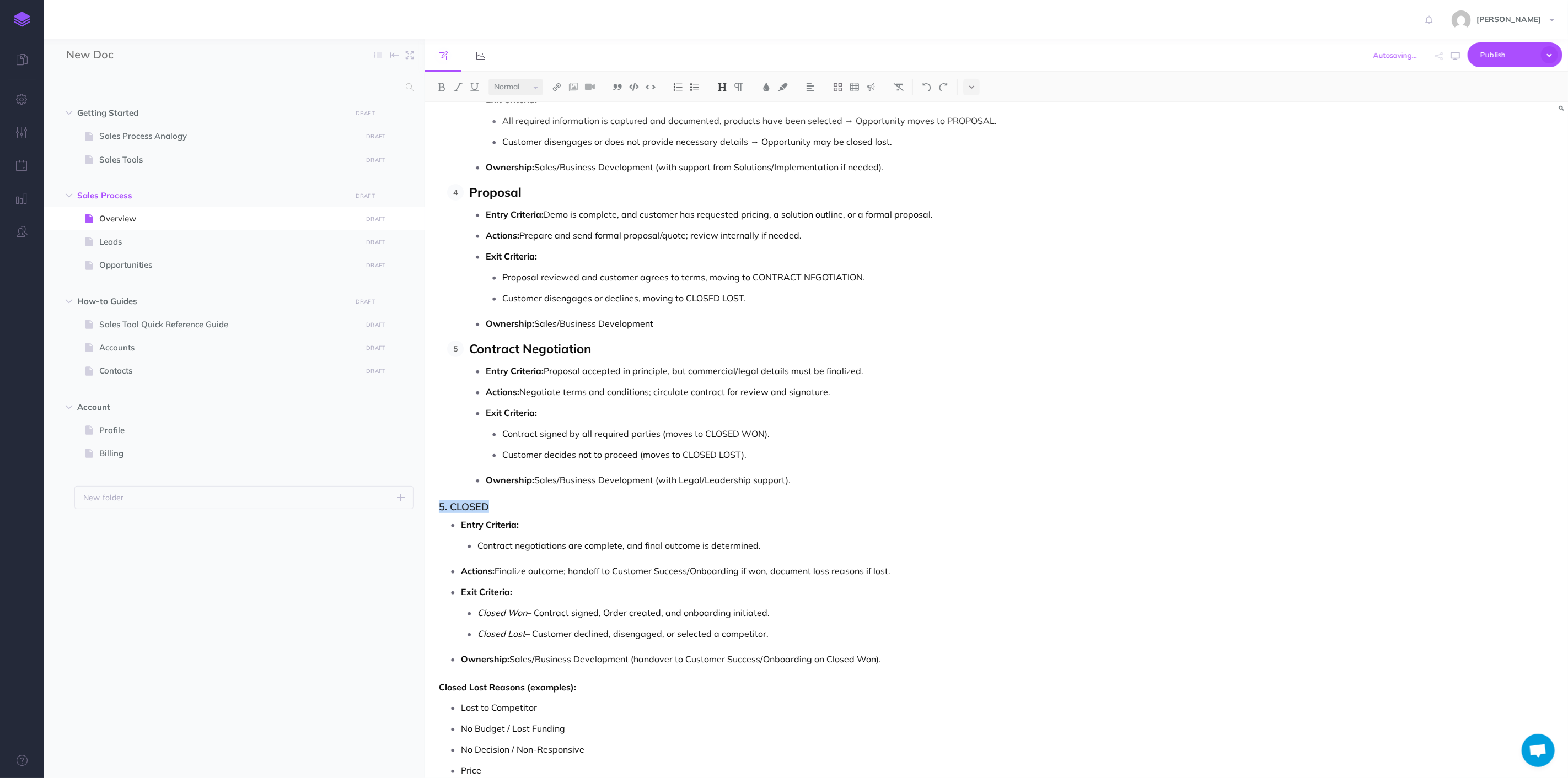
drag, startPoint x: 530, startPoint y: 519, endPoint x: 376, endPoint y: 514, distance: 154.1
click at [376, 514] on div "New Doc Collapse all Expand all Expand to root folders Getting Started DRAFT Pu…" at bounding box center [806, 408] width 1524 height 740
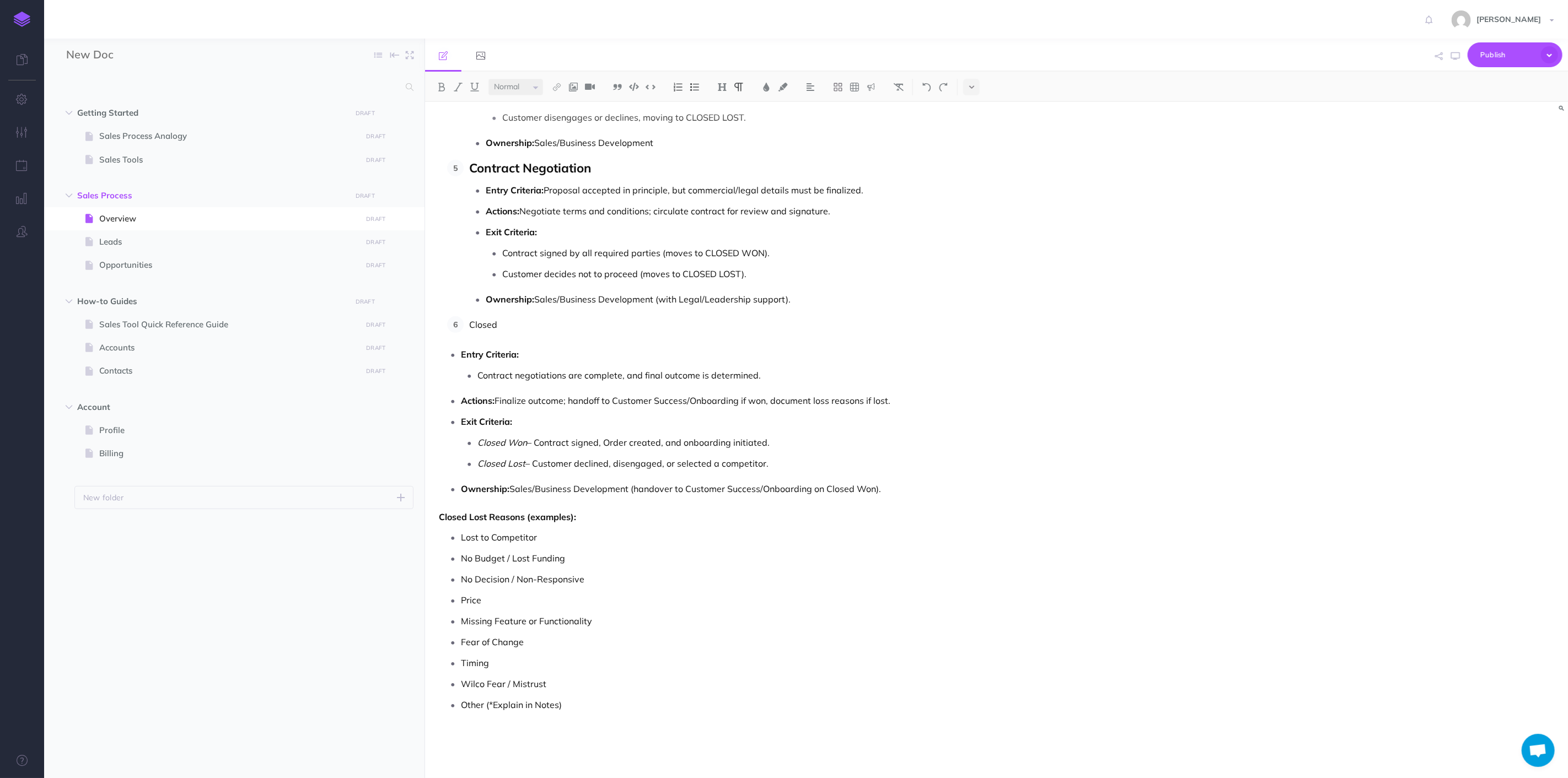
scroll to position [3980, 0]
drag, startPoint x: 495, startPoint y: 325, endPoint x: 432, endPoint y: 318, distance: 63.4
click at [553, 322] on p "Closed" at bounding box center [840, 321] width 742 height 16
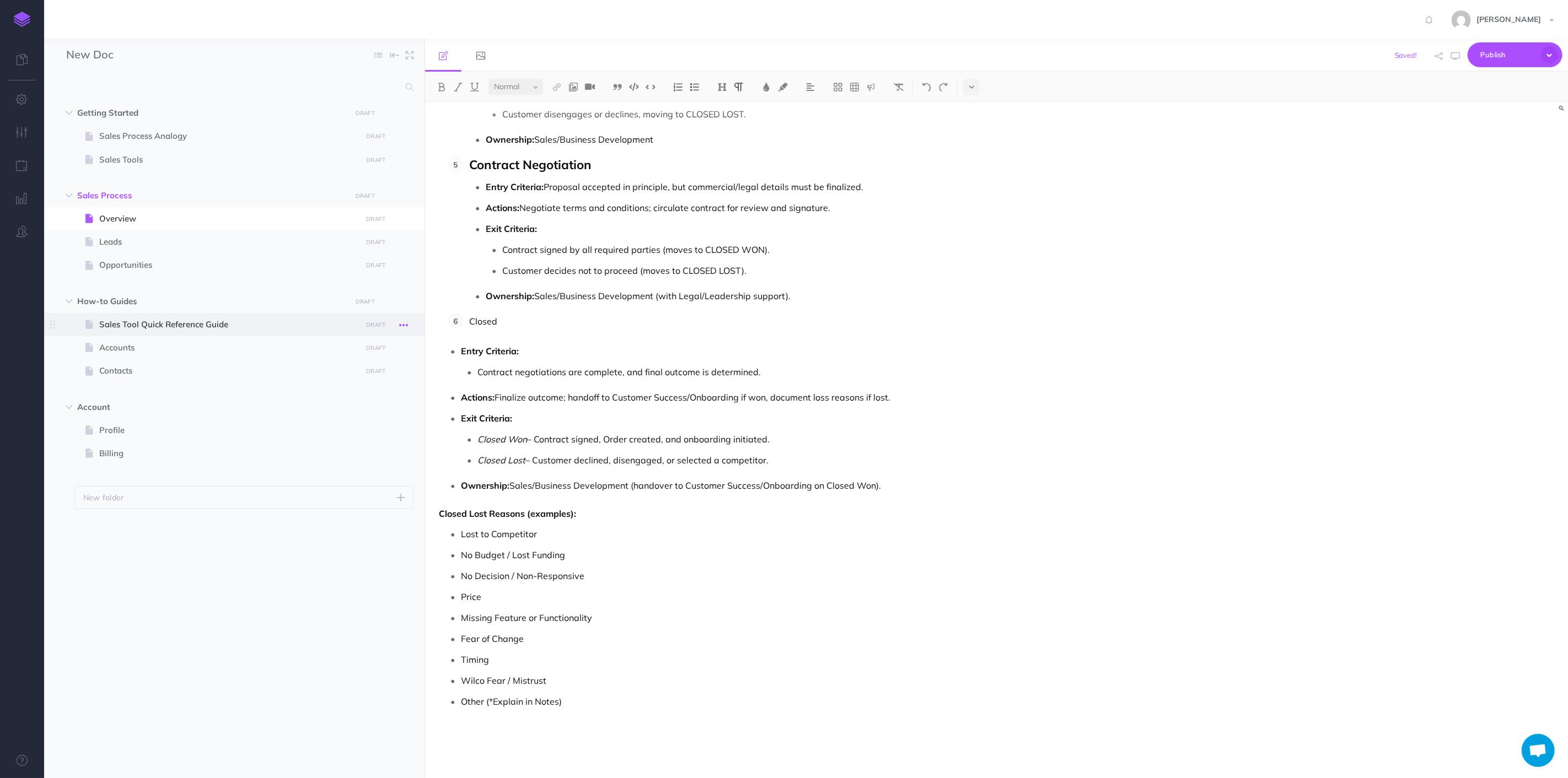
drag, startPoint x: 554, startPoint y: 322, endPoint x: 406, endPoint y: 319, distance: 148.0
click at [406, 319] on div "New Doc Collapse all Expand all Expand to root folders Getting Started DRAFT Pu…" at bounding box center [806, 408] width 1524 height 740
click at [523, 84] on select "Small Normal Large" at bounding box center [516, 87] width 54 height 16
click at [489, 79] on select "Small Normal Large" at bounding box center [516, 87] width 54 height 16
click at [444, 86] on img at bounding box center [442, 87] width 10 height 8
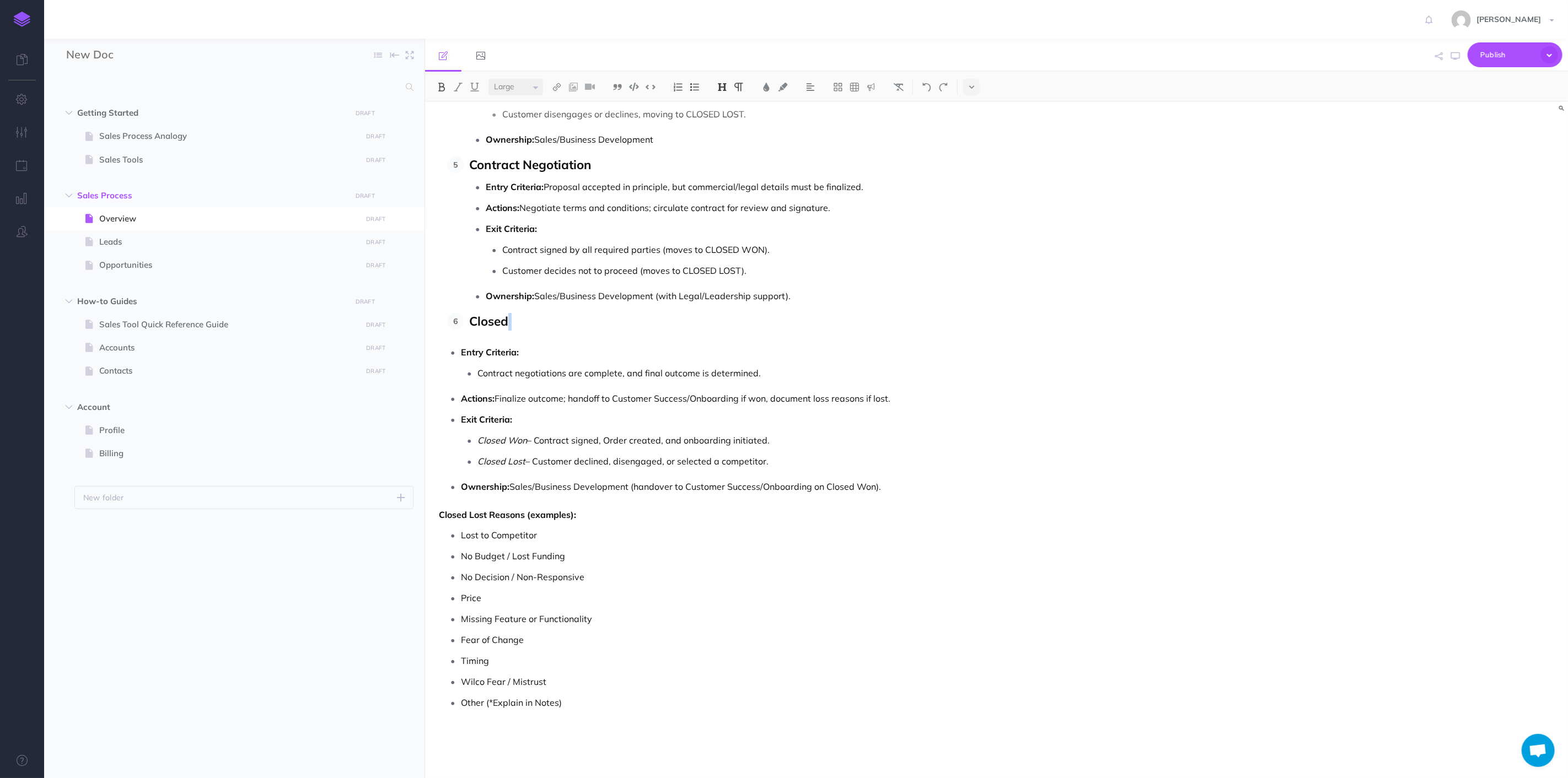
click at [731, 89] on div "H1 H2 H3 H4" at bounding box center [731, 87] width 44 height 16
click at [726, 89] on img at bounding box center [722, 87] width 10 height 8
click at [725, 139] on button "H3" at bounding box center [722, 138] width 16 height 16
drag, startPoint x: 460, startPoint y: 358, endPoint x: 882, endPoint y: 496, distance: 444.0
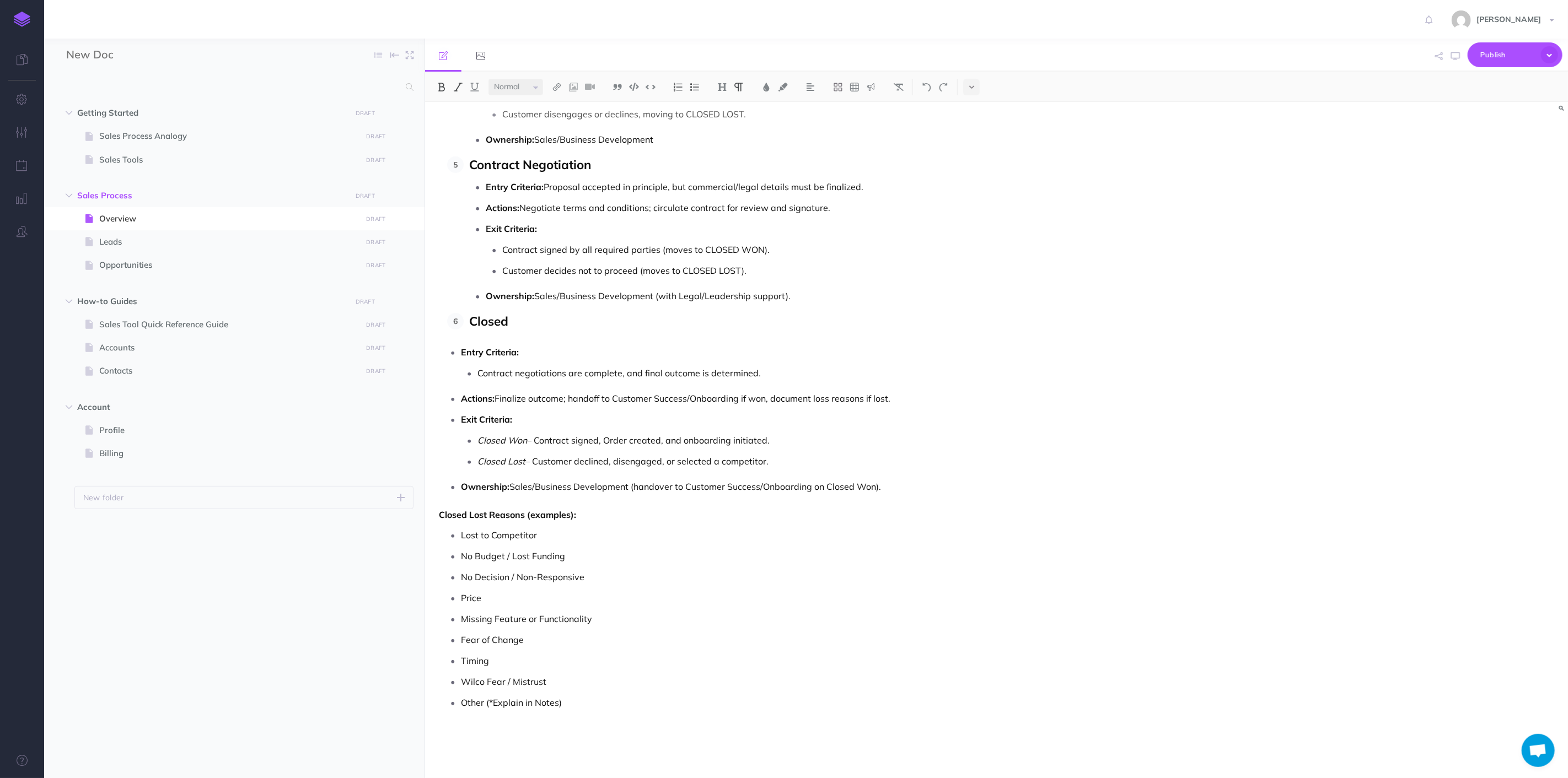
click at [882, 495] on ul "Entry Criteria: Contract negotiations are complete, and final outcome is determ…" at bounding box center [828, 420] width 767 height 151
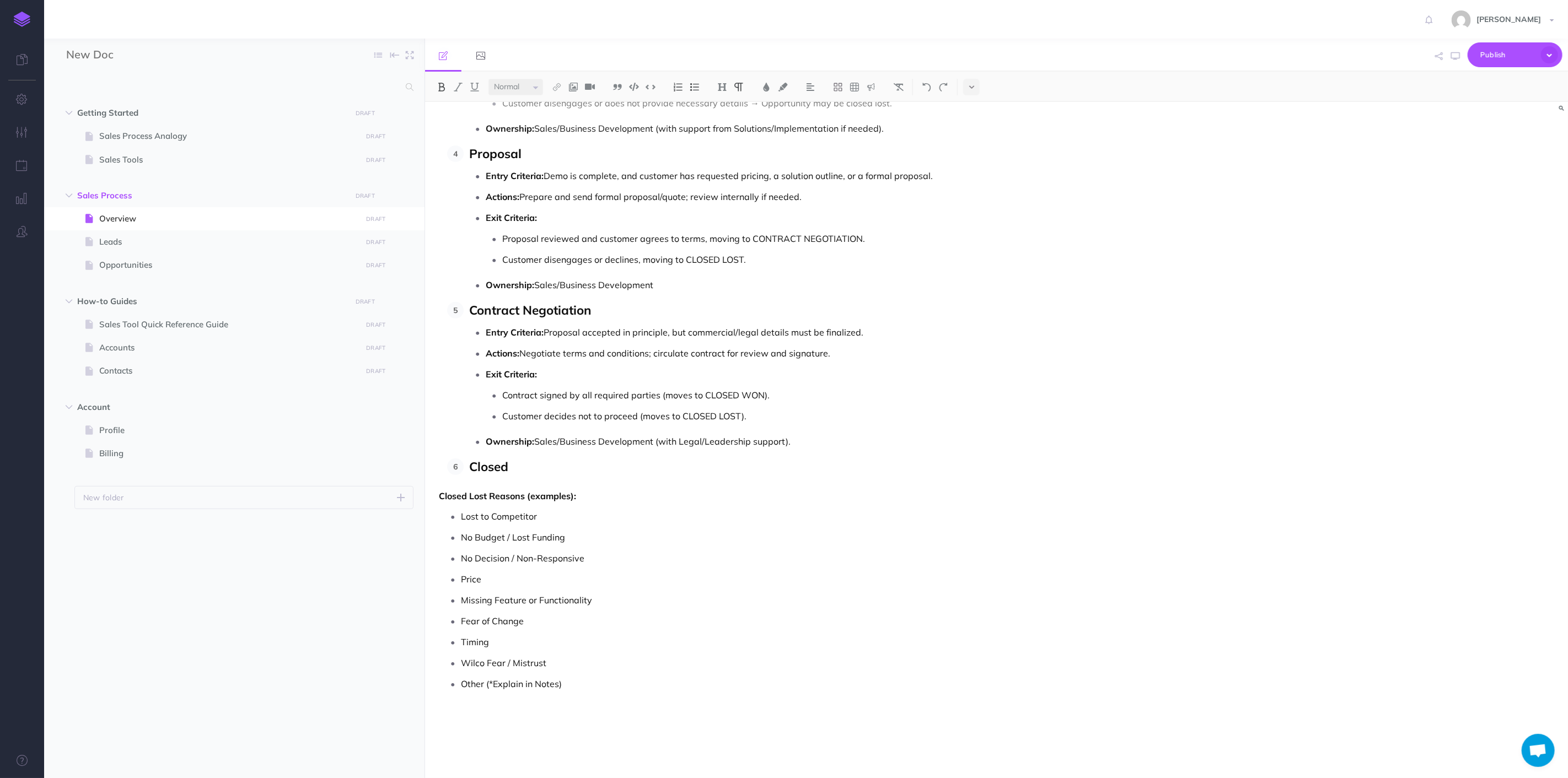
scroll to position [3843, 0]
click at [544, 467] on p "Closed" at bounding box center [840, 467] width 742 height 18
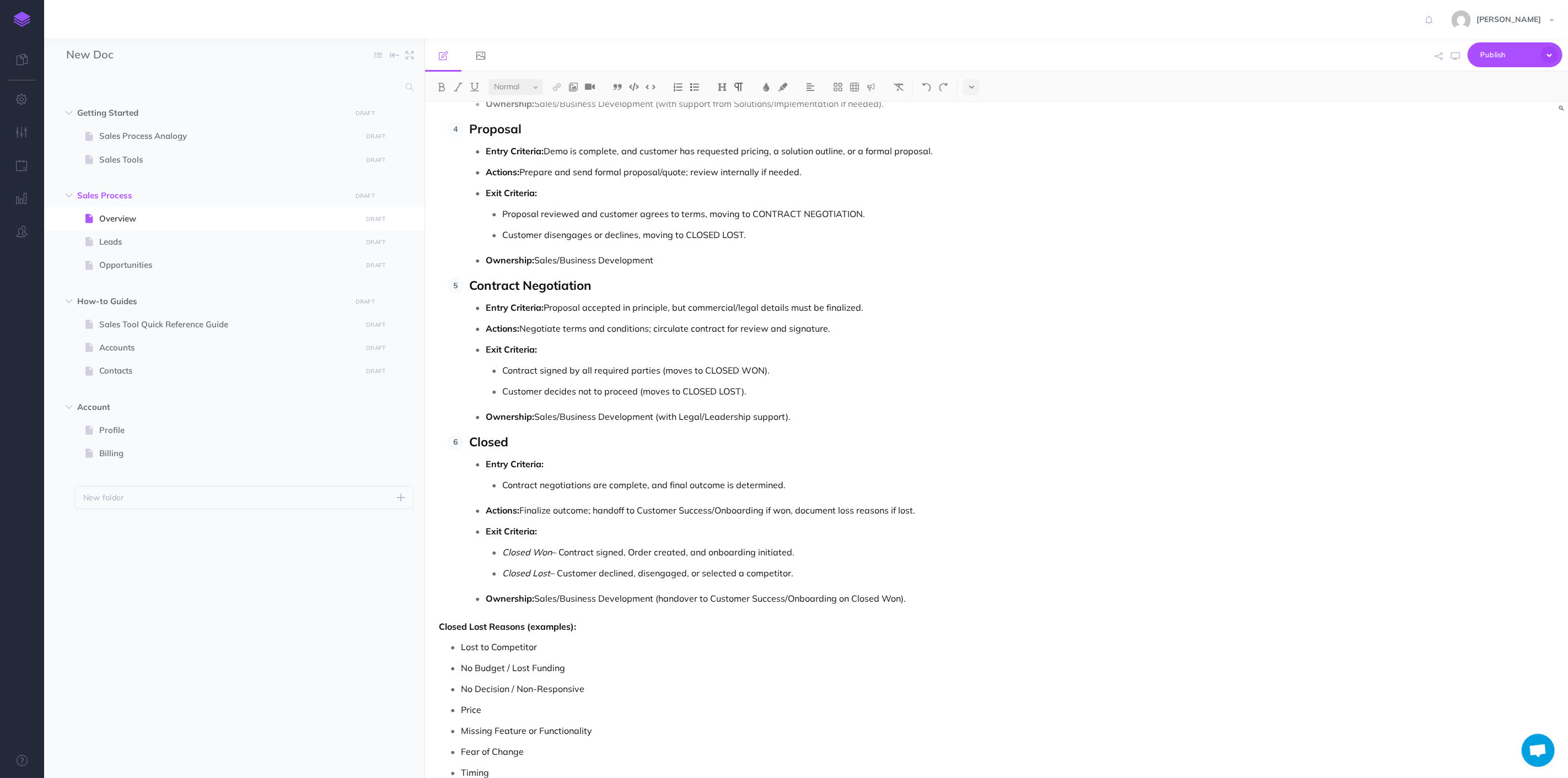
scroll to position [3980, 0]
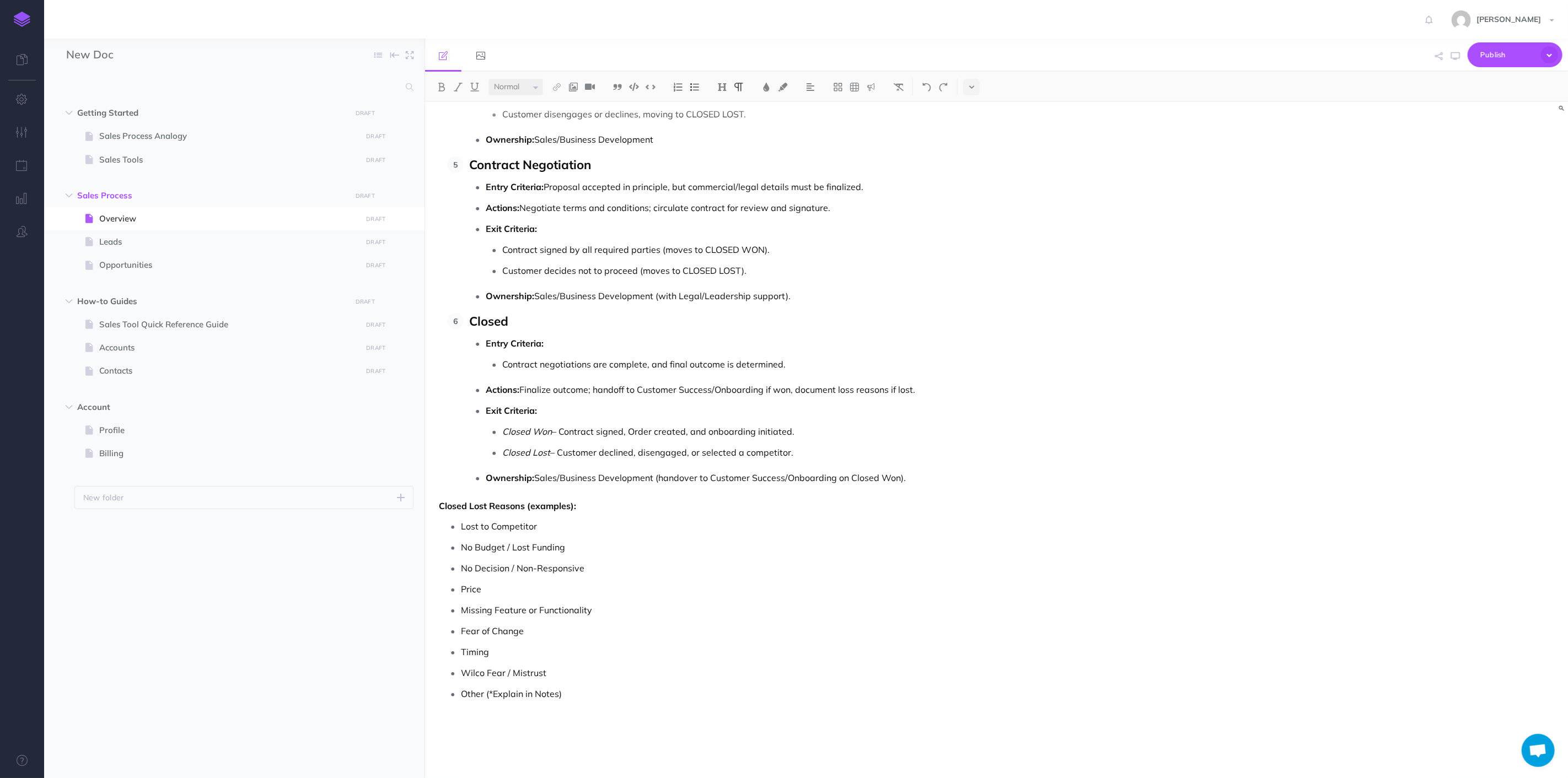
click at [709, 397] on p "Actions: Finalize outcome; handoff to Customer Success/Onboarding if won, docum…" at bounding box center [849, 389] width 726 height 16
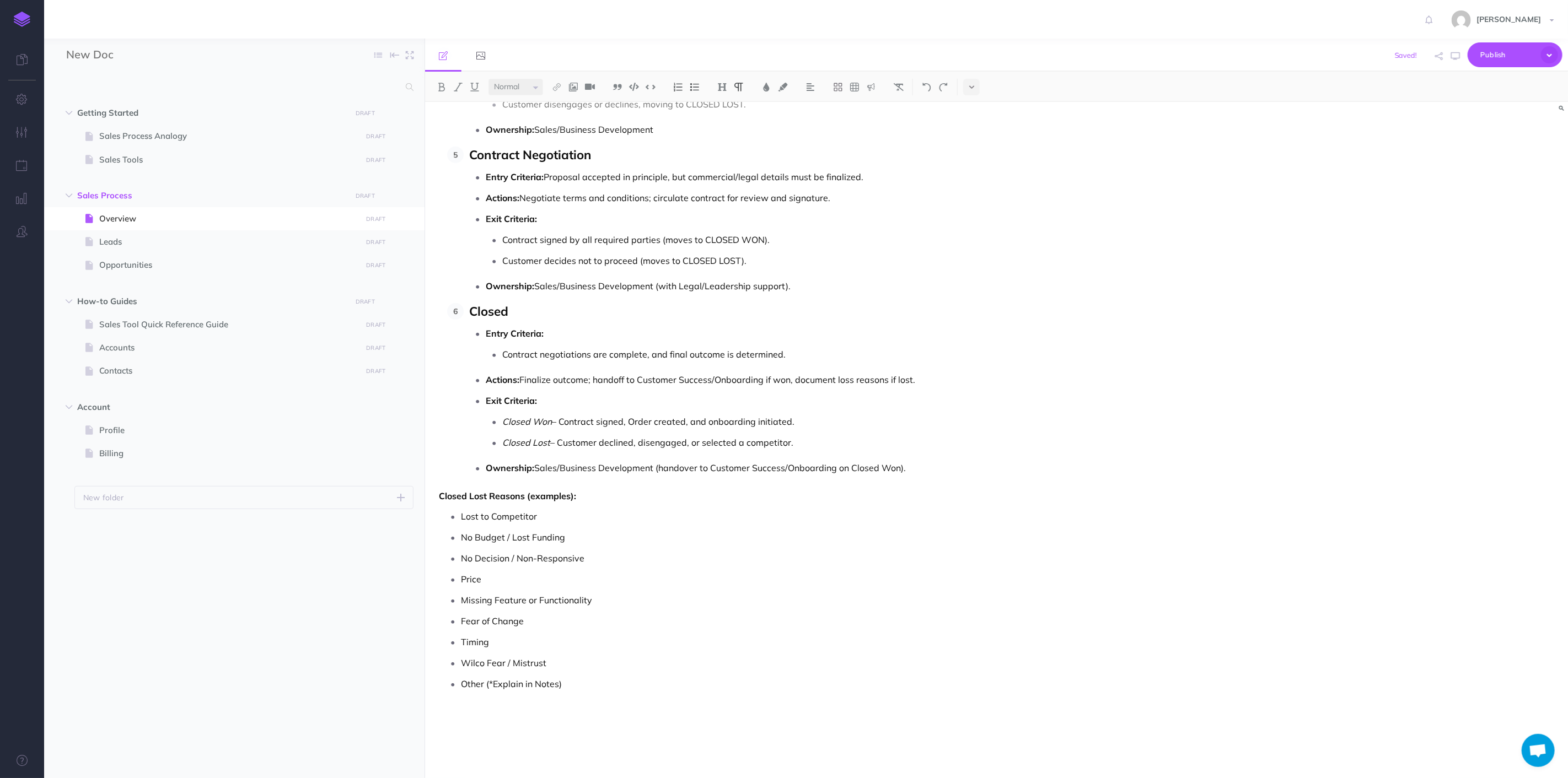
click at [662, 625] on p "Fear of Change" at bounding box center [835, 621] width 750 height 16
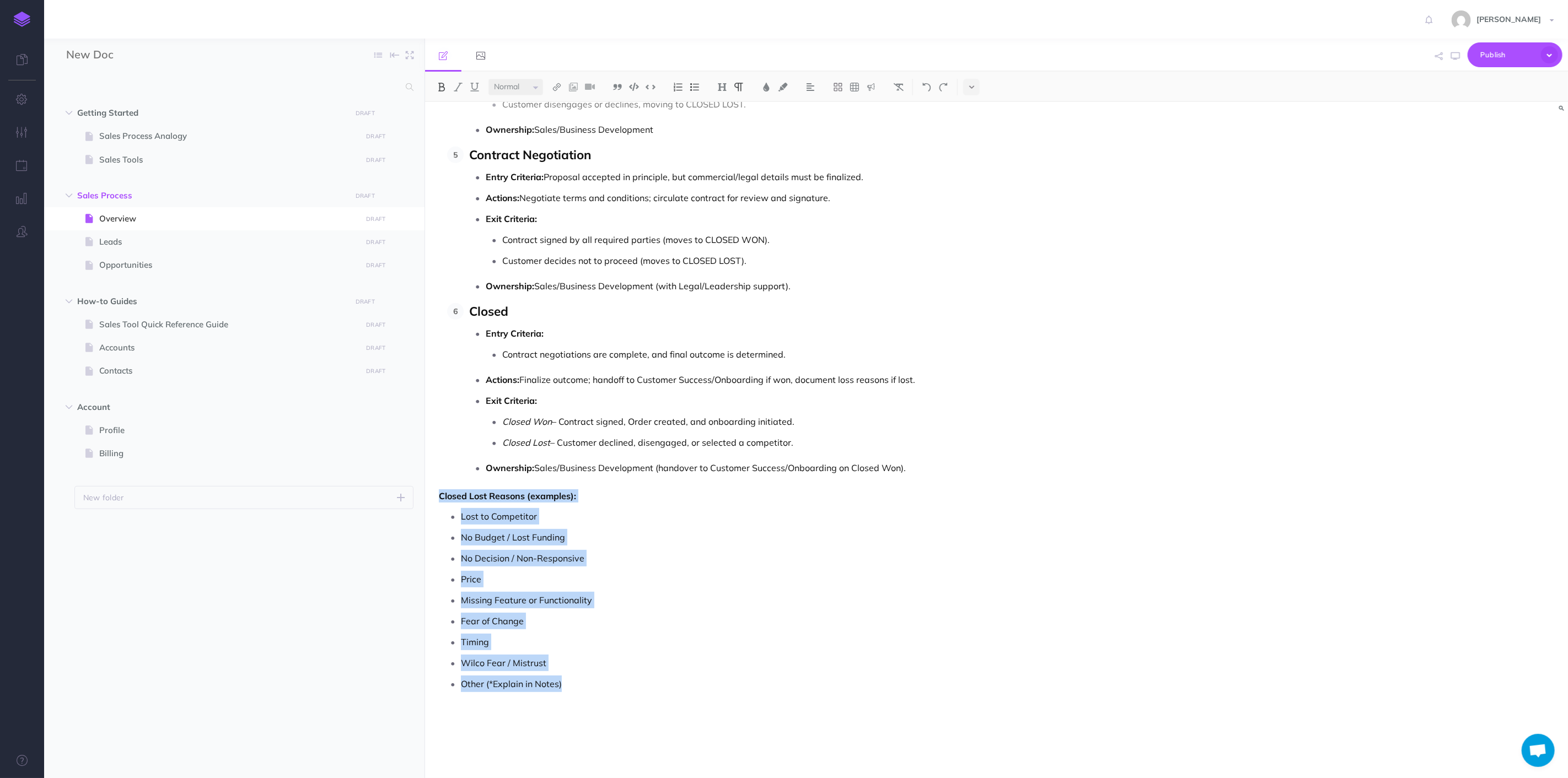
drag, startPoint x: 442, startPoint y: 494, endPoint x: 580, endPoint y: 682, distance: 233.2
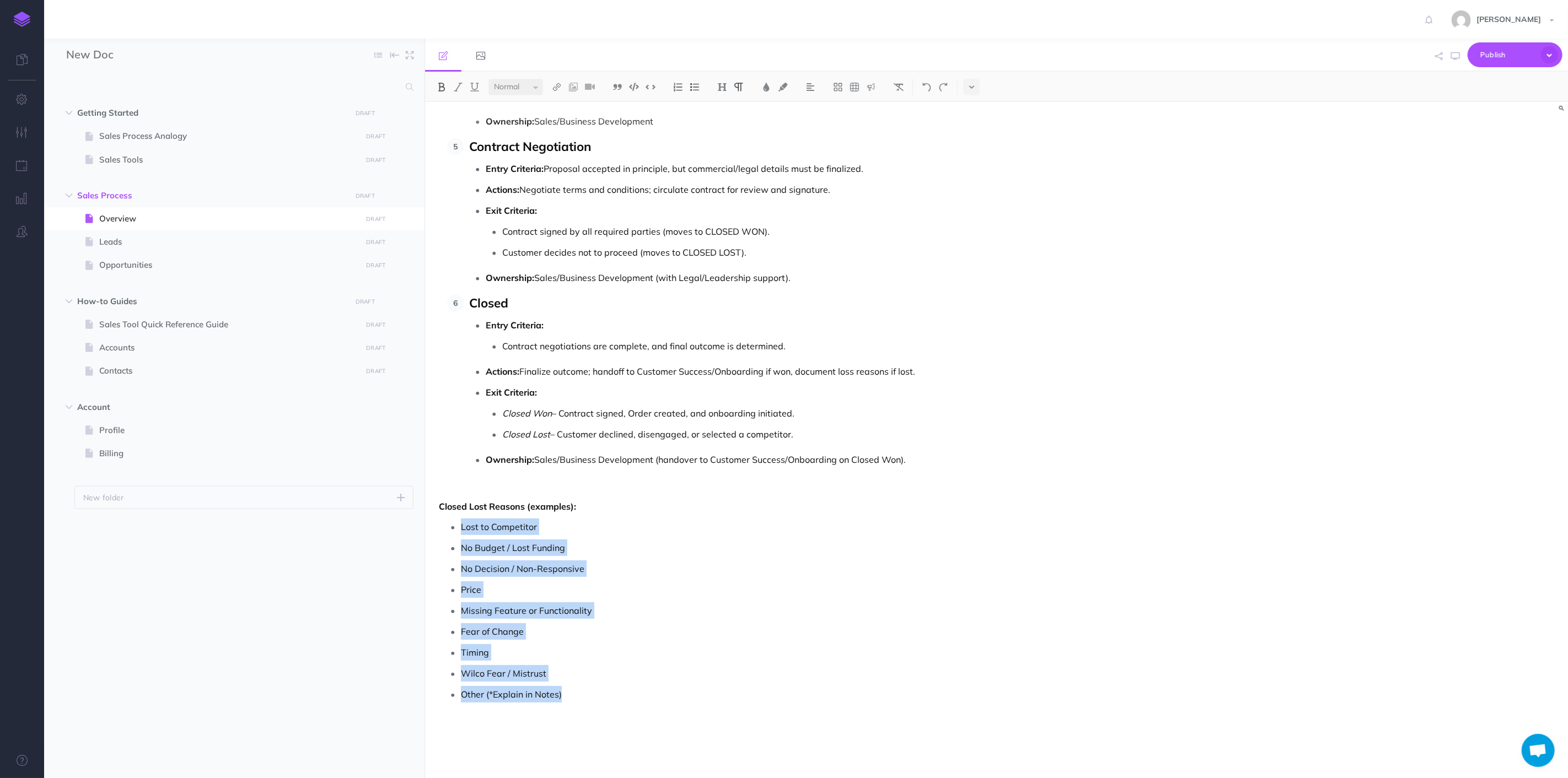
click at [620, 630] on ul "Lost to Competitor No Budget / Lost Funding No Decision / Non-Responsive Price …" at bounding box center [828, 611] width 767 height 184
click at [712, 661] on p "Timing" at bounding box center [835, 652] width 750 height 16
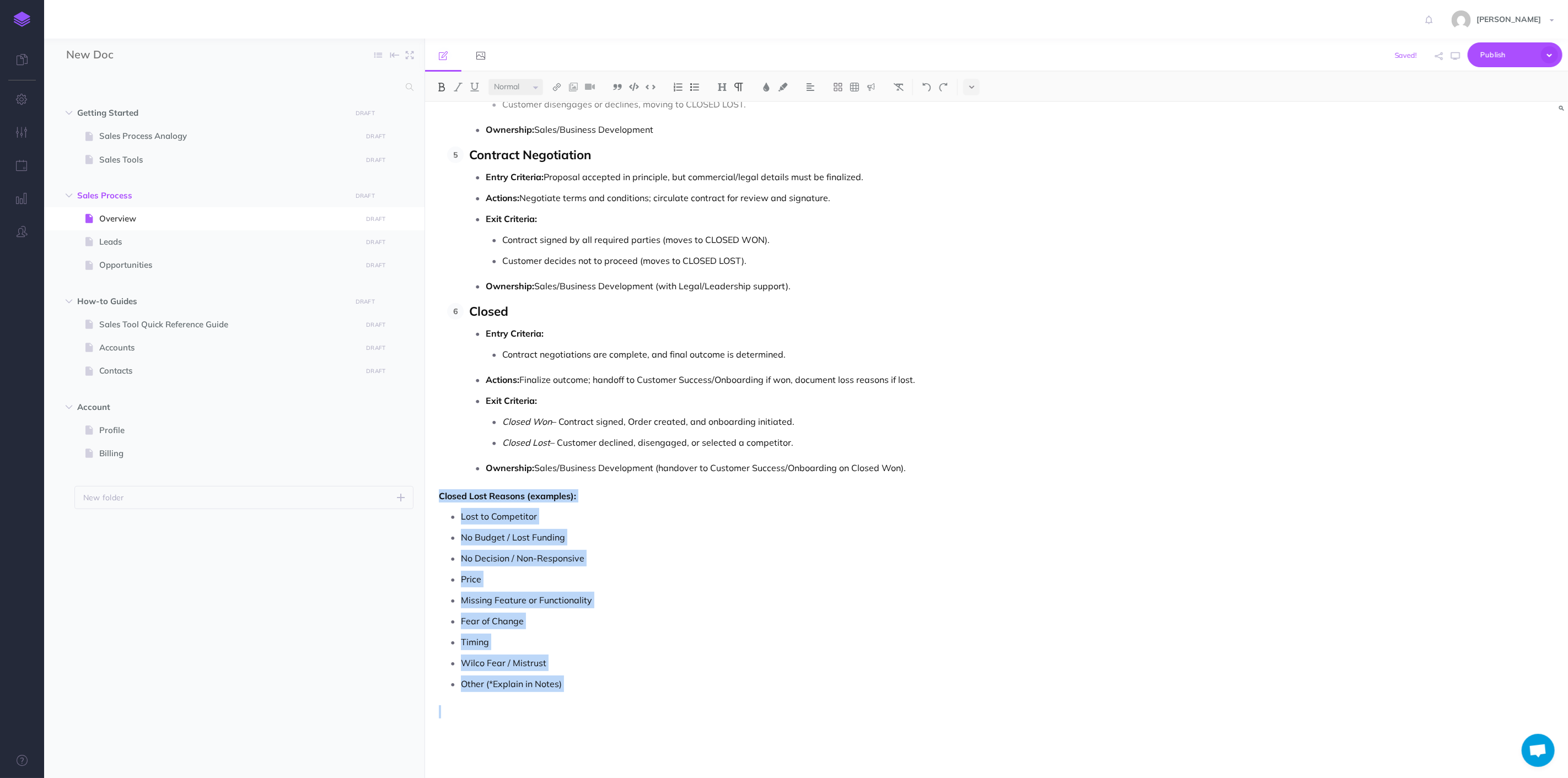
drag, startPoint x: 442, startPoint y: 497, endPoint x: 591, endPoint y: 697, distance: 249.4
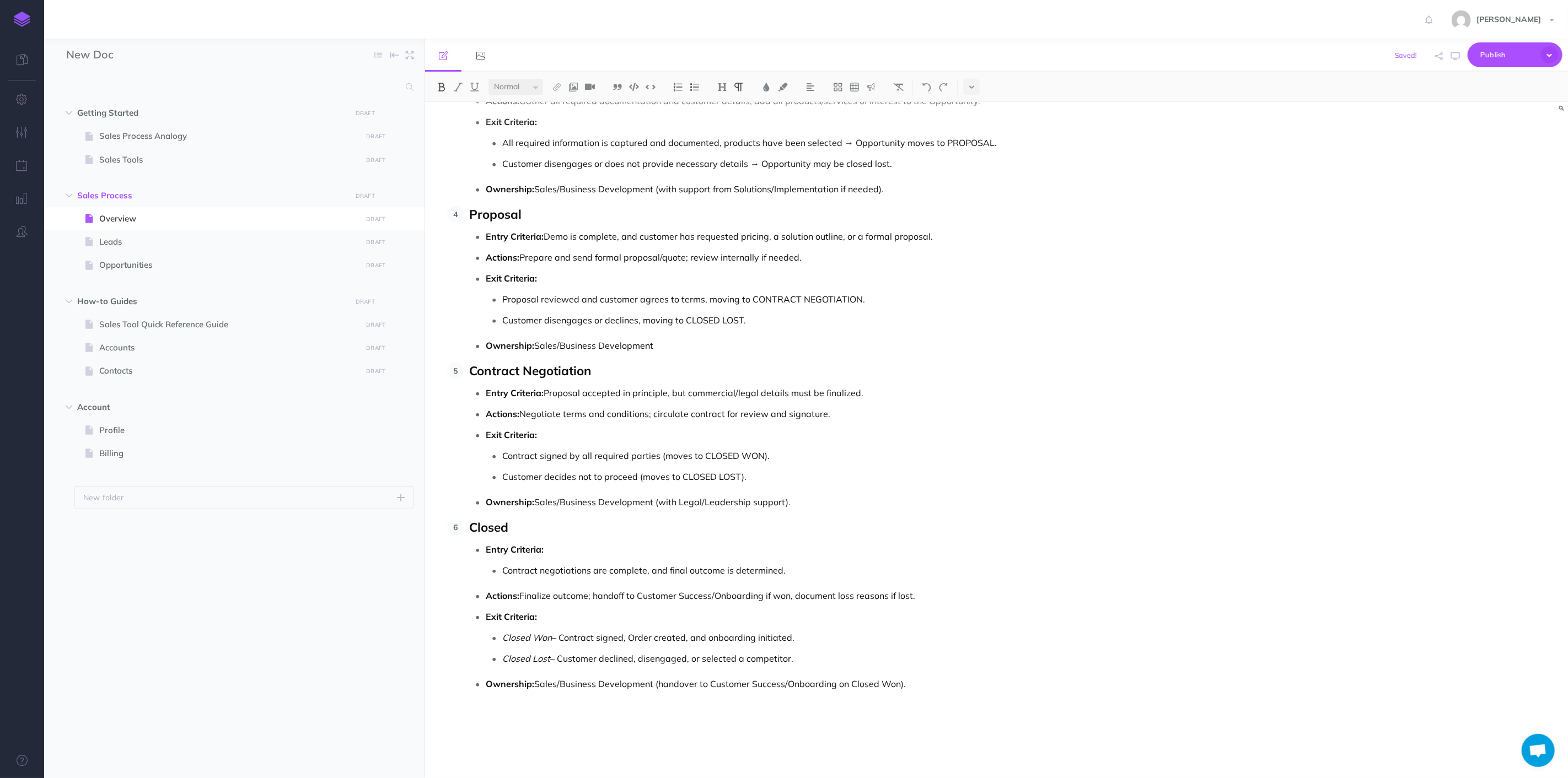
scroll to position [3782, 0]
click at [886, 684] on p "Ownership: Sales/Business Development (handover to Customer Success/Onboarding …" at bounding box center [849, 684] width 726 height 16
click at [918, 685] on p "Ownership: Sales/Business Development (handover to Customer Success/Onboarding …" at bounding box center [849, 684] width 726 height 16
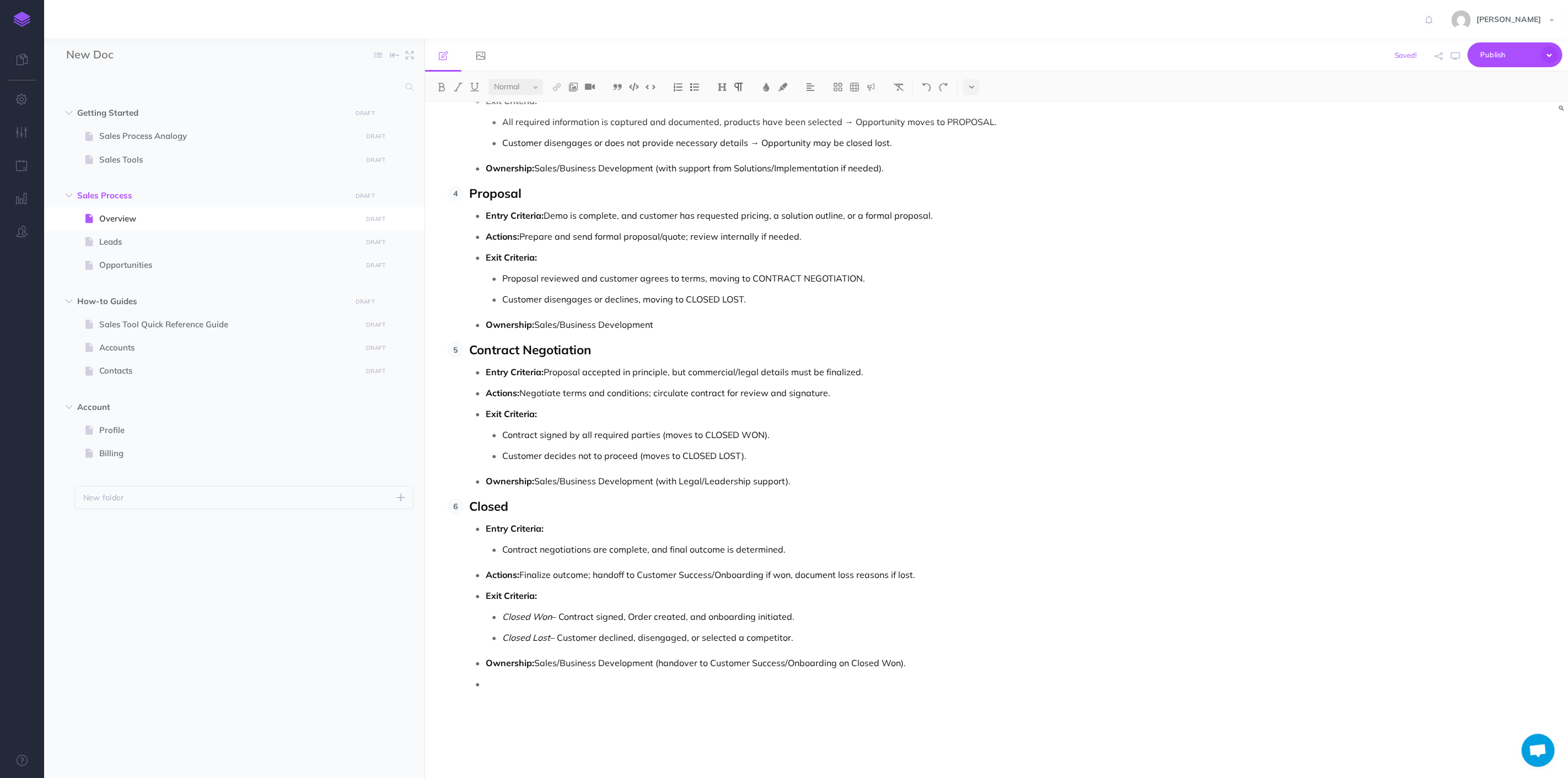
scroll to position [4017, 0]
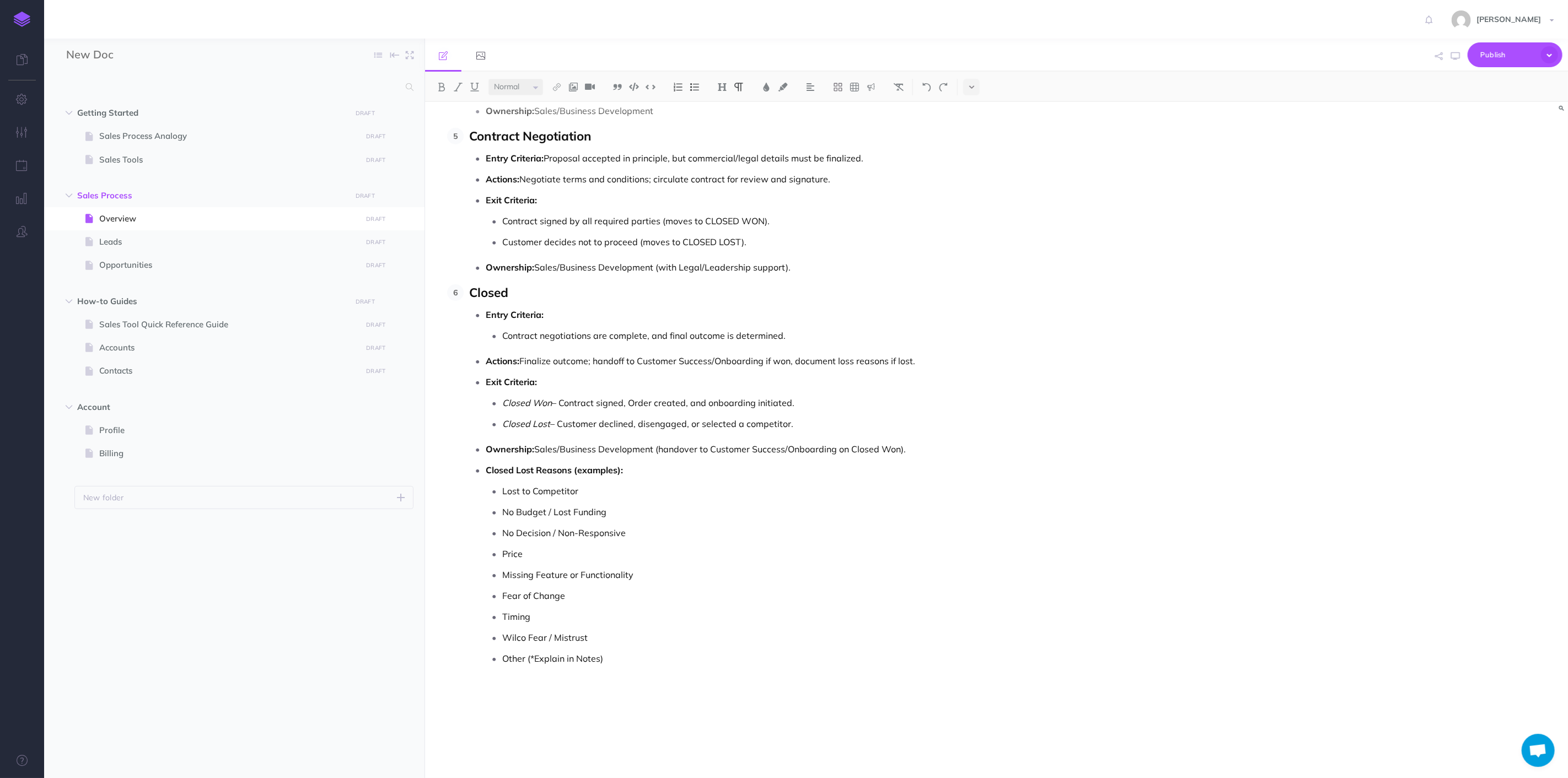
click at [723, 643] on p "Wilco Fear / Mistrust" at bounding box center [857, 637] width 709 height 16
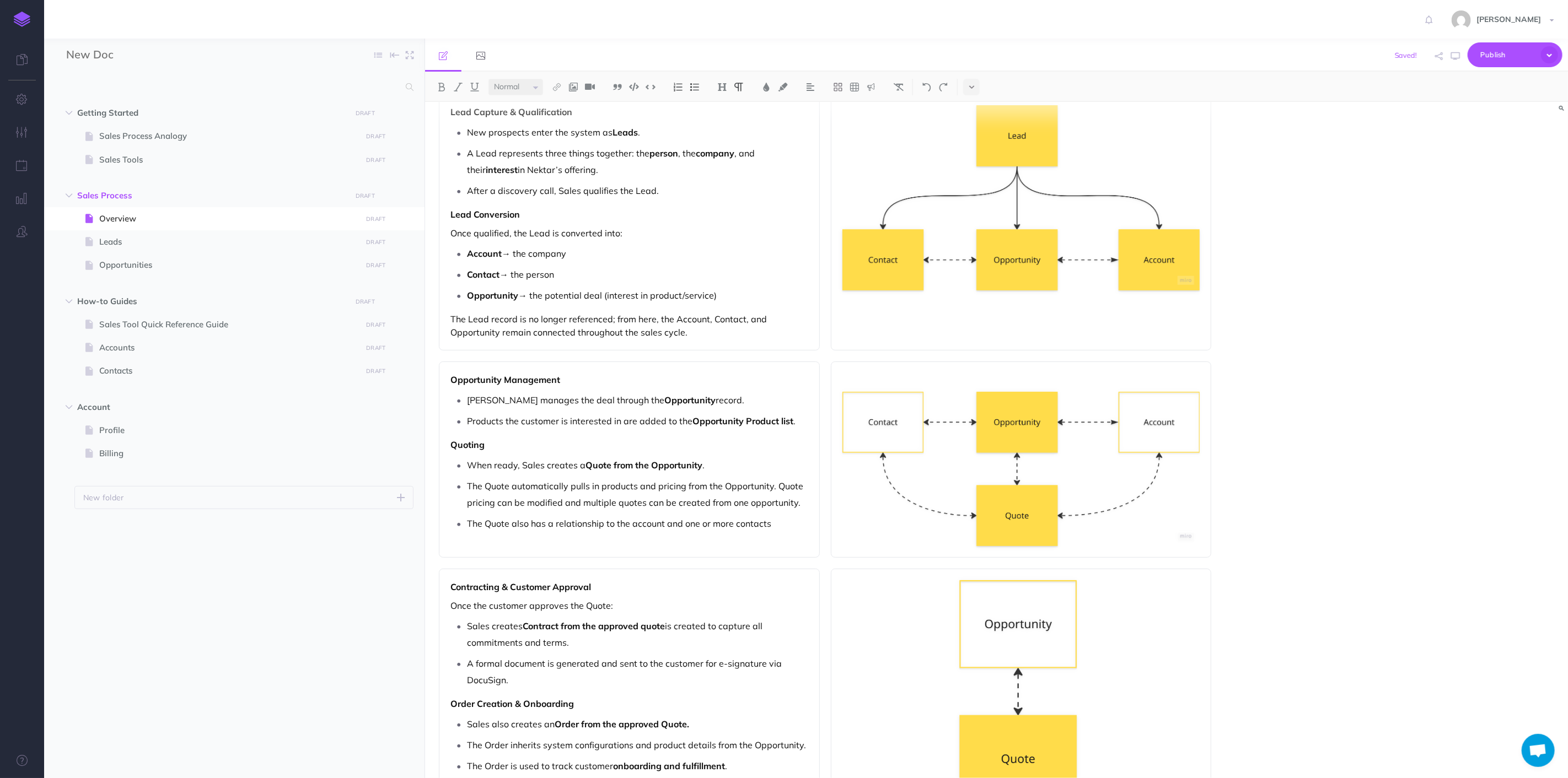
scroll to position [0, 0]
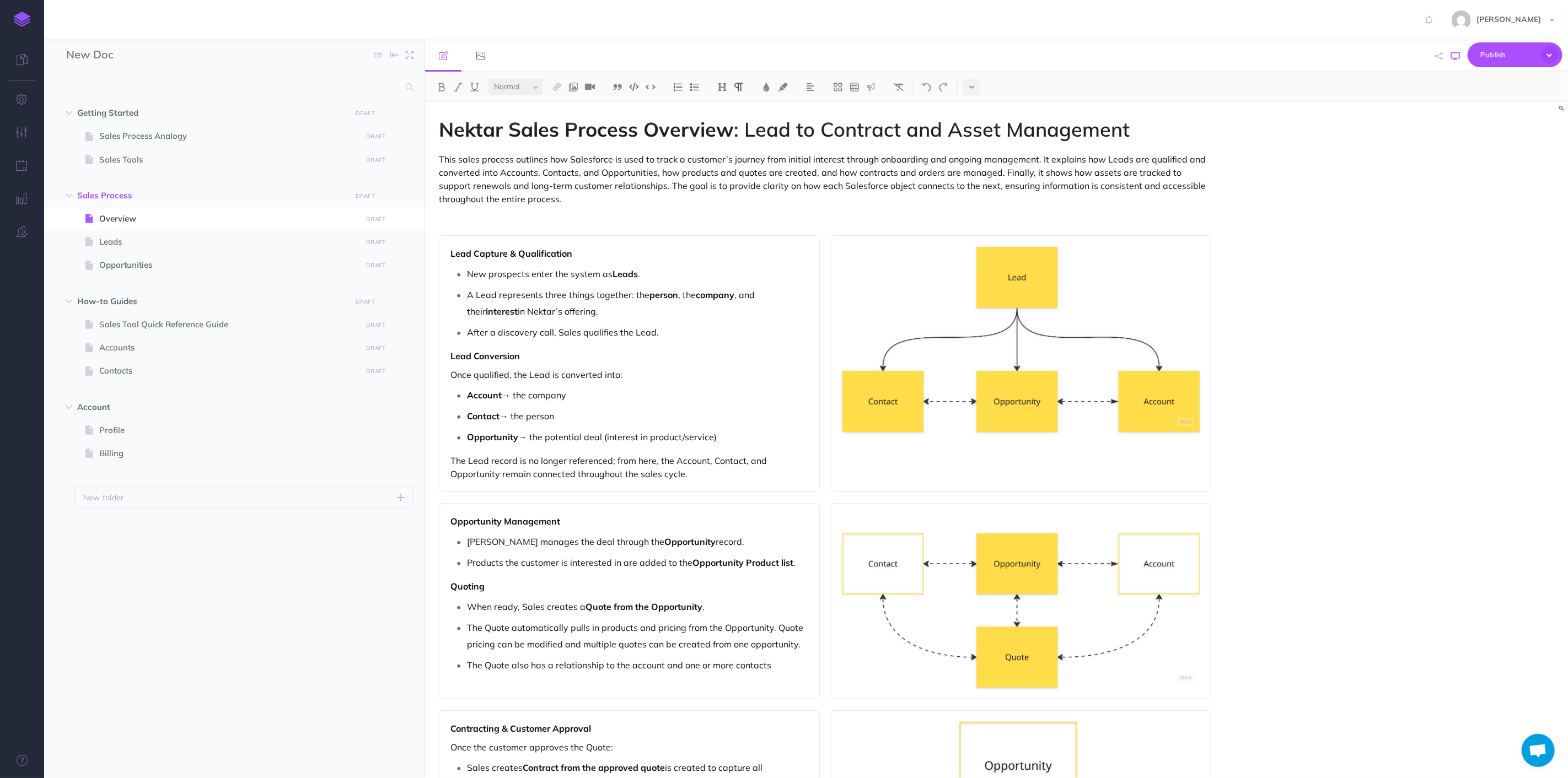
click at [1460, 54] on icon "button" at bounding box center [1456, 56] width 8 height 8
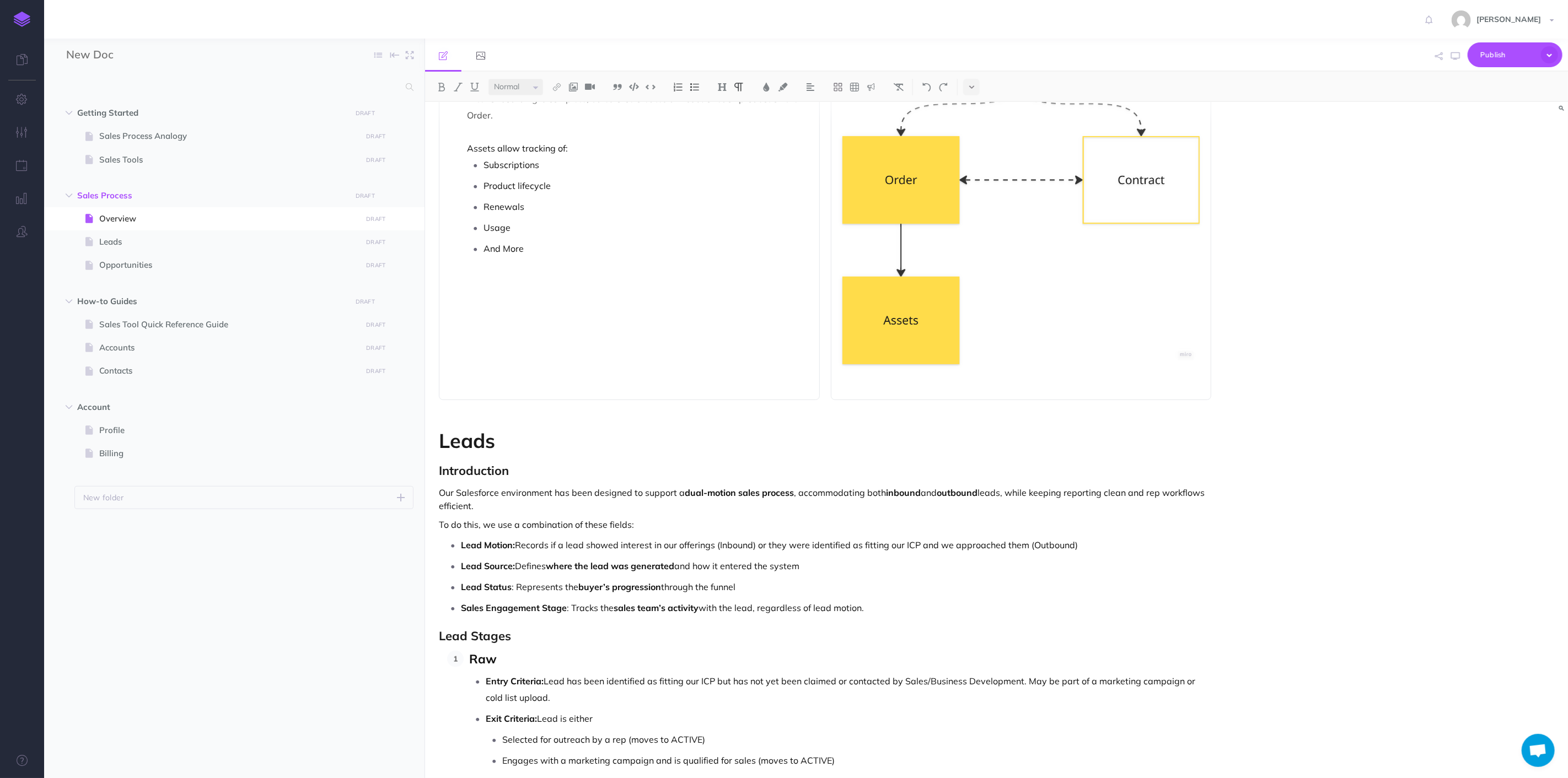
scroll to position [1286, 0]
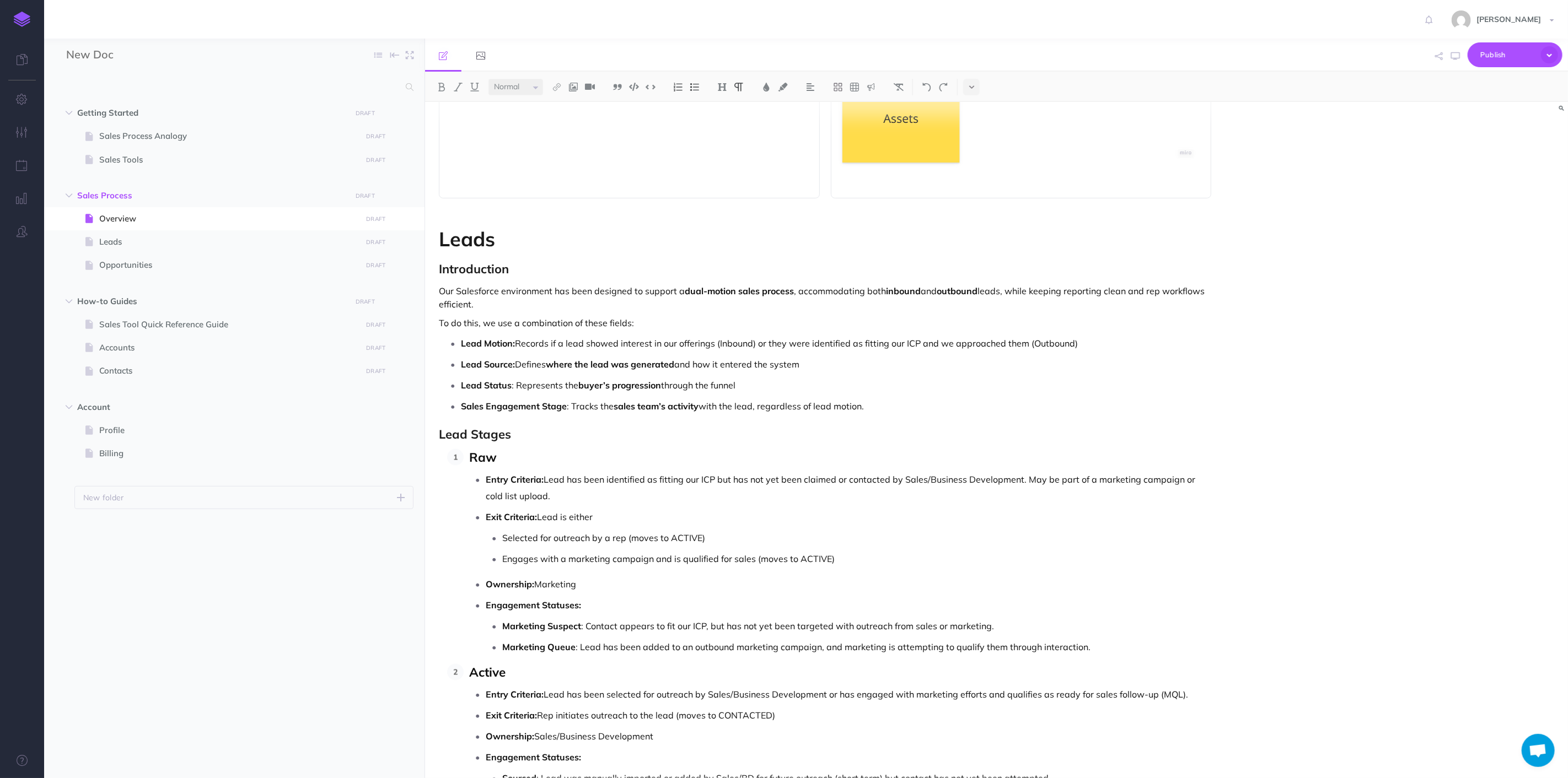
click at [507, 234] on h1 "Leads" at bounding box center [825, 240] width 773 height 22
click at [530, 230] on strong "Leads & Sage Definitions" at bounding box center [558, 239] width 236 height 25
click at [846, 244] on h1 "Leads & Stage Definitions" at bounding box center [825, 240] width 773 height 22
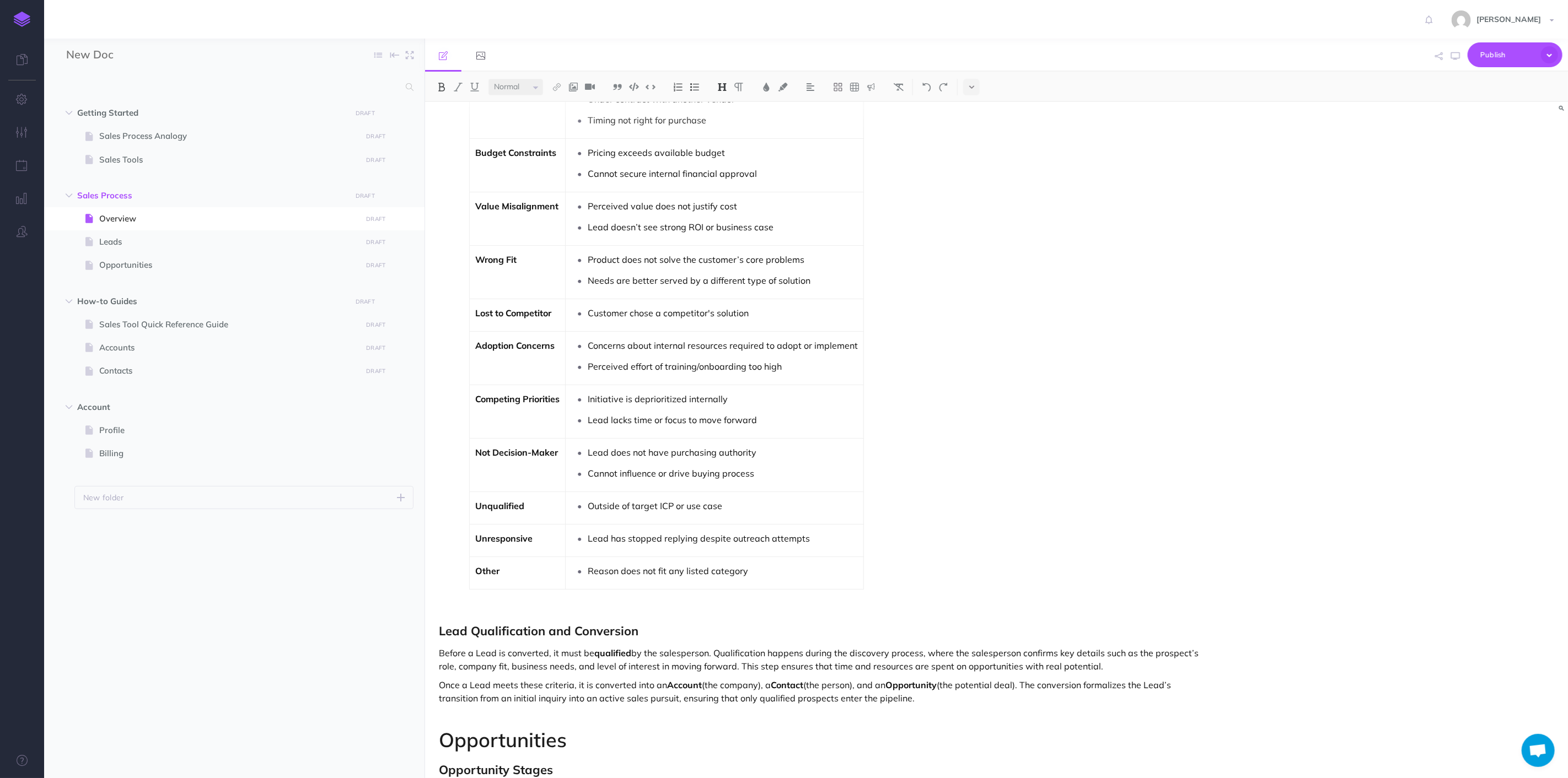
scroll to position [3000, 0]
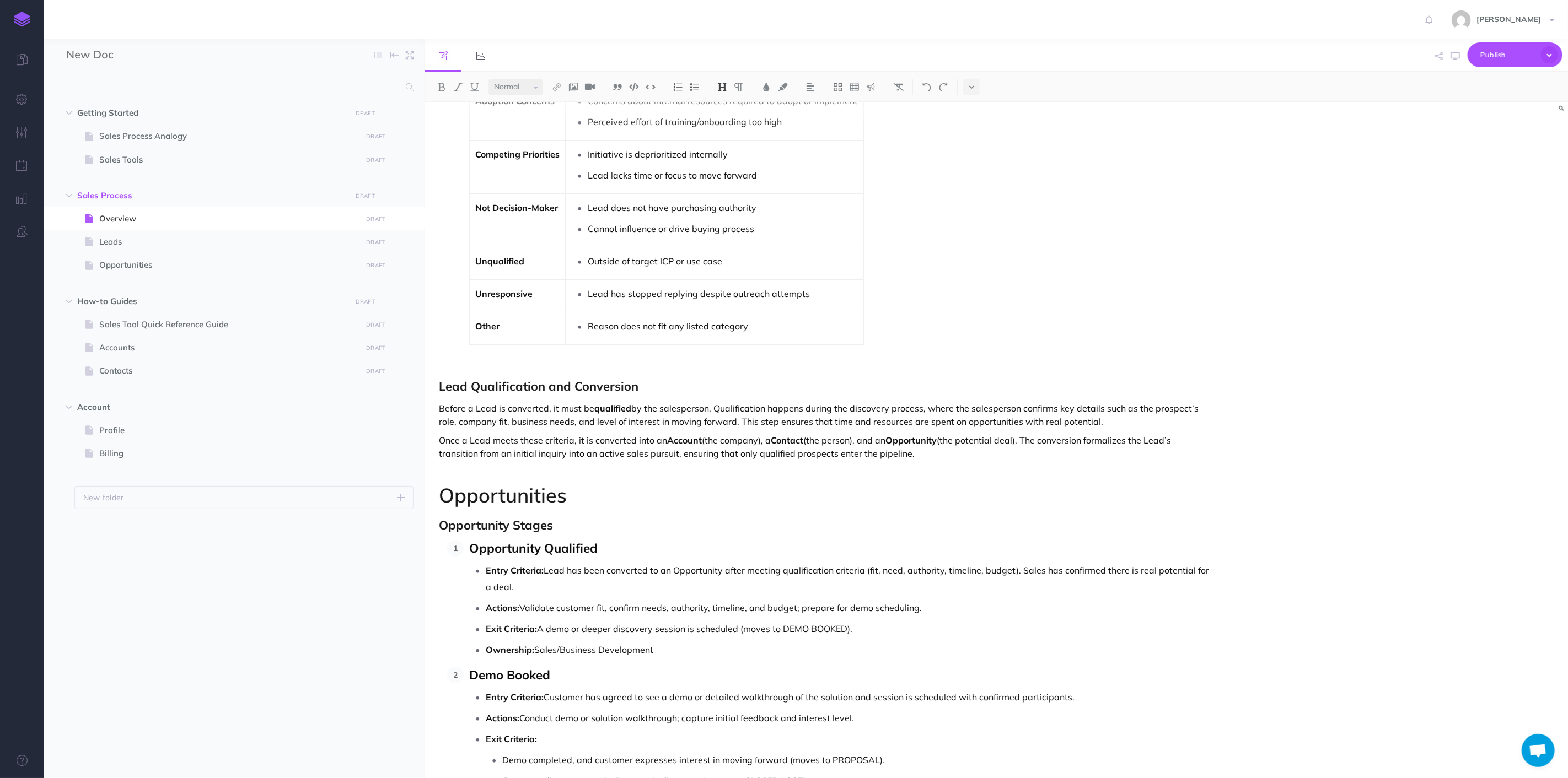
click at [598, 498] on h1 "Opportunities" at bounding box center [825, 495] width 773 height 22
click at [711, 558] on p "Opportunity Qualified" at bounding box center [840, 549] width 742 height 18
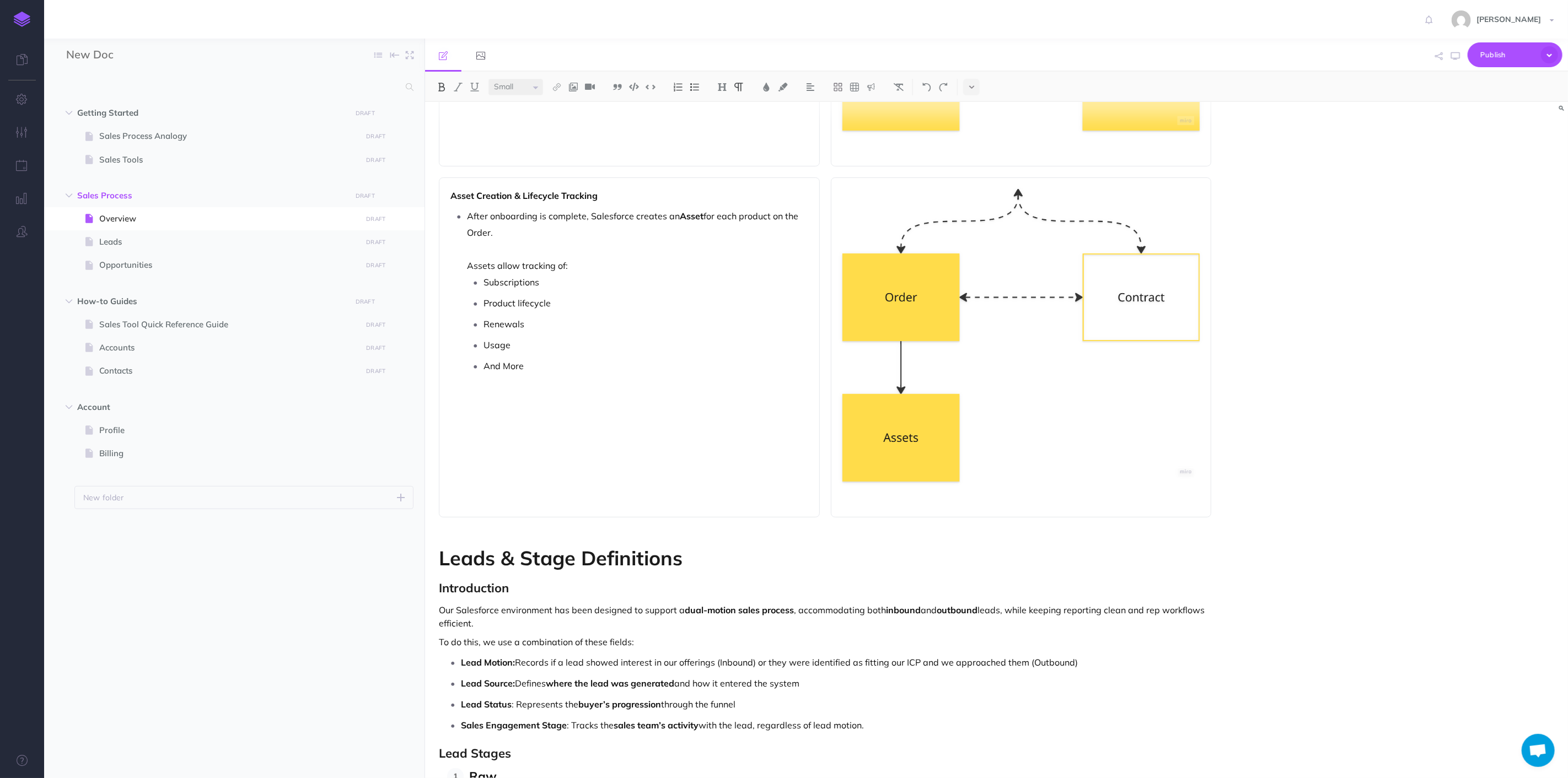
scroll to position [979, 0]
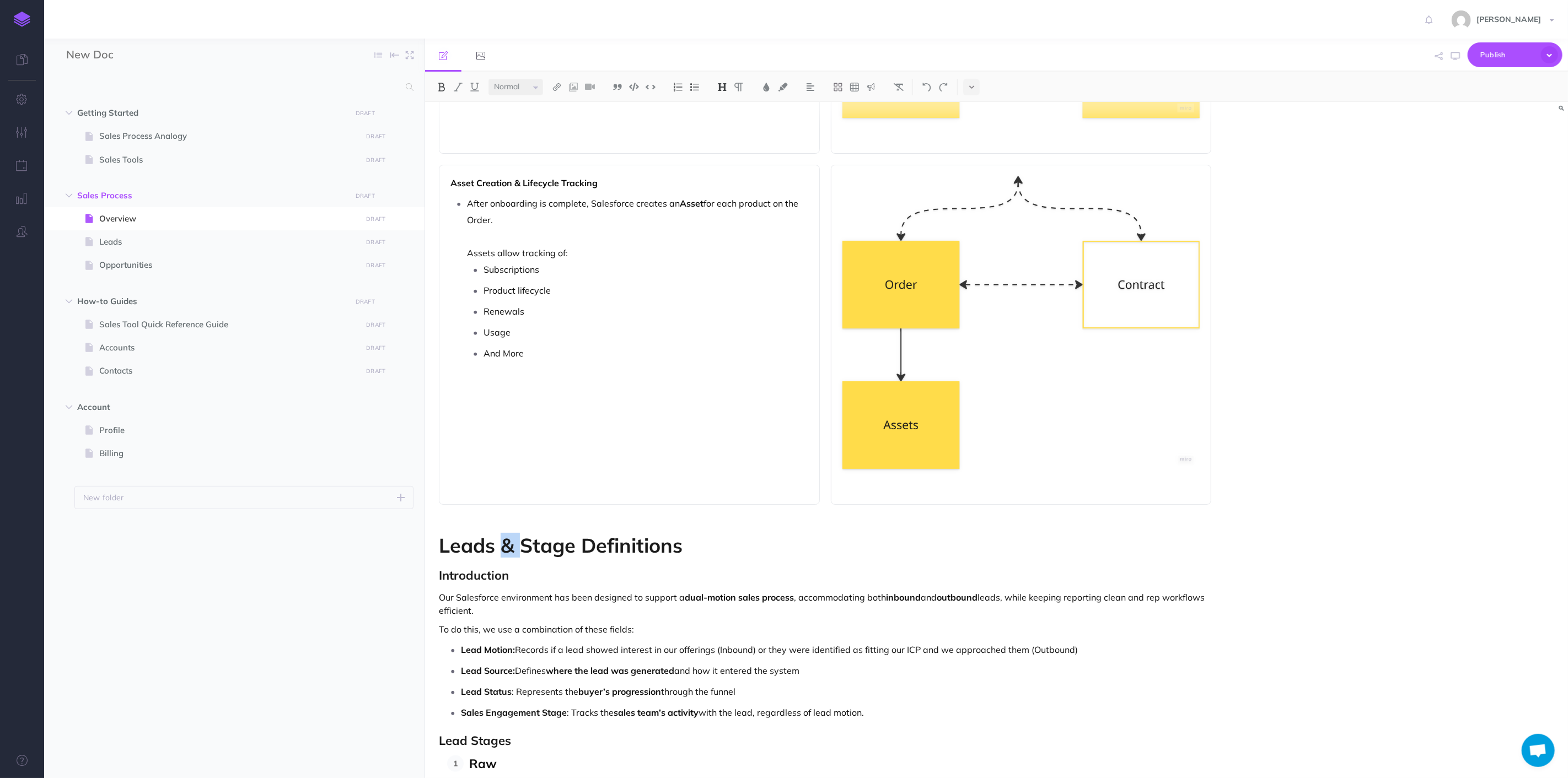
drag, startPoint x: 519, startPoint y: 544, endPoint x: 503, endPoint y: 543, distance: 16.0
click at [503, 543] on strong "Leads & Stage Definitions" at bounding box center [561, 544] width 244 height 25
click at [749, 544] on h1 "Lead Stage Definitions" at bounding box center [825, 545] width 773 height 22
click at [801, 664] on p "Lead Source: Defines where the lead was generated and how it entered the system" at bounding box center [835, 670] width 750 height 16
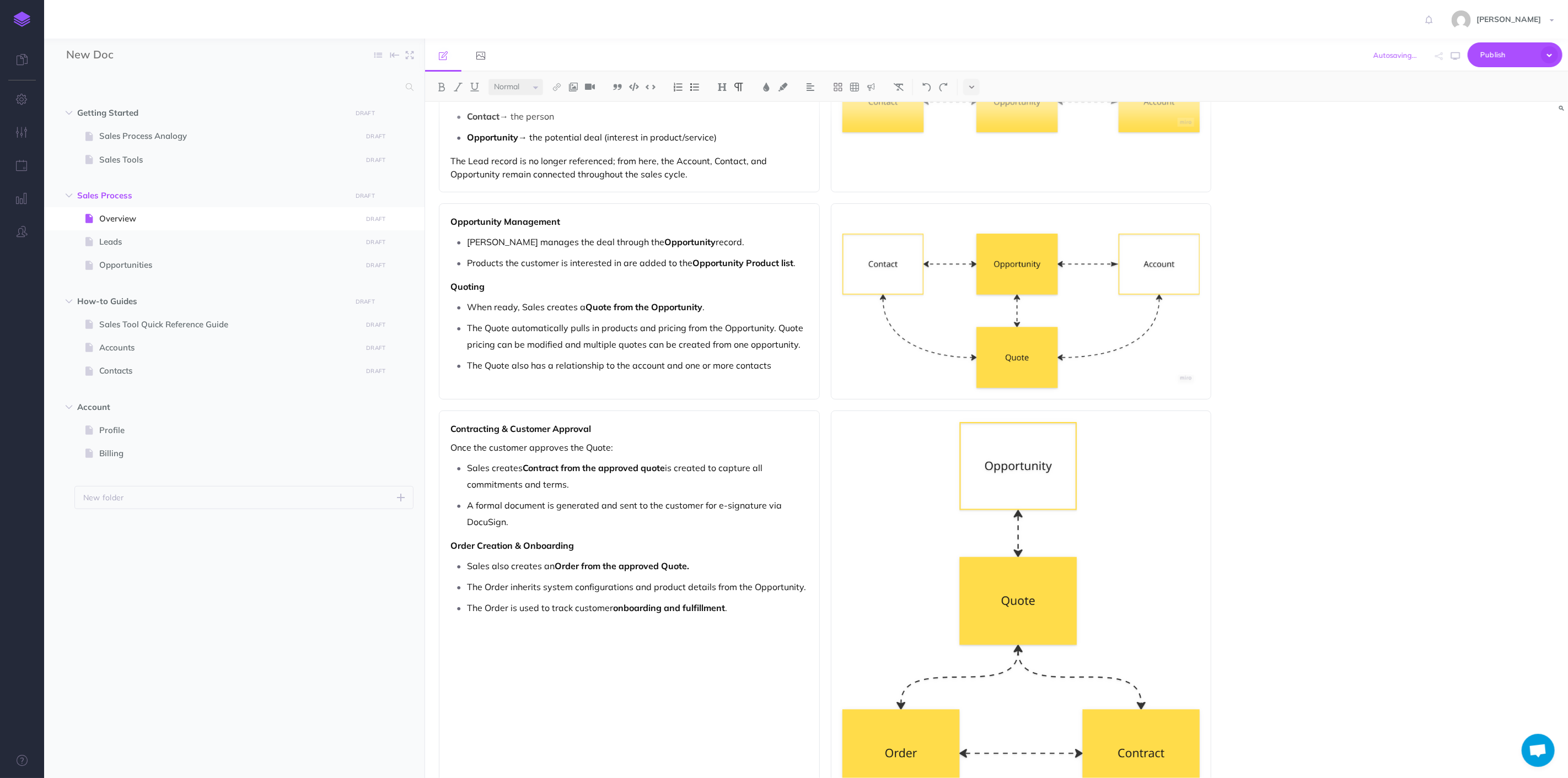
scroll to position [0, 0]
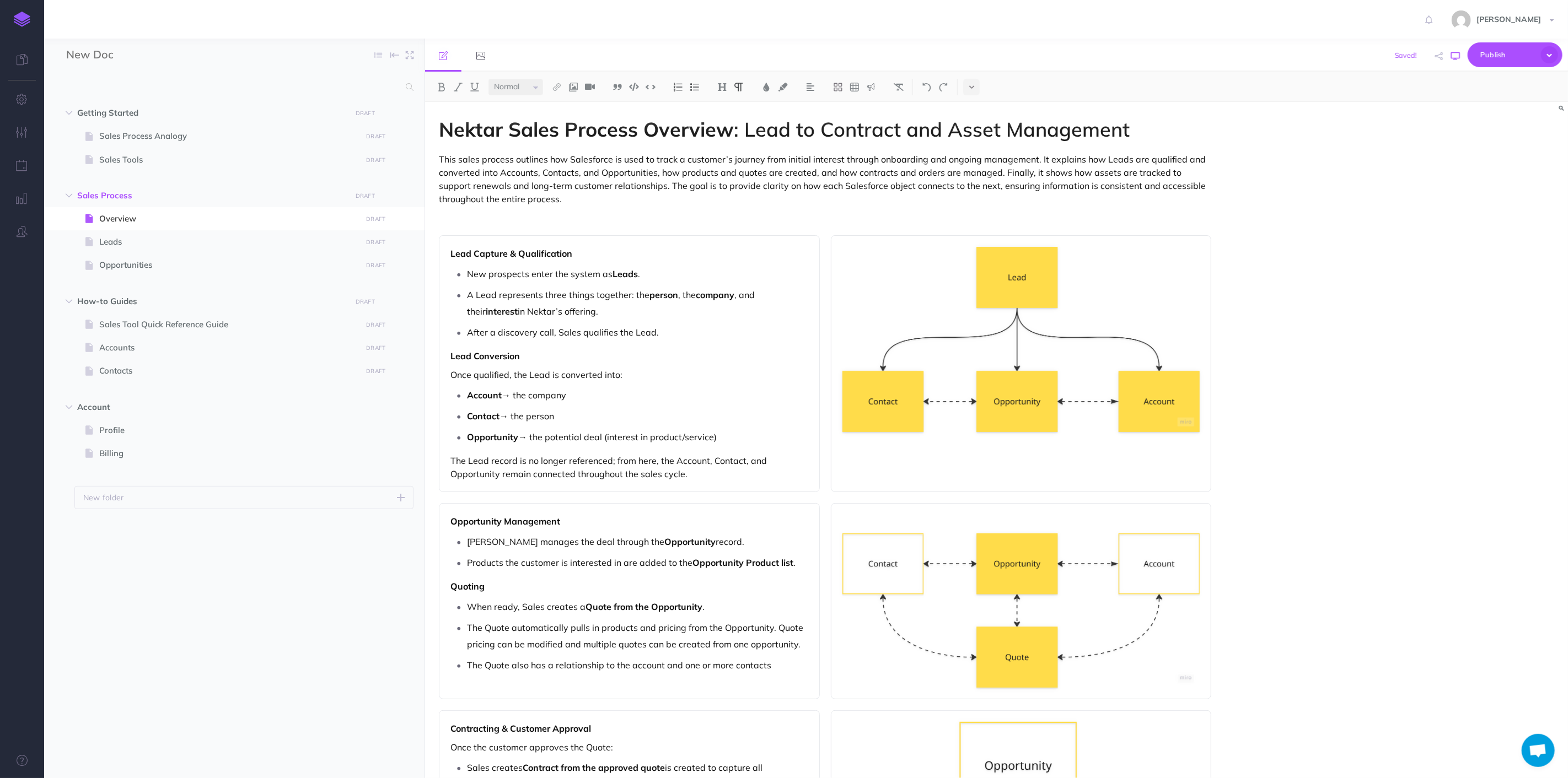
click at [1453, 54] on icon "button" at bounding box center [1456, 56] width 8 height 8
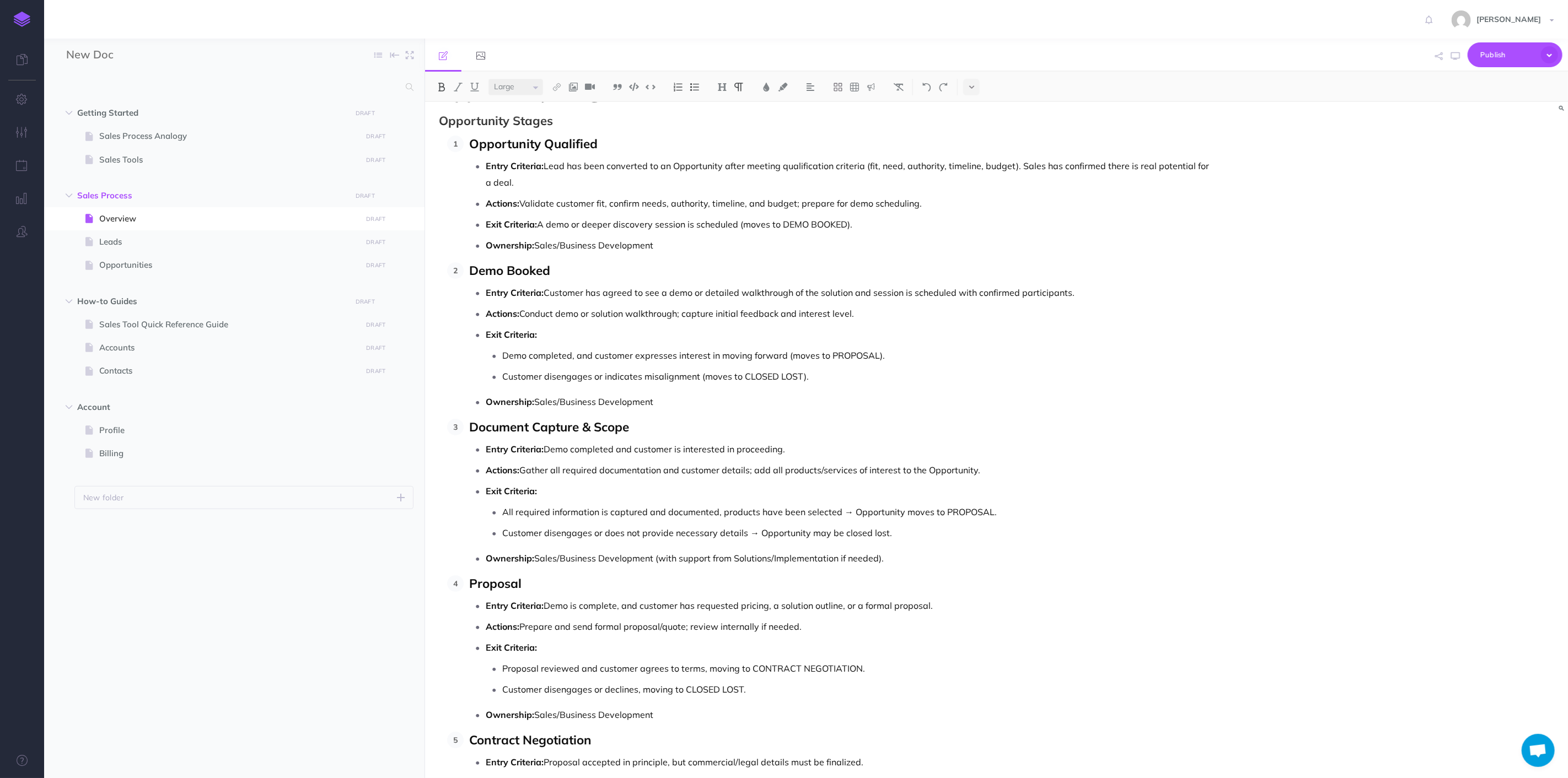
click at [514, 435] on span "Document Capture & Scope" at bounding box center [549, 426] width 160 height 16
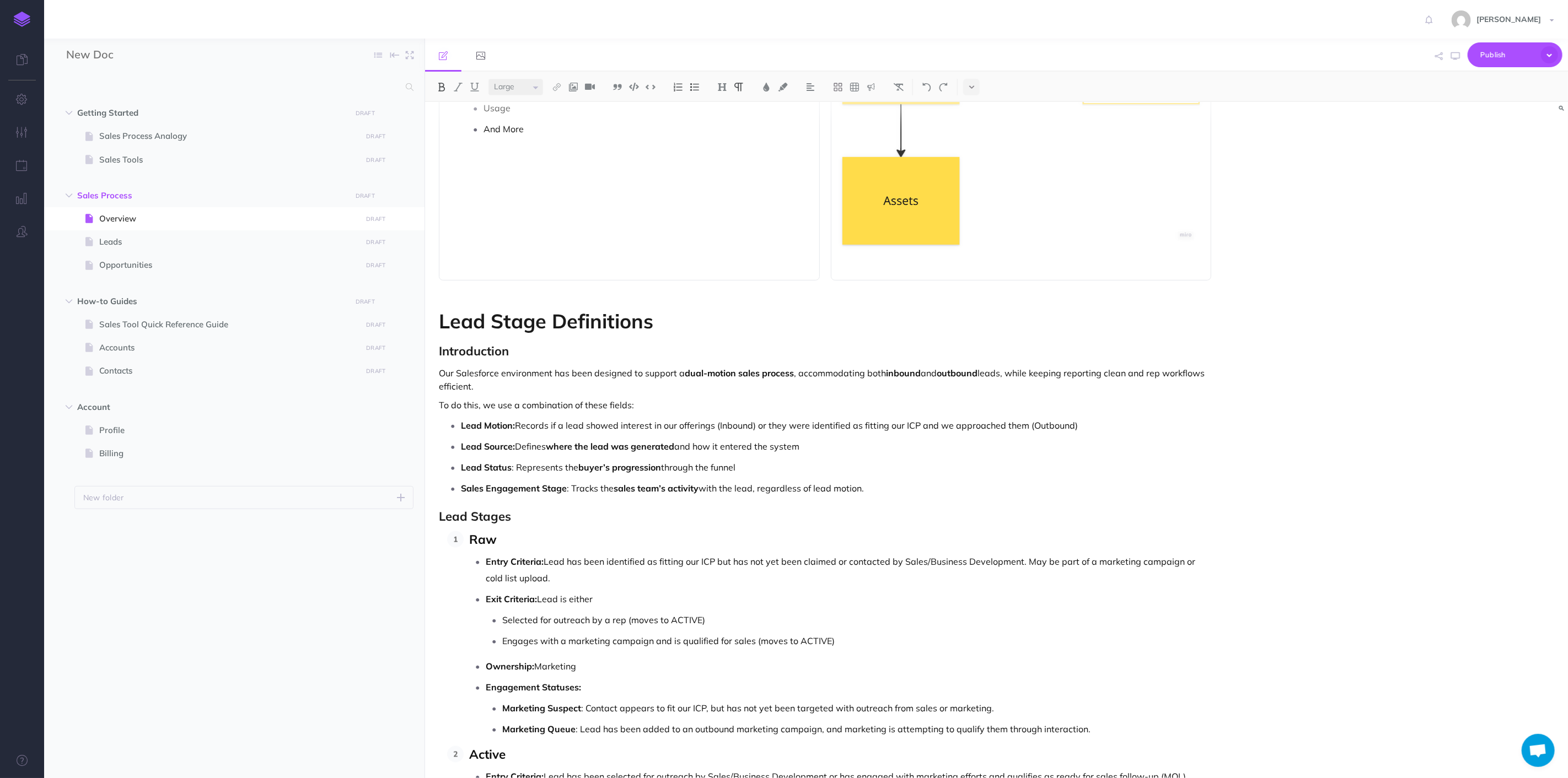
scroll to position [1200, 0]
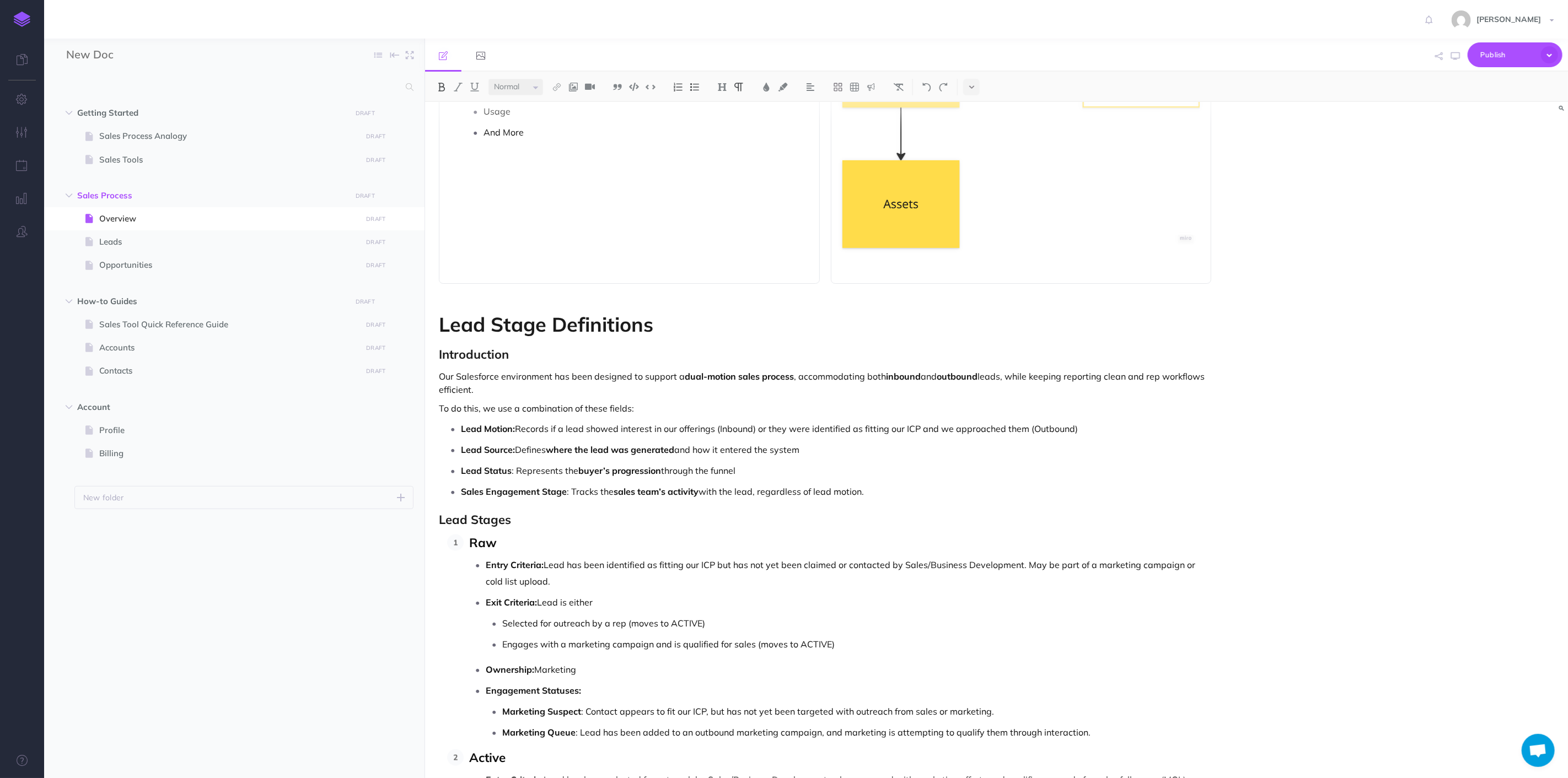
click at [597, 328] on strong "Lead Stage Definitions" at bounding box center [546, 324] width 214 height 25
click at [597, 328] on strong "Lead Stage Definitions" at bounding box center [546, 324] width 214 height 25
click at [722, 84] on img at bounding box center [722, 87] width 10 height 8
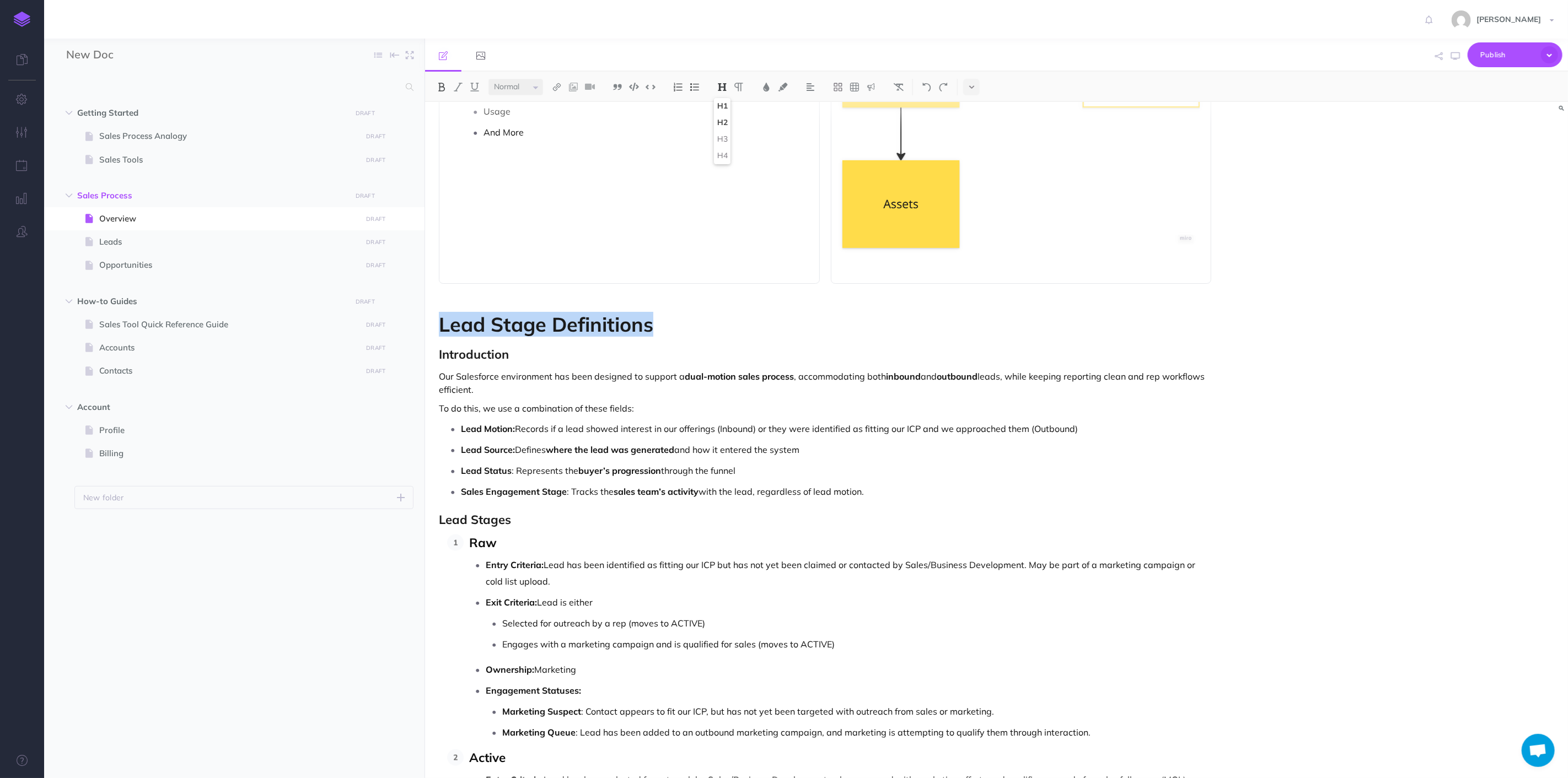
click at [721, 126] on button "H2" at bounding box center [722, 122] width 16 height 16
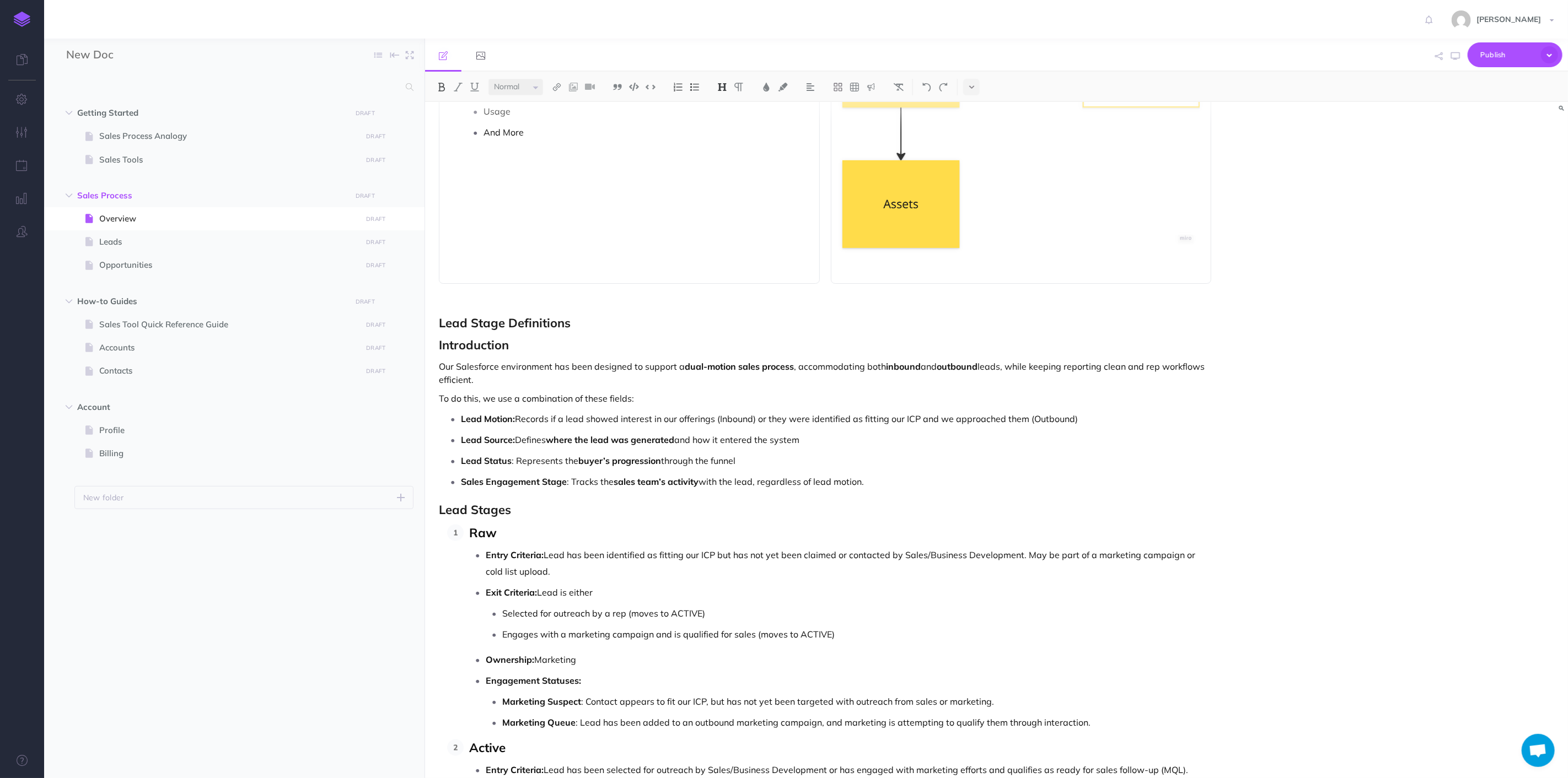
click at [546, 345] on h2 "Introduction" at bounding box center [825, 345] width 773 height 14
drag, startPoint x: 536, startPoint y: 345, endPoint x: 376, endPoint y: 345, distance: 160.0
click at [376, 345] on div "New Doc Collapse all Expand all Expand to root folders Getting Started DRAFT Pu…" at bounding box center [806, 408] width 1524 height 740
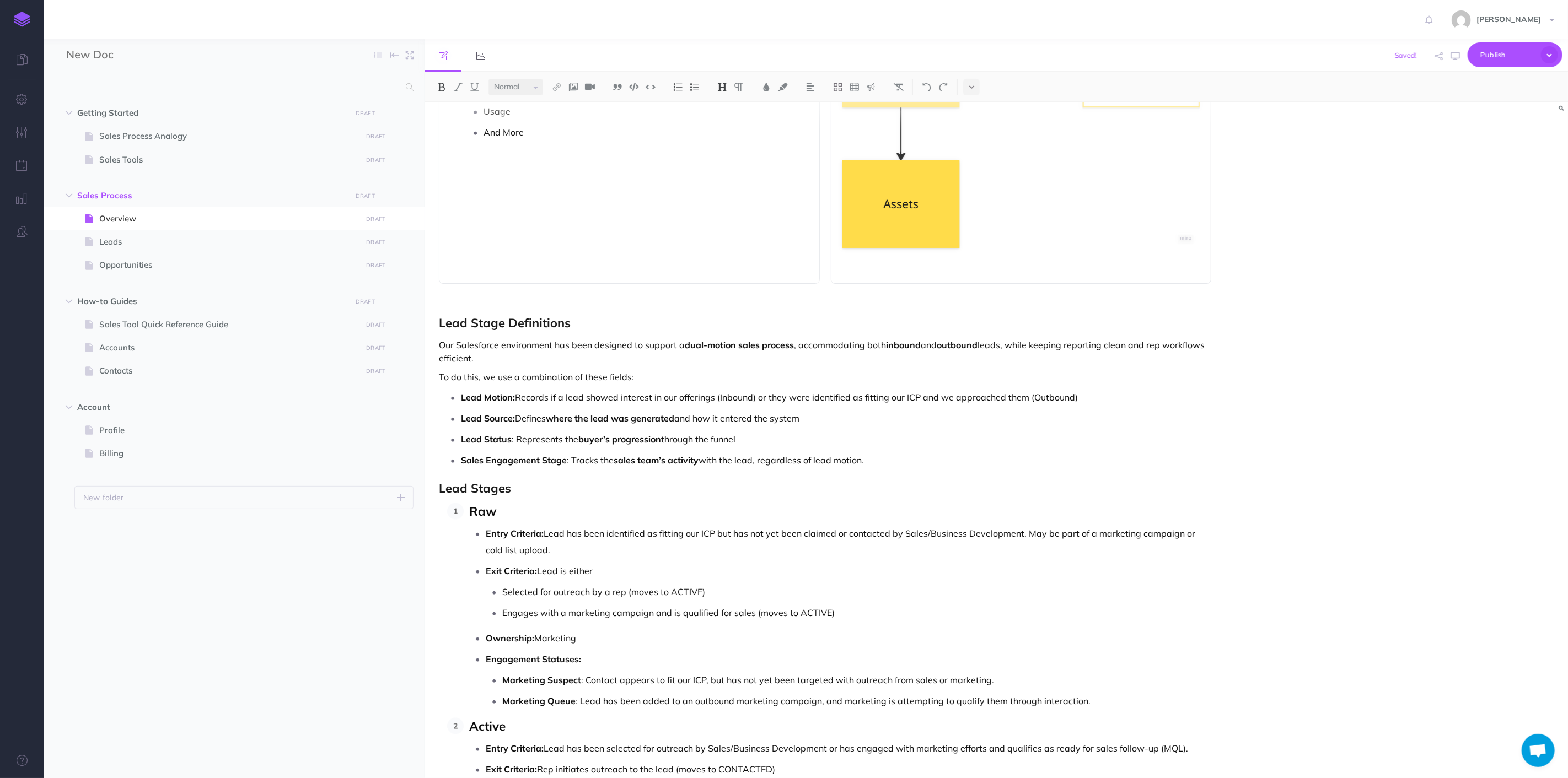
click at [644, 324] on h2 "Lead Stage Definitions" at bounding box center [825, 323] width 773 height 14
drag, startPoint x: 643, startPoint y: 318, endPoint x: 429, endPoint y: 316, distance: 214.0
click at [535, 84] on select "Small Normal Large" at bounding box center [516, 87] width 54 height 16
click at [489, 79] on select "Small Normal Large" at bounding box center [516, 87] width 54 height 16
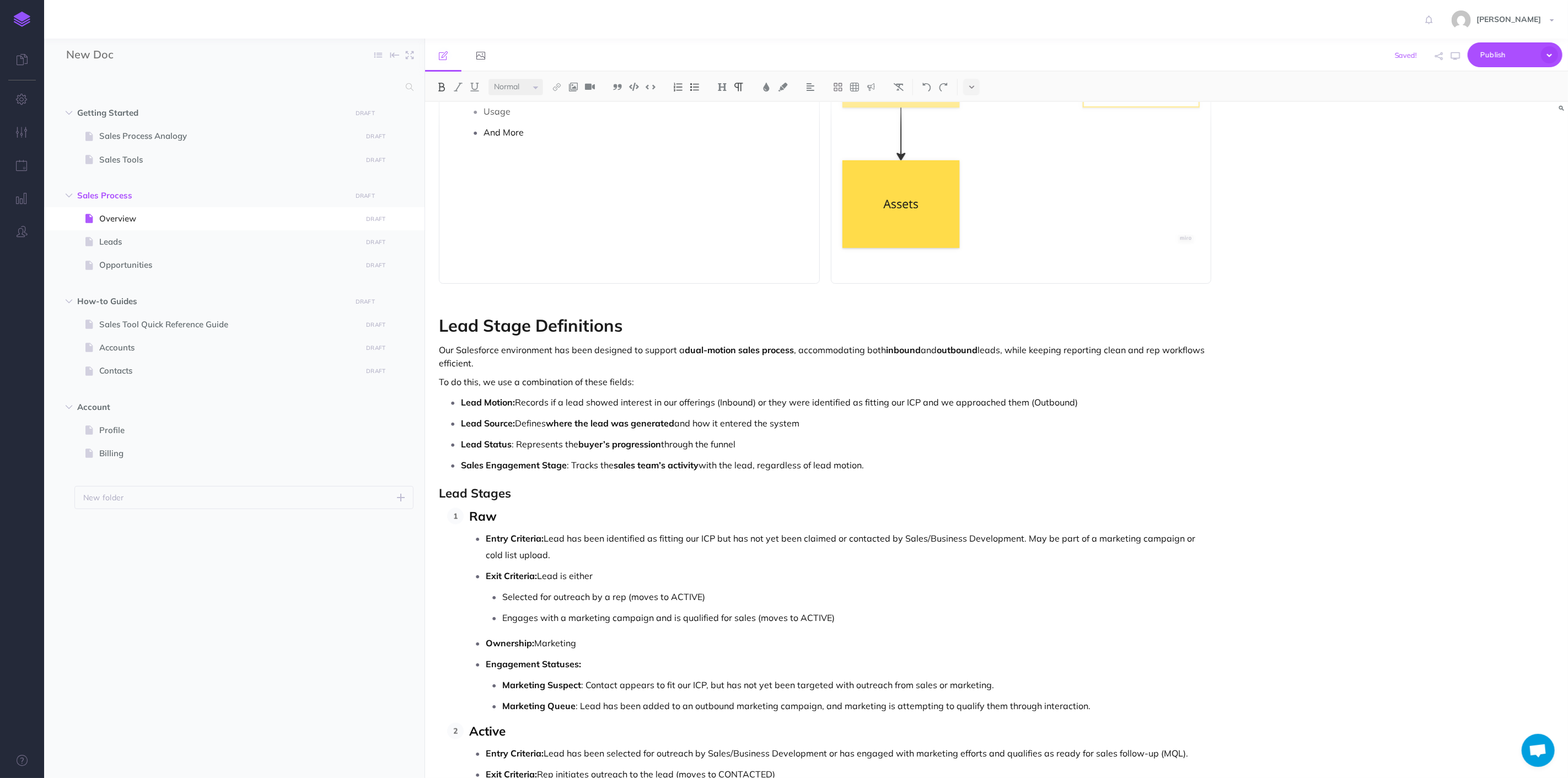
click at [689, 353] on strong "dual-motion sales process" at bounding box center [739, 350] width 109 height 11
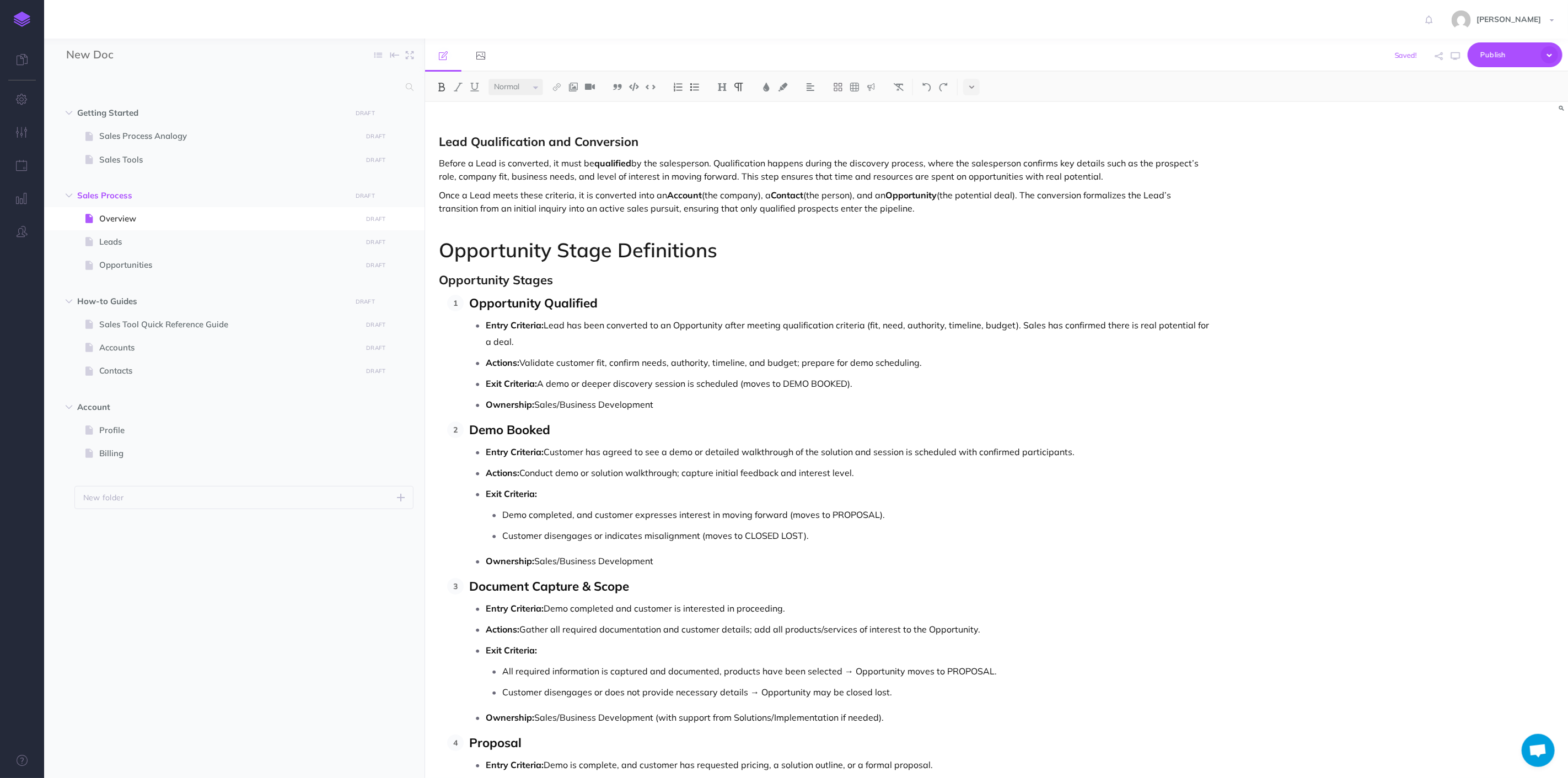
scroll to position [3222, 0]
click at [712, 240] on h1 "Opportunity Stage Definitions" at bounding box center [825, 248] width 773 height 22
drag, startPoint x: 651, startPoint y: 252, endPoint x: 364, endPoint y: 258, distance: 287.1
click at [364, 258] on div "New Doc Collapse all Expand all Expand to root folders Getting Started DRAFT Pu…" at bounding box center [806, 408] width 1524 height 740
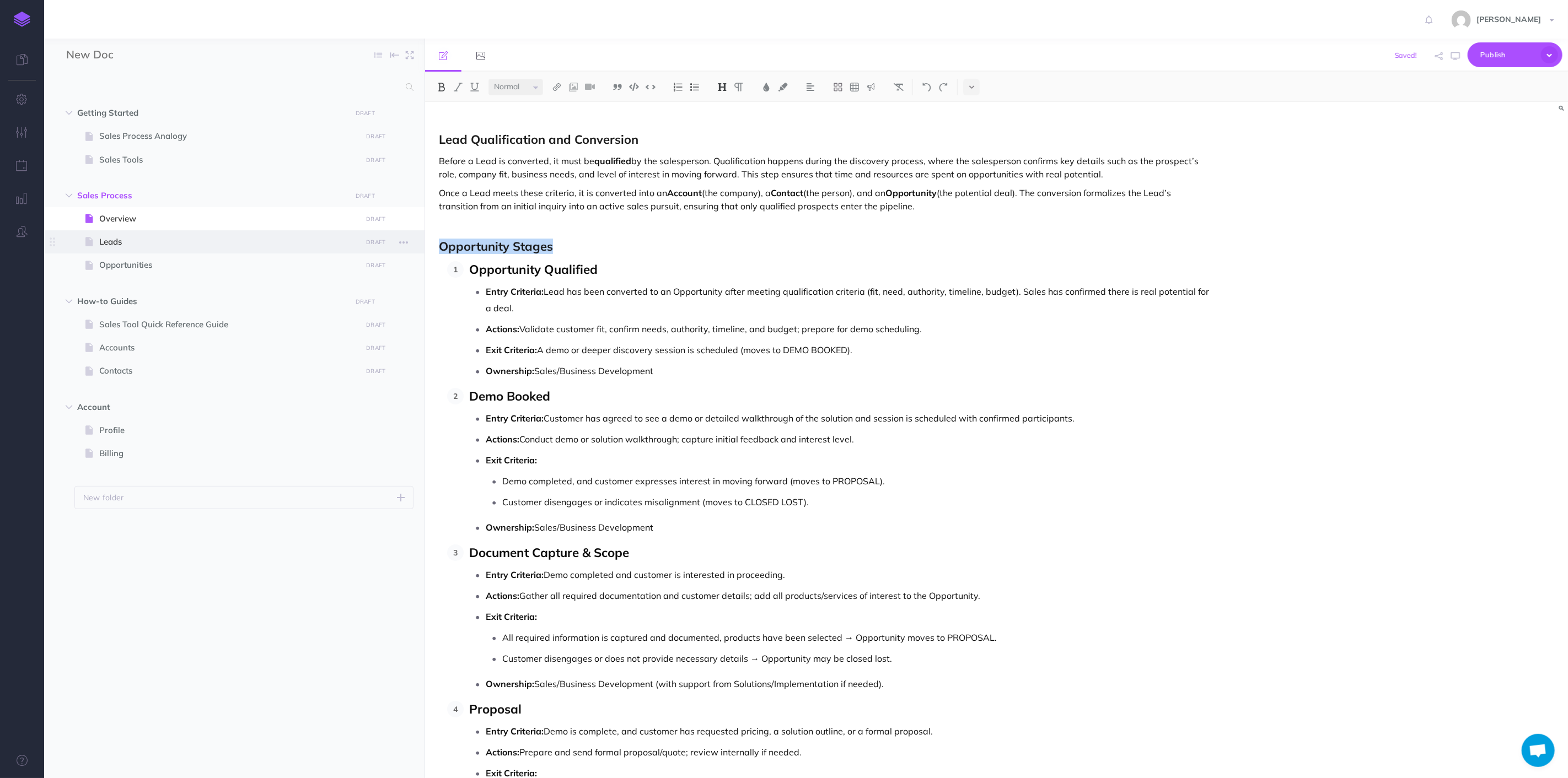
drag, startPoint x: 568, startPoint y: 253, endPoint x: 422, endPoint y: 252, distance: 146.0
click at [422, 252] on div "New Doc Collapse all Expand all Expand to root folders Getting Started DRAFT Pu…" at bounding box center [806, 408] width 1524 height 740
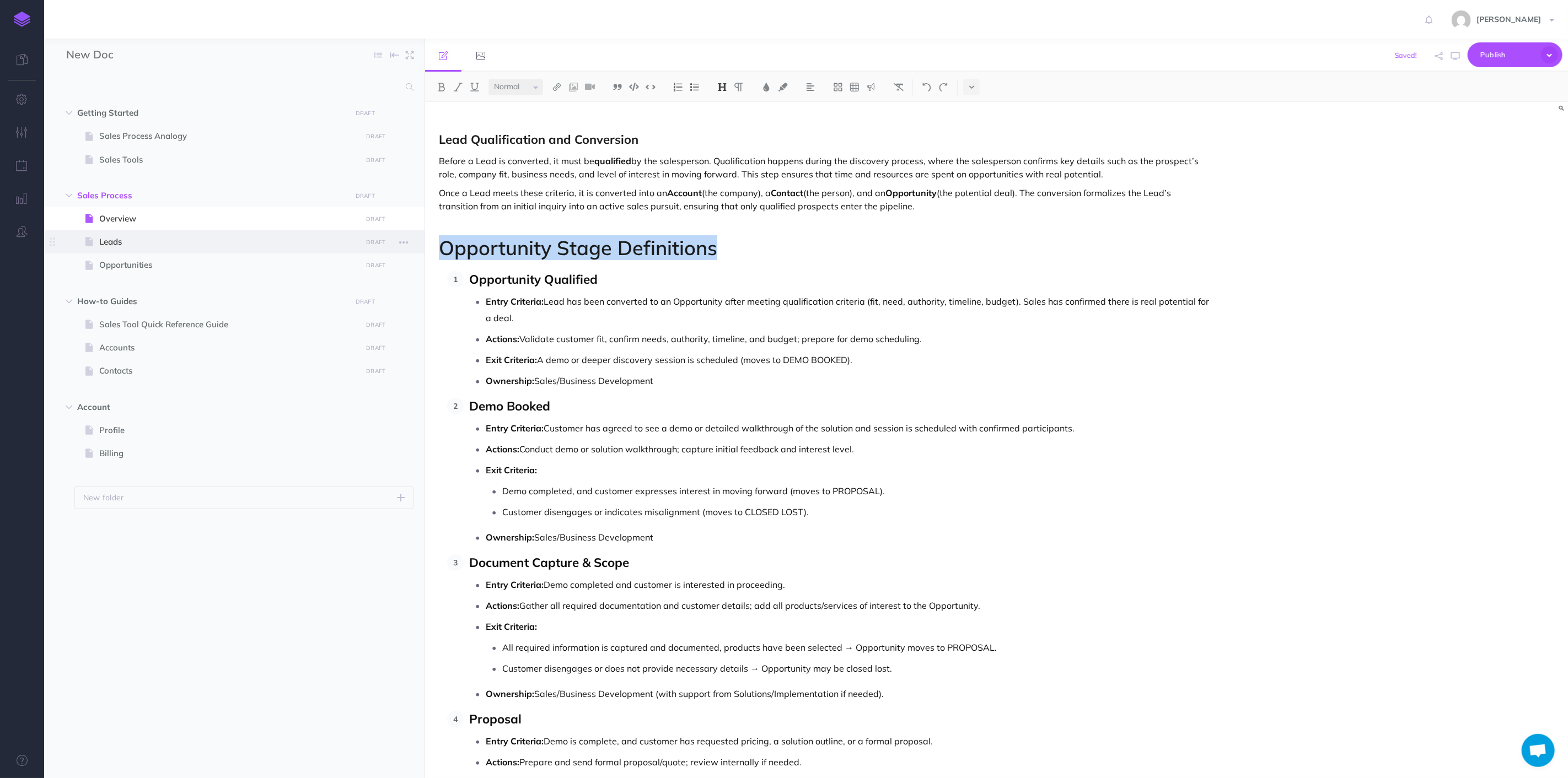
drag, startPoint x: 724, startPoint y: 249, endPoint x: 357, endPoint y: 245, distance: 367.0
click at [357, 245] on div "New Doc Collapse all Expand all Expand to root folders Getting Started DRAFT Pu…" at bounding box center [806, 408] width 1524 height 740
click at [727, 86] on img at bounding box center [722, 87] width 10 height 8
click at [723, 120] on button "H2" at bounding box center [722, 122] width 16 height 16
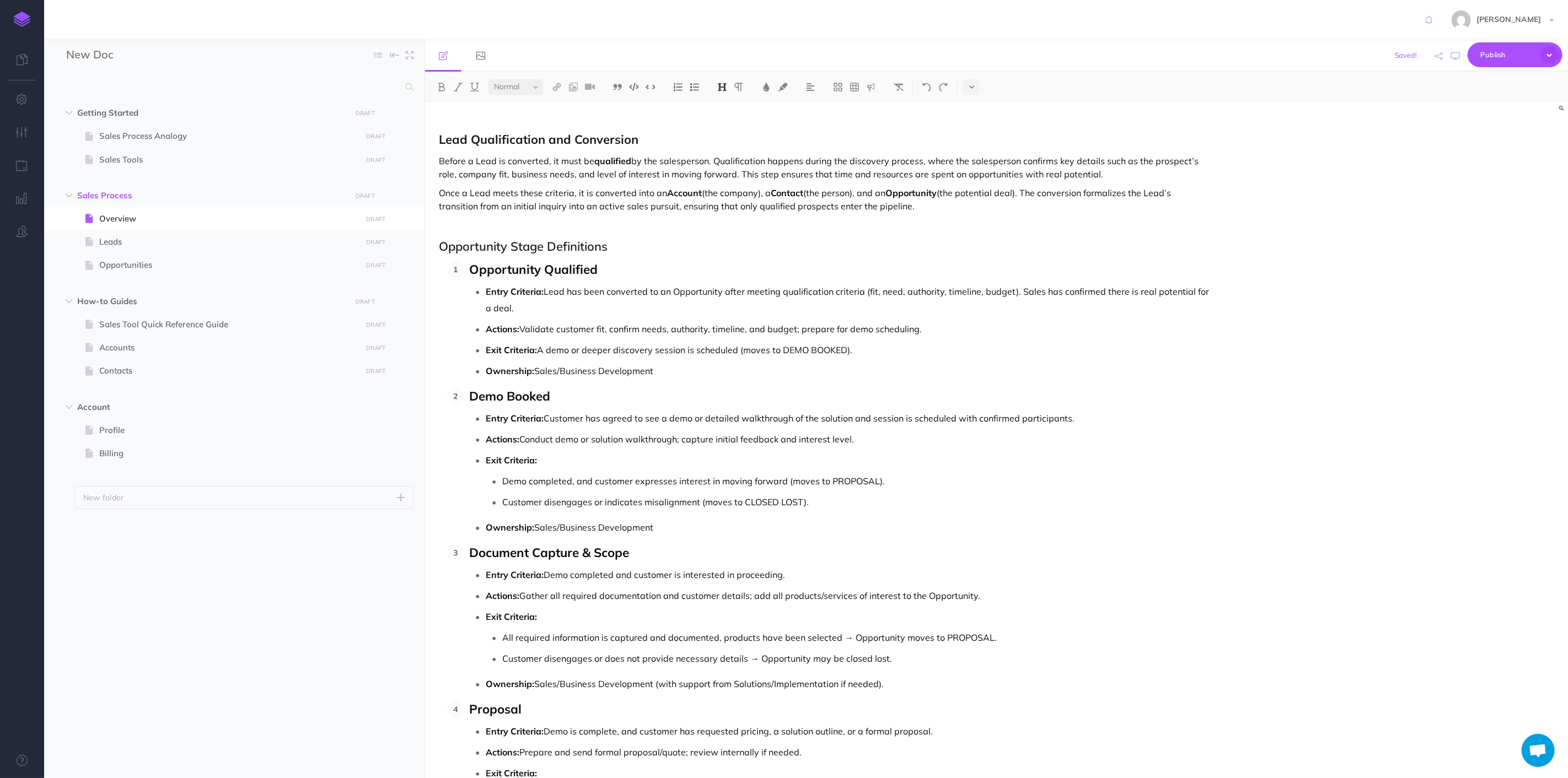
click at [961, 285] on li "Opportunity Qualified Entry Criteria: Lead has been converted to an Opportunity…" at bounding box center [838, 320] width 748 height 118
click at [584, 251] on h2 "Opportunity Stage Definitions" at bounding box center [825, 246] width 773 height 14
click at [527, 86] on select "Small Normal Large" at bounding box center [516, 87] width 54 height 16
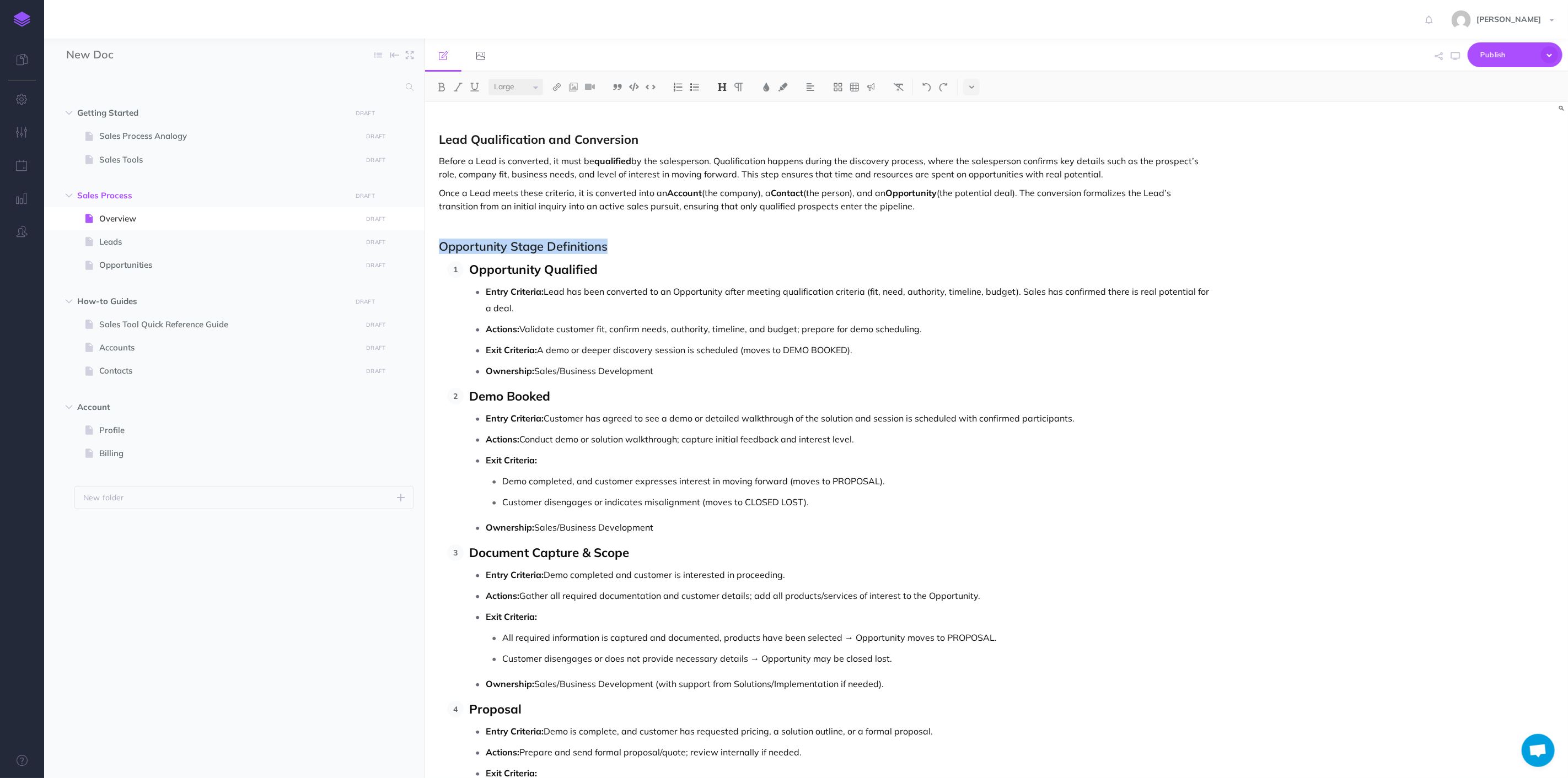
click at [489, 79] on select "Small Normal Large" at bounding box center [516, 87] width 54 height 16
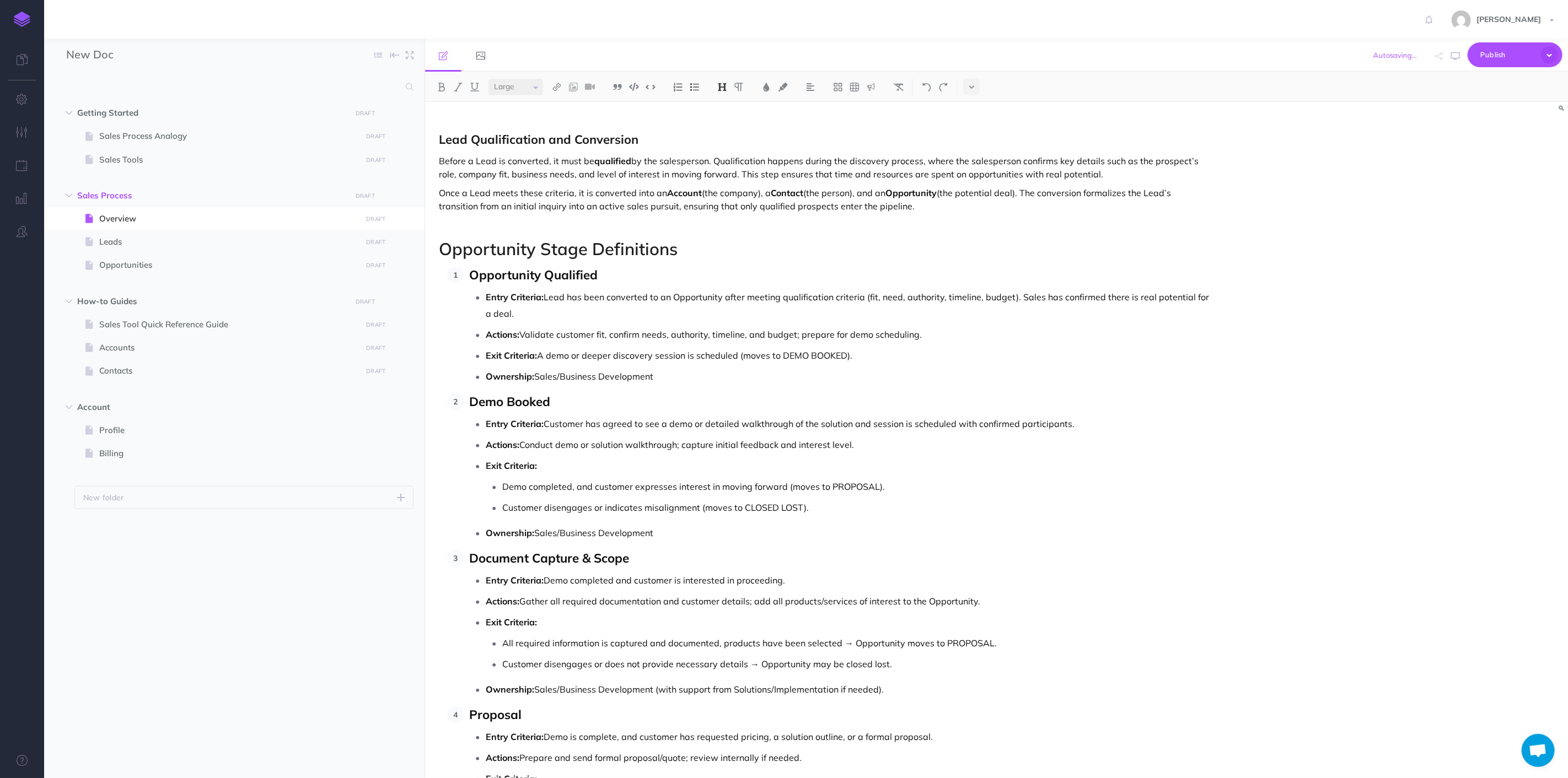
select select "null"
click at [892, 360] on p "Exit Criteria: A demo or deeper discovery session is scheduled (moves to DEMO B…" at bounding box center [849, 355] width 726 height 16
click at [1459, 59] on icon "button" at bounding box center [1456, 56] width 8 height 8
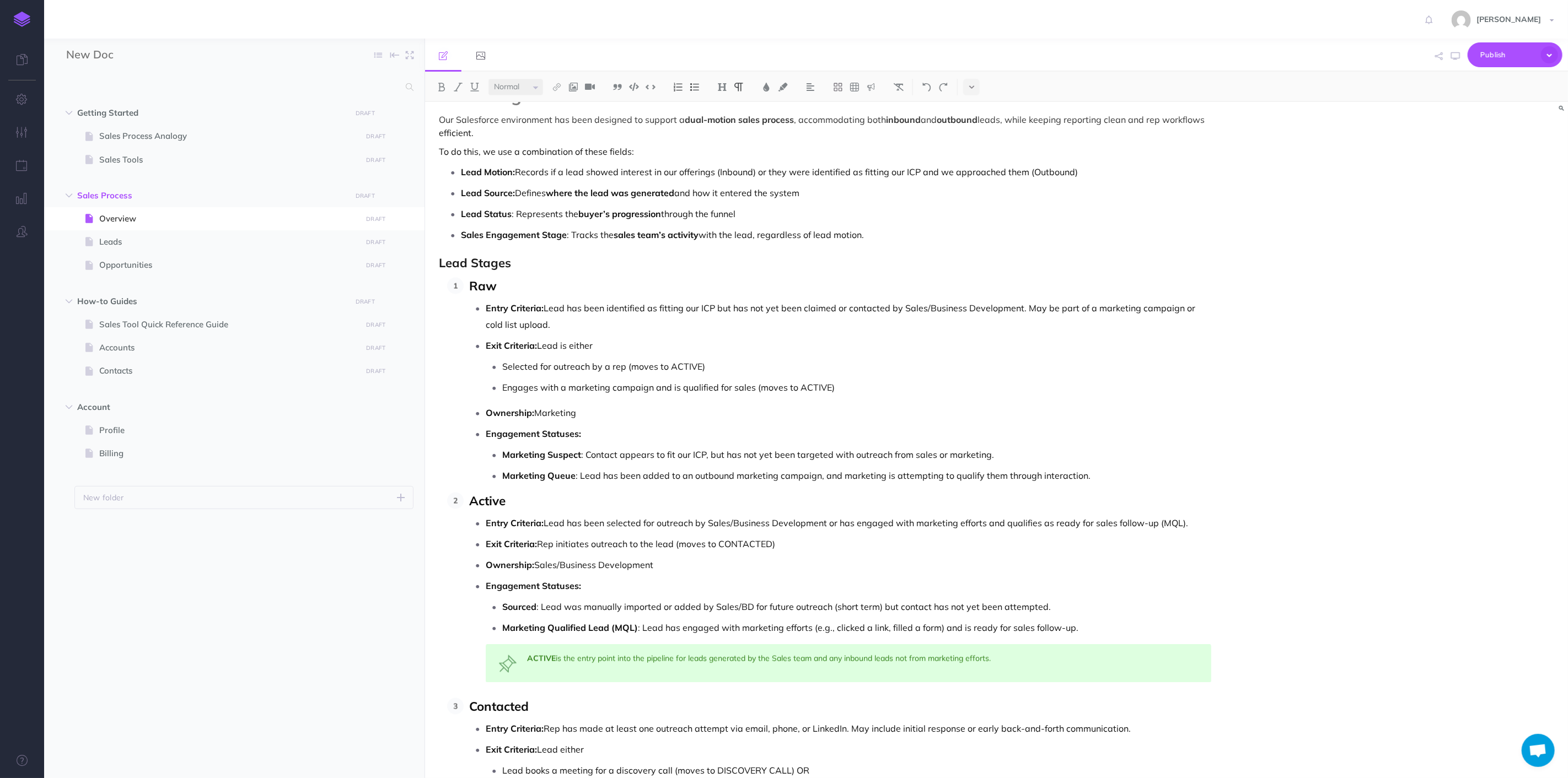
scroll to position [1384, 0]
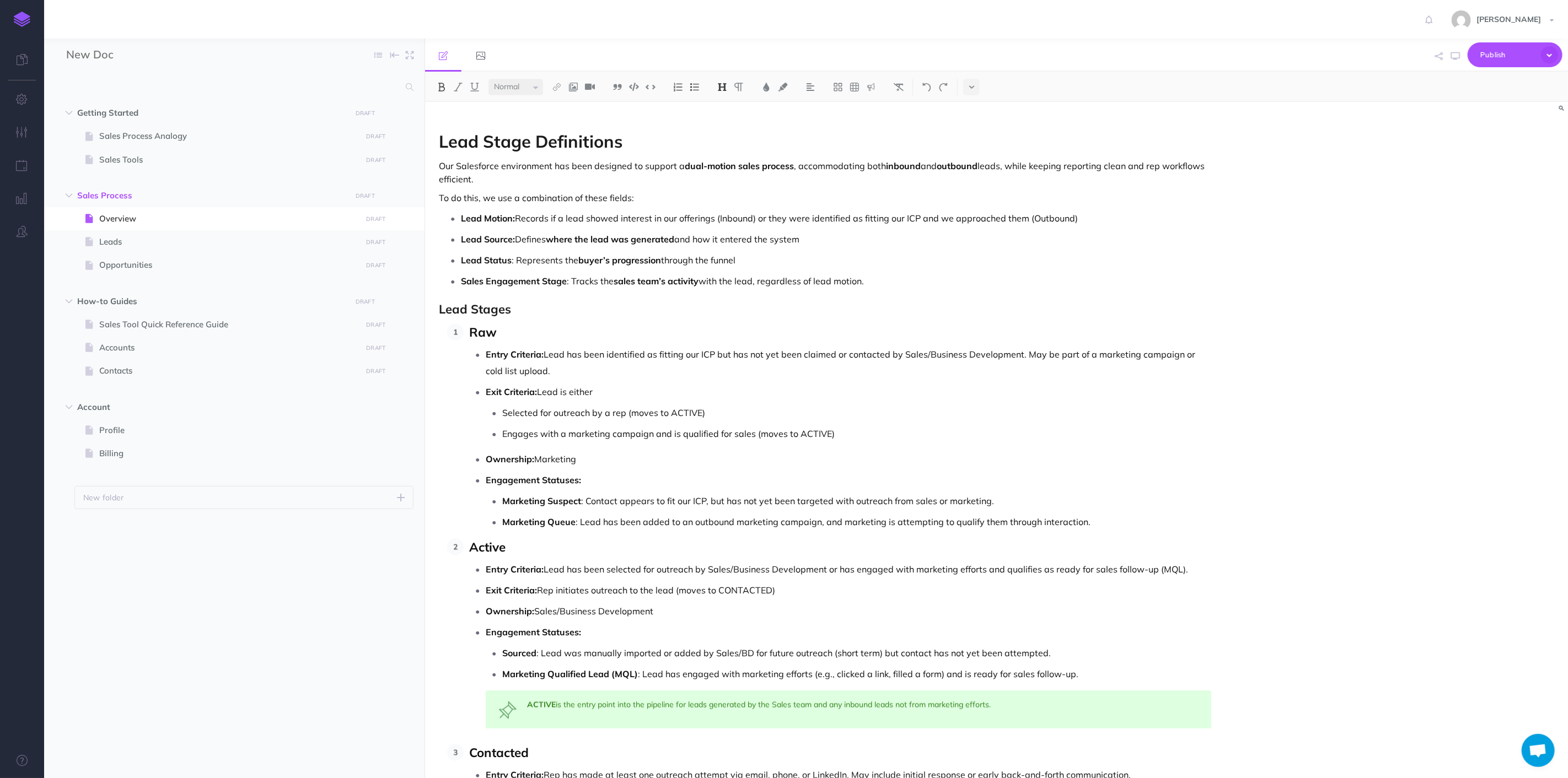
click at [521, 313] on h2 "Lead Stages" at bounding box center [825, 309] width 773 height 14
drag, startPoint x: 399, startPoint y: 315, endPoint x: 386, endPoint y: 315, distance: 13.0
click at [386, 315] on div "New Doc Collapse all Expand all Expand to root folders Getting Started DRAFT Pu…" at bounding box center [806, 408] width 1524 height 740
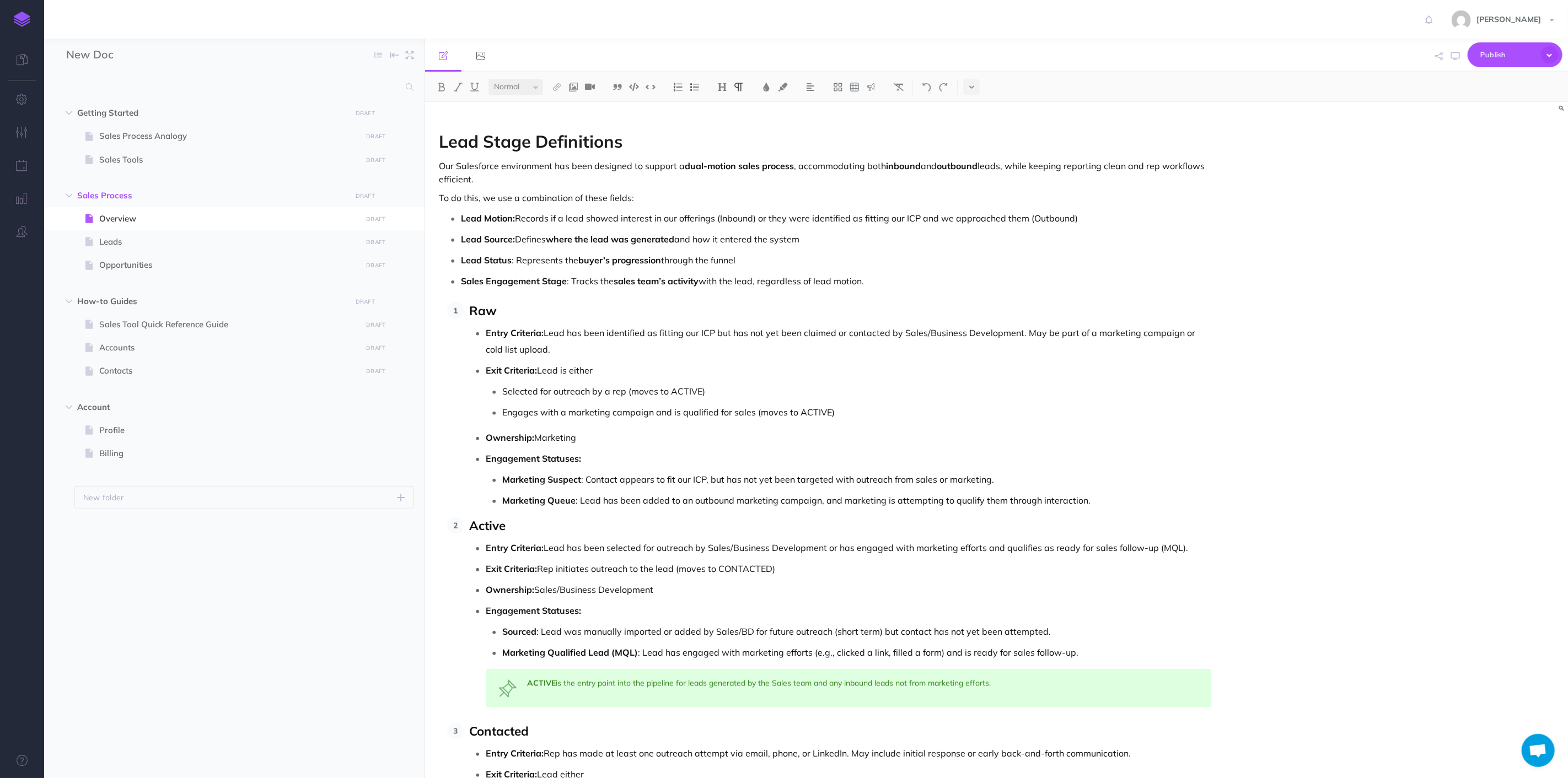
click at [1136, 262] on p "Lead Status : Represents the buyer’s progression through the funnel" at bounding box center [835, 260] width 750 height 16
click at [1449, 196] on div "Nektar Sales Process Overview : Lead to Contract and Asset Management This sale…" at bounding box center [996, 440] width 1143 height 676
click at [181, 240] on span "Leads" at bounding box center [229, 242] width 259 height 14
select select "null"
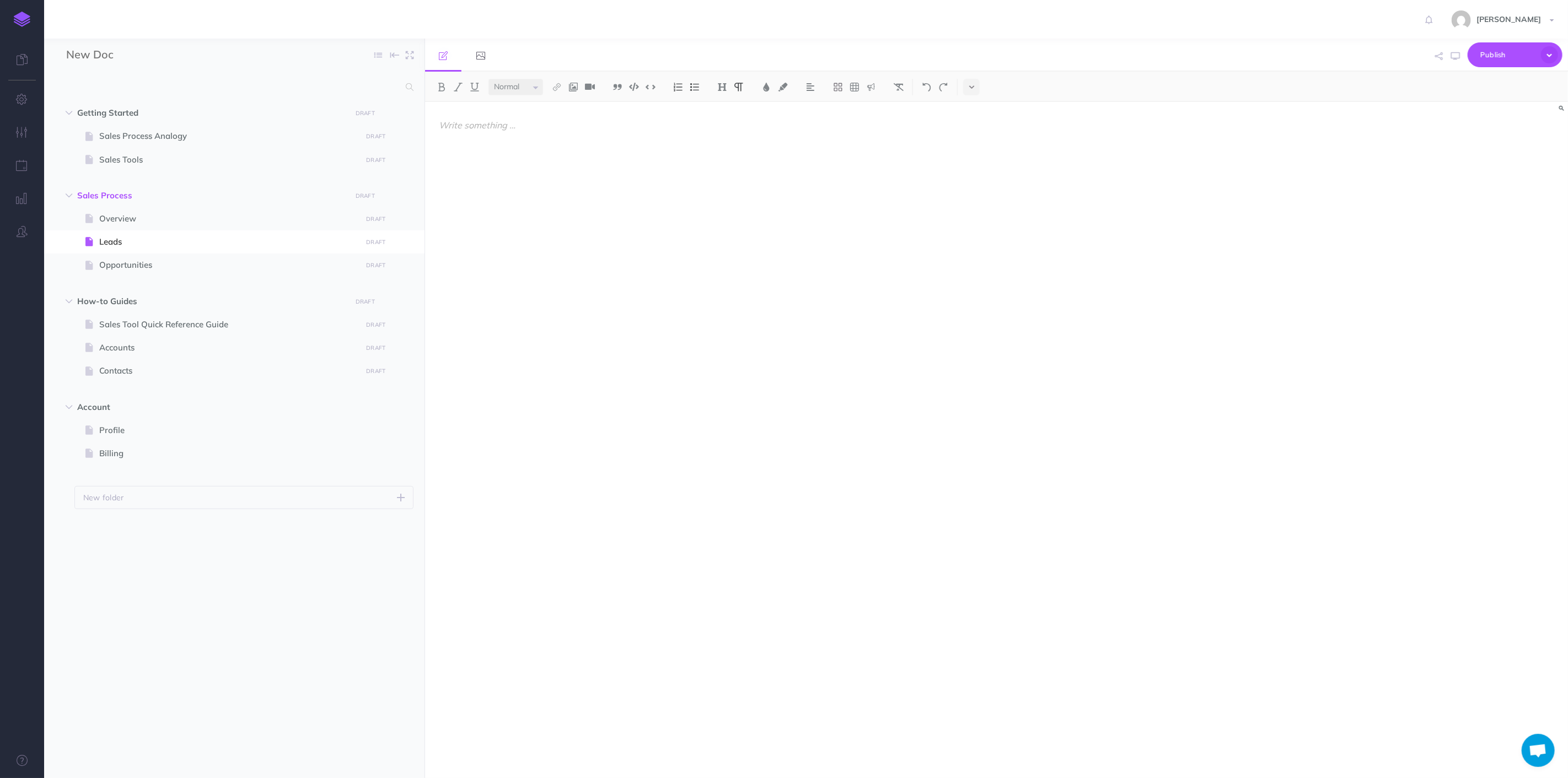
click at [761, 255] on div at bounding box center [825, 434] width 801 height 665
